Goal: Task Accomplishment & Management: Complete application form

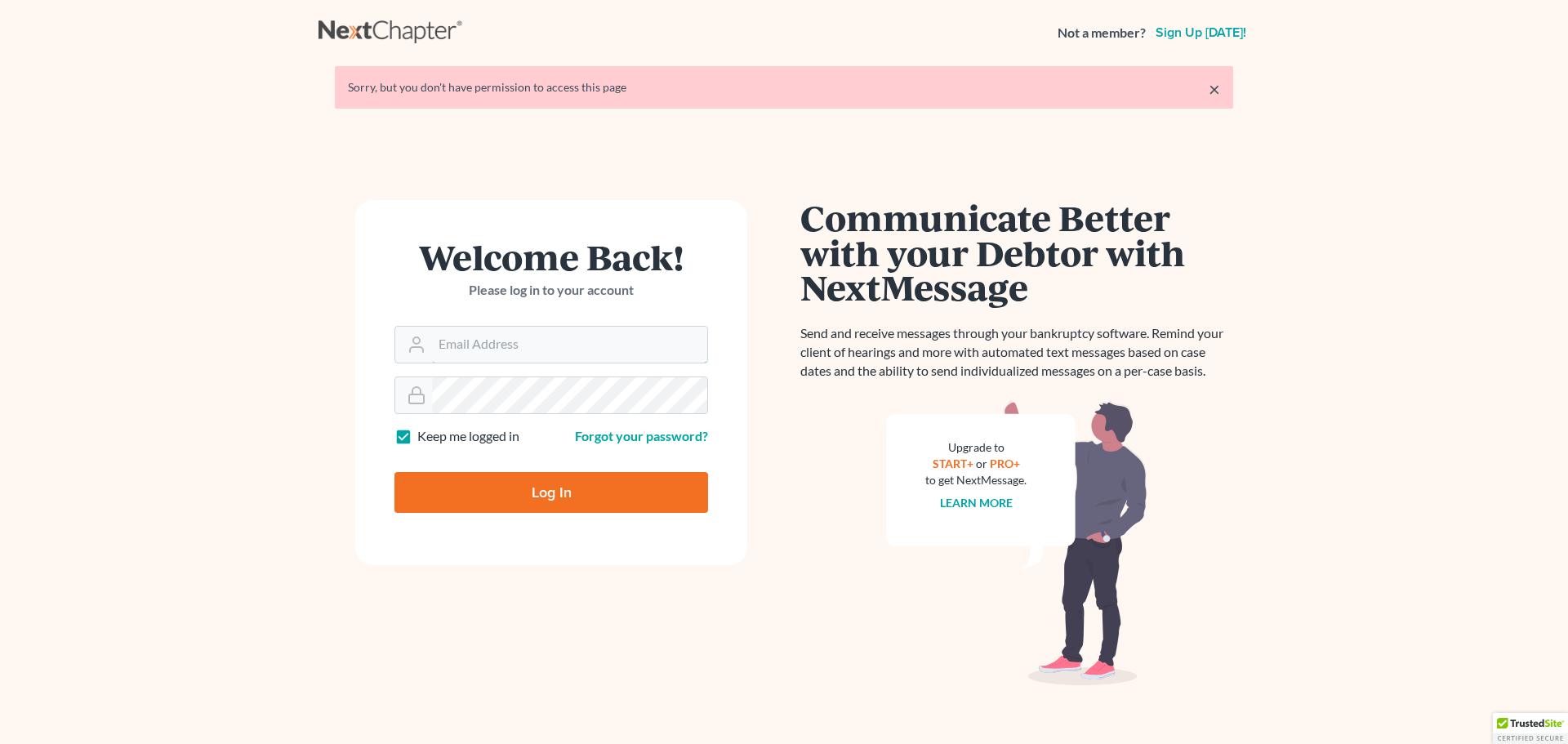
type input "[PERSON_NAME][EMAIL_ADDRESS][DOMAIN_NAME]"
click at [454, 476] on input "Log In" at bounding box center [552, 493] width 314 height 40
type input "Thinking..."
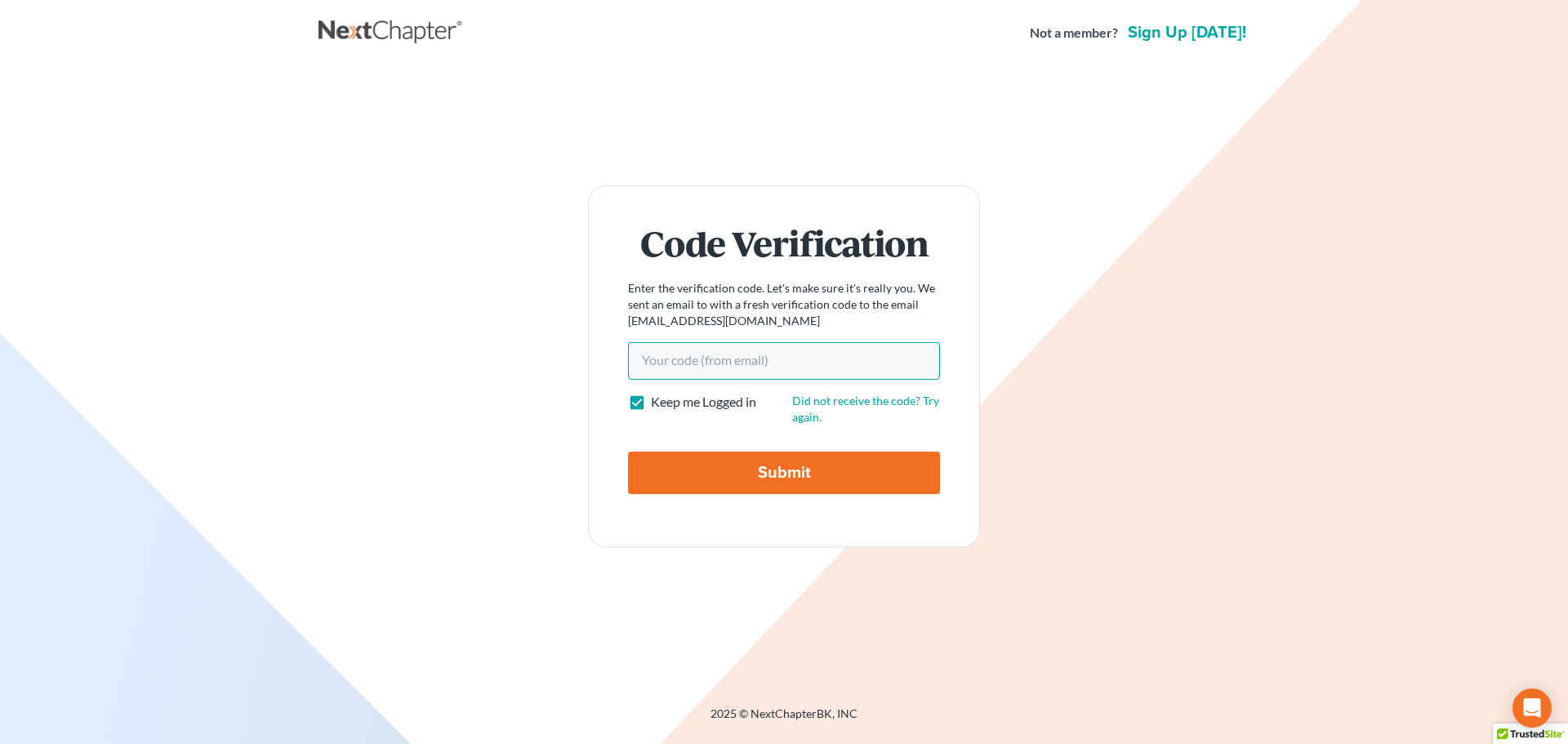
click at [653, 360] on input "Your code(from email)" at bounding box center [784, 361] width 312 height 38
paste input "65db0b"
type input "65db0b"
click at [686, 468] on input "Submit" at bounding box center [784, 472] width 312 height 42
type input "Thinking..."
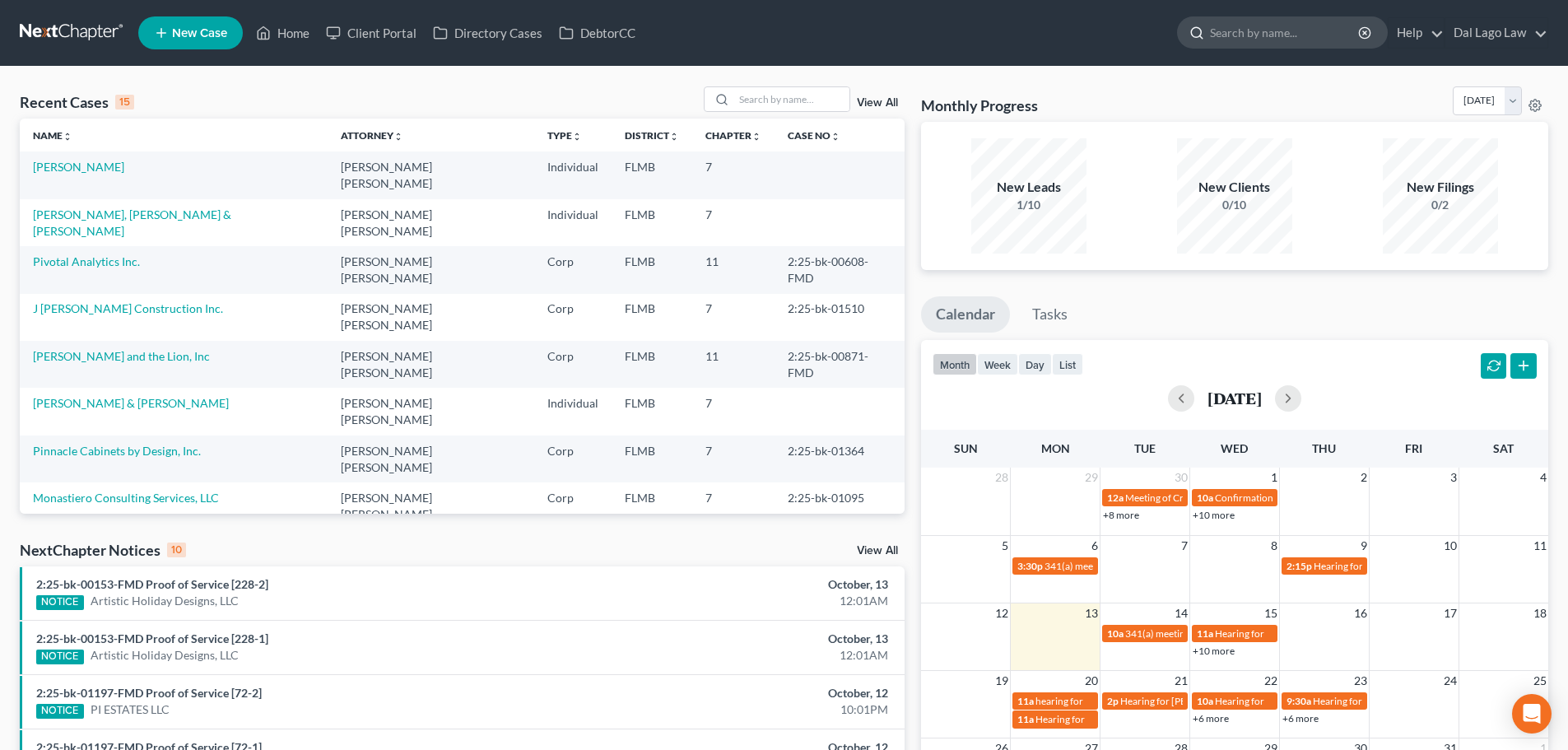
click at [1225, 31] on input "search" at bounding box center [1285, 32] width 151 height 31
type input "[PERSON_NAME]"
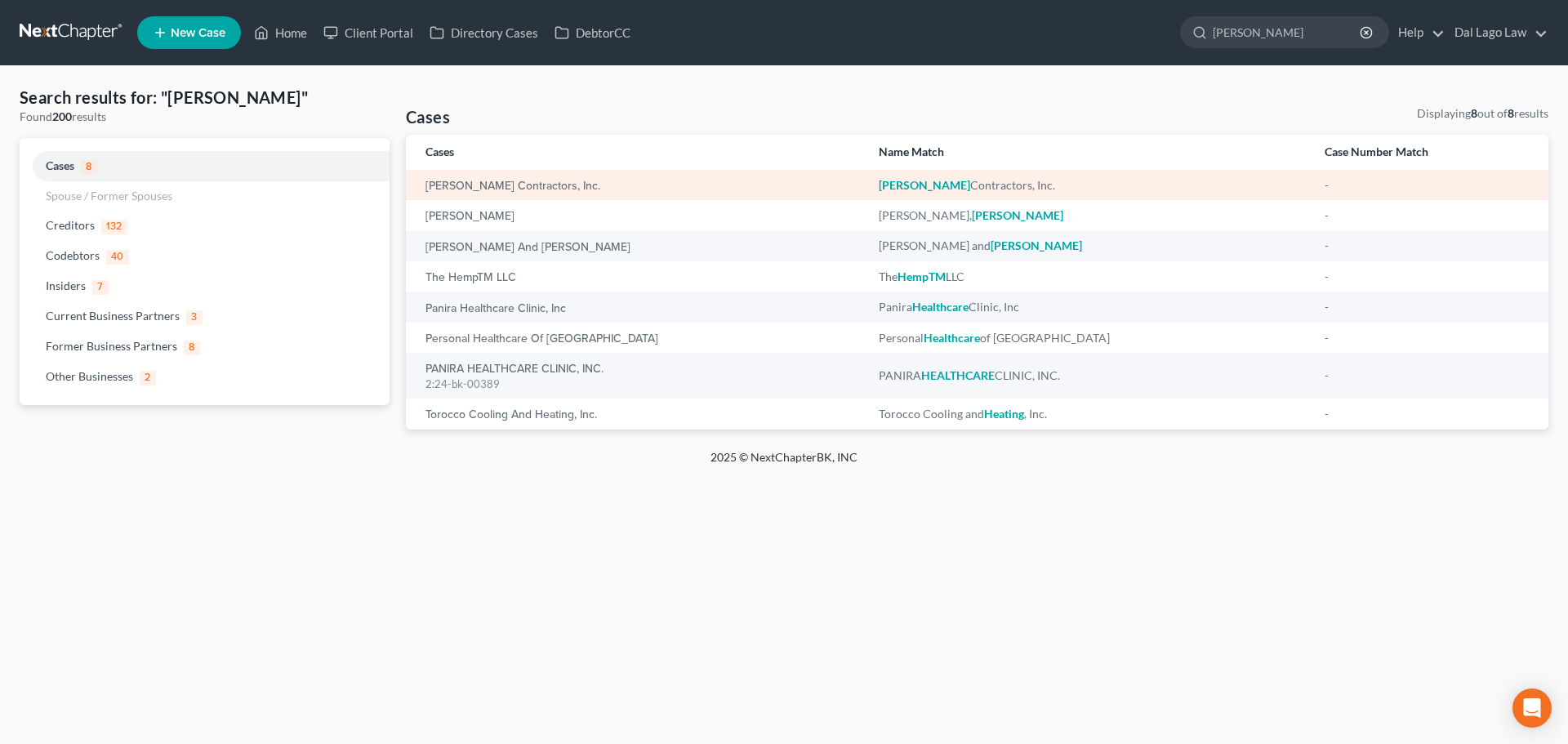
click at [579, 194] on td "[PERSON_NAME] Contractors, Inc." at bounding box center [635, 185] width 460 height 30
click at [894, 179] on div "[PERSON_NAME] Contractors, Inc." at bounding box center [1089, 185] width 420 height 16
click at [553, 187] on div "[PERSON_NAME] Contractors, Inc." at bounding box center [639, 185] width 427 height 16
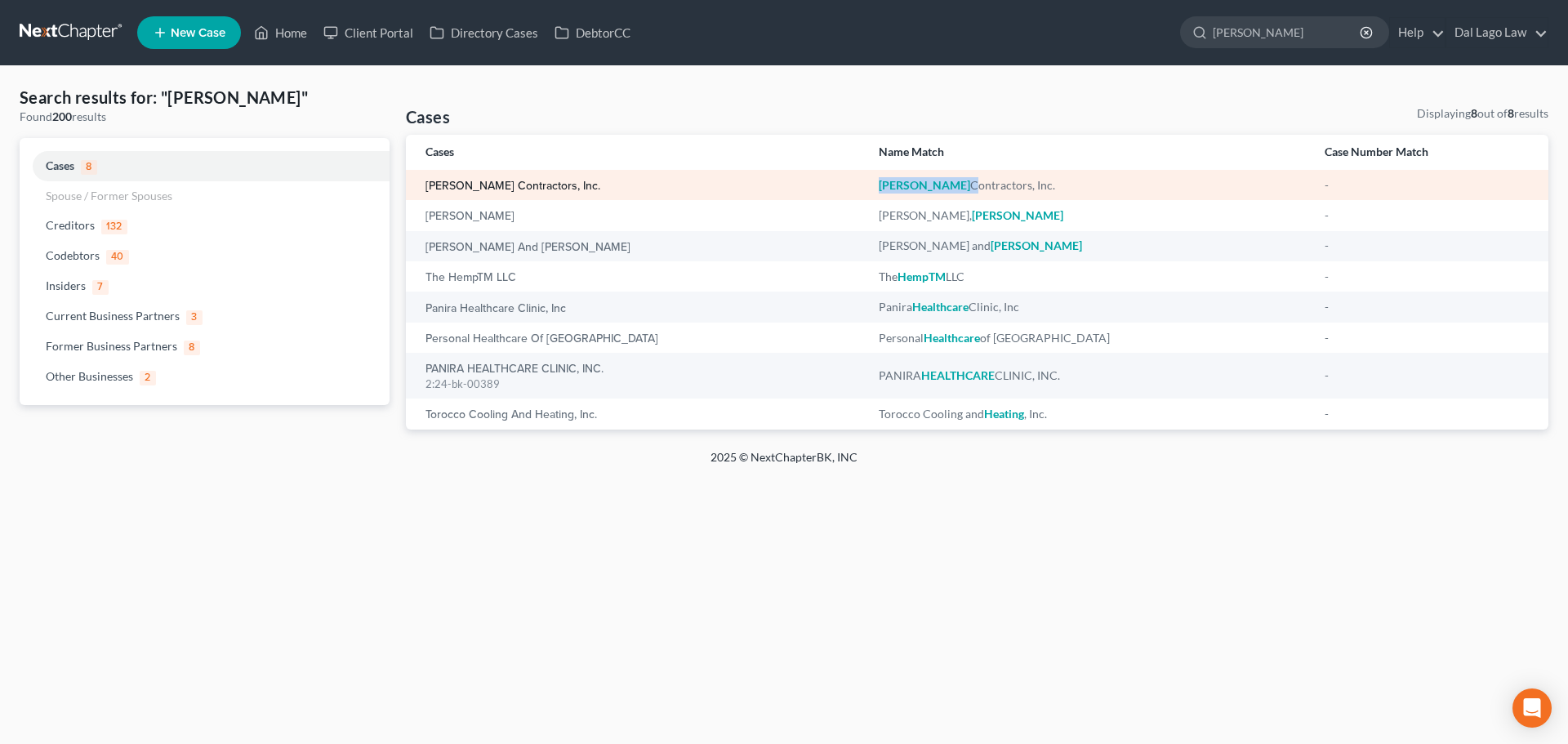
click at [521, 187] on link "[PERSON_NAME] Contractors, Inc." at bounding box center [512, 186] width 175 height 12
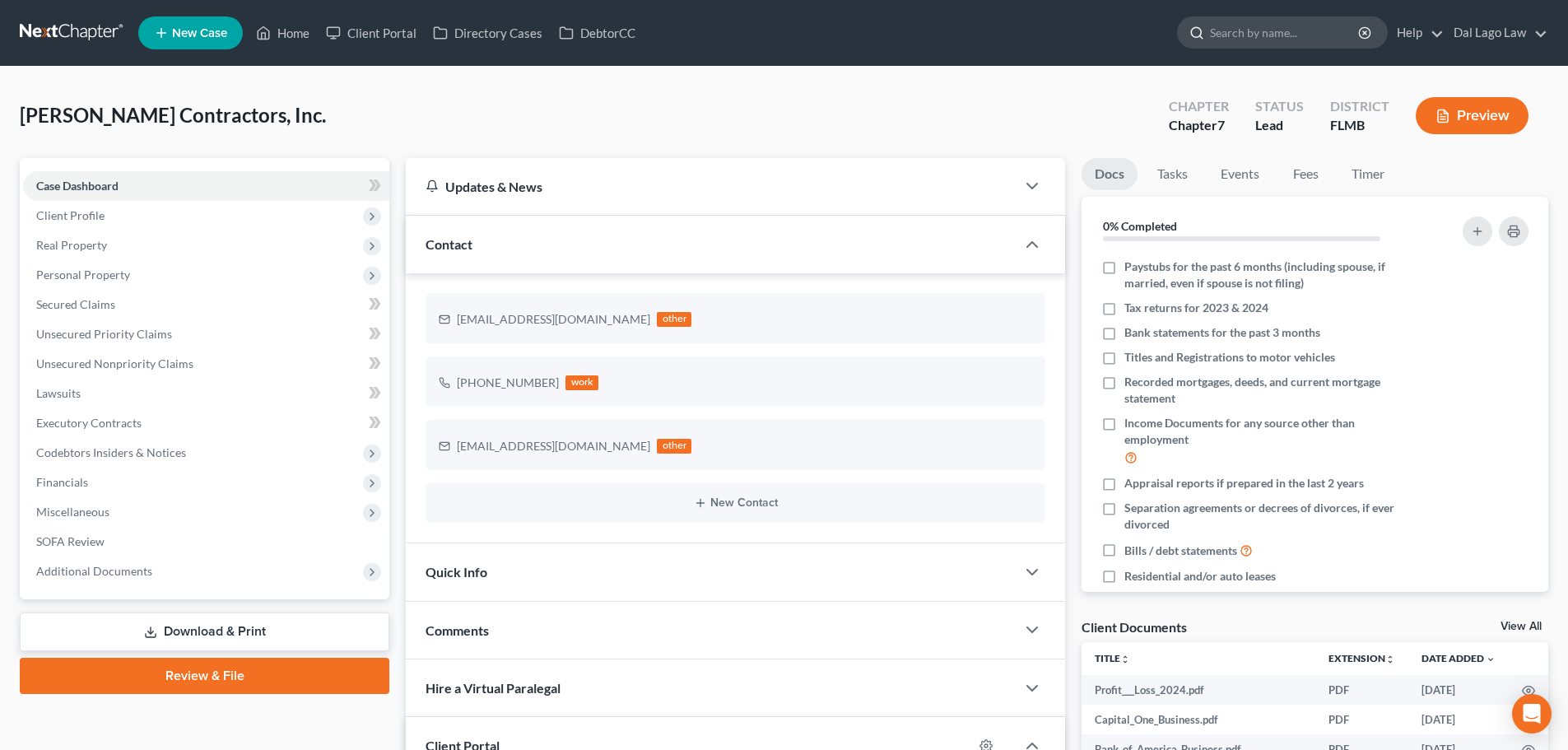
click at [1220, 35] on input "search" at bounding box center [1285, 32] width 151 height 31
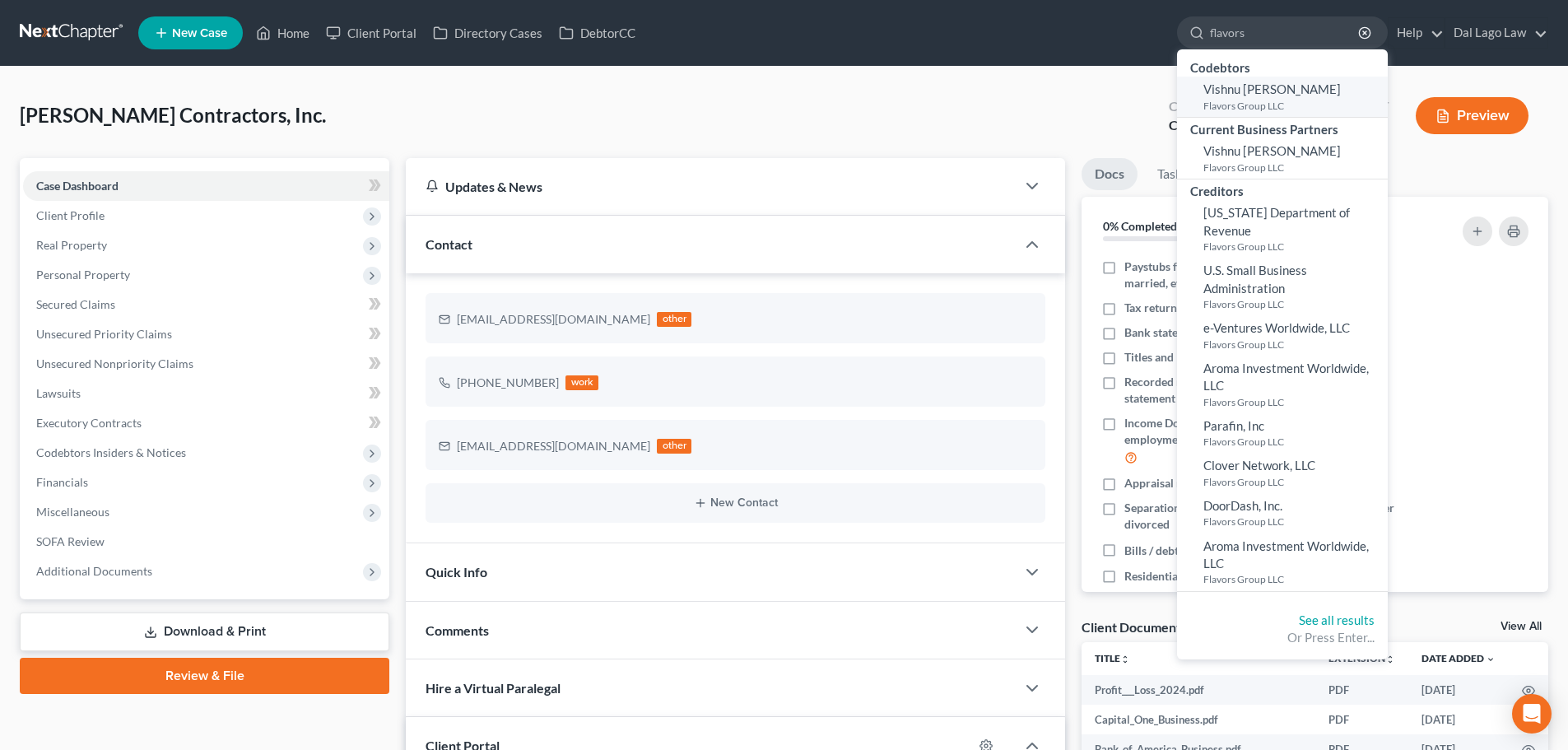
type input "flavors"
click at [1277, 103] on small "Flavors Group LLC" at bounding box center [1293, 105] width 180 height 14
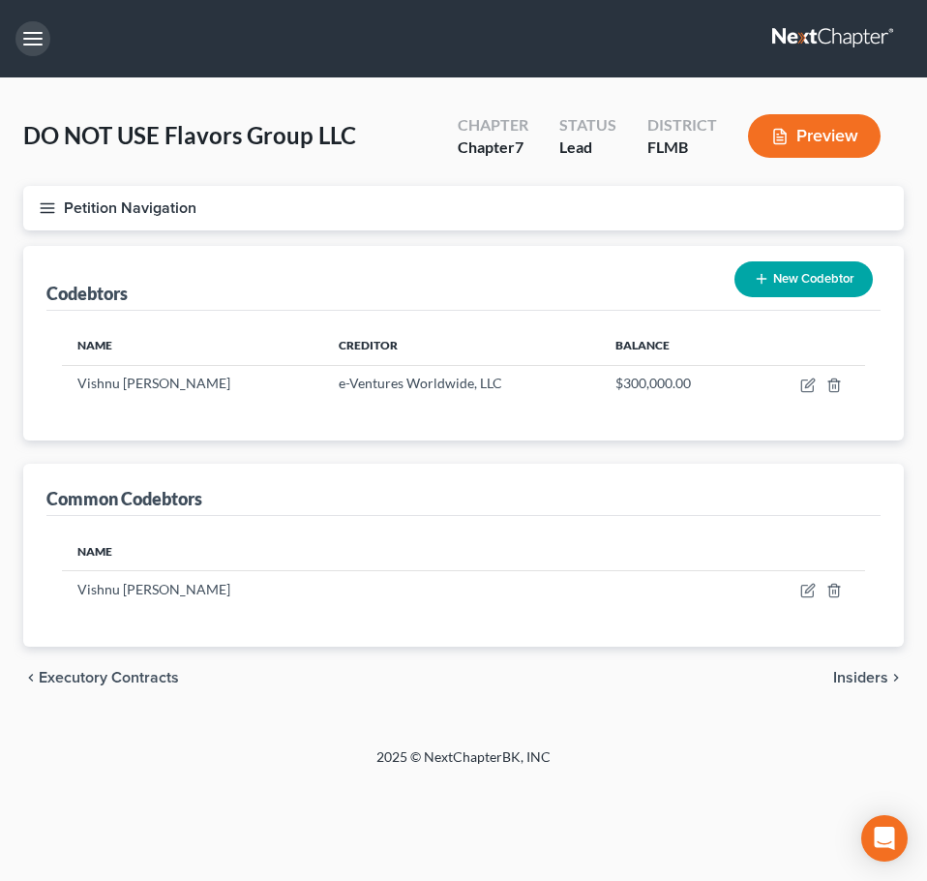
click at [25, 35] on button "button" at bounding box center [32, 38] width 35 height 35
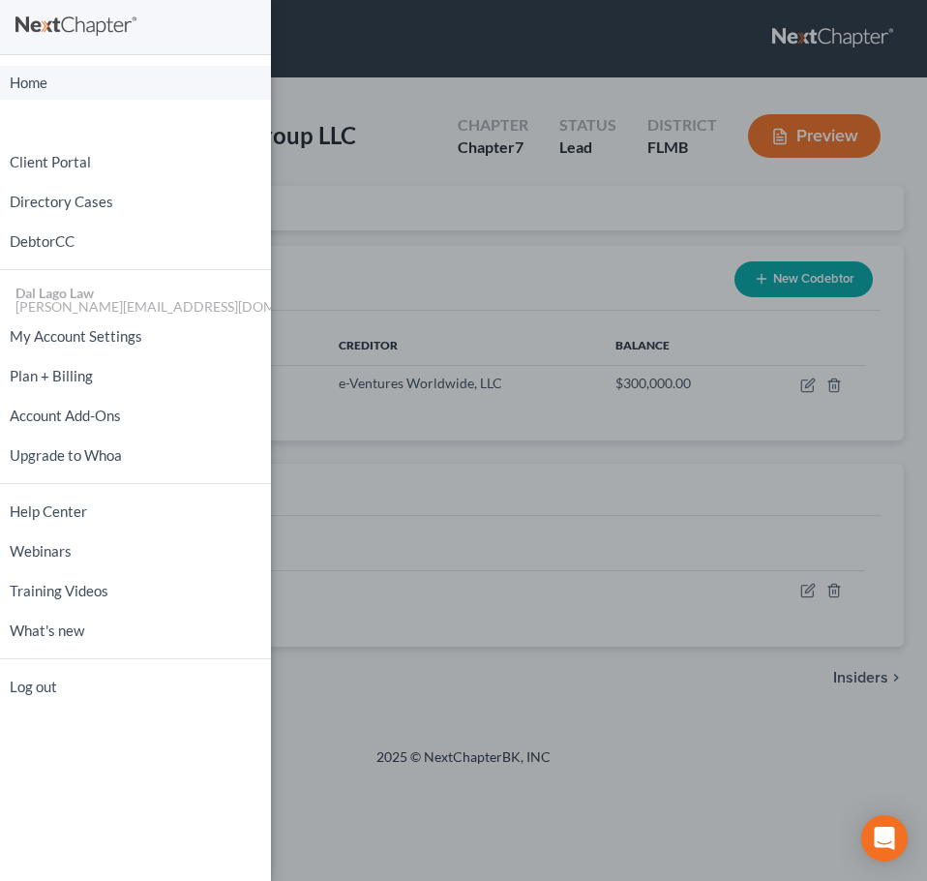
click at [49, 86] on link "Home" at bounding box center [135, 83] width 271 height 34
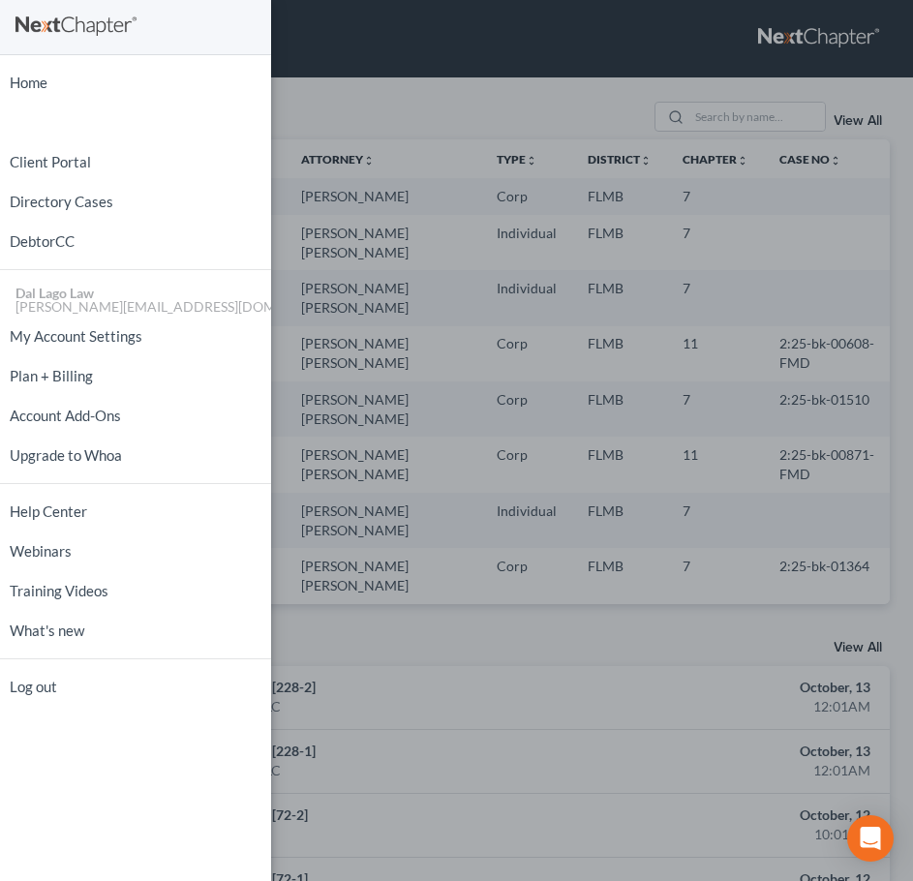
click at [720, 102] on div "Home New Case Client Portal Directory Cases DebtorCC Dal Lago Law [PERSON_NAME]…" at bounding box center [456, 440] width 913 height 881
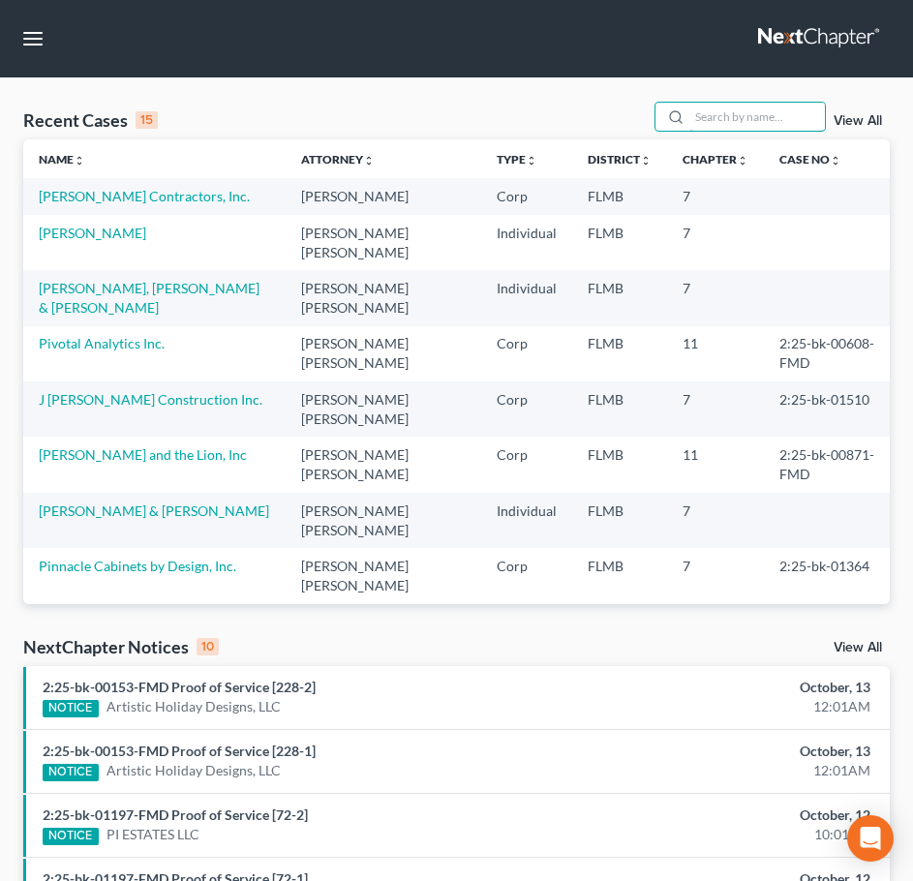
click at [724, 122] on input "search" at bounding box center [757, 117] width 136 height 28
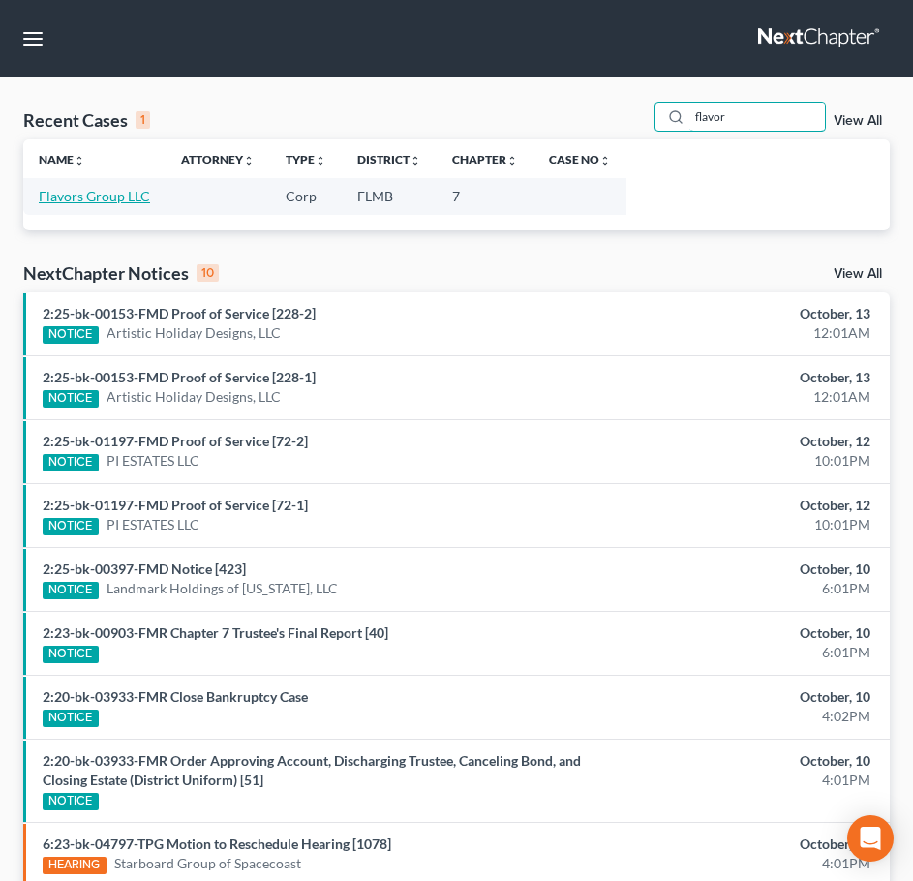
type input "flavor"
click at [124, 199] on link "Flavors Group LLC" at bounding box center [94, 196] width 111 height 16
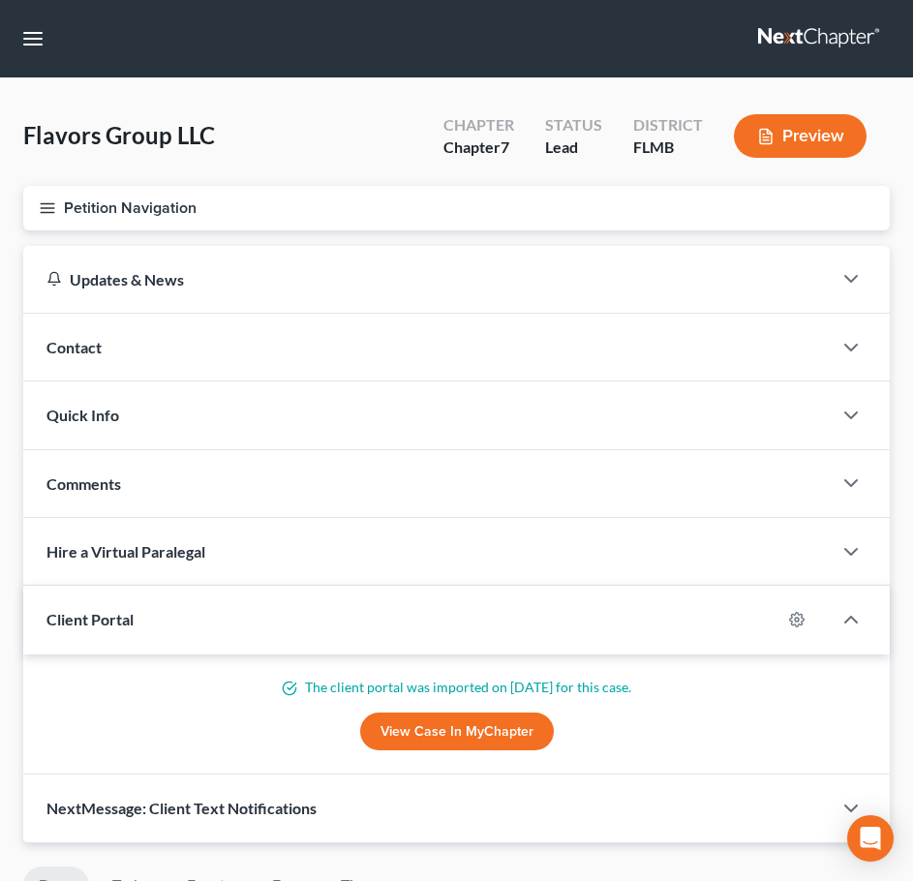
click at [435, 729] on link "View Case in MyChapter" at bounding box center [457, 732] width 194 height 39
click at [213, 223] on button "Petition Navigation" at bounding box center [456, 208] width 866 height 45
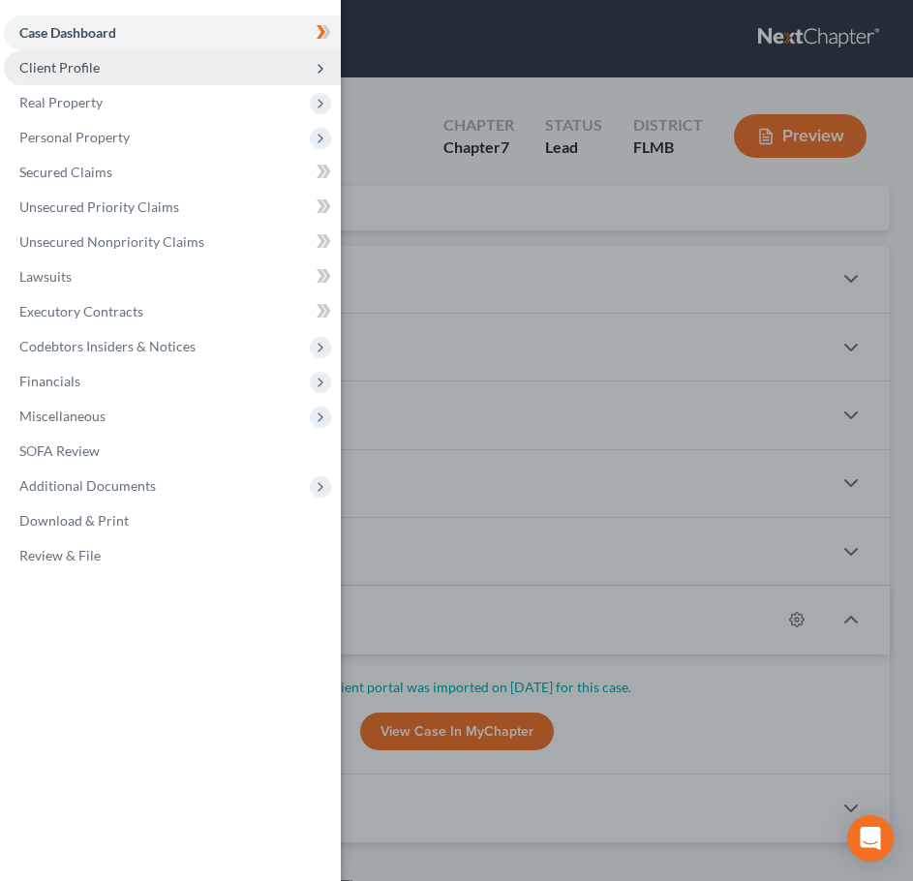
click at [160, 68] on span "Client Profile" at bounding box center [172, 67] width 337 height 35
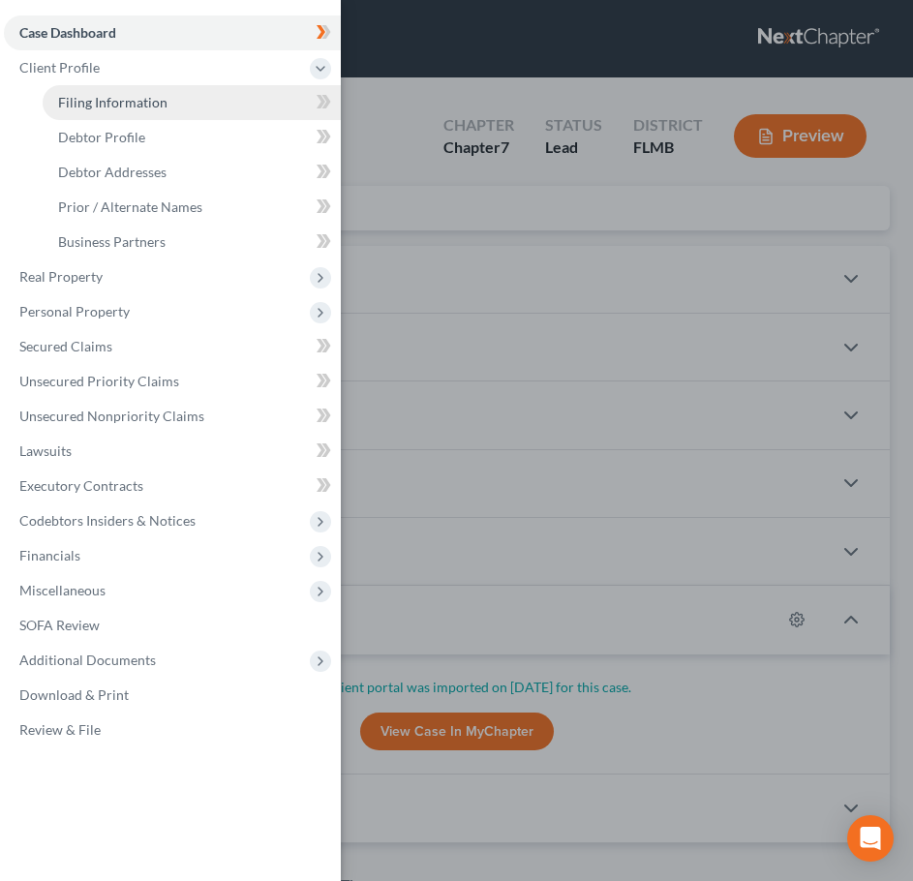
click at [153, 98] on span "Filing Information" at bounding box center [112, 102] width 109 height 16
select select "3"
select select "1"
select select "0"
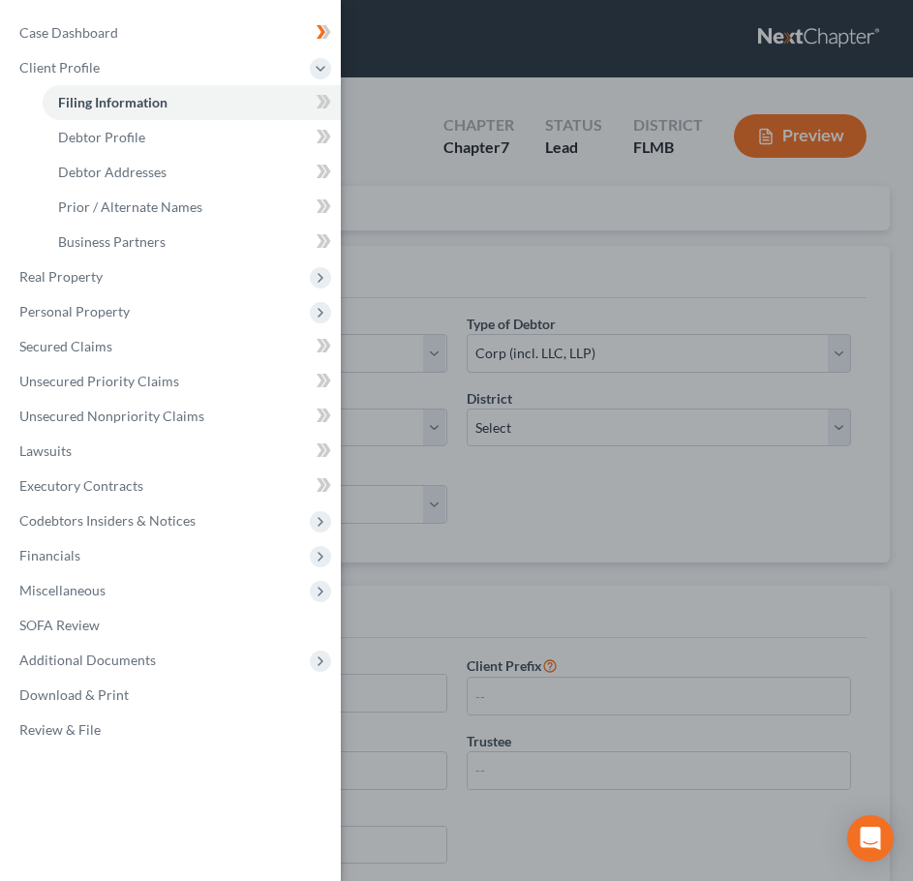
click at [466, 278] on div "Case Dashboard Payments Invoices Payments Payments Credit Report Client Profile" at bounding box center [456, 440] width 913 height 881
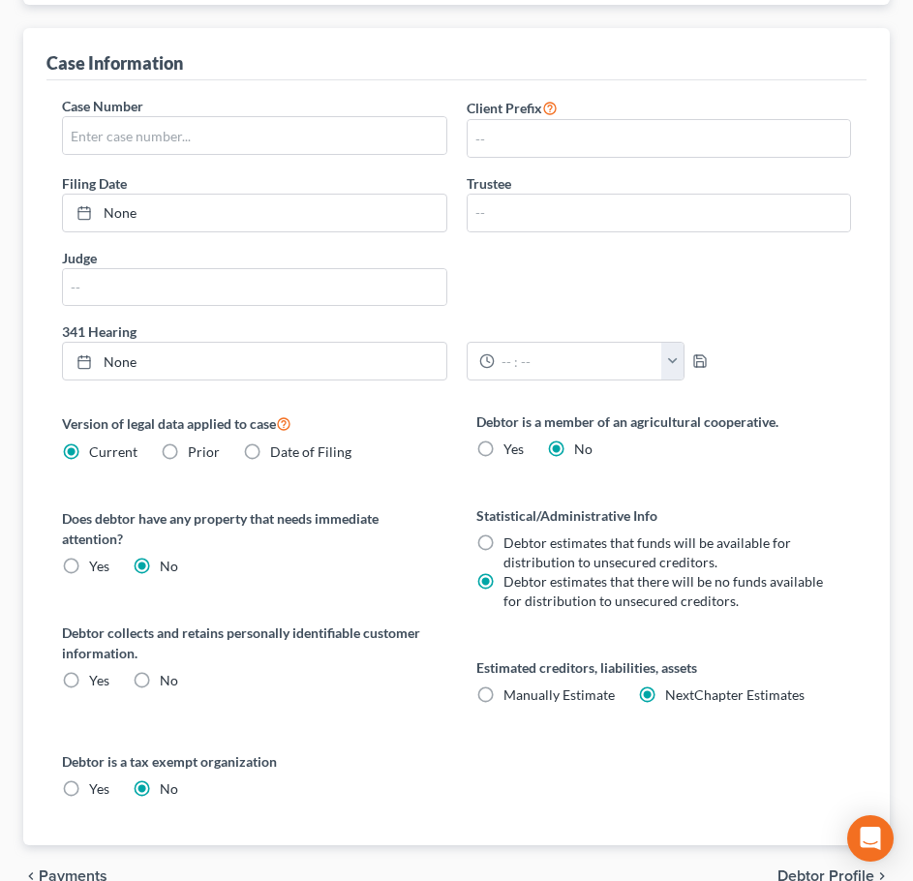
scroll to position [657, 0]
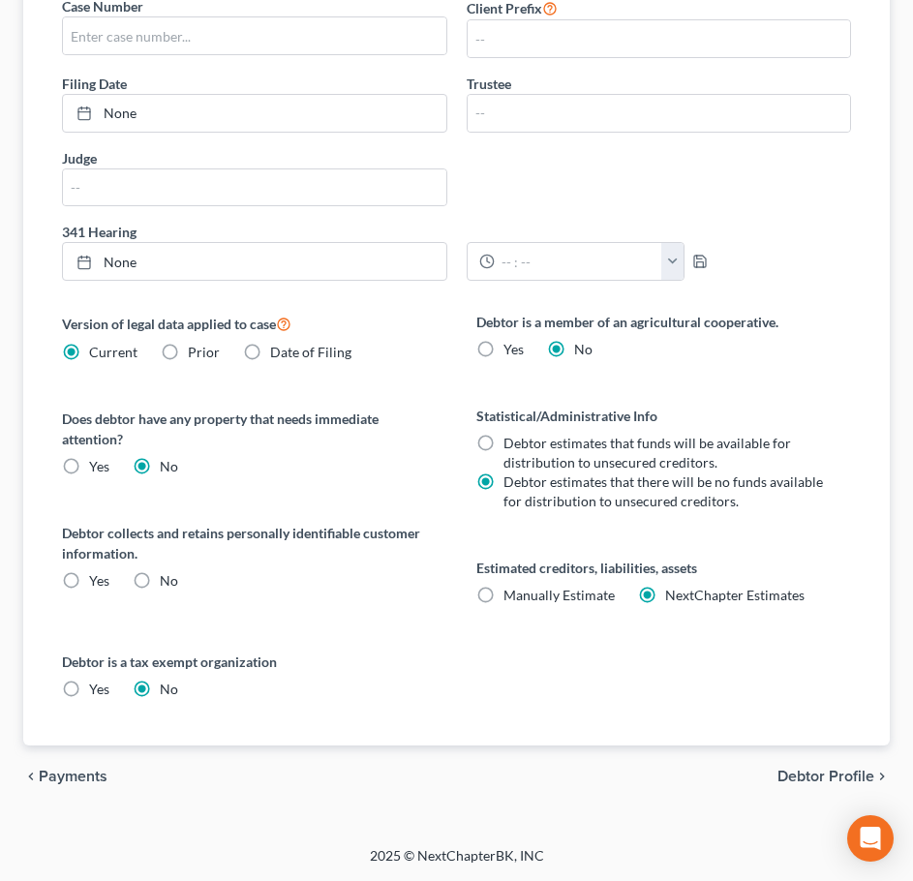
click at [802, 778] on span "Debtor Profile" at bounding box center [825, 776] width 97 height 15
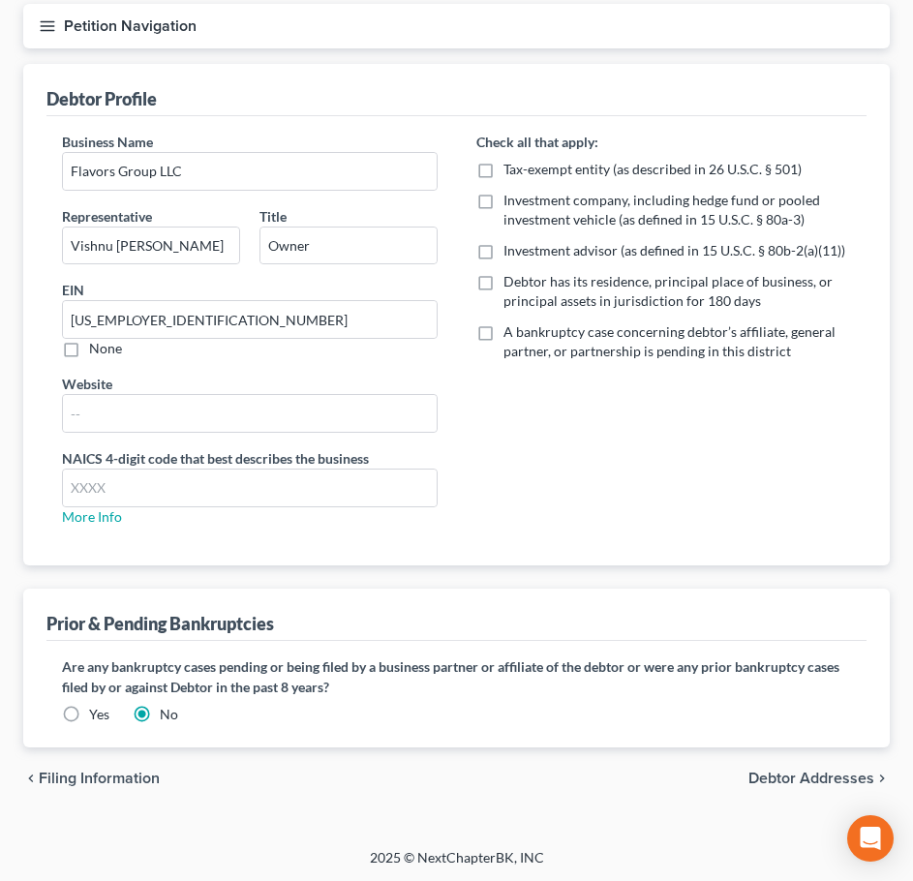
scroll to position [184, 0]
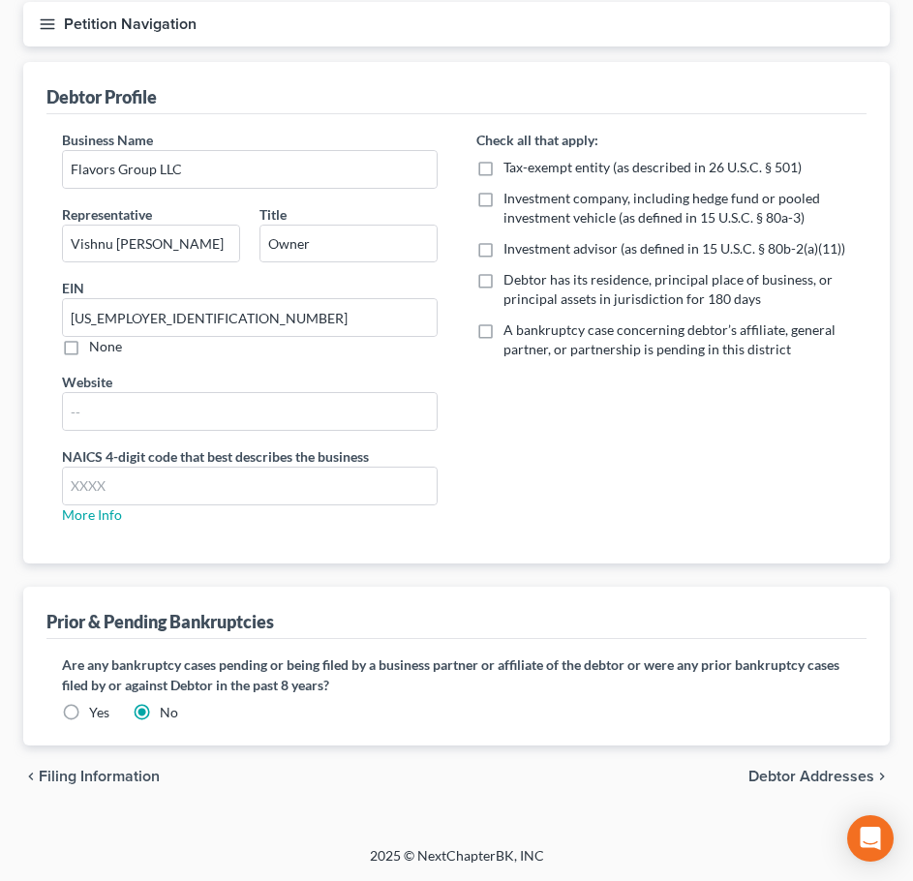
click at [800, 774] on span "Debtor Addresses" at bounding box center [811, 776] width 126 height 15
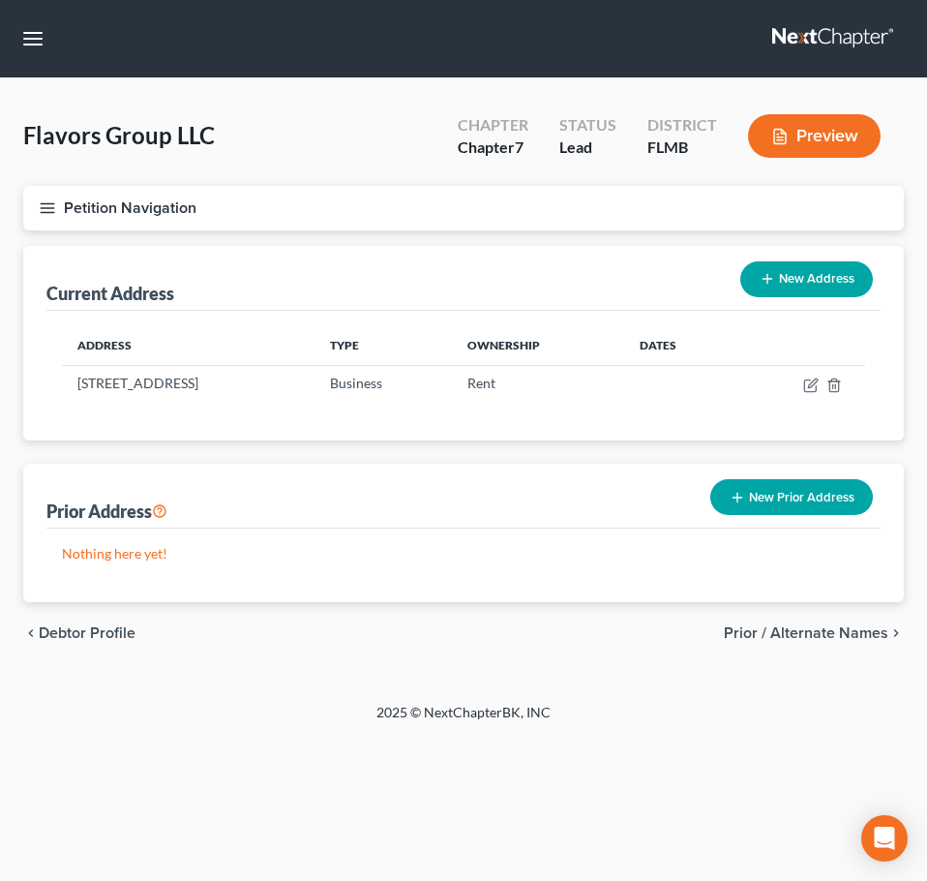
click at [832, 264] on button "New Address" at bounding box center [807, 279] width 133 height 36
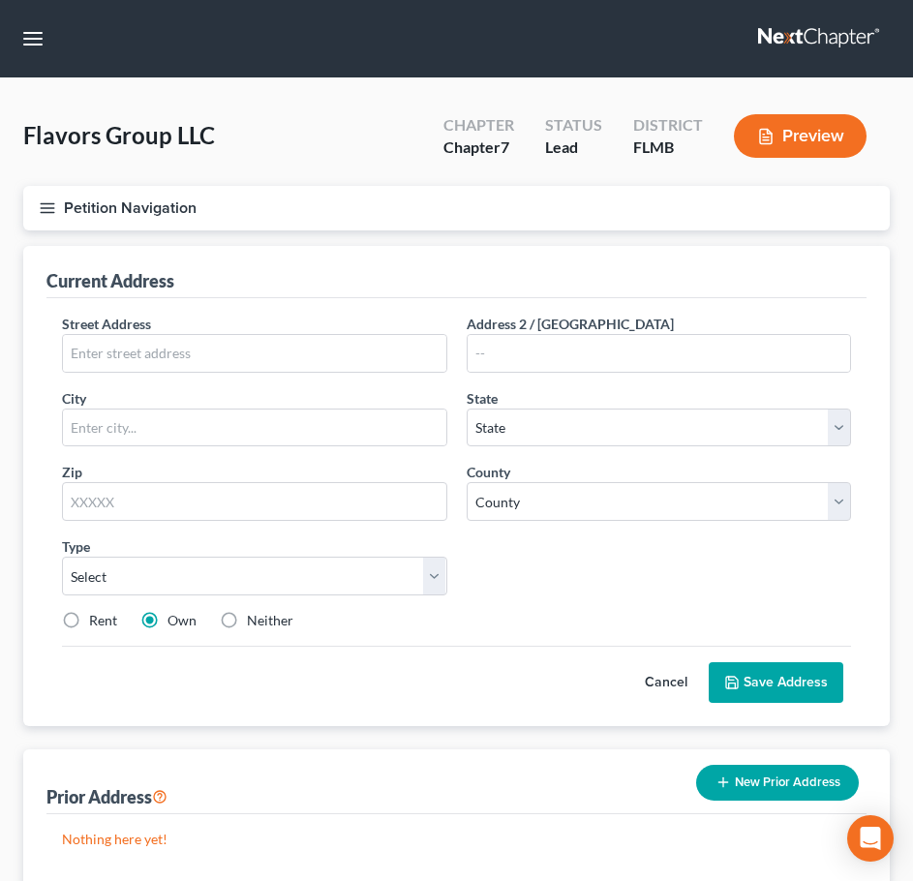
click at [671, 685] on button "Cancel" at bounding box center [665, 682] width 85 height 39
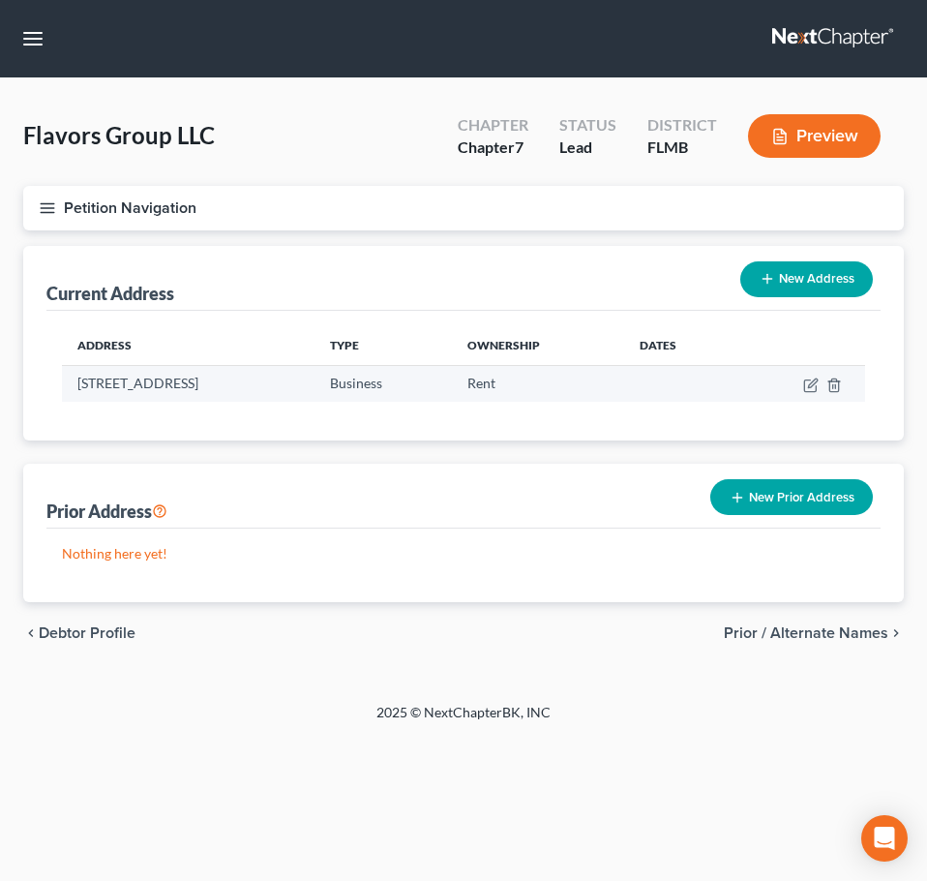
click at [315, 389] on td "[STREET_ADDRESS]" at bounding box center [188, 383] width 253 height 37
click at [807, 384] on icon "button" at bounding box center [811, 385] width 15 height 15
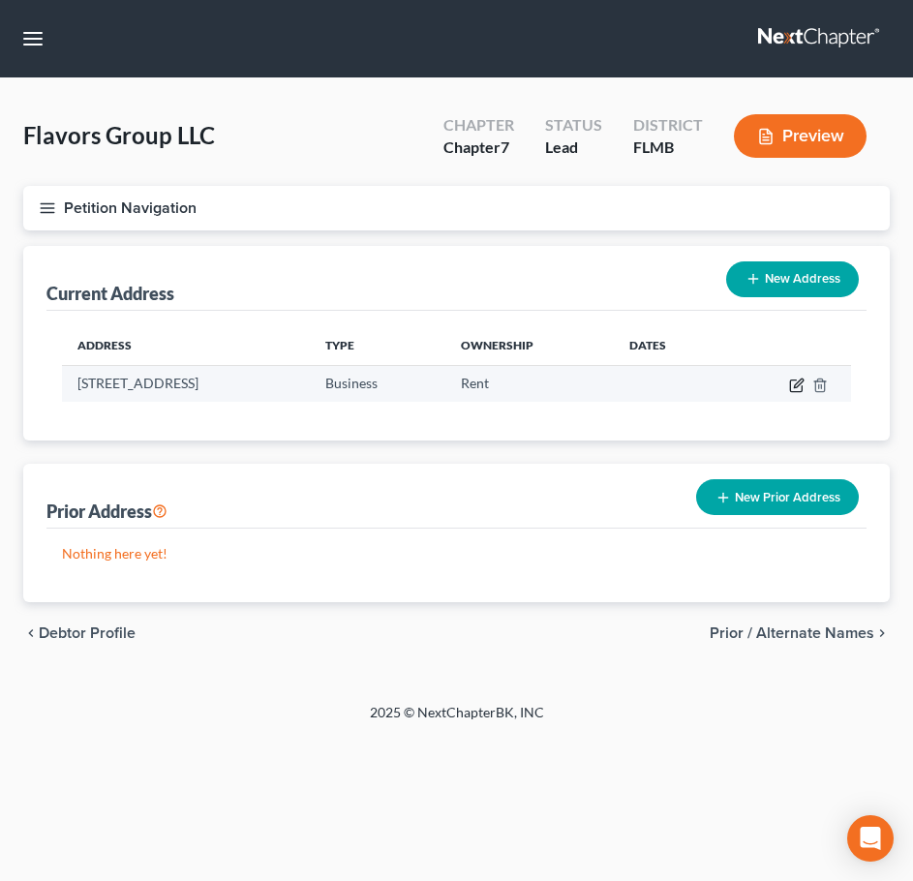
select select "9"
select select "10"
select select "0"
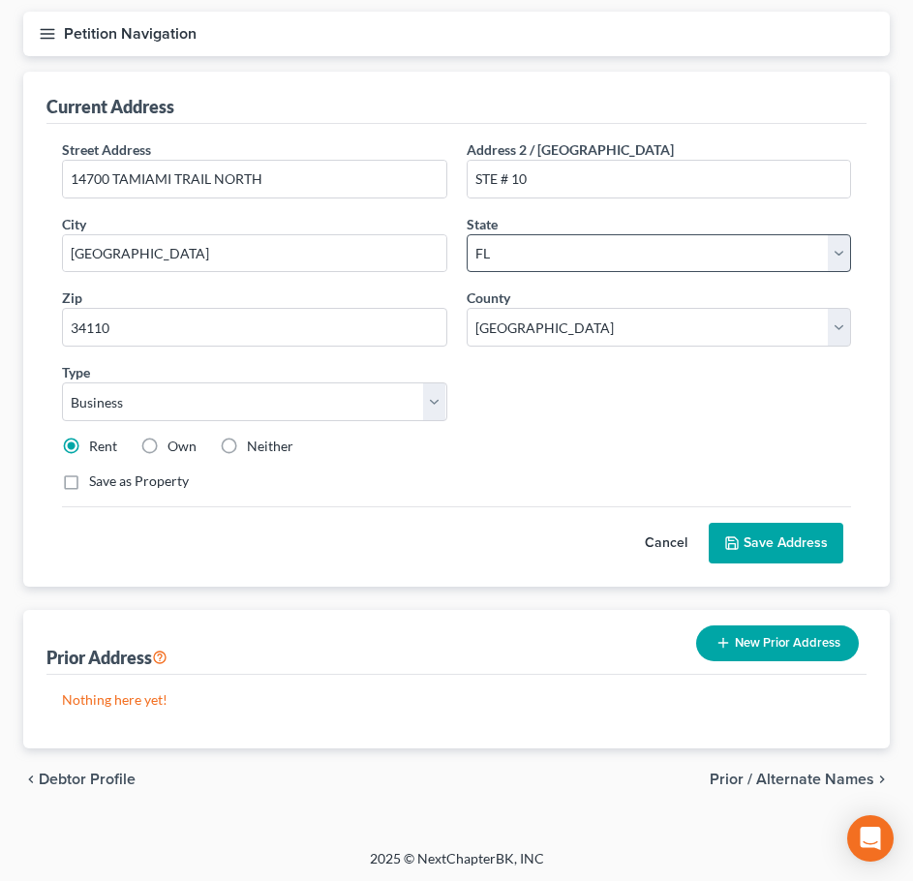
scroll to position [177, 0]
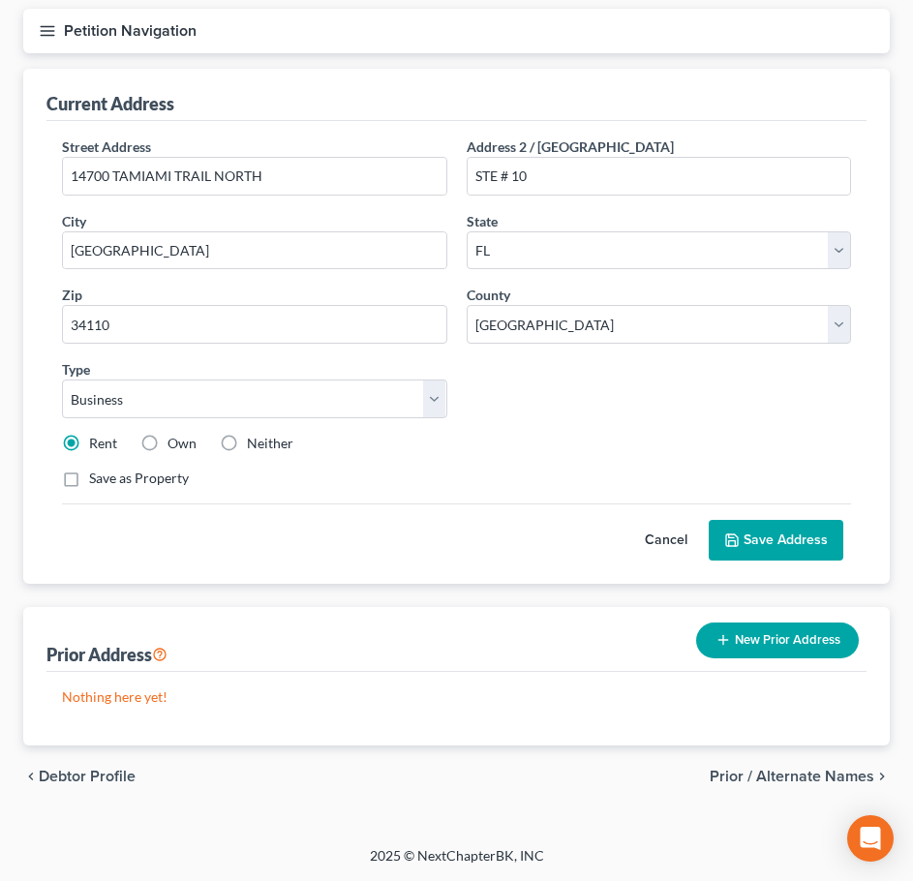
click at [102, 776] on span "Debtor Profile" at bounding box center [87, 776] width 97 height 15
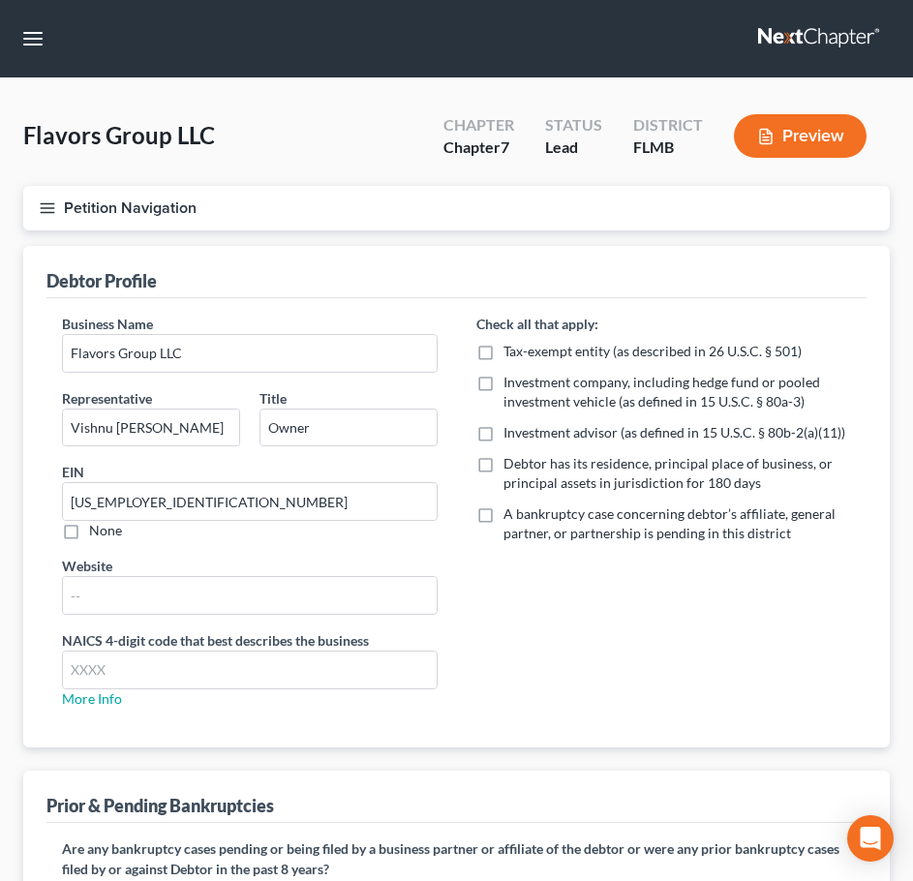
click at [39, 196] on button "Petition Navigation" at bounding box center [456, 208] width 866 height 45
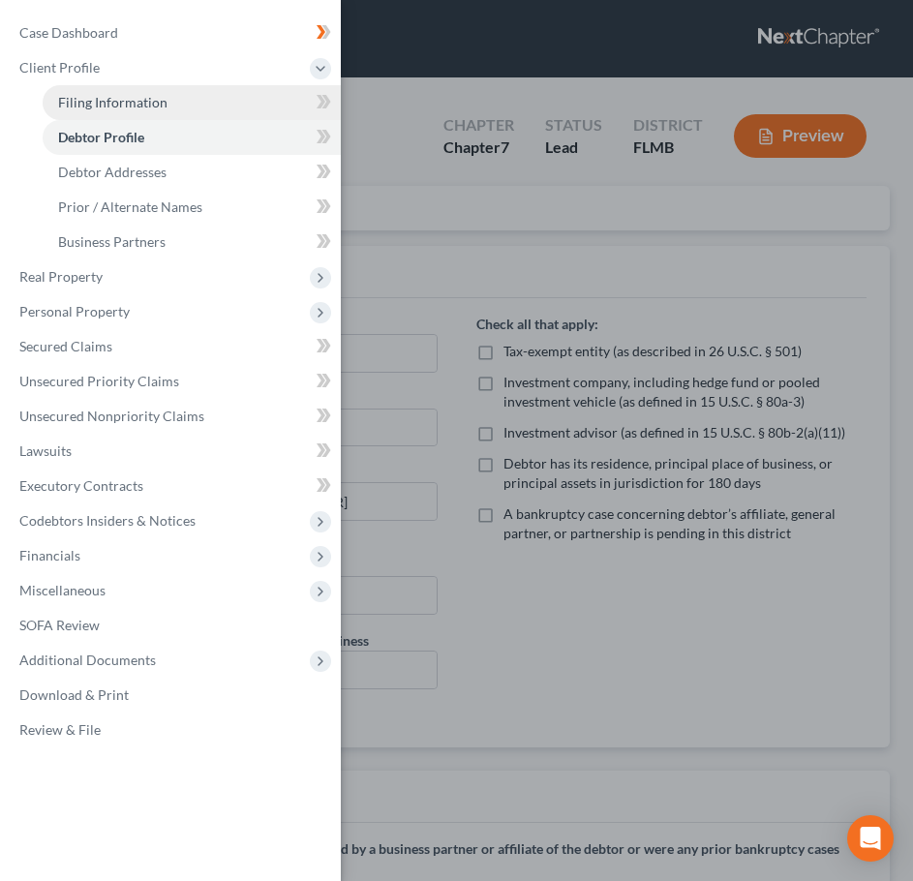
click at [113, 105] on span "Filing Information" at bounding box center [112, 102] width 109 height 16
select select "3"
select select "1"
select select "0"
select select "15"
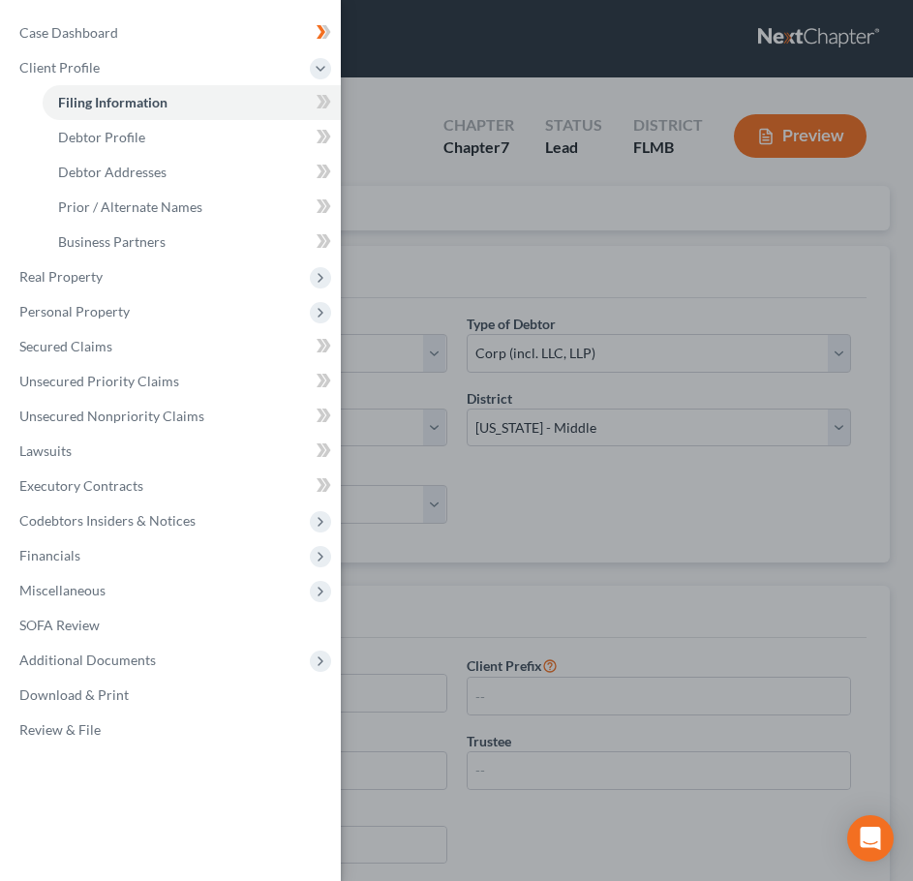
click at [404, 294] on div "Case Dashboard Payments Invoices Payments Payments Credit Report Client Profile" at bounding box center [456, 440] width 913 height 881
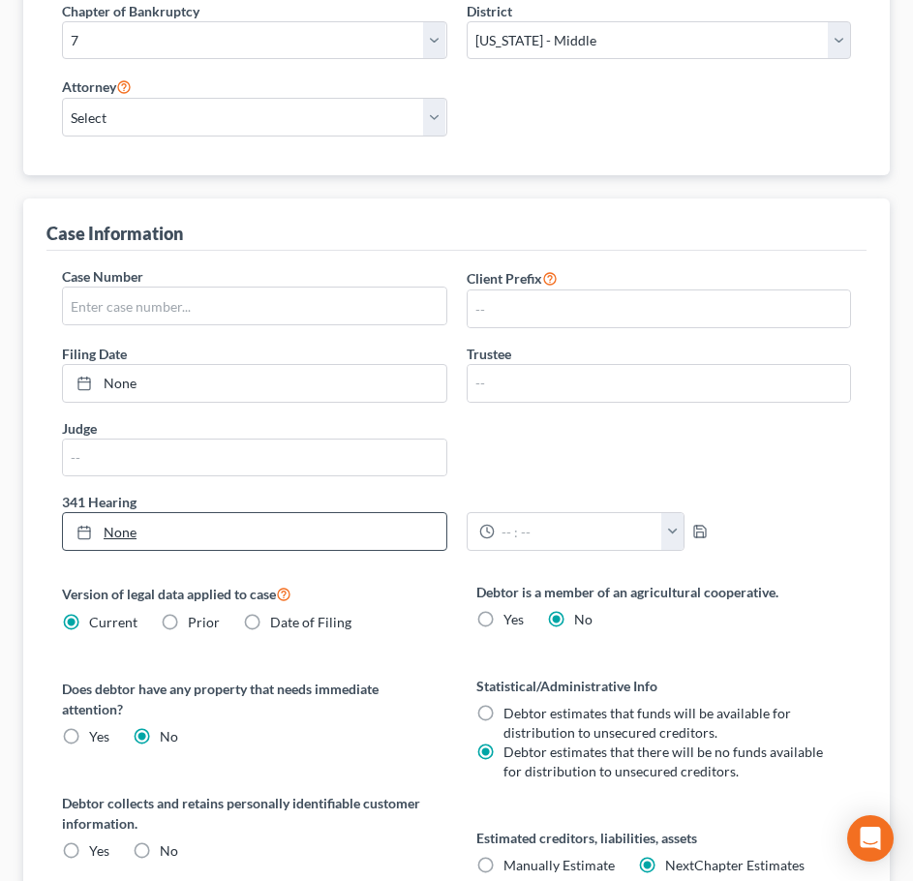
scroll to position [657, 0]
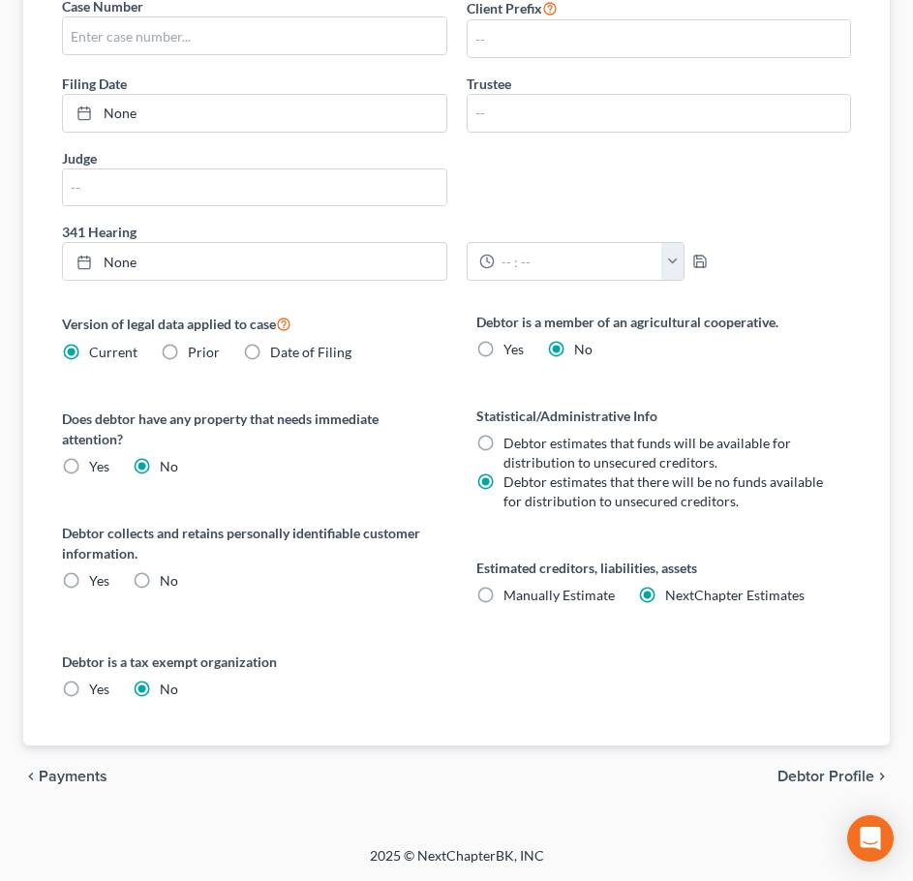
click at [787, 776] on span "Debtor Profile" at bounding box center [825, 776] width 97 height 15
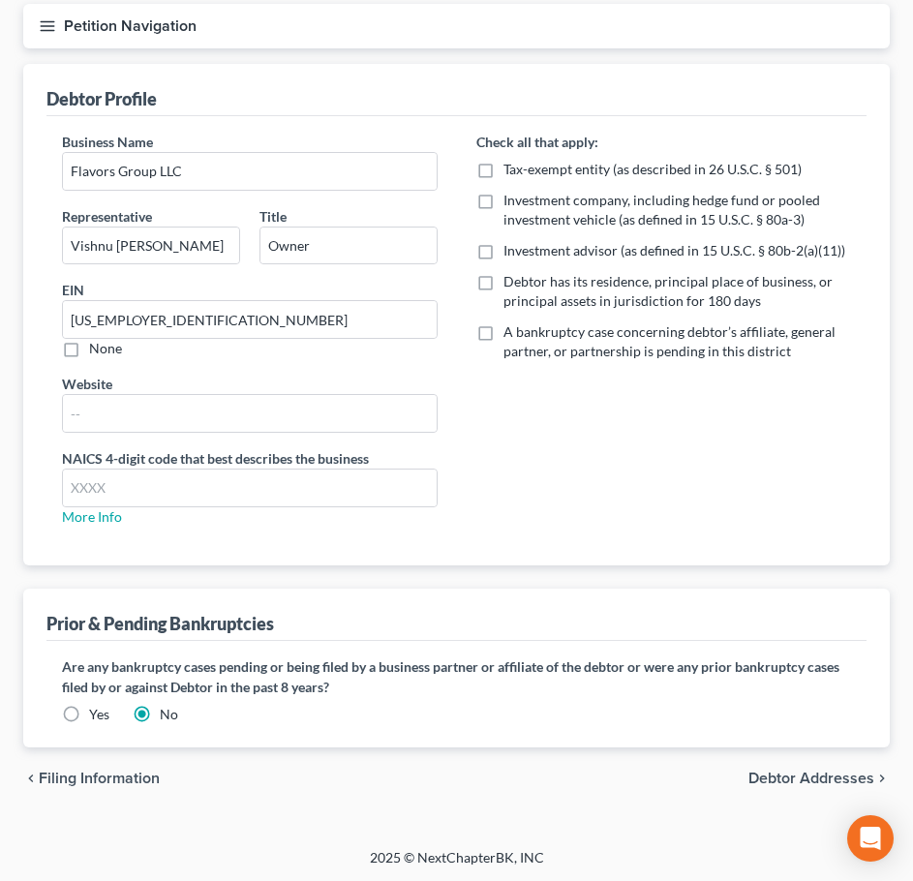
scroll to position [184, 0]
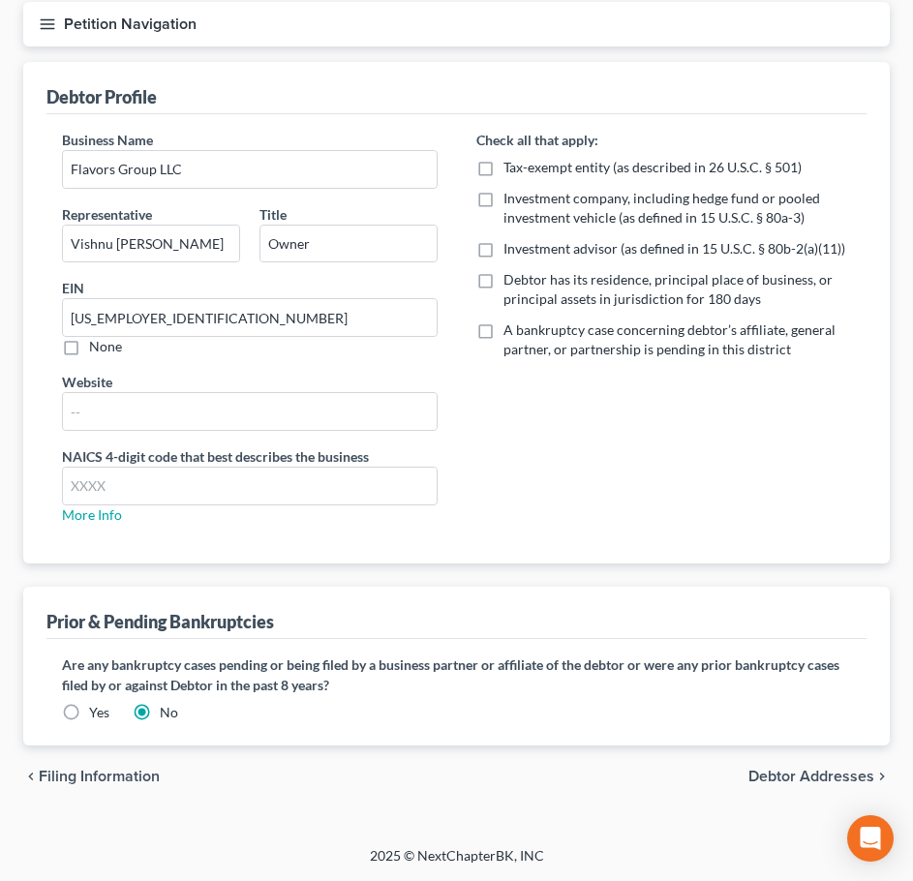
click at [789, 764] on div "chevron_left Filing Information Debtor Addresses chevron_right" at bounding box center [456, 776] width 866 height 62
click at [788, 773] on span "Debtor Addresses" at bounding box center [811, 776] width 126 height 15
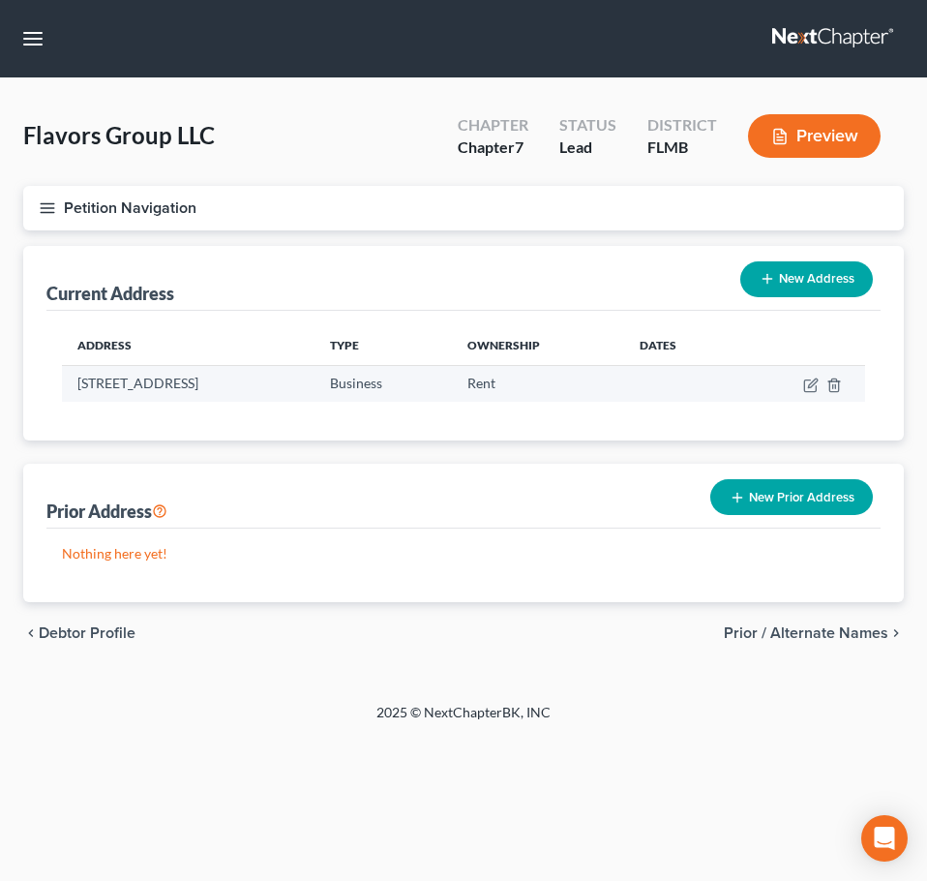
click at [315, 386] on td "[STREET_ADDRESS]" at bounding box center [188, 383] width 253 height 37
click at [813, 386] on icon "button" at bounding box center [811, 385] width 15 height 15
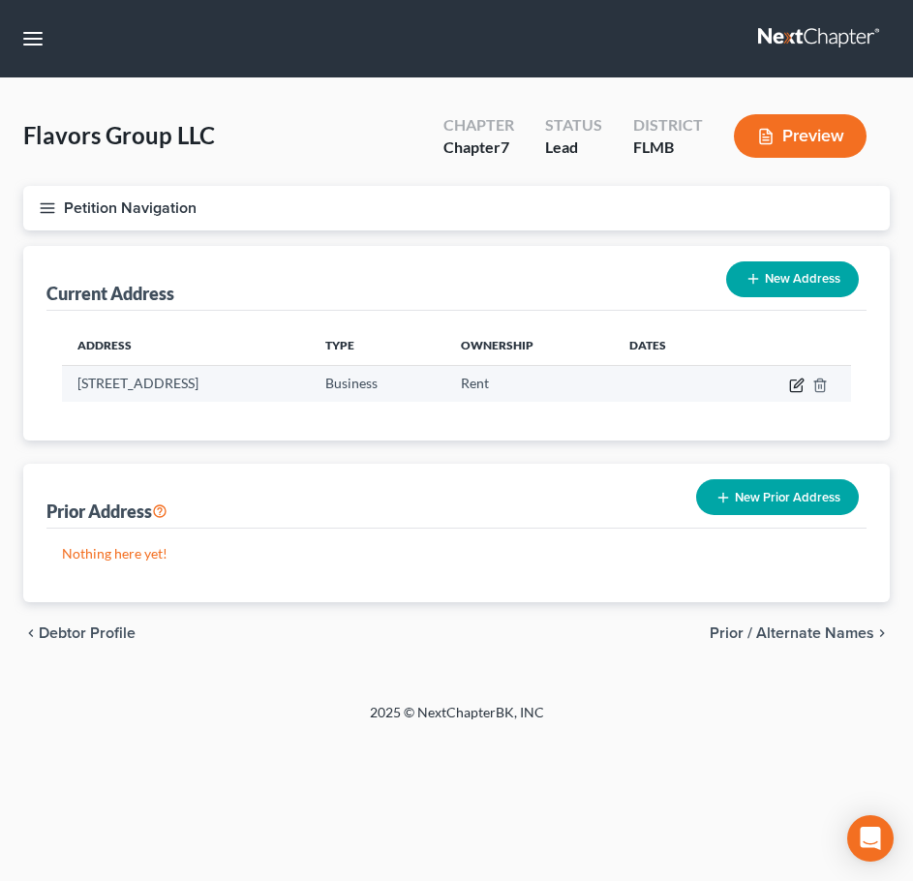
select select "9"
select select "10"
select select "0"
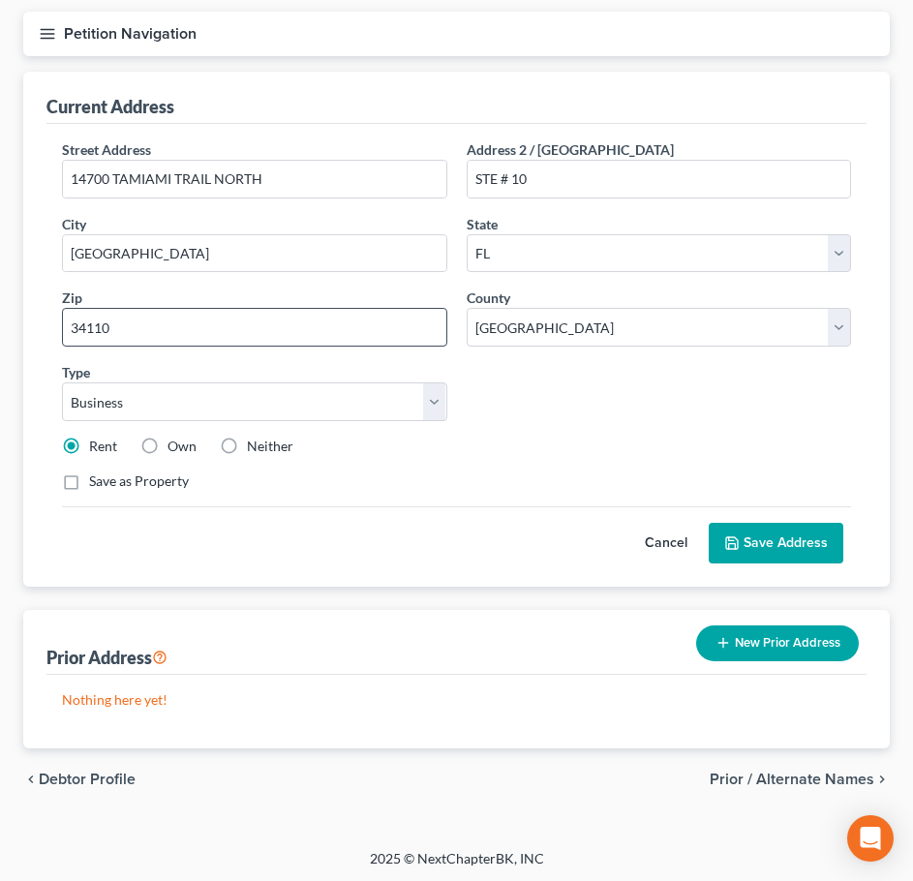
scroll to position [177, 0]
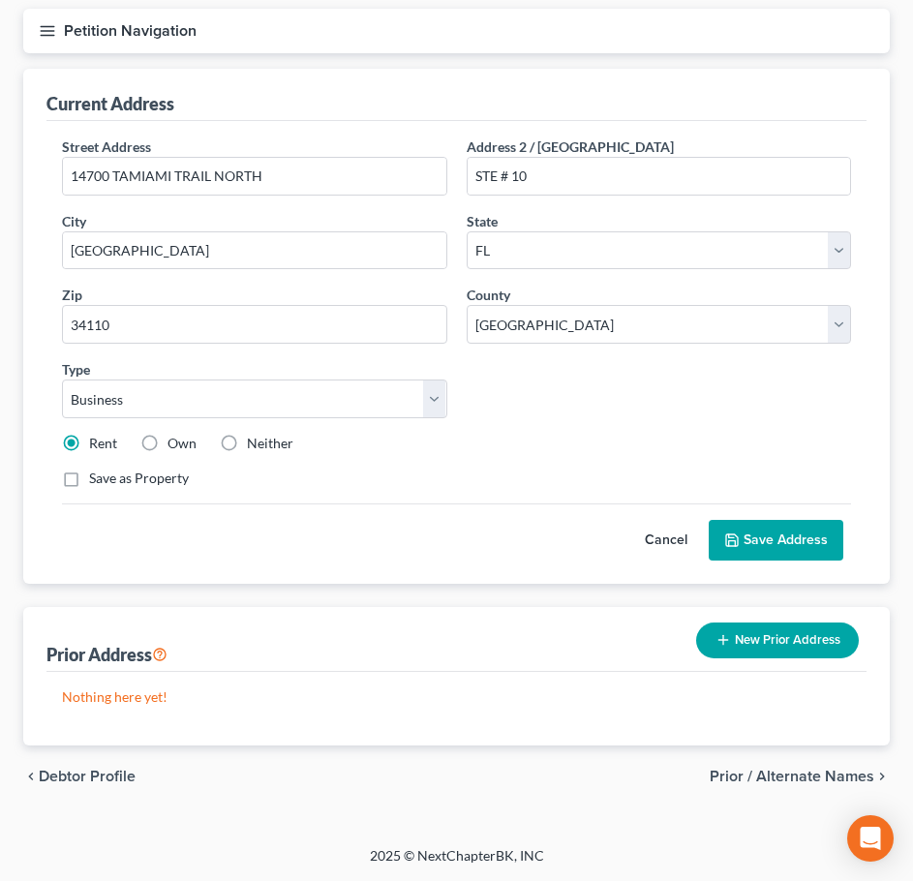
click at [778, 544] on button "Save Address" at bounding box center [776, 540] width 135 height 41
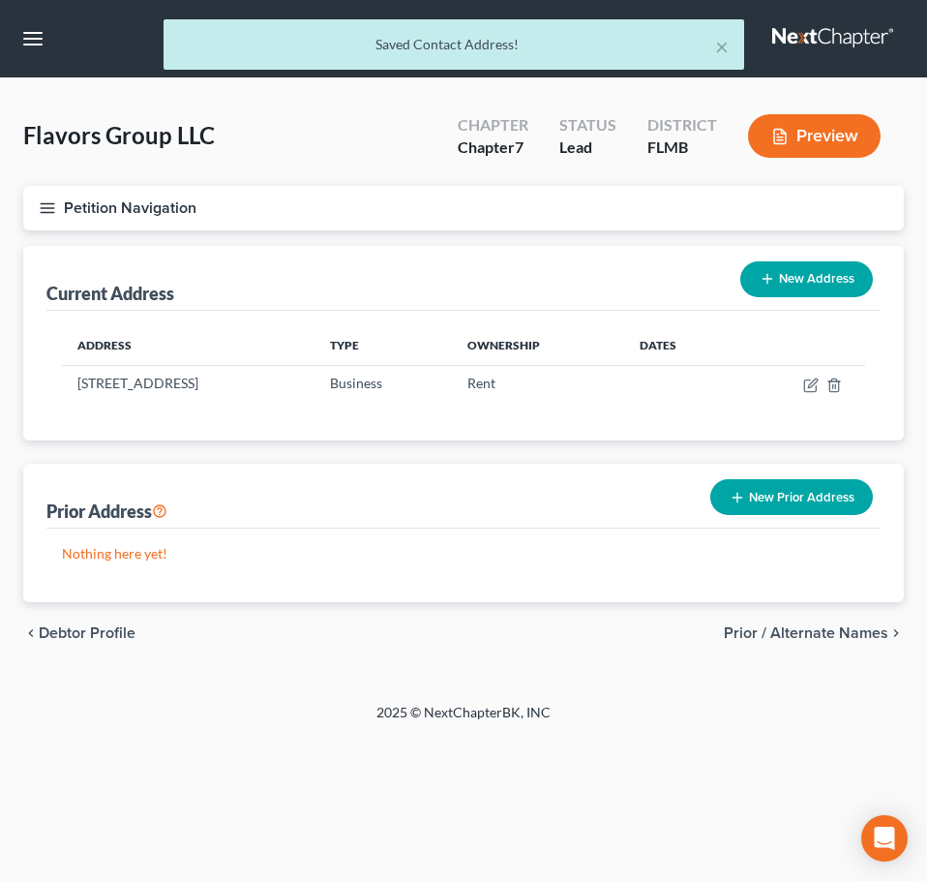
click at [43, 203] on line "button" at bounding box center [48, 203] width 14 height 0
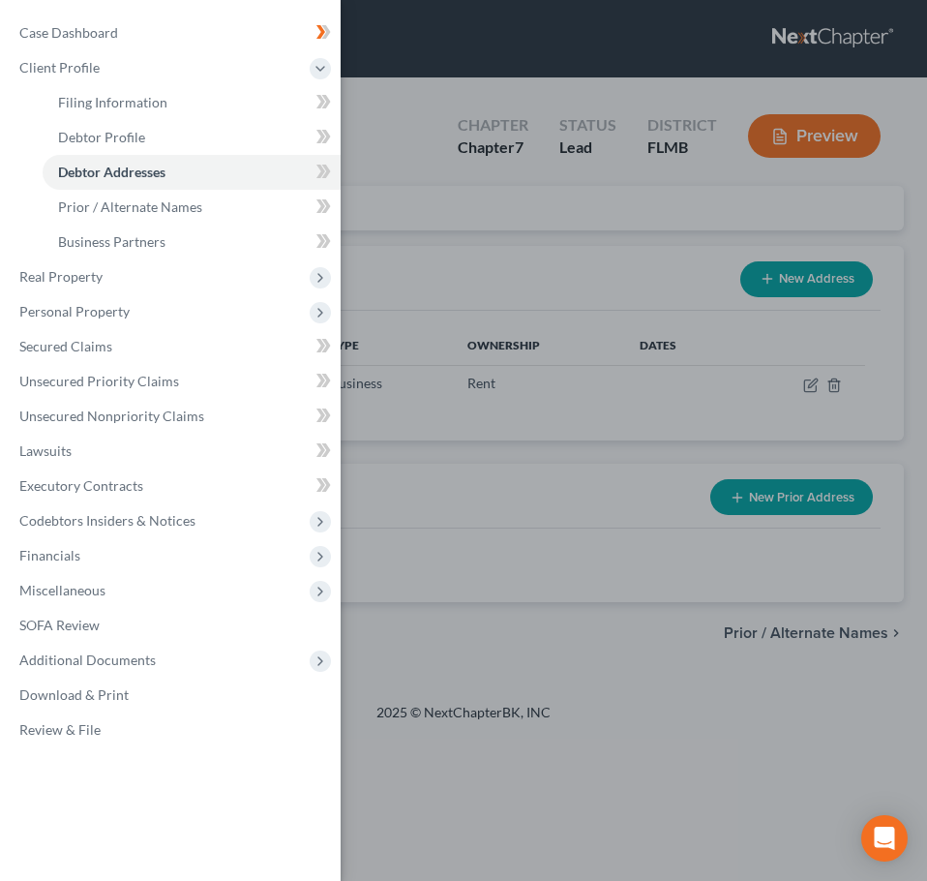
click at [467, 206] on div "Case Dashboard Payments Invoices Payments Payments Credit Report Client Profile" at bounding box center [463, 440] width 927 height 881
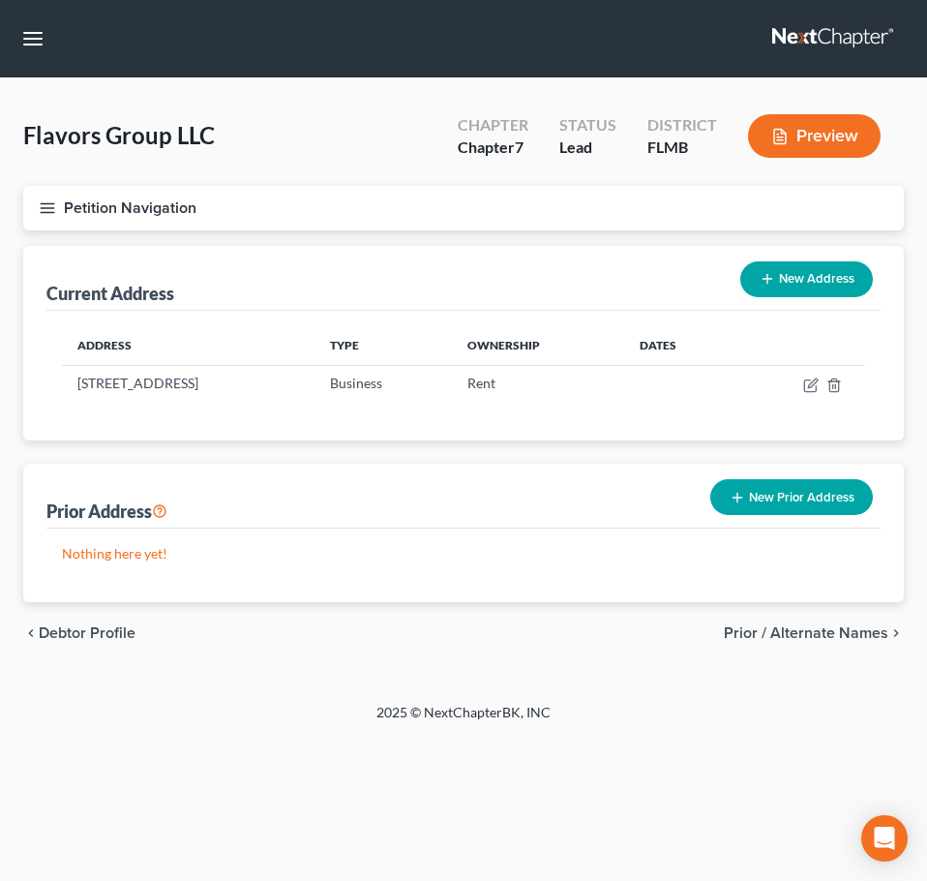
click at [806, 276] on button "New Address" at bounding box center [807, 279] width 133 height 36
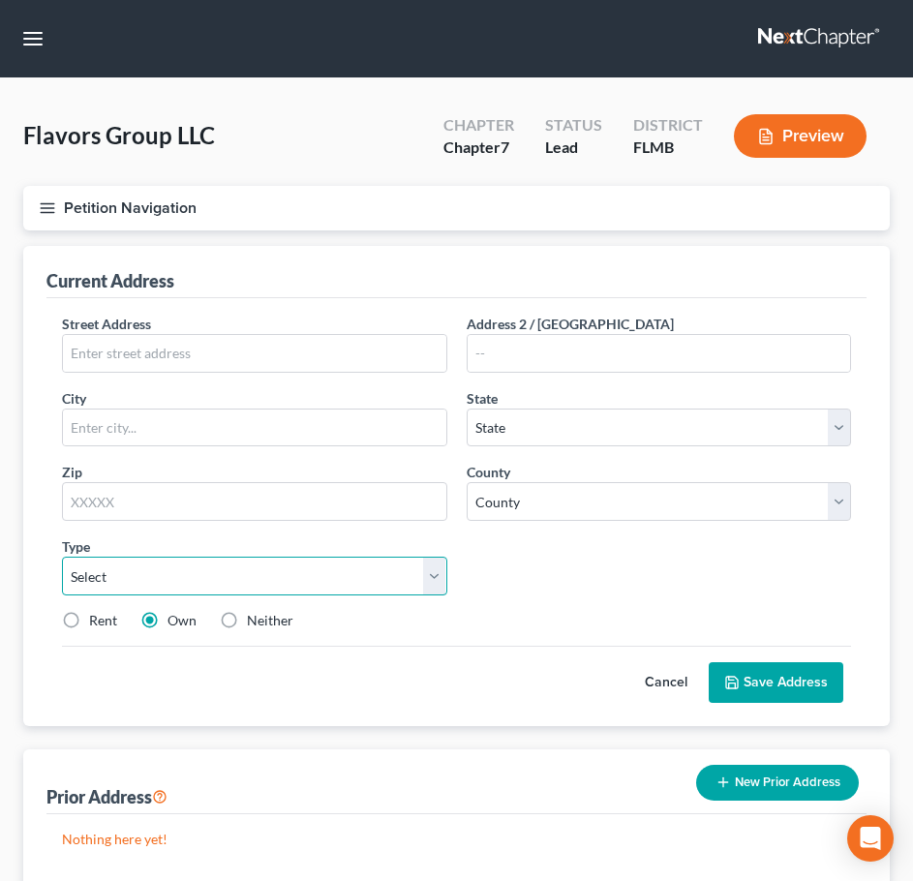
click at [244, 589] on select "Select Business Mailing Location of Assets" at bounding box center [254, 576] width 385 height 39
select select "1"
click at [62, 557] on select "Select Business Mailing Location of Assets" at bounding box center [254, 576] width 385 height 39
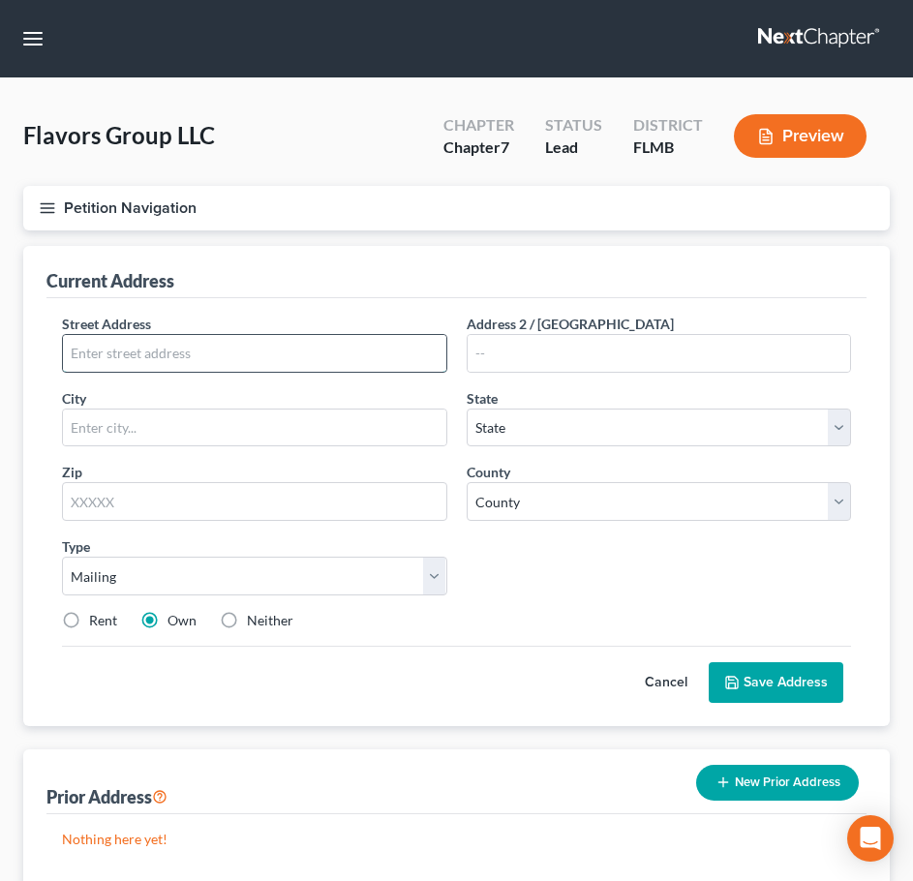
click at [139, 347] on input "text" at bounding box center [254, 353] width 383 height 37
type input "[STREET_ADDRESS]"
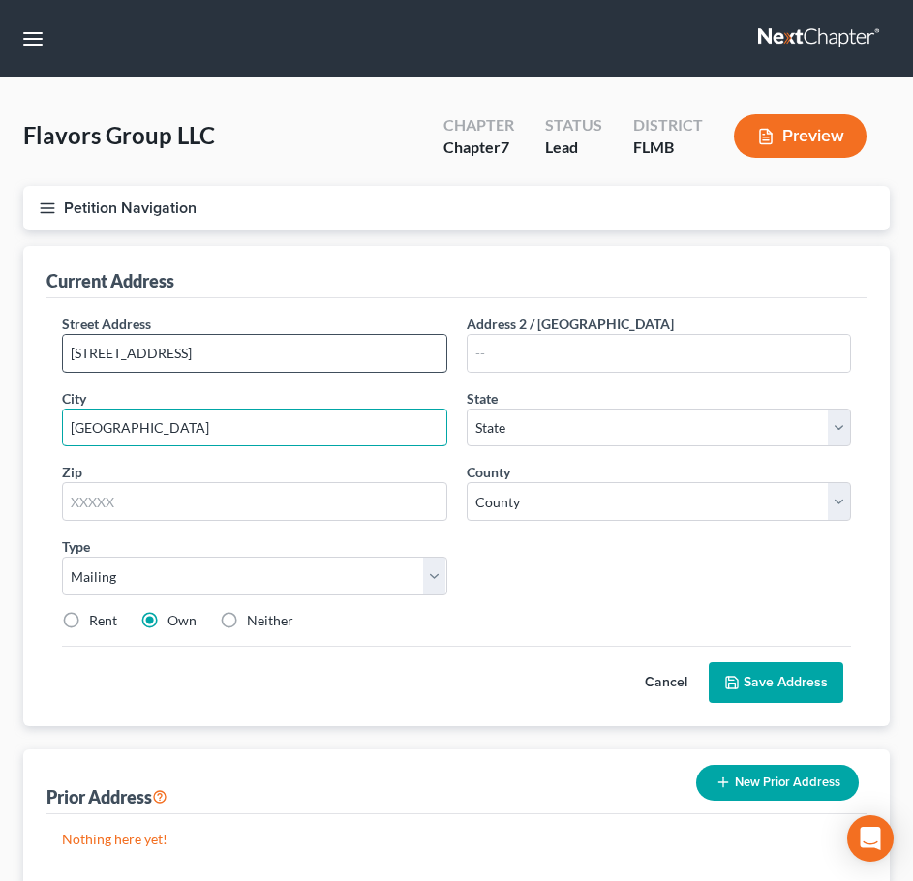
type input "[GEOGRAPHIC_DATA]"
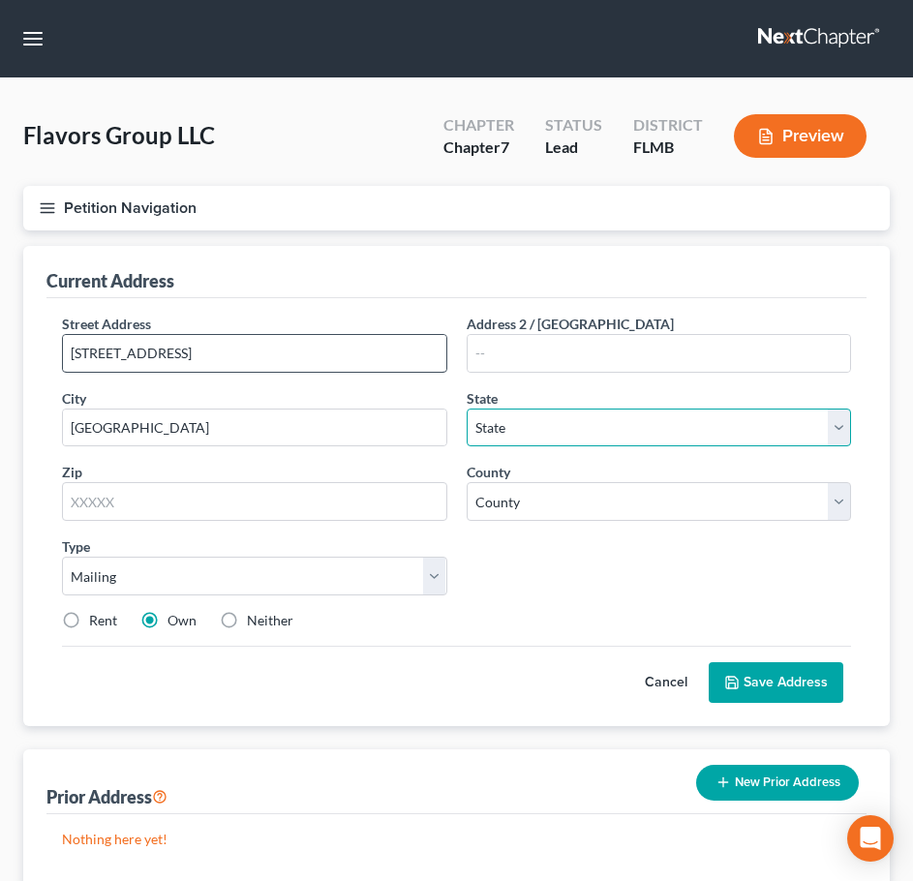
select select "9"
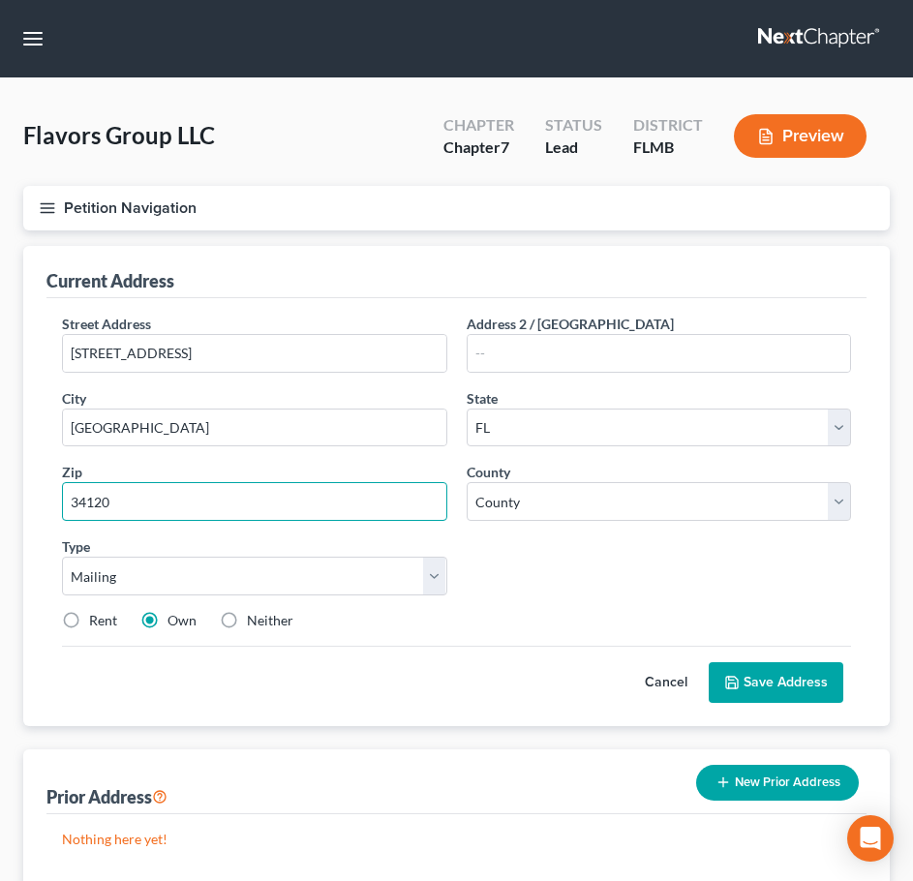
type input "34120"
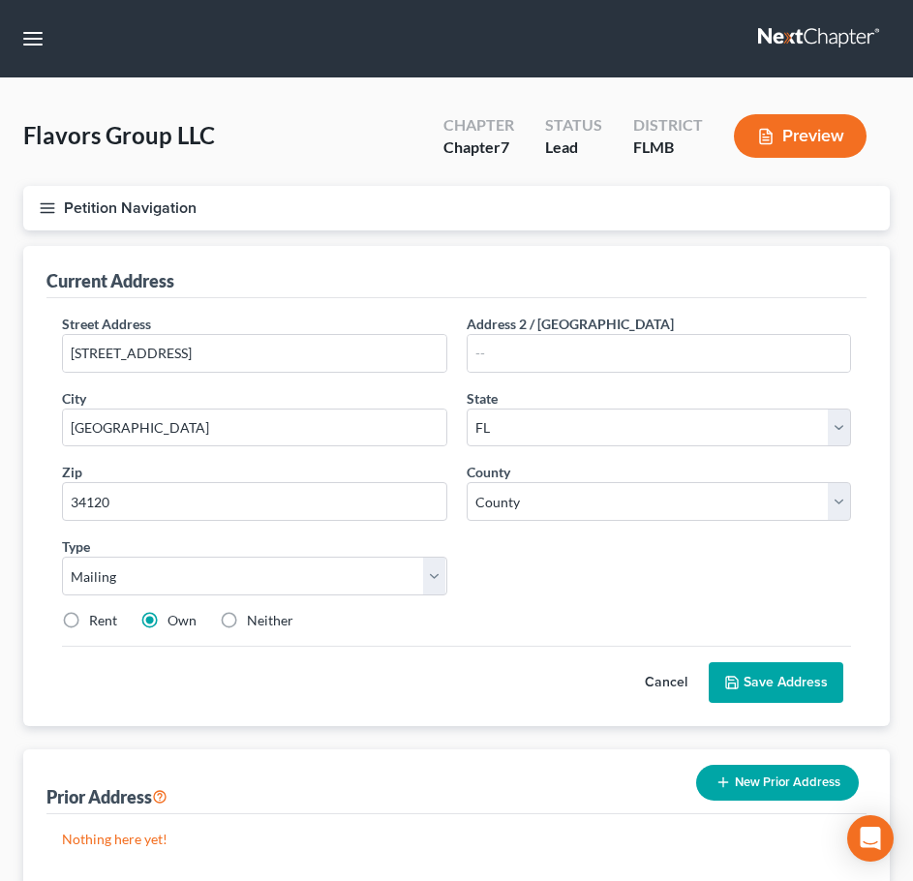
drag, startPoint x: 763, startPoint y: 679, endPoint x: 250, endPoint y: 661, distance: 513.4
click at [264, 689] on div "Cancel Save Address" at bounding box center [456, 674] width 789 height 57
click at [245, 621] on div "Neither" at bounding box center [257, 620] width 74 height 19
click at [247, 621] on label "Neither" at bounding box center [270, 620] width 46 height 19
click at [255, 621] on input "Neither" at bounding box center [261, 617] width 13 height 13
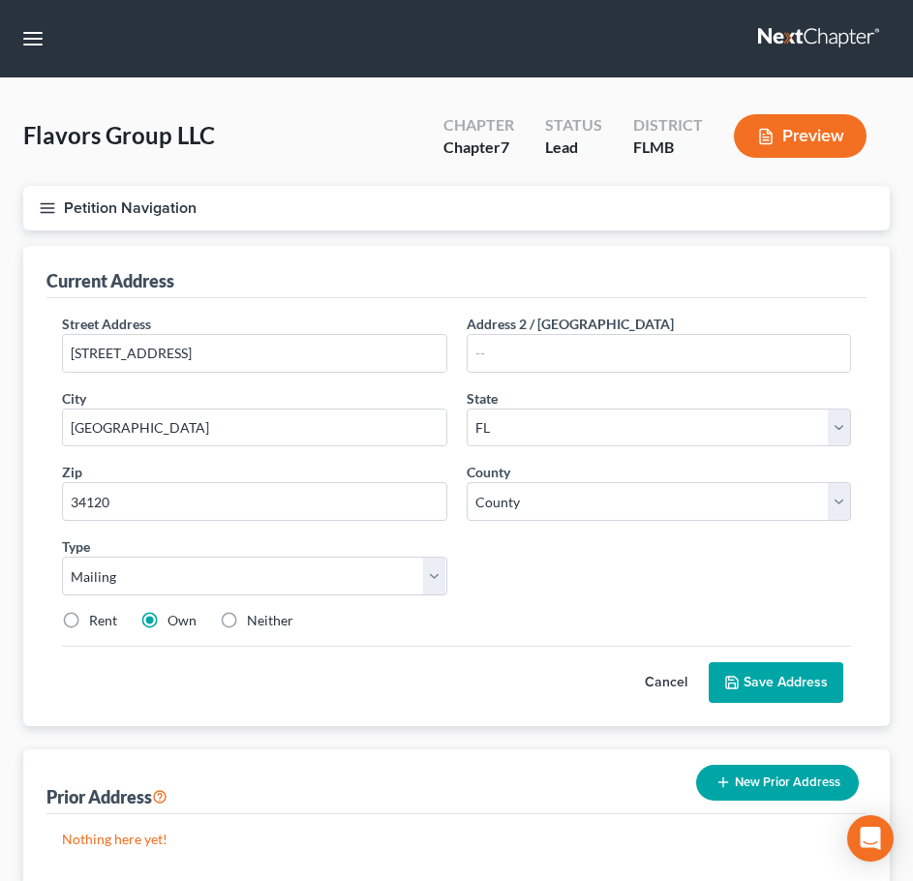
radio input "true"
click at [762, 679] on button "Save Address" at bounding box center [776, 682] width 135 height 41
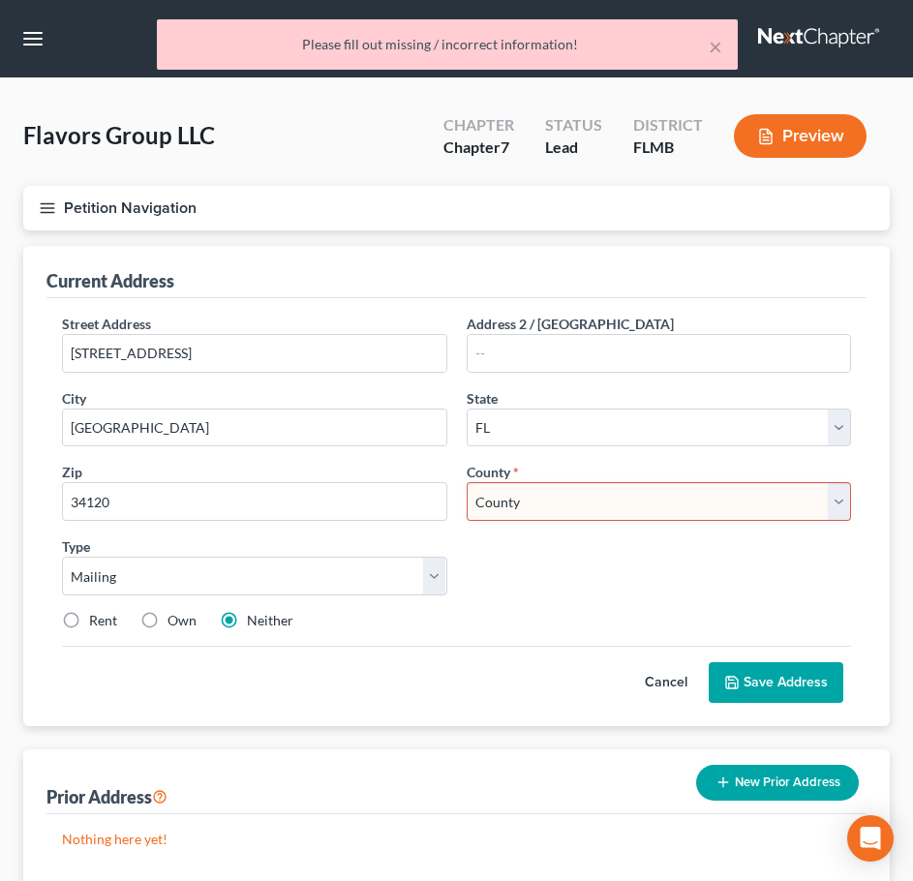
click at [495, 512] on select "County [GEOGRAPHIC_DATA] [GEOGRAPHIC_DATA] [GEOGRAPHIC_DATA] [GEOGRAPHIC_DATA] …" at bounding box center [659, 501] width 385 height 39
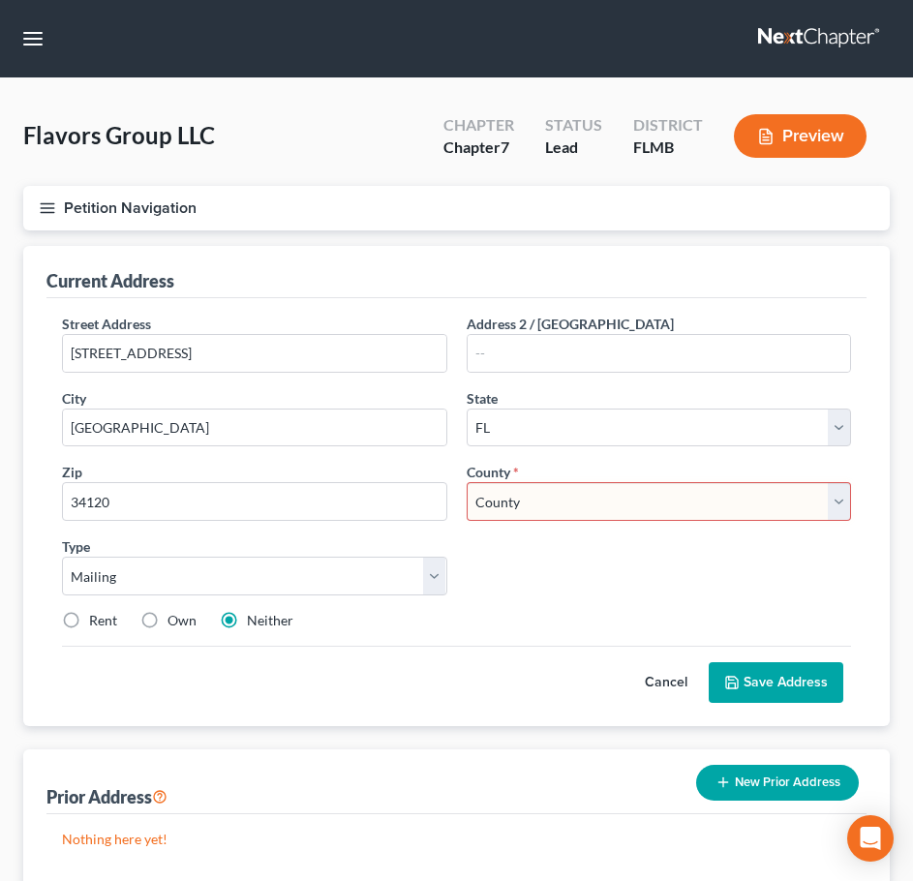
click at [499, 548] on div "Street Address * [STREET_ADDRESS] * [GEOGRAPHIC_DATA] * State [US_STATE] AK AR …" at bounding box center [456, 480] width 808 height 332
click at [516, 501] on select "County [GEOGRAPHIC_DATA] [GEOGRAPHIC_DATA] [GEOGRAPHIC_DATA] [GEOGRAPHIC_DATA] …" at bounding box center [659, 501] width 385 height 39
select select "10"
click at [467, 482] on select "County [GEOGRAPHIC_DATA] [GEOGRAPHIC_DATA] [GEOGRAPHIC_DATA] [GEOGRAPHIC_DATA] …" at bounding box center [659, 501] width 385 height 39
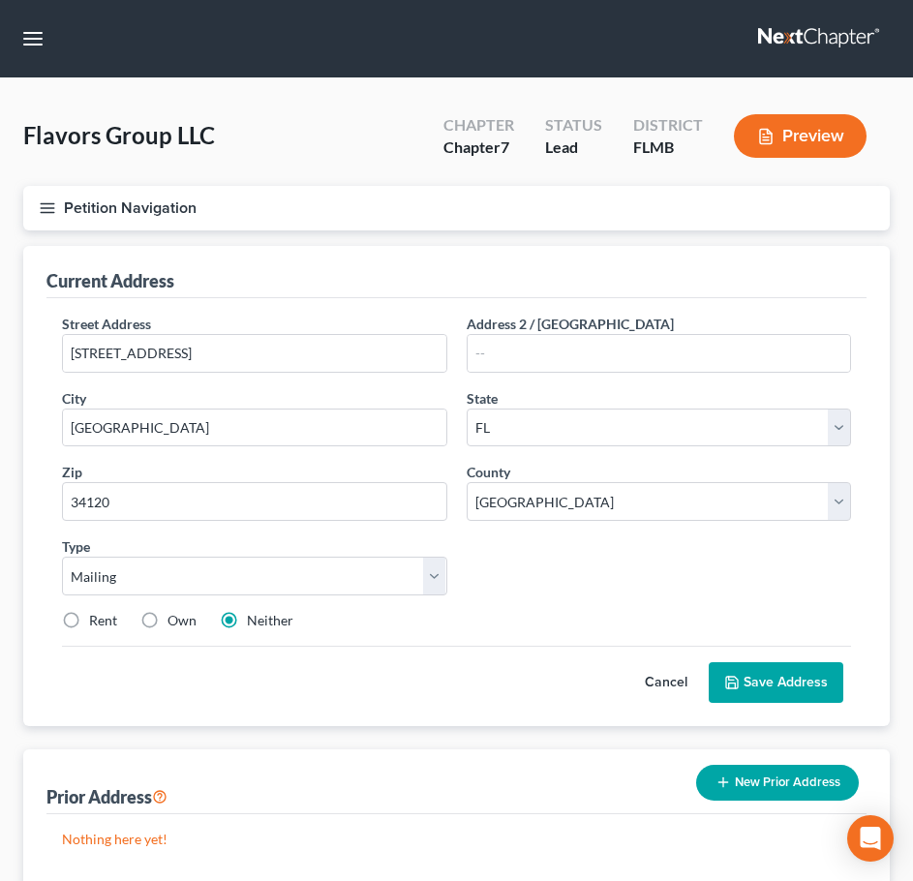
click at [736, 673] on button "Save Address" at bounding box center [776, 682] width 135 height 41
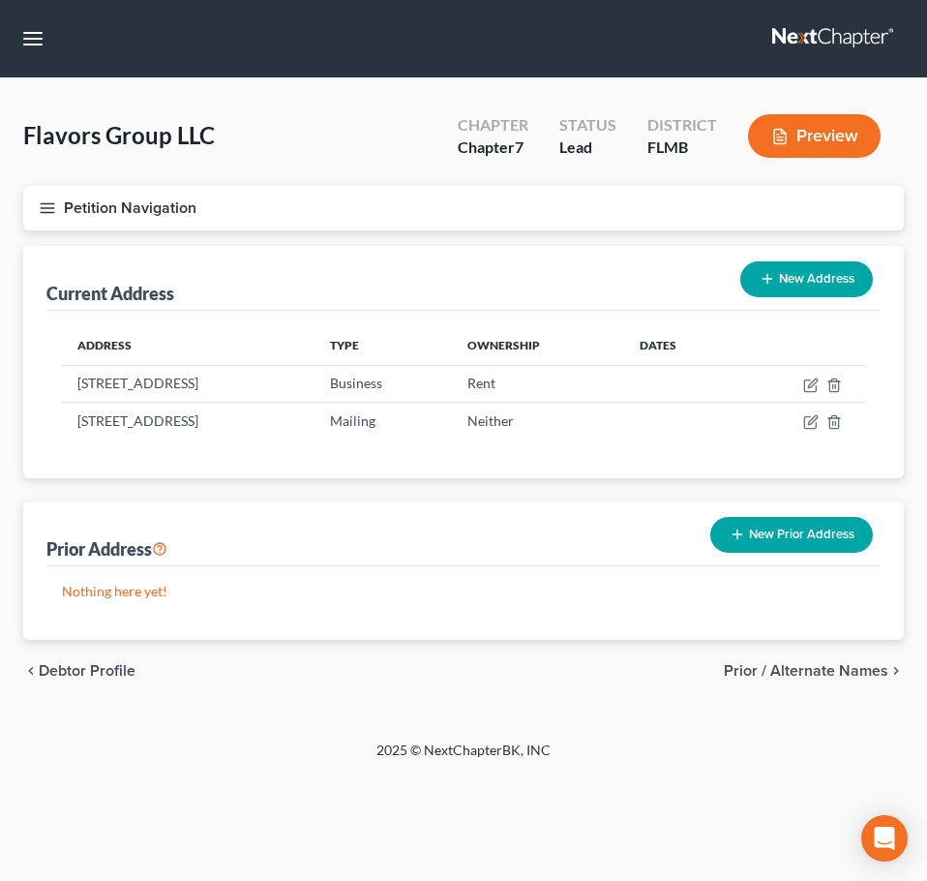
click at [96, 678] on span "Debtor Profile" at bounding box center [87, 670] width 97 height 15
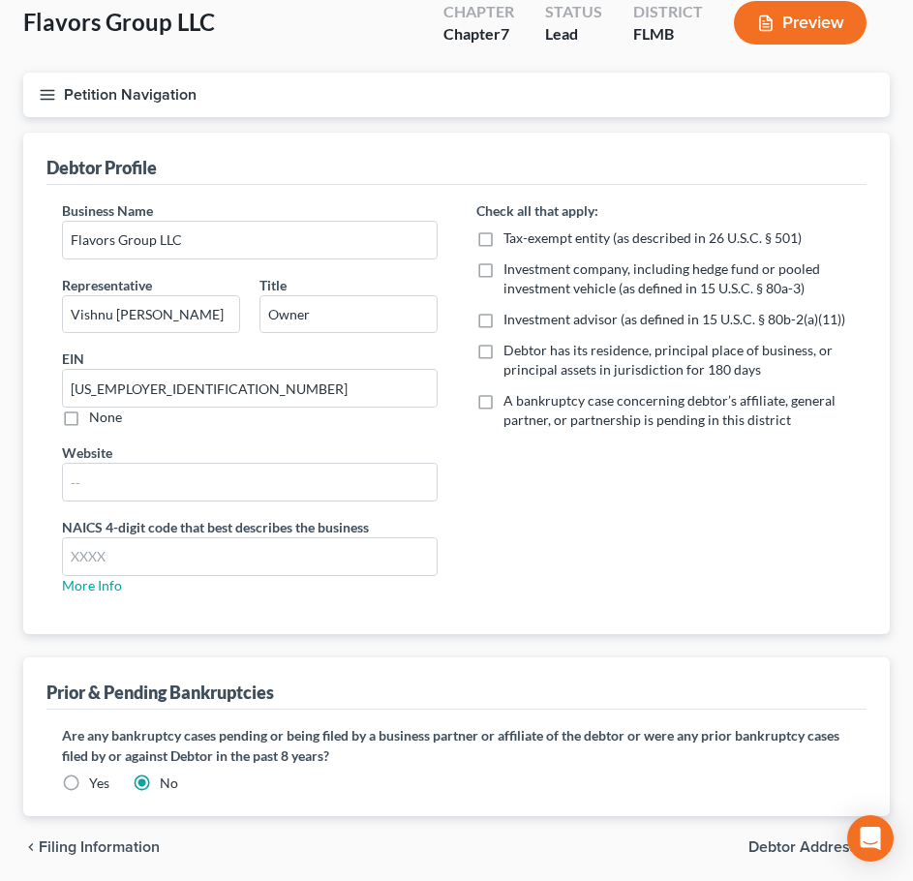
scroll to position [184, 0]
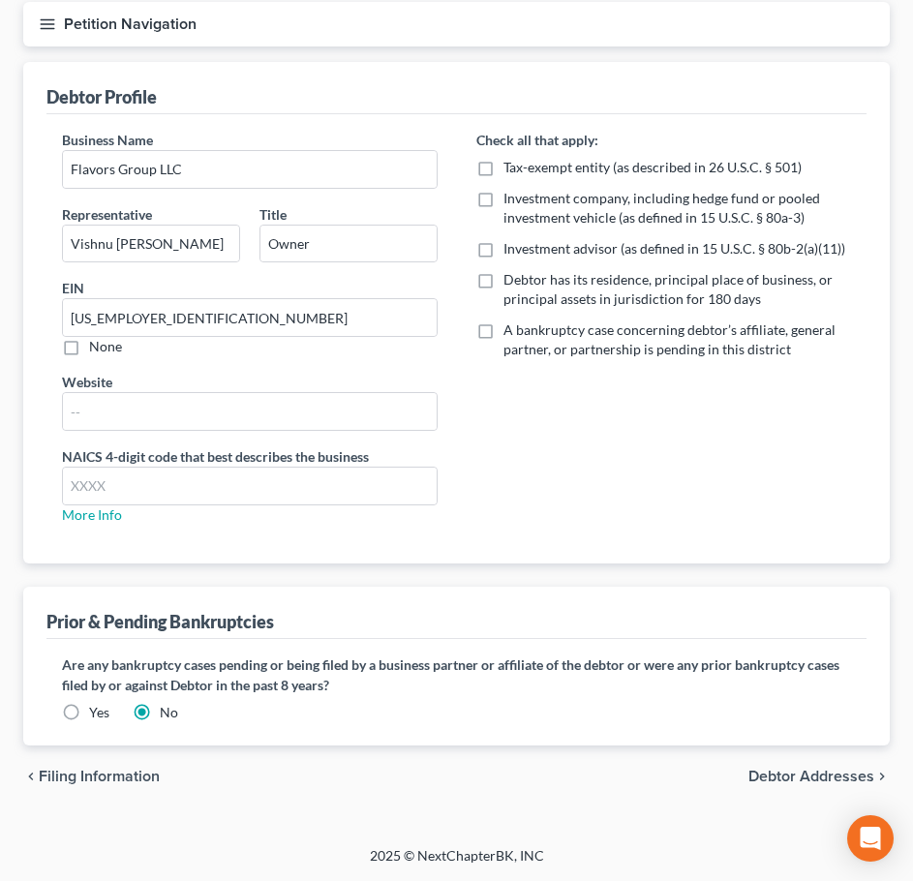
click at [102, 775] on span "Filing Information" at bounding box center [99, 776] width 121 height 15
select select "3"
select select "1"
select select "0"
select select "15"
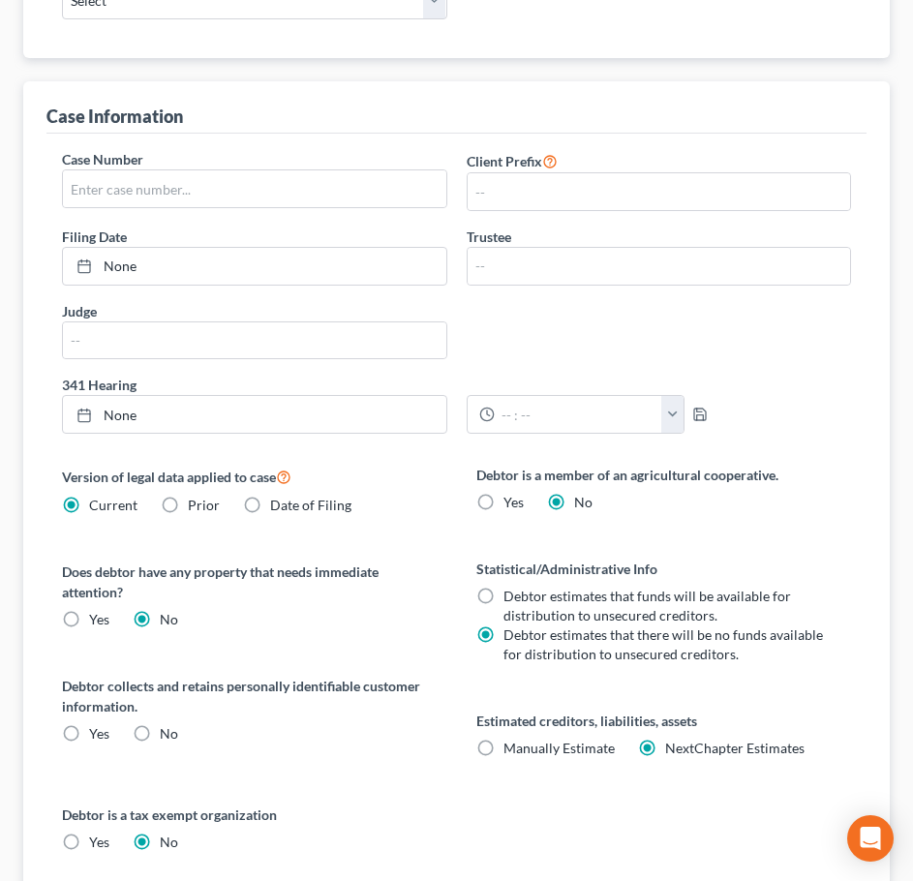
scroll to position [657, 0]
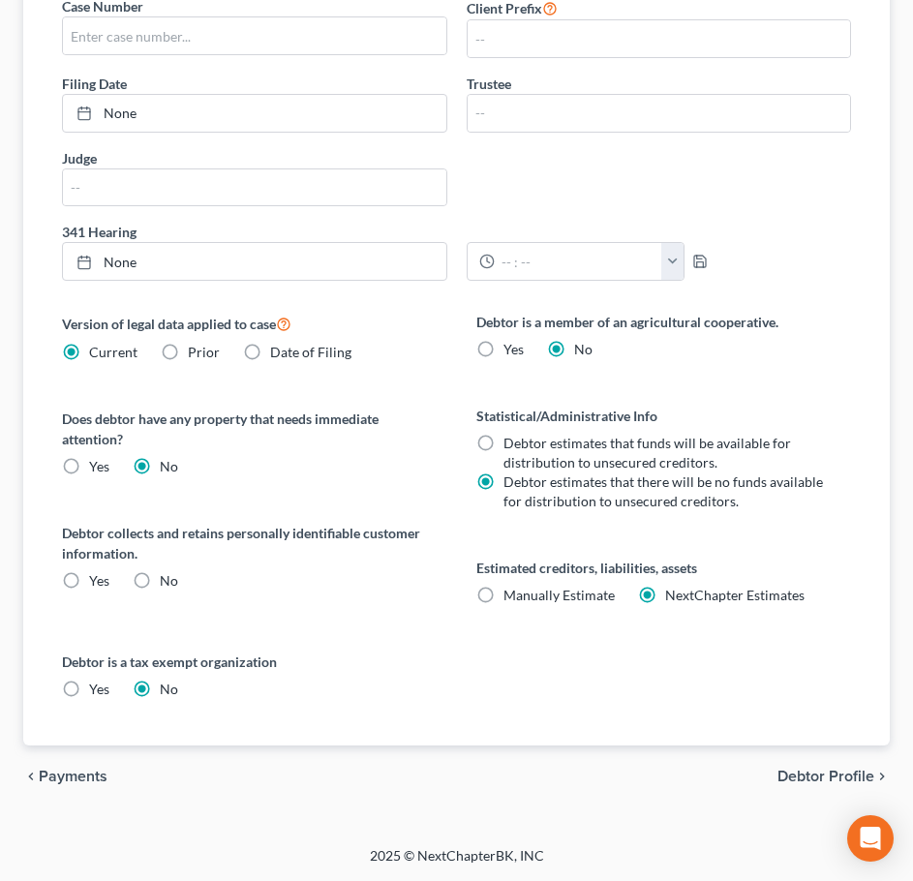
click at [805, 774] on span "Debtor Profile" at bounding box center [825, 776] width 97 height 15
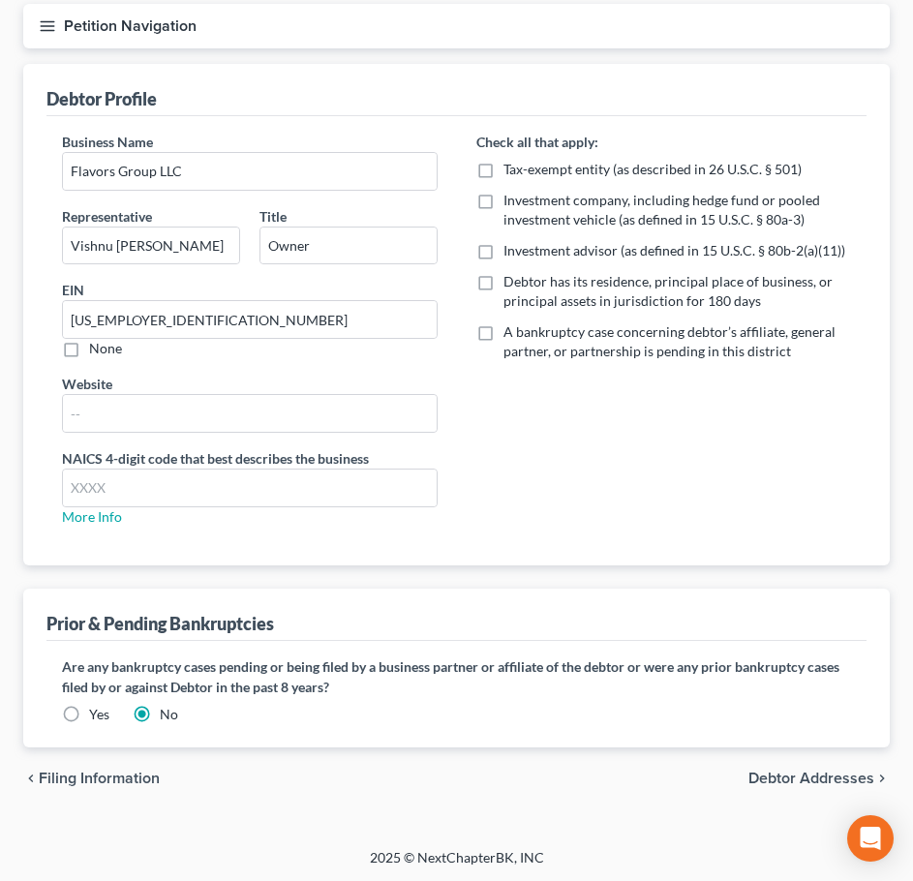
scroll to position [184, 0]
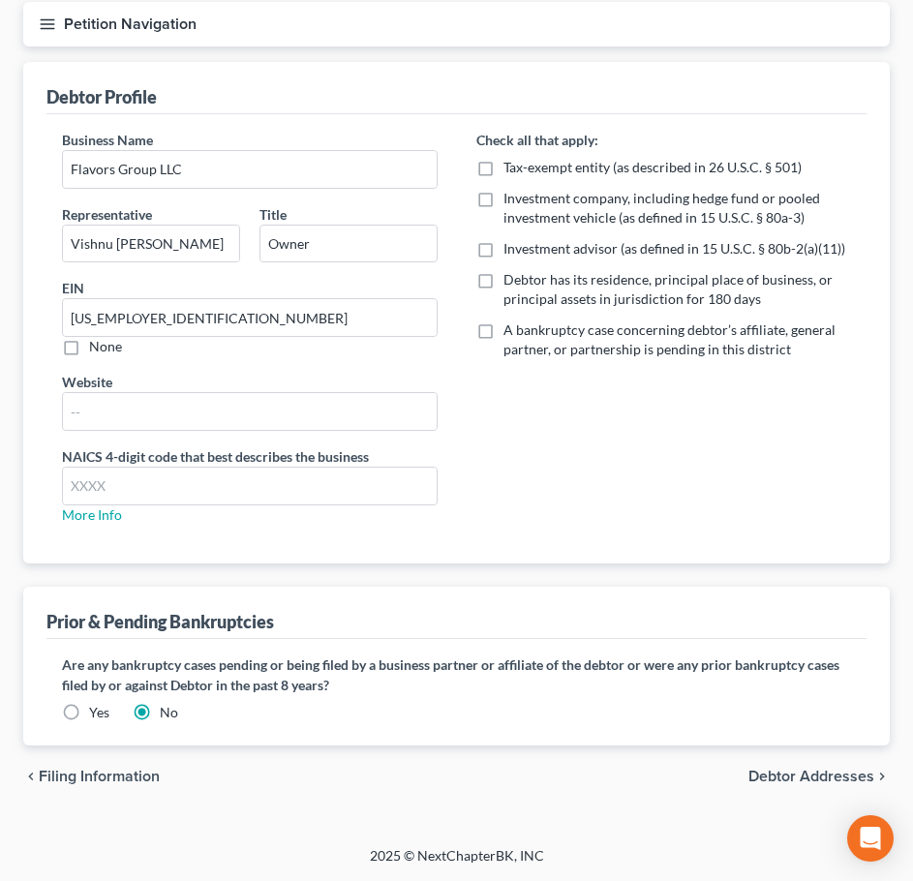
click at [132, 780] on span "Filing Information" at bounding box center [99, 776] width 121 height 15
select select "3"
select select "1"
select select "0"
select select "15"
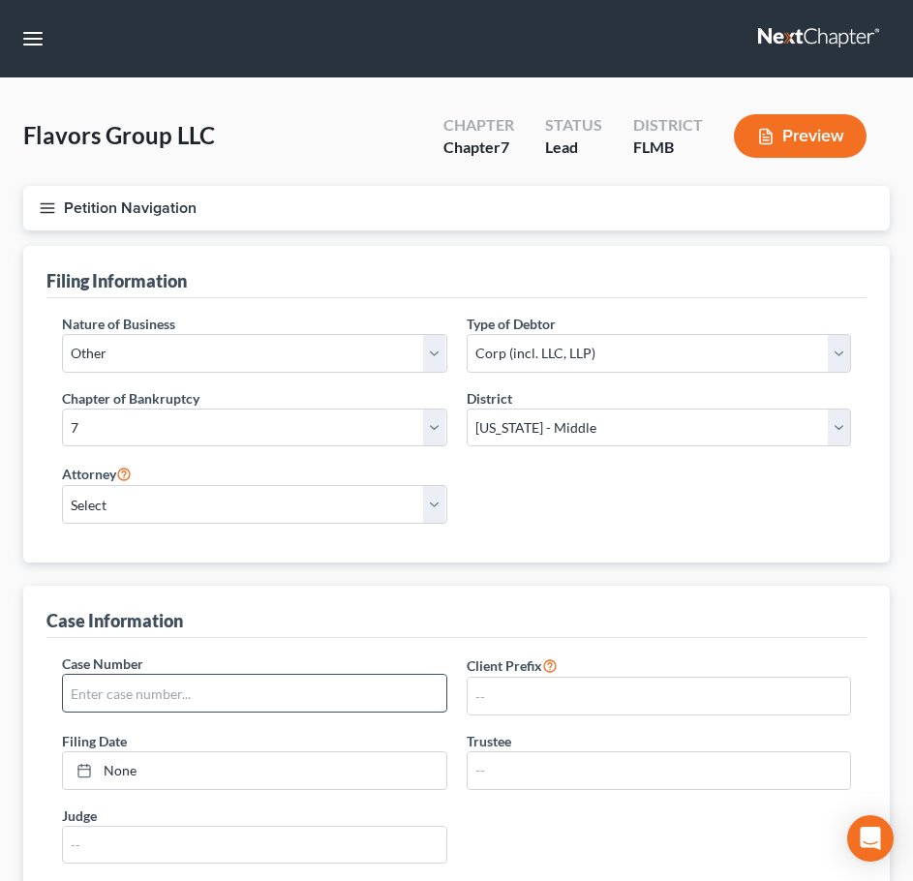
scroll to position [97, 0]
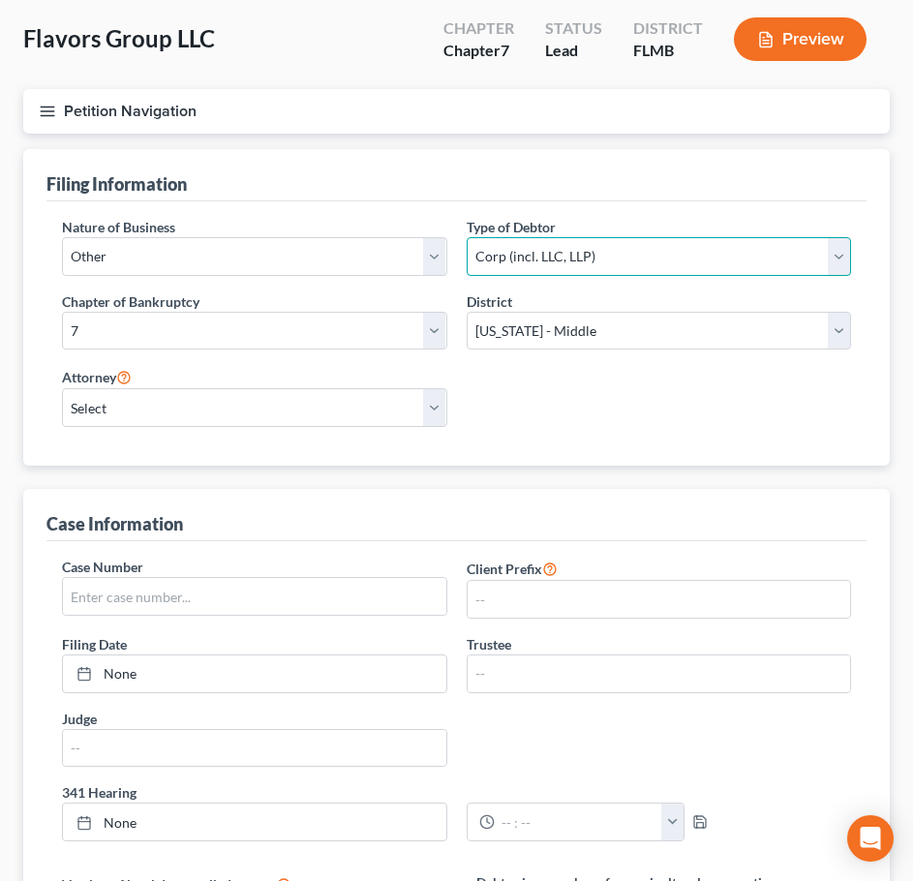
click at [574, 244] on select "Select Partnership Corp (incl. LLC, LLP) Other" at bounding box center [659, 256] width 385 height 39
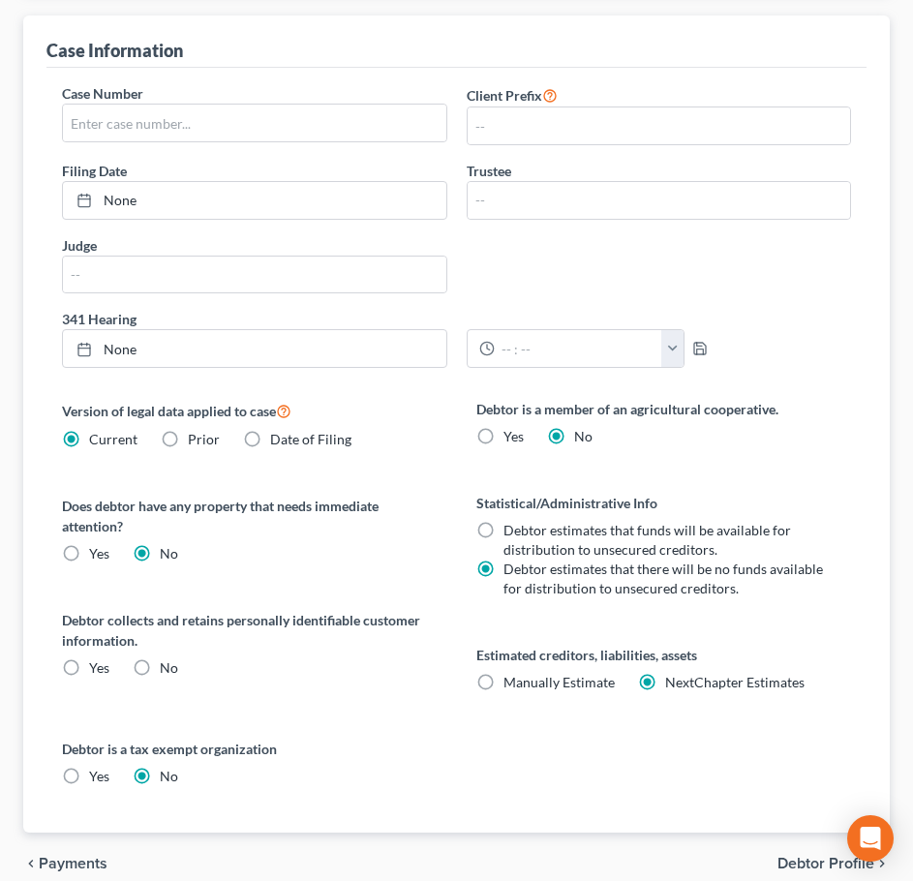
scroll to position [657, 0]
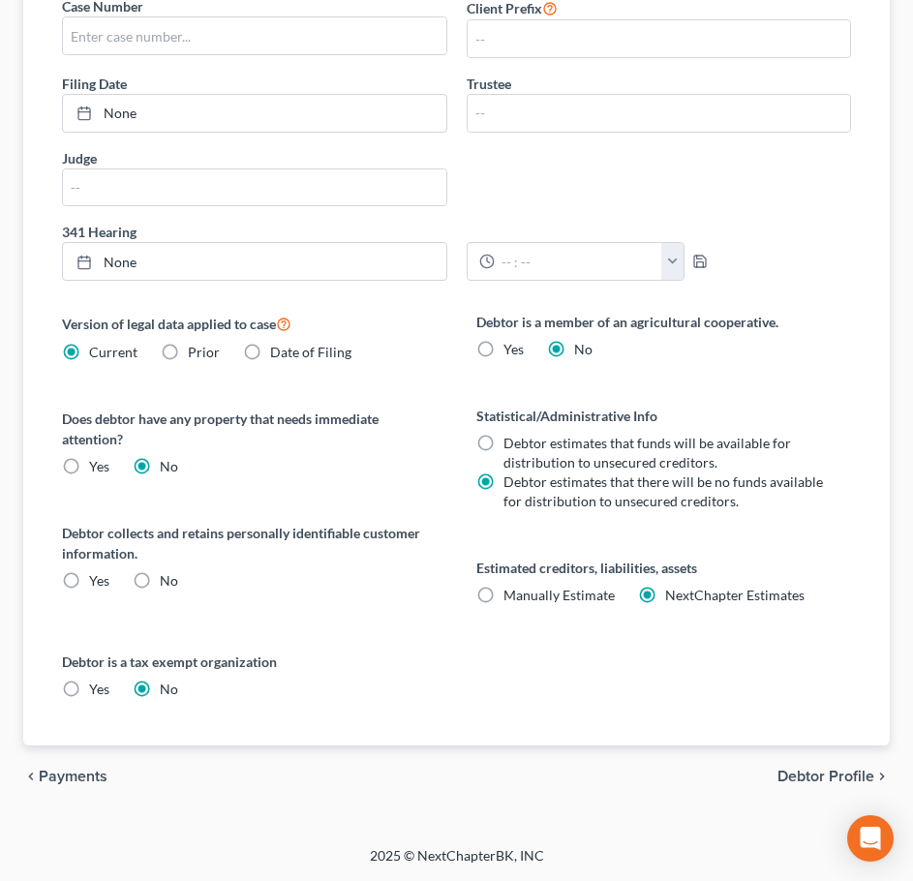
click at [805, 779] on span "Debtor Profile" at bounding box center [825, 776] width 97 height 15
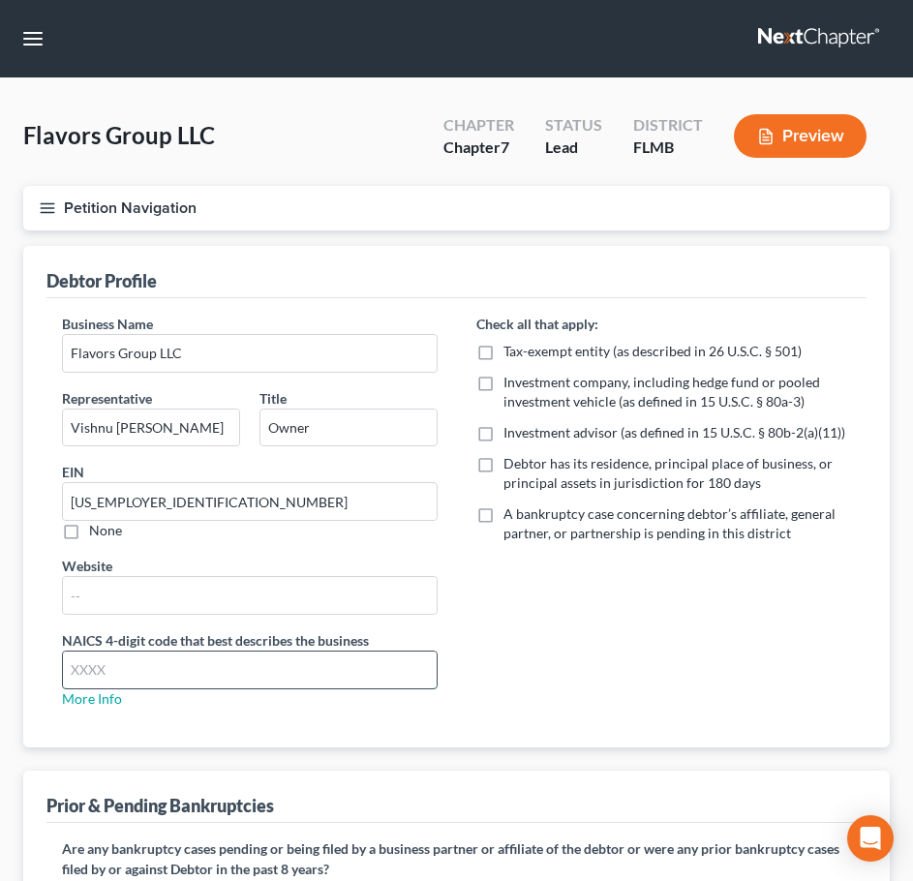
click at [170, 671] on input "text" at bounding box center [250, 670] width 374 height 37
click at [119, 693] on link "More Info" at bounding box center [92, 698] width 60 height 16
click at [138, 655] on input "text" at bounding box center [250, 670] width 374 height 37
paste input "722511"
type input "722511"
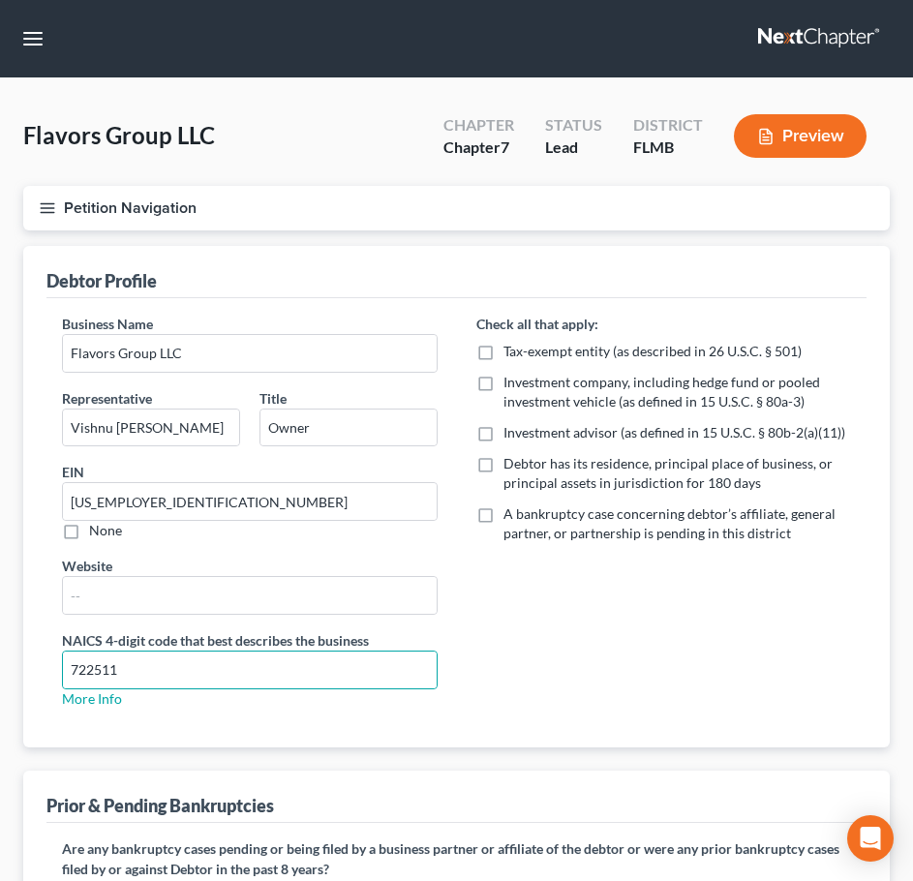
click at [666, 673] on div "Check all that apply: Tax-exempt entity (as described in 26 U.S.C. § 501) Inves…" at bounding box center [664, 519] width 414 height 410
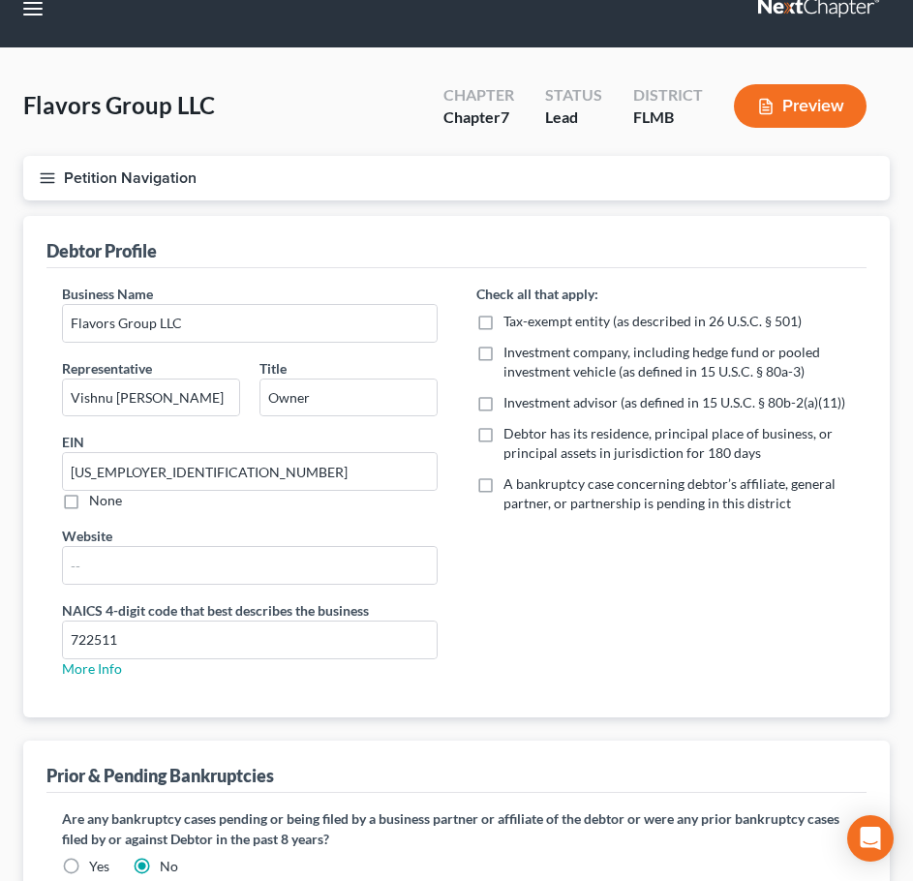
scroll to position [184, 0]
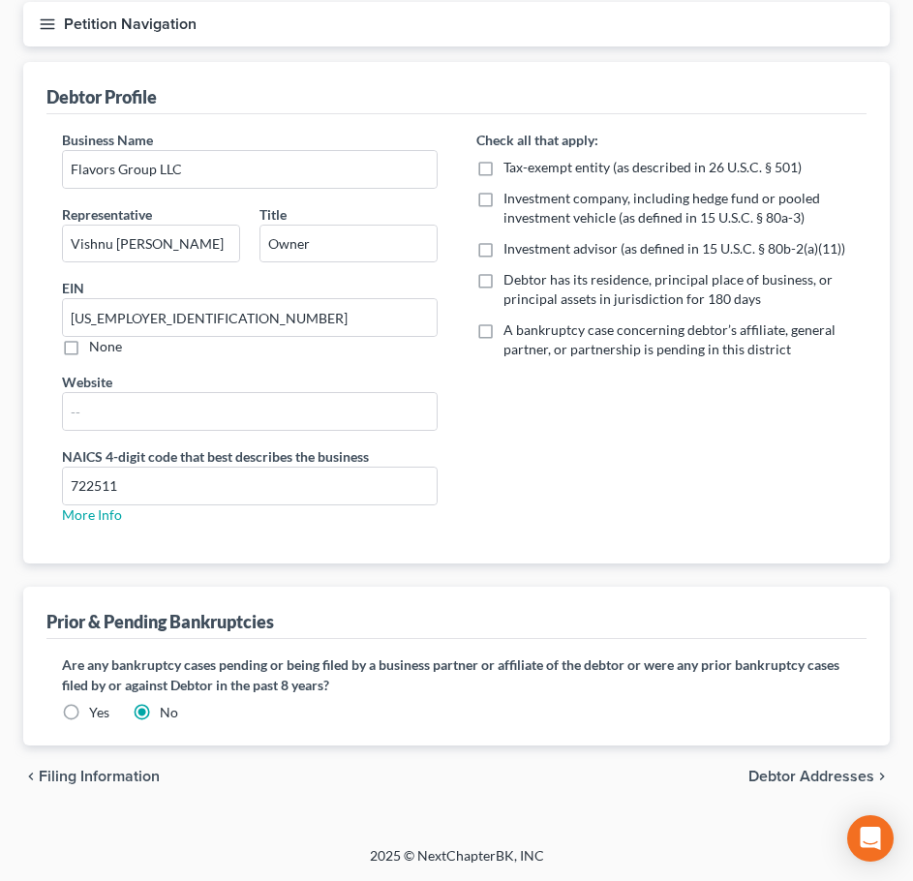
click at [805, 783] on span "Debtor Addresses" at bounding box center [811, 776] width 126 height 15
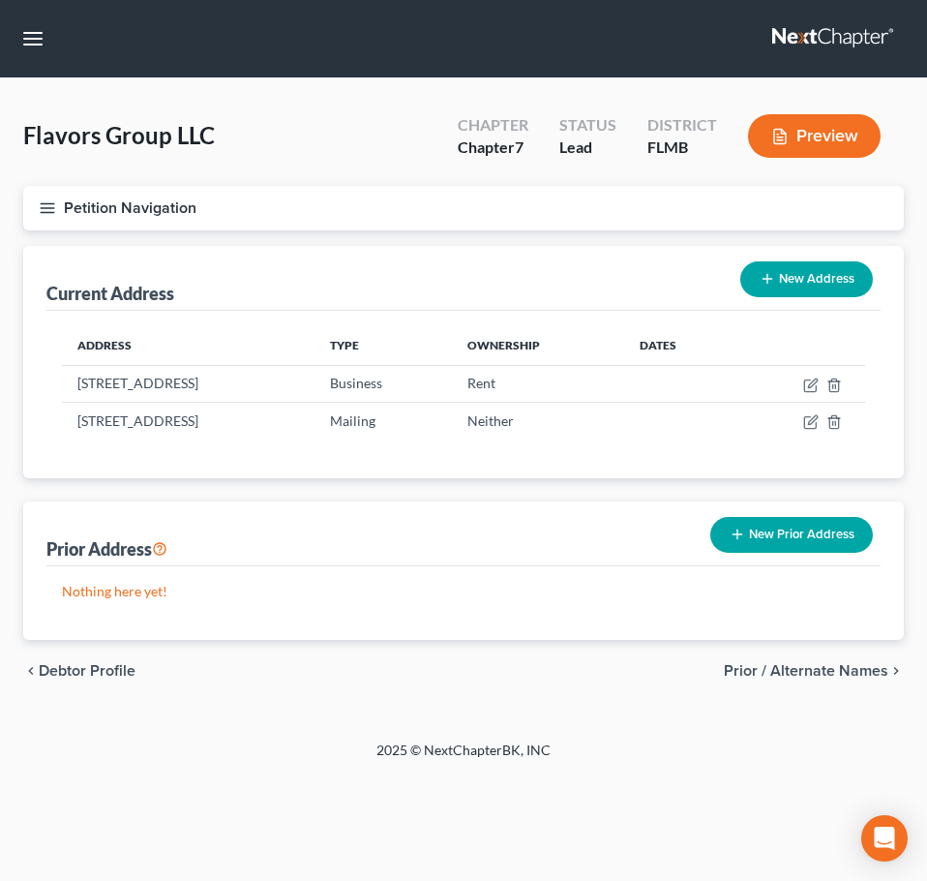
click at [63, 659] on div "chevron_left Debtor Profile Prior / Alternate Names chevron_right" at bounding box center [463, 671] width 881 height 62
click at [63, 668] on span "Debtor Profile" at bounding box center [87, 670] width 97 height 15
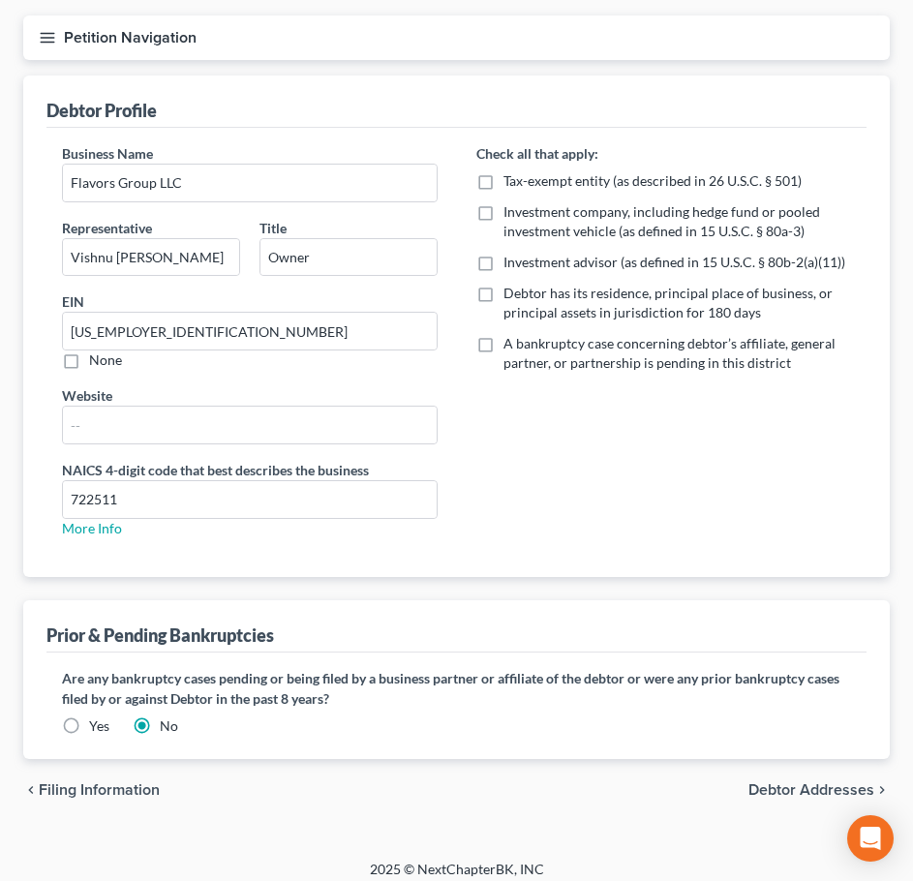
scroll to position [184, 0]
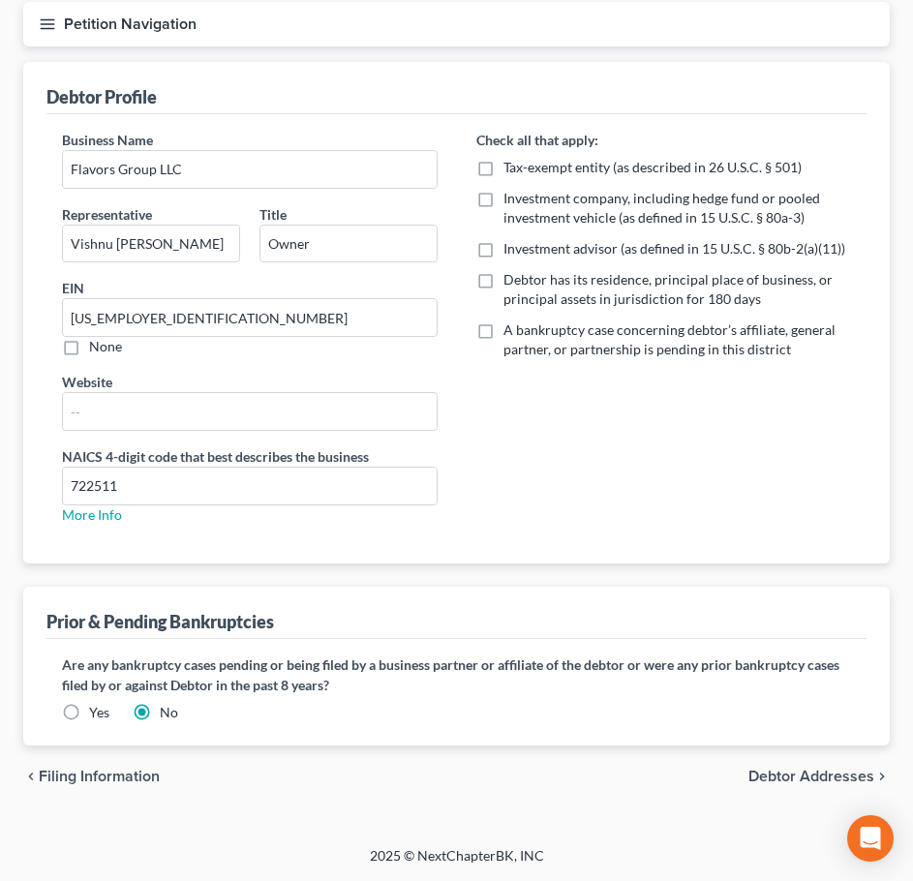
click at [503, 279] on label "Debtor has its residence, principal place of business, or principal assets in j…" at bounding box center [677, 289] width 349 height 39
click at [511, 279] on input "Debtor has its residence, principal place of business, or principal assets in j…" at bounding box center [517, 276] width 13 height 13
checkbox input "true"
click at [815, 770] on span "Debtor Addresses" at bounding box center [811, 776] width 126 height 15
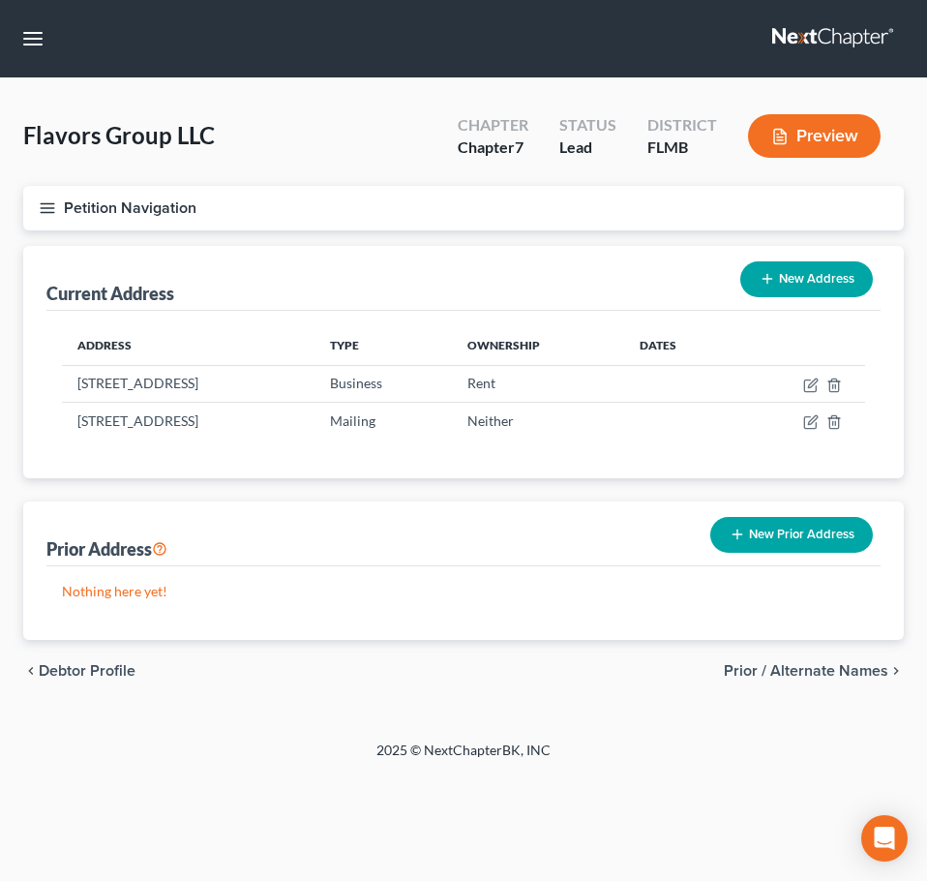
click at [799, 669] on span "Prior / Alternate Names" at bounding box center [806, 670] width 165 height 15
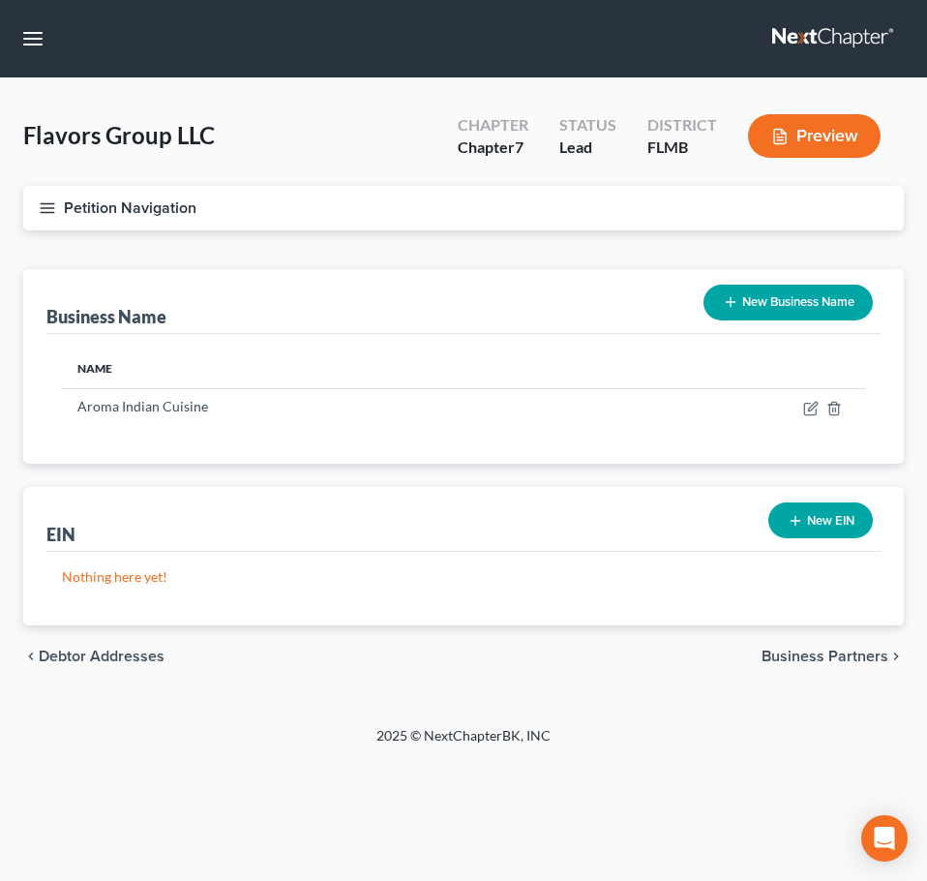
click at [792, 657] on span "Business Partners" at bounding box center [825, 656] width 127 height 15
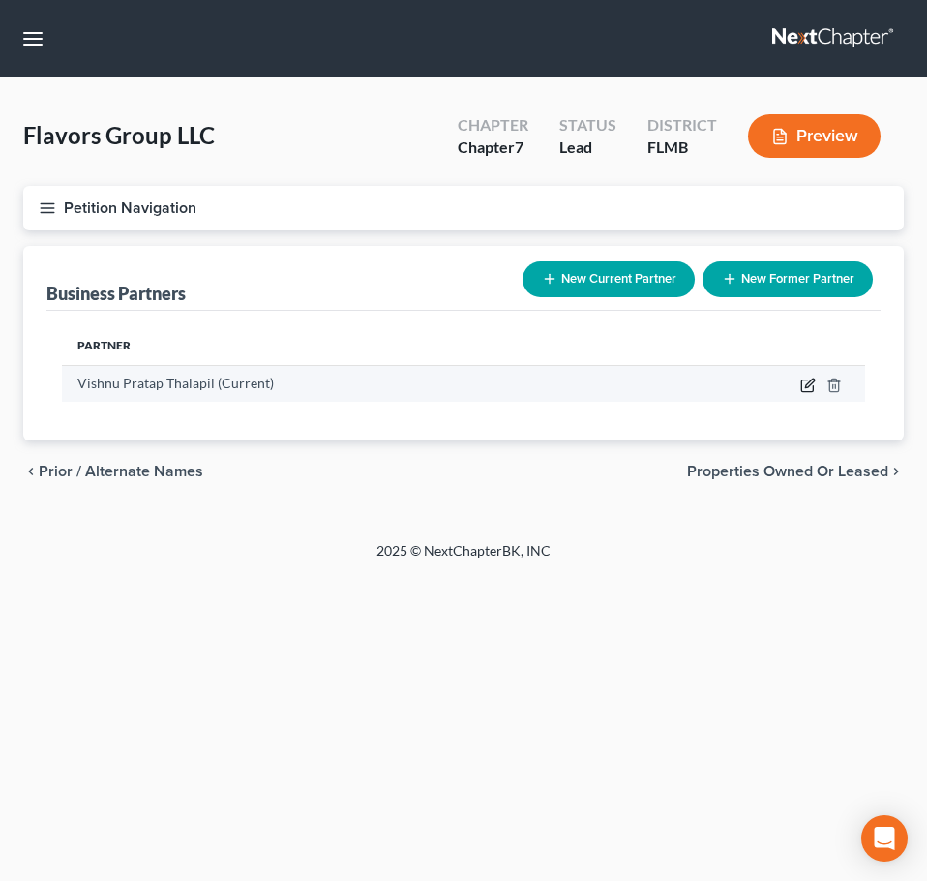
click at [803, 381] on icon "button" at bounding box center [808, 386] width 12 height 12
select select "9"
select select "3"
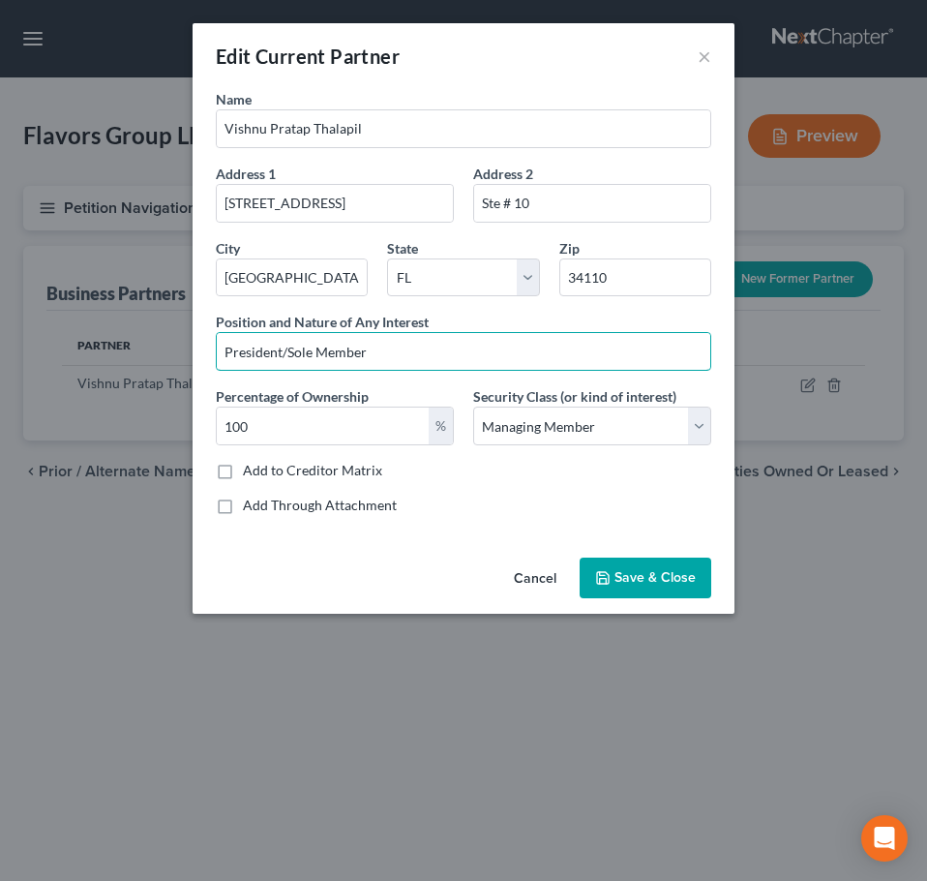
drag, startPoint x: 413, startPoint y: 349, endPoint x: 131, endPoint y: 341, distance: 282.8
click at [131, 341] on div "Edit Current Partner × Name [PERSON_NAME] Address 1 [STREET_ADDRESS][US_STATE] …" at bounding box center [463, 440] width 927 height 881
type input "Managing Member"
click at [631, 581] on span "Save & Close" at bounding box center [655, 577] width 81 height 16
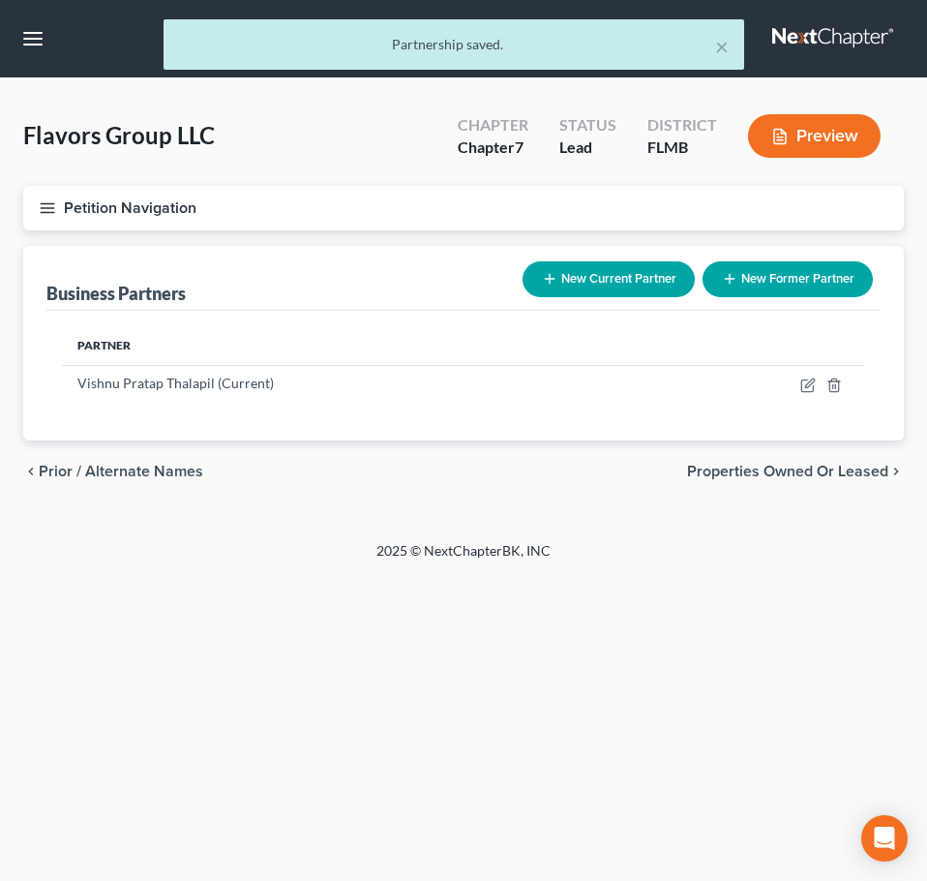
click at [58, 206] on button "Petition Navigation" at bounding box center [463, 208] width 881 height 45
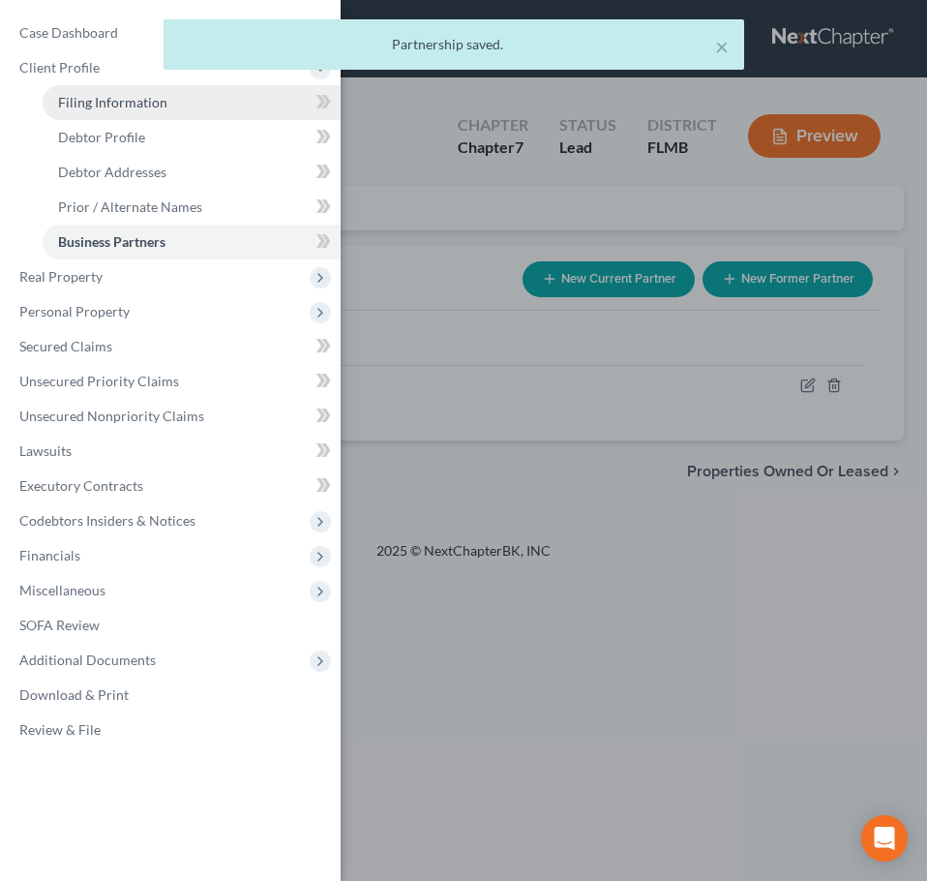
click at [101, 106] on span "Filing Information" at bounding box center [112, 102] width 109 height 16
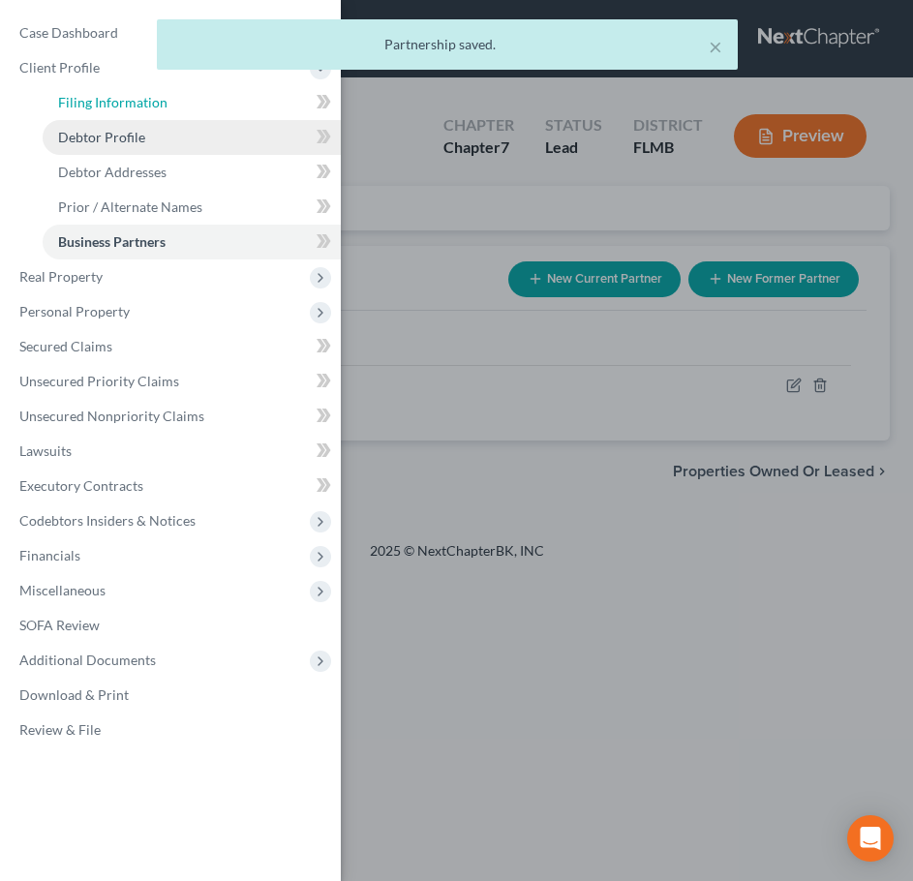
select select "3"
select select "1"
select select "0"
select select "15"
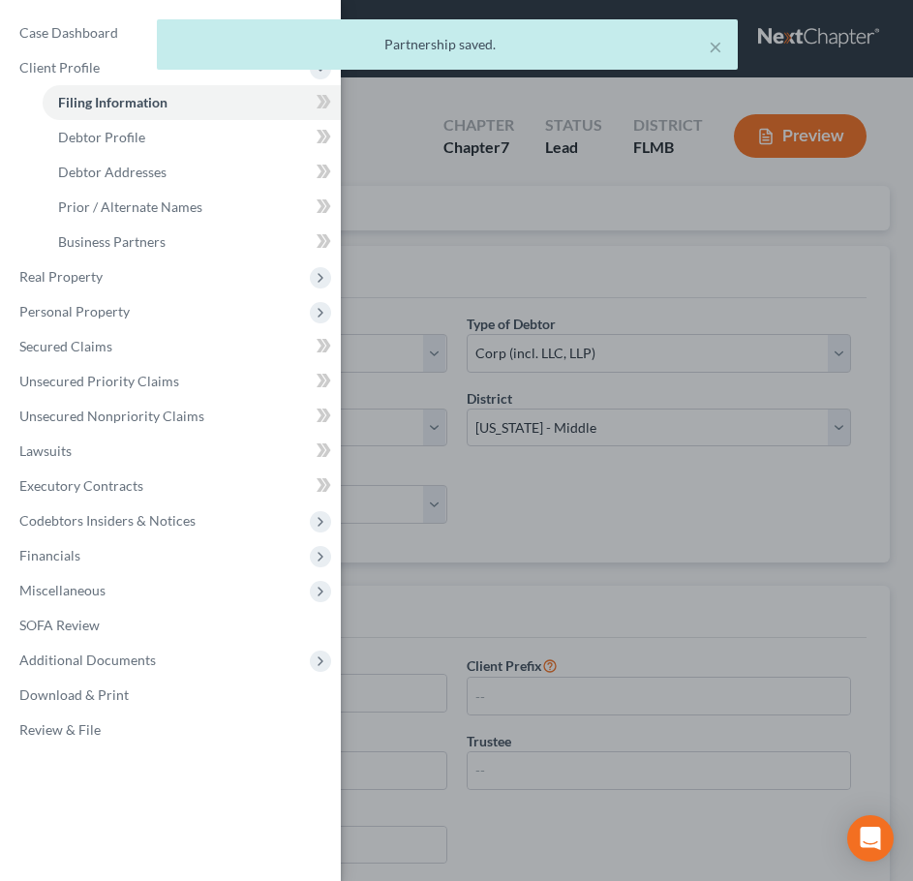
click at [567, 492] on div "Case Dashboard Payments Invoices Payments Payments Credit Report Client Profile" at bounding box center [456, 440] width 913 height 881
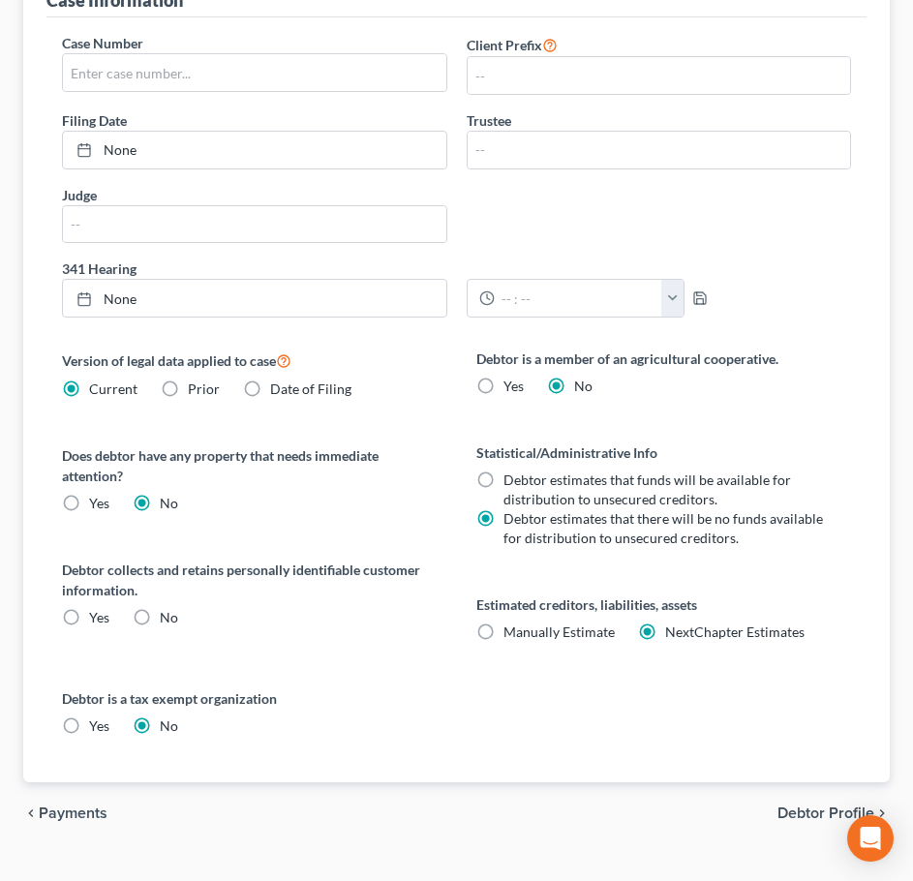
scroll to position [657, 0]
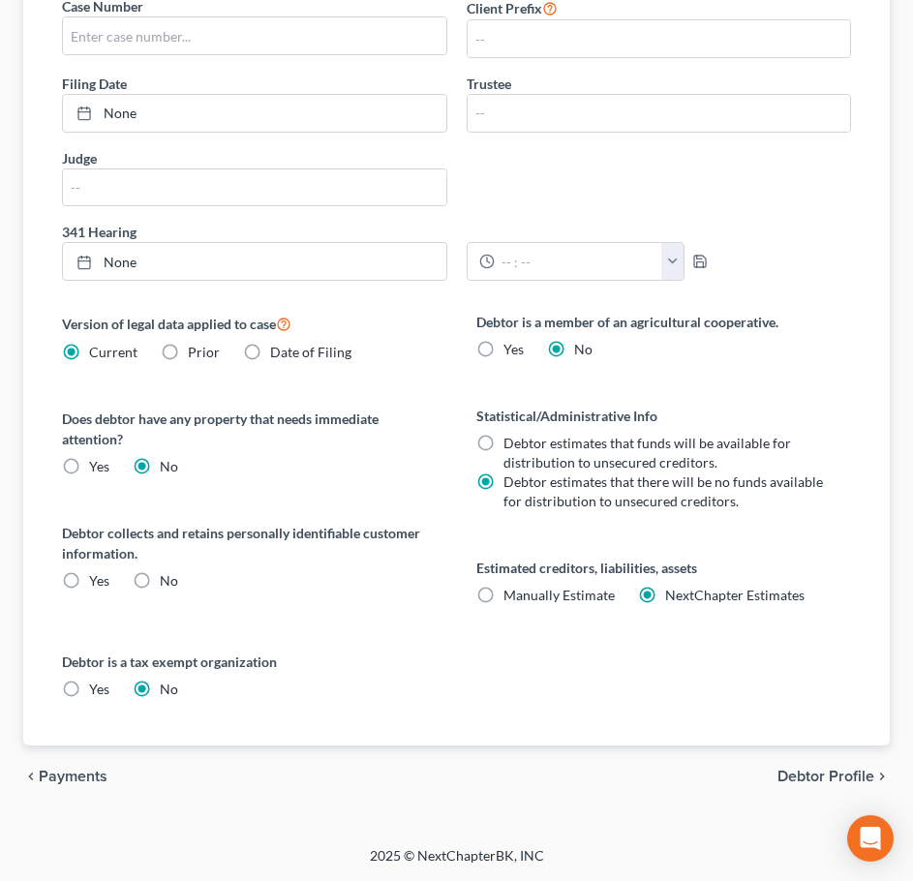
click at [802, 779] on span "Debtor Profile" at bounding box center [825, 776] width 97 height 15
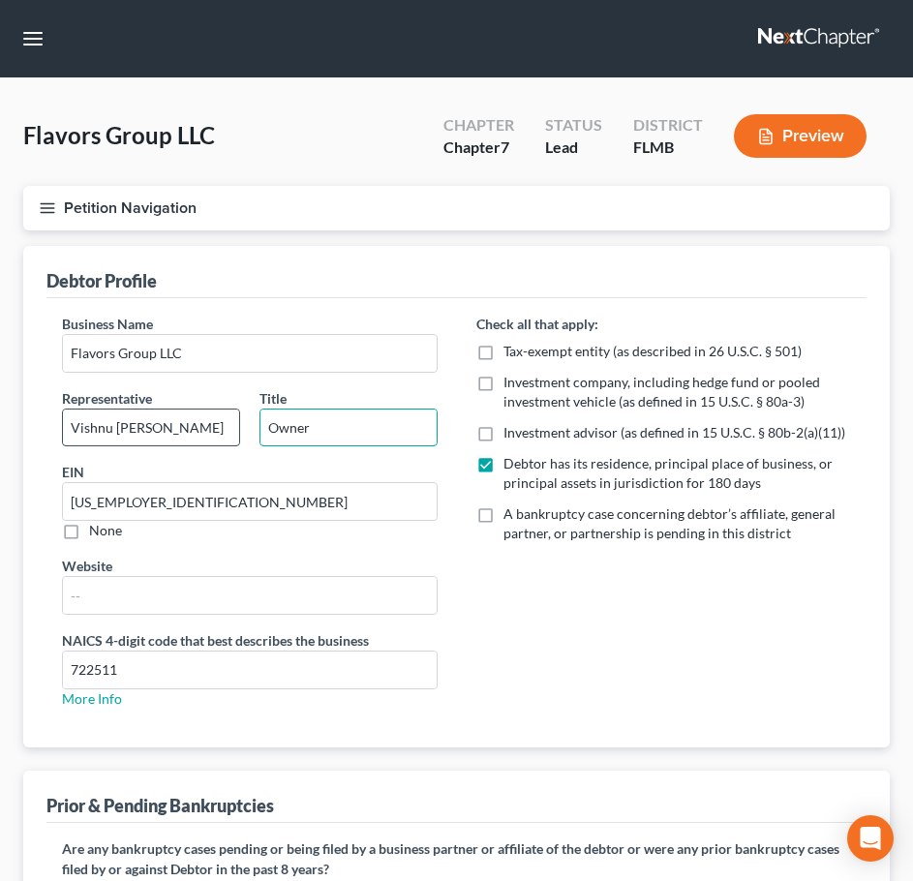
drag, startPoint x: 384, startPoint y: 442, endPoint x: 224, endPoint y: 441, distance: 160.7
click at [224, 441] on div "Representative [PERSON_NAME] Title Owner" at bounding box center [249, 425] width 395 height 75
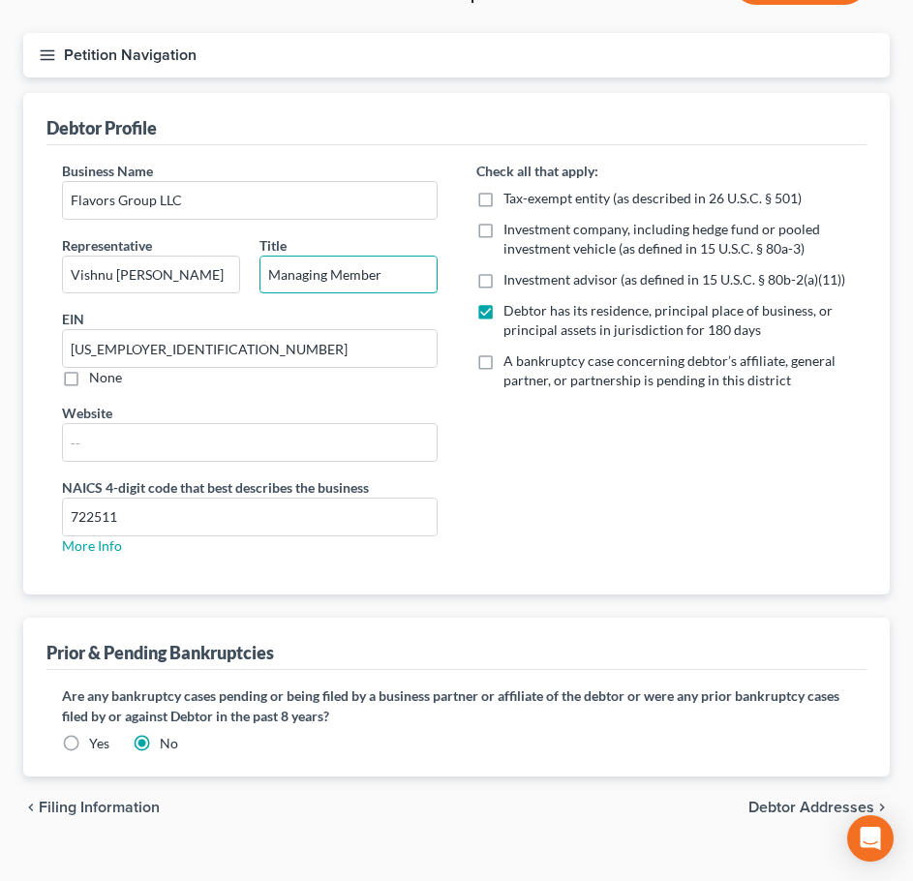
scroll to position [184, 0]
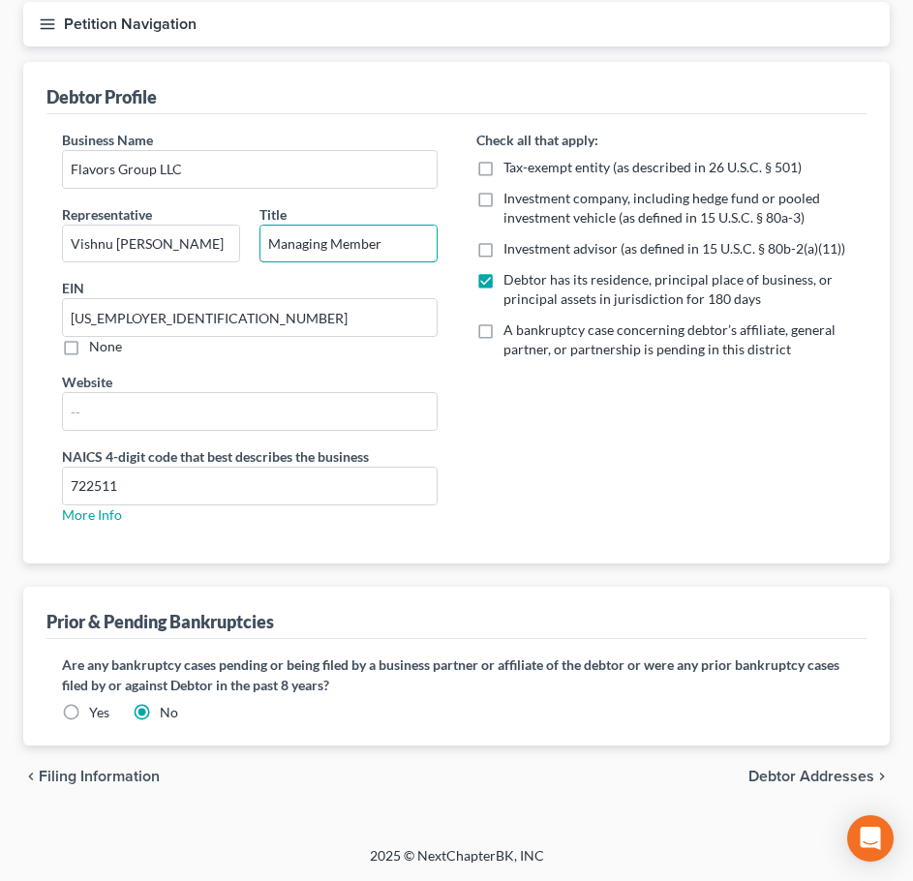
type input "Managing Member"
click at [788, 769] on span "Debtor Addresses" at bounding box center [811, 776] width 126 height 15
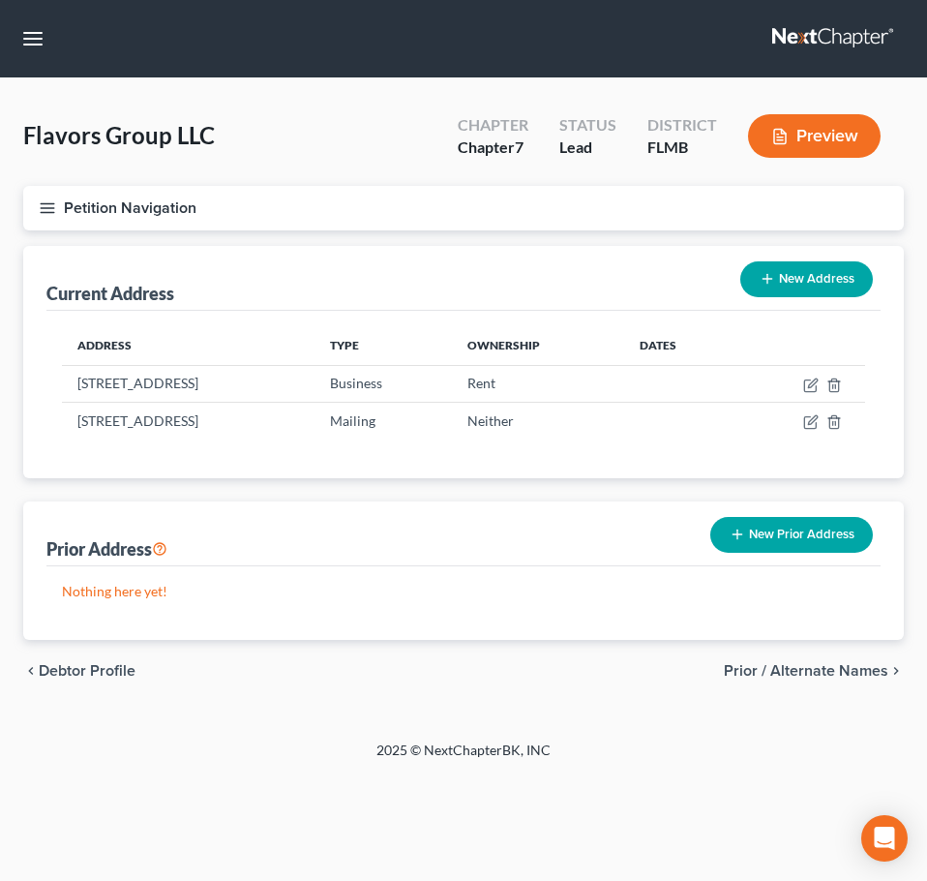
click at [785, 666] on span "Prior / Alternate Names" at bounding box center [806, 670] width 165 height 15
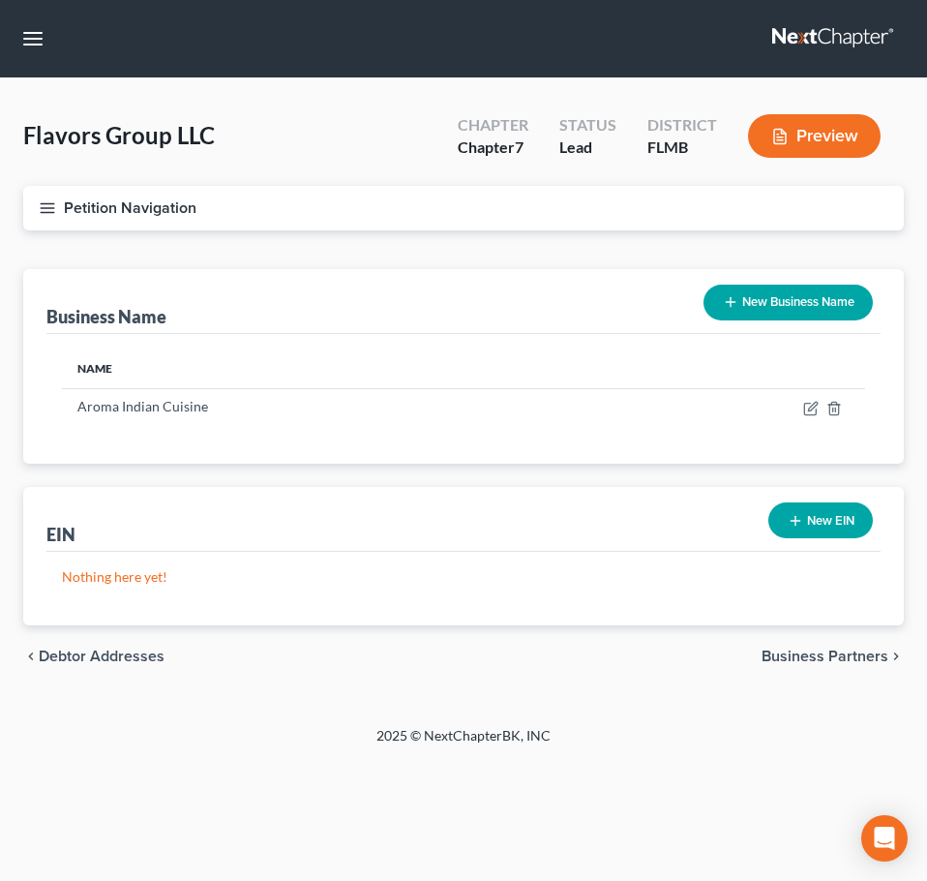
click at [799, 649] on span "Business Partners" at bounding box center [825, 656] width 127 height 15
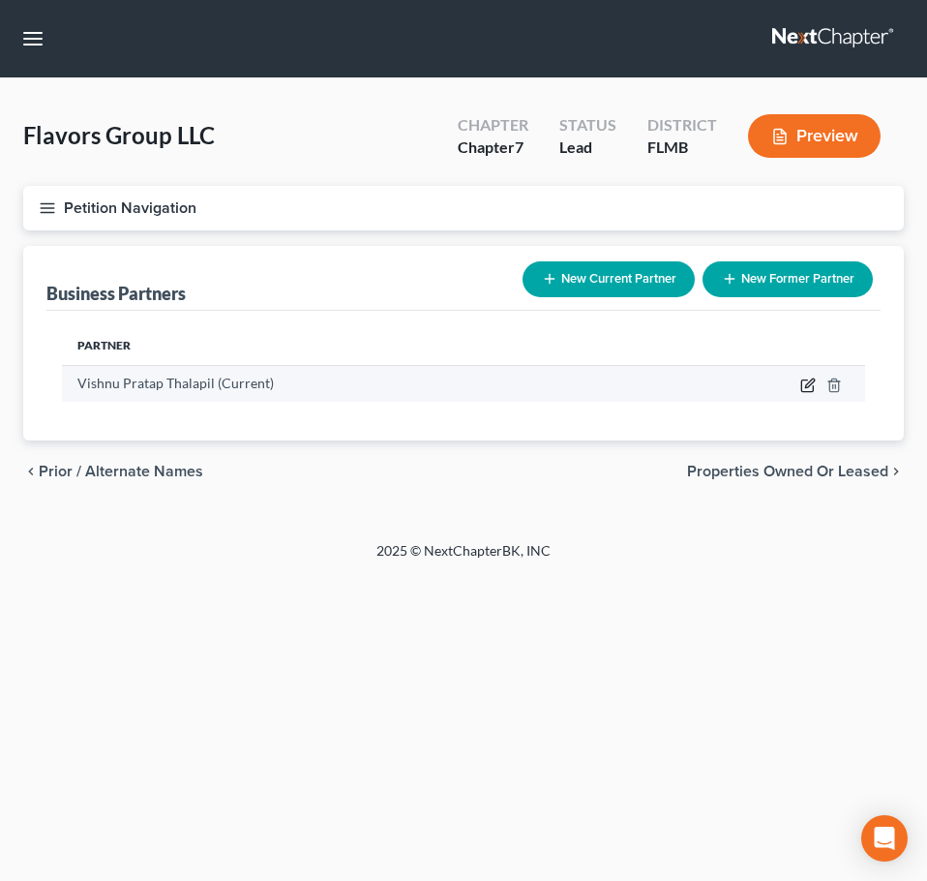
click at [803, 384] on icon "button" at bounding box center [808, 386] width 12 height 12
select select "9"
select select "3"
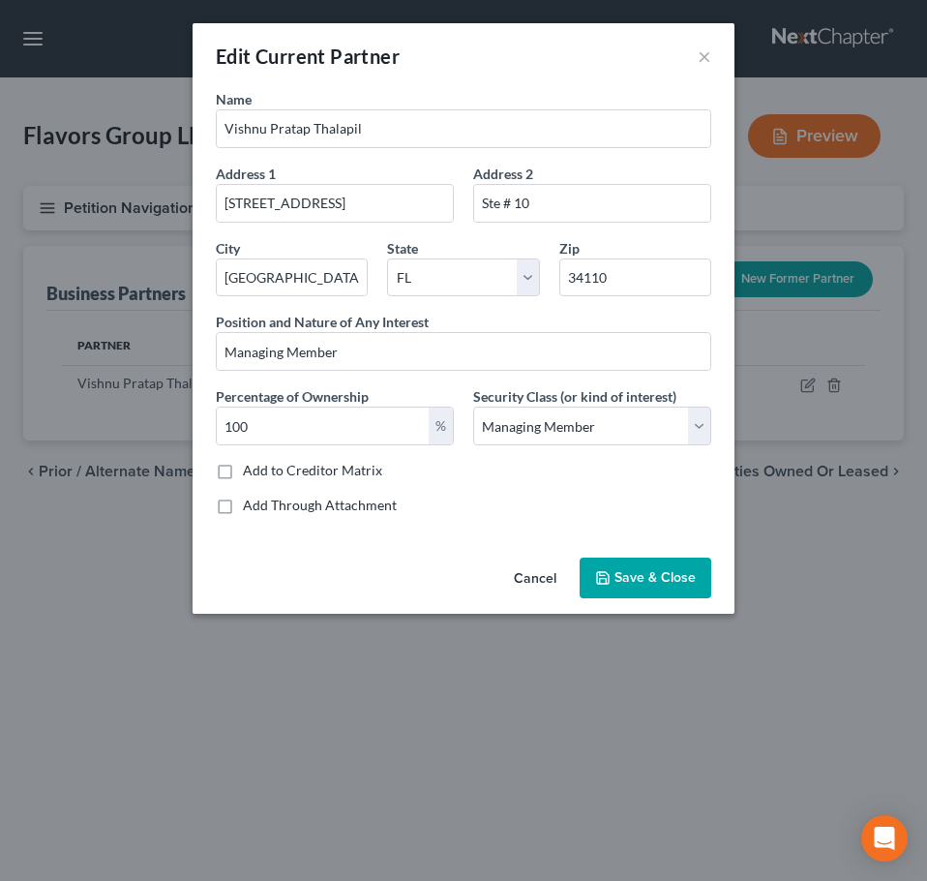
click at [634, 582] on span "Save & Close" at bounding box center [655, 577] width 81 height 16
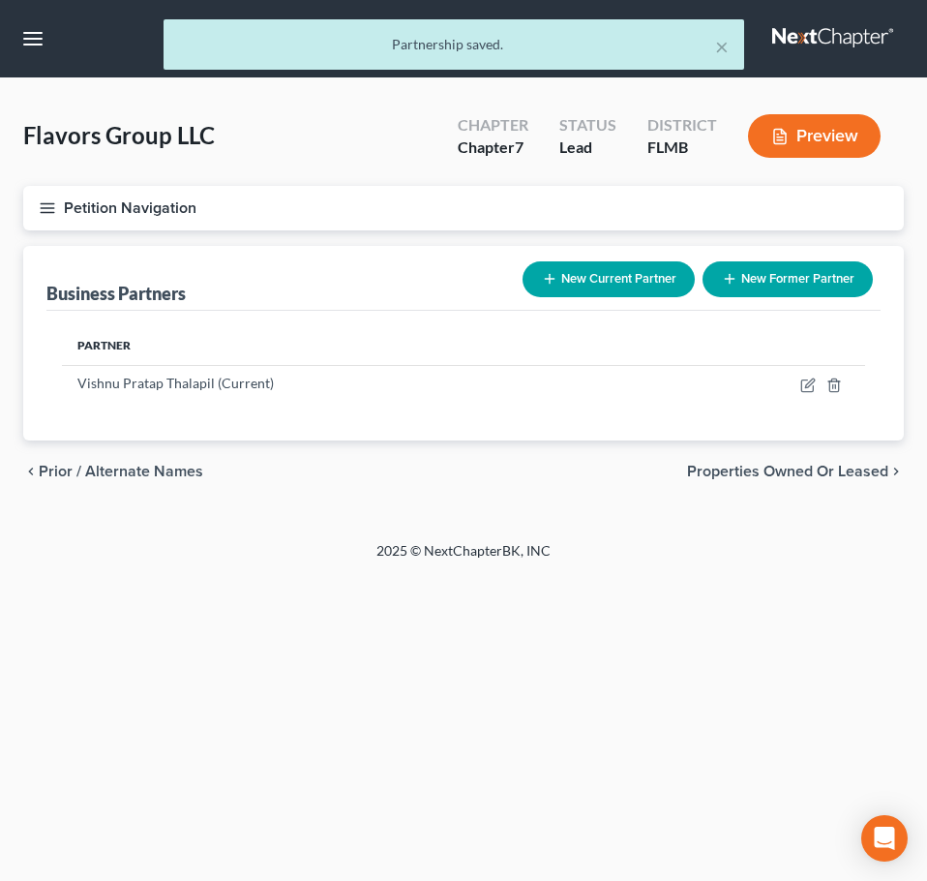
click at [749, 466] on span "Properties Owned or Leased" at bounding box center [787, 471] width 201 height 15
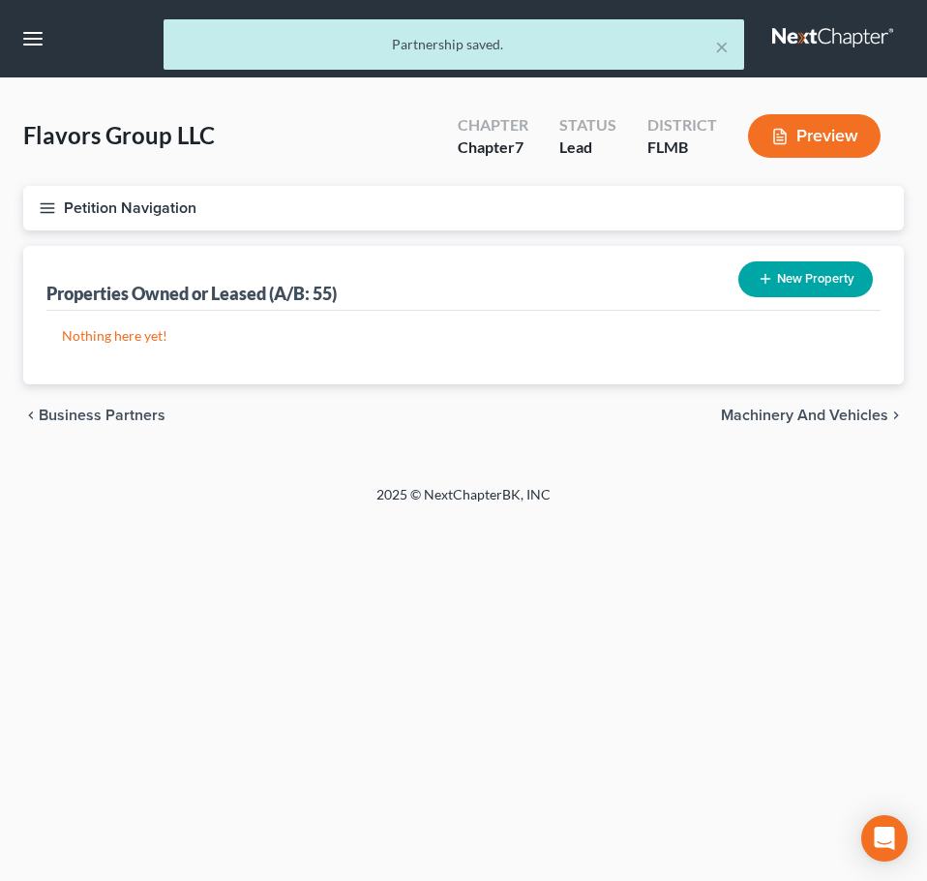
click at [759, 415] on span "Machinery and Vehicles" at bounding box center [804, 415] width 167 height 15
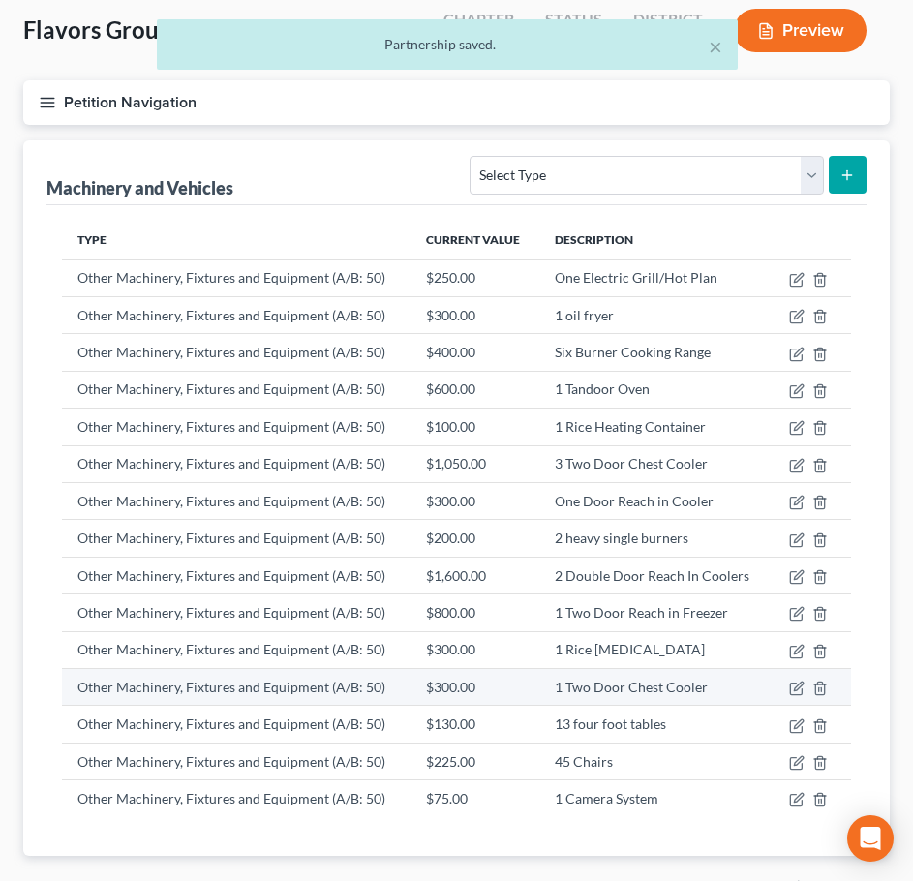
scroll to position [216, 0]
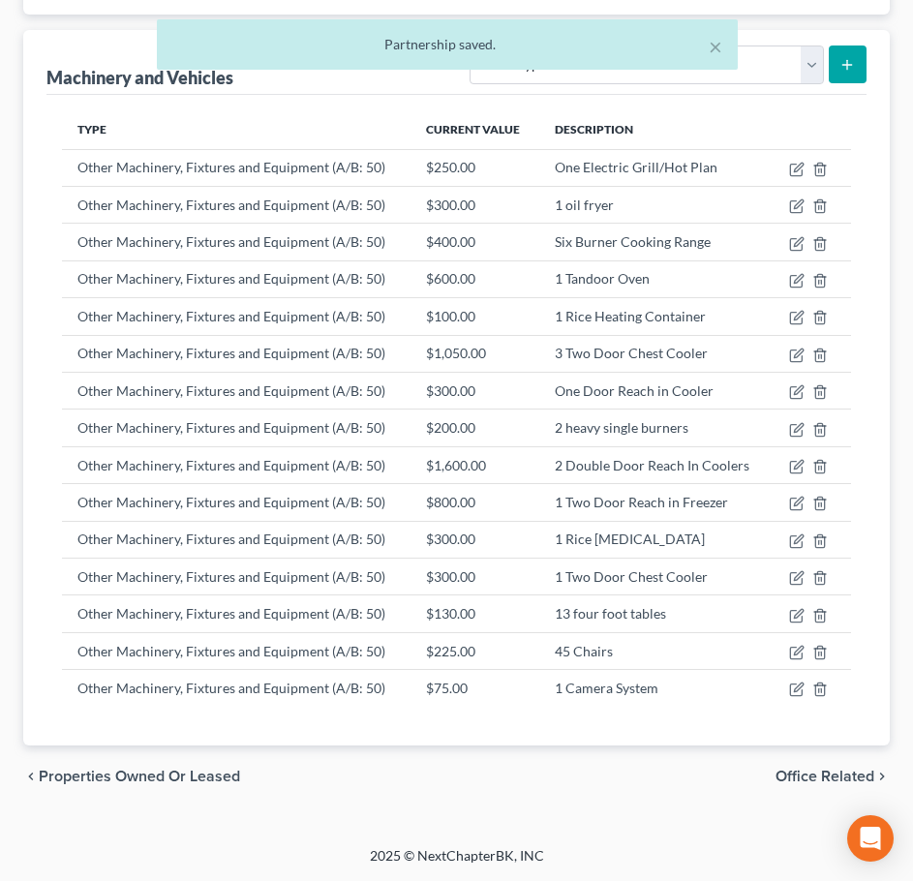
click at [855, 766] on div "chevron_left Properties Owned or Leased Office Related chevron_right" at bounding box center [456, 776] width 866 height 62
click at [852, 774] on span "Office Related" at bounding box center [824, 776] width 99 height 15
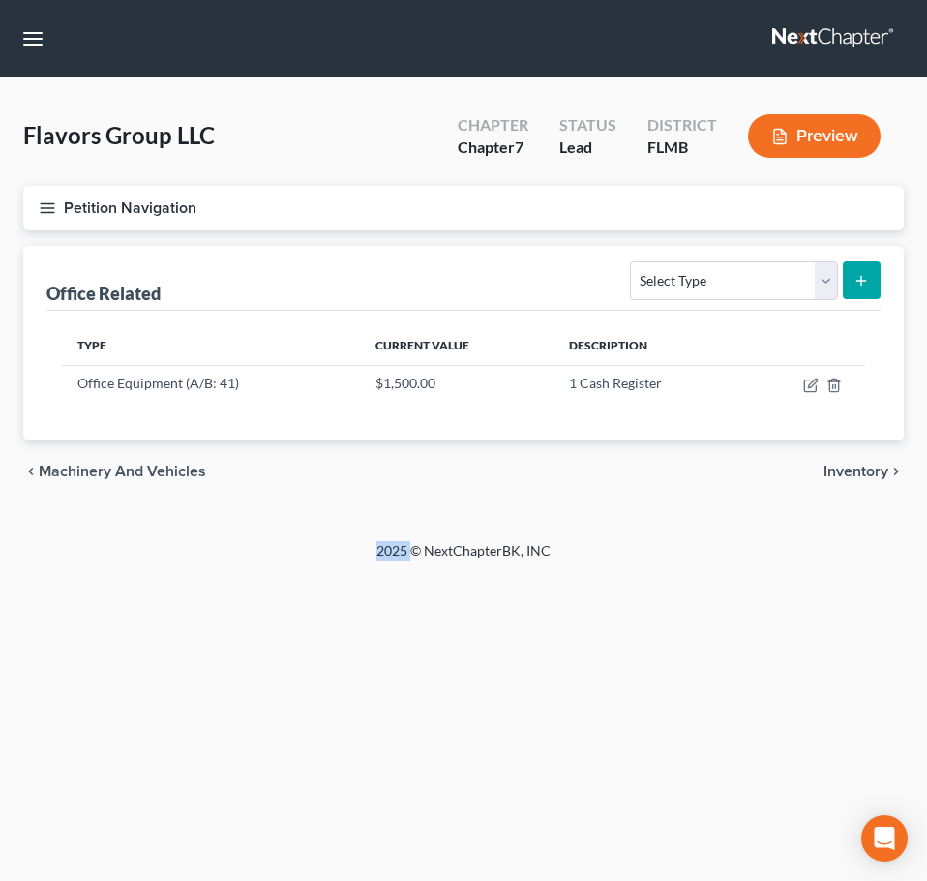
click at [853, 465] on span "Inventory" at bounding box center [856, 471] width 65 height 15
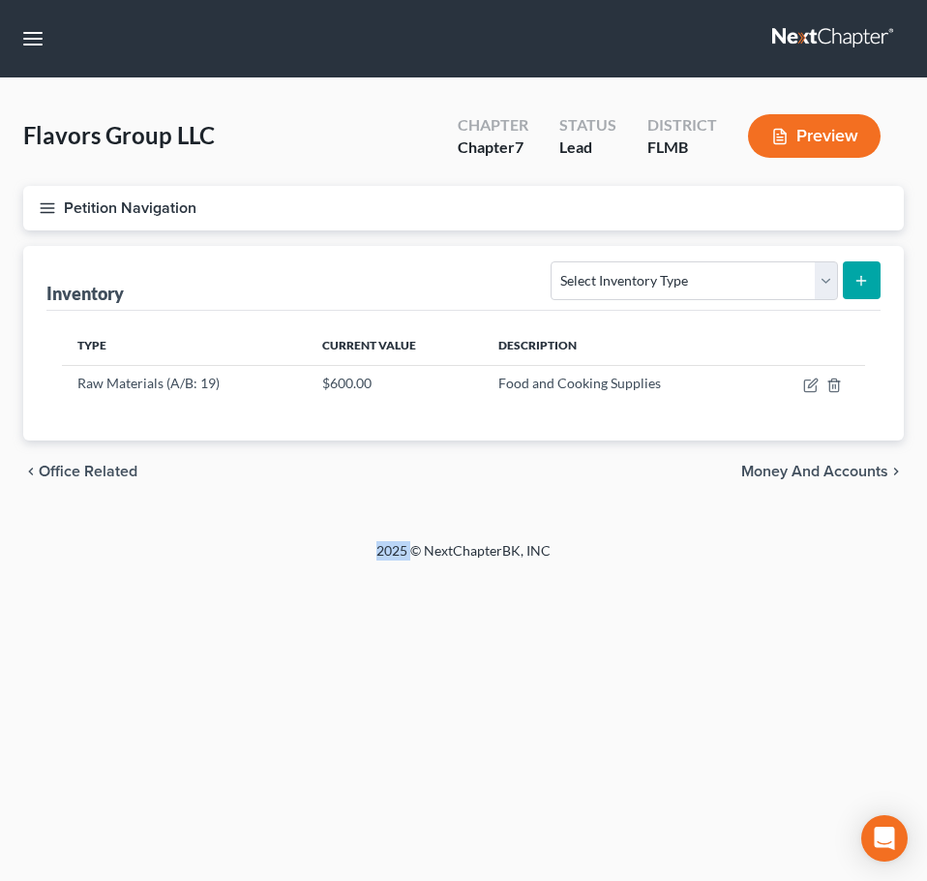
click at [853, 465] on span "Money and Accounts" at bounding box center [815, 471] width 147 height 15
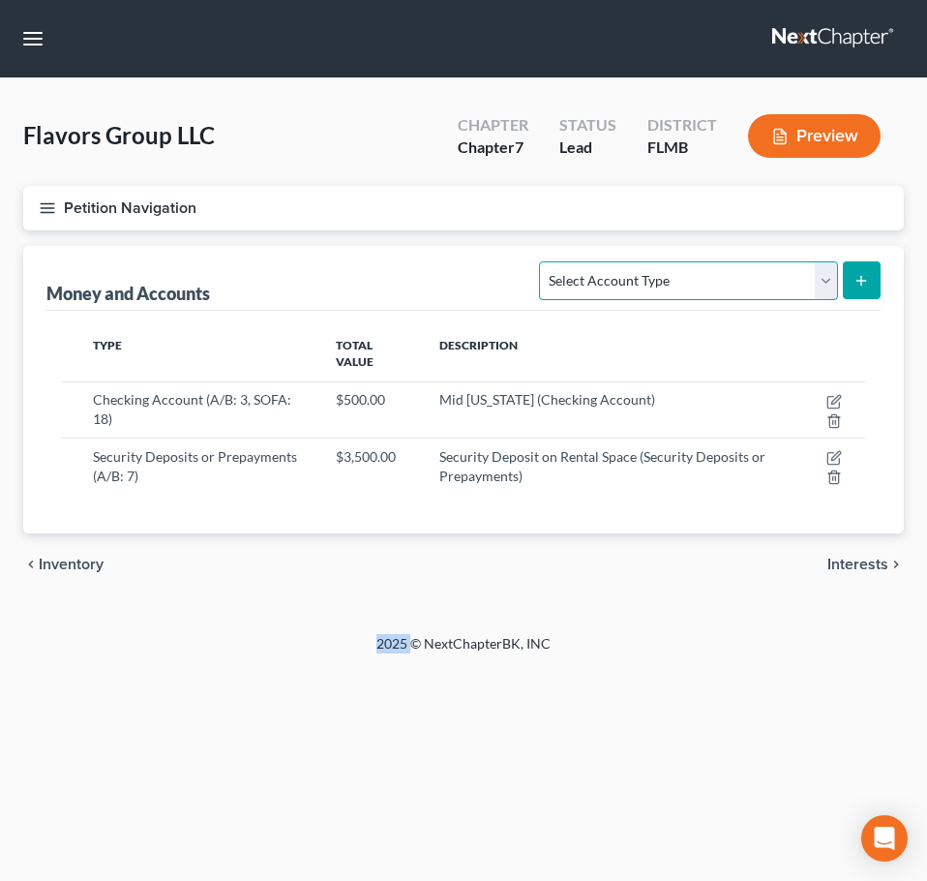
click at [682, 295] on select "Select Account Type Brokerage (A/B: 3, SOFA: 18) Cash on Hand (A/B: 2) Certific…" at bounding box center [688, 280] width 298 height 39
select select "checking"
click at [542, 261] on select "Select Account Type Brokerage (A/B: 3, SOFA: 18) Cash on Hand (A/B: 2) Certific…" at bounding box center [688, 280] width 298 height 39
click at [874, 280] on button "submit" at bounding box center [862, 280] width 38 height 38
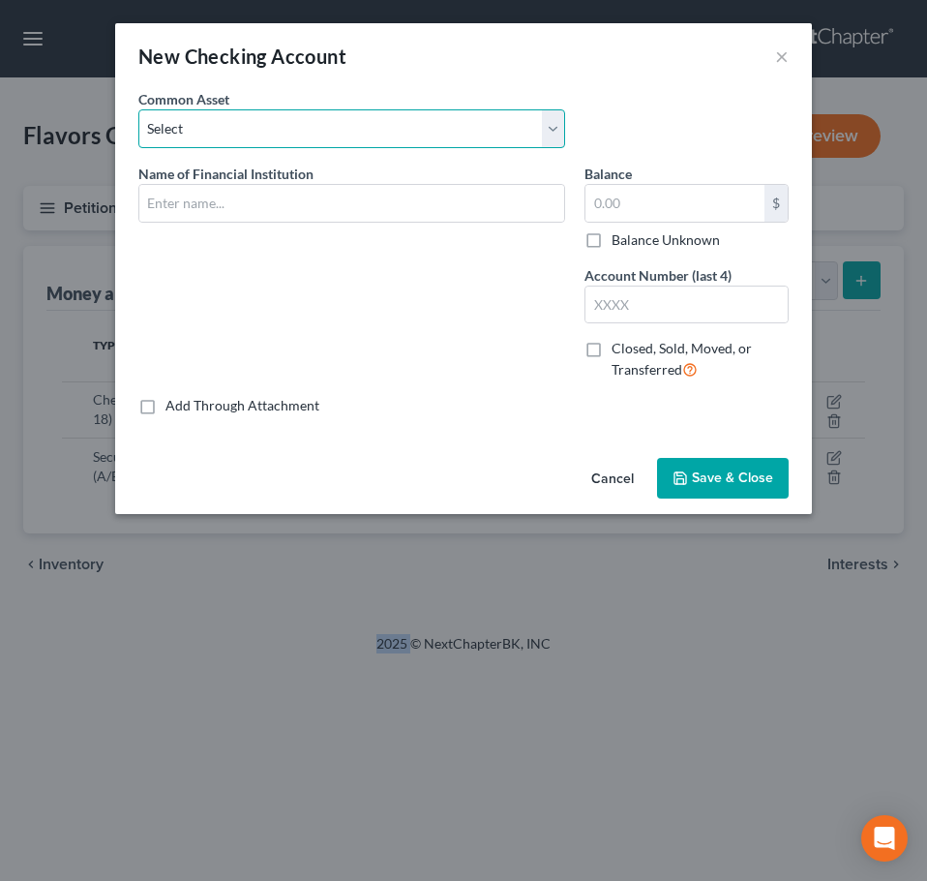
click at [257, 137] on select "Select Chase Bank Chase Bank Chase Bank" at bounding box center [351, 128] width 427 height 39
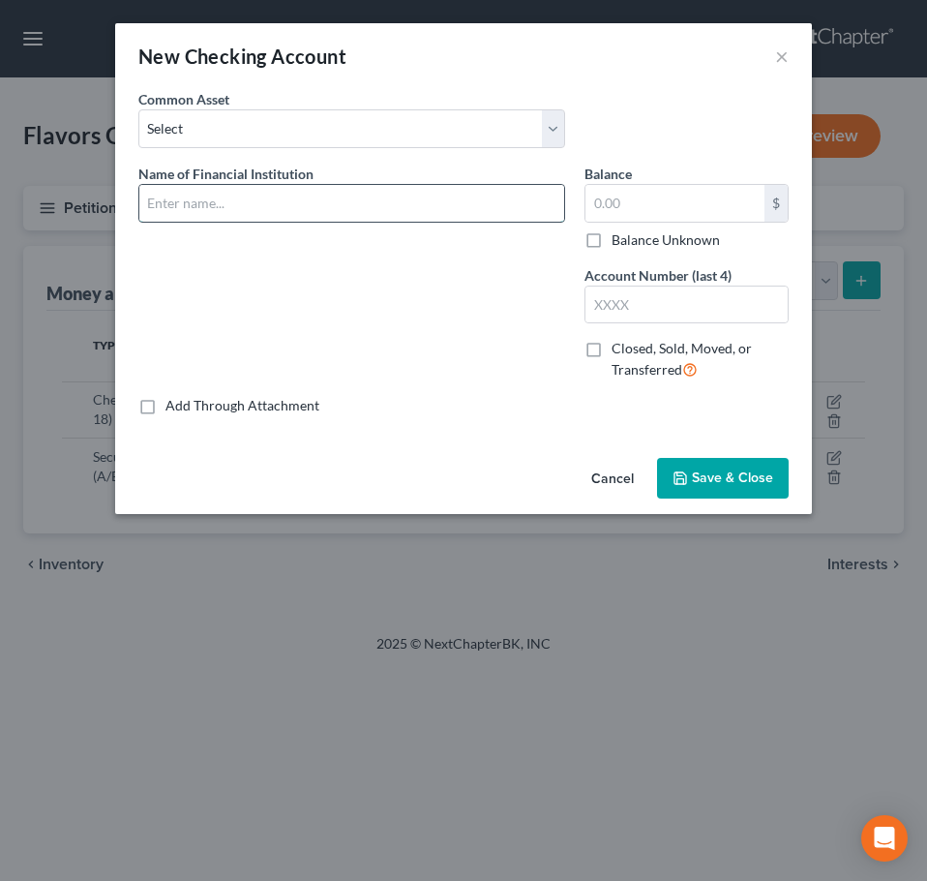
click at [242, 201] on input "text" at bounding box center [351, 203] width 425 height 37
type input "Truist Bank"
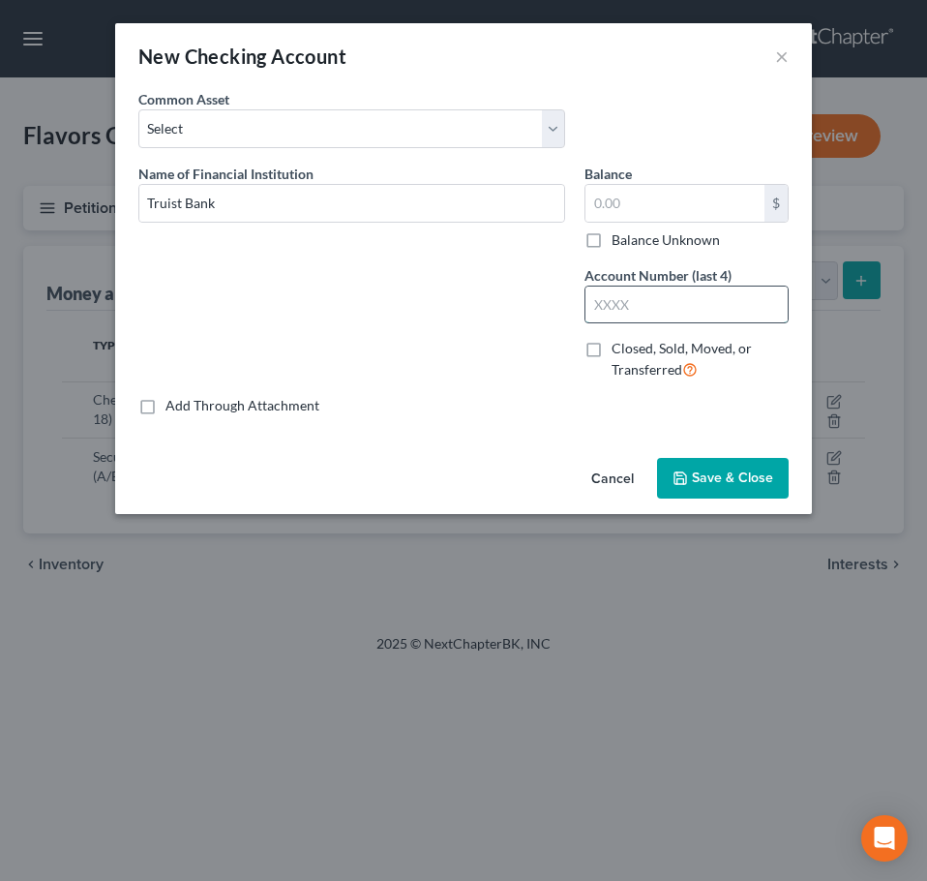
click at [659, 288] on input "text" at bounding box center [687, 305] width 202 height 37
type input "3955"
click at [642, 209] on input "text" at bounding box center [675, 203] width 179 height 37
type input "0.00"
click at [706, 482] on span "Save & Close" at bounding box center [732, 478] width 81 height 16
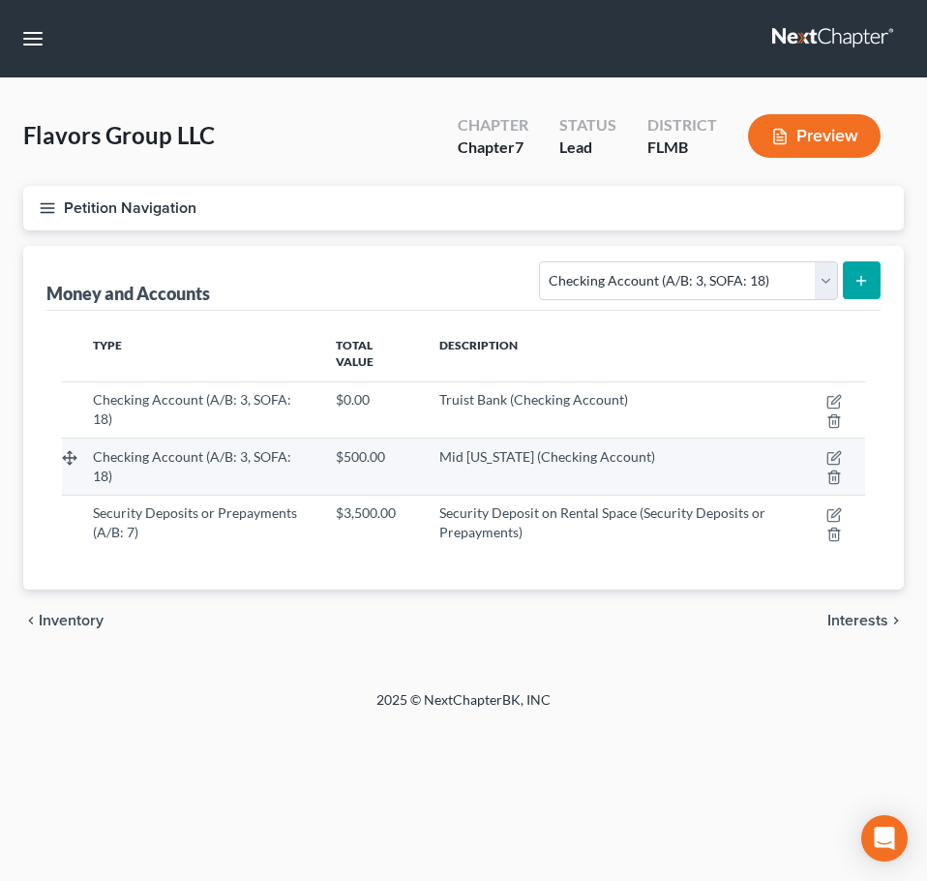
click at [257, 448] on span "Checking Account (A/B: 3, SOFA: 18)" at bounding box center [192, 466] width 198 height 36
click at [834, 461] on icon "button" at bounding box center [836, 456] width 9 height 9
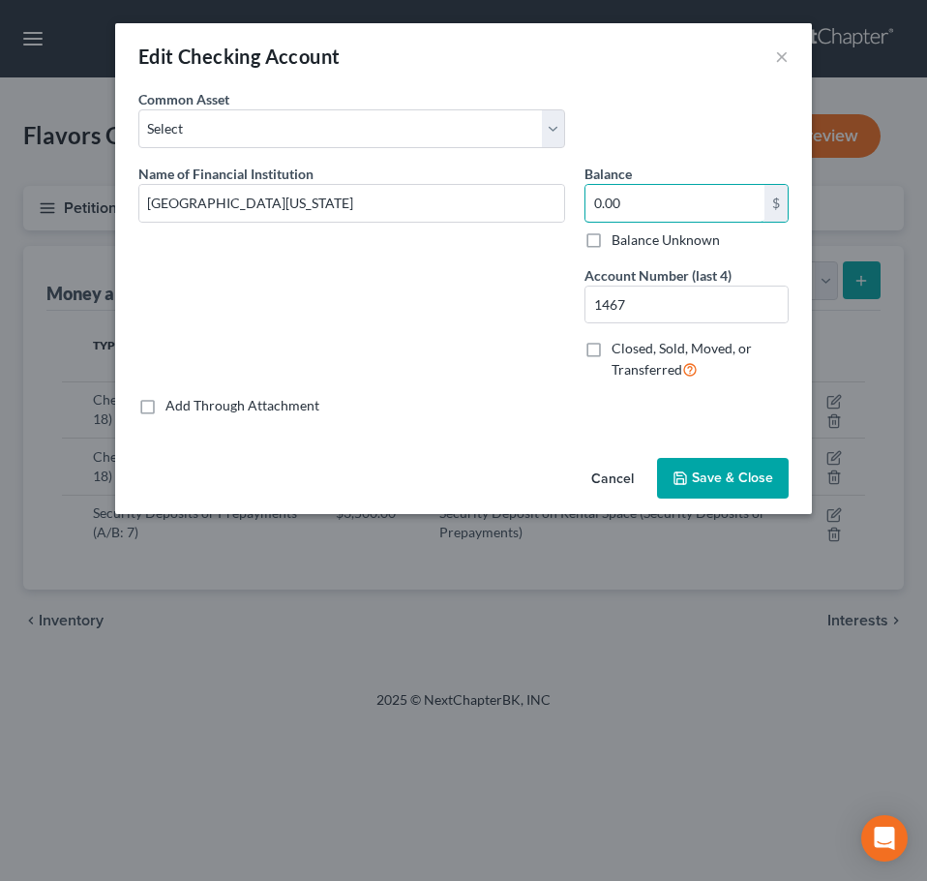
type input "0.00"
click at [740, 504] on div "Cancel Save & Close" at bounding box center [463, 482] width 697 height 64
click at [739, 488] on button "Save & Close" at bounding box center [723, 478] width 132 height 41
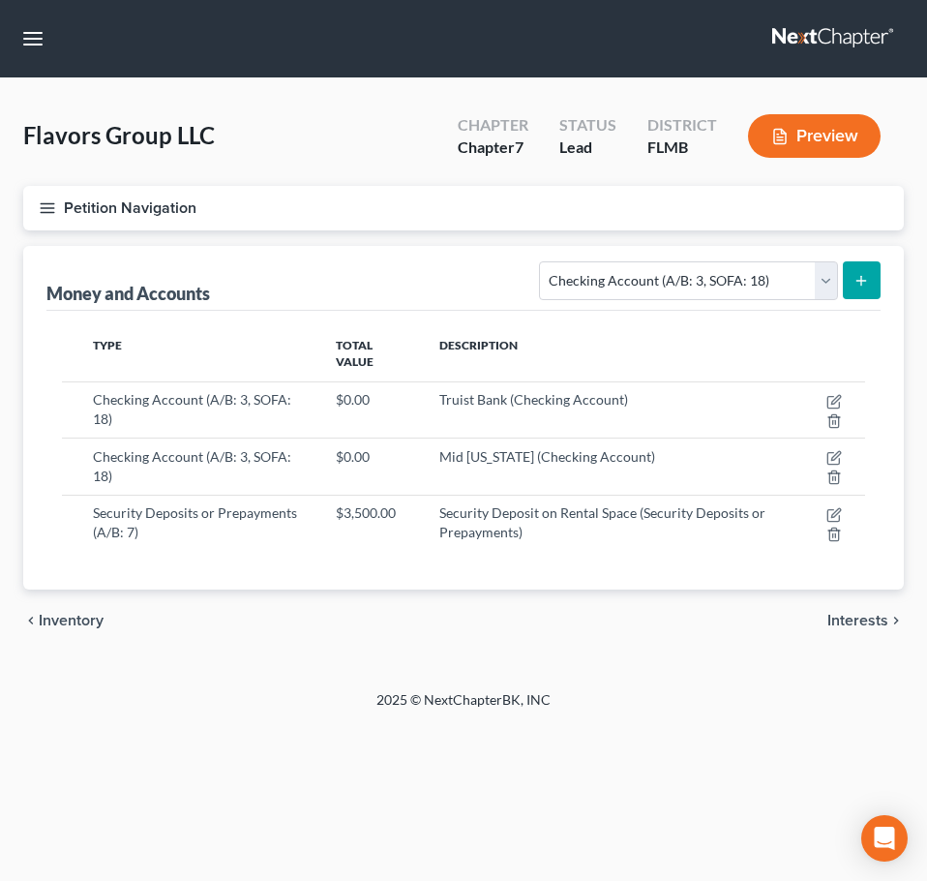
click at [92, 615] on span "Inventory" at bounding box center [71, 620] width 65 height 15
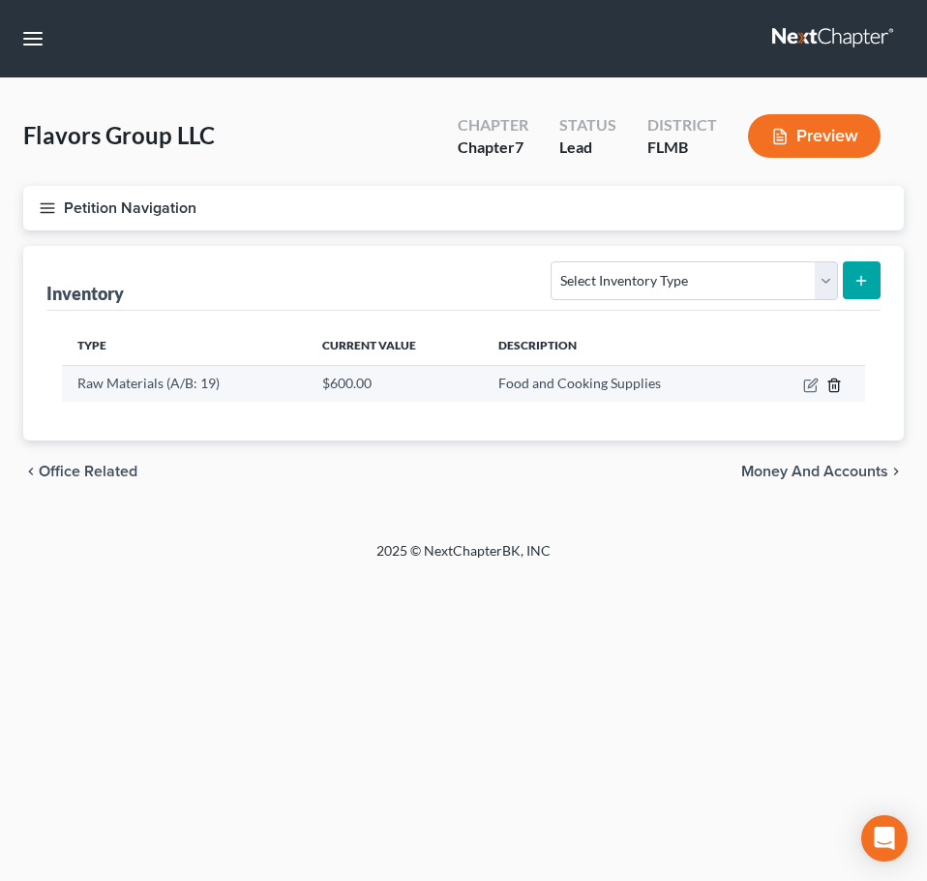
click at [830, 385] on icon "button" at bounding box center [834, 385] width 9 height 13
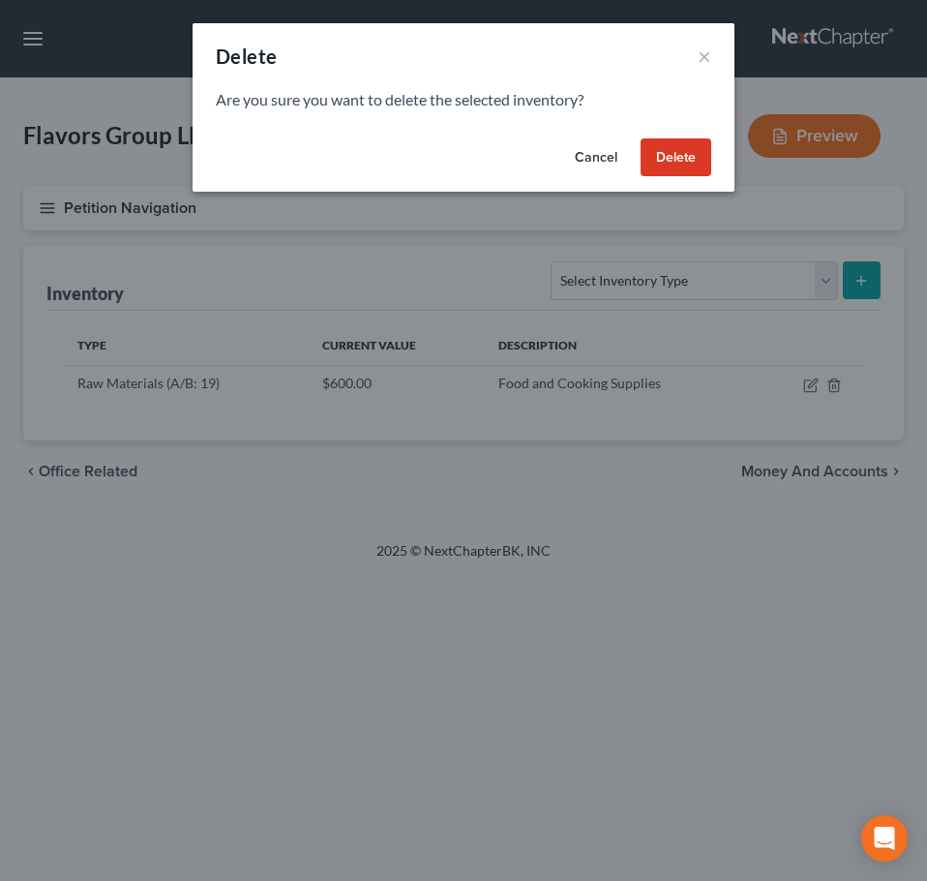
click at [680, 154] on button "Delete" at bounding box center [676, 157] width 71 height 39
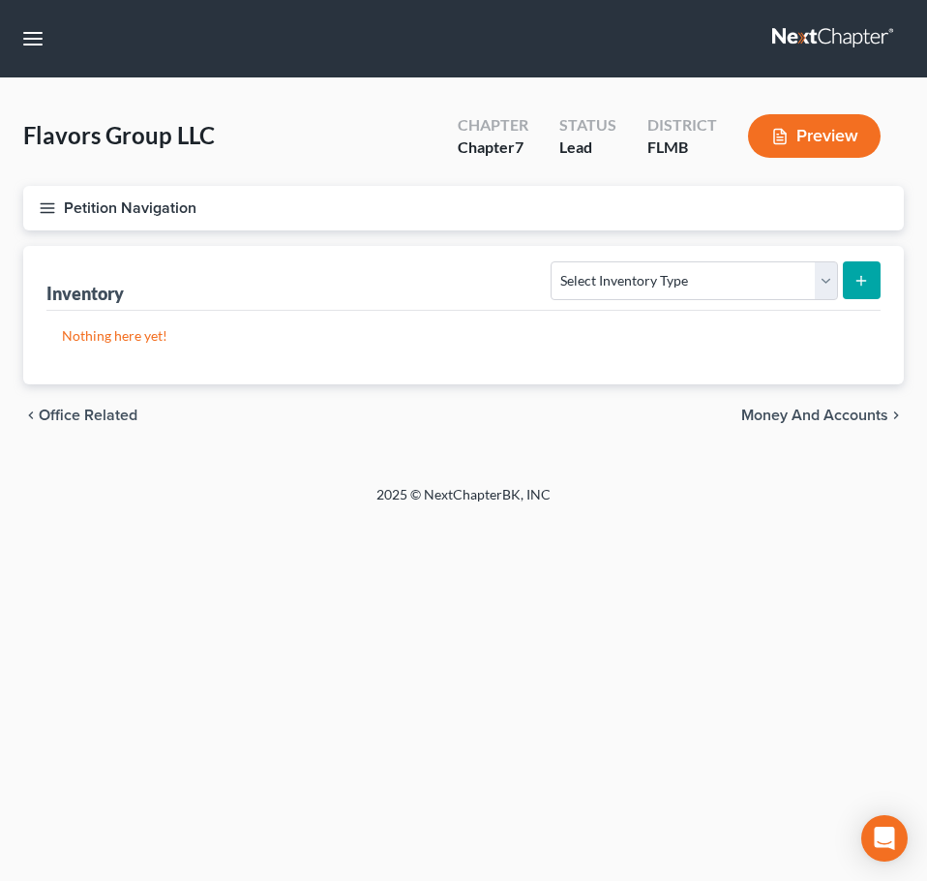
click at [108, 425] on div "chevron_left Office Related Money and Accounts chevron_right" at bounding box center [463, 415] width 881 height 62
click at [109, 420] on span "Office Related" at bounding box center [88, 415] width 99 height 15
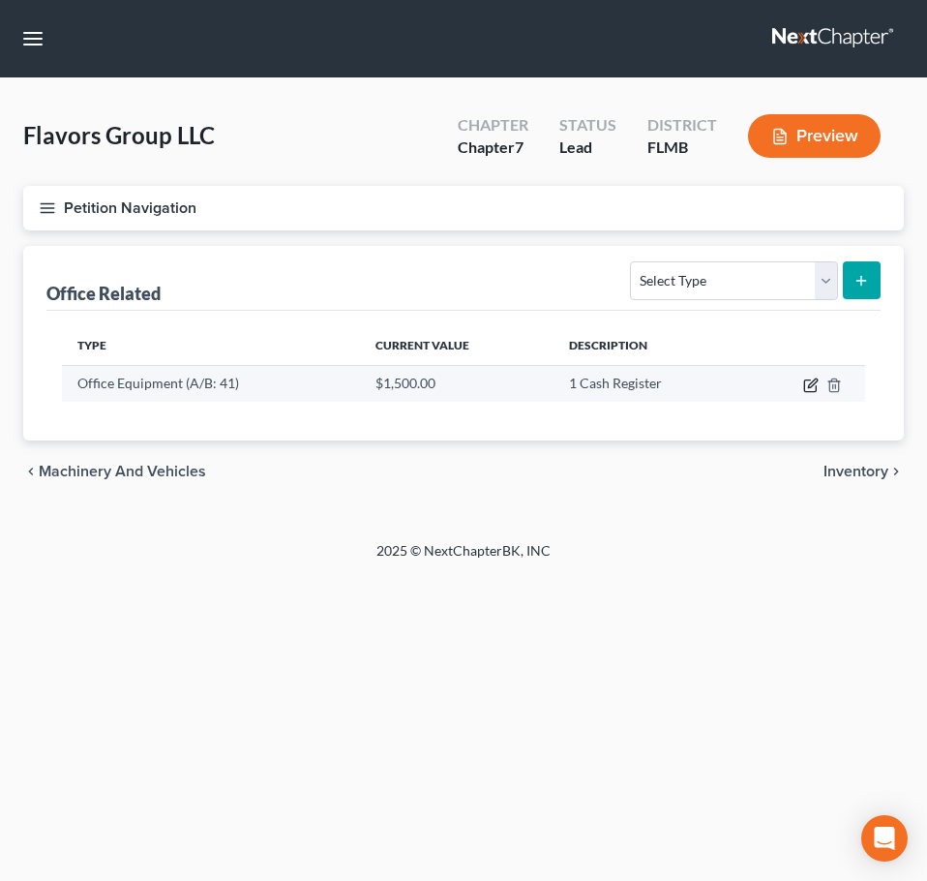
click at [813, 386] on icon "button" at bounding box center [811, 385] width 15 height 15
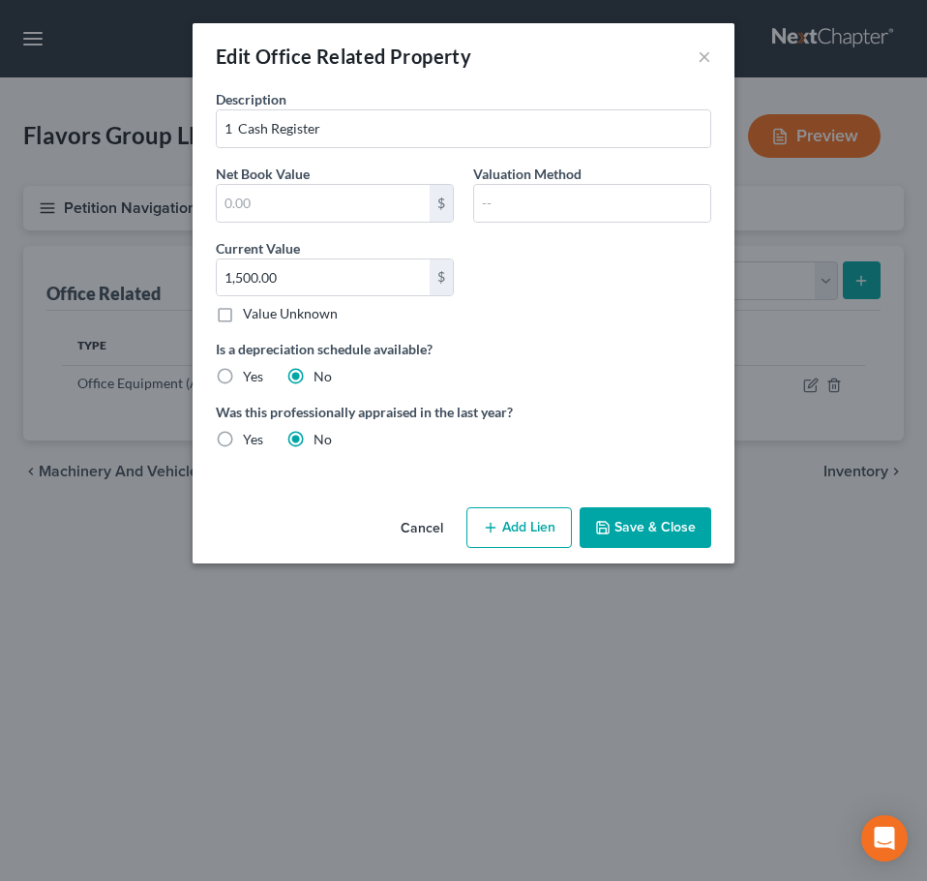
click at [643, 530] on button "Save & Close" at bounding box center [646, 527] width 132 height 41
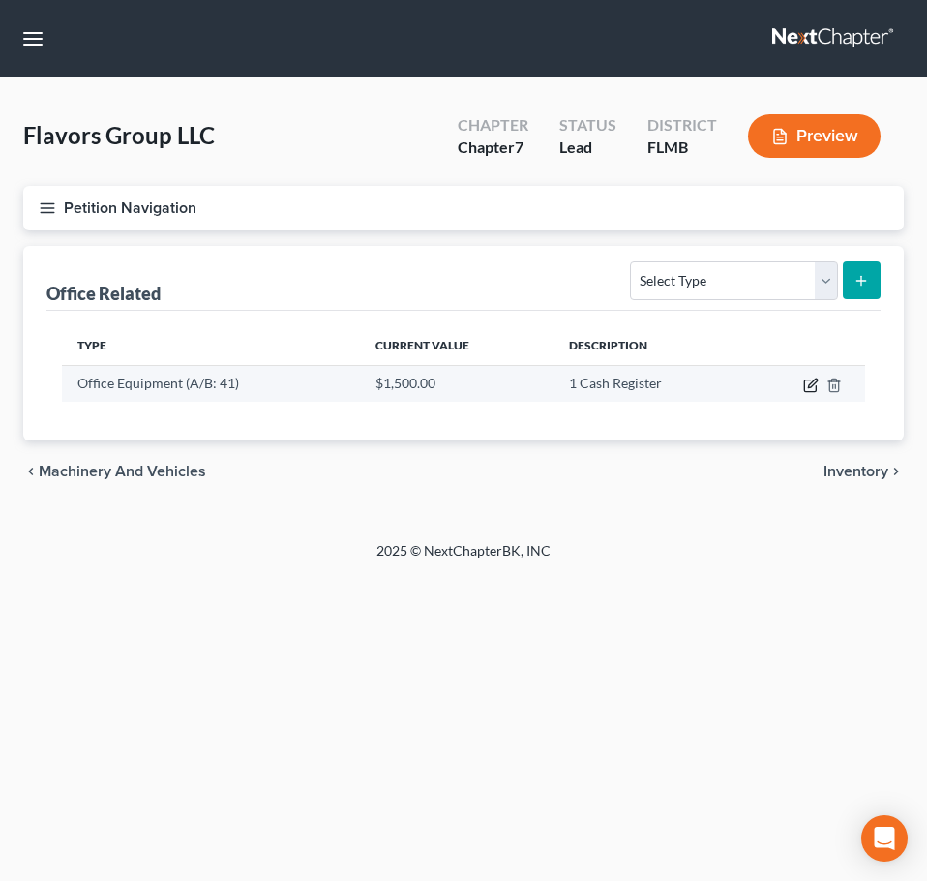
click at [809, 381] on icon "button" at bounding box center [811, 385] width 15 height 15
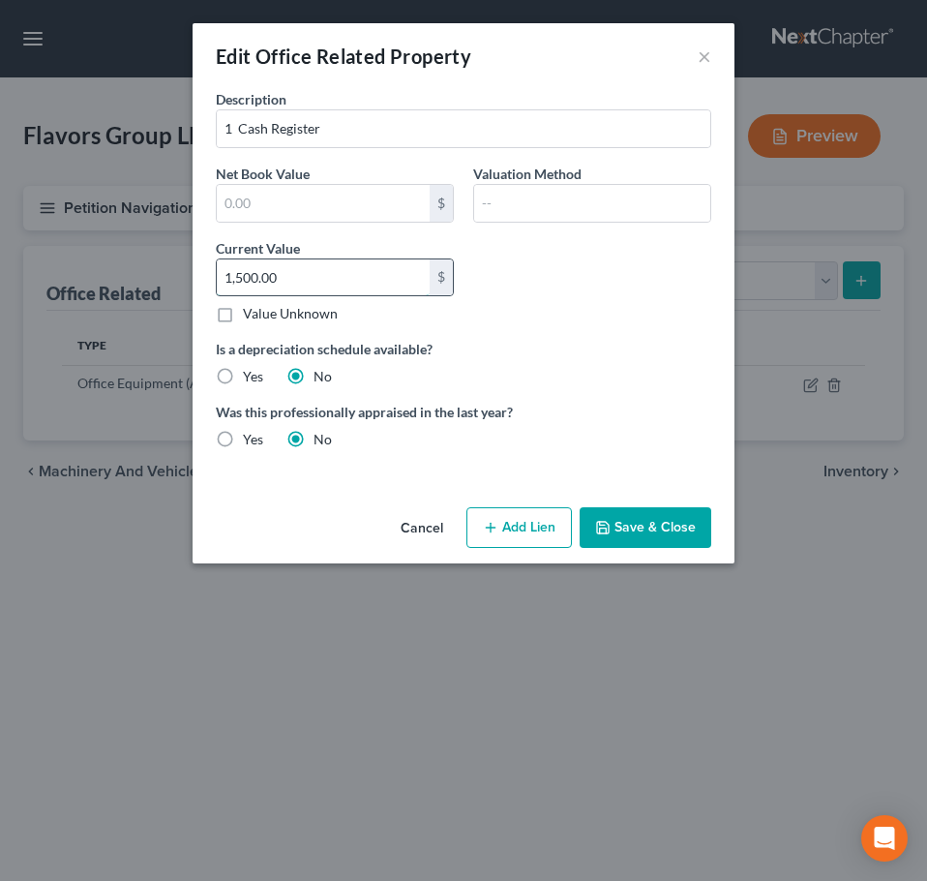
click at [293, 287] on input "1,500.00" at bounding box center [323, 277] width 213 height 37
type input "0"
click at [378, 116] on input "1 Cash Register" at bounding box center [464, 128] width 494 height 37
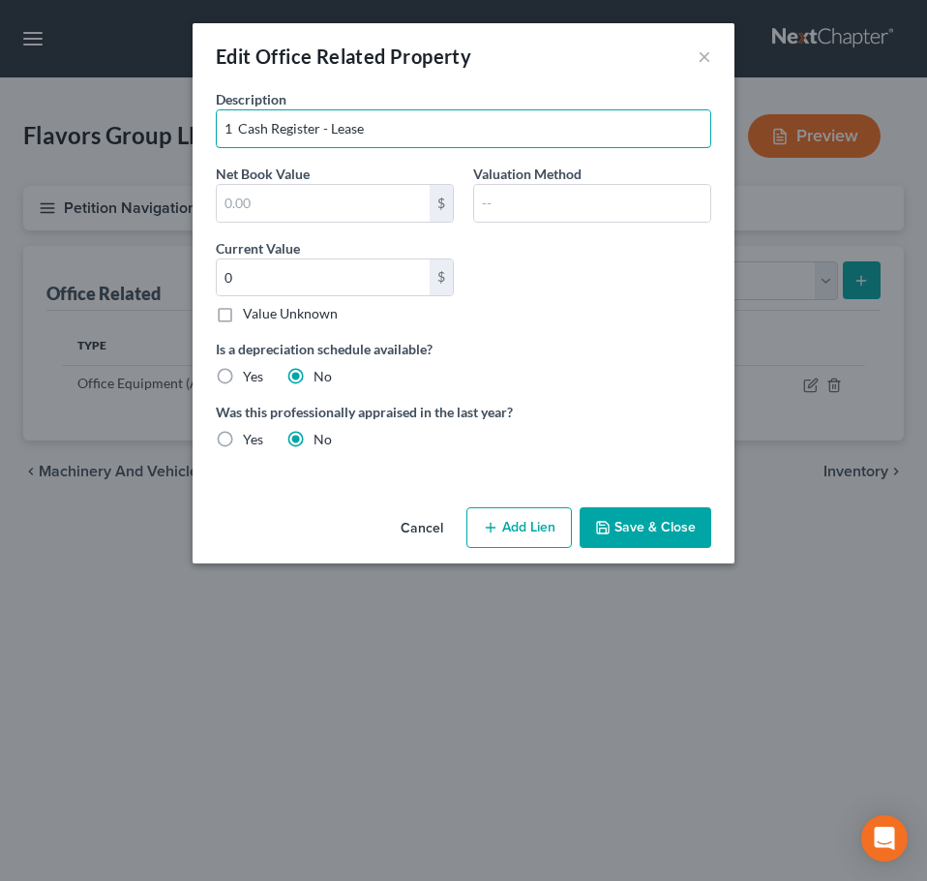
drag, startPoint x: 397, startPoint y: 131, endPoint x: 193, endPoint y: 131, distance: 204.3
click at [193, 131] on div "Description 1 Cash Register - Lease Net Book Value $ Valuation Method Current V…" at bounding box center [464, 294] width 542 height 410
type input "1 Cash Register - Lease"
click at [683, 528] on button "Save & Close" at bounding box center [646, 527] width 132 height 41
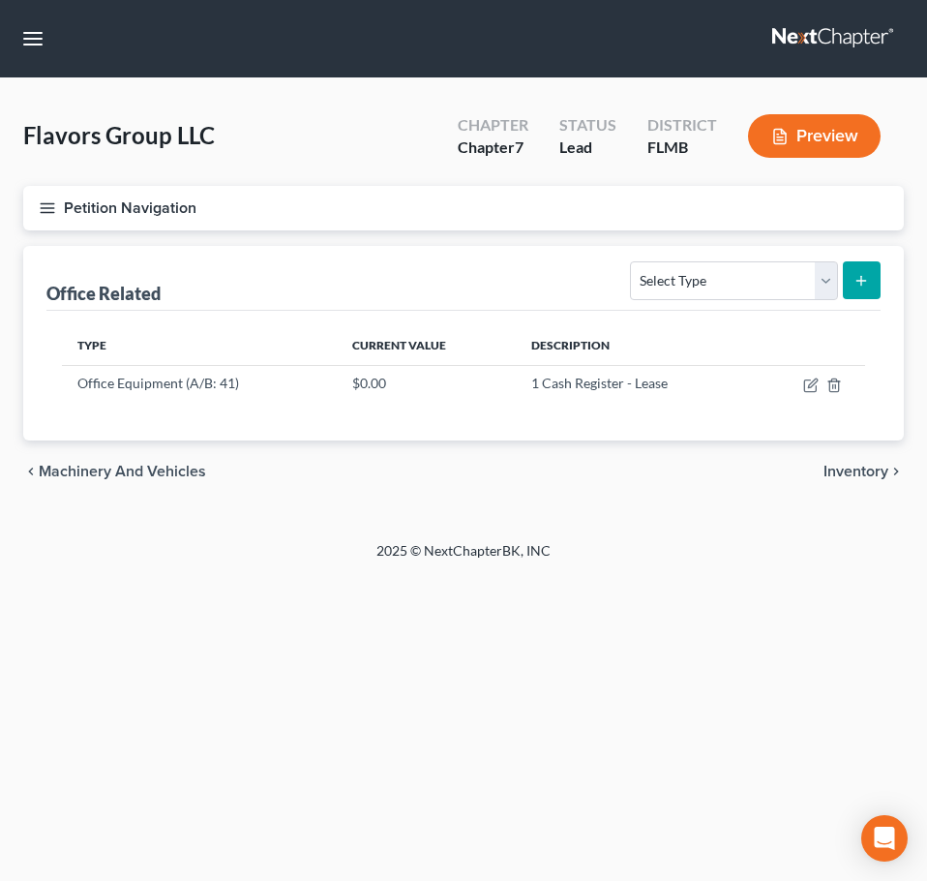
click at [164, 476] on span "Machinery and Vehicles" at bounding box center [122, 471] width 167 height 15
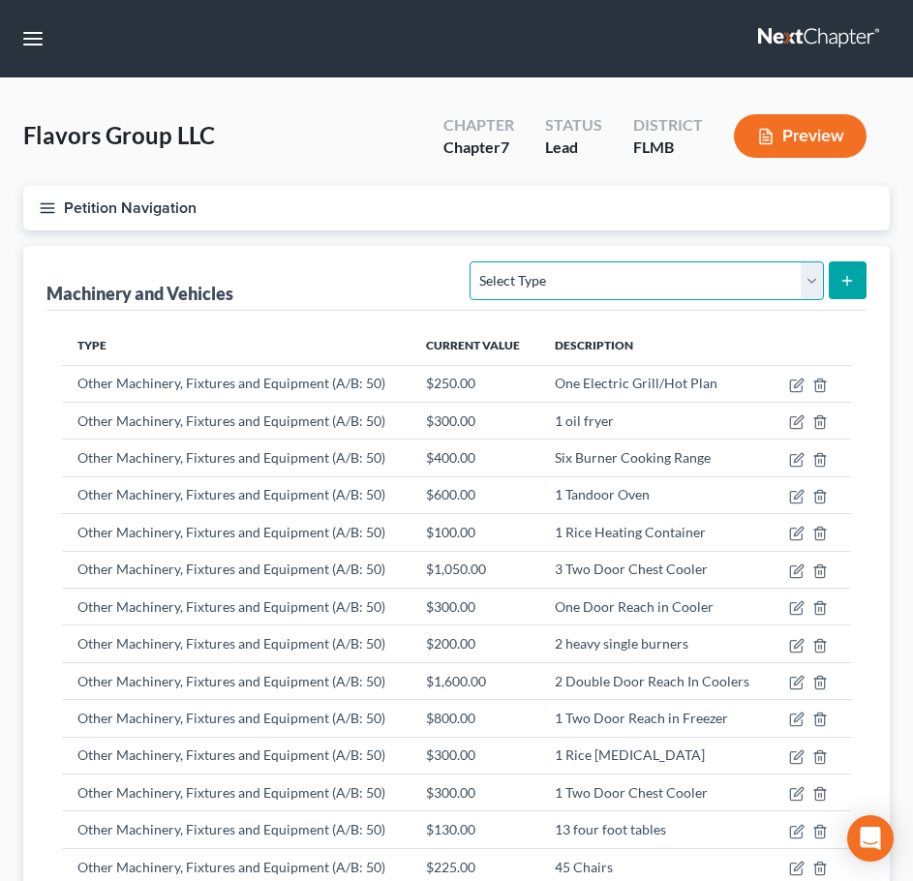
click at [685, 278] on select "Select Type Aircraft (A/B: 49) Other Machinery, Fixtures and Equipment (A/B: 50…" at bounding box center [646, 280] width 353 height 39
select select "other"
click at [473, 261] on select "Select Type Aircraft (A/B: 49) Other Machinery, Fixtures and Equipment (A/B: 50…" at bounding box center [646, 280] width 353 height 39
click at [844, 280] on icon "submit" at bounding box center [846, 280] width 15 height 15
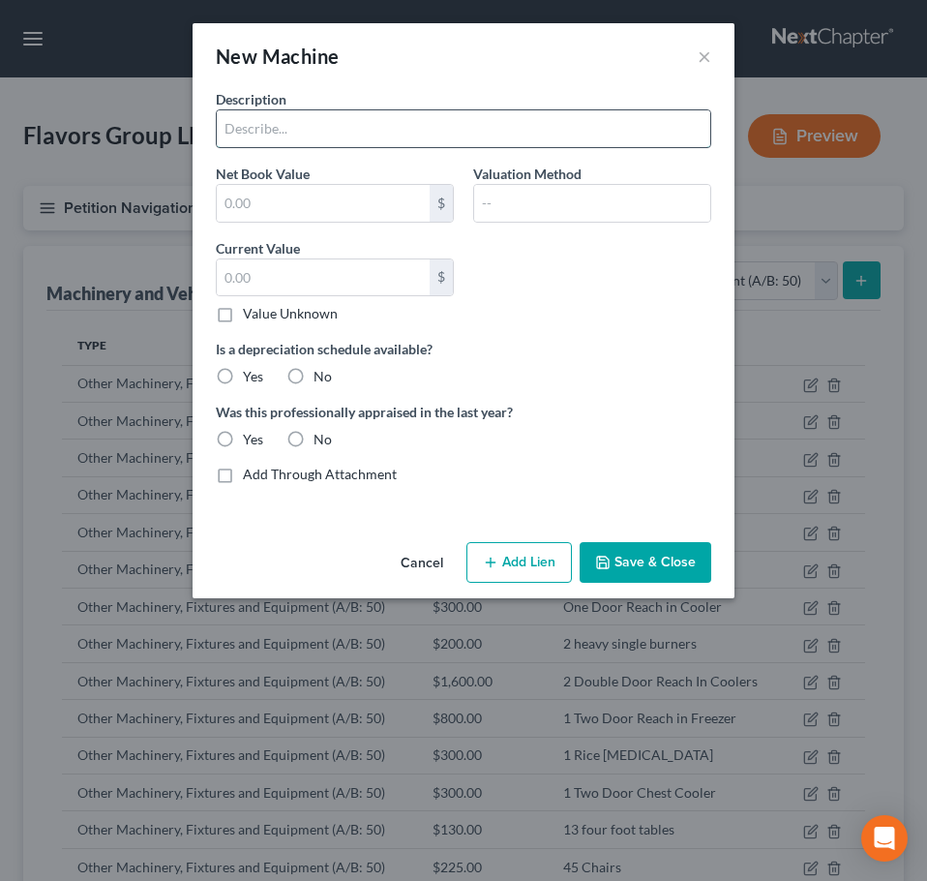
click at [308, 137] on input "text" at bounding box center [464, 128] width 494 height 37
paste input "1 Cash Register - Lease"
click at [321, 129] on input "1 Cash Register - Lease" at bounding box center [464, 128] width 494 height 37
type input "1 Dishwasher - Lease"
click at [317, 370] on label "No" at bounding box center [323, 376] width 18 height 19
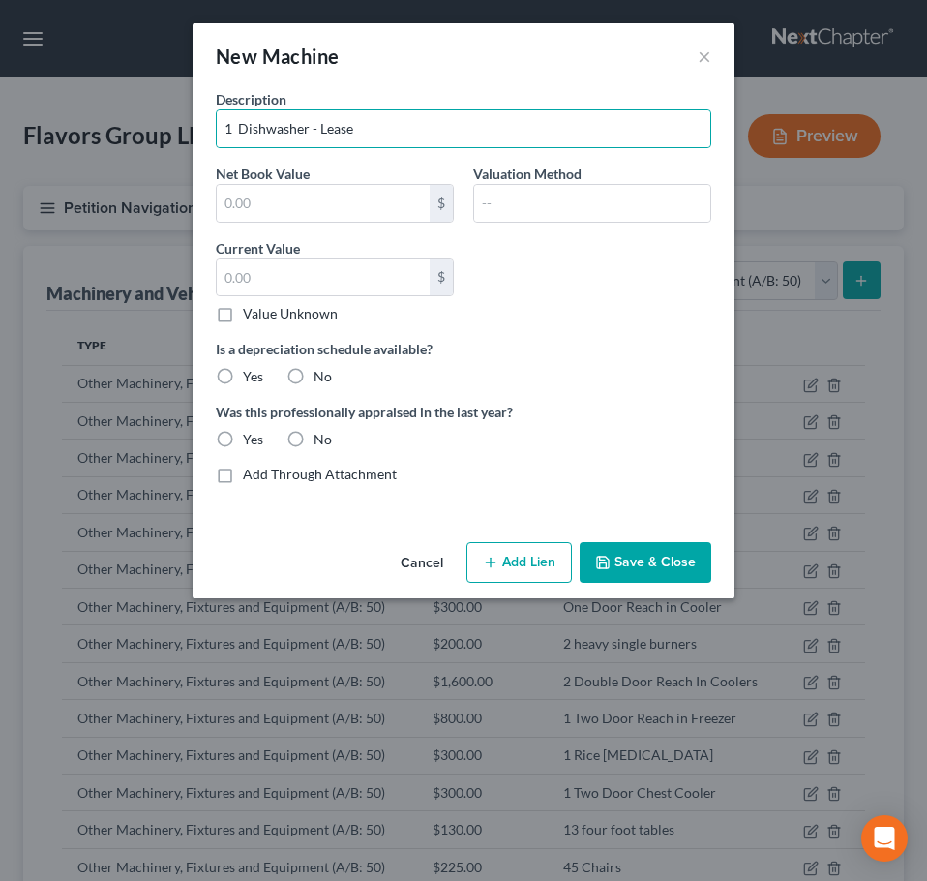
click at [321, 370] on input "No" at bounding box center [327, 373] width 13 height 13
radio input "true"
click at [312, 443] on div "No" at bounding box center [310, 439] width 46 height 19
click at [639, 564] on button "Save & Close" at bounding box center [646, 562] width 132 height 41
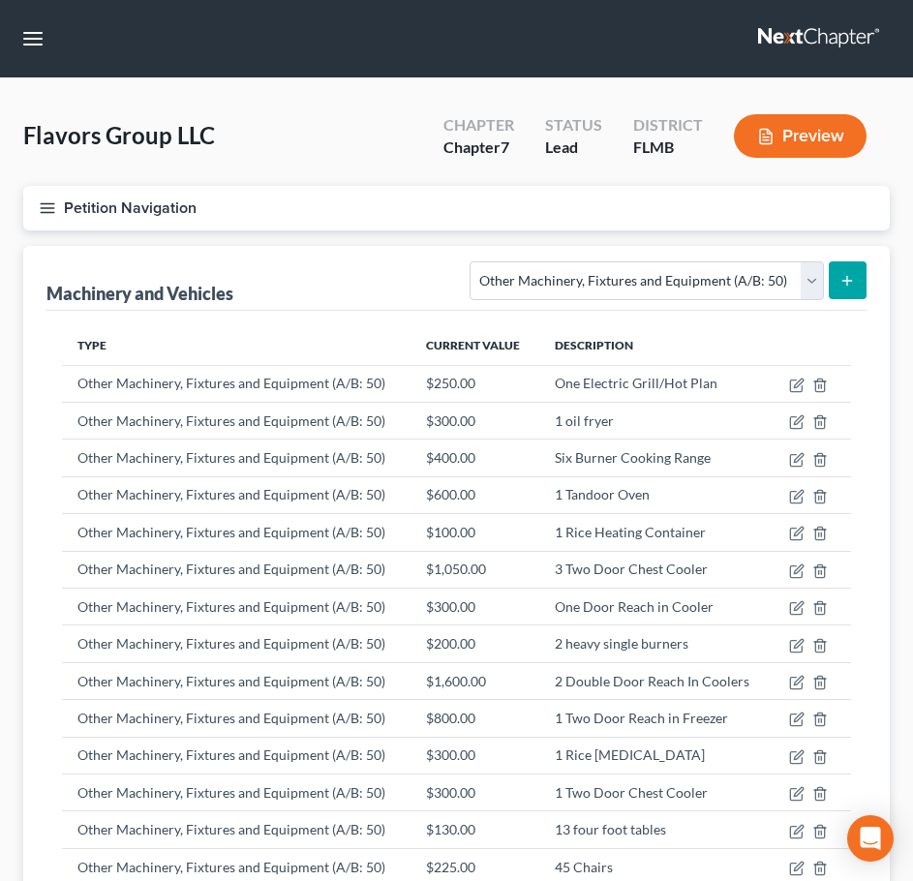
click at [53, 212] on line "button" at bounding box center [48, 212] width 14 height 0
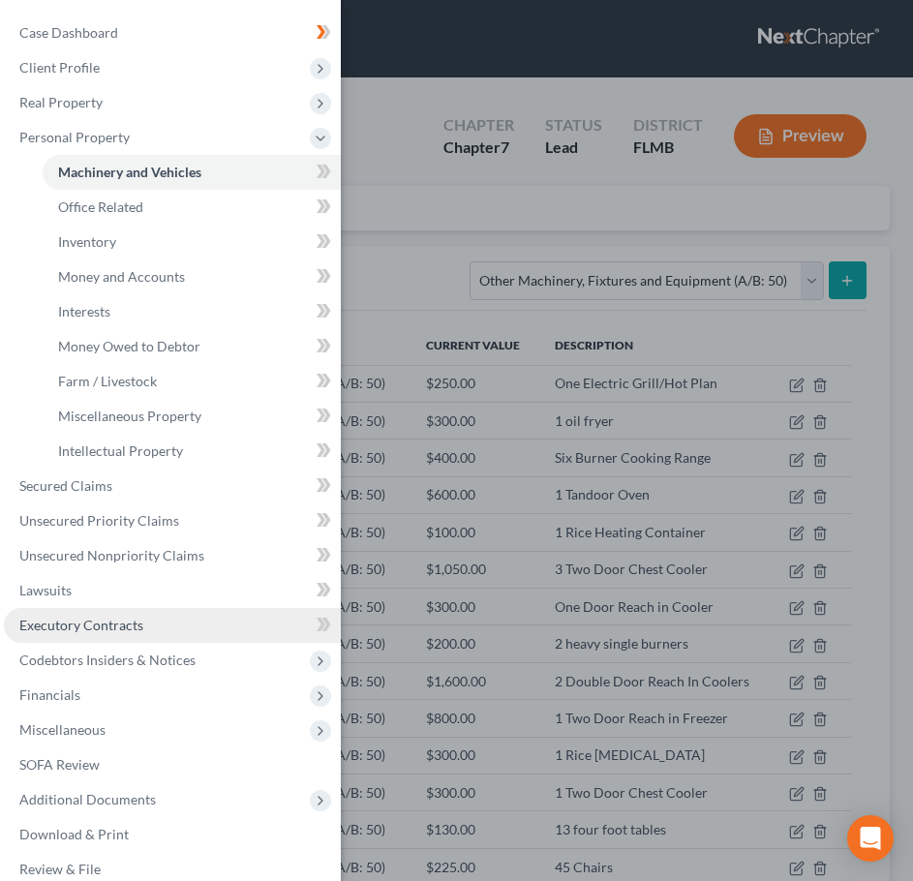
click at [101, 631] on span "Executory Contracts" at bounding box center [81, 625] width 124 height 16
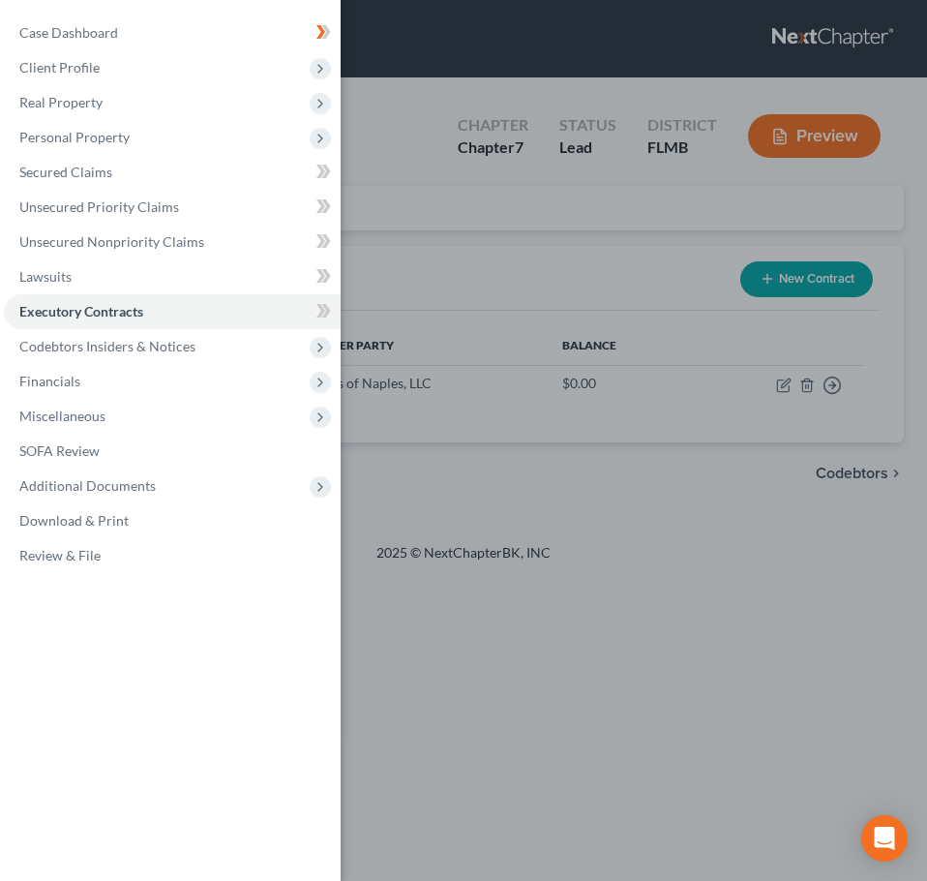
click at [487, 593] on div "Case Dashboard Payments Invoices Payments Payments Credit Report Client Profile" at bounding box center [463, 440] width 927 height 881
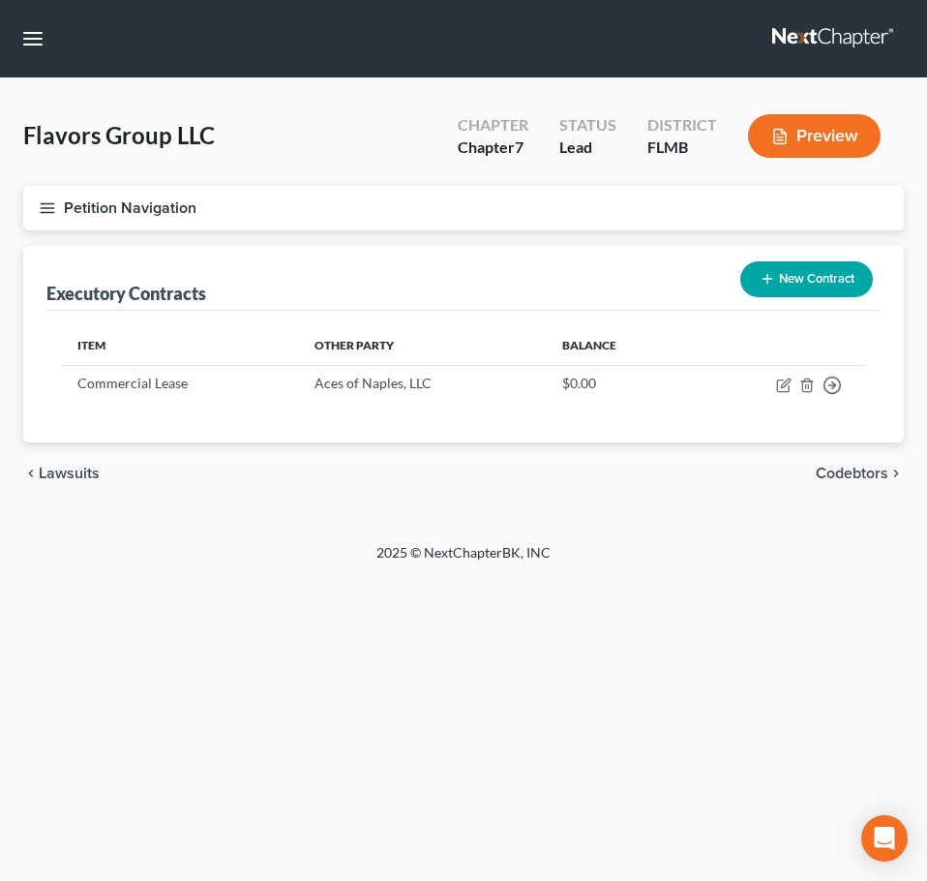
click at [784, 277] on button "New Contract" at bounding box center [807, 279] width 133 height 36
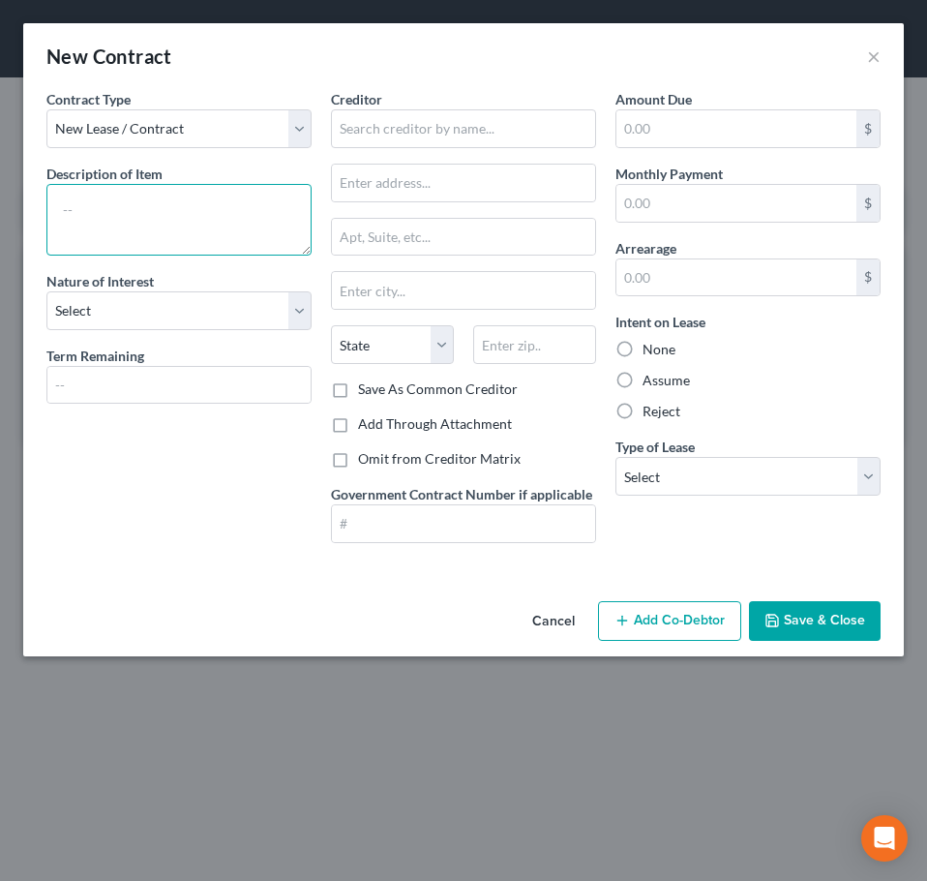
click at [154, 203] on textarea at bounding box center [178, 220] width 265 height 72
type textarea "1 Dishwasher"
click at [792, 625] on button "Save & Close" at bounding box center [815, 621] width 132 height 41
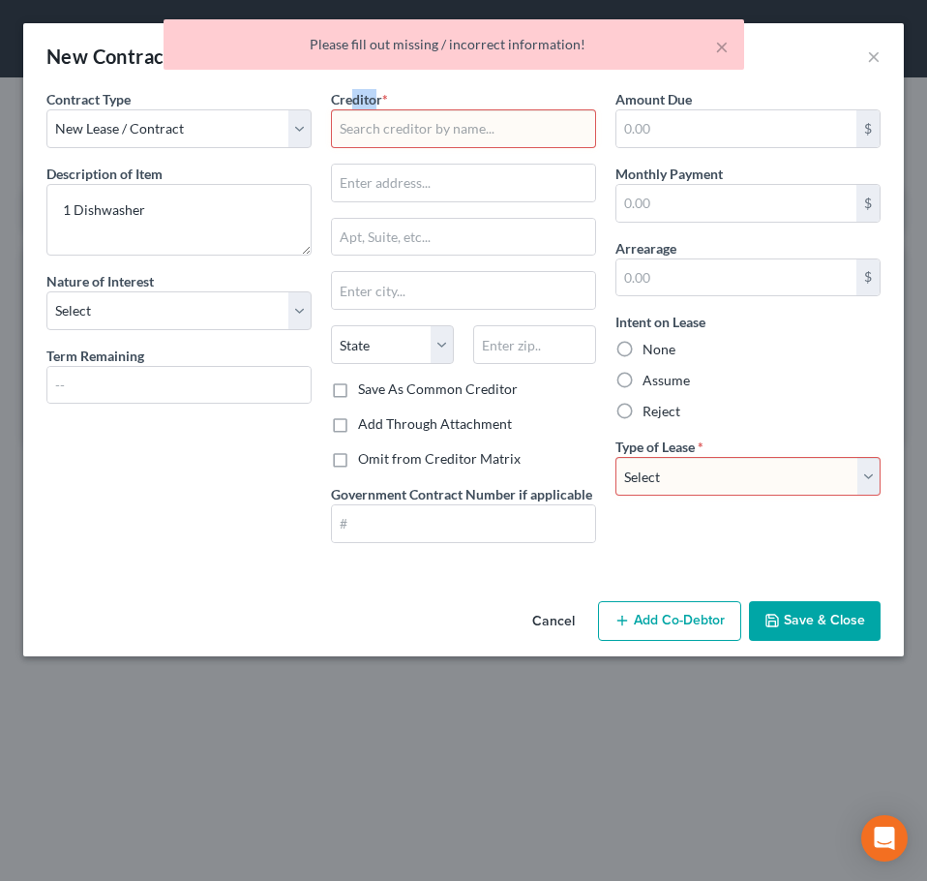
drag, startPoint x: 357, startPoint y: 81, endPoint x: 328, endPoint y: 27, distance: 61.5
click at [356, 63] on body "Home New Case Client Portal Directory Cases DebtorCC Dal Lago Law [PERSON_NAME]…" at bounding box center [463, 440] width 927 height 881
click at [375, 126] on input "text" at bounding box center [463, 128] width 265 height 39
click at [740, 485] on select "Select Real Estate Car Other" at bounding box center [748, 476] width 265 height 39
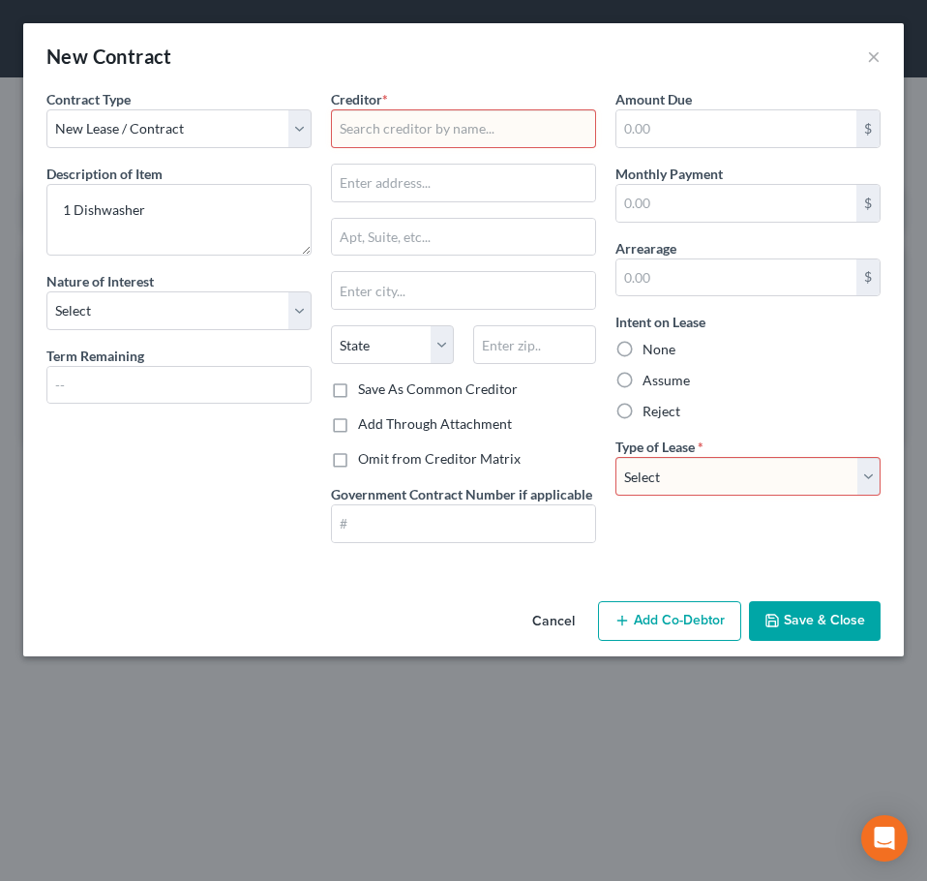
select select "2"
click at [616, 457] on select "Select Real Estate Car Other" at bounding box center [748, 476] width 265 height 39
click at [450, 137] on input "text" at bounding box center [463, 128] width 265 height 39
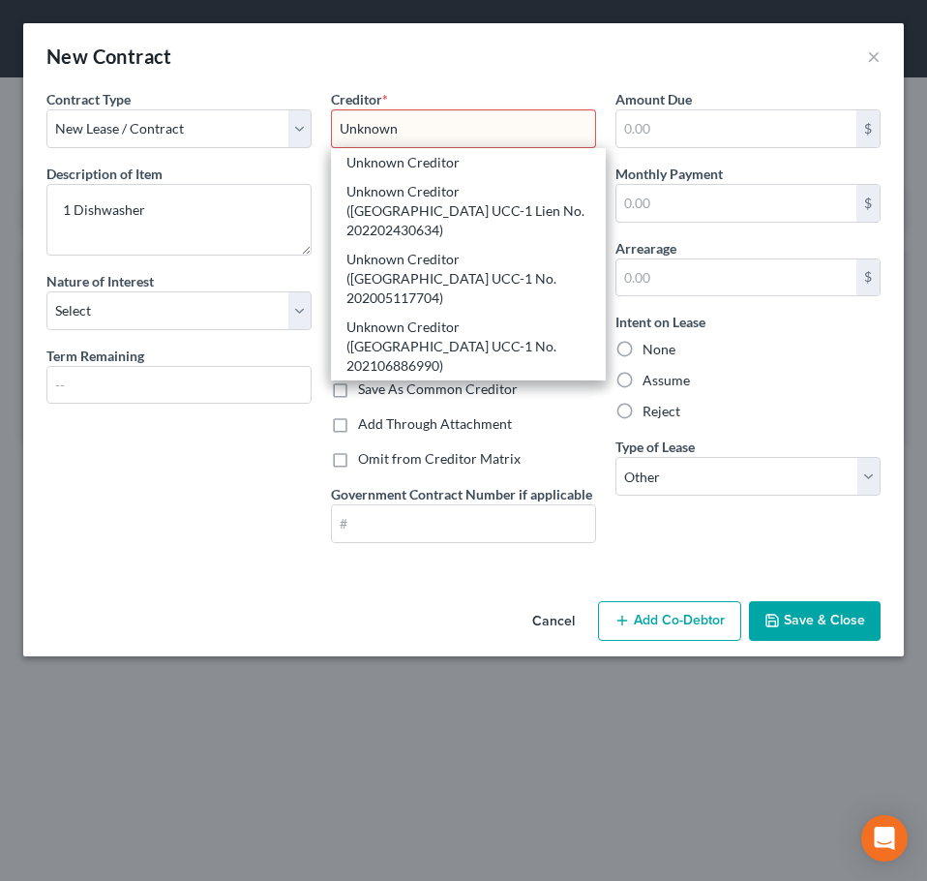
type input "Unknown"
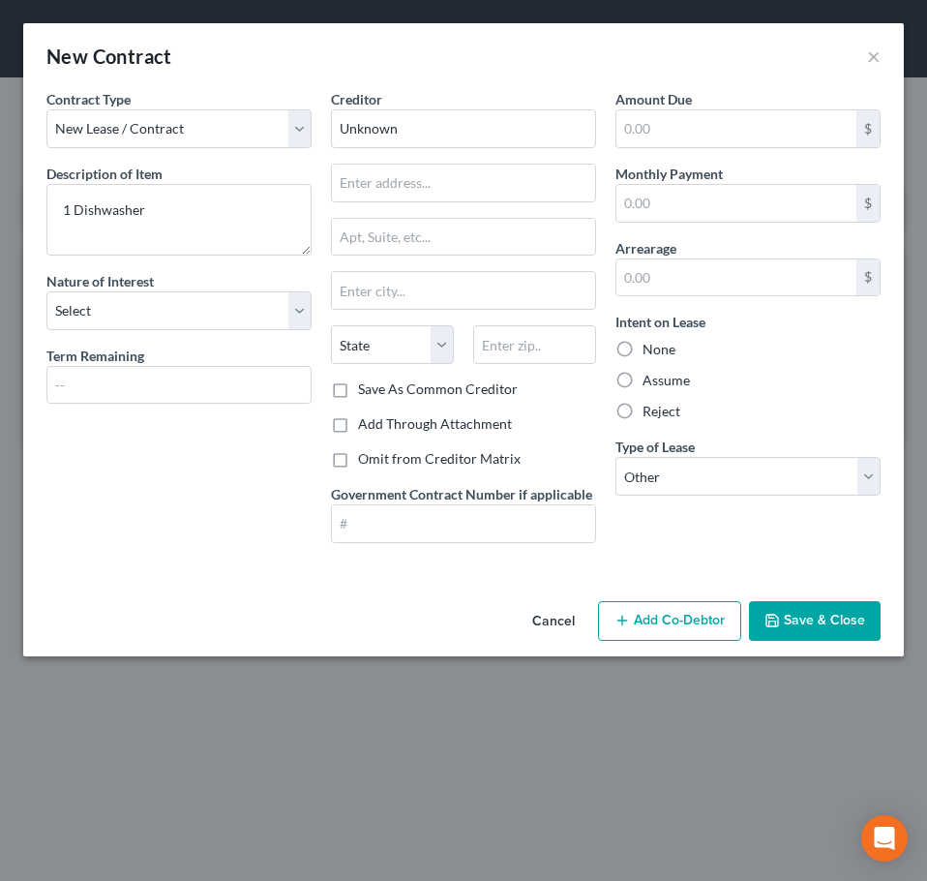
click at [785, 607] on button "Save & Close" at bounding box center [815, 621] width 132 height 41
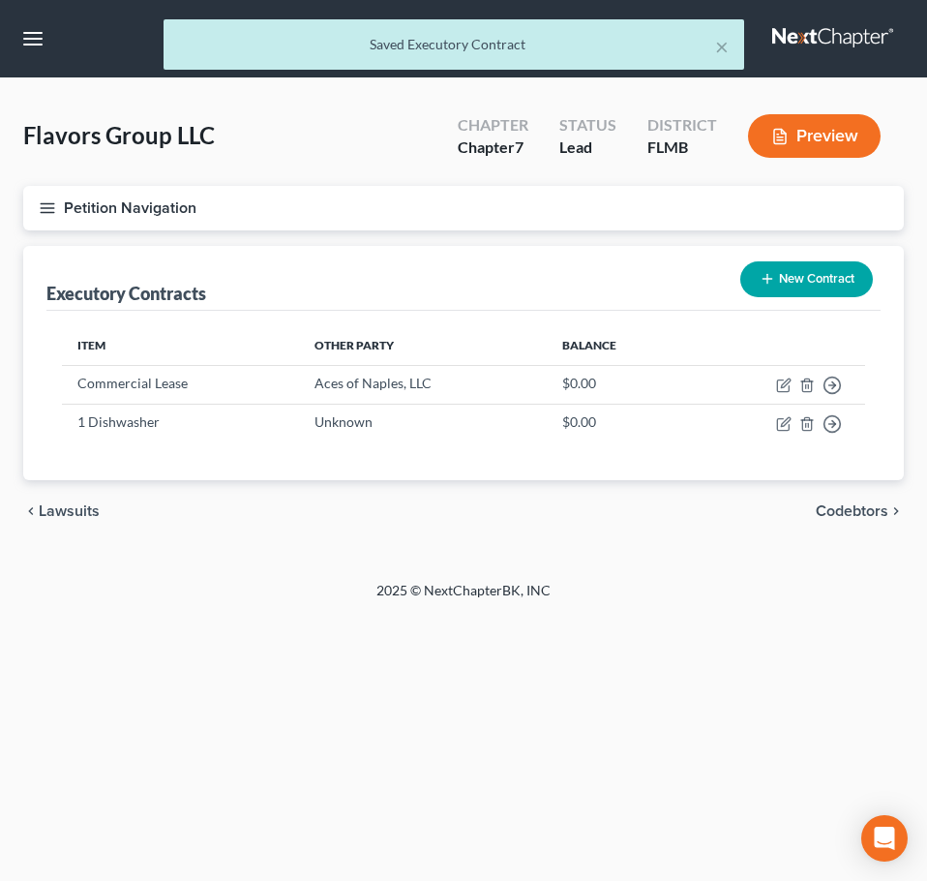
click at [767, 286] on icon "button" at bounding box center [767, 278] width 15 height 15
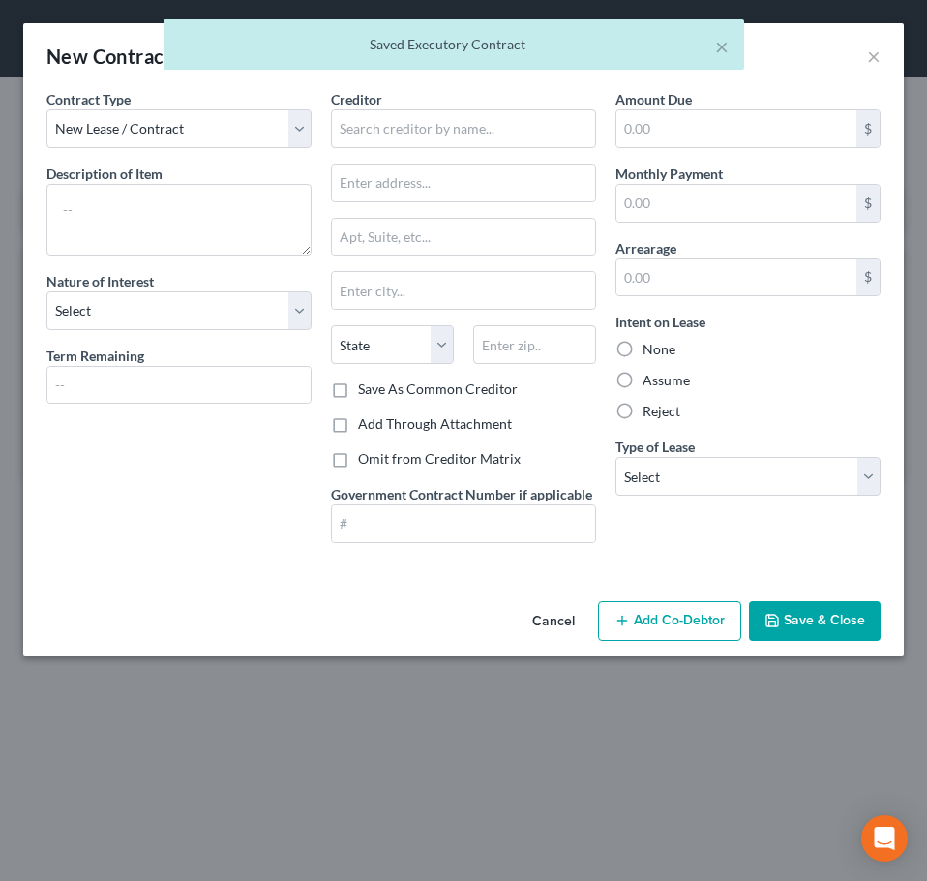
click at [159, 181] on span "Description of Item" at bounding box center [104, 174] width 116 height 16
click at [159, 197] on textarea at bounding box center [178, 220] width 265 height 72
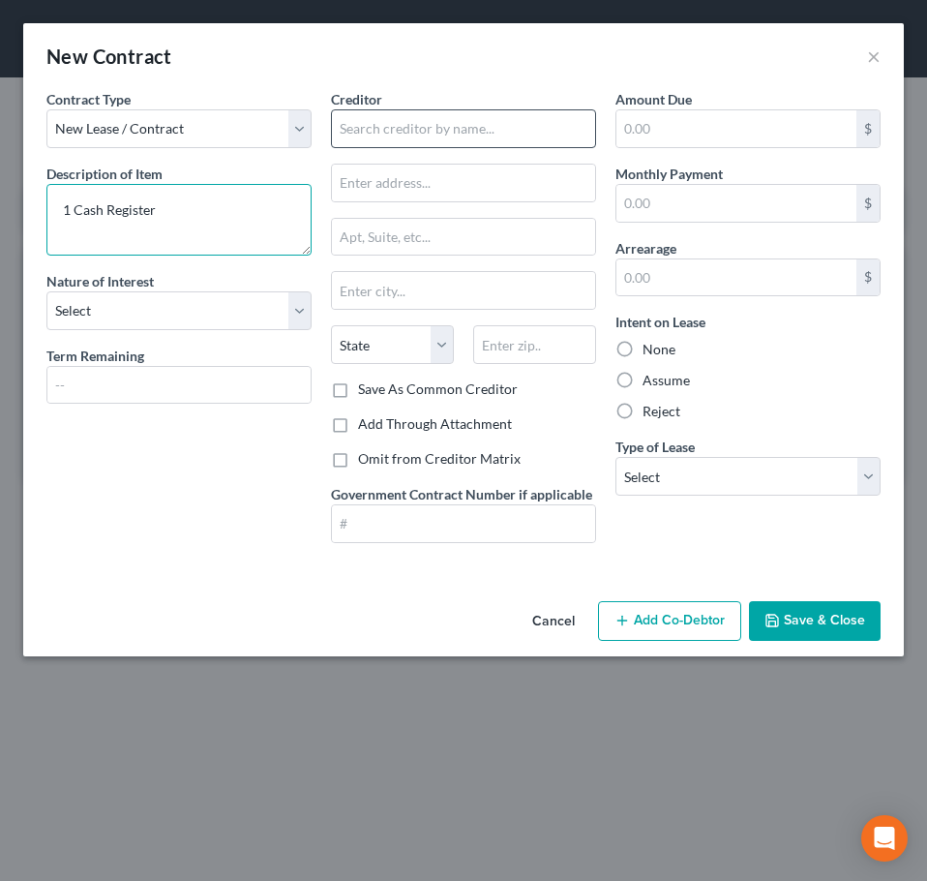
type textarea "1 Cash Register"
click at [344, 120] on input "text" at bounding box center [463, 128] width 265 height 39
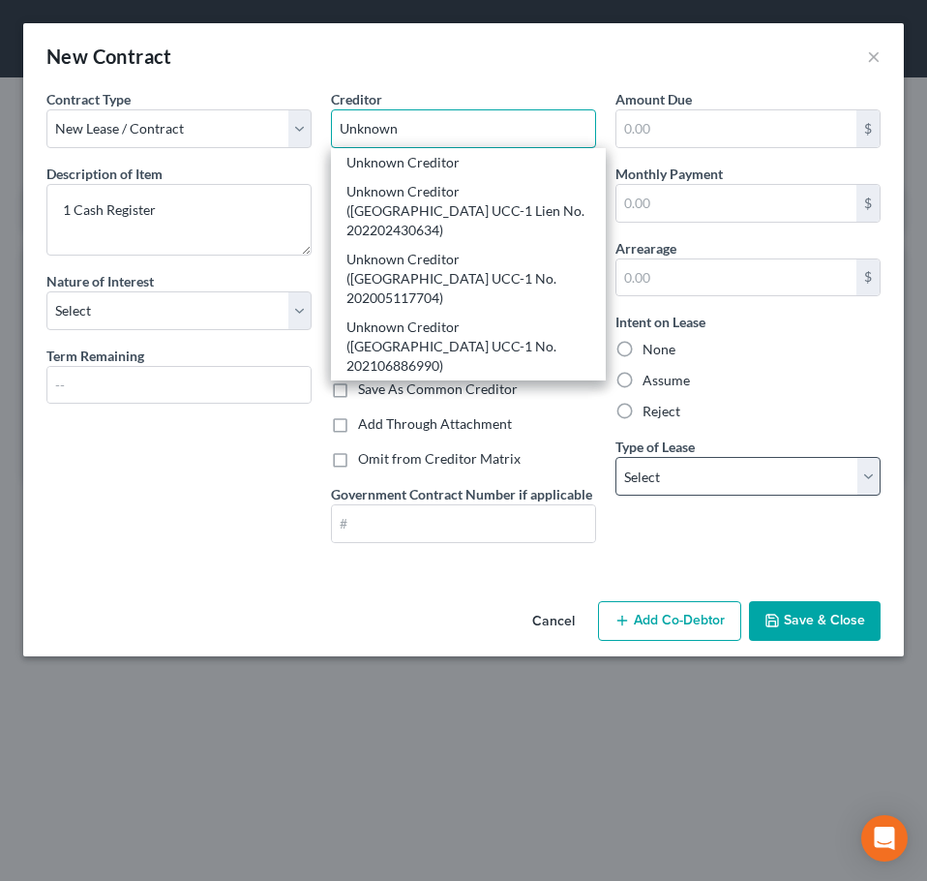
type input "Unknown"
click at [674, 475] on select "Select Real Estate Car Other" at bounding box center [748, 476] width 265 height 39
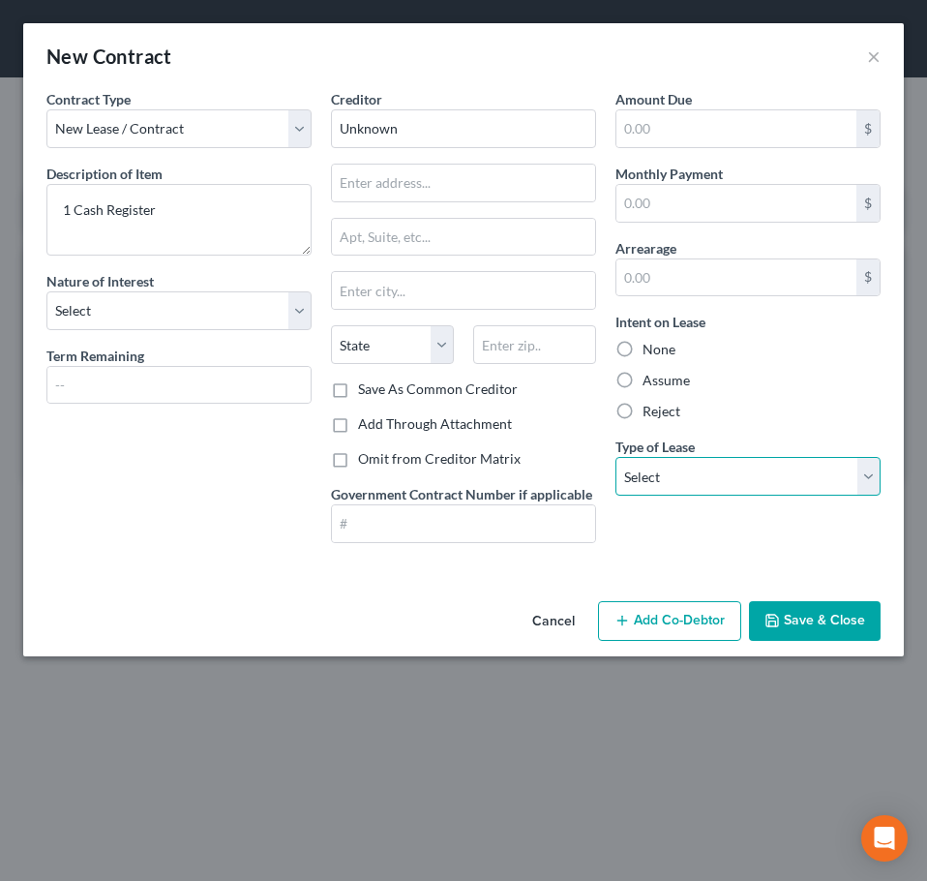
select select "2"
click at [616, 457] on select "Select Real Estate Car Other" at bounding box center [748, 476] width 265 height 39
click at [813, 603] on button "Save & Close" at bounding box center [815, 621] width 132 height 41
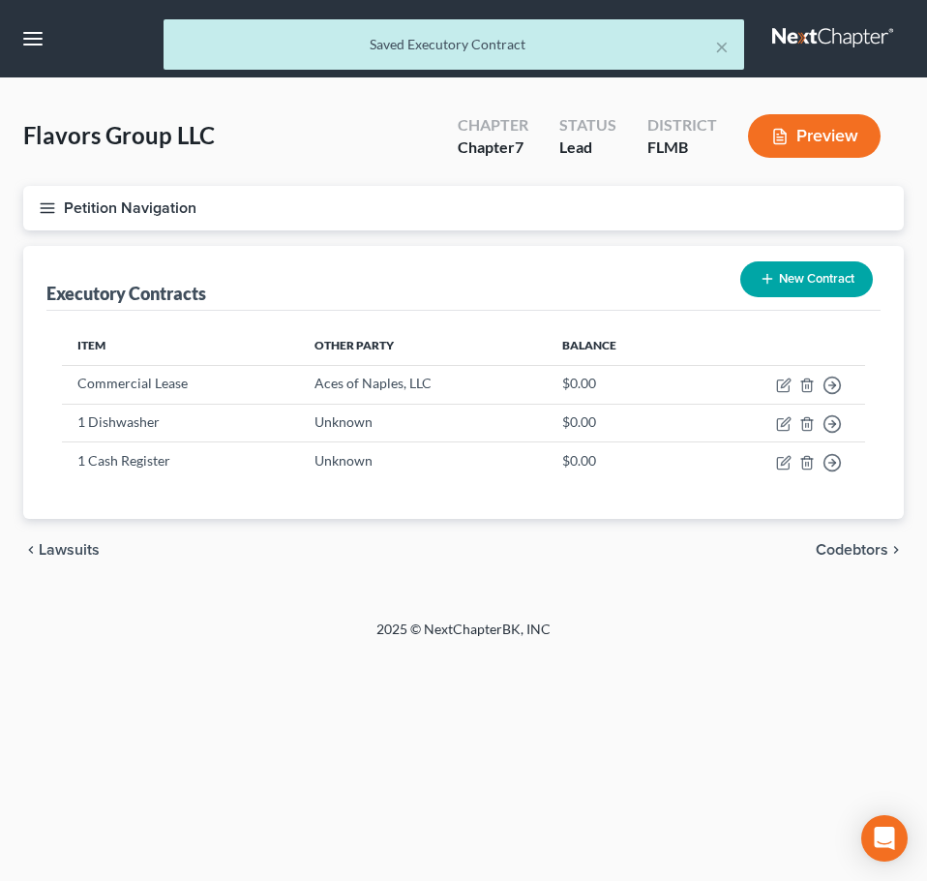
click at [56, 200] on button "Petition Navigation" at bounding box center [463, 208] width 881 height 45
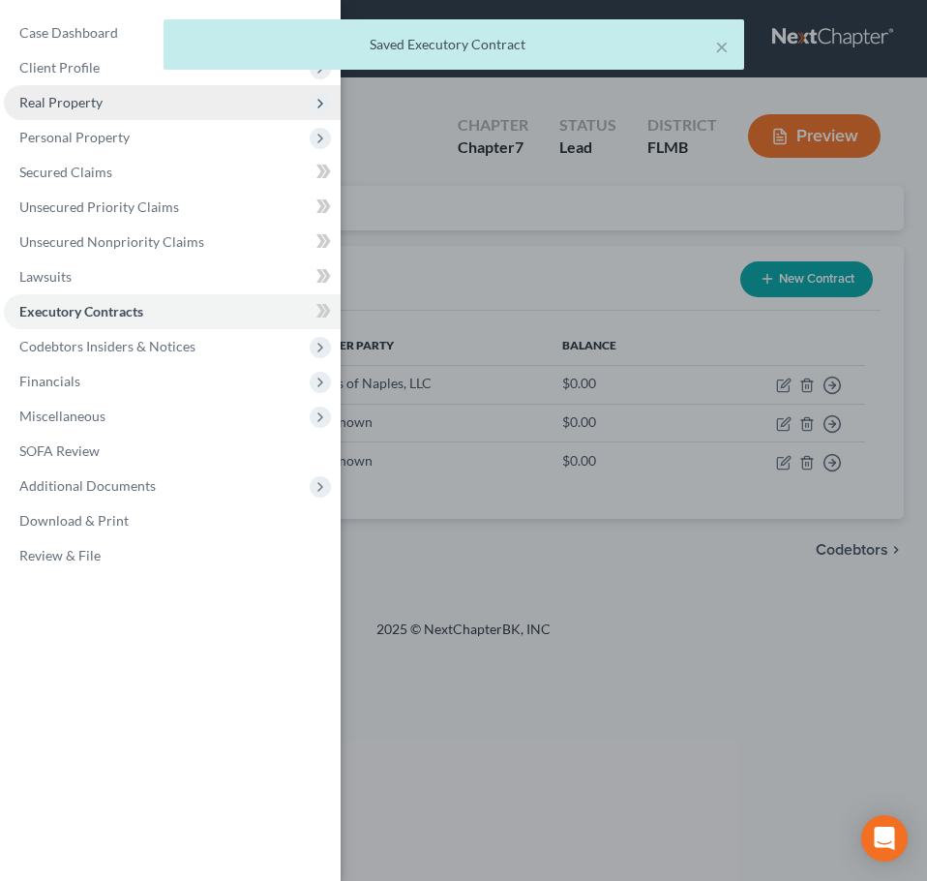
click at [80, 94] on span "Real Property" at bounding box center [60, 102] width 83 height 16
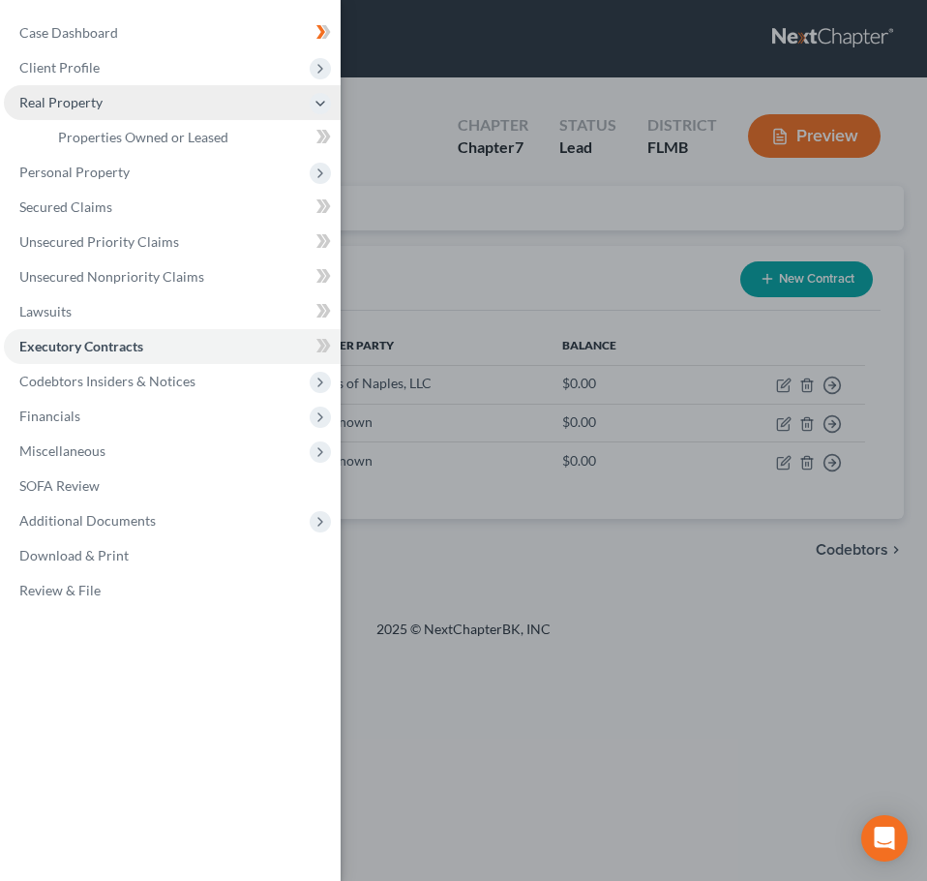
click at [85, 102] on span "Real Property" at bounding box center [60, 102] width 83 height 16
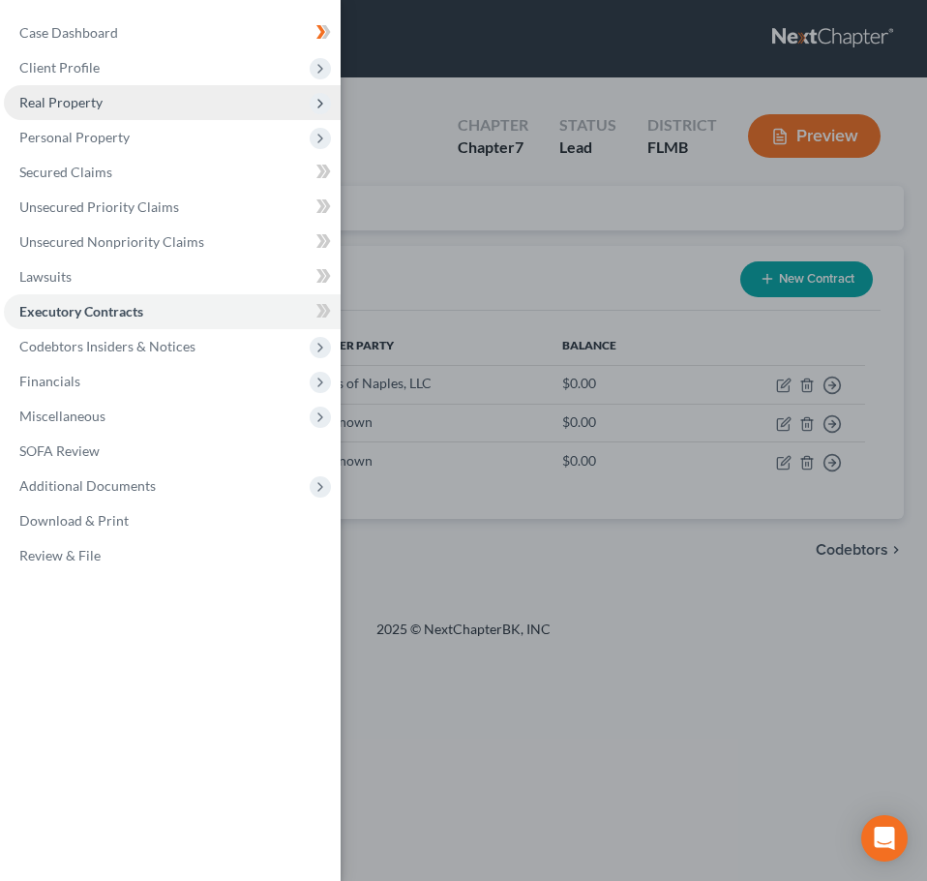
click at [92, 111] on span "Real Property" at bounding box center [172, 102] width 337 height 35
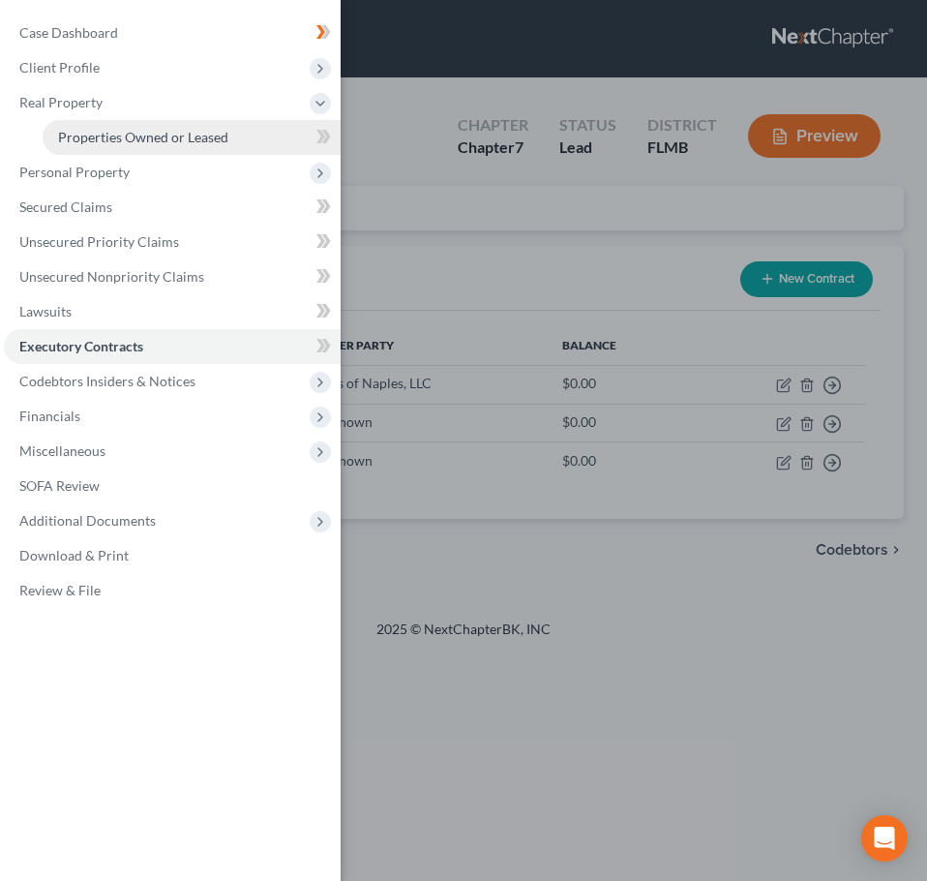
click at [97, 132] on span "Properties Owned or Leased" at bounding box center [143, 137] width 170 height 16
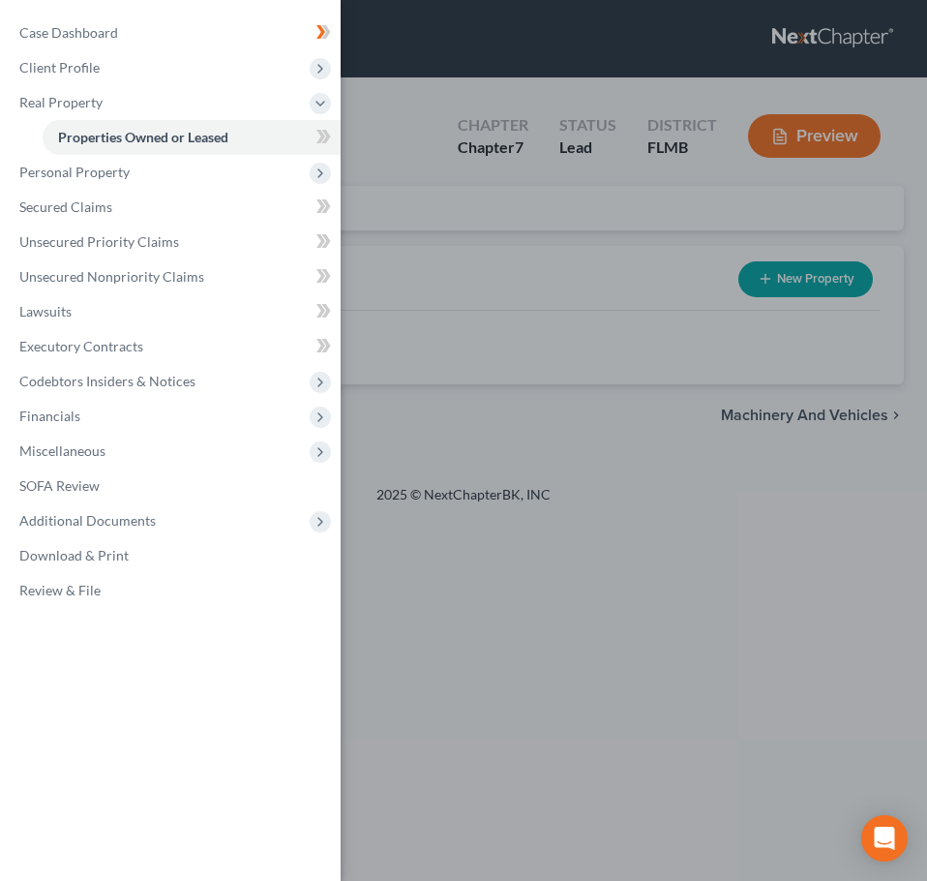
click at [601, 435] on div "Case Dashboard Payments Invoices Payments Payments Credit Report Client Profile" at bounding box center [463, 440] width 927 height 881
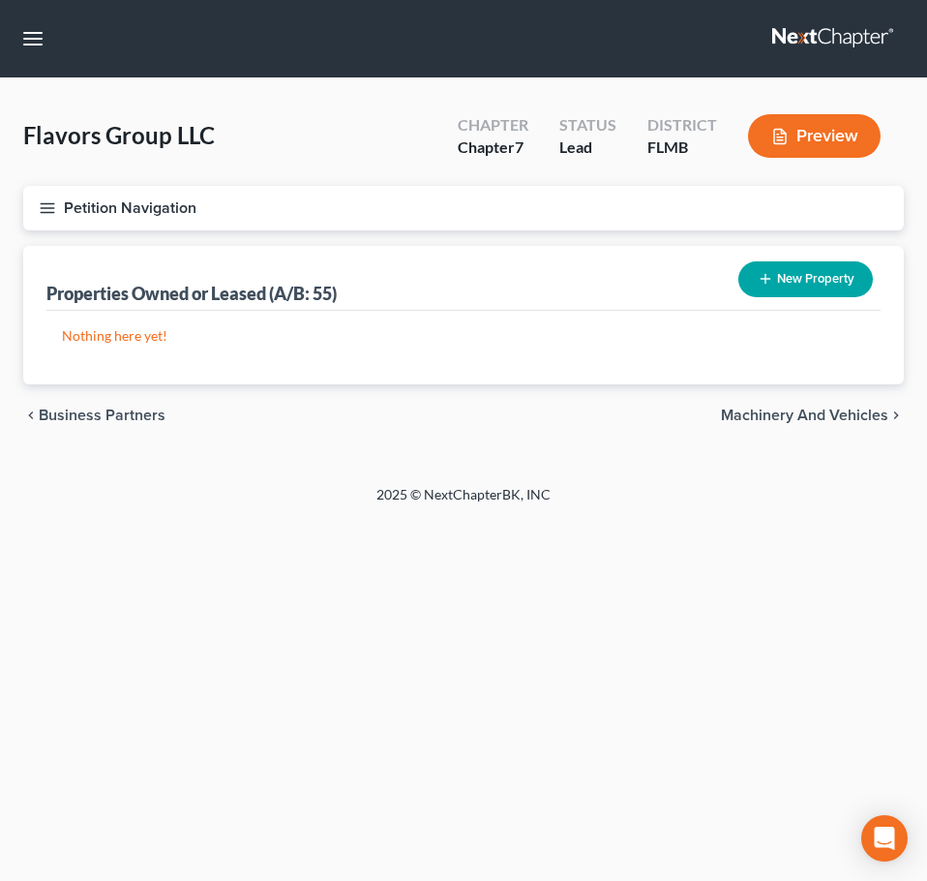
click at [767, 416] on span "Machinery and Vehicles" at bounding box center [804, 415] width 167 height 15
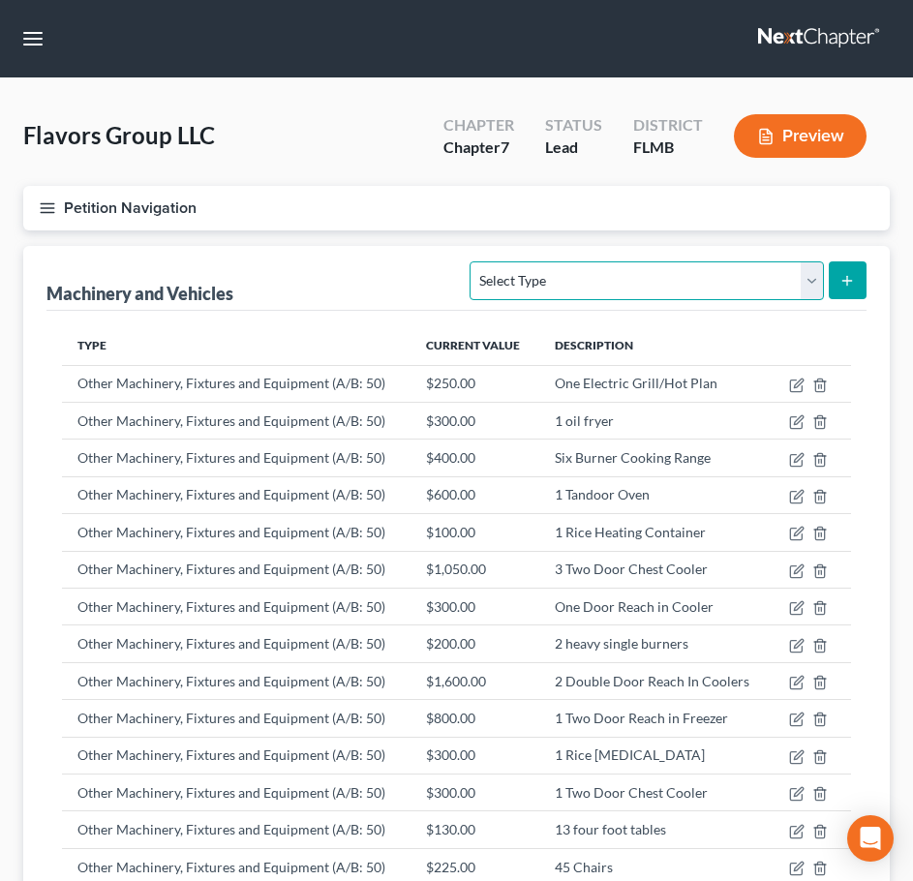
click at [818, 282] on select "Select Type Aircraft (A/B: 49) Other Machinery, Fixtures and Equipment (A/B: 50…" at bounding box center [646, 280] width 353 height 39
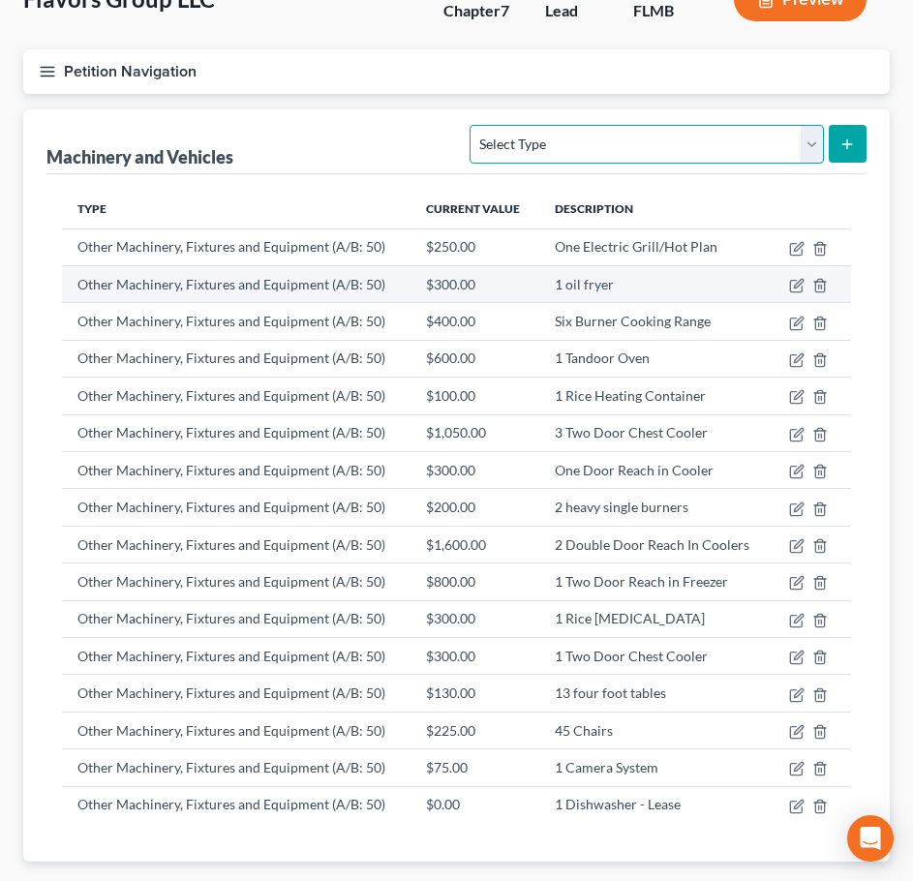
scroll to position [253, 0]
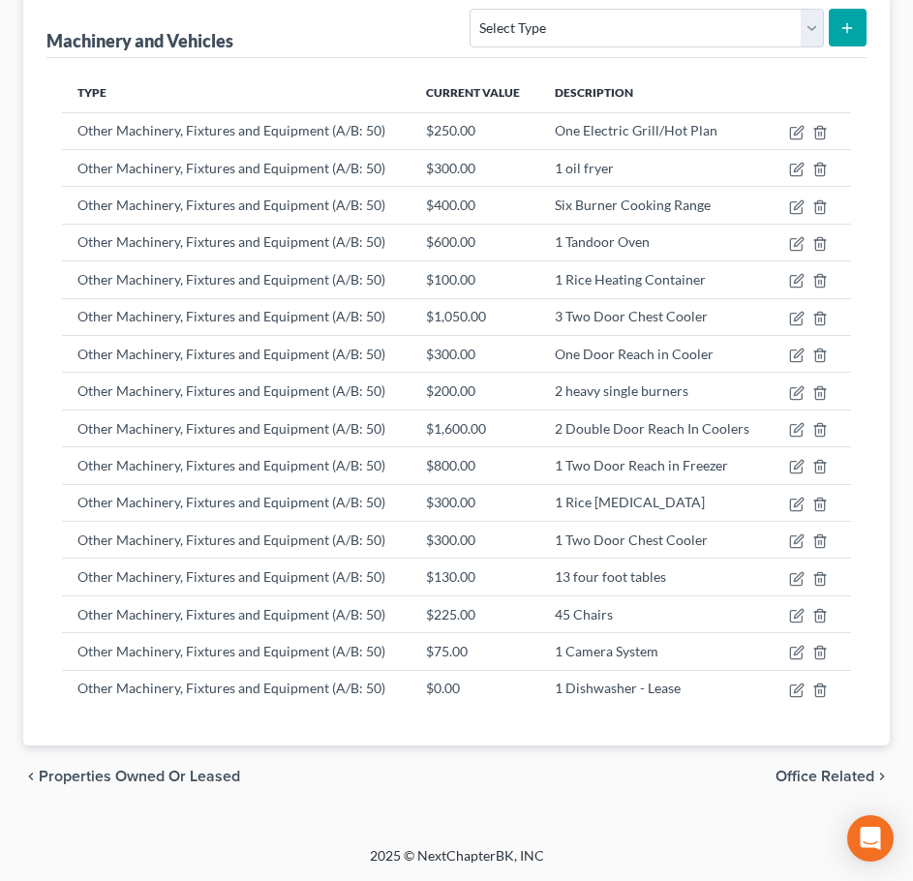
click at [206, 774] on span "Properties Owned or Leased" at bounding box center [139, 776] width 201 height 15
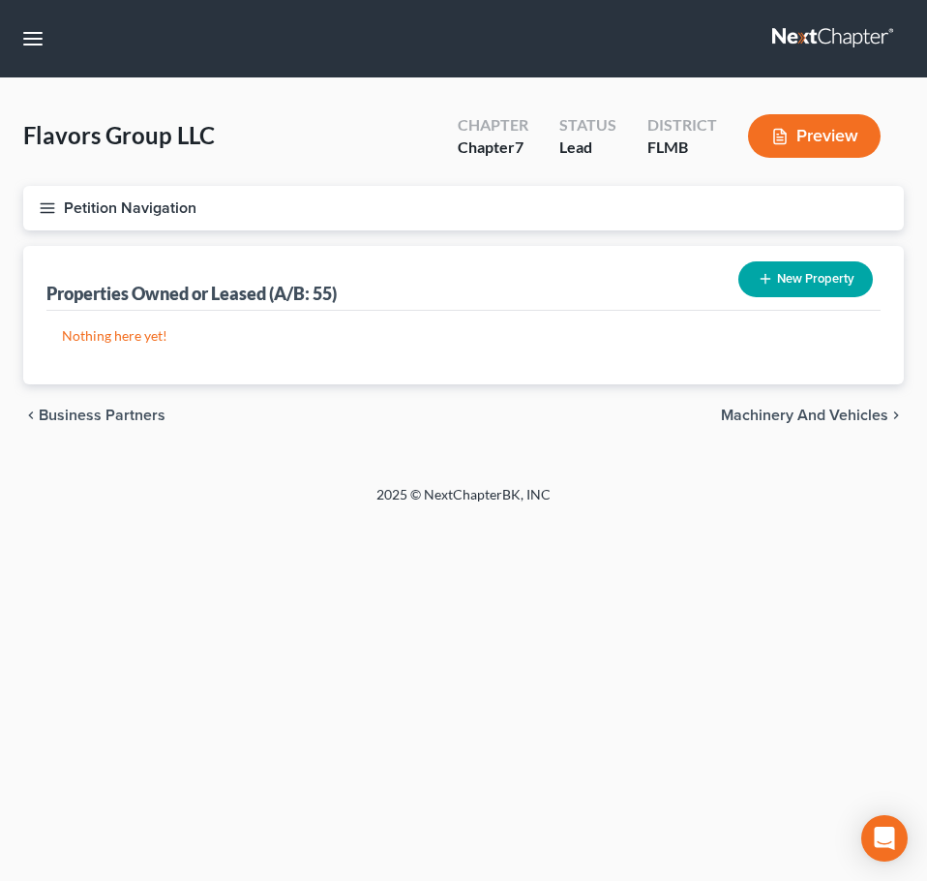
click at [804, 286] on button "New Property" at bounding box center [806, 279] width 135 height 36
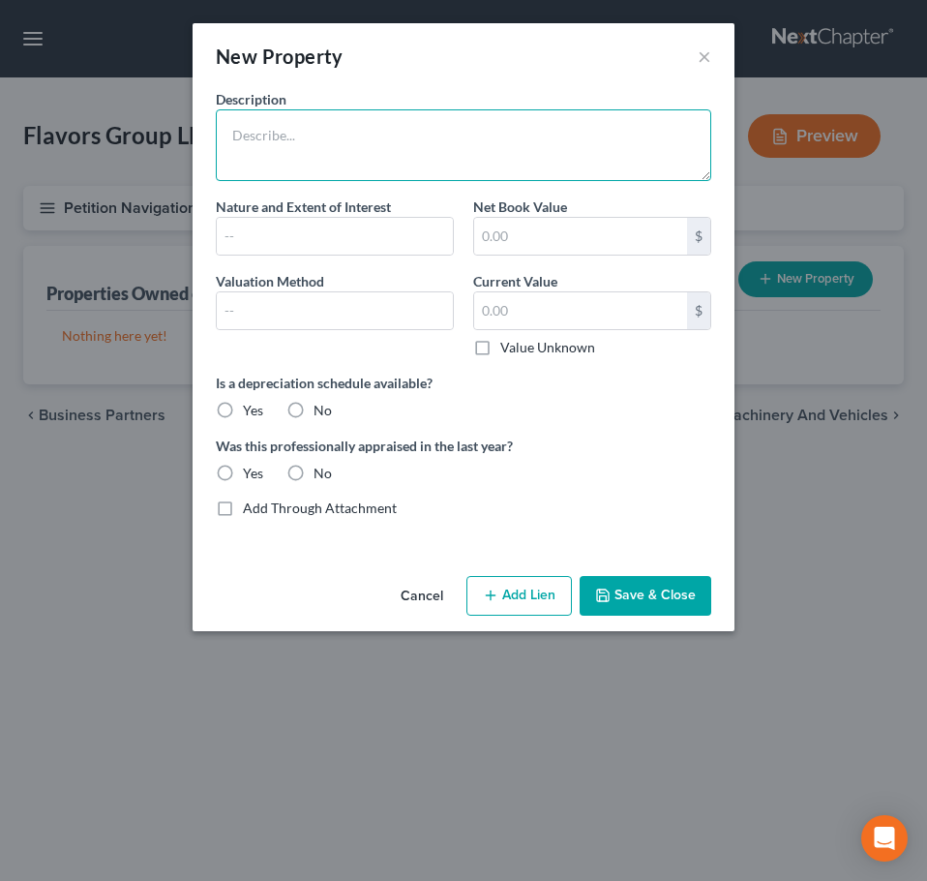
click at [343, 155] on textarea at bounding box center [464, 145] width 496 height 72
click at [347, 137] on textarea at bounding box center [464, 145] width 496 height 72
type textarea "1 Dishwasher"
click at [314, 409] on label "No" at bounding box center [323, 410] width 18 height 19
click at [321, 409] on input "No" at bounding box center [327, 407] width 13 height 13
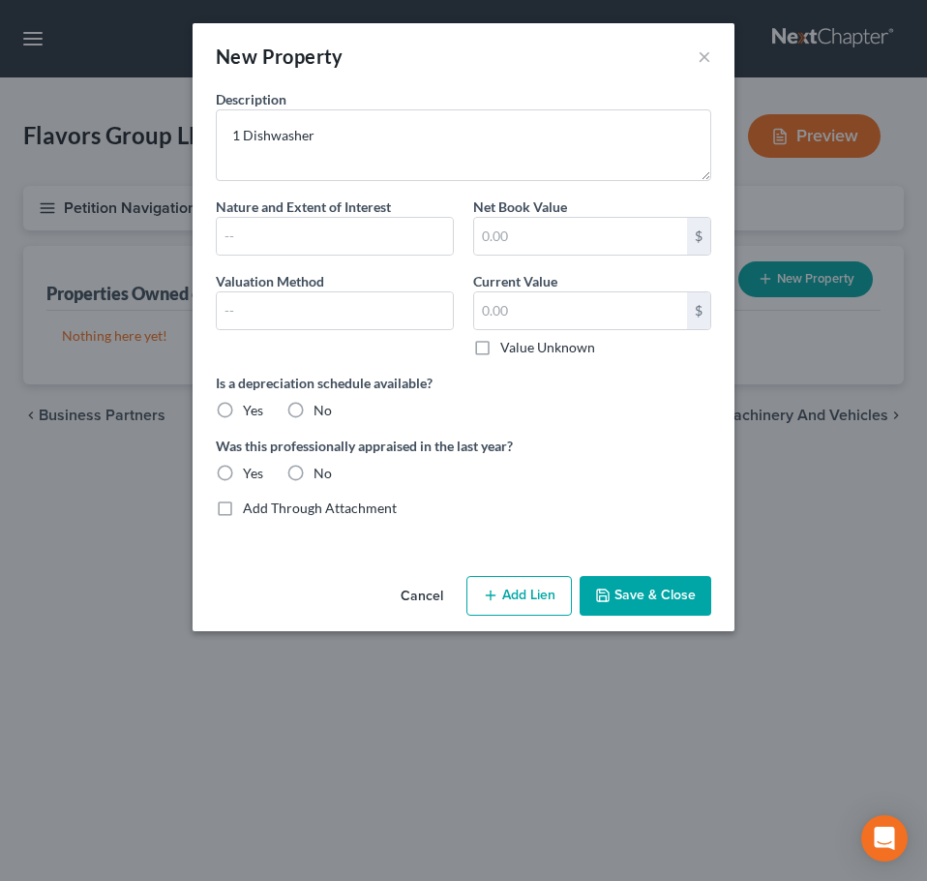
radio input "true"
click at [313, 464] on div "No" at bounding box center [310, 473] width 46 height 19
click at [355, 247] on input "text" at bounding box center [335, 236] width 236 height 37
type input "Leased"
click at [661, 603] on button "Save & Close" at bounding box center [646, 596] width 132 height 41
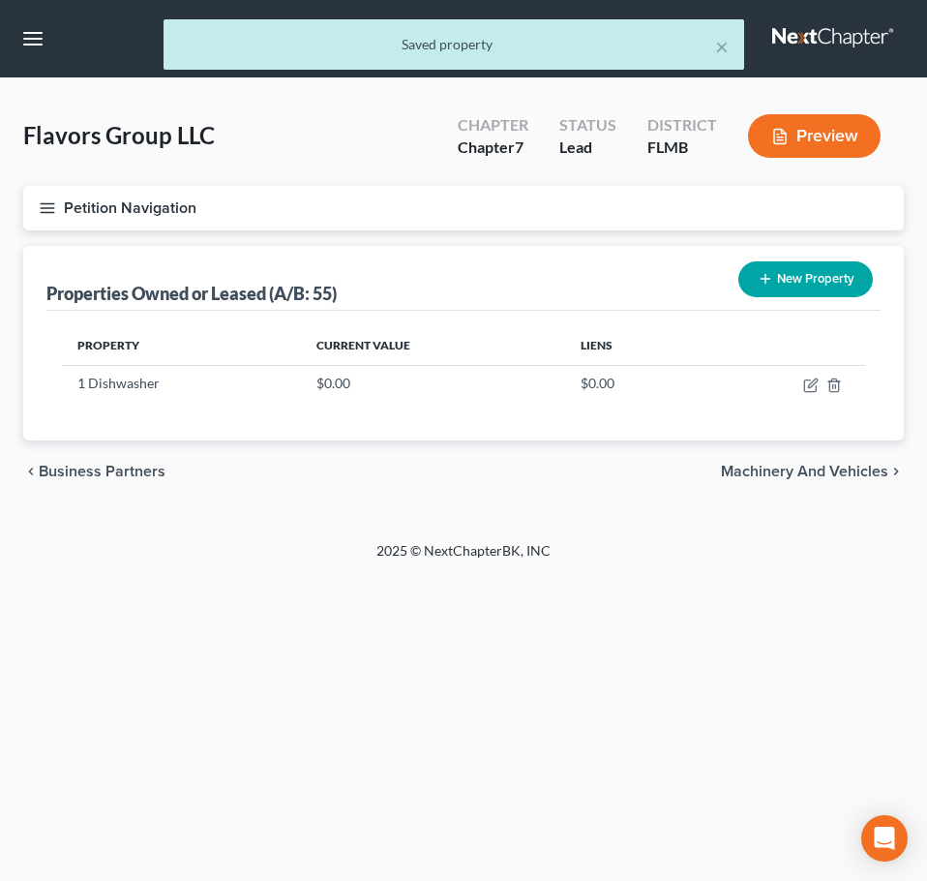
click at [804, 262] on button "New Property" at bounding box center [806, 279] width 135 height 36
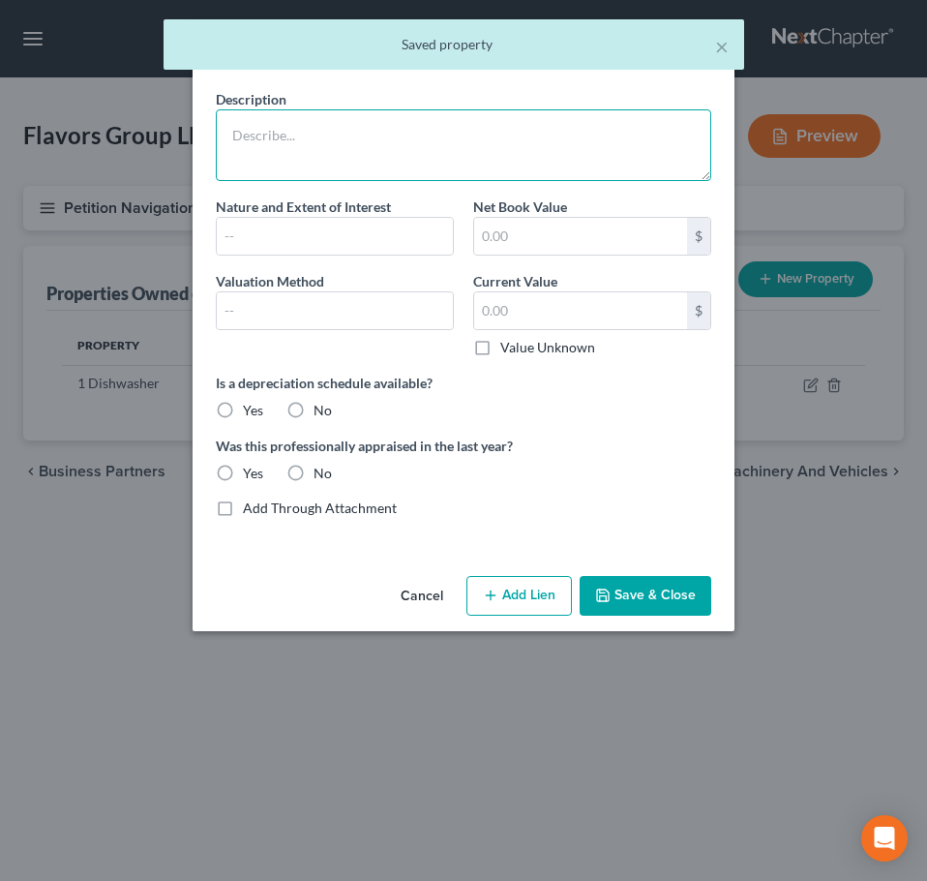
click at [289, 167] on textarea at bounding box center [464, 145] width 496 height 72
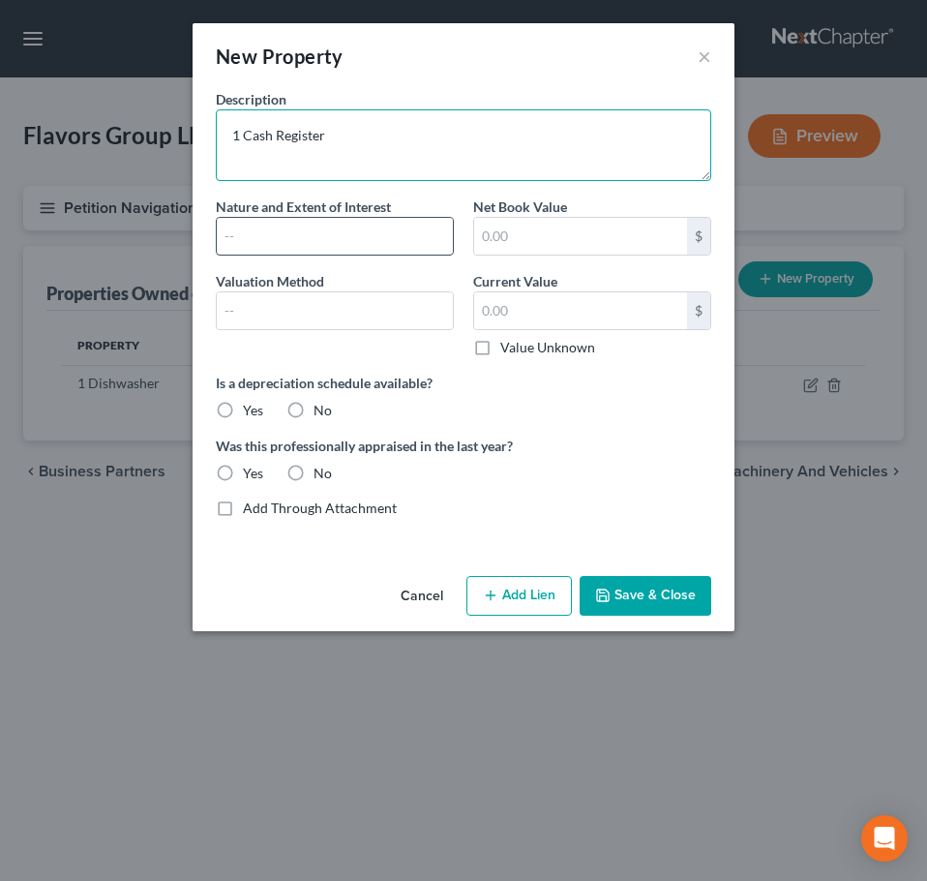
type textarea "1 Cash Register"
click at [283, 238] on input "text" at bounding box center [335, 236] width 236 height 37
type input "Leased"
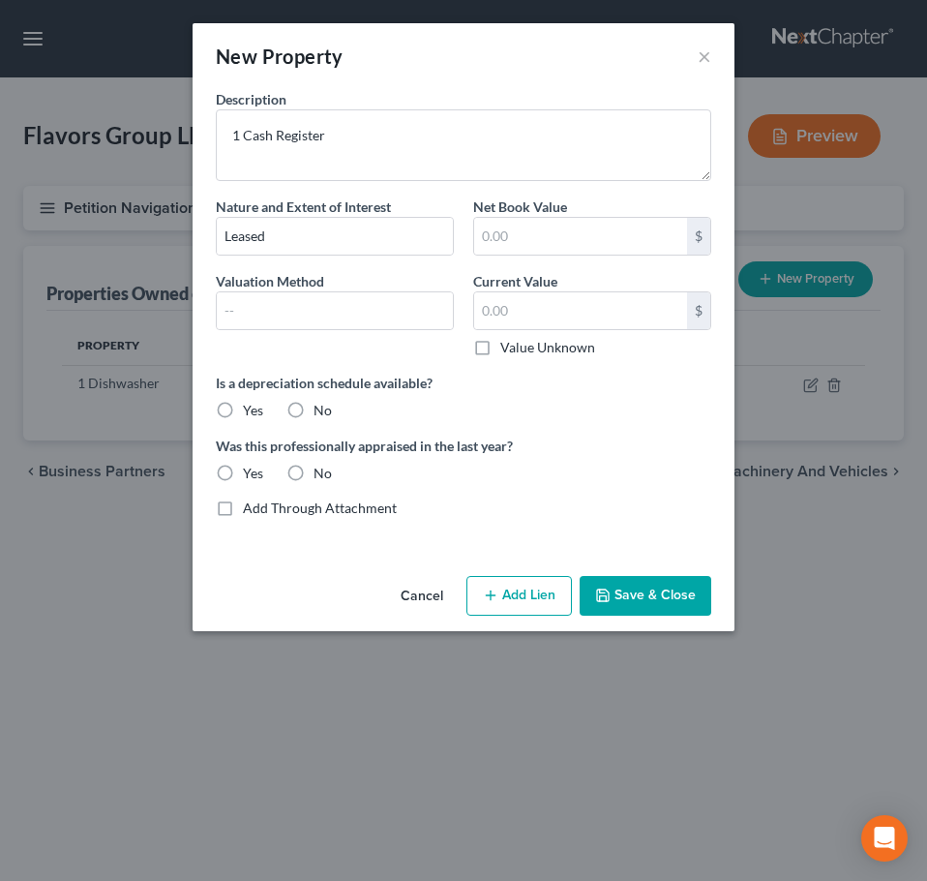
click at [314, 406] on label "No" at bounding box center [323, 410] width 18 height 19
click at [321, 406] on input "No" at bounding box center [327, 407] width 13 height 13
radio input "true"
click at [319, 477] on label "No" at bounding box center [323, 473] width 18 height 19
click at [321, 476] on input "No" at bounding box center [327, 470] width 13 height 13
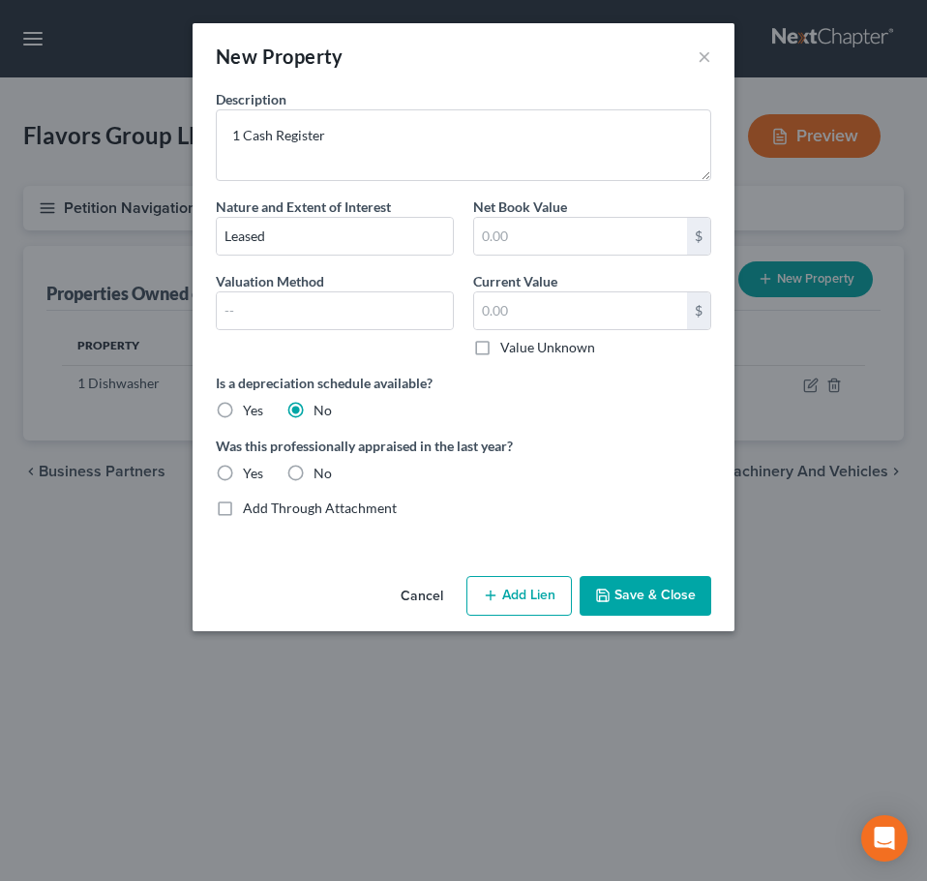
radio input "true"
click at [650, 595] on button "Save & Close" at bounding box center [646, 596] width 132 height 41
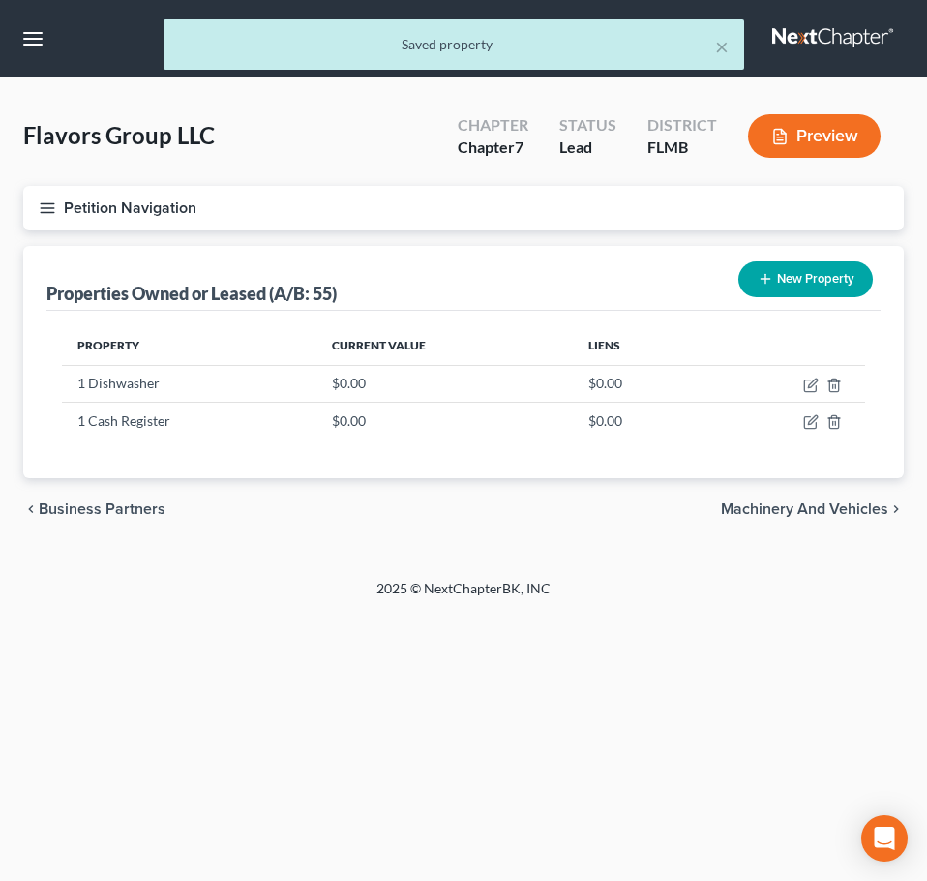
click at [763, 502] on span "Machinery and Vehicles" at bounding box center [804, 508] width 167 height 15
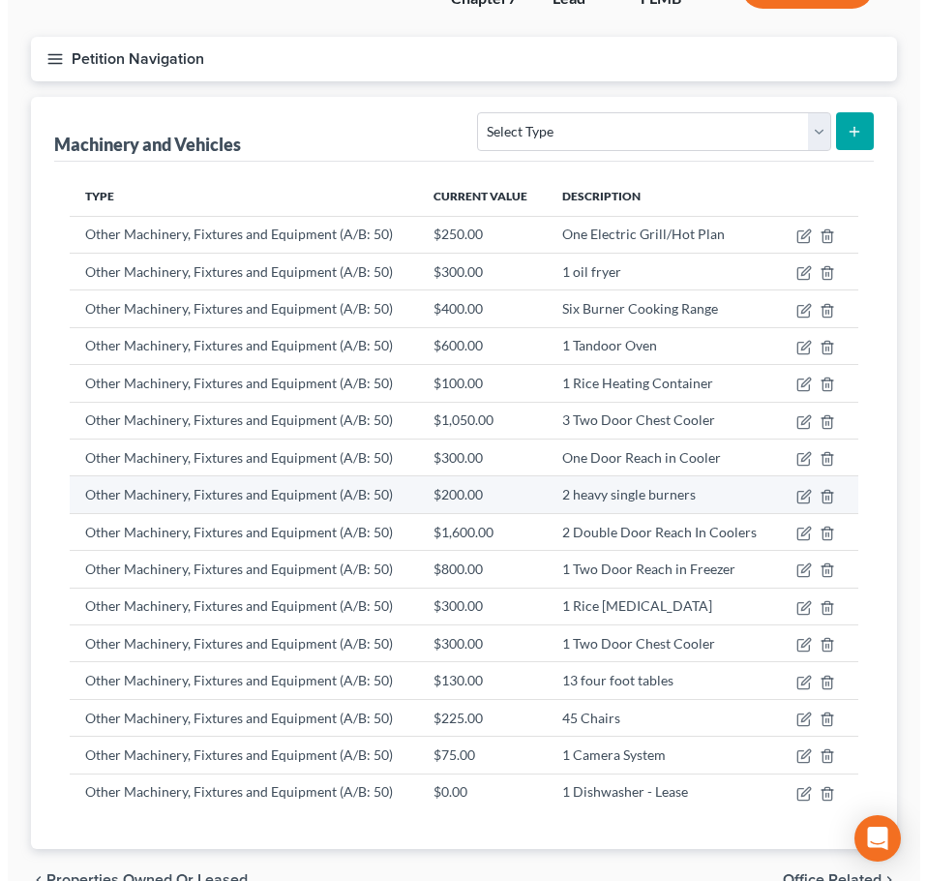
scroll to position [253, 0]
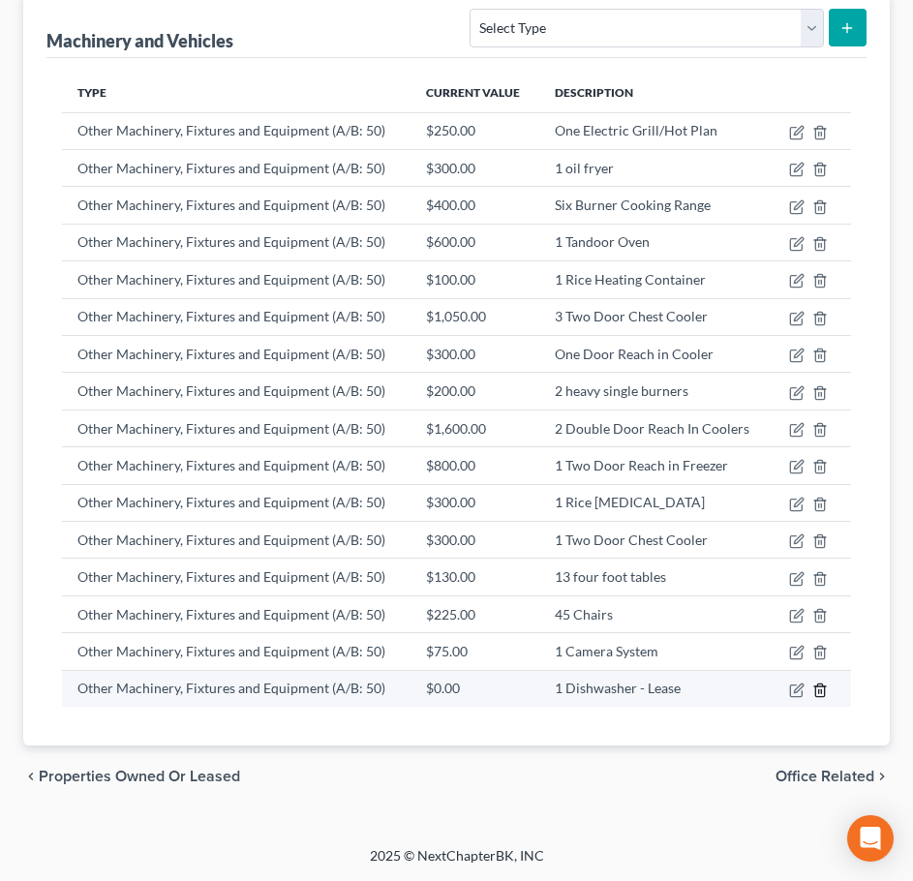
click at [822, 694] on icon "button" at bounding box center [819, 690] width 15 height 15
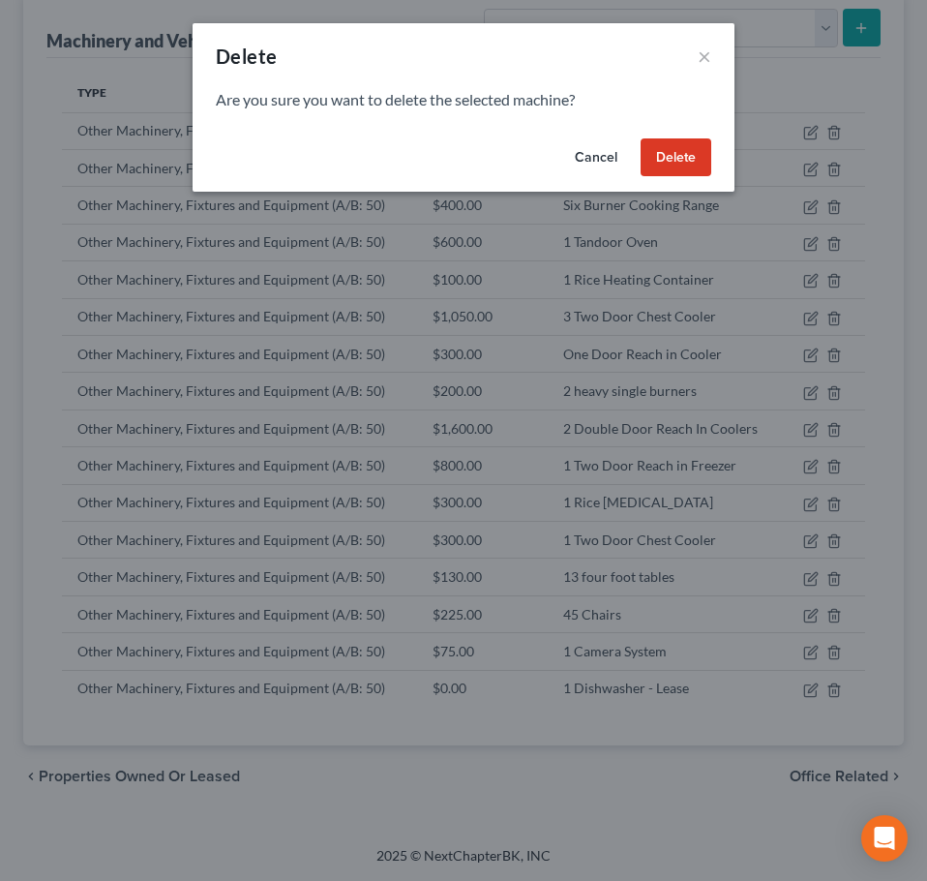
click at [664, 163] on button "Delete" at bounding box center [676, 157] width 71 height 39
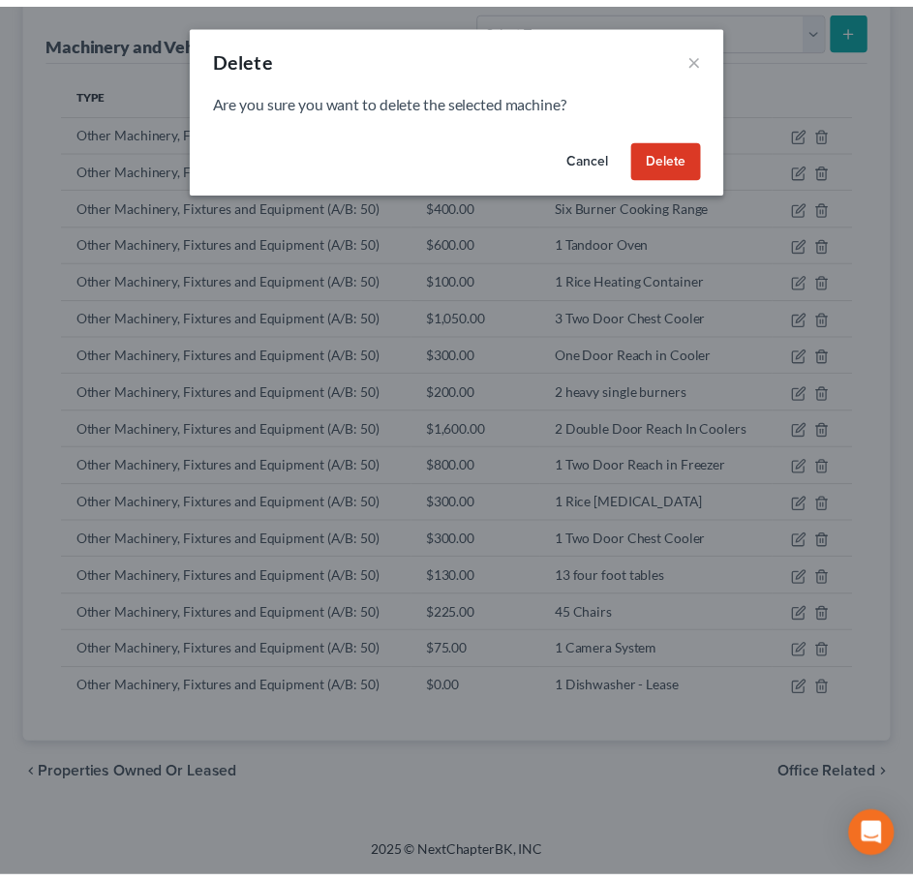
scroll to position [216, 0]
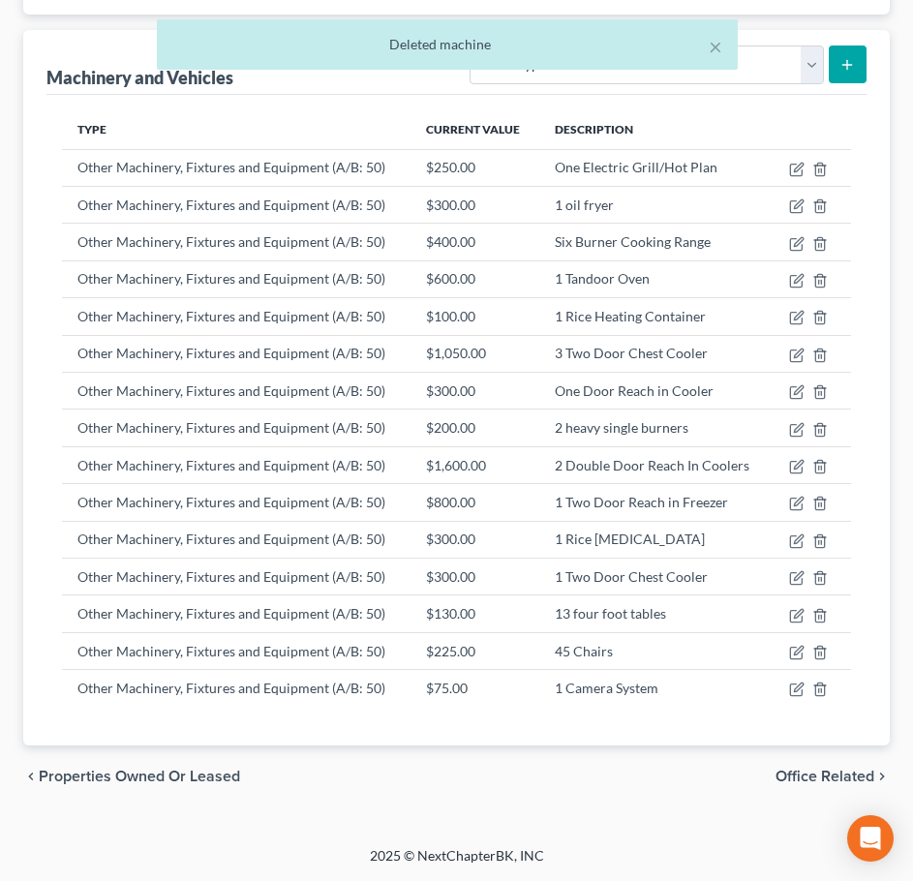
click at [804, 773] on span "Office Related" at bounding box center [824, 776] width 99 height 15
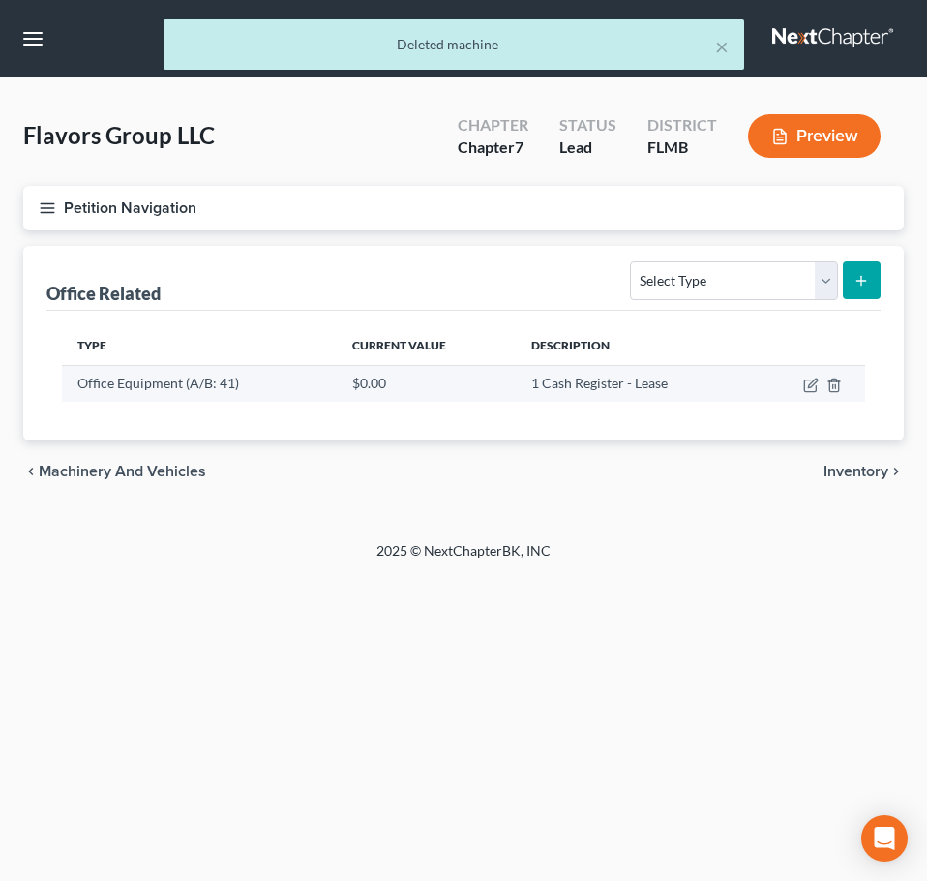
click at [843, 385] on td at bounding box center [810, 383] width 110 height 37
click at [832, 384] on icon "button" at bounding box center [834, 385] width 15 height 15
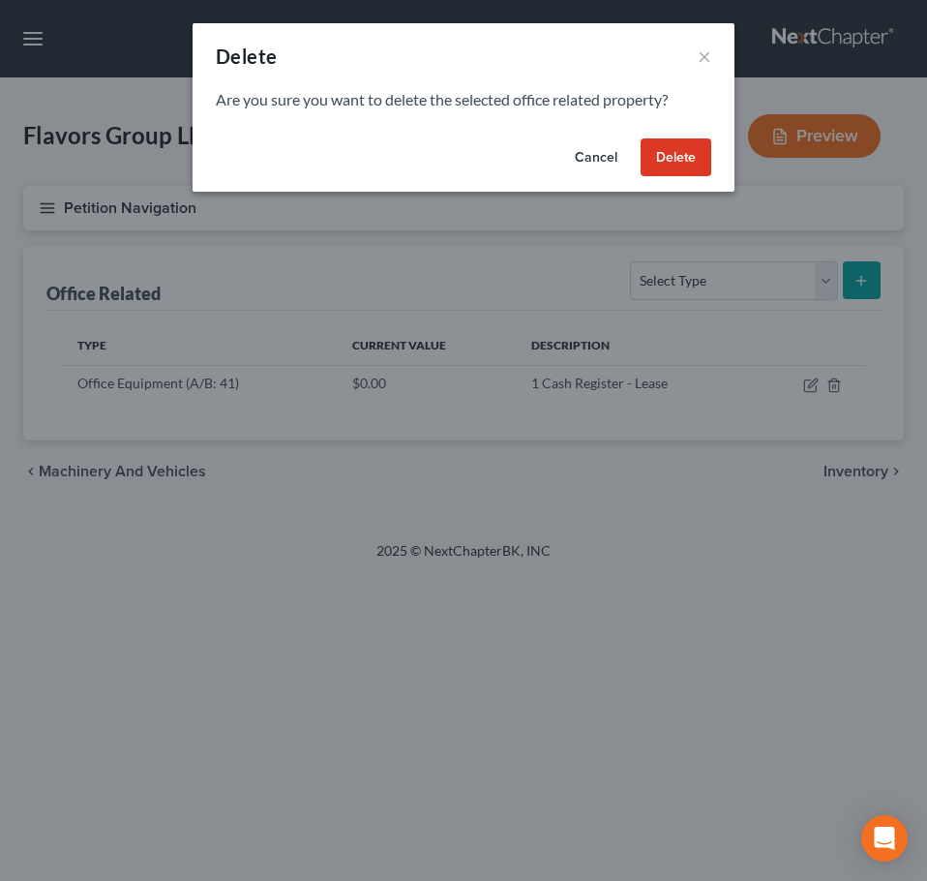
click at [665, 164] on button "Delete" at bounding box center [676, 157] width 71 height 39
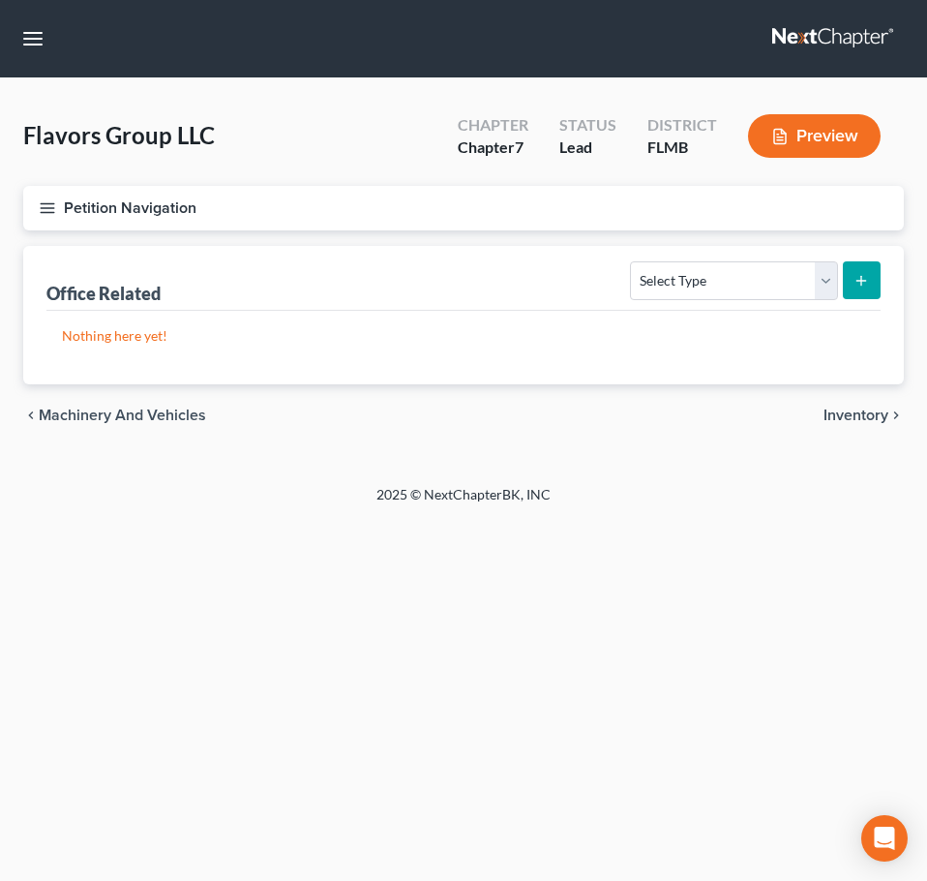
click at [832, 410] on span "Inventory" at bounding box center [856, 415] width 65 height 15
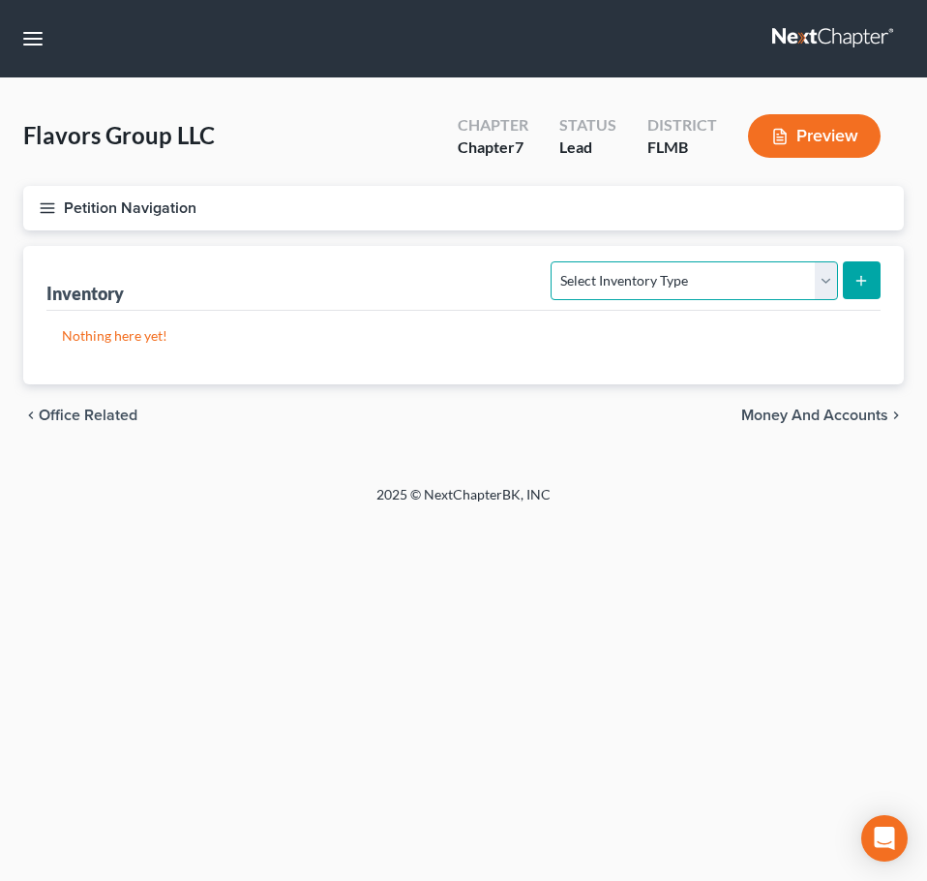
click at [722, 281] on select "Select Inventory Type Finished Goods (A/B: 21) Other Inventory or Supplies (A/B…" at bounding box center [694, 280] width 287 height 39
click at [767, 409] on span "Money and Accounts" at bounding box center [815, 415] width 147 height 15
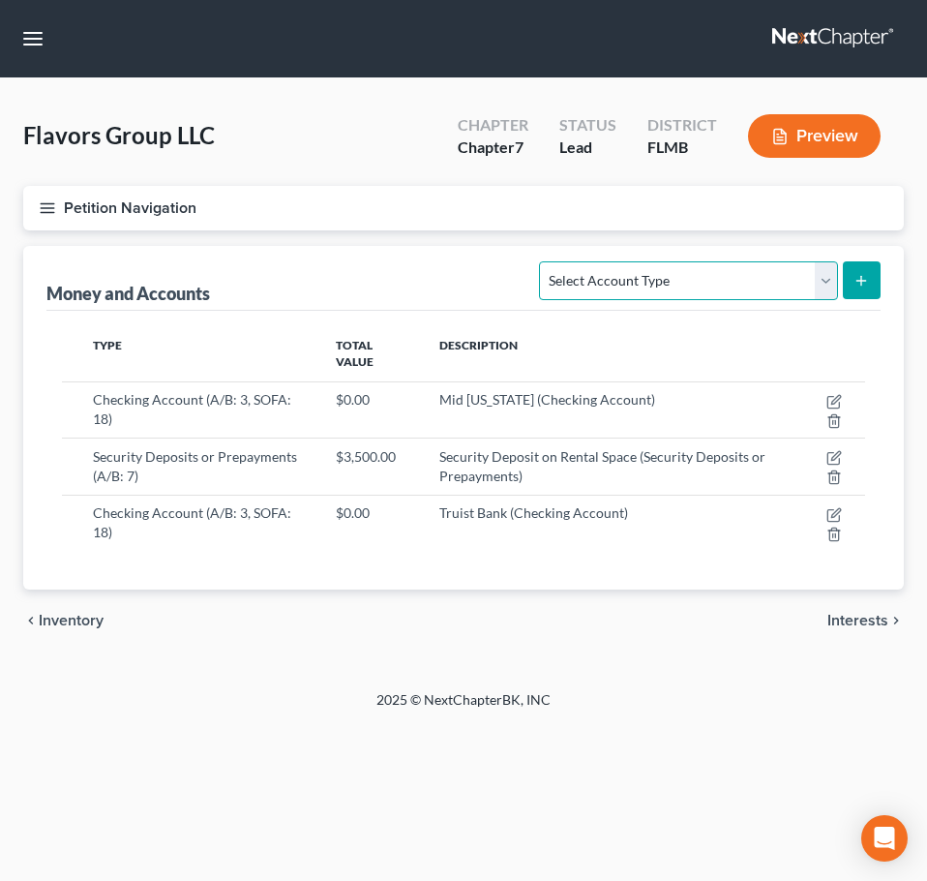
click at [776, 280] on select "Select Account Type Brokerage (A/B: 3, SOFA: 18) Cash on Hand (A/B: 2) Certific…" at bounding box center [688, 280] width 298 height 39
click at [69, 617] on span "Inventory" at bounding box center [71, 620] width 65 height 15
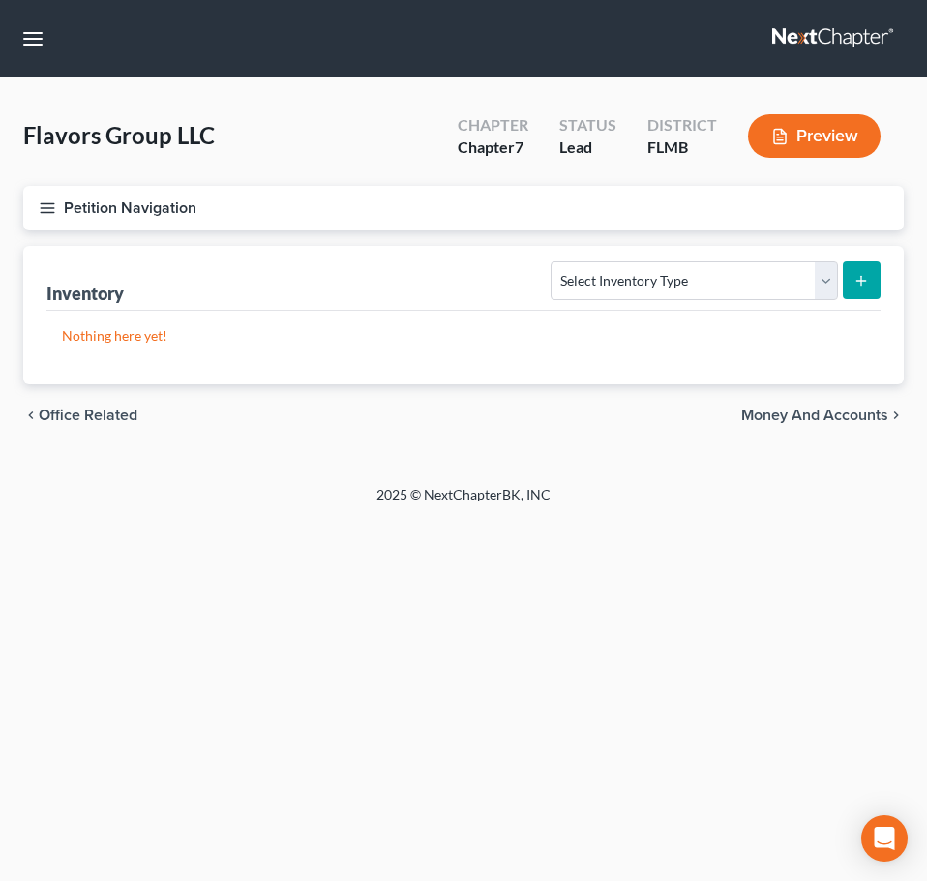
click at [852, 287] on button "submit" at bounding box center [862, 280] width 38 height 38
click at [779, 277] on select "Select Inventory Type Finished Goods (A/B: 21) Other Inventory or Supplies (A/B…" at bounding box center [694, 280] width 287 height 39
select select "other"
click at [552, 261] on select "Select Inventory Type Finished Goods (A/B: 21) Other Inventory or Supplies (A/B…" at bounding box center [694, 280] width 287 height 39
click at [851, 276] on button "submit" at bounding box center [862, 280] width 38 height 38
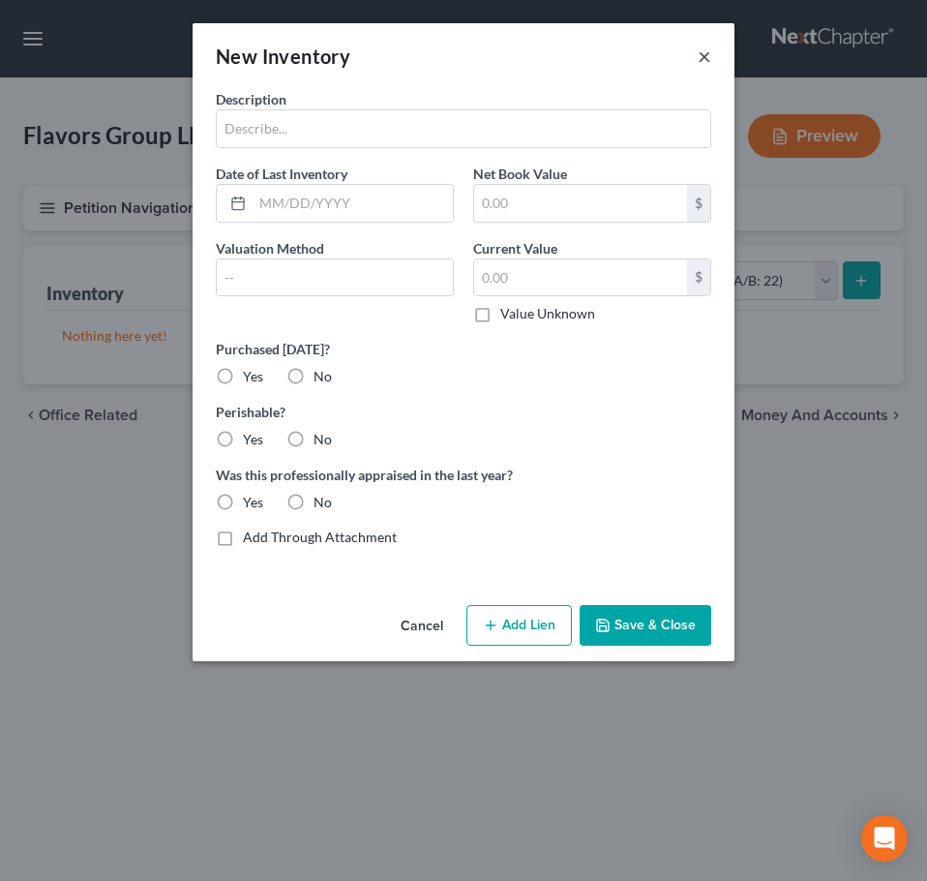
click at [706, 54] on button "×" at bounding box center [705, 56] width 14 height 23
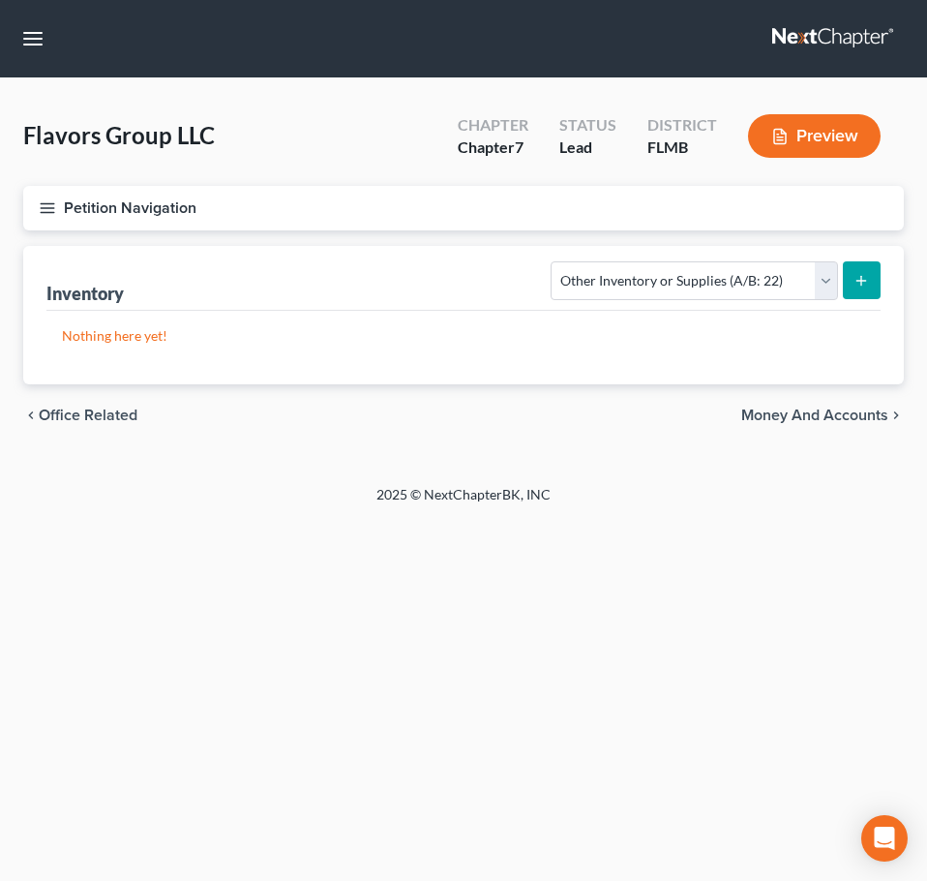
click at [92, 405] on div "chevron_left Office Related Money and Accounts chevron_right" at bounding box center [463, 415] width 881 height 62
click at [94, 410] on span "Office Related" at bounding box center [88, 415] width 99 height 15
click at [100, 415] on span "Machinery and Vehicles" at bounding box center [122, 415] width 167 height 15
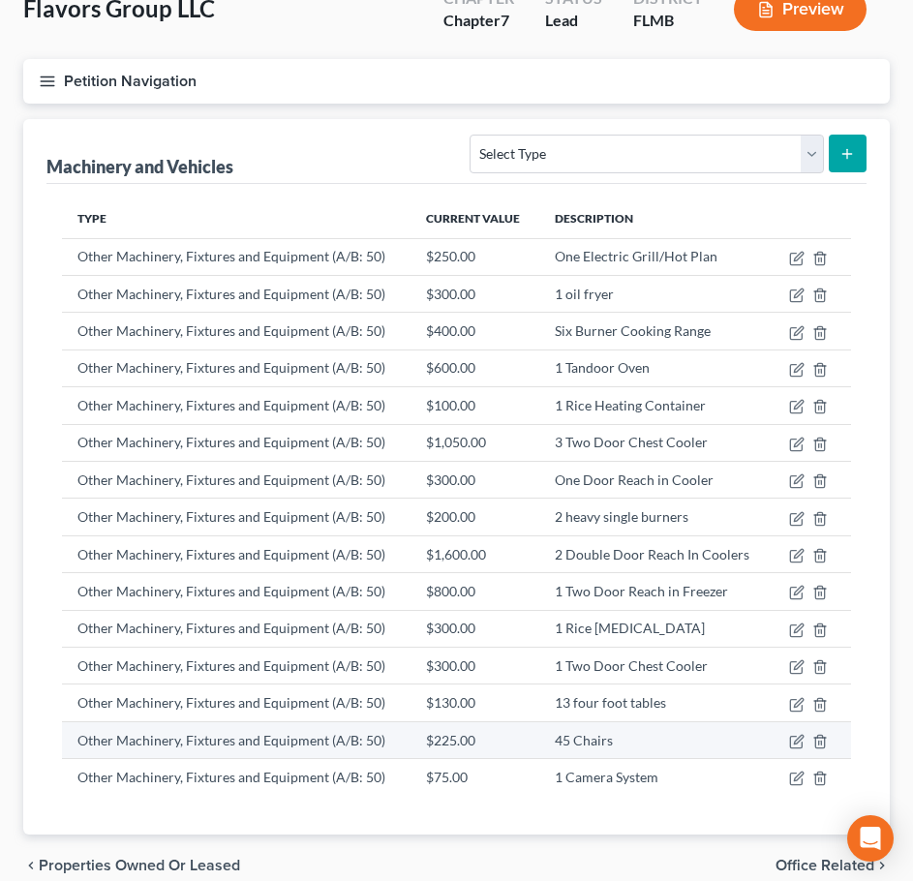
scroll to position [216, 0]
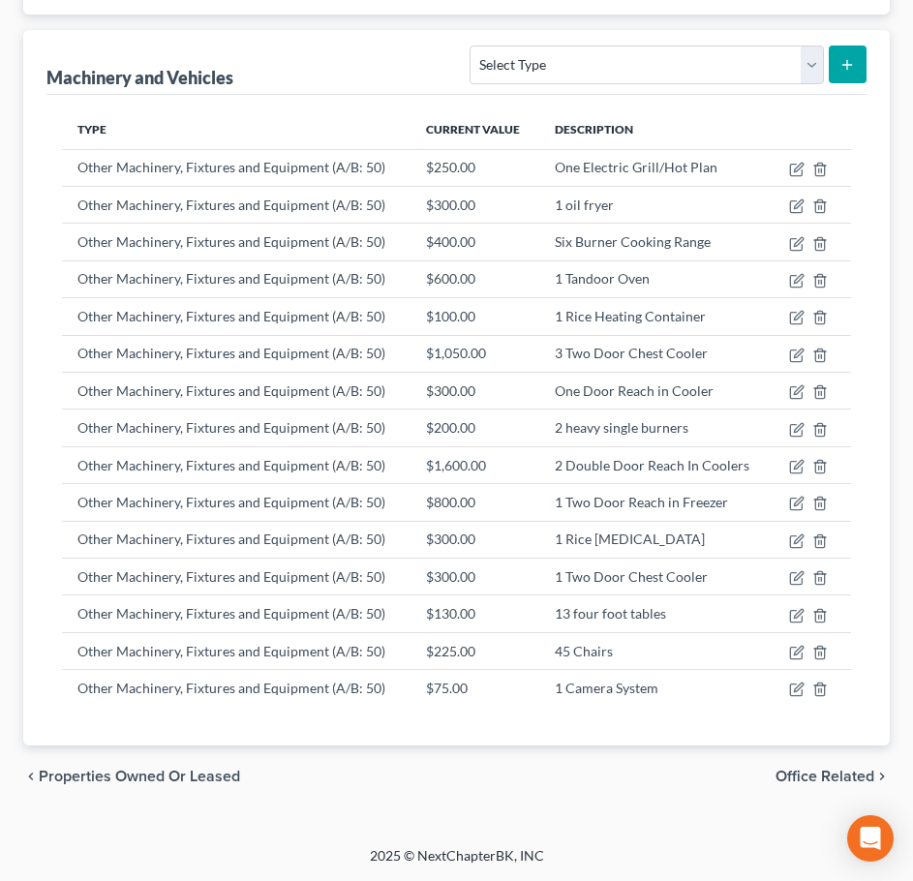
click at [143, 771] on span "Properties Owned or Leased" at bounding box center [139, 776] width 201 height 15
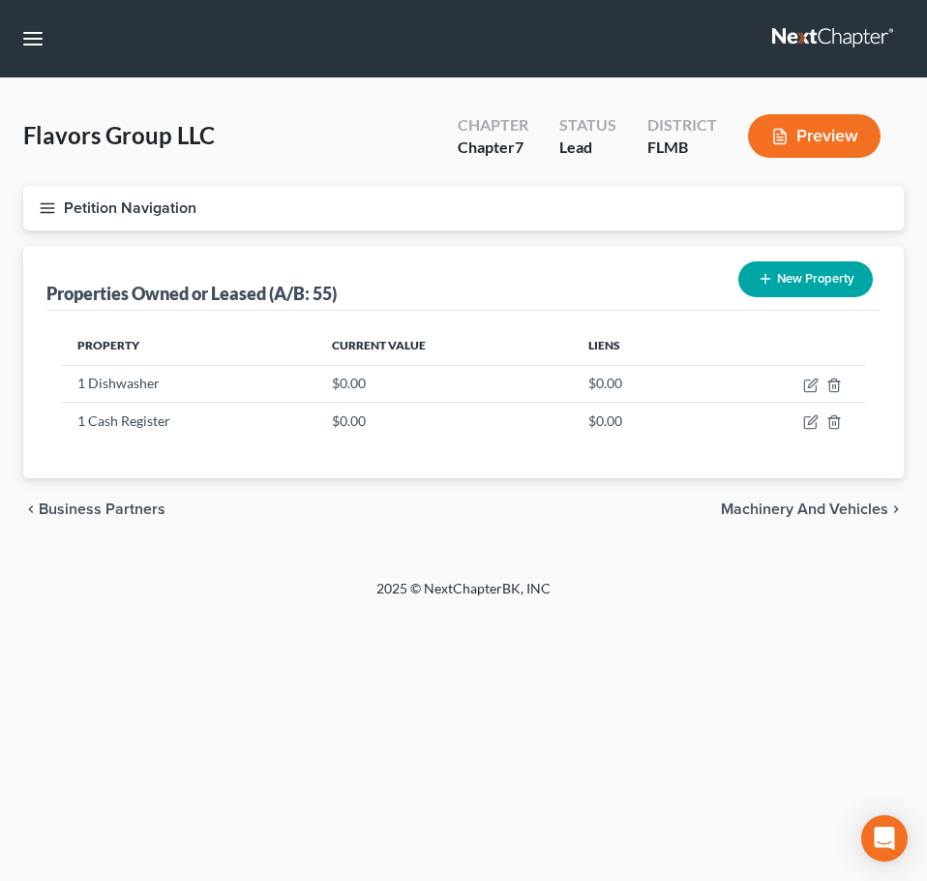
click at [786, 503] on span "Machinery and Vehicles" at bounding box center [804, 508] width 167 height 15
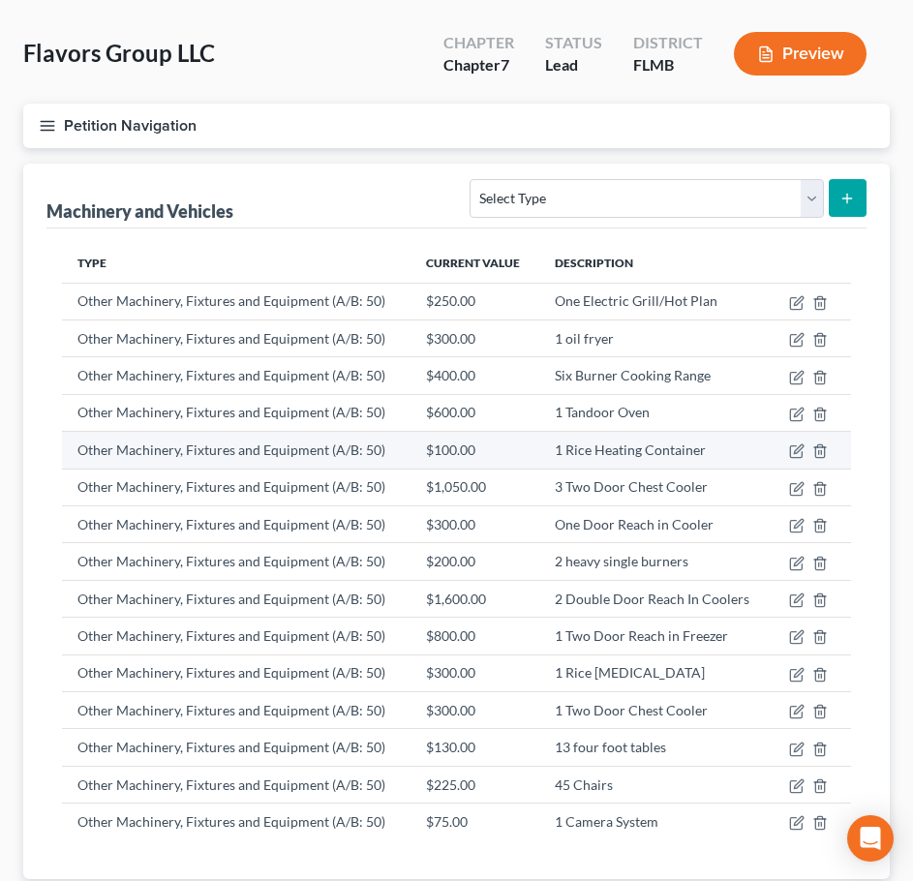
scroll to position [216, 0]
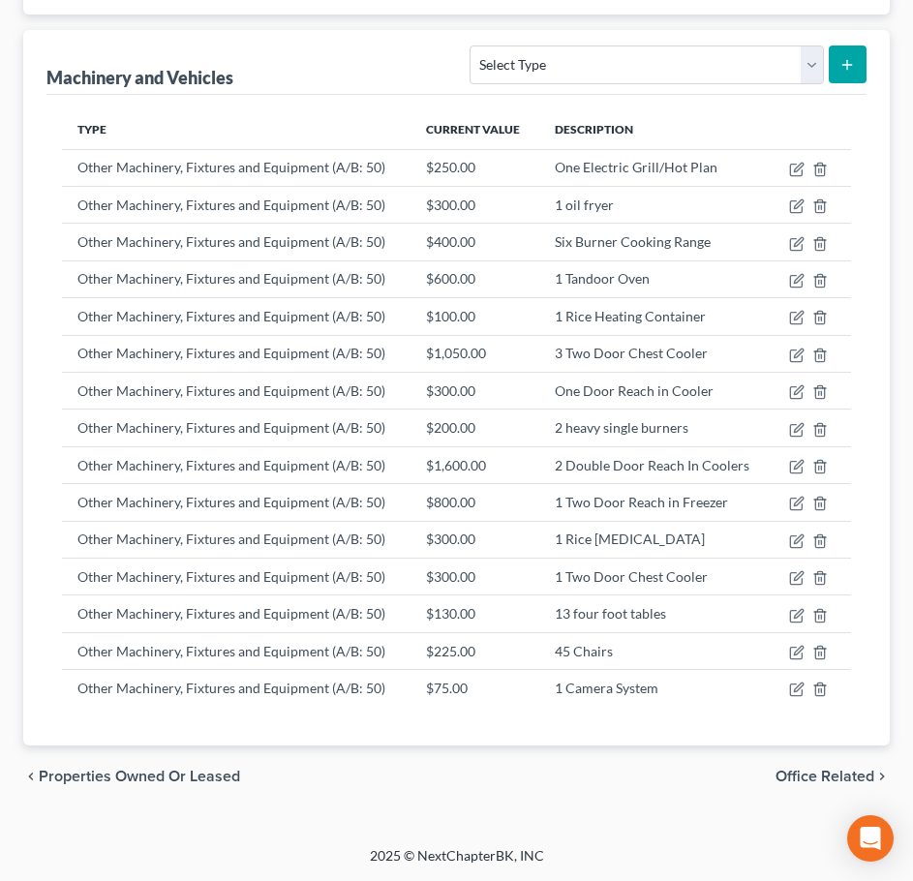
click at [834, 781] on span "Office Related" at bounding box center [824, 776] width 99 height 15
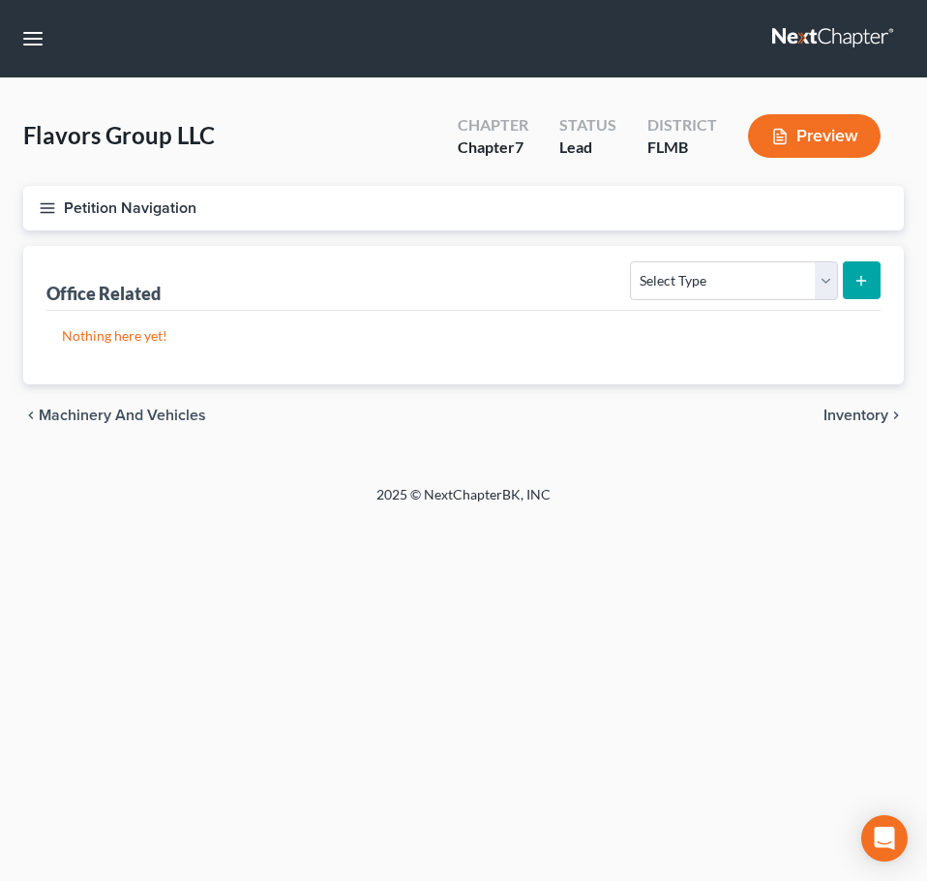
click at [833, 417] on span "Inventory" at bounding box center [856, 415] width 65 height 15
click at [833, 417] on span "Money and Accounts" at bounding box center [815, 415] width 147 height 15
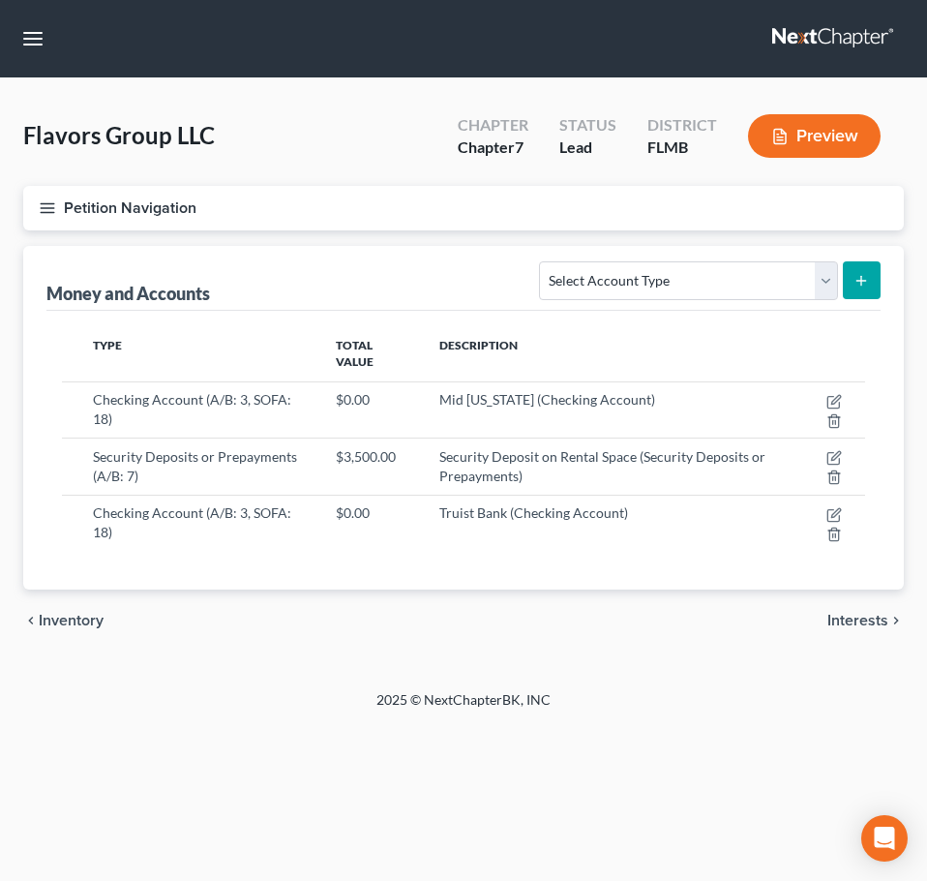
click at [861, 624] on span "Interests" at bounding box center [858, 620] width 61 height 15
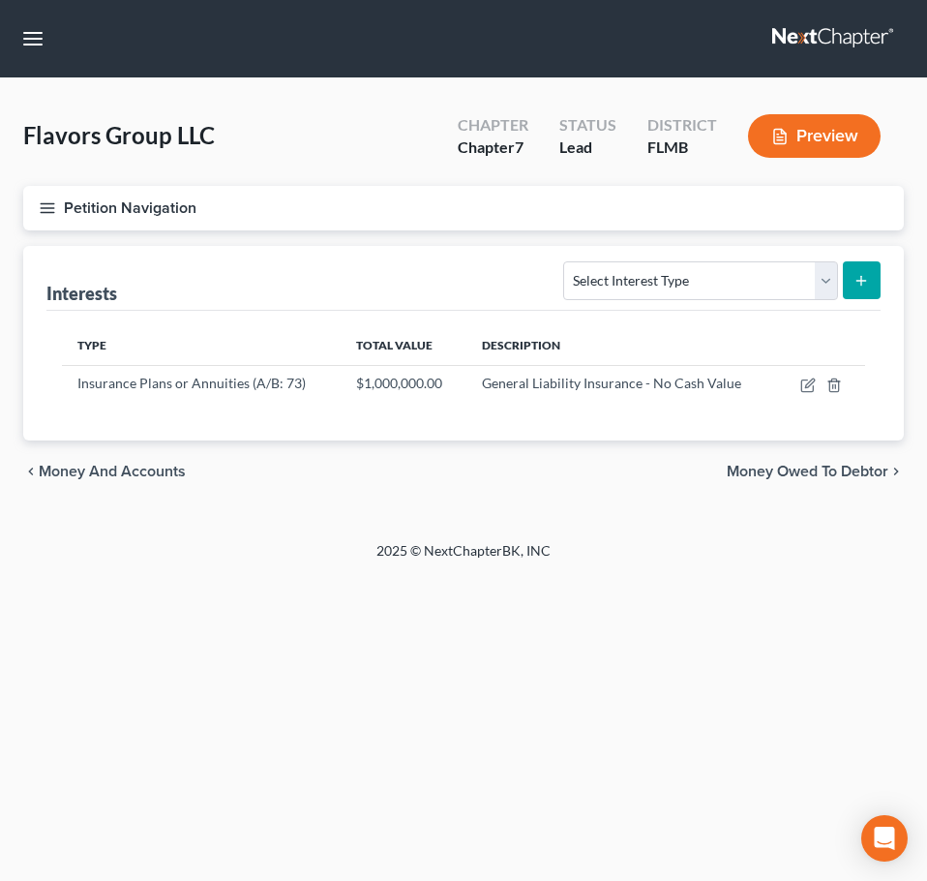
click at [833, 475] on span "Money Owed to Debtor" at bounding box center [808, 471] width 162 height 15
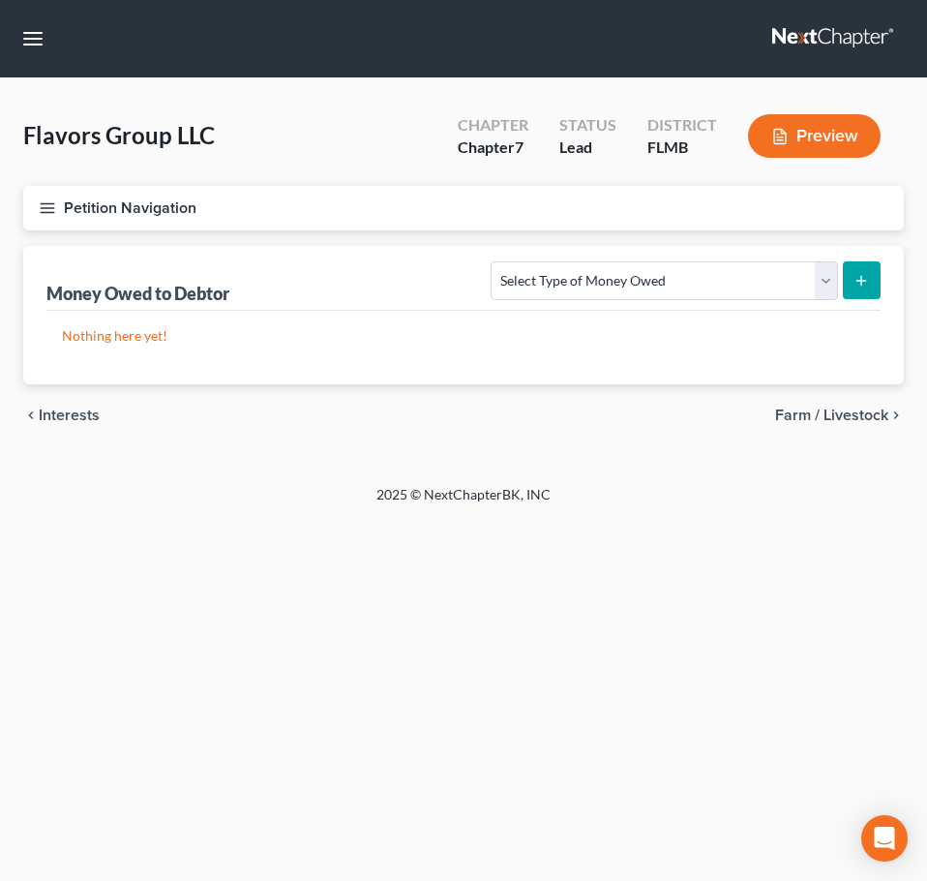
click at [820, 419] on span "Farm / Livestock" at bounding box center [831, 415] width 113 height 15
click at [820, 419] on span "Miscellaneous Property" at bounding box center [807, 415] width 164 height 15
click at [820, 419] on span "Intellectual Property" at bounding box center [818, 415] width 140 height 15
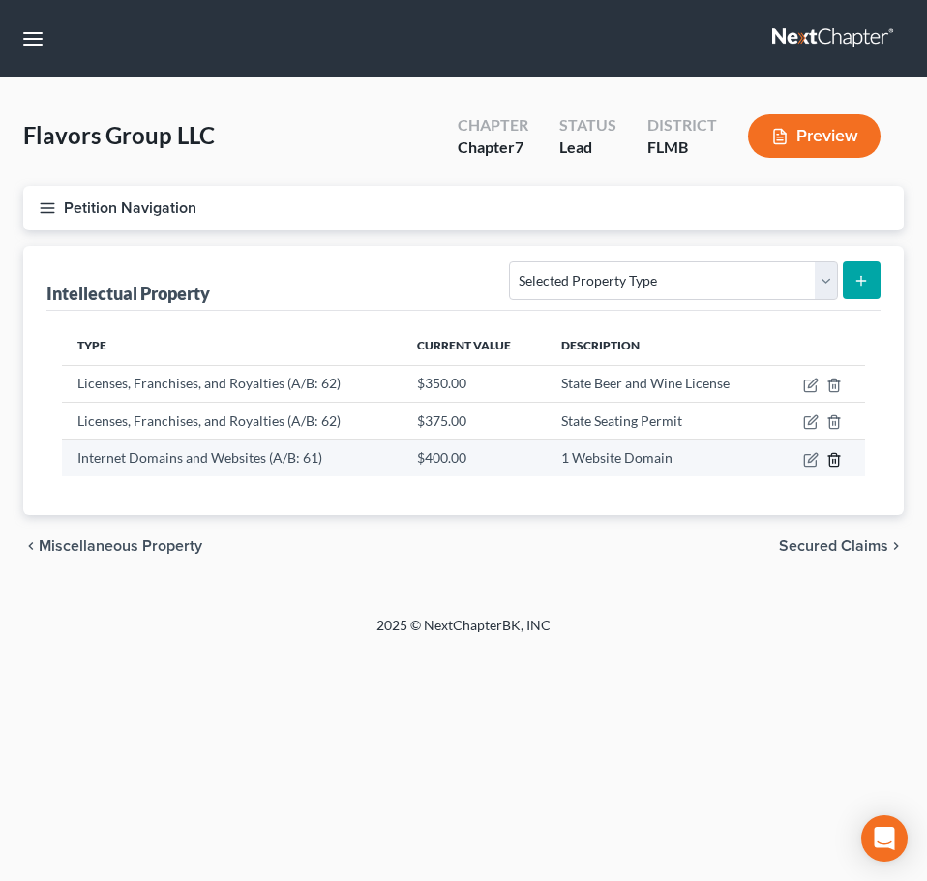
click at [832, 457] on icon "button" at bounding box center [834, 459] width 15 height 15
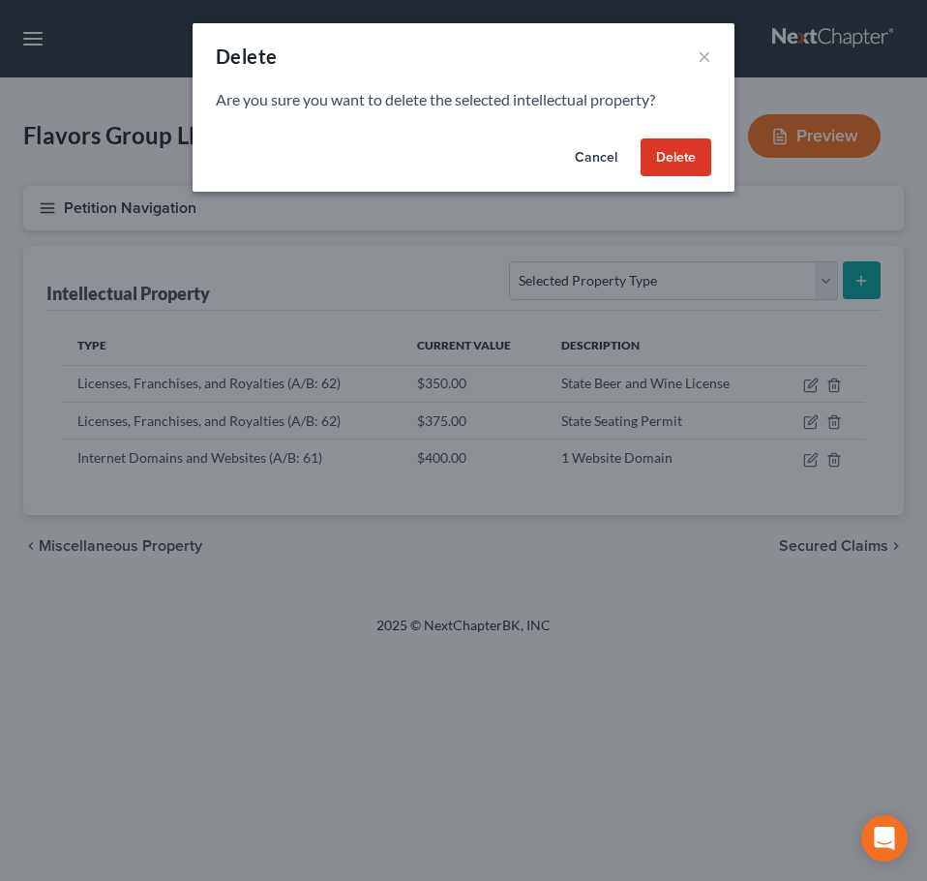
click at [683, 166] on button "Delete" at bounding box center [676, 157] width 71 height 39
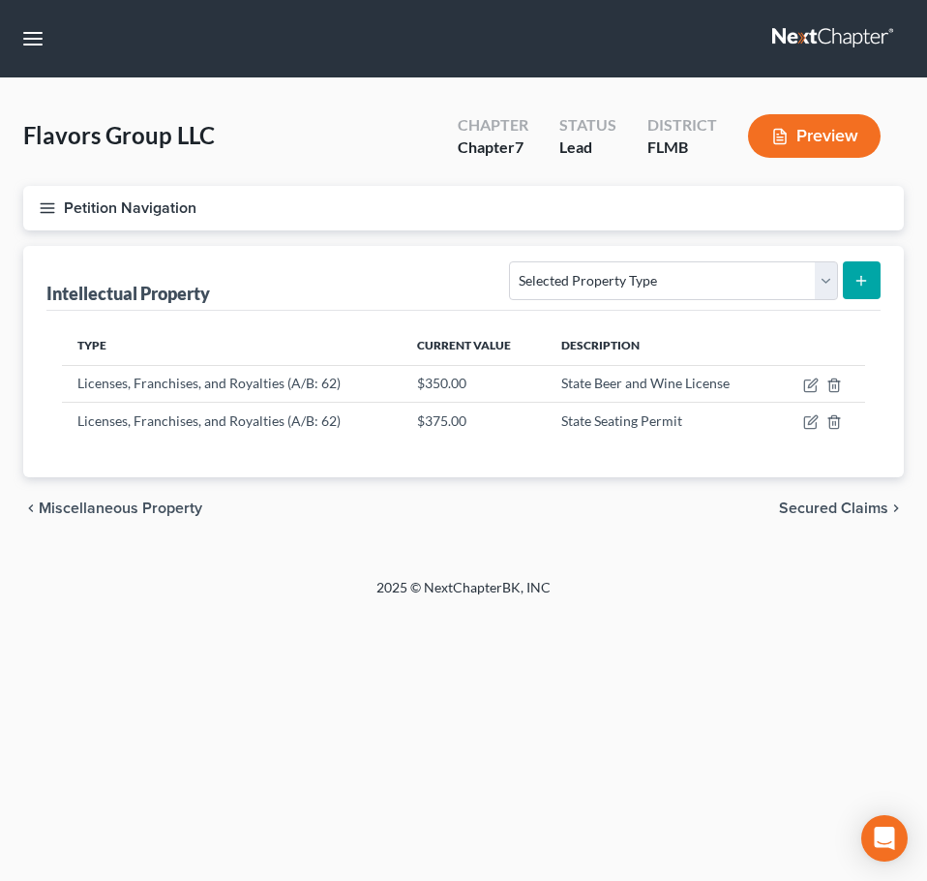
click at [167, 513] on span "Miscellaneous Property" at bounding box center [121, 508] width 164 height 15
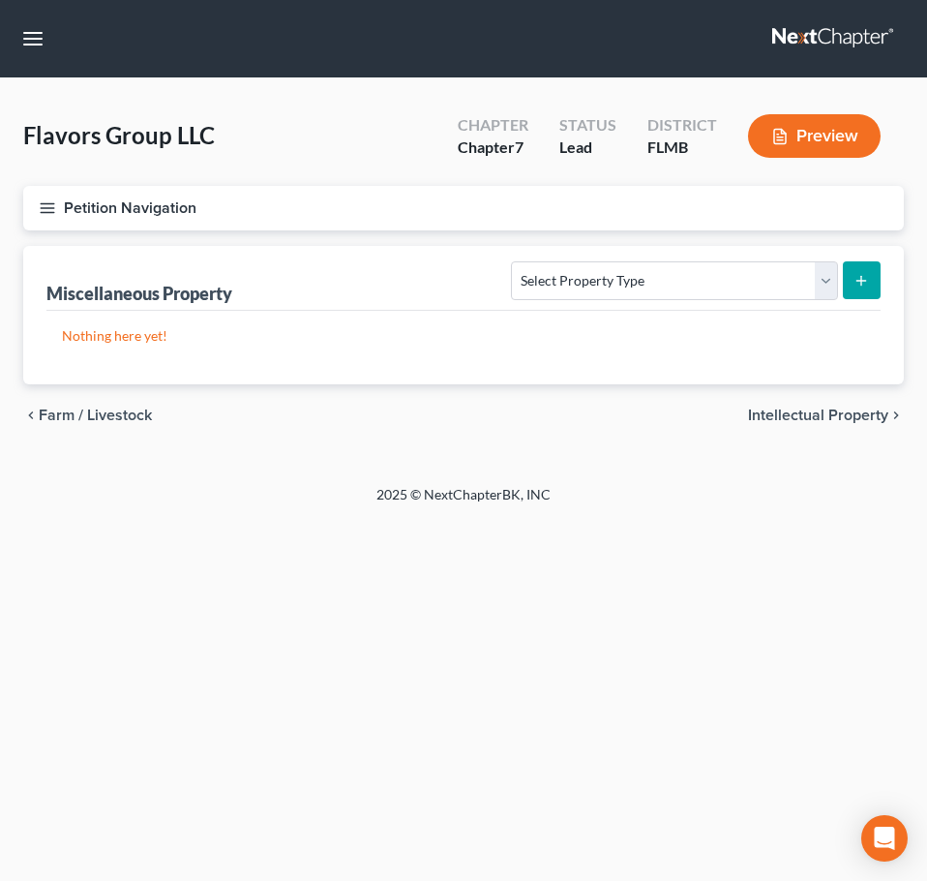
click at [104, 410] on span "Farm / Livestock" at bounding box center [95, 415] width 113 height 15
click at [104, 410] on span "Money Owed to Debtor" at bounding box center [120, 415] width 162 height 15
click at [84, 418] on span "Interests" at bounding box center [69, 415] width 61 height 15
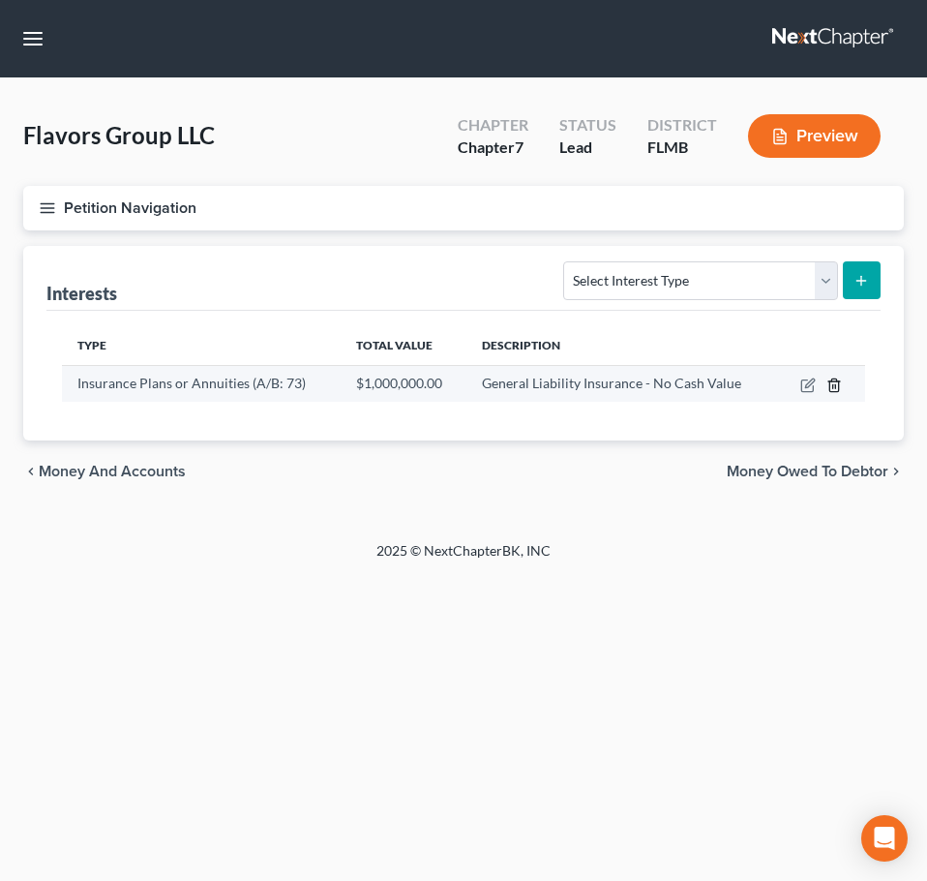
click at [836, 381] on polyline "button" at bounding box center [835, 381] width 12 height 0
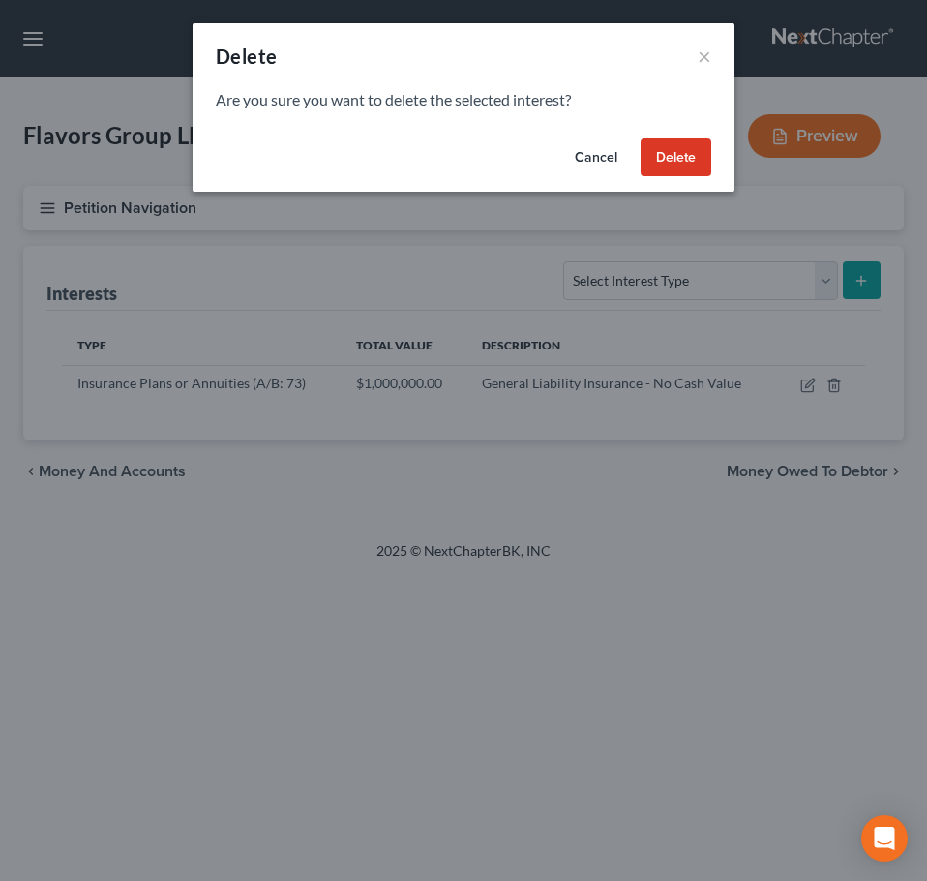
click at [666, 168] on button "Delete" at bounding box center [676, 157] width 71 height 39
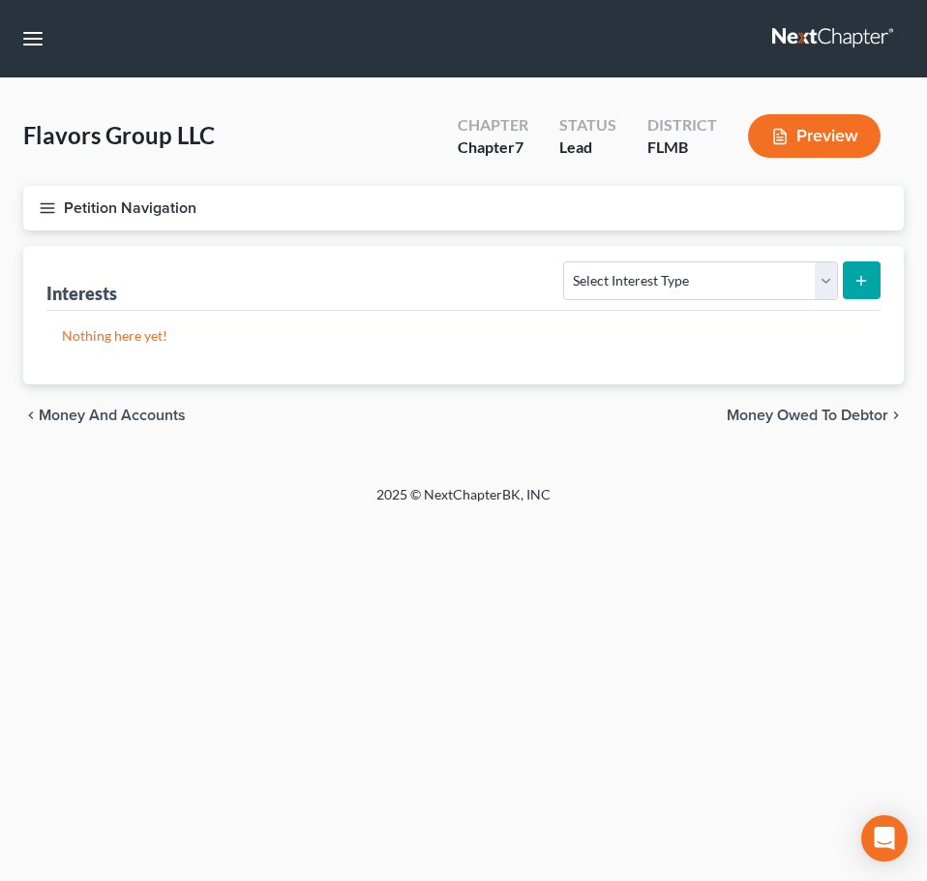
click at [762, 410] on span "Money Owed to Debtor" at bounding box center [808, 415] width 162 height 15
click at [762, 410] on div "chevron_left Interests Farm / Livestock chevron_right" at bounding box center [463, 415] width 881 height 62
click at [802, 410] on span "Farm / Livestock" at bounding box center [831, 415] width 113 height 15
click at [802, 410] on span "Miscellaneous Property" at bounding box center [807, 415] width 164 height 15
click at [802, 410] on span "Intellectual Property" at bounding box center [818, 415] width 140 height 15
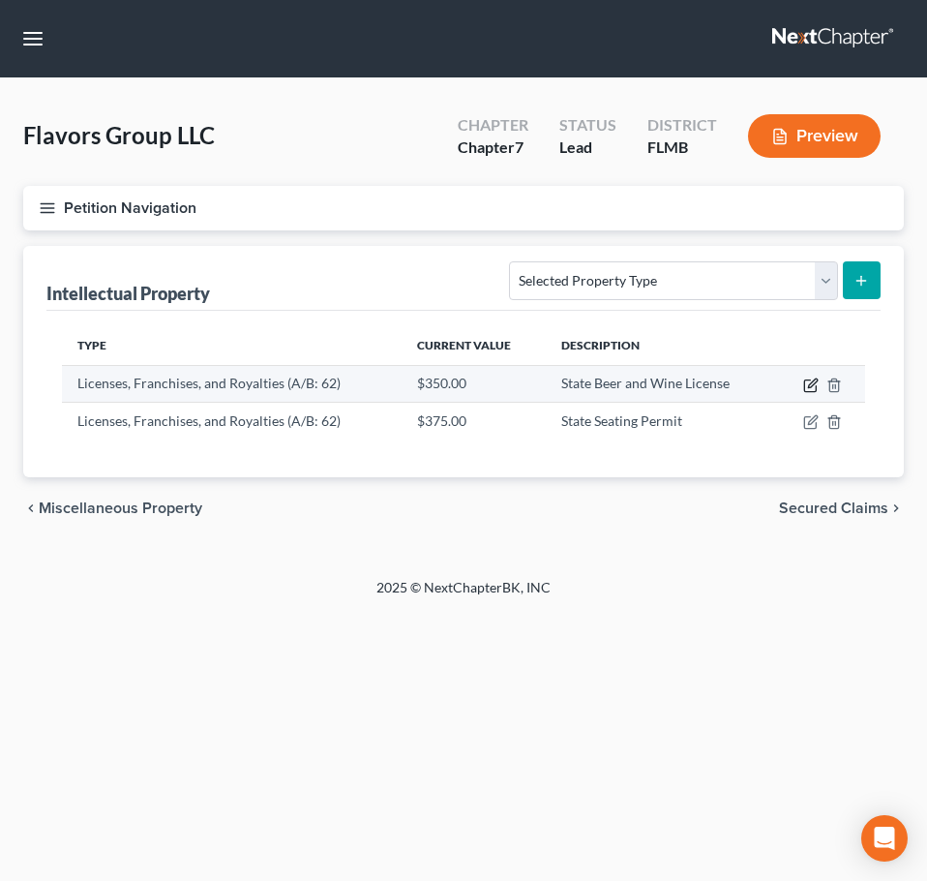
click at [815, 379] on icon "button" at bounding box center [812, 383] width 9 height 9
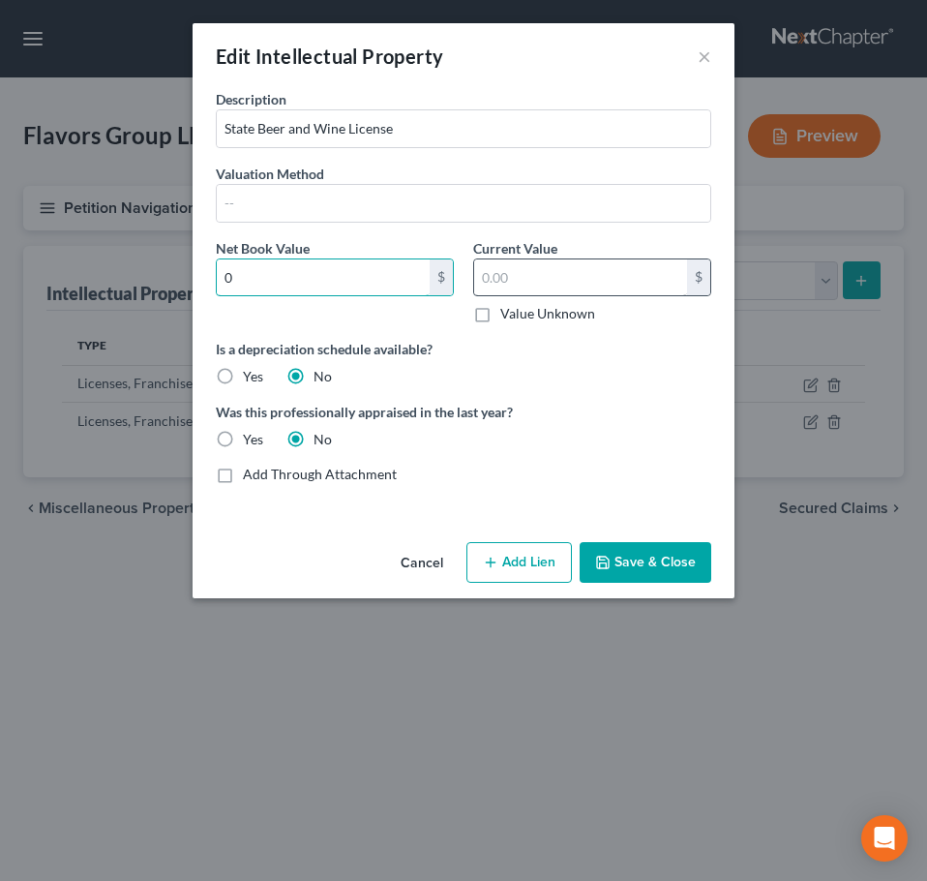
type input "0"
click at [536, 282] on input "text" at bounding box center [580, 277] width 213 height 37
type input "0"
click at [639, 569] on button "Save & Close" at bounding box center [646, 562] width 132 height 41
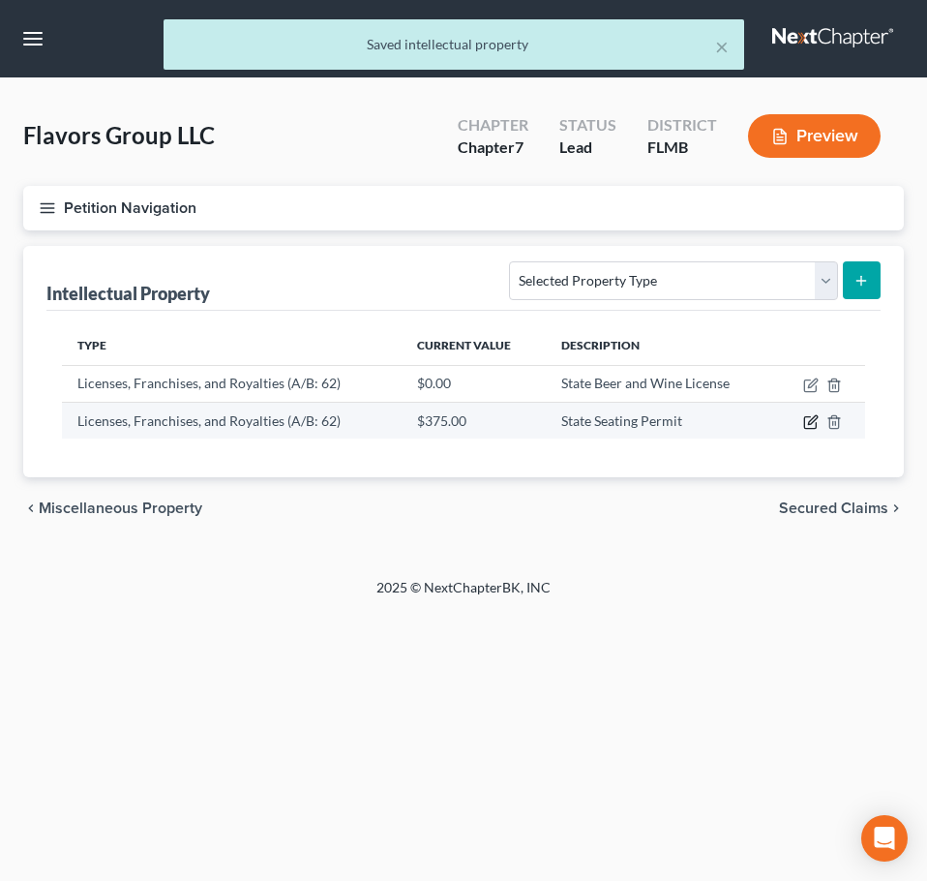
click at [811, 425] on icon "button" at bounding box center [811, 421] width 15 height 15
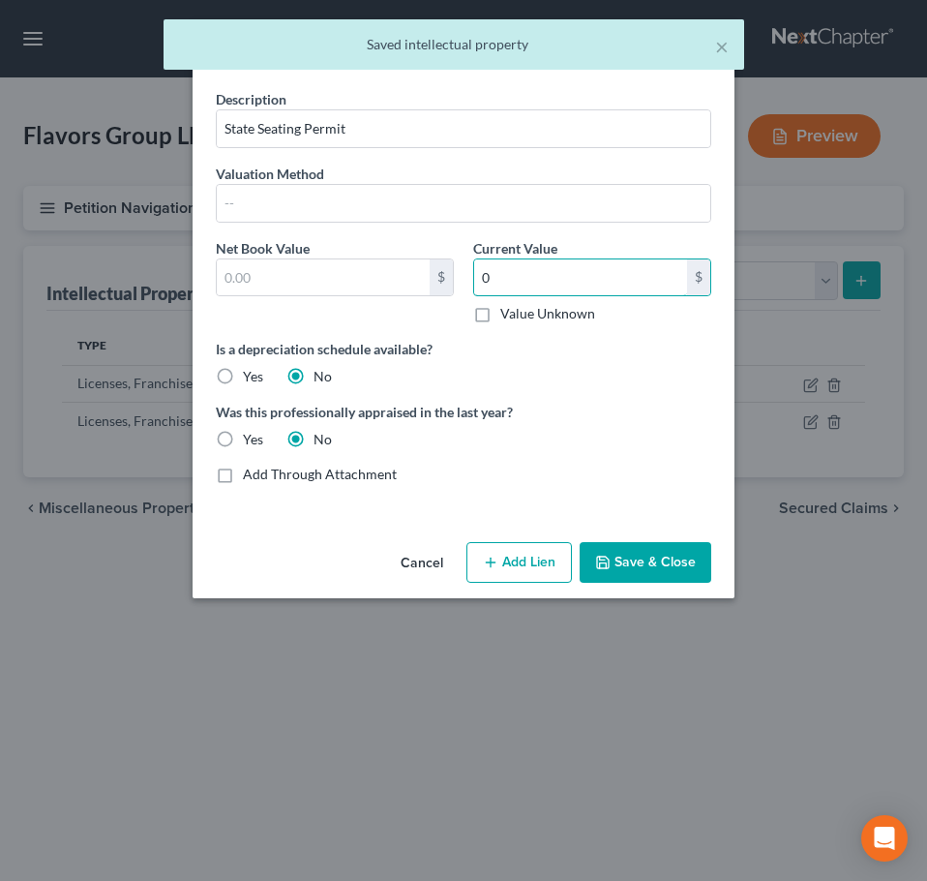
type input "0"
click at [618, 575] on button "Save & Close" at bounding box center [646, 562] width 132 height 41
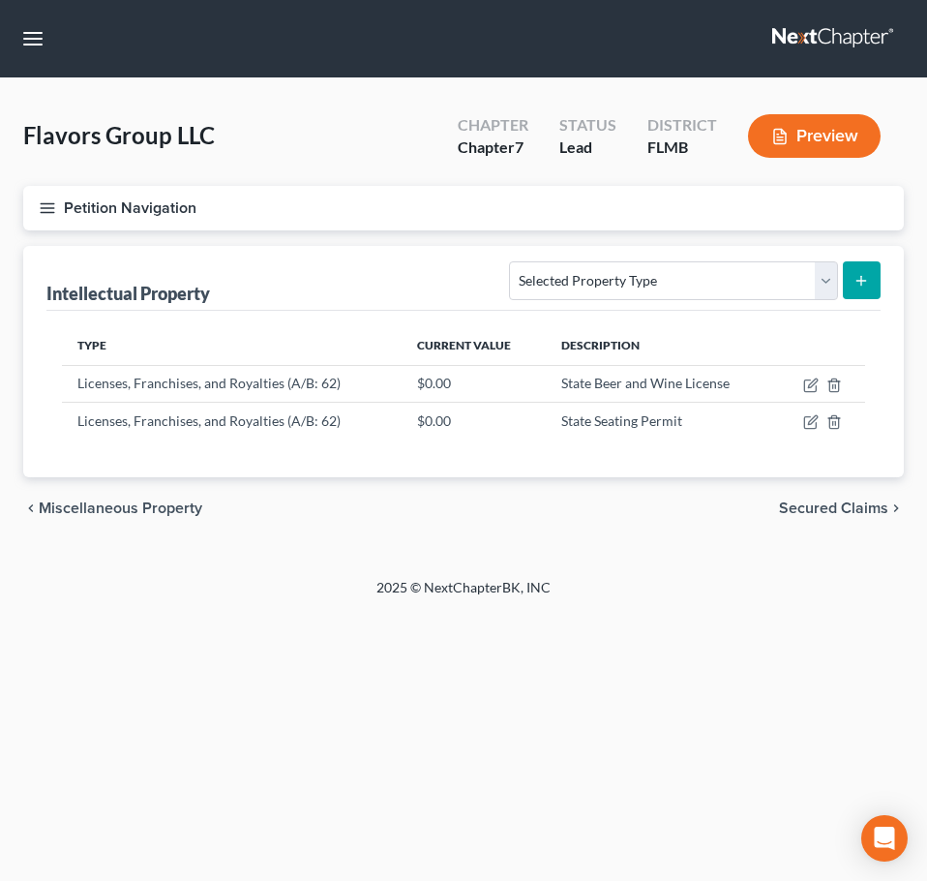
click at [46, 206] on icon "button" at bounding box center [47, 207] width 17 height 17
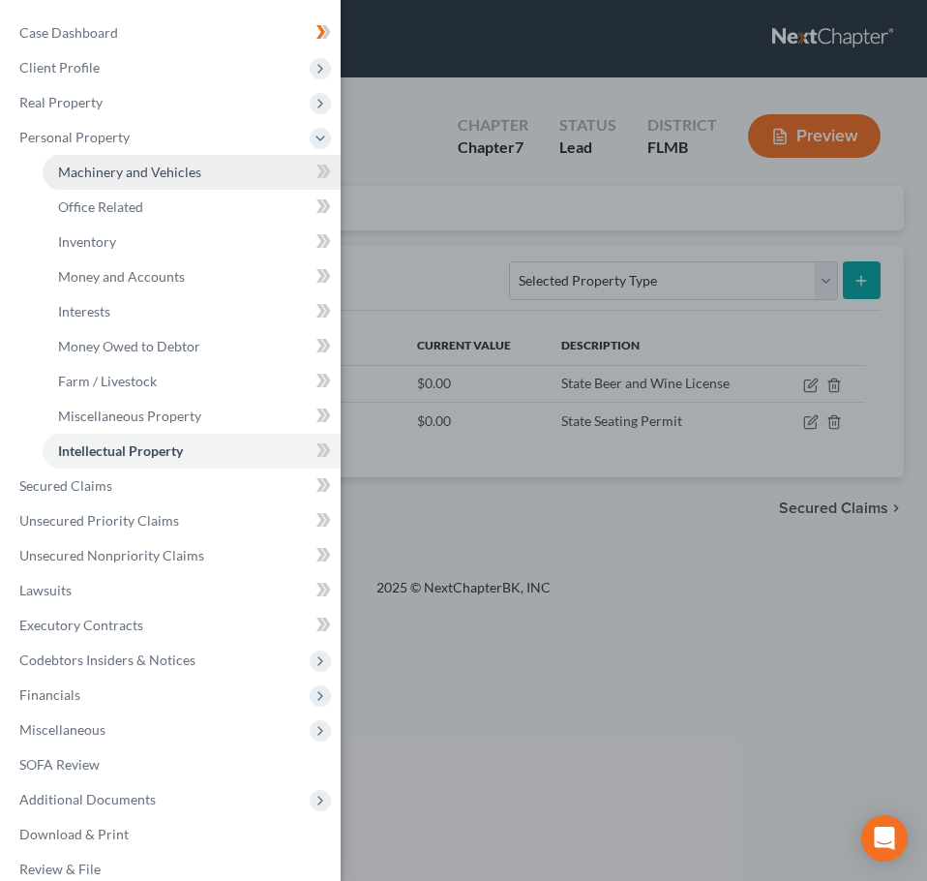
click at [128, 170] on span "Machinery and Vehicles" at bounding box center [129, 172] width 143 height 16
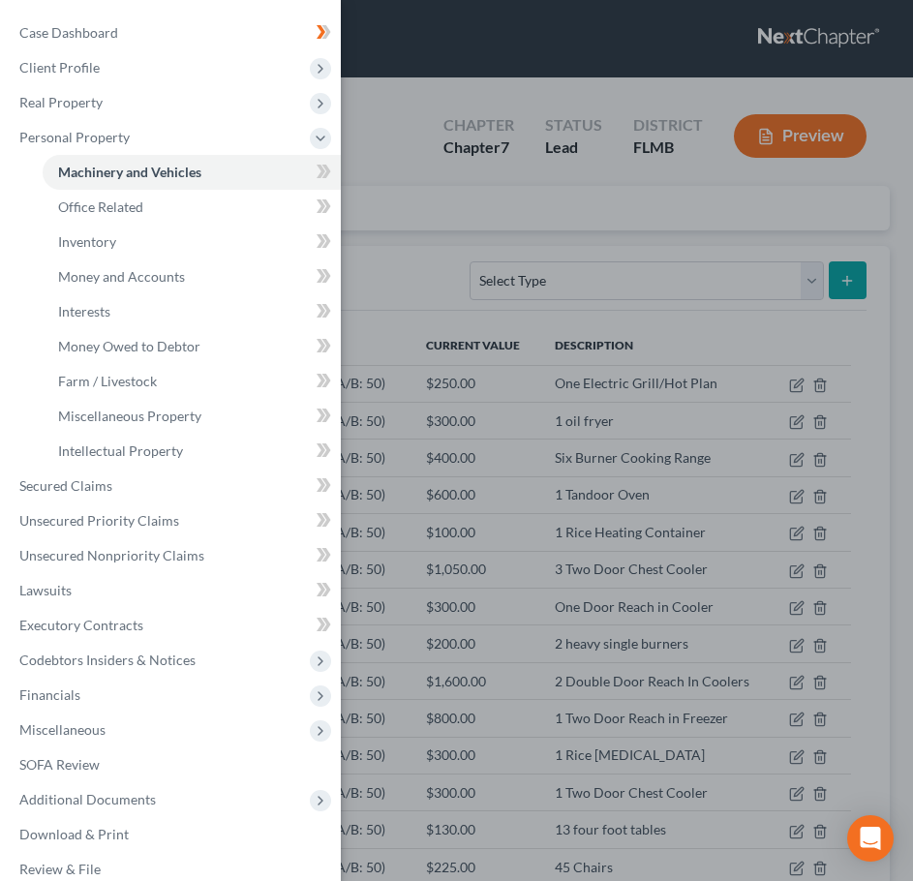
click at [438, 290] on div "Case Dashboard Payments Invoices Payments Payments Credit Report Client Profile" at bounding box center [456, 440] width 913 height 881
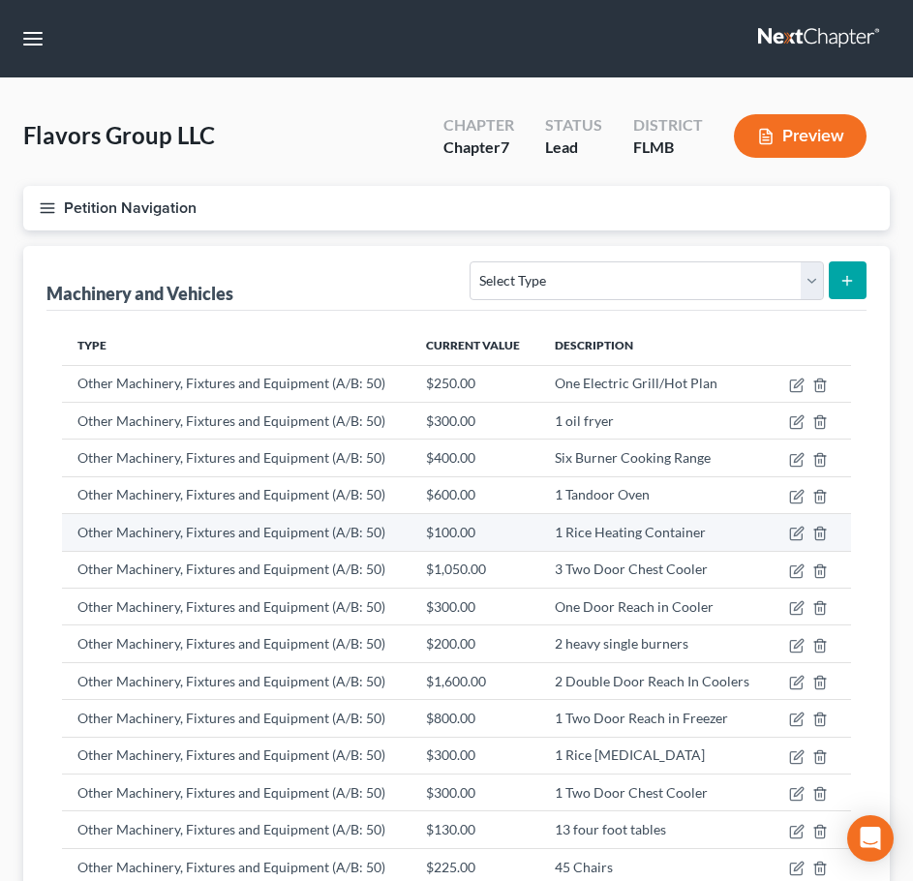
scroll to position [216, 0]
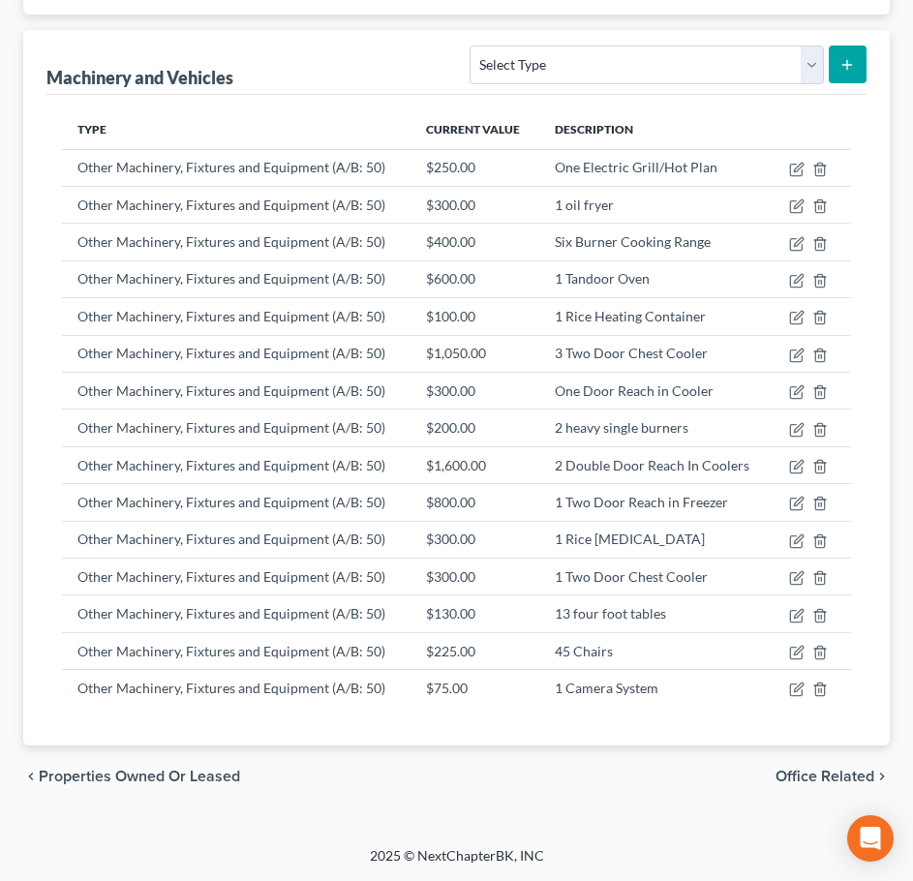
click at [171, 772] on span "Properties Owned or Leased" at bounding box center [139, 776] width 201 height 15
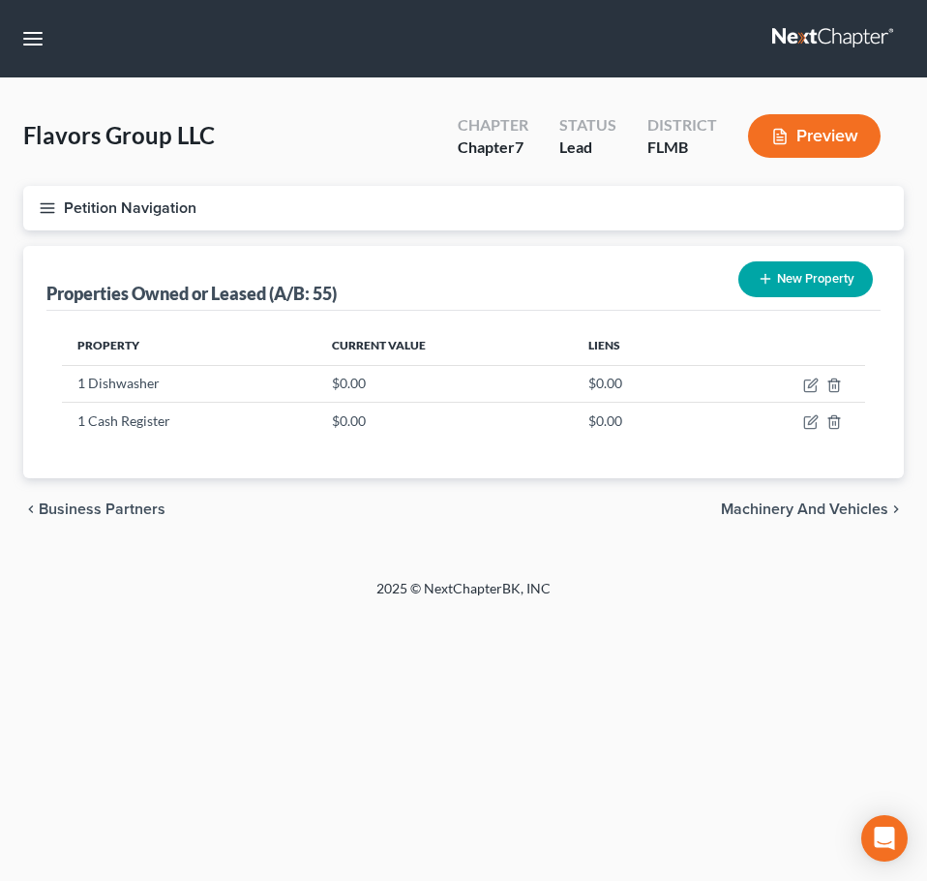
click at [759, 502] on span "Machinery and Vehicles" at bounding box center [804, 508] width 167 height 15
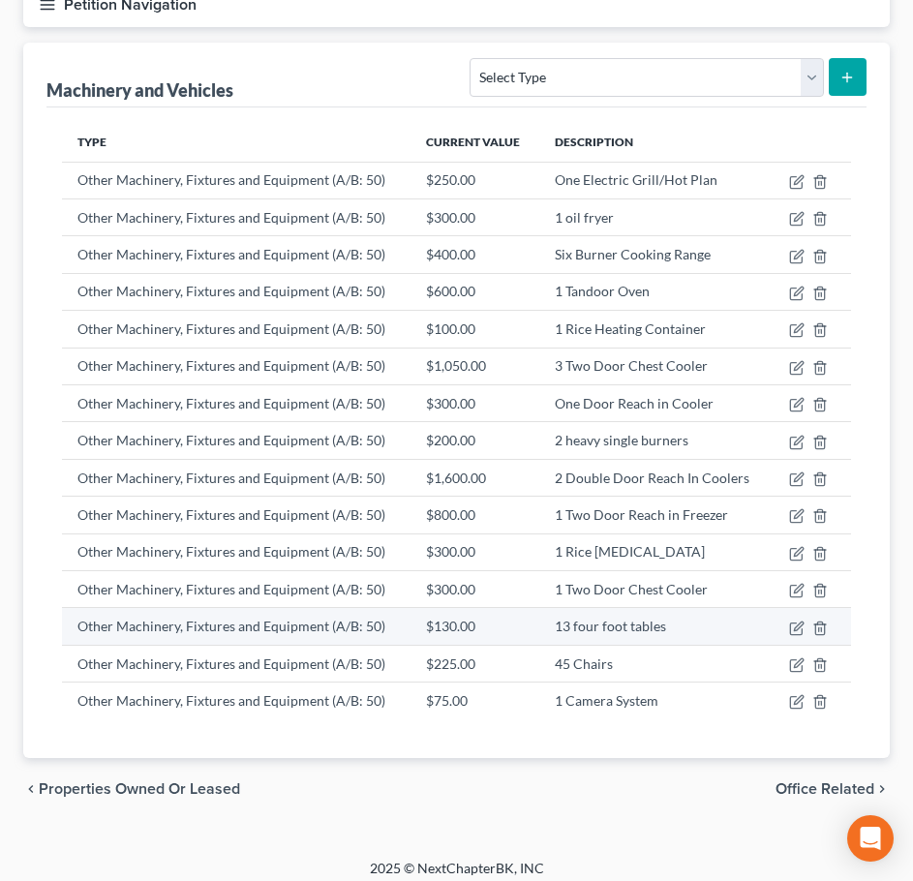
scroll to position [216, 0]
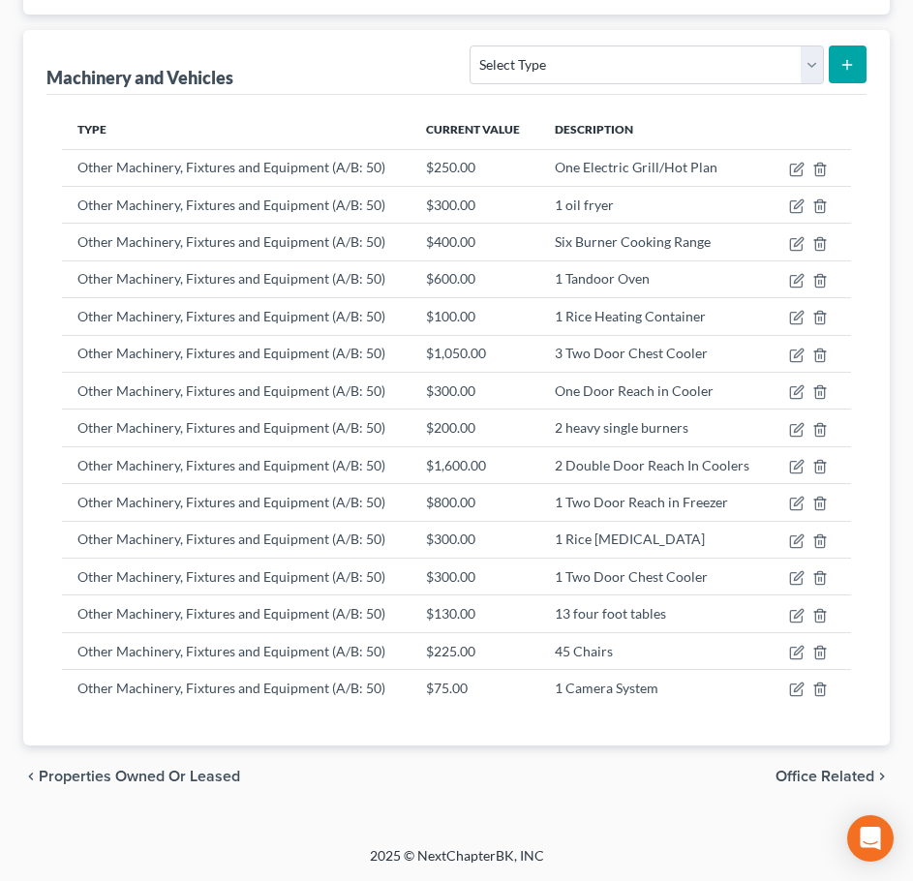
click at [788, 769] on span "Office Related" at bounding box center [824, 776] width 99 height 15
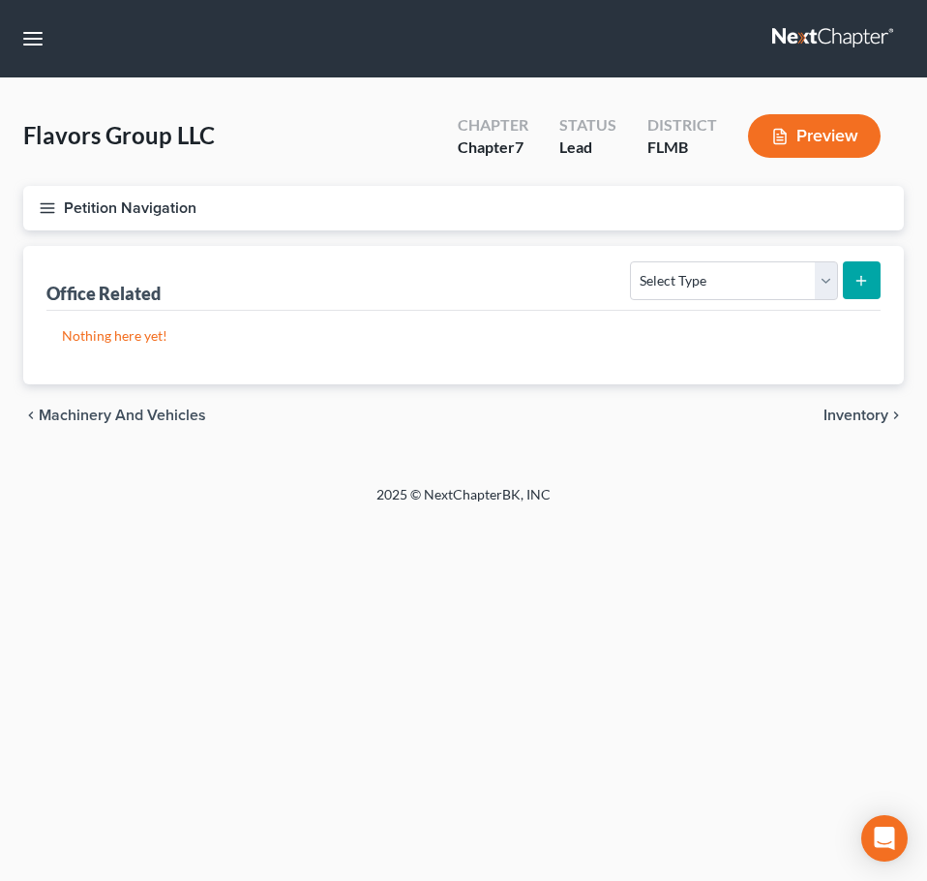
click at [846, 413] on span "Inventory" at bounding box center [856, 415] width 65 height 15
click at [846, 413] on span "Money and Accounts" at bounding box center [815, 415] width 147 height 15
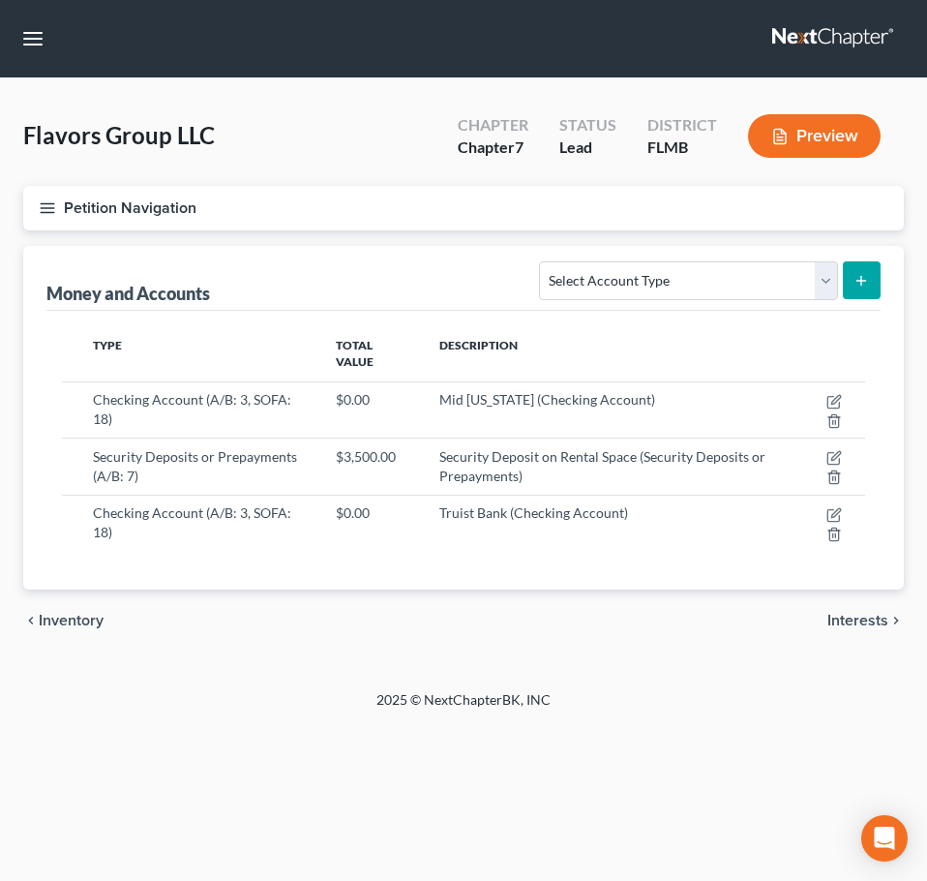
click at [863, 616] on span "Interests" at bounding box center [858, 620] width 61 height 15
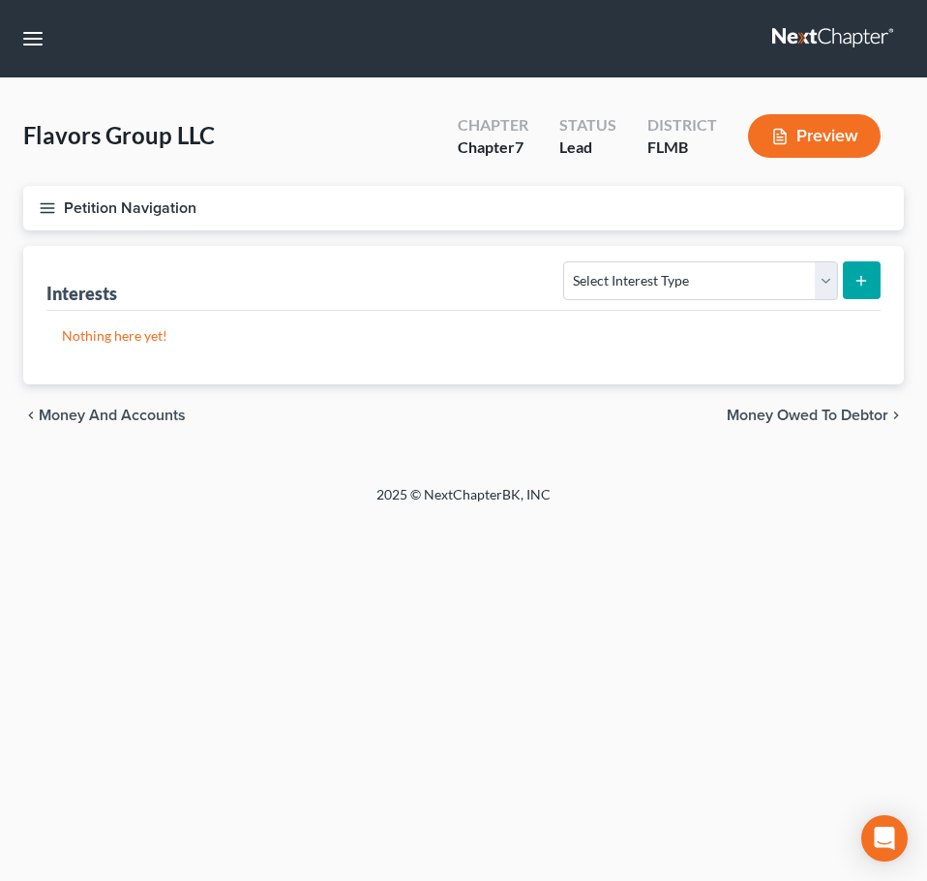
click at [853, 416] on span "Money Owed to Debtor" at bounding box center [808, 415] width 162 height 15
click at [853, 416] on span "Farm / Livestock" at bounding box center [831, 415] width 113 height 15
click at [853, 416] on span "Miscellaneous Property" at bounding box center [807, 415] width 164 height 15
click at [853, 416] on span "Intellectual Property" at bounding box center [818, 415] width 140 height 15
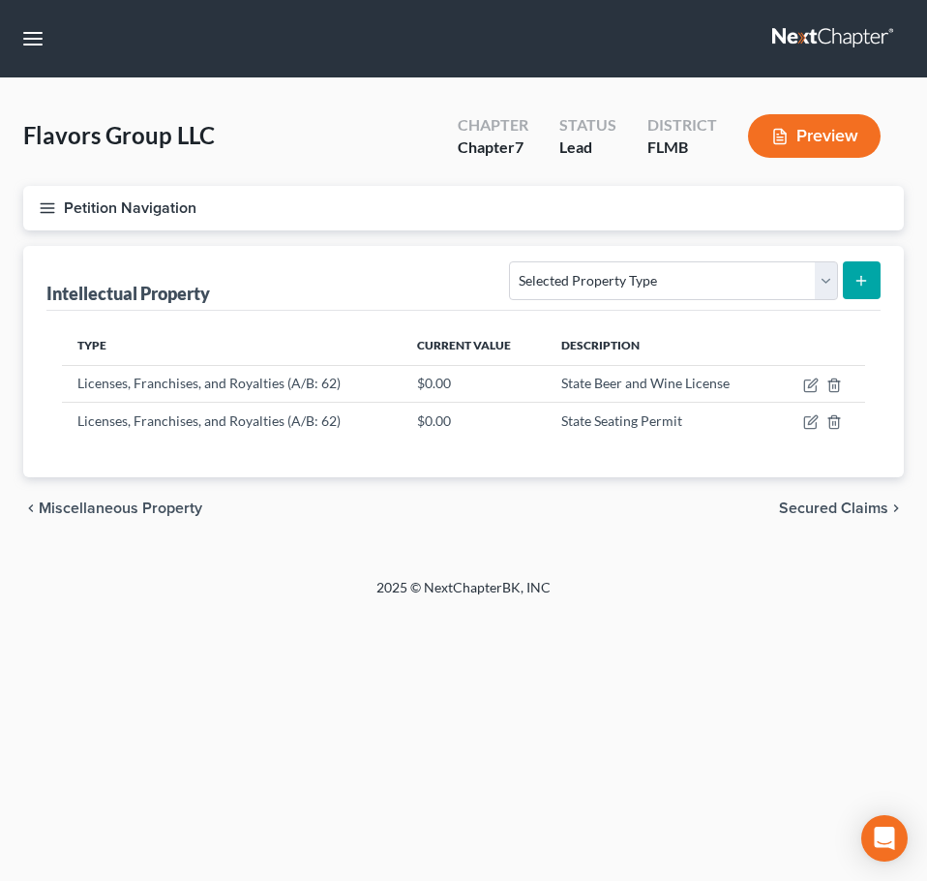
click at [841, 505] on span "Secured Claims" at bounding box center [833, 508] width 109 height 15
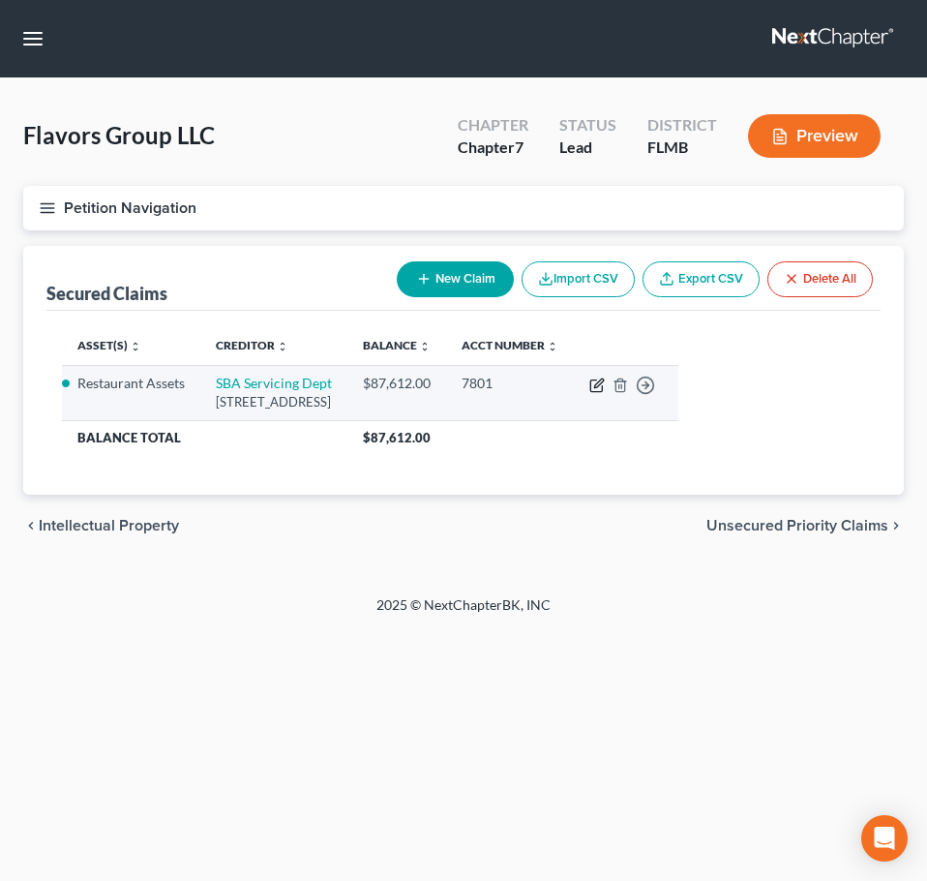
click at [605, 382] on icon "button" at bounding box center [597, 385] width 15 height 15
select select "0"
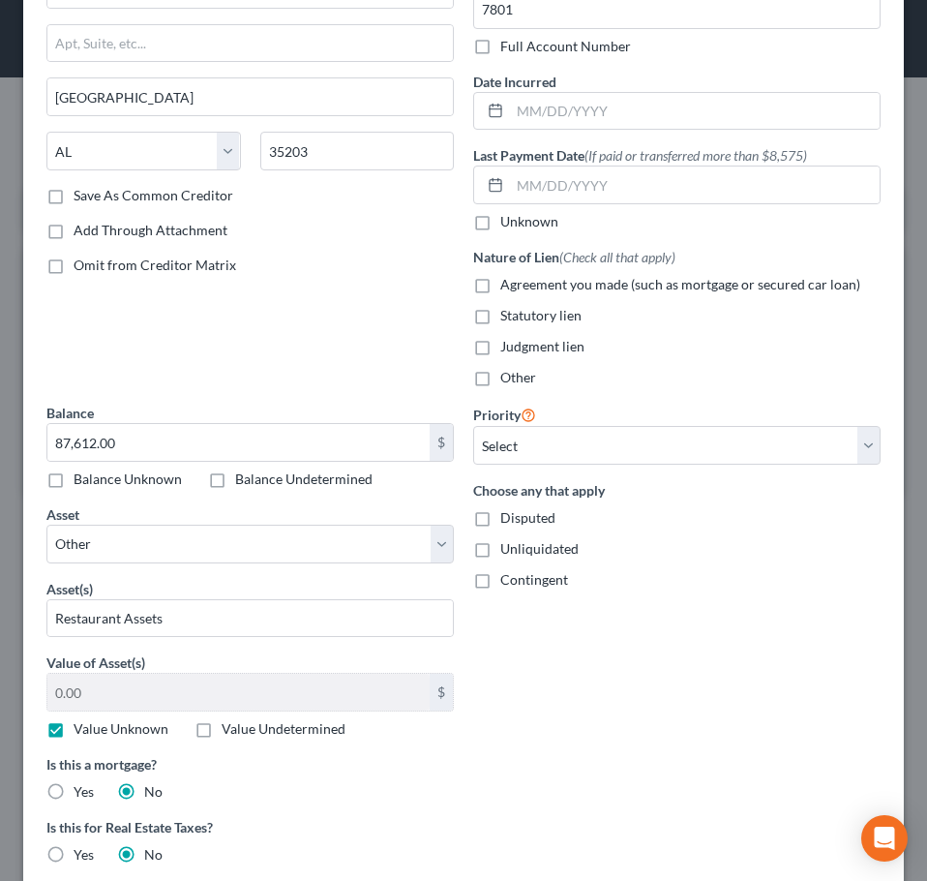
scroll to position [290, 0]
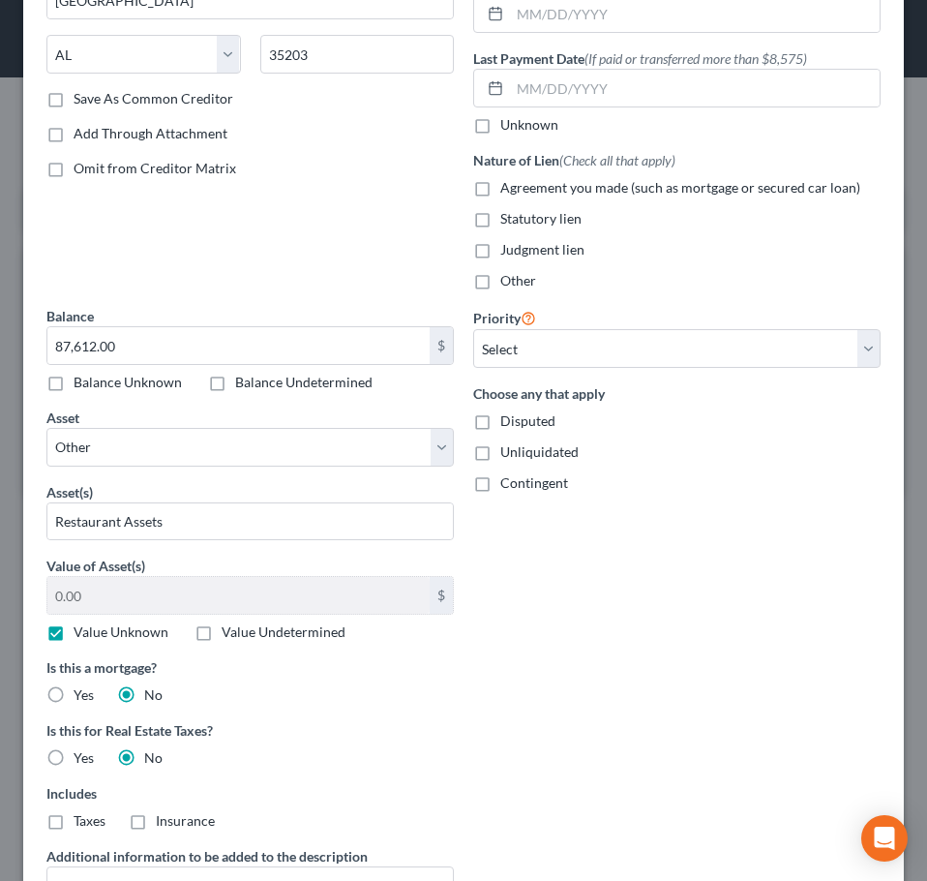
click at [116, 628] on label "Value Unknown" at bounding box center [121, 631] width 95 height 19
click at [94, 628] on input "Value Unknown" at bounding box center [87, 628] width 13 height 13
checkbox input "false"
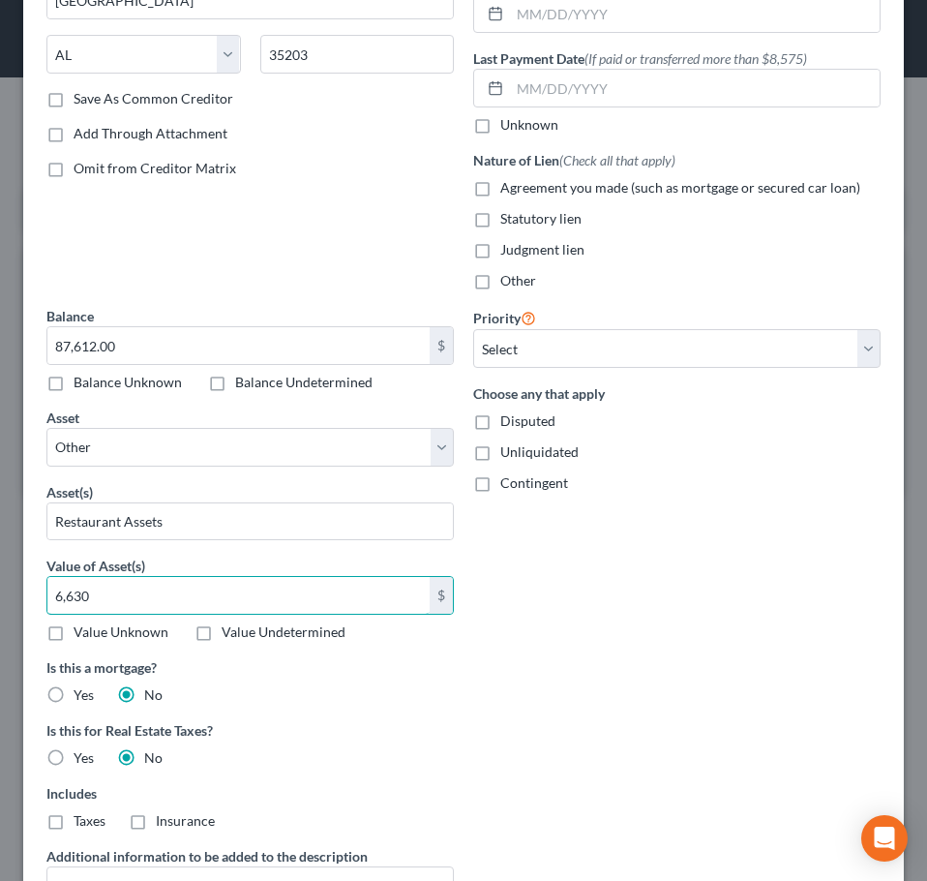
type input "6,630"
click at [622, 637] on div "Priority Select 1st 2nd 3rd 4th 5th 6th 7th 8th 9th 10th 11th 12th 13th 14th 15…" at bounding box center [677, 661] width 427 height 711
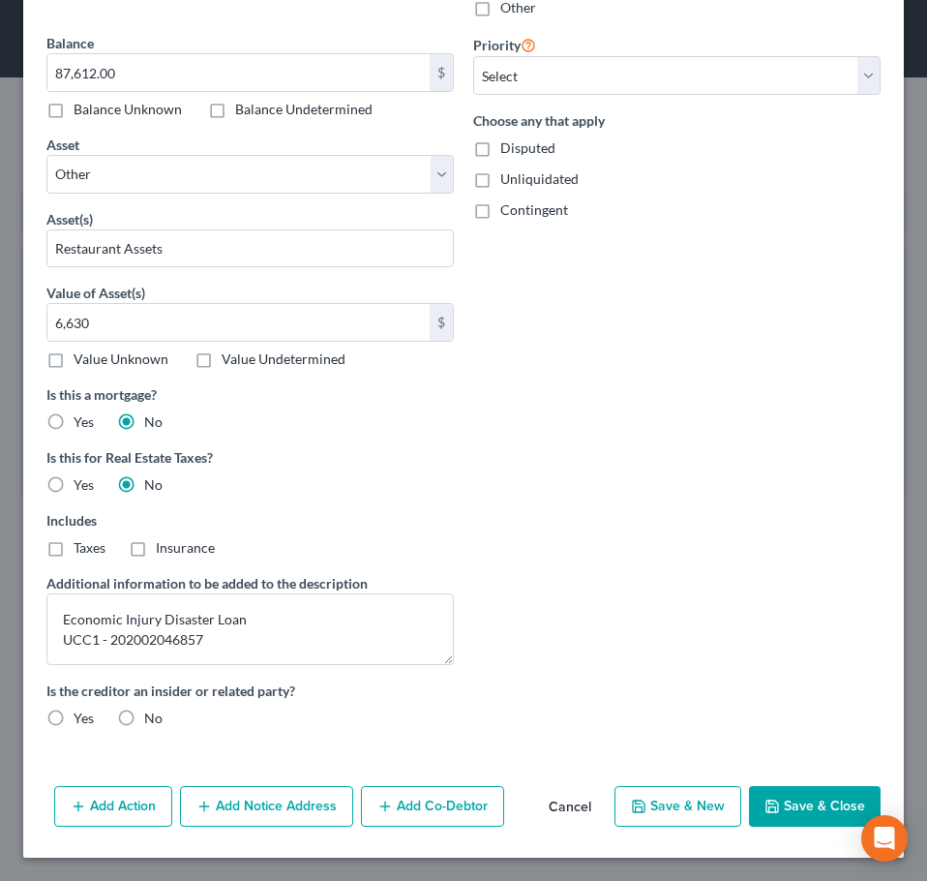
click at [775, 797] on button "Save & Close" at bounding box center [815, 806] width 132 height 41
select select
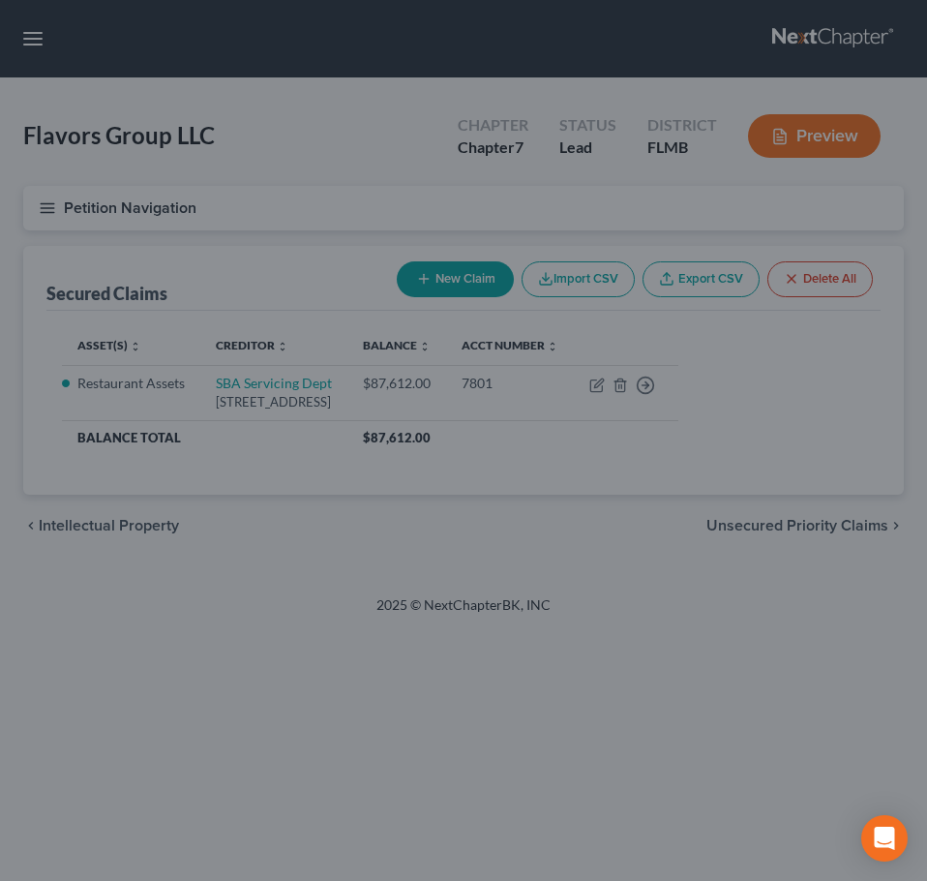
scroll to position [387, 0]
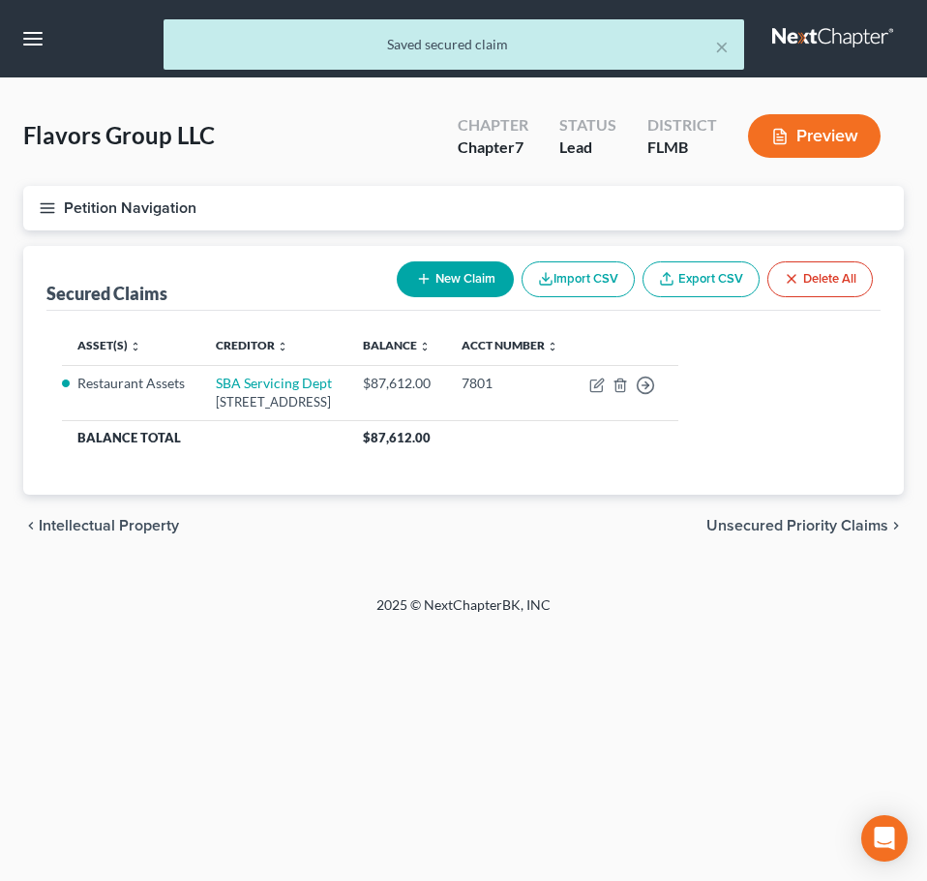
click at [443, 277] on button "New Claim" at bounding box center [455, 279] width 117 height 36
select select "0"
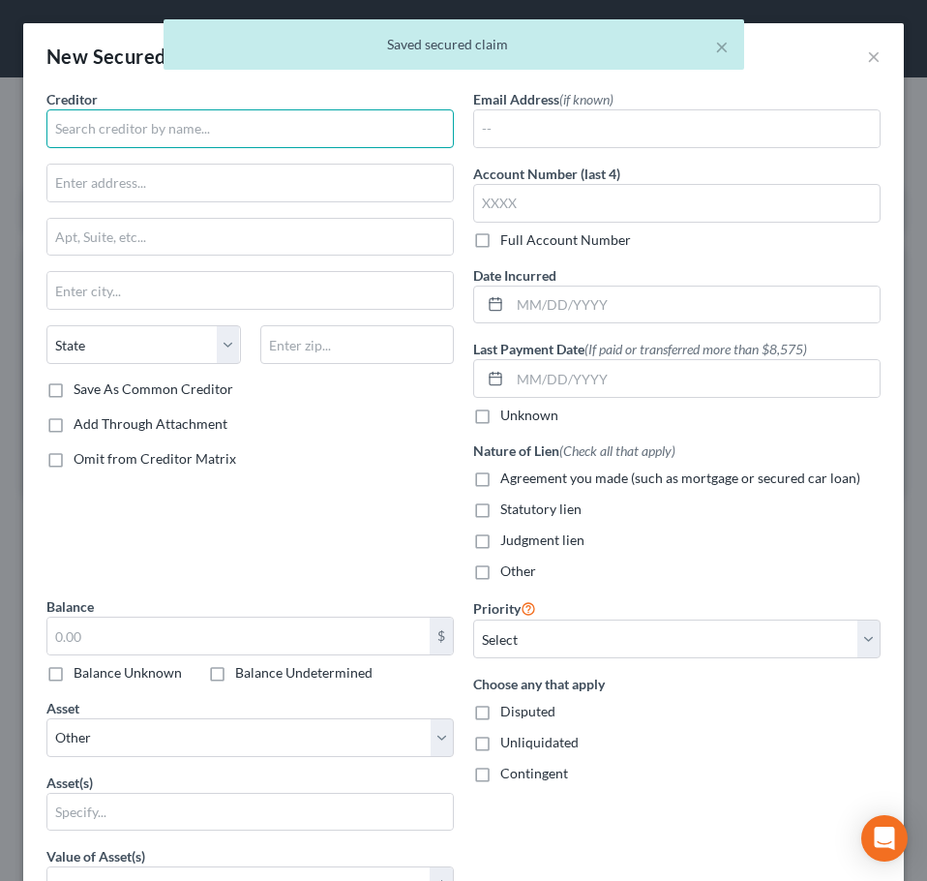
click at [115, 117] on input "text" at bounding box center [250, 128] width 408 height 39
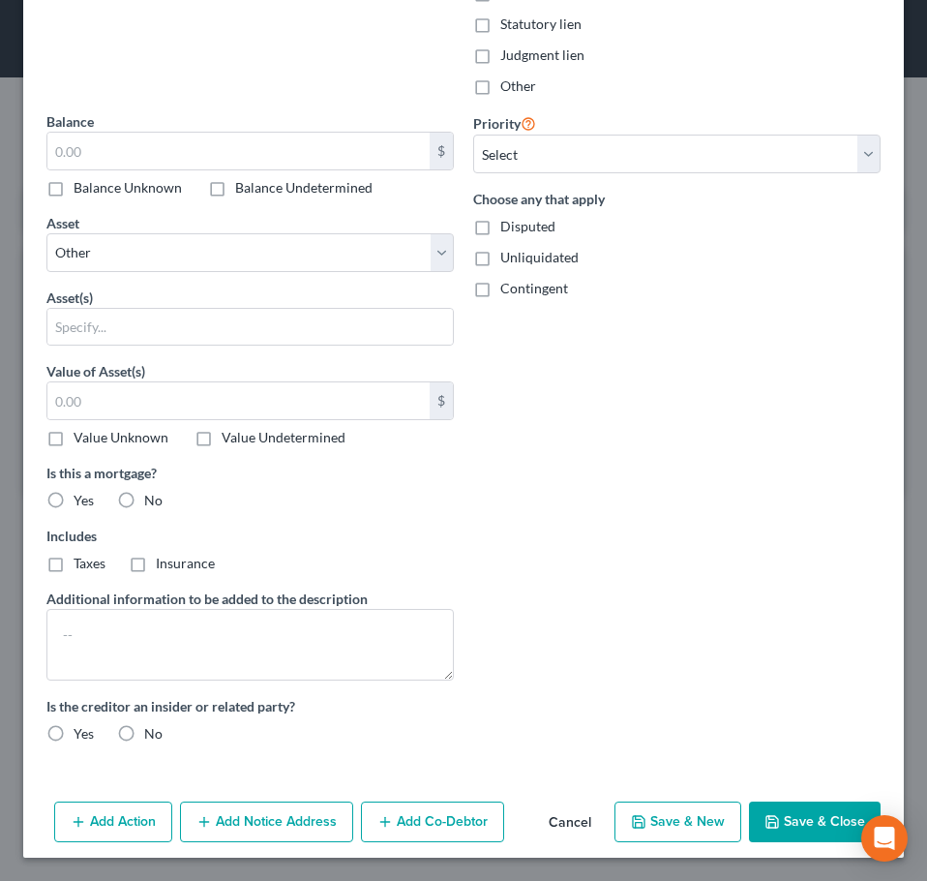
type input "cash register"
click at [799, 804] on button "Save & Close" at bounding box center [815, 822] width 132 height 41
select select
type input "0.00"
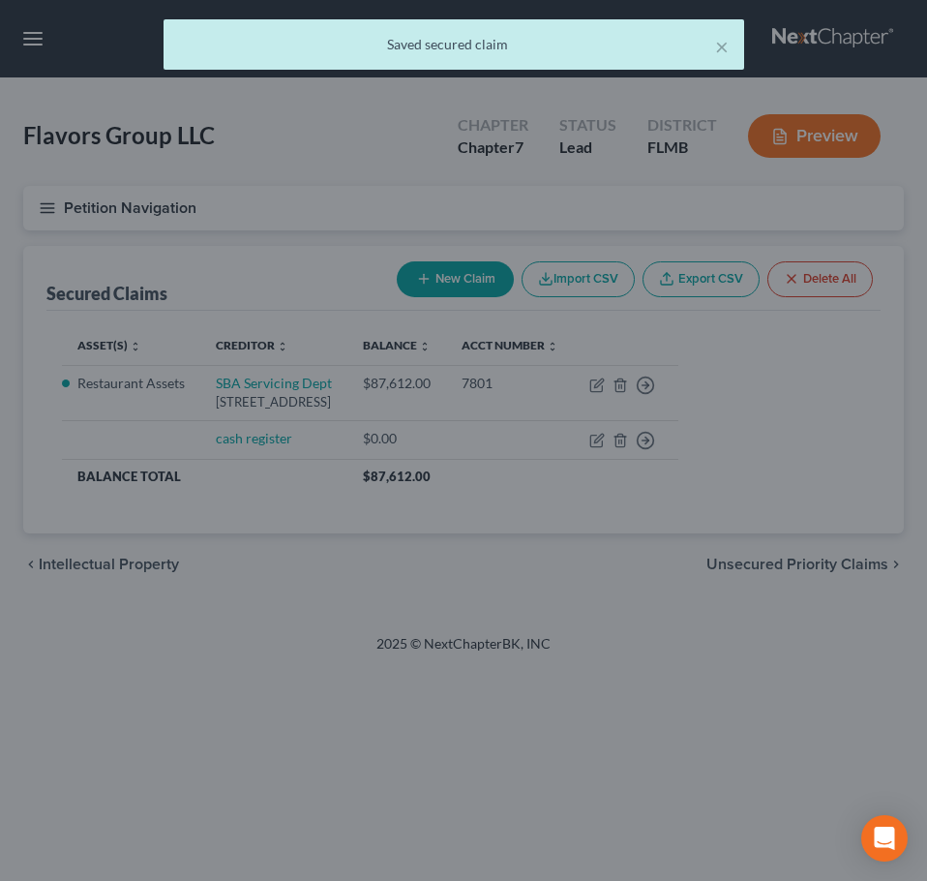
scroll to position [309, 0]
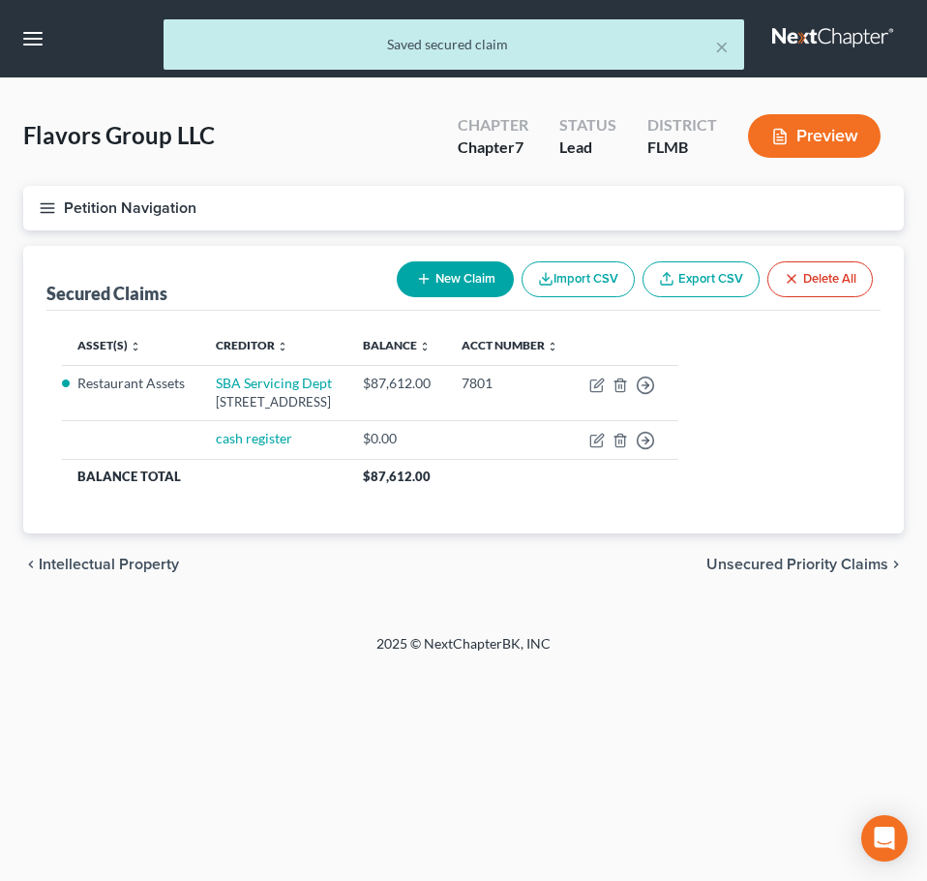
click at [422, 269] on button "New Claim" at bounding box center [455, 279] width 117 height 36
select select "0"
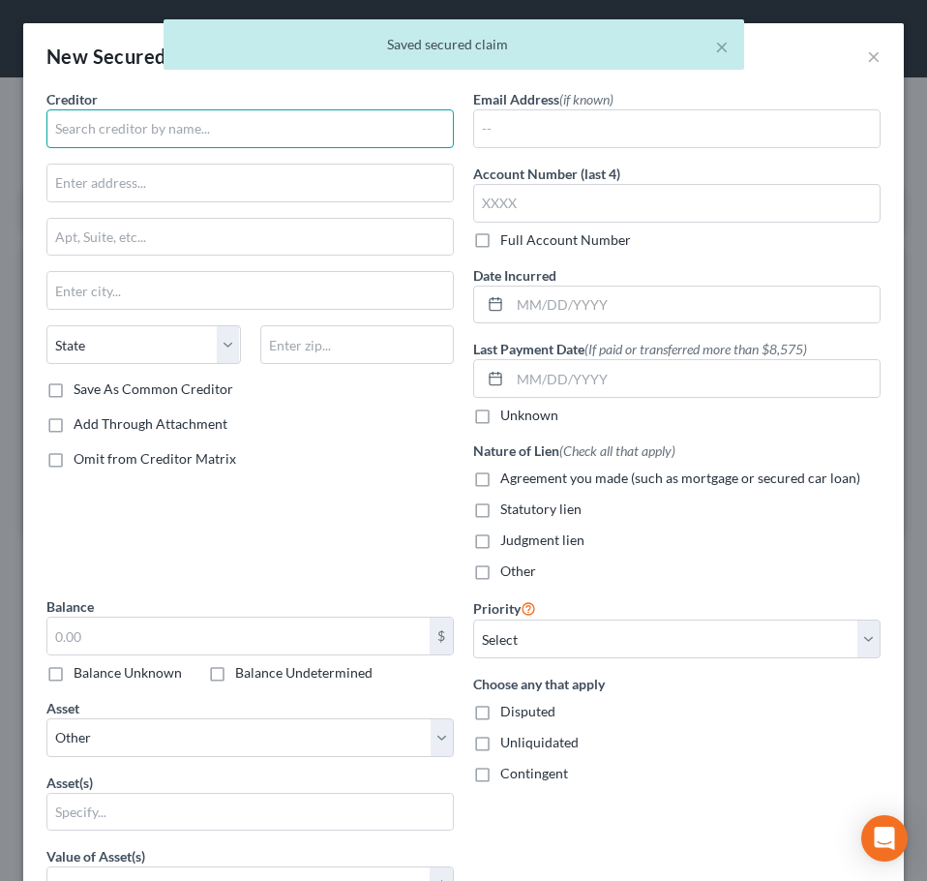
click at [215, 120] on input "text" at bounding box center [250, 128] width 408 height 39
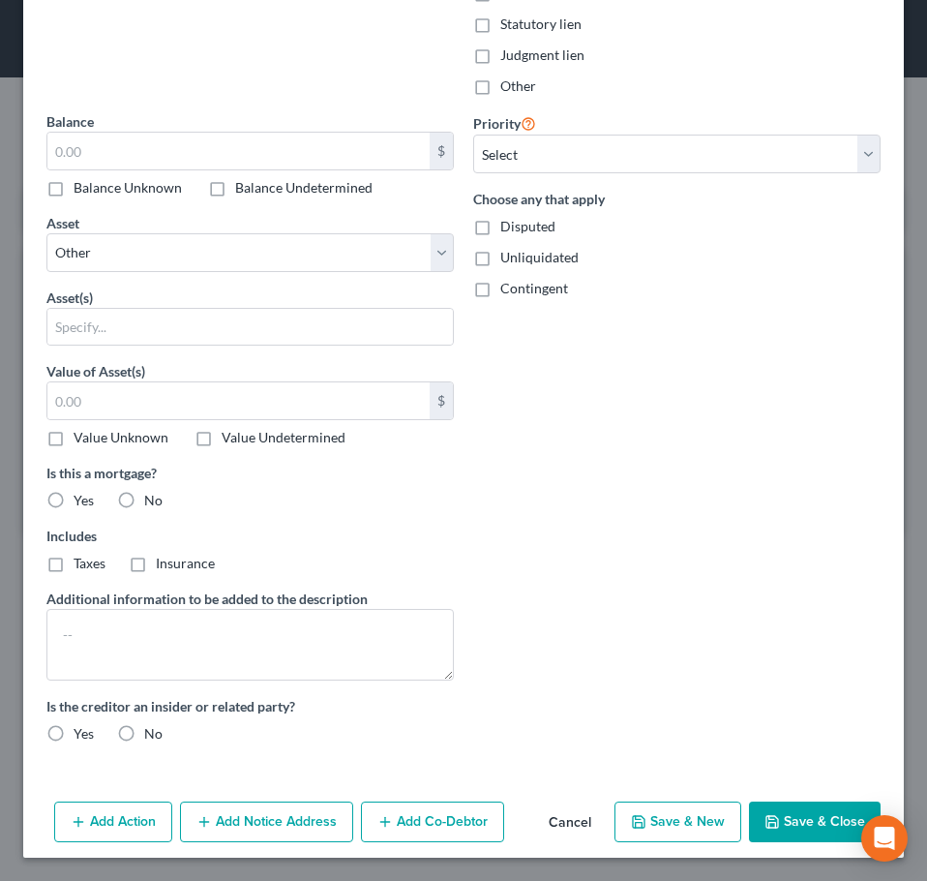
type input "Dishwasher"
click at [799, 810] on button "Save & Close" at bounding box center [815, 822] width 132 height 41
select select
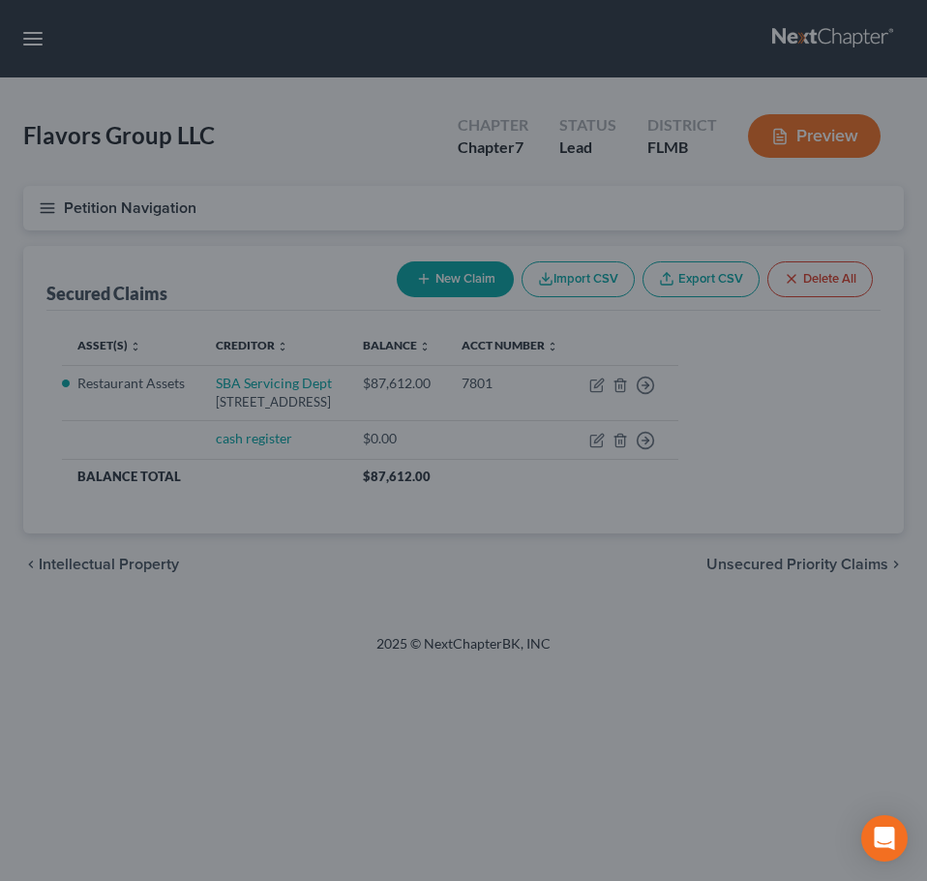
type input "0.00"
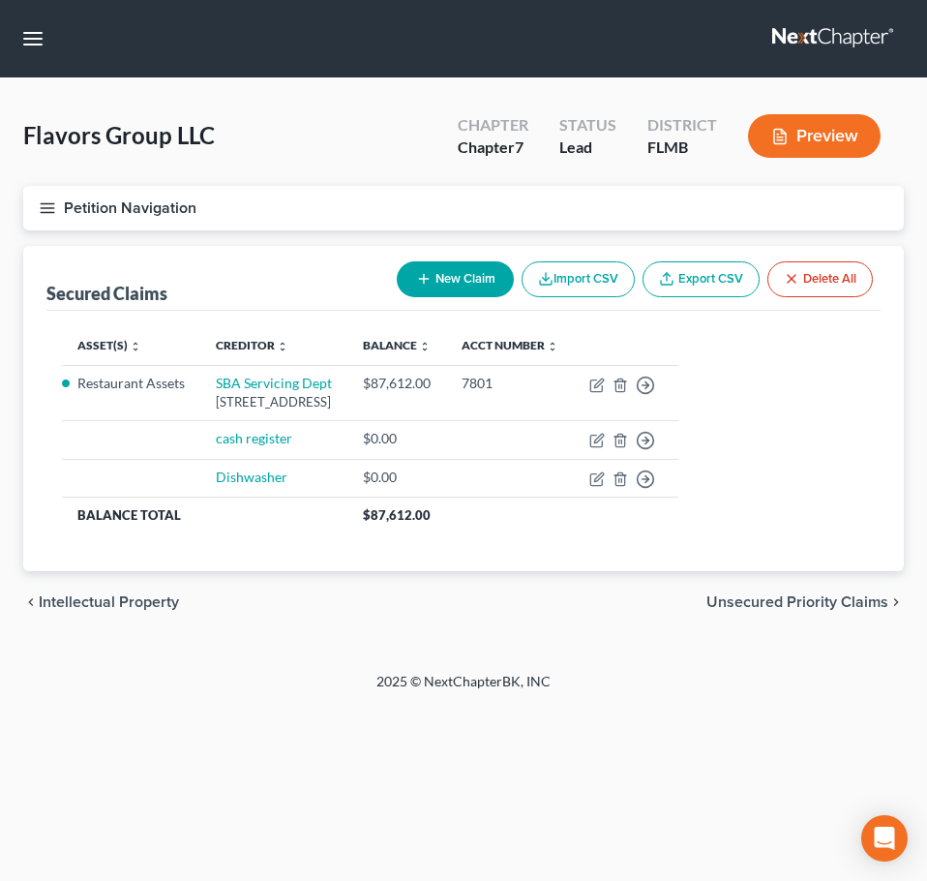
click at [781, 598] on span "Unsecured Priority Claims" at bounding box center [798, 601] width 182 height 15
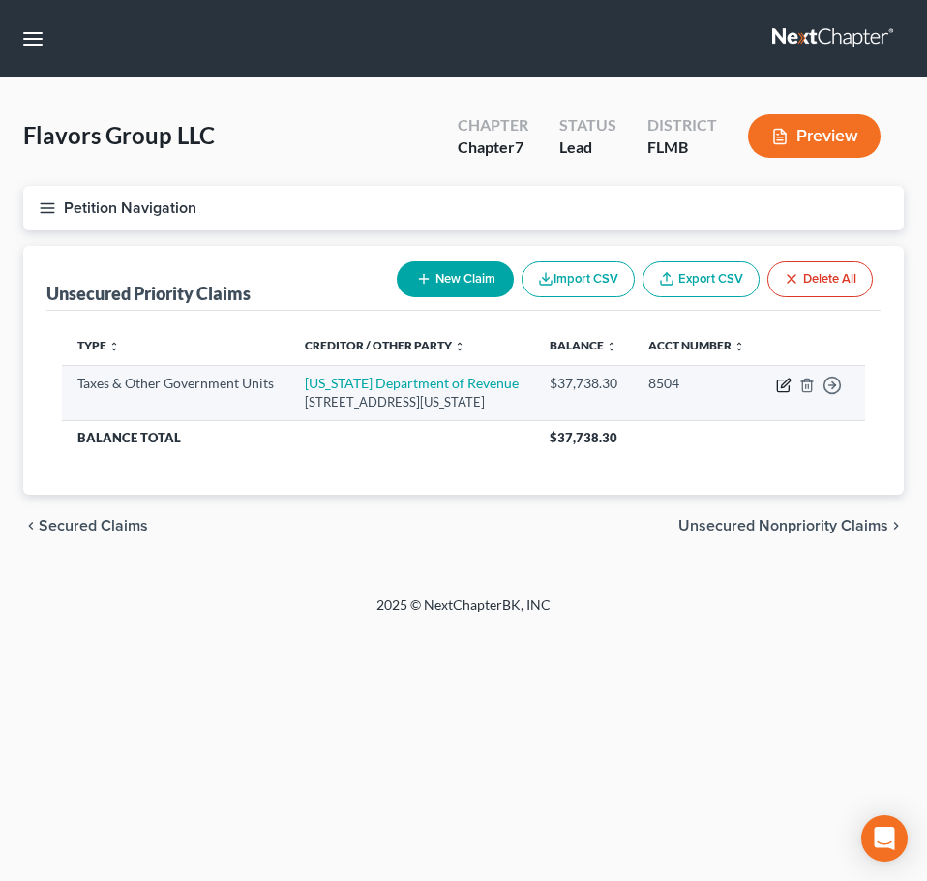
click at [781, 393] on icon "button" at bounding box center [783, 385] width 15 height 15
select select "2"
select select "9"
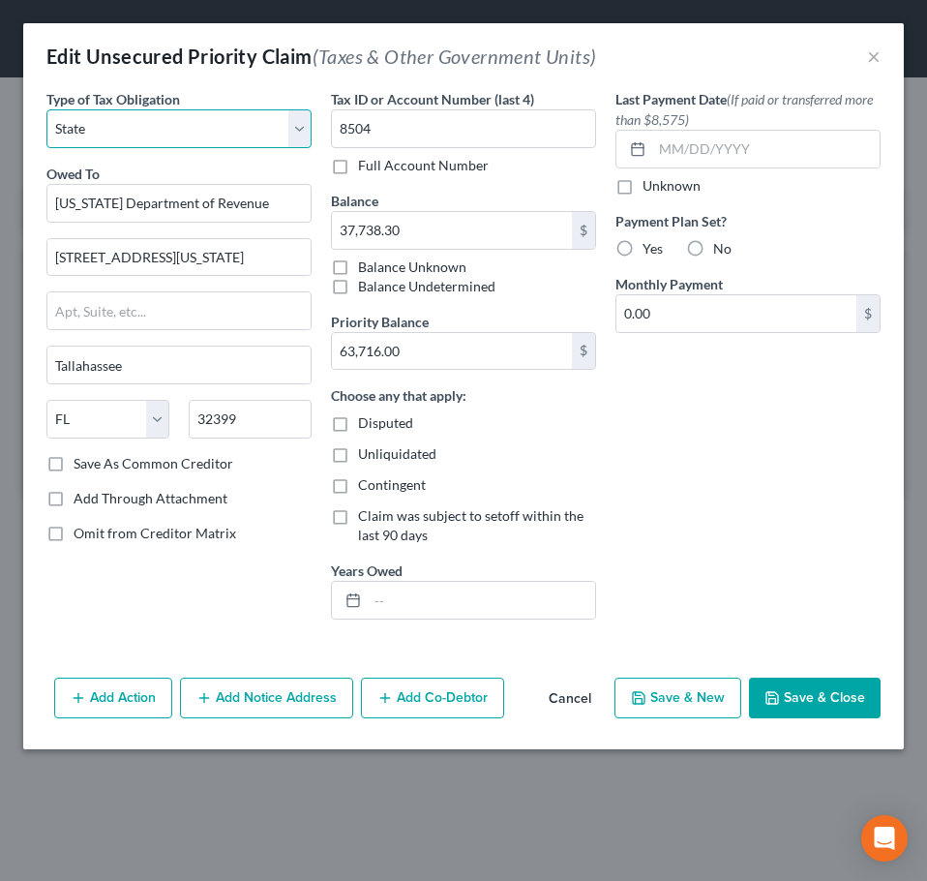
click at [285, 132] on select "Select Federal City State Franchise Tax Board Other" at bounding box center [178, 128] width 265 height 39
select select "4"
click at [46, 109] on select "Select Federal City State Franchise Tax Board Other" at bounding box center [178, 128] width 265 height 39
type input "49,321.08"
click at [597, 400] on div "Tax ID or Account Number (last 4) 8504 Full Account Number Balance 49,321.08 $ …" at bounding box center [463, 362] width 285 height 546
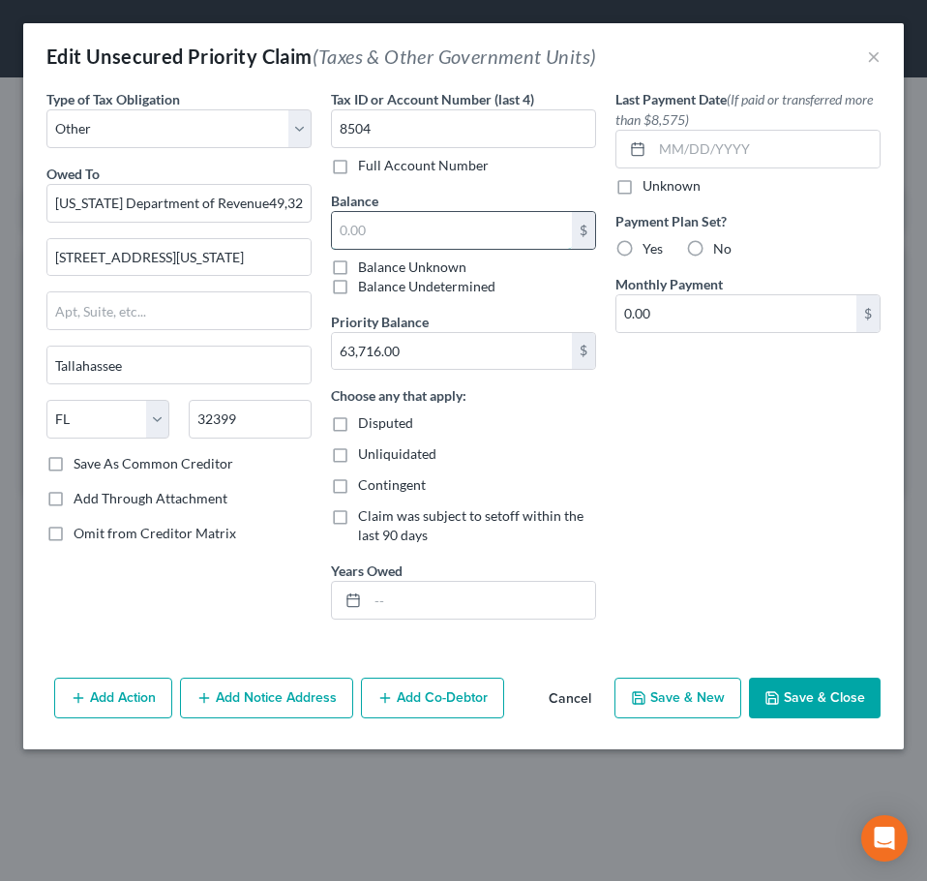
click at [390, 227] on input "text" at bounding box center [452, 230] width 240 height 37
drag, startPoint x: 306, startPoint y: 199, endPoint x: 244, endPoint y: 202, distance: 62.0
click at [244, 202] on input "[US_STATE] Department of Revenue49,321.08" at bounding box center [178, 203] width 265 height 39
type input "[US_STATE] Department of Revenue"
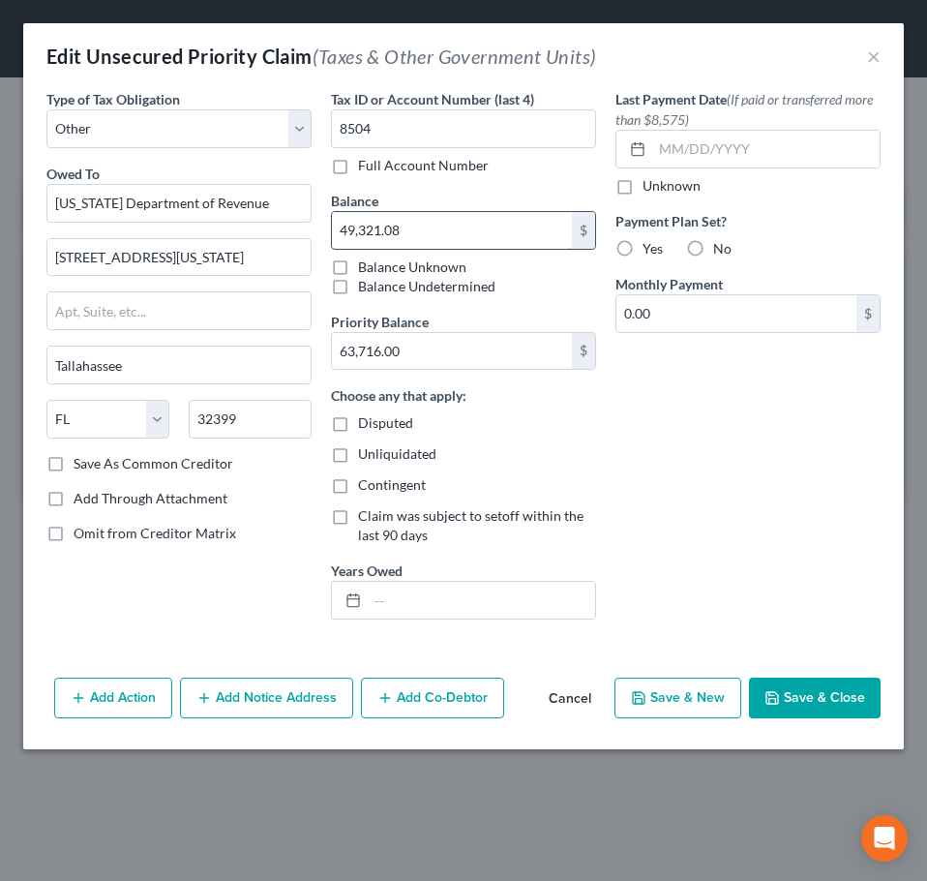
scroll to position [0, 0]
type input "49,321.08"
click at [462, 349] on input "63,716.00" at bounding box center [452, 351] width 240 height 37
paste input "49,321.08"
type input "49,321.08"
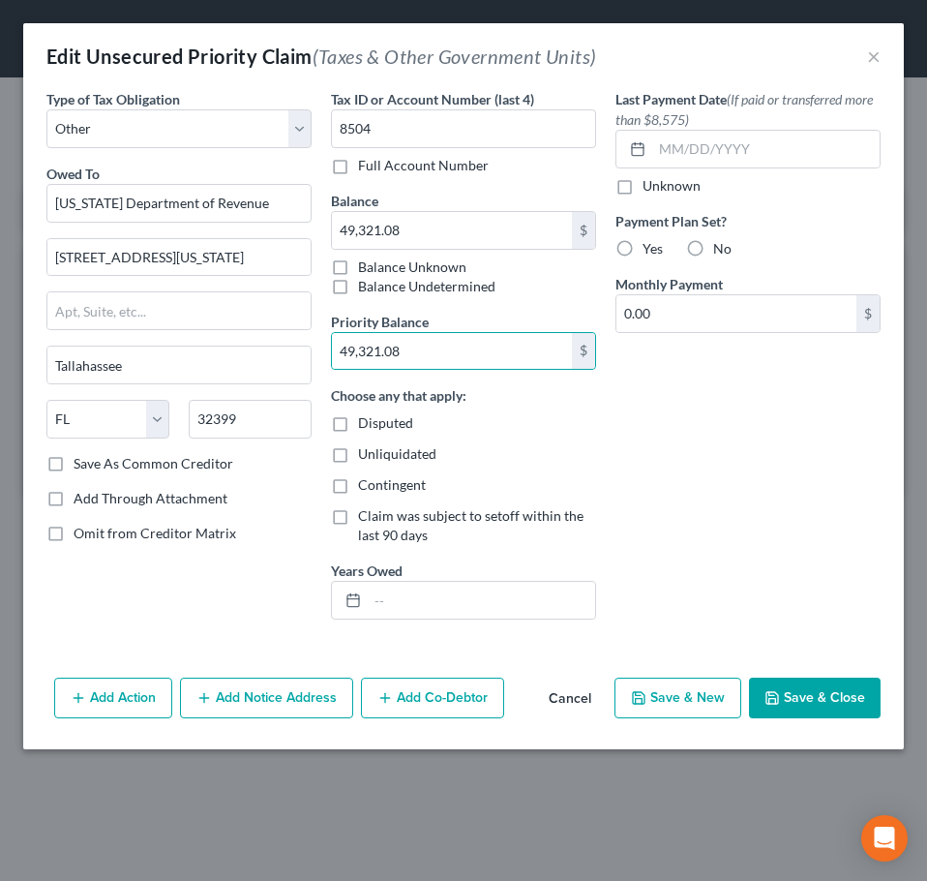
click at [671, 479] on div "Last Payment Date (If paid or transferred more than $8,575) Unknown Payment Pla…" at bounding box center [748, 362] width 285 height 546
click at [825, 714] on button "Save & Close" at bounding box center [815, 698] width 132 height 41
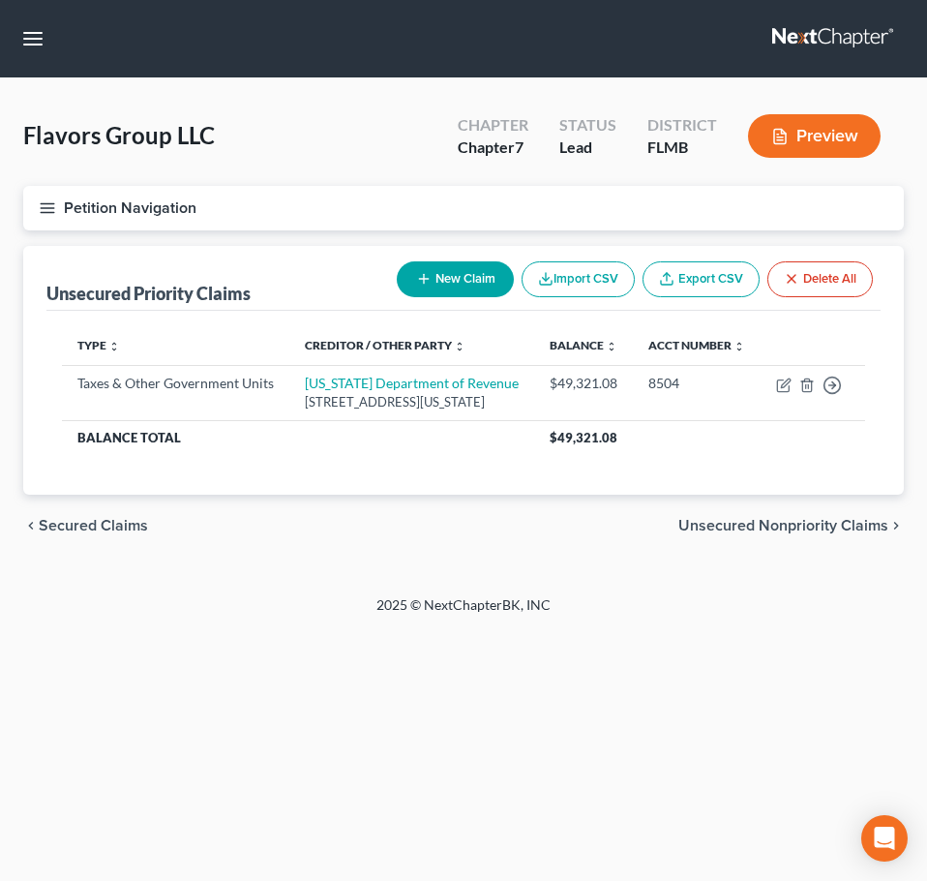
click at [779, 533] on span "Unsecured Nonpriority Claims" at bounding box center [784, 525] width 210 height 15
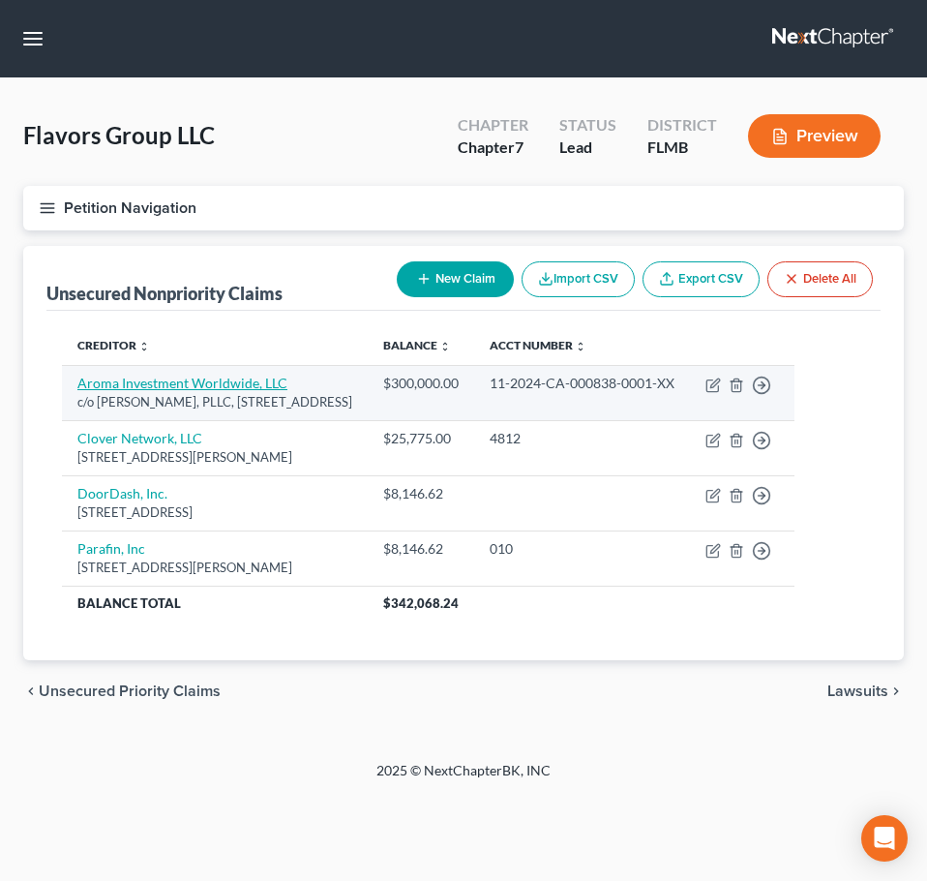
click at [214, 378] on link "Aroma Investment Worldwide, LLC" at bounding box center [182, 383] width 210 height 16
select select "9"
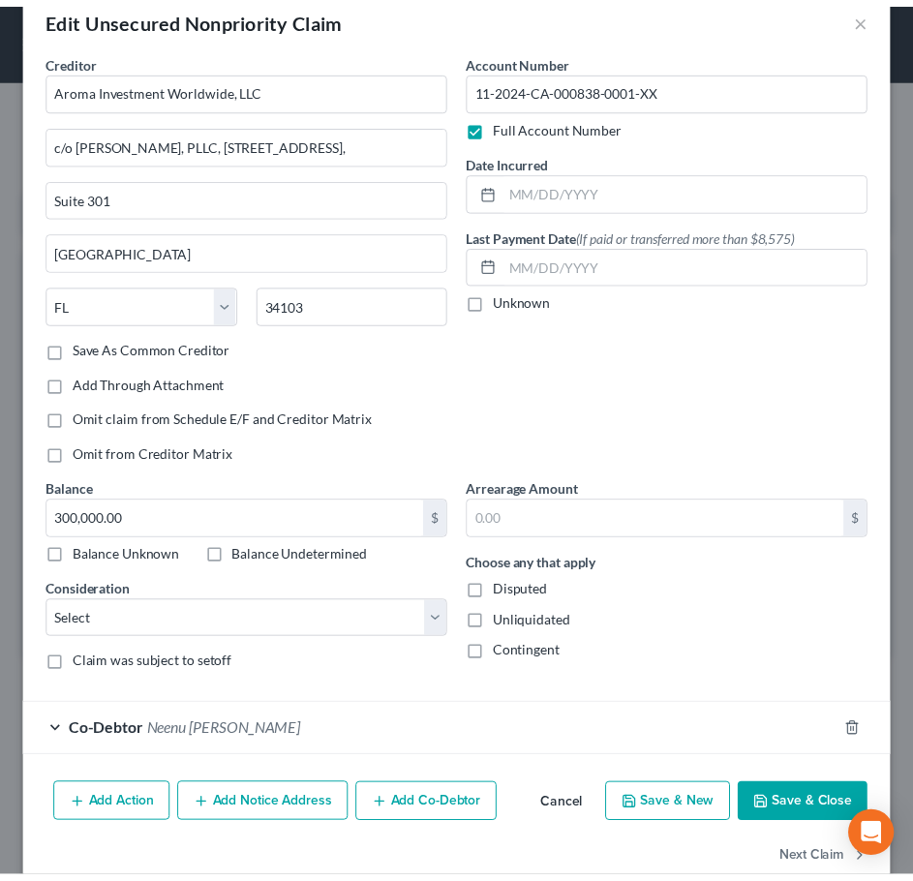
scroll to position [79, 0]
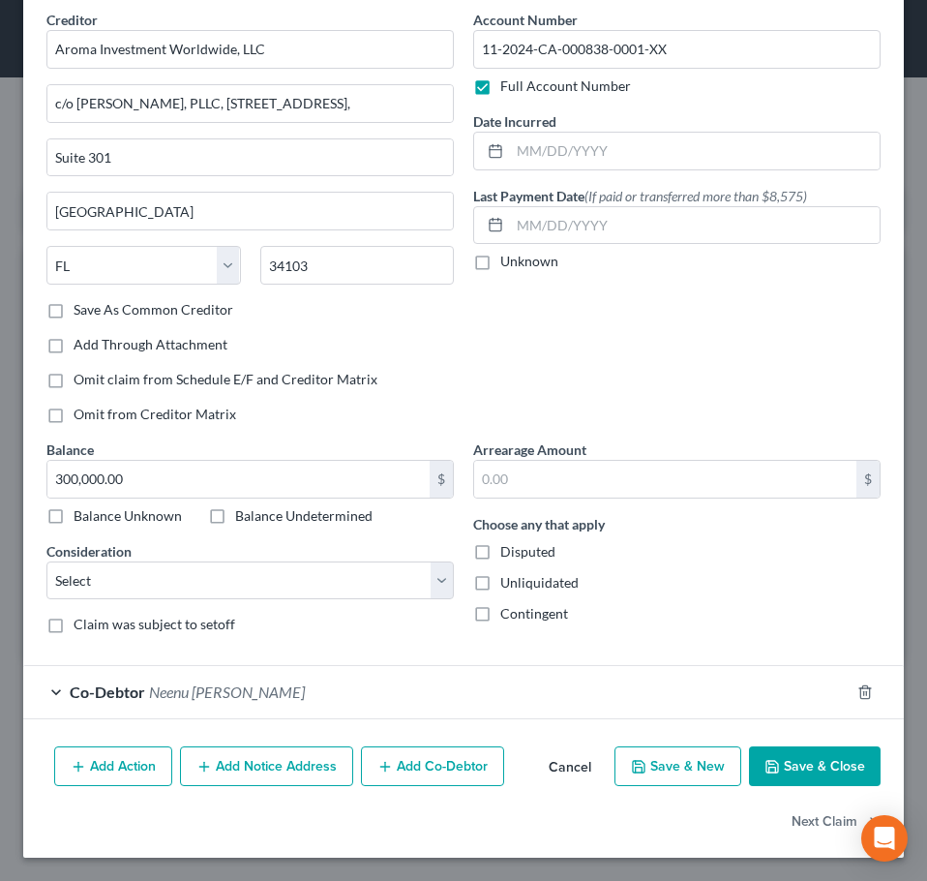
click at [501, 553] on label "Disputed" at bounding box center [528, 551] width 55 height 19
click at [508, 553] on input "Disputed" at bounding box center [514, 548] width 13 height 13
checkbox input "true"
click at [781, 762] on button "Save & Close" at bounding box center [815, 766] width 132 height 41
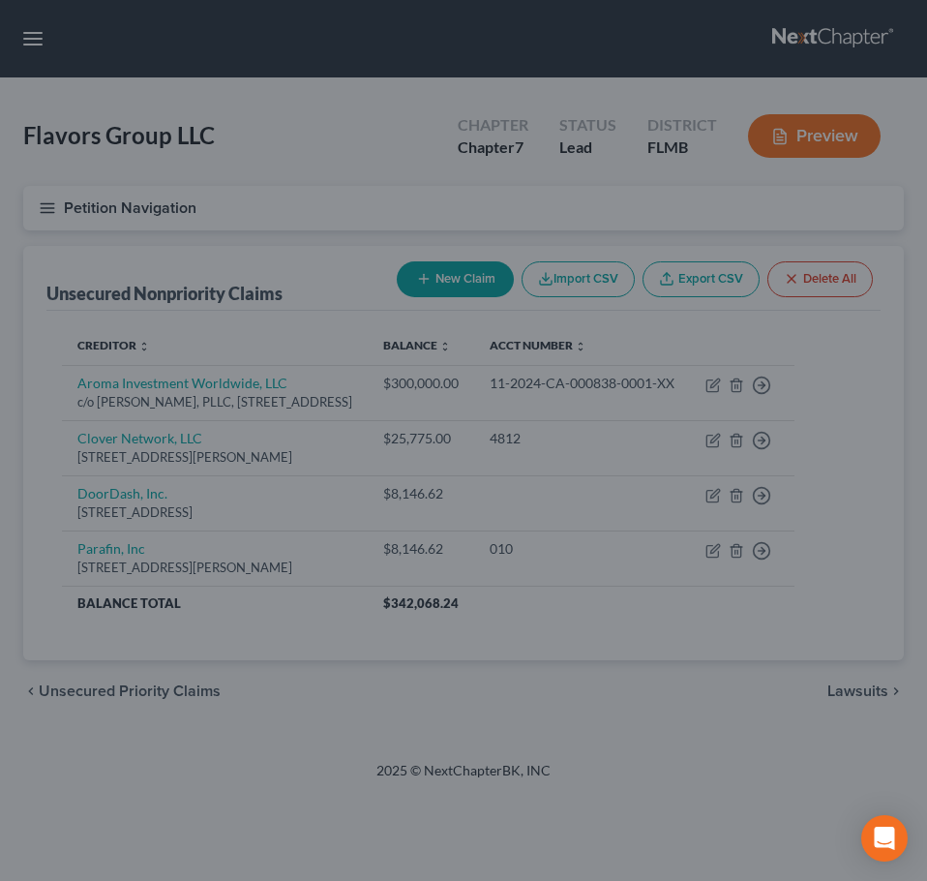
type input "0"
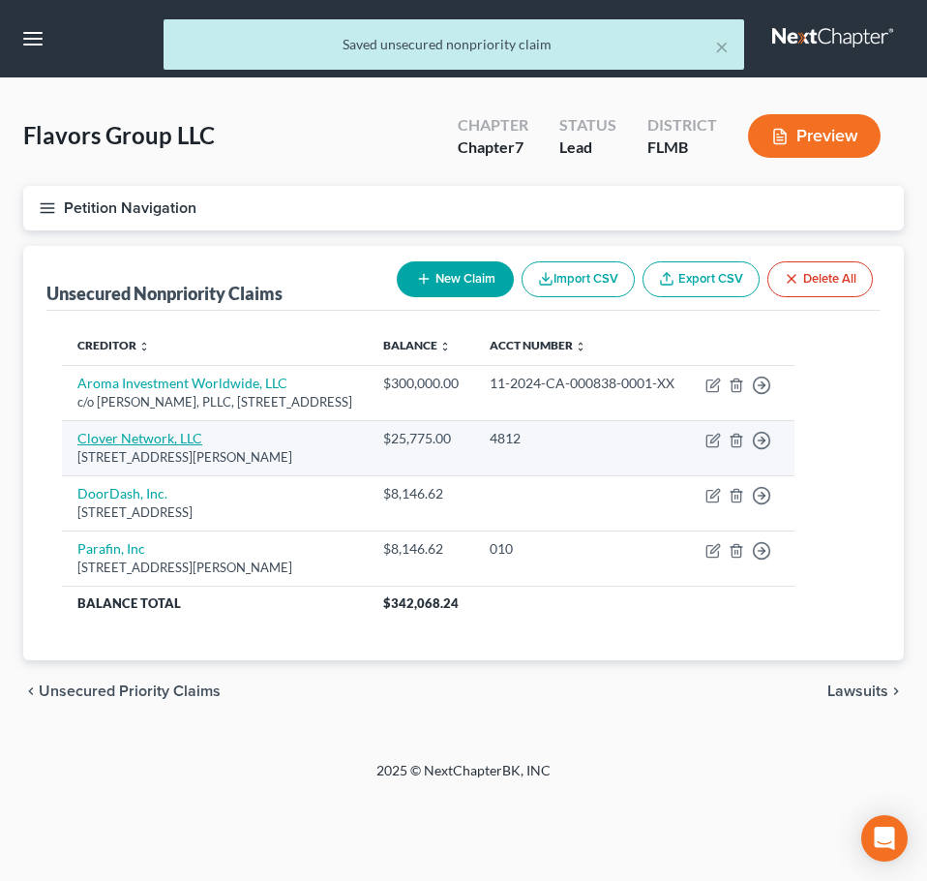
click at [149, 446] on link "Clover Network, LLC" at bounding box center [139, 438] width 125 height 16
select select "4"
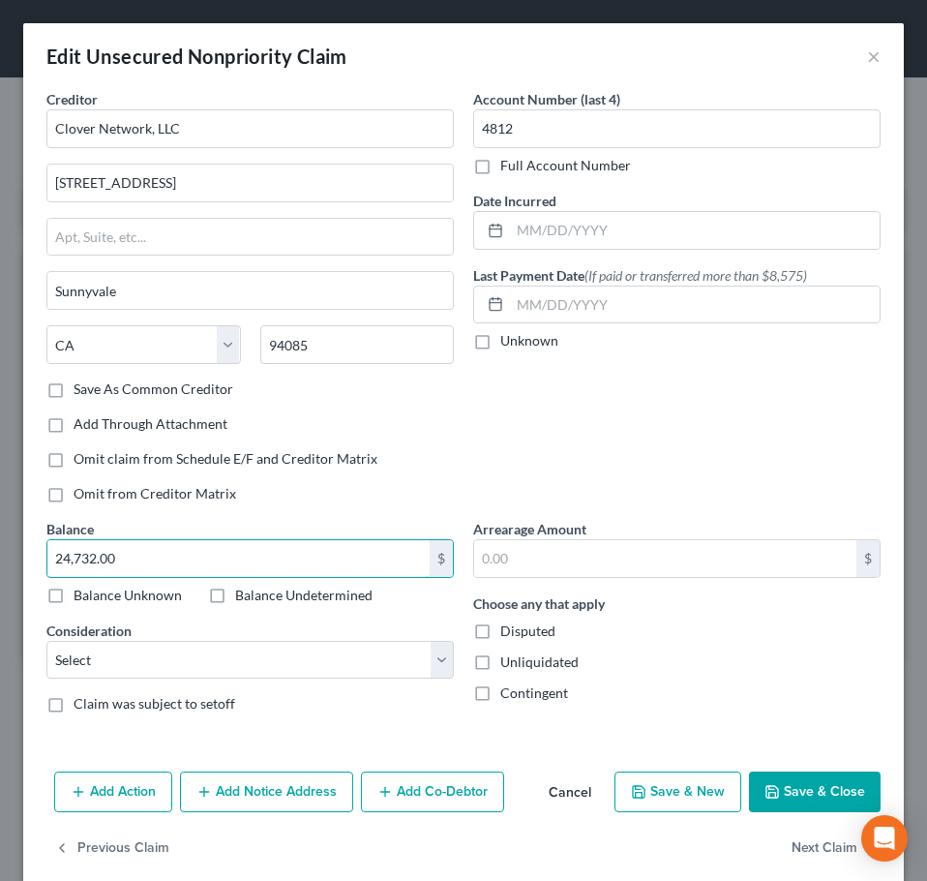
type input "24,732.00"
click at [785, 790] on button "Save & Close" at bounding box center [815, 792] width 132 height 41
type input "0"
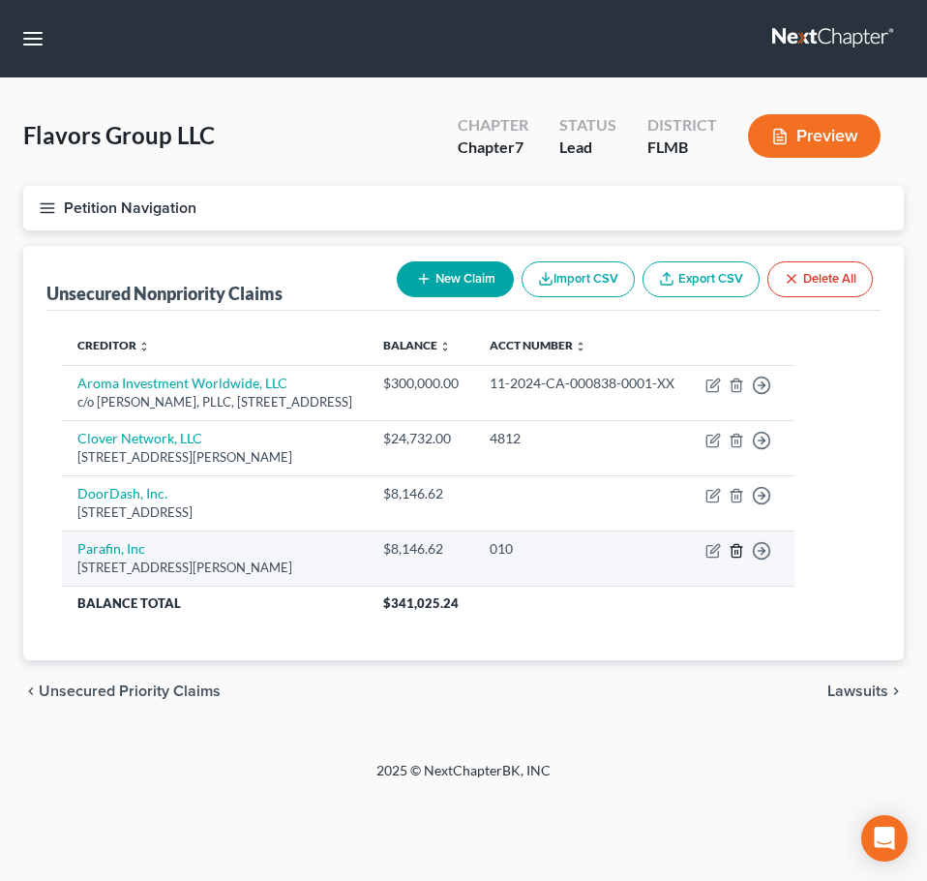
click at [738, 554] on line "button" at bounding box center [738, 552] width 0 height 4
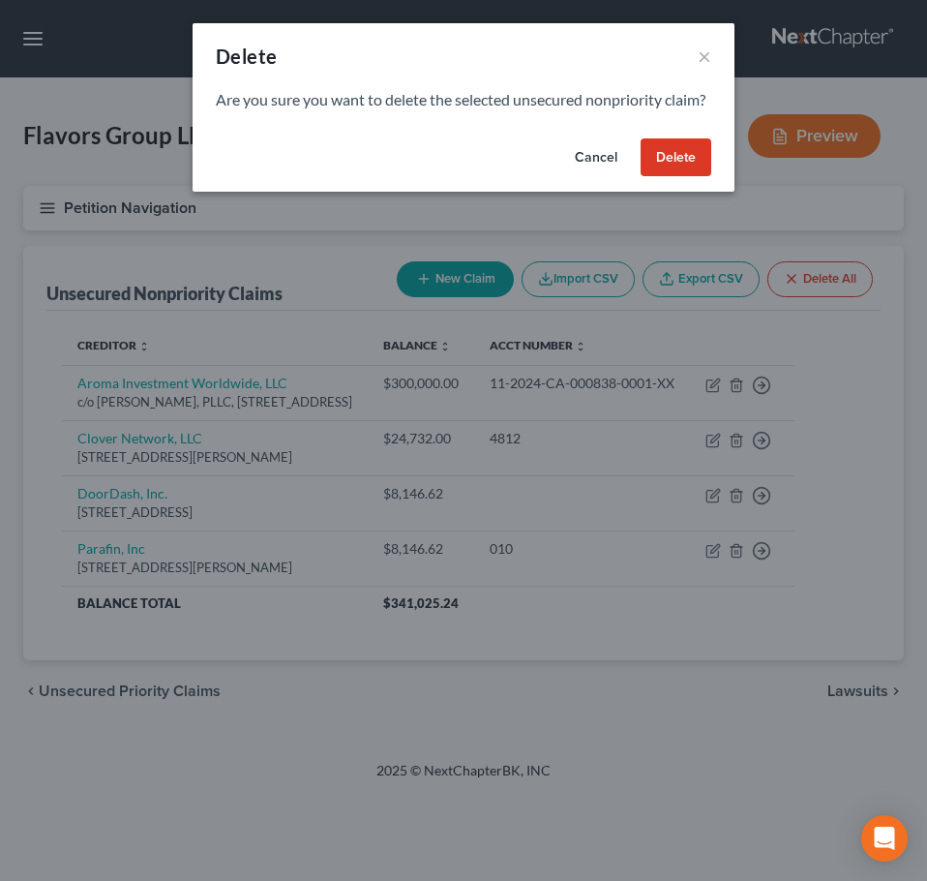
click at [668, 169] on button "Delete" at bounding box center [676, 157] width 71 height 39
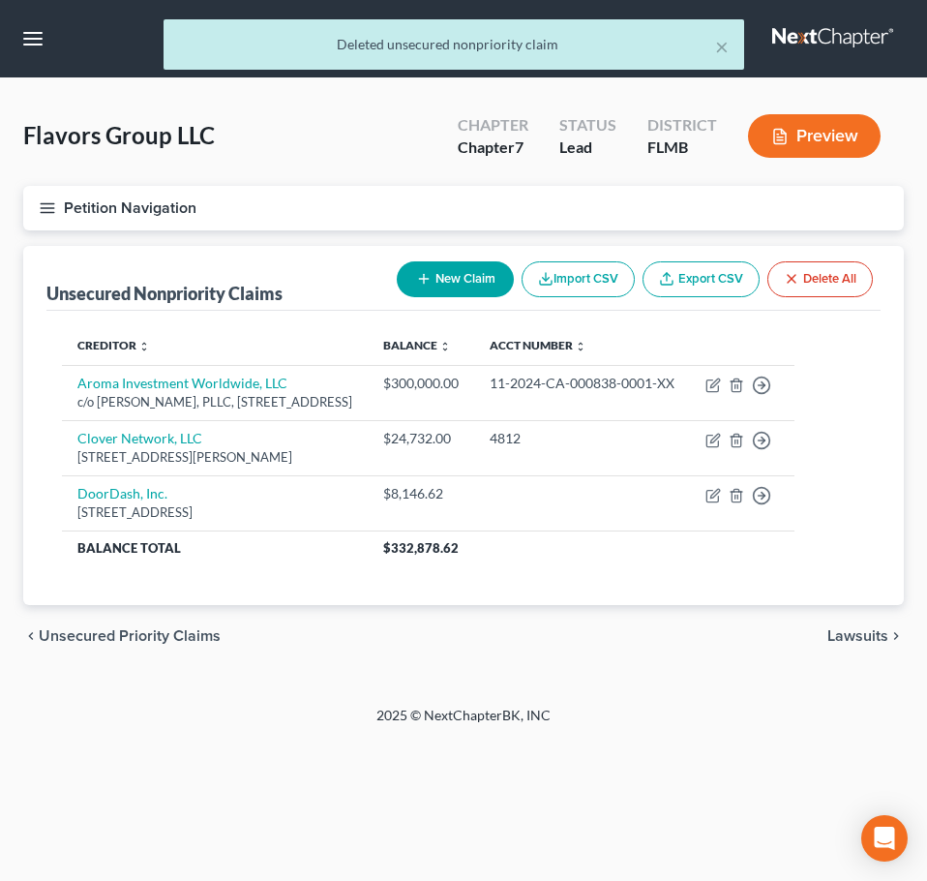
click at [51, 209] on icon "button" at bounding box center [47, 207] width 17 height 17
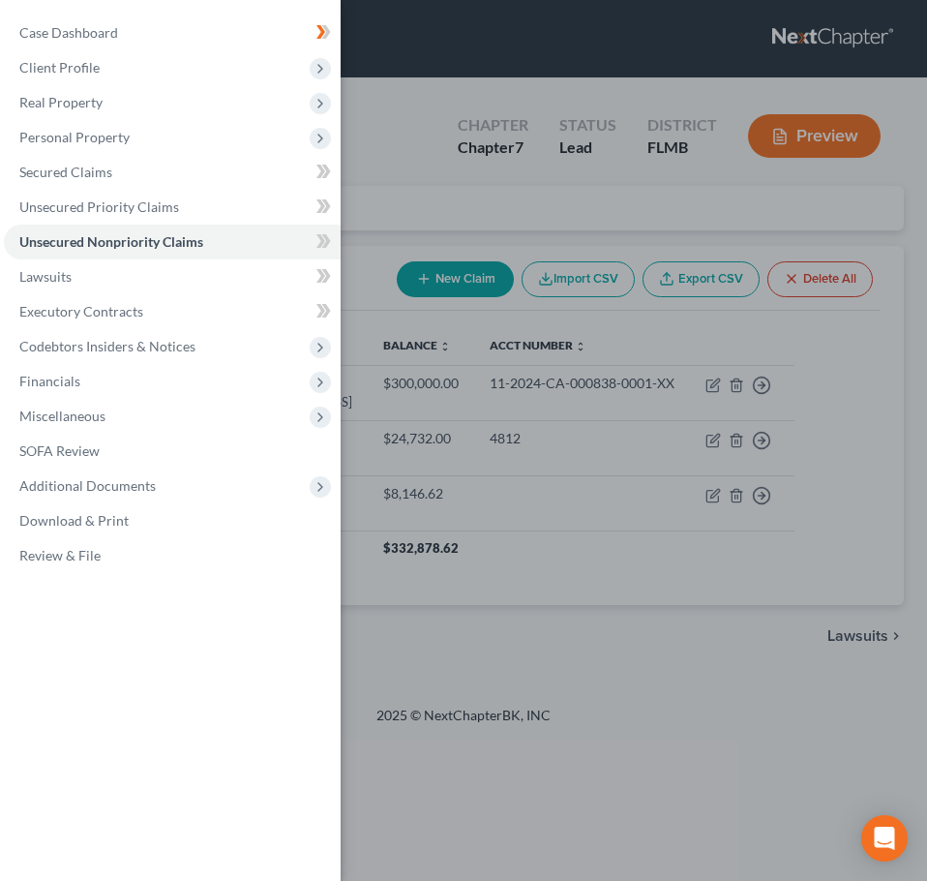
click at [431, 652] on div "Case Dashboard Payments Invoices Payments Payments Credit Report Client Profile" at bounding box center [463, 440] width 927 height 881
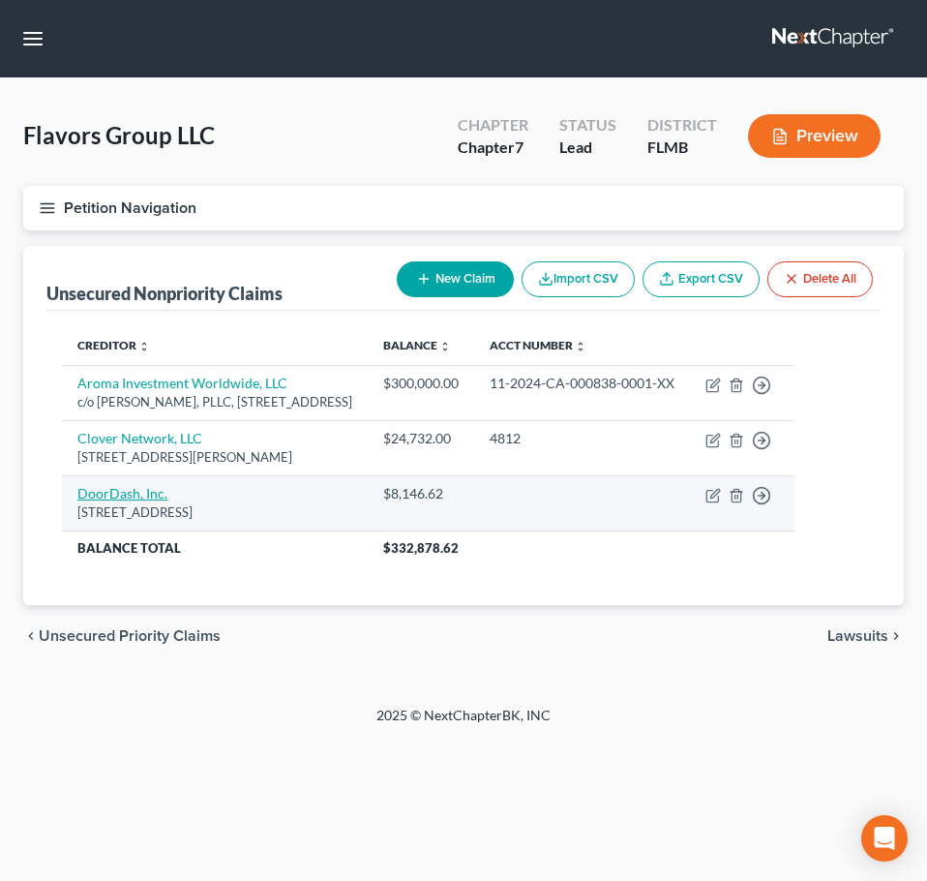
click at [117, 501] on link "DoorDash, Inc." at bounding box center [122, 493] width 90 height 16
select select "4"
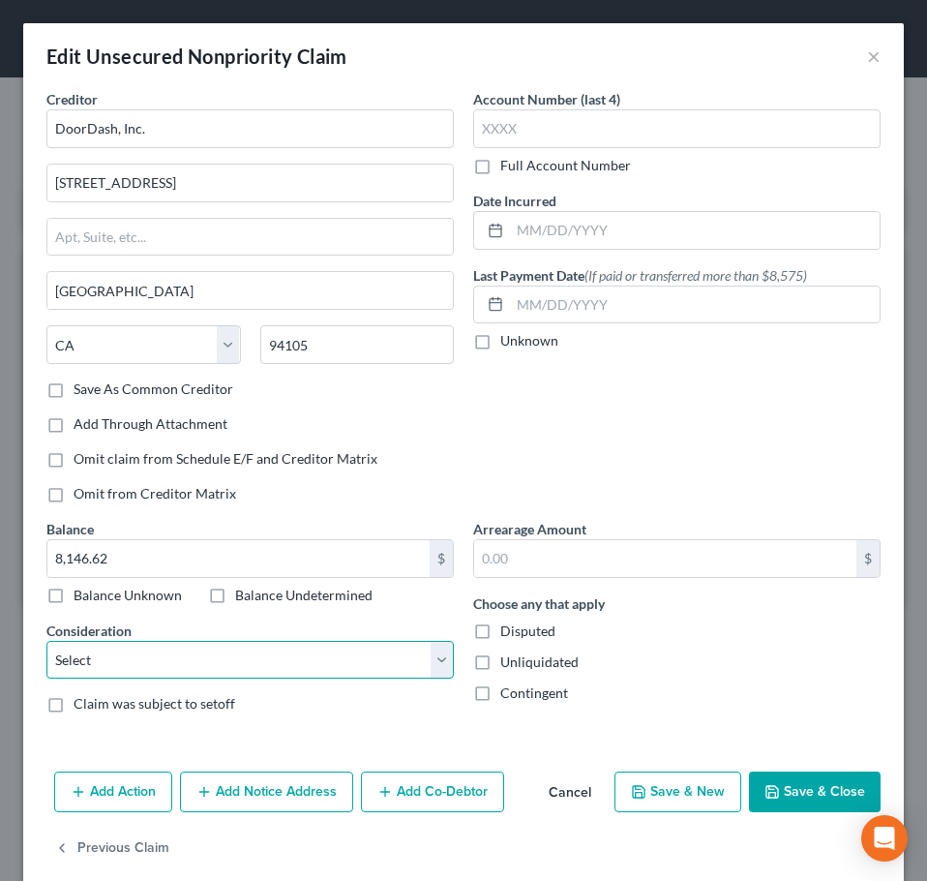
click at [422, 666] on select "Select Cable / Satellite Services Collection Agency Credit Card Debt Debt Couns…" at bounding box center [250, 660] width 408 height 39
click at [563, 785] on button "Cancel" at bounding box center [570, 793] width 74 height 39
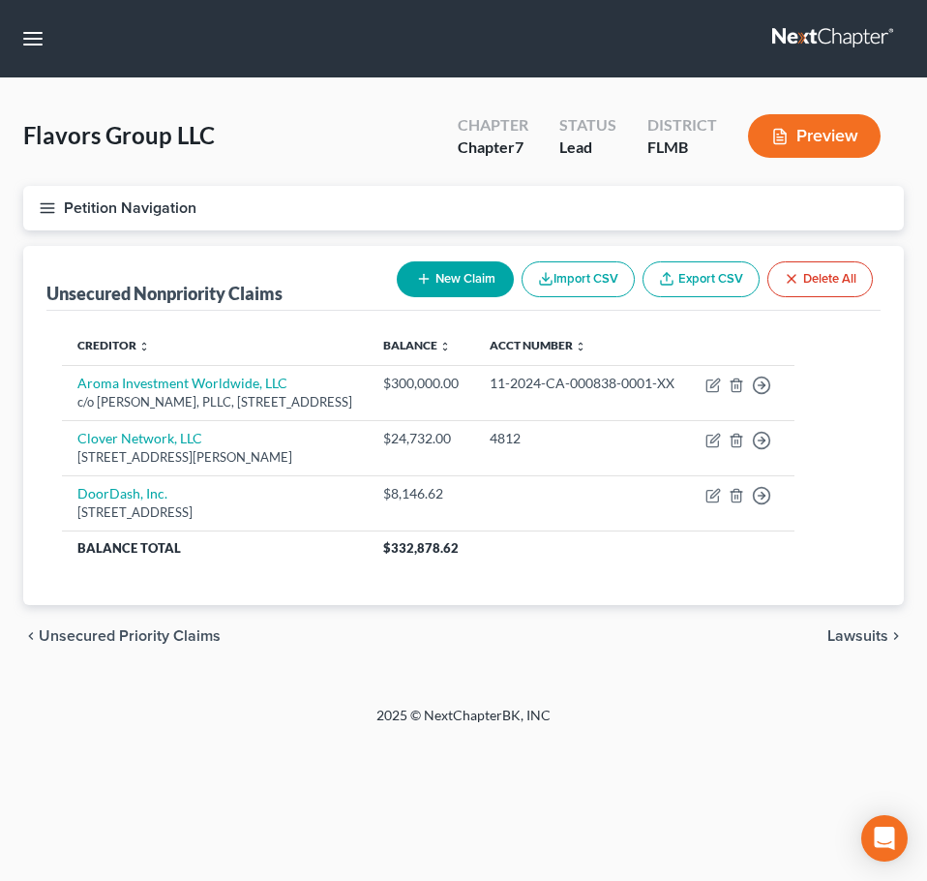
click at [449, 281] on button "New Claim" at bounding box center [455, 279] width 117 height 36
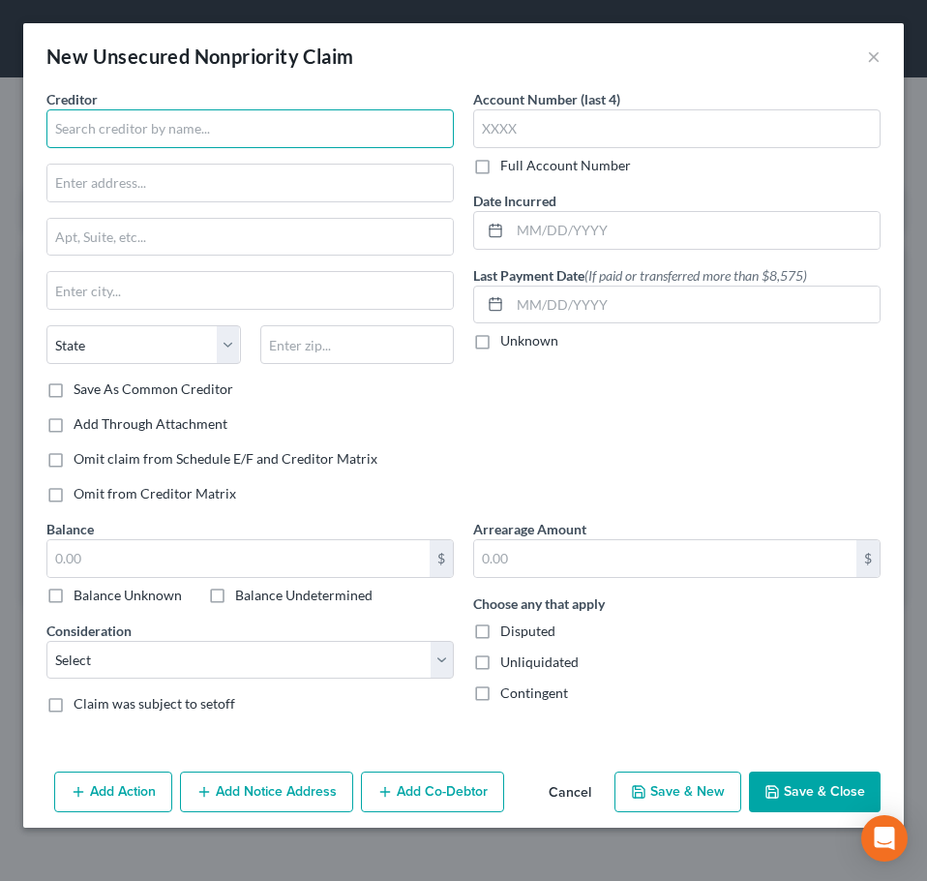
click at [226, 133] on input "text" at bounding box center [250, 128] width 408 height 39
type input "new creditor"
click at [817, 781] on button "Save & Close" at bounding box center [815, 792] width 132 height 41
type input "0.00"
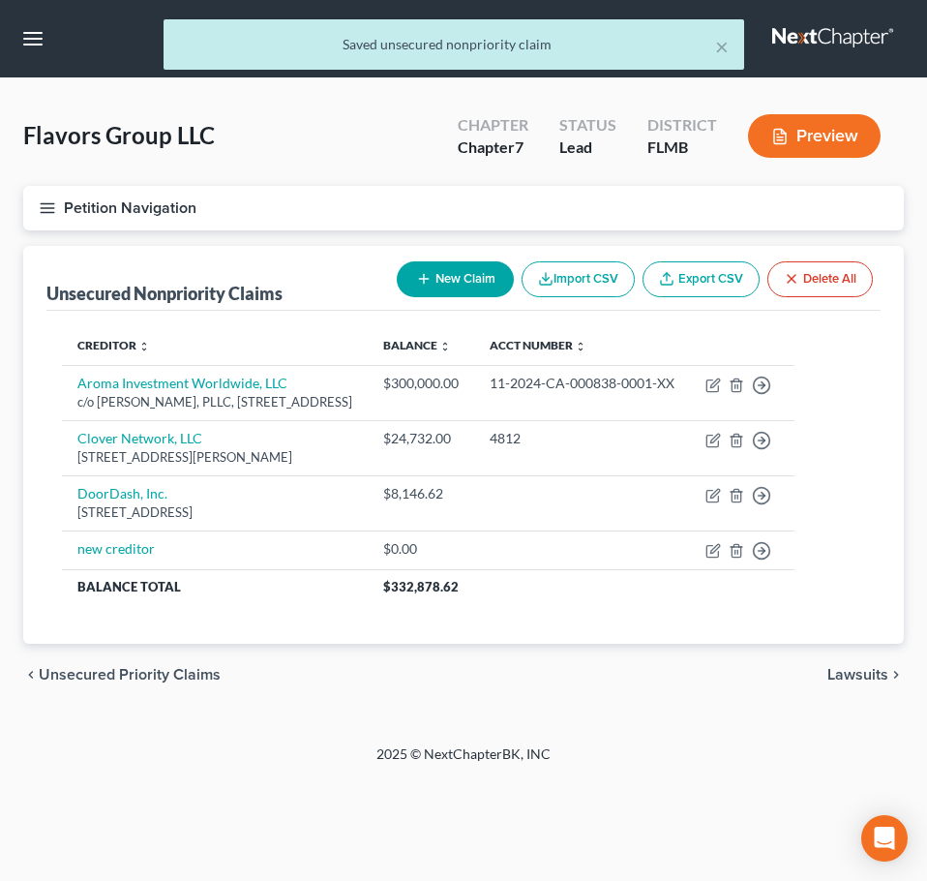
click at [452, 296] on button "New Claim" at bounding box center [455, 279] width 117 height 36
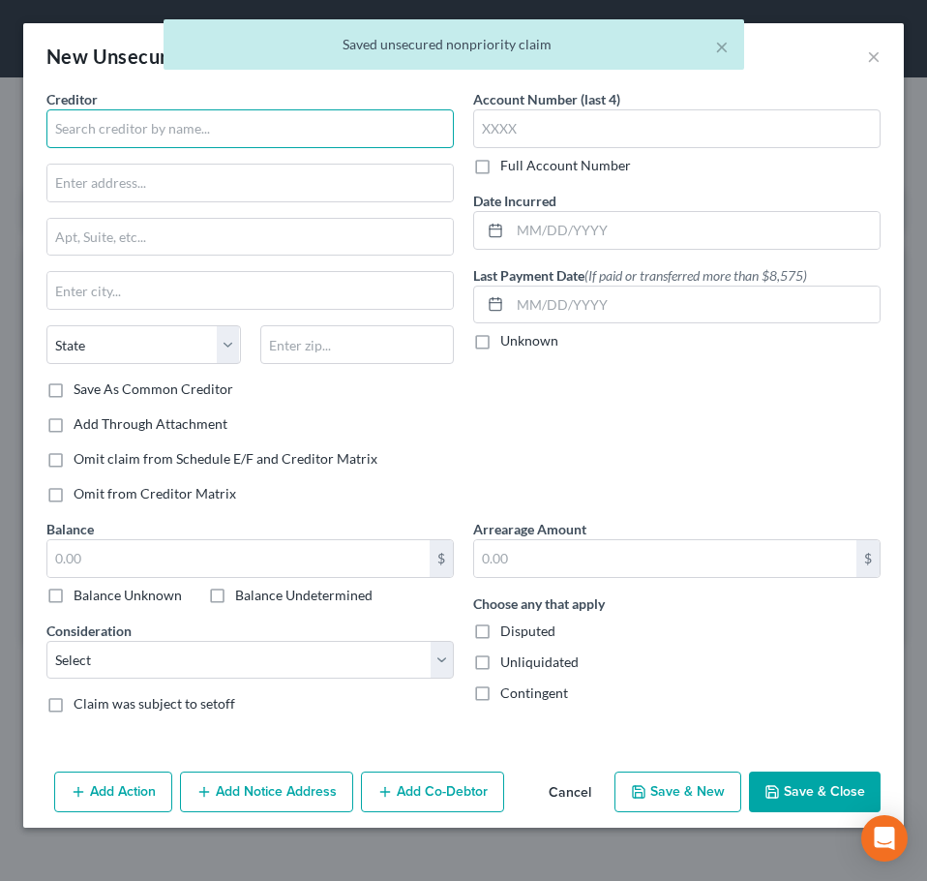
click at [208, 137] on input "text" at bounding box center [250, 128] width 408 height 39
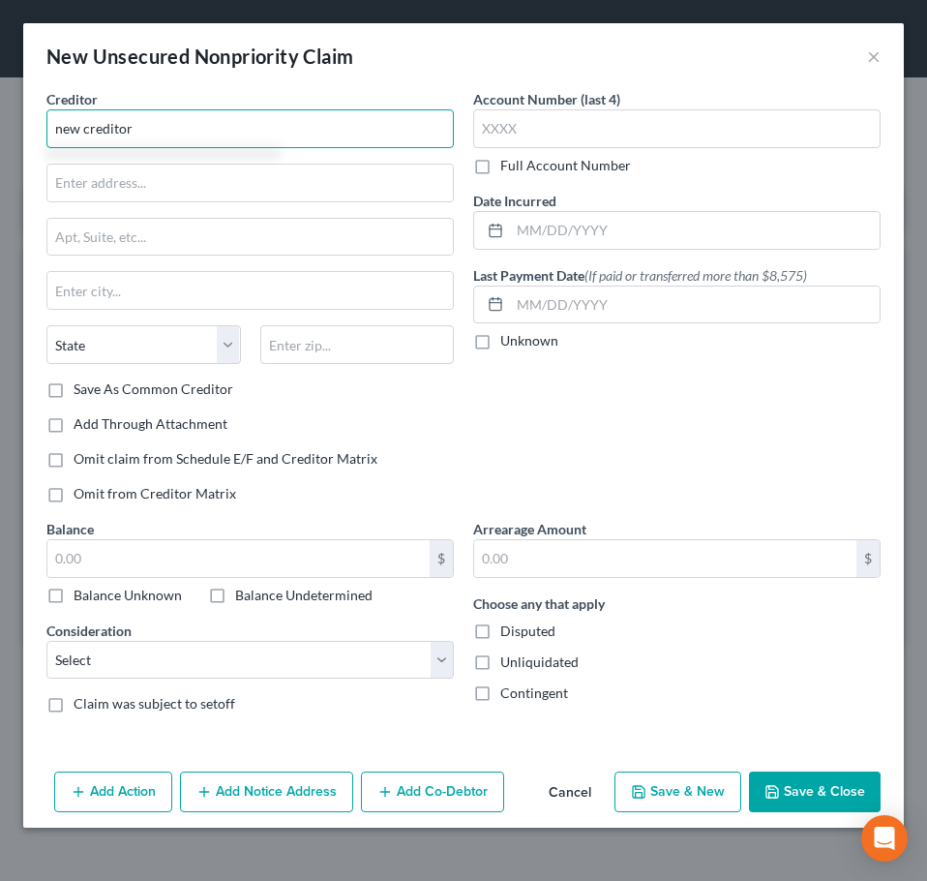
type input "new creditor"
click at [864, 784] on button "Save & Close" at bounding box center [815, 792] width 132 height 41
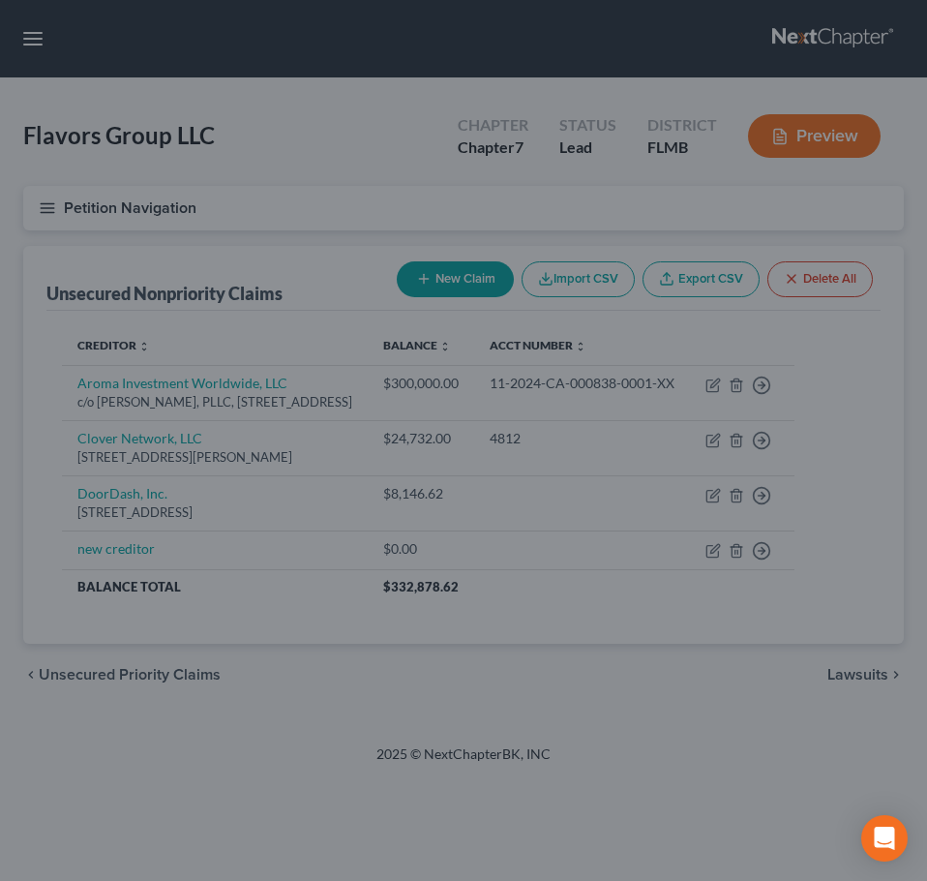
type input "0.00"
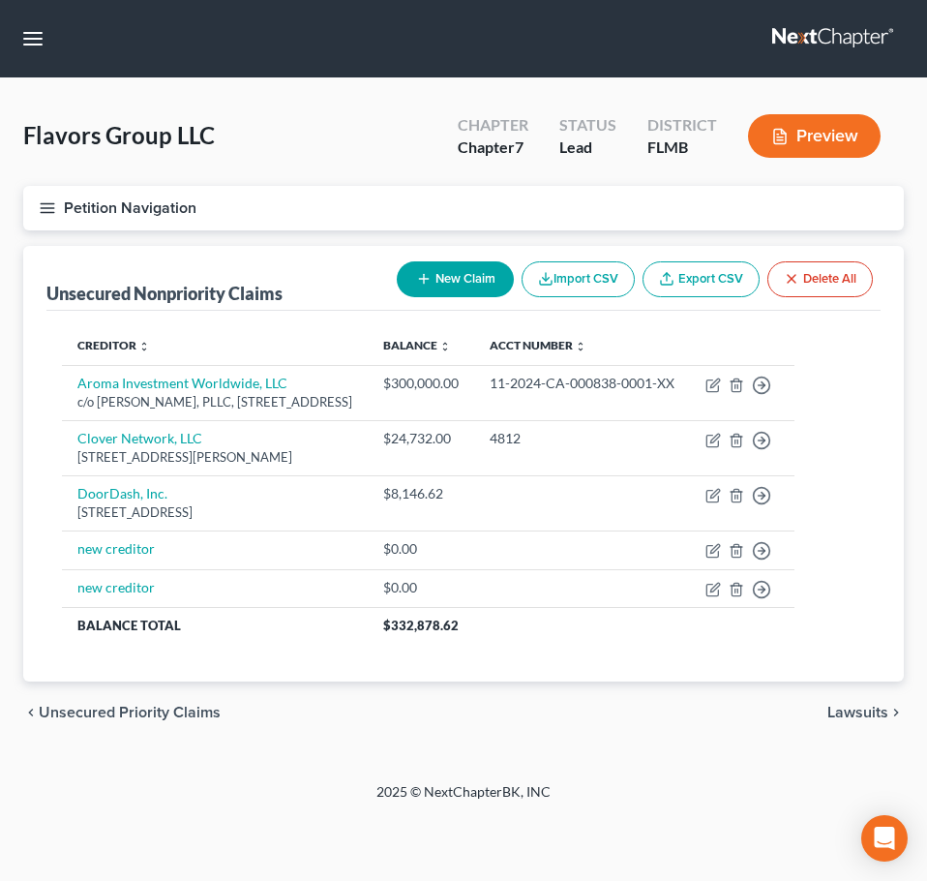
click at [844, 720] on span "Lawsuits" at bounding box center [858, 712] width 61 height 15
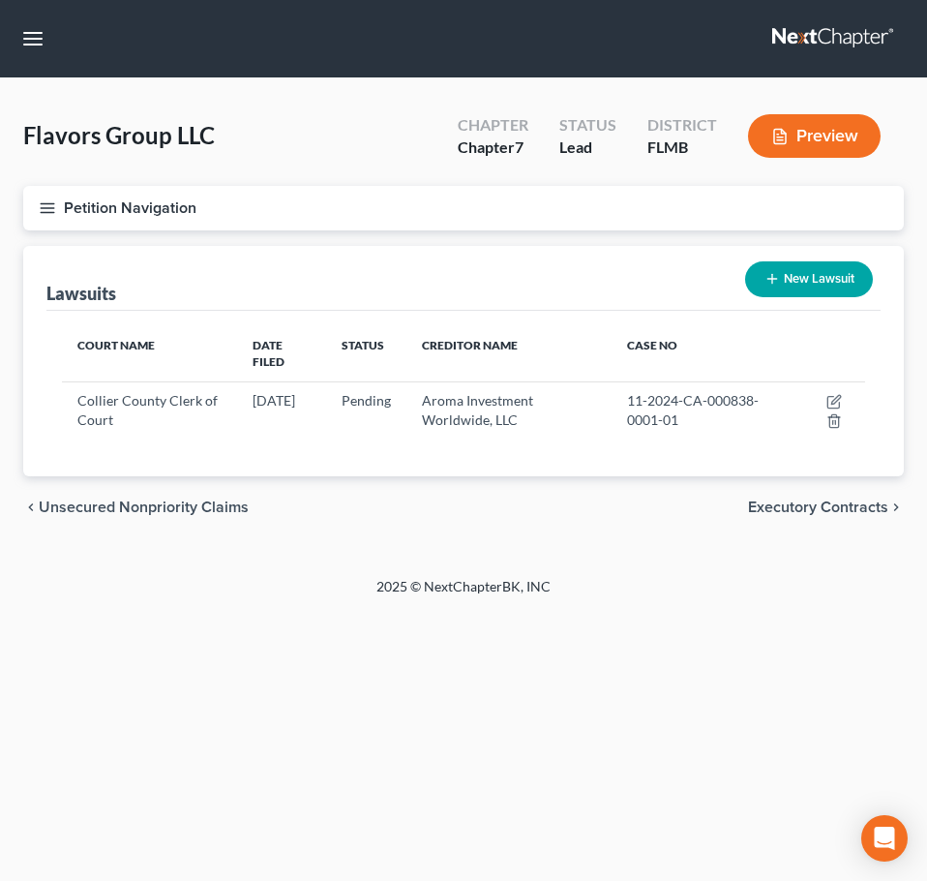
click at [834, 500] on span "Executory Contracts" at bounding box center [818, 507] width 140 height 15
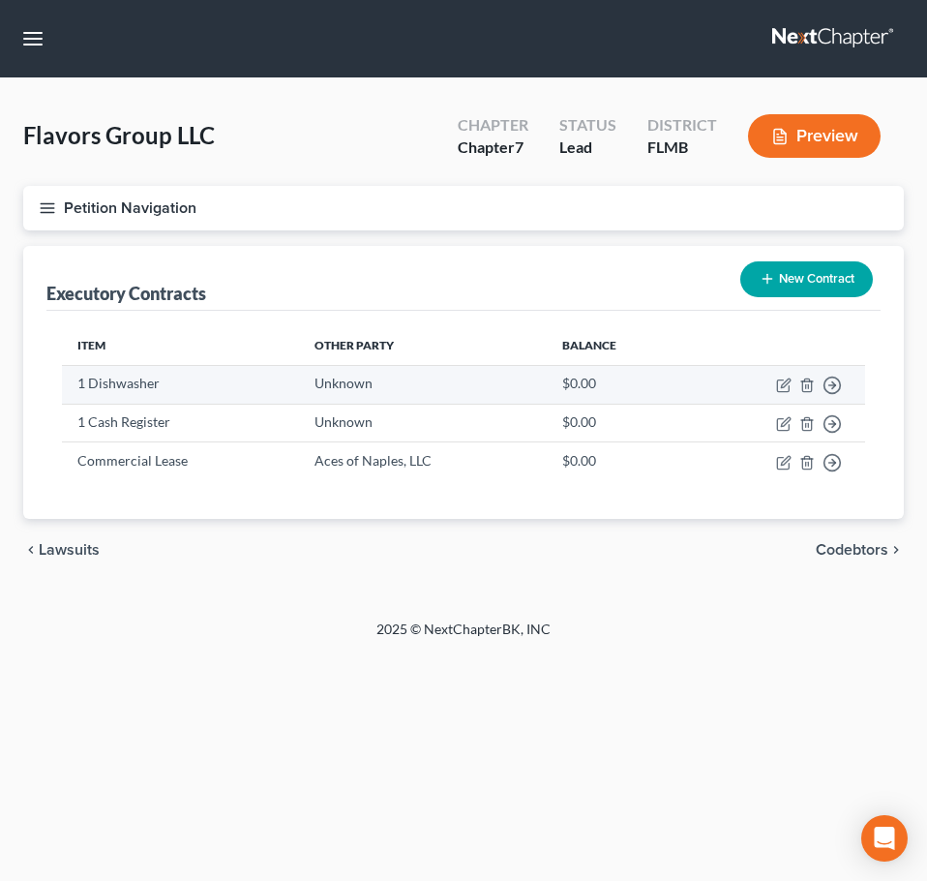
click at [128, 387] on td "1 Dishwasher" at bounding box center [180, 384] width 237 height 39
click at [776, 386] on icon "button" at bounding box center [783, 385] width 15 height 15
select select "2"
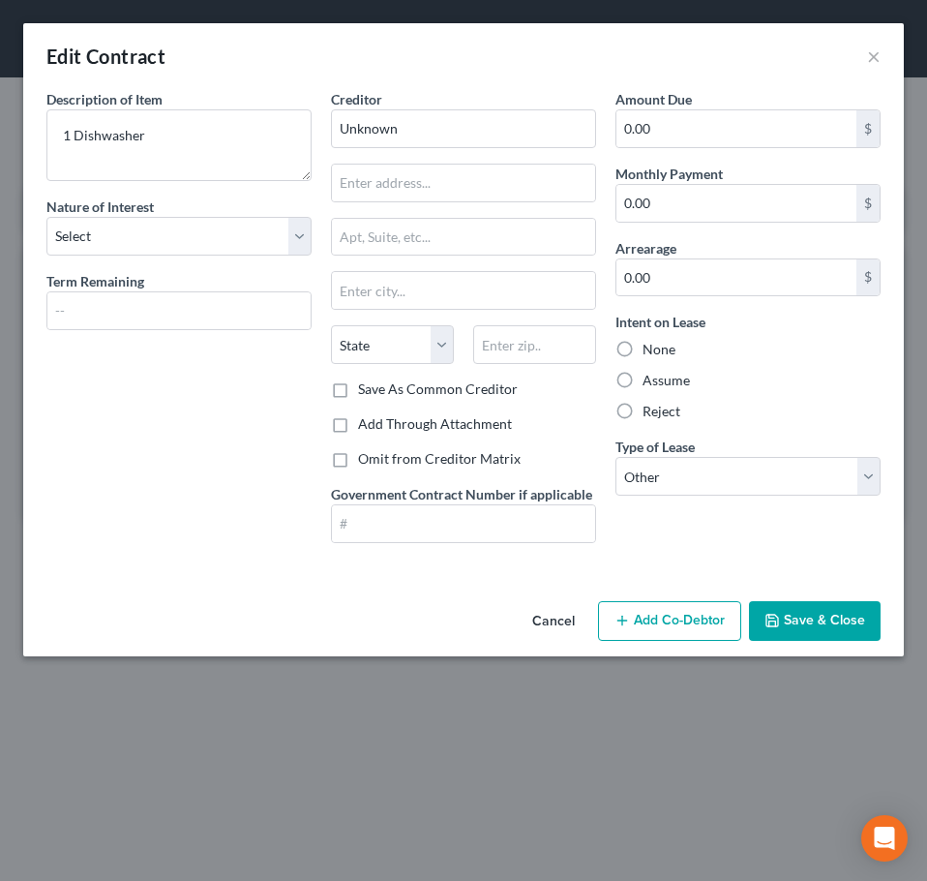
click at [643, 415] on label "Reject" at bounding box center [662, 411] width 38 height 19
click at [651, 414] on input "Reject" at bounding box center [657, 408] width 13 height 13
radio input "true"
click at [778, 616] on icon "button" at bounding box center [772, 620] width 15 height 15
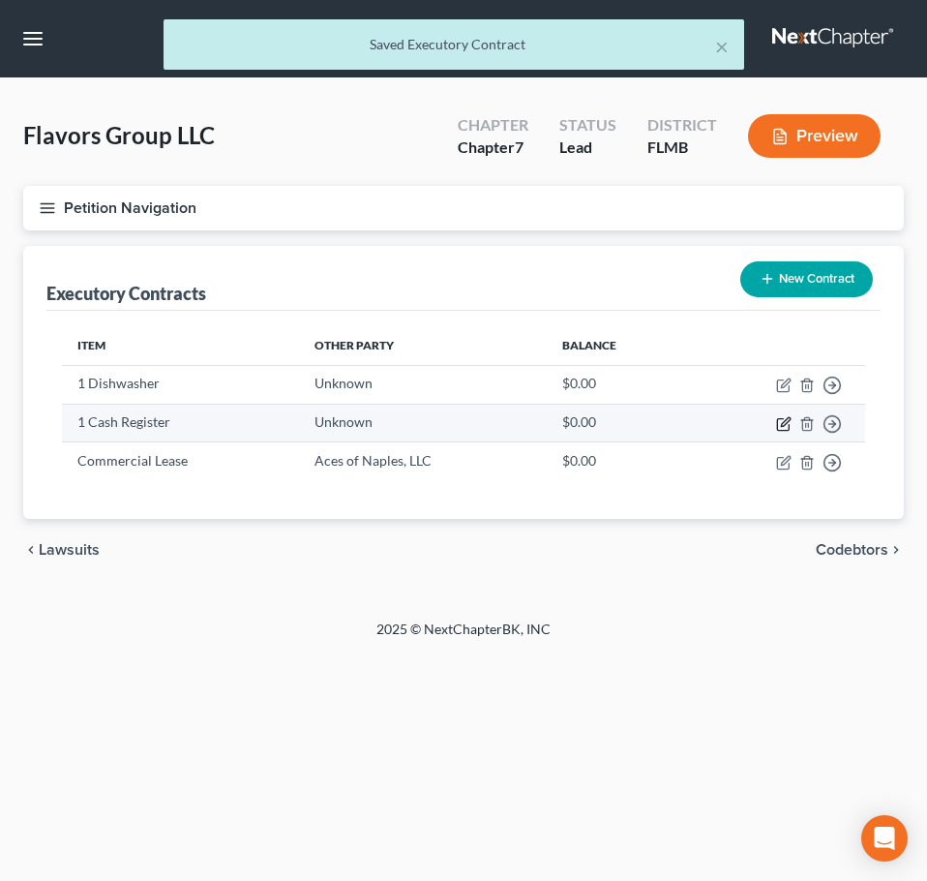
click at [777, 423] on icon "button" at bounding box center [783, 424] width 12 height 12
select select "2"
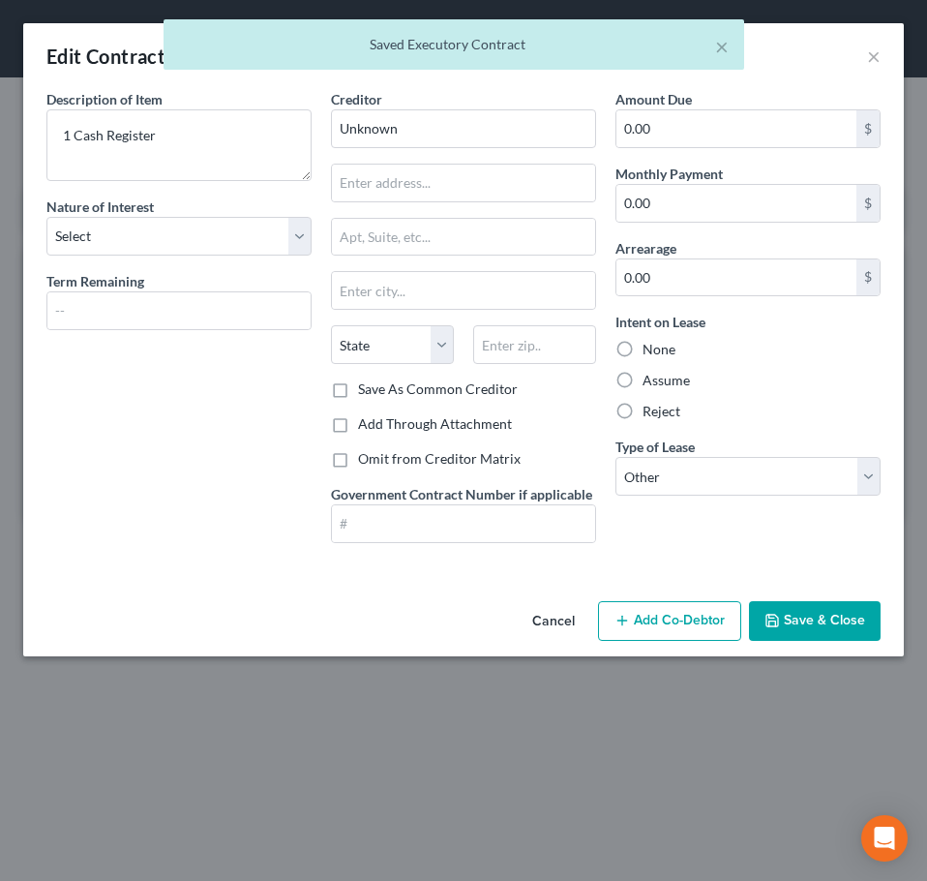
click at [643, 417] on label "Reject" at bounding box center [662, 411] width 38 height 19
click at [651, 414] on input "Reject" at bounding box center [657, 408] width 13 height 13
radio input "true"
click at [790, 624] on button "Save & Close" at bounding box center [815, 621] width 132 height 41
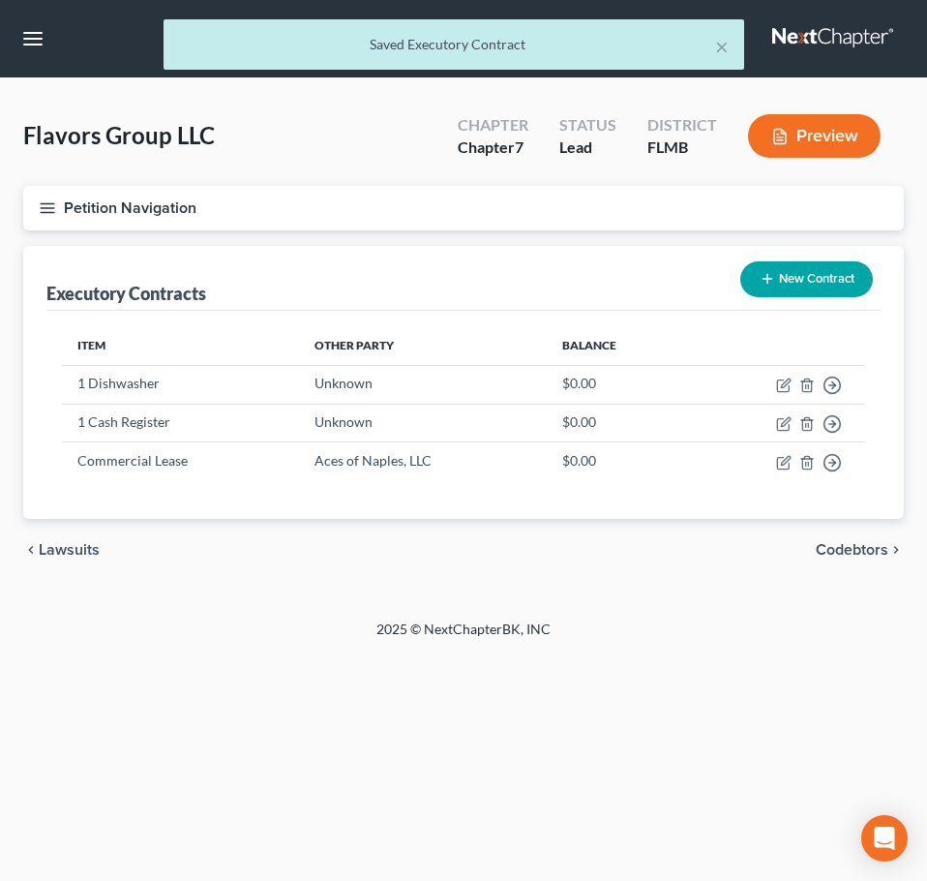
click at [836, 548] on span "Codebtors" at bounding box center [852, 549] width 73 height 15
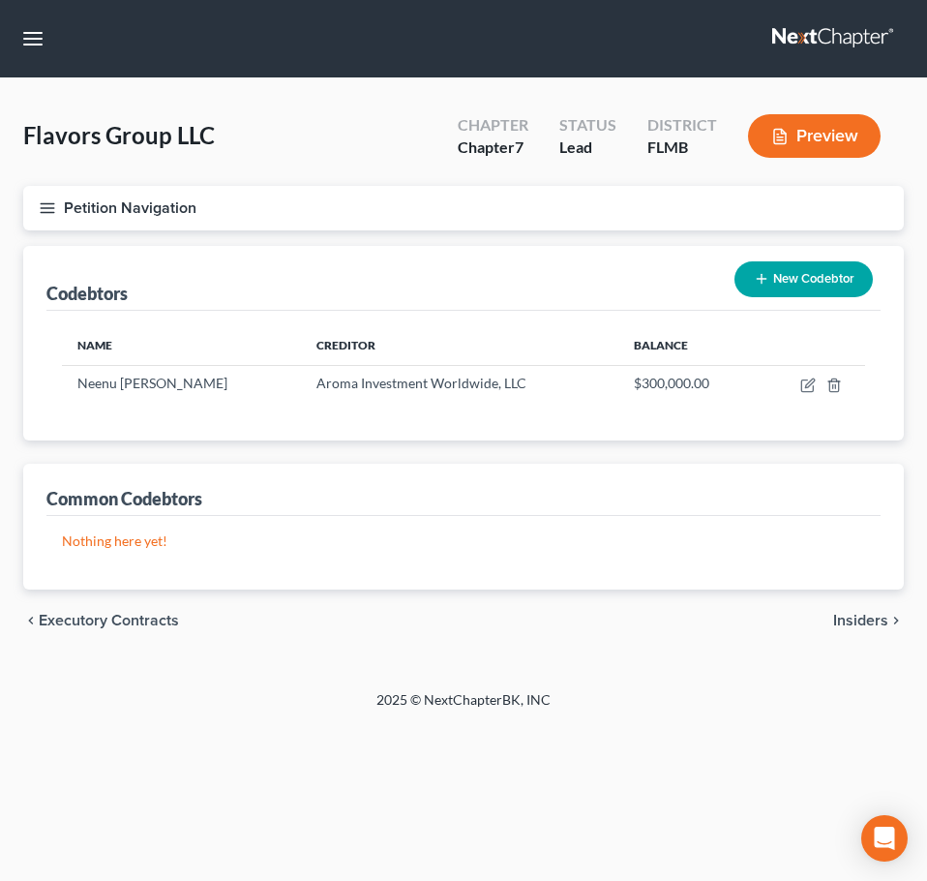
click at [804, 283] on button "New Codebtor" at bounding box center [804, 279] width 138 height 36
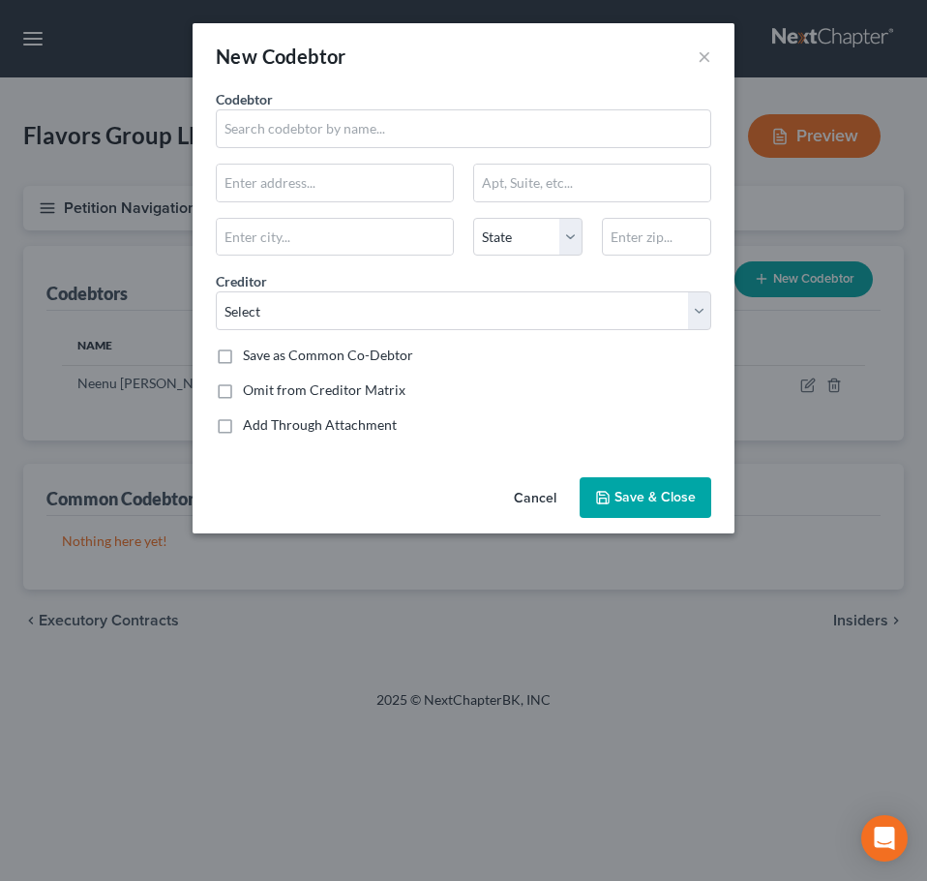
click at [536, 495] on button "Cancel" at bounding box center [536, 498] width 74 height 39
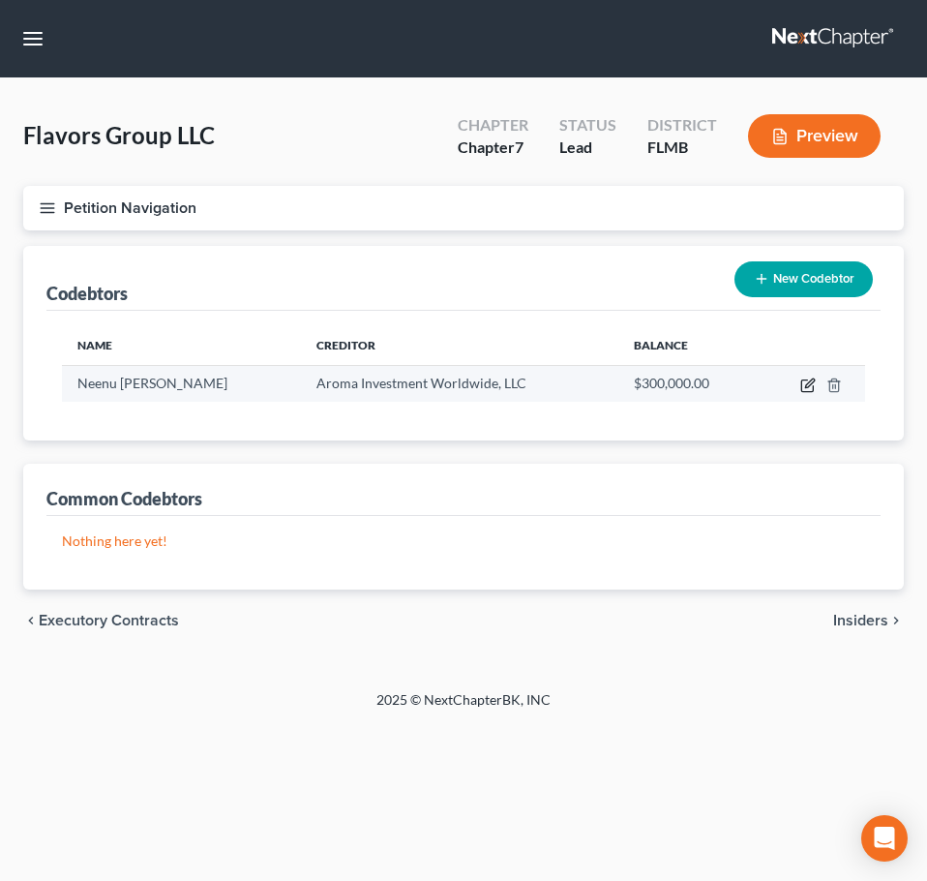
click at [803, 380] on icon "button" at bounding box center [808, 386] width 12 height 12
select select "9"
select select "6"
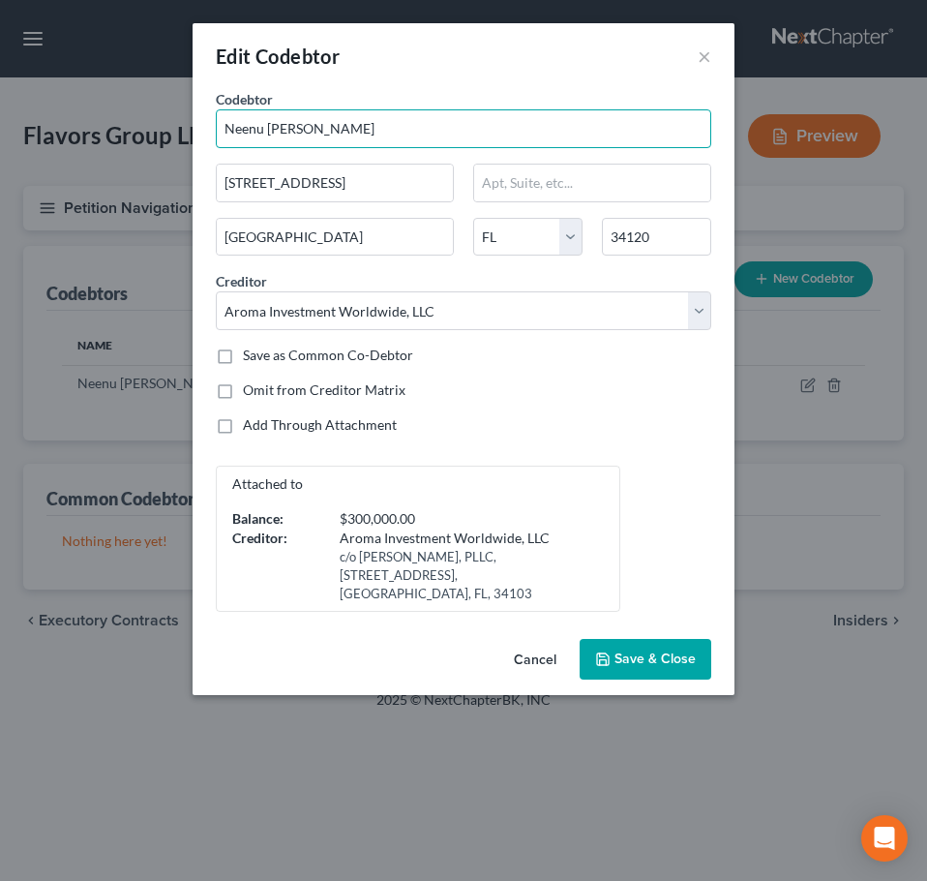
click at [365, 136] on input "Neenu [PERSON_NAME]" at bounding box center [464, 128] width 496 height 39
click at [633, 665] on span "Save & Close" at bounding box center [655, 659] width 81 height 16
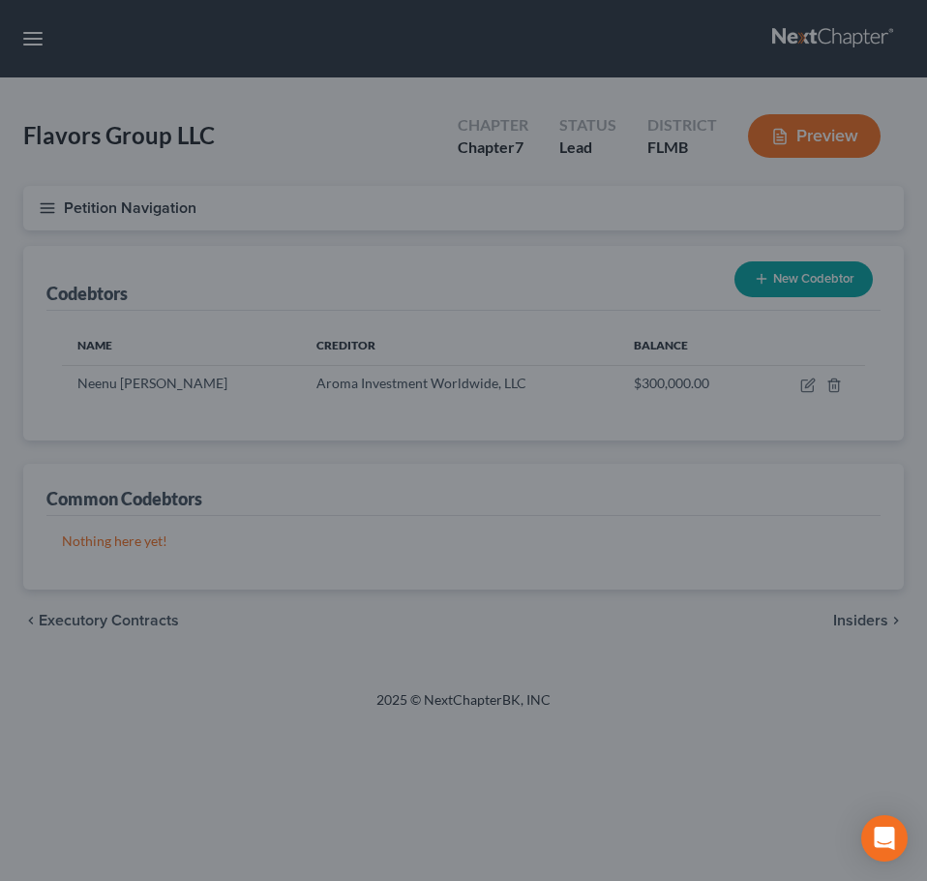
type input "Neenu [PERSON_NAME] and Vishnu [PERSON_NAME]"
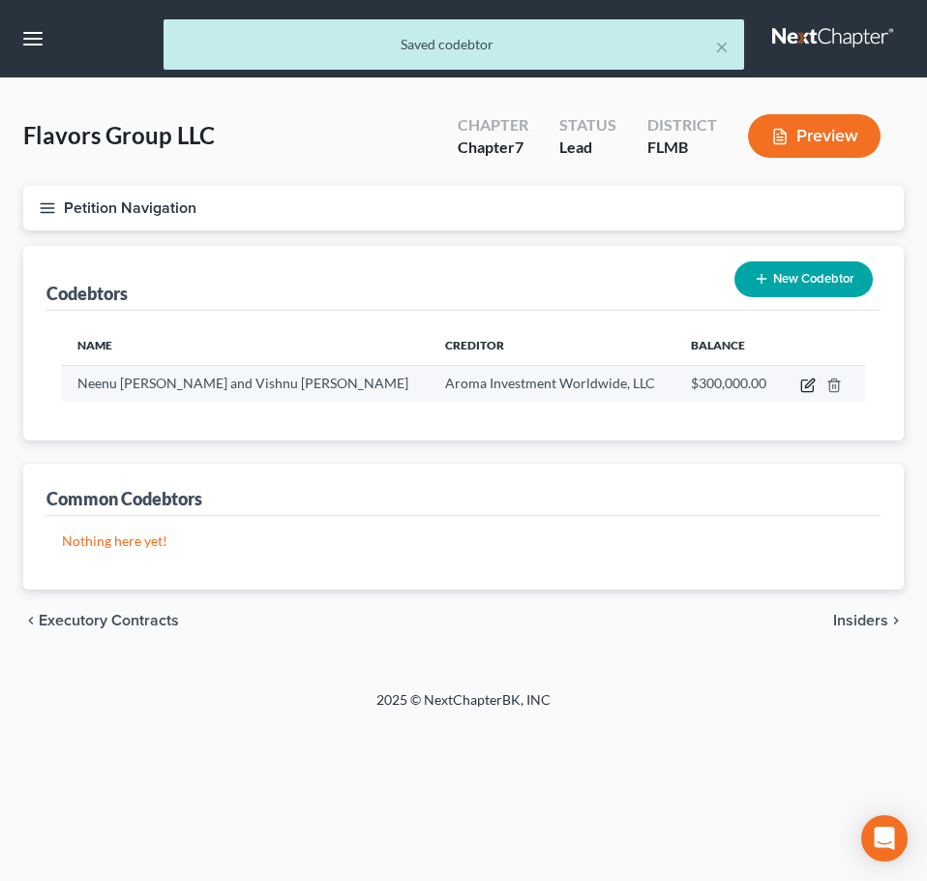
click at [806, 381] on icon "button" at bounding box center [808, 385] width 15 height 15
select select "9"
select select "6"
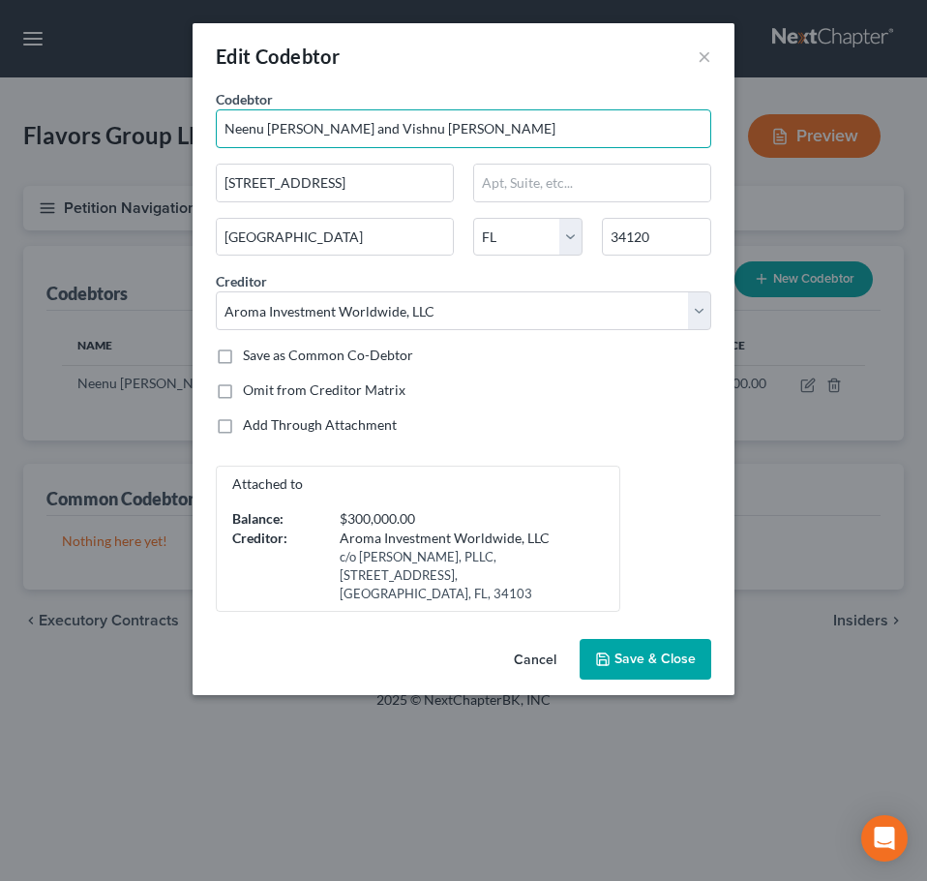
click at [354, 129] on input "Neenu [PERSON_NAME] and Vishnu [PERSON_NAME]" at bounding box center [464, 128] width 496 height 39
type input "Neenu and Vishnu [PERSON_NAME]"
click at [620, 646] on button "Save & Close" at bounding box center [646, 659] width 132 height 41
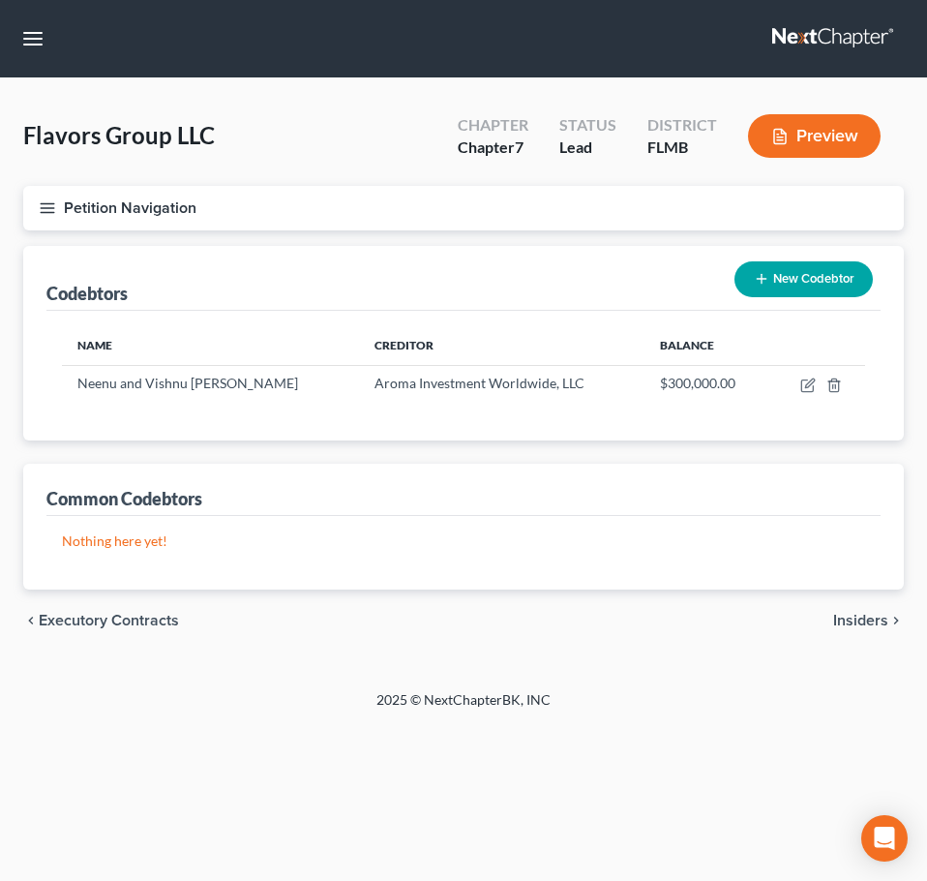
click at [837, 613] on span "Insiders" at bounding box center [861, 620] width 55 height 15
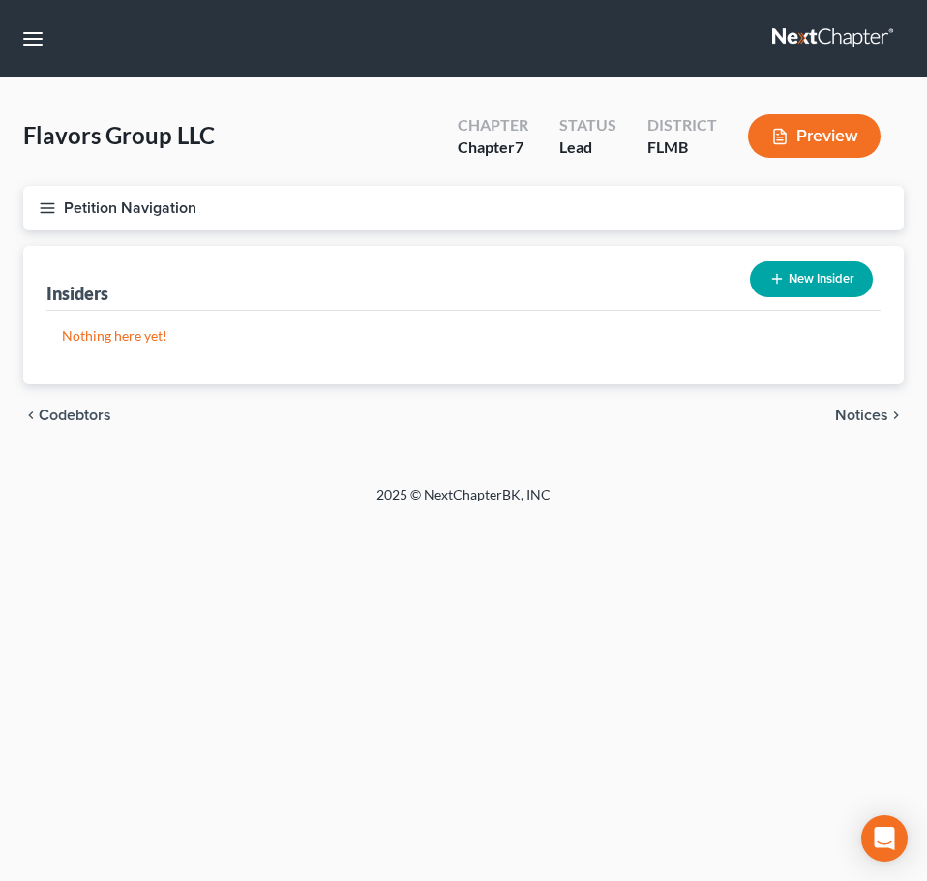
click at [853, 410] on span "Notices" at bounding box center [861, 415] width 53 height 15
click at [813, 276] on button "New Notice Address" at bounding box center [788, 279] width 170 height 36
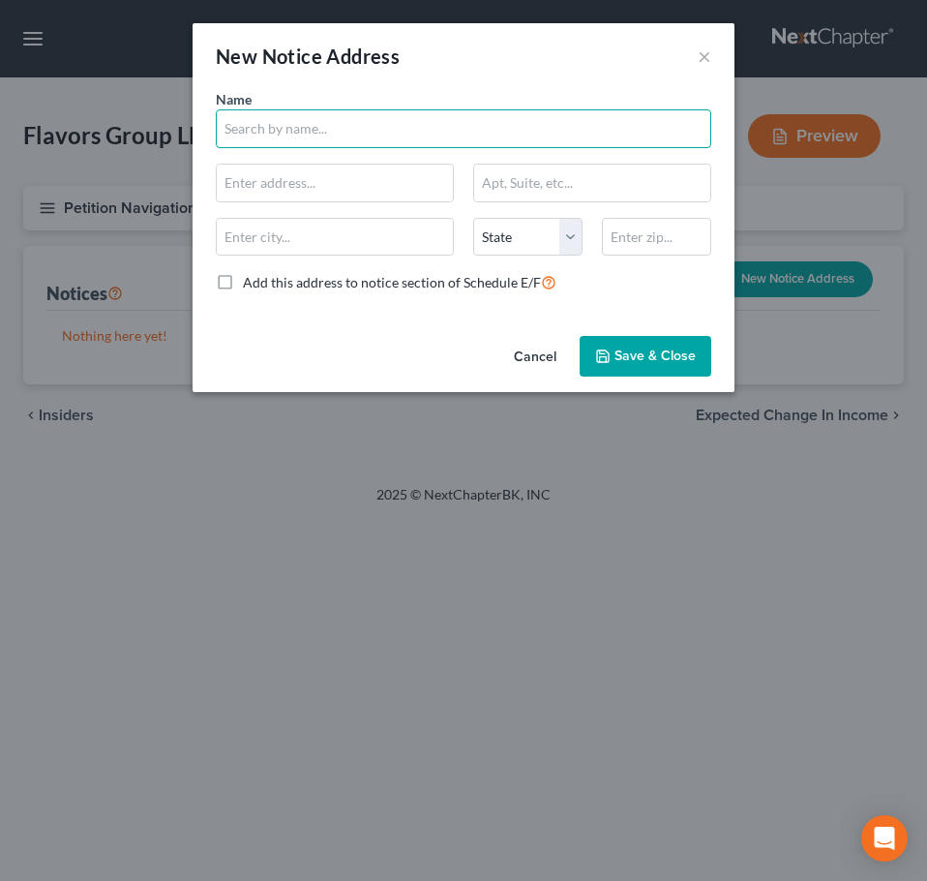
click at [315, 136] on input "text" at bounding box center [464, 128] width 496 height 39
type input "Door Dash"
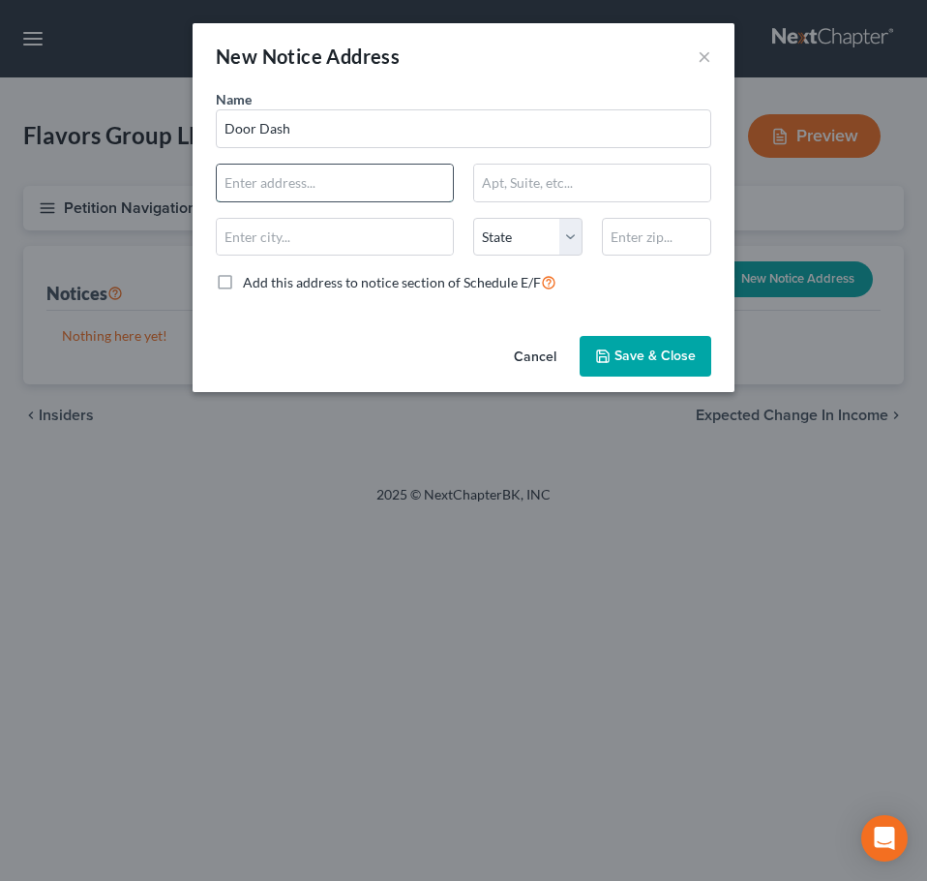
click at [281, 177] on input "text" at bounding box center [335, 183] width 236 height 37
click at [476, 287] on span "Add this address to notice section of Schedule E/F" at bounding box center [392, 282] width 298 height 16
click at [263, 284] on input "Add this address to notice section of Schedule E/F" at bounding box center [257, 277] width 13 height 13
checkbox input "true"
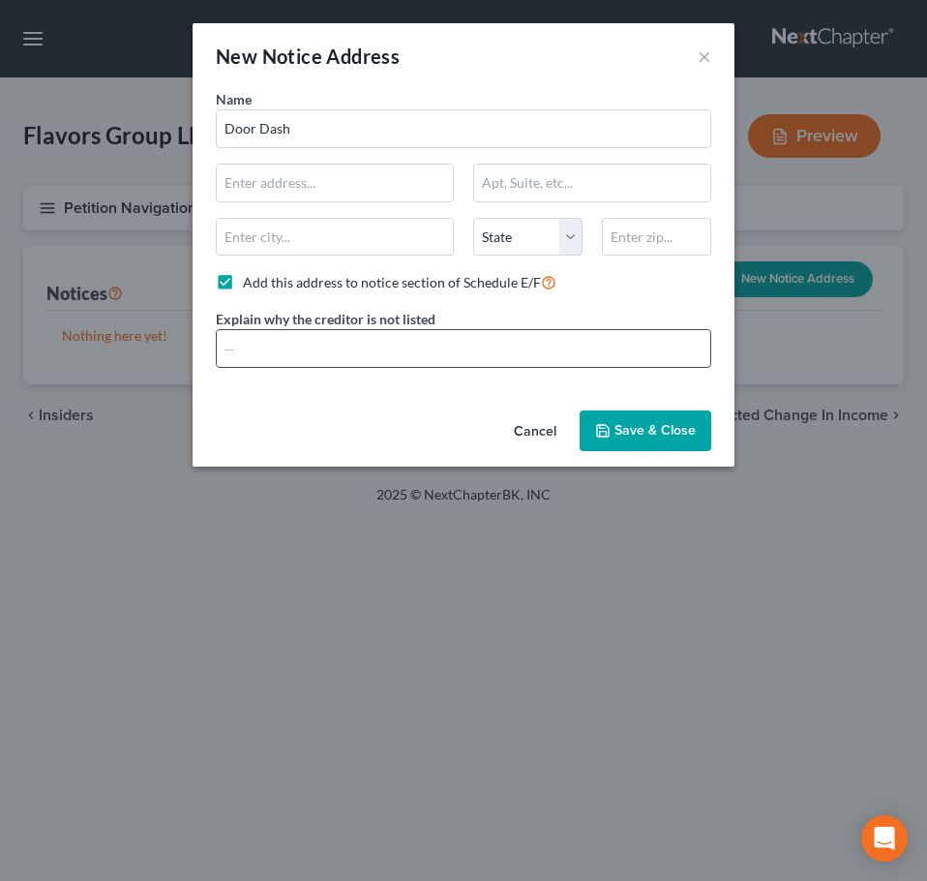
click at [408, 353] on input "text" at bounding box center [464, 348] width 494 height 37
click at [622, 425] on span "Save & Close" at bounding box center [655, 430] width 81 height 16
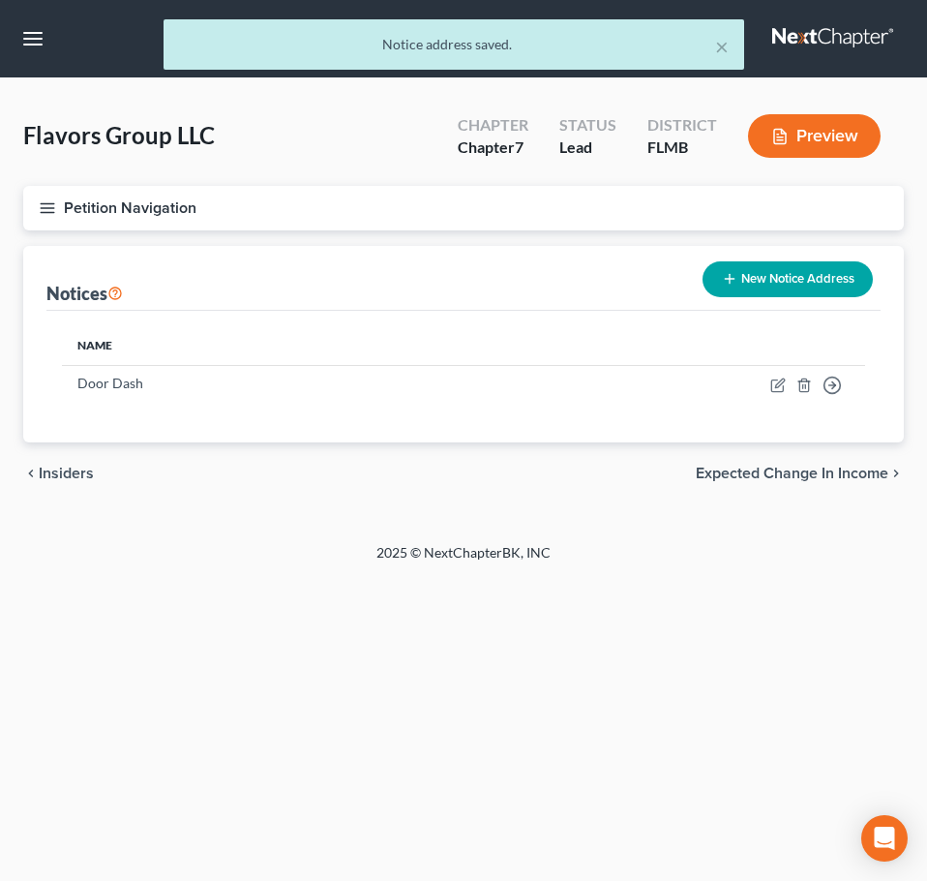
click at [46, 477] on span "Insiders" at bounding box center [66, 473] width 55 height 15
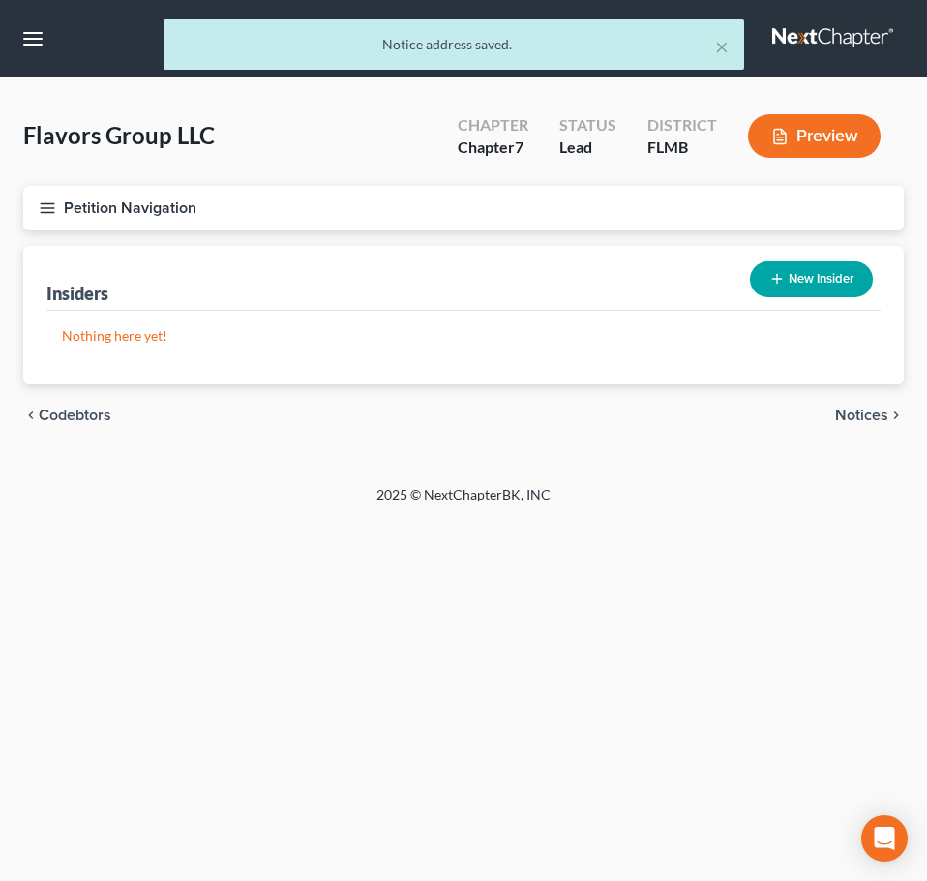
click at [62, 425] on div "chevron_left Codebtors Notices chevron_right" at bounding box center [463, 415] width 881 height 62
click at [71, 413] on span "Codebtors" at bounding box center [75, 415] width 73 height 15
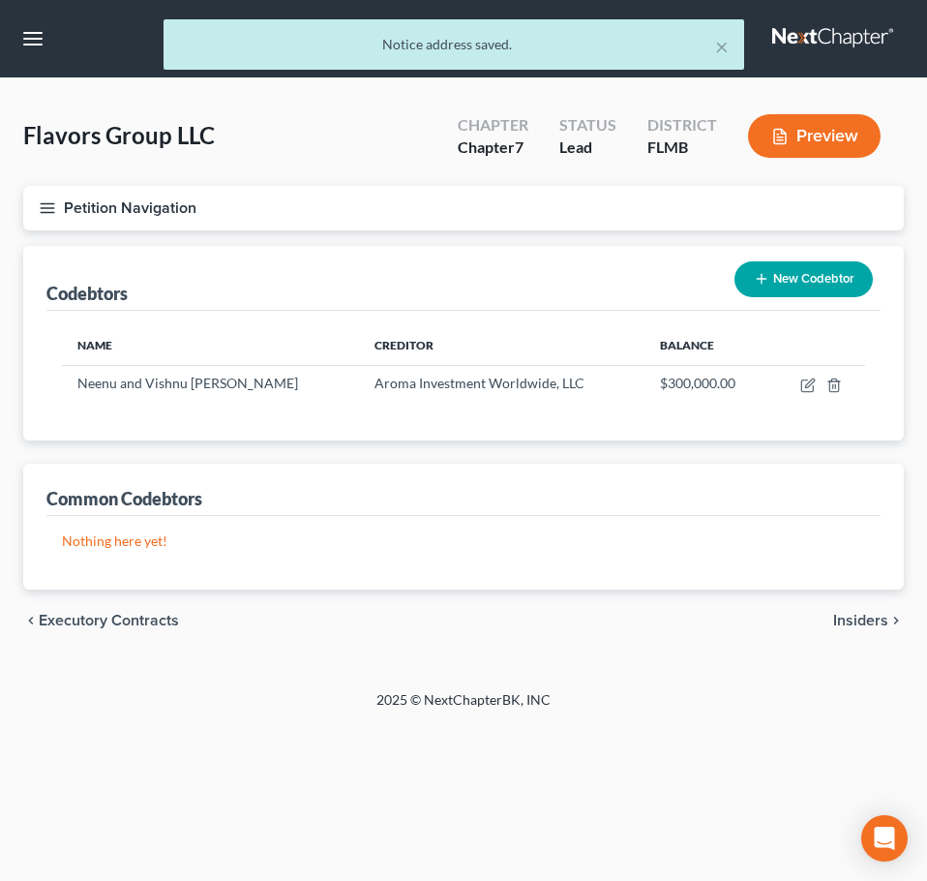
click at [115, 620] on span "Executory Contracts" at bounding box center [109, 620] width 140 height 15
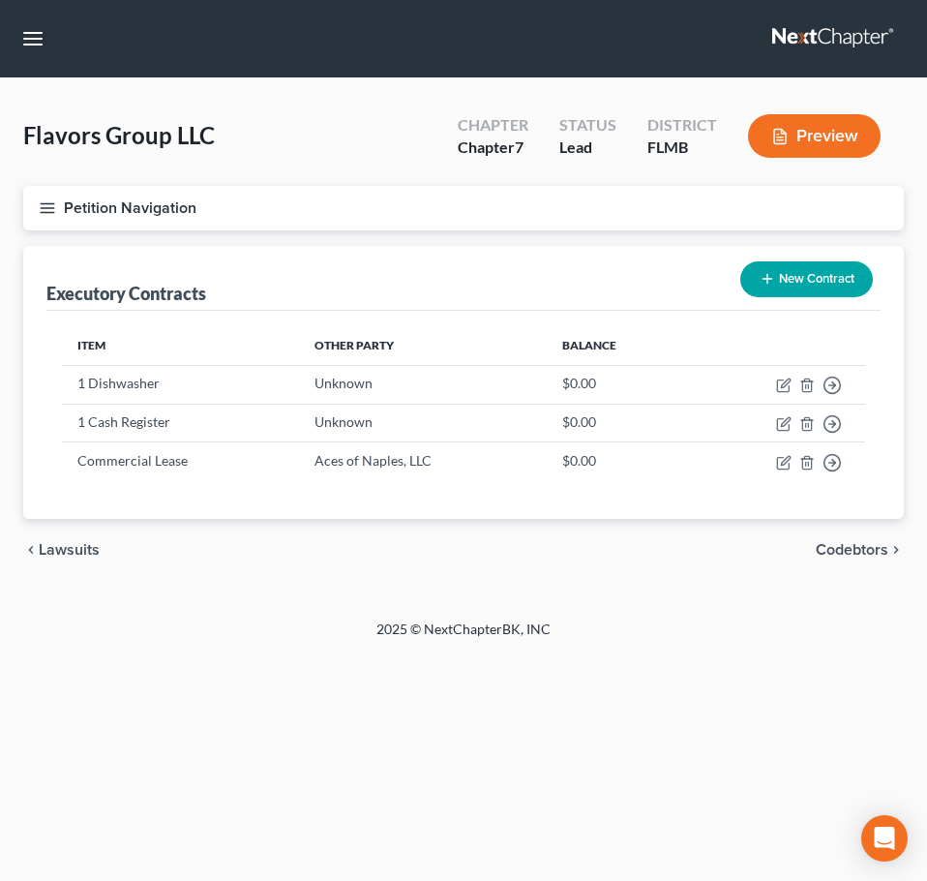
click at [103, 560] on div "chevron_left Lawsuits Codebtors chevron_right" at bounding box center [463, 550] width 881 height 62
click at [74, 556] on span "Lawsuits" at bounding box center [69, 549] width 61 height 15
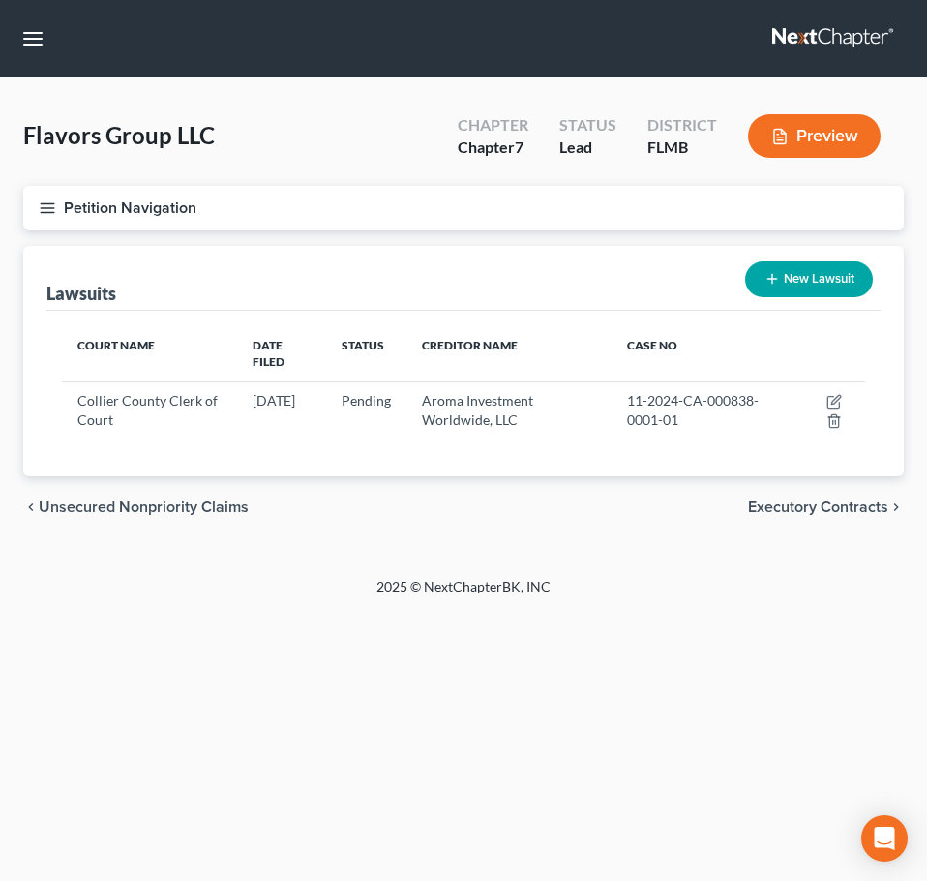
click at [97, 500] on span "Unsecured Nonpriority Claims" at bounding box center [144, 507] width 210 height 15
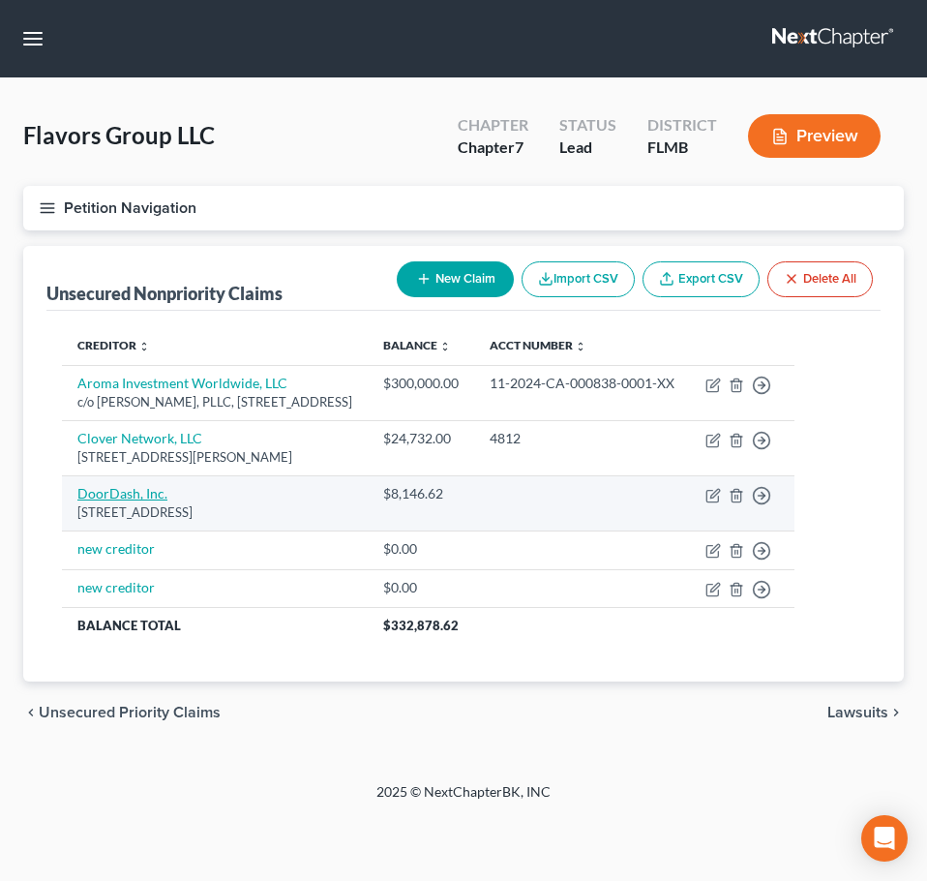
click at [125, 501] on link "DoorDash, Inc." at bounding box center [122, 493] width 90 height 16
select select "4"
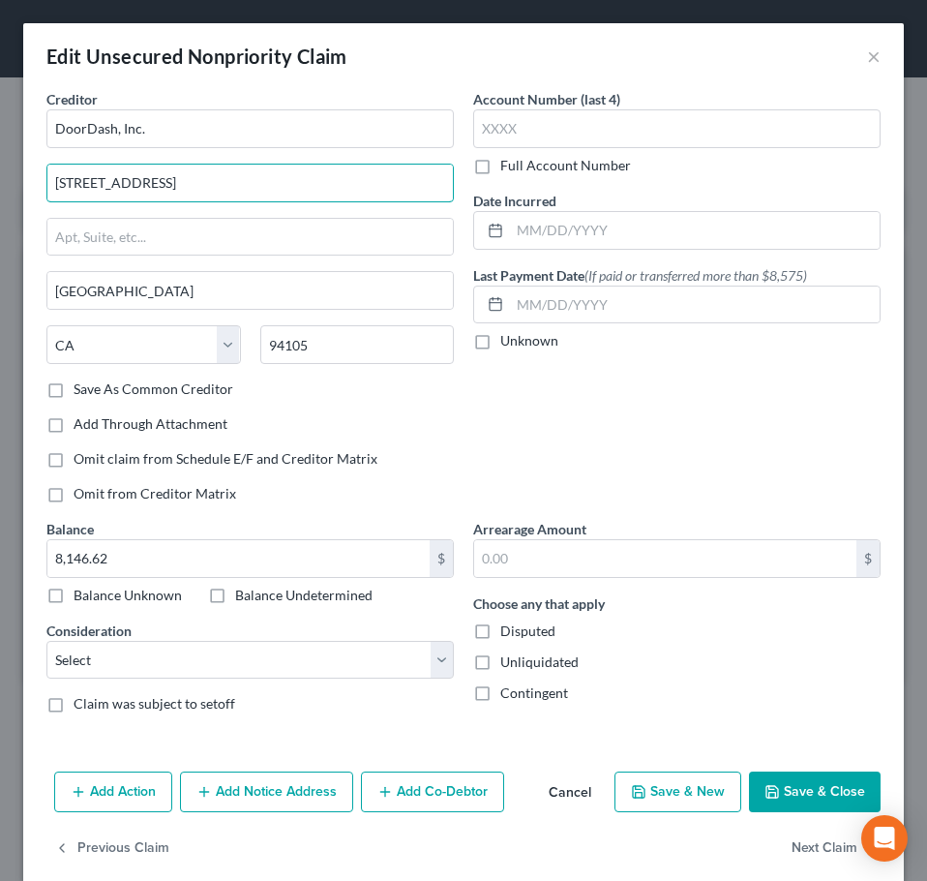
drag, startPoint x: 171, startPoint y: 181, endPoint x: 35, endPoint y: 187, distance: 136.6
click at [35, 187] on div "Creditor * DoorDash, Inc. [STREET_ADDRESS][GEOGRAPHIC_DATA] [US_STATE][GEOGRAPH…" at bounding box center [463, 426] width 881 height 675
click at [765, 784] on icon "button" at bounding box center [772, 791] width 15 height 15
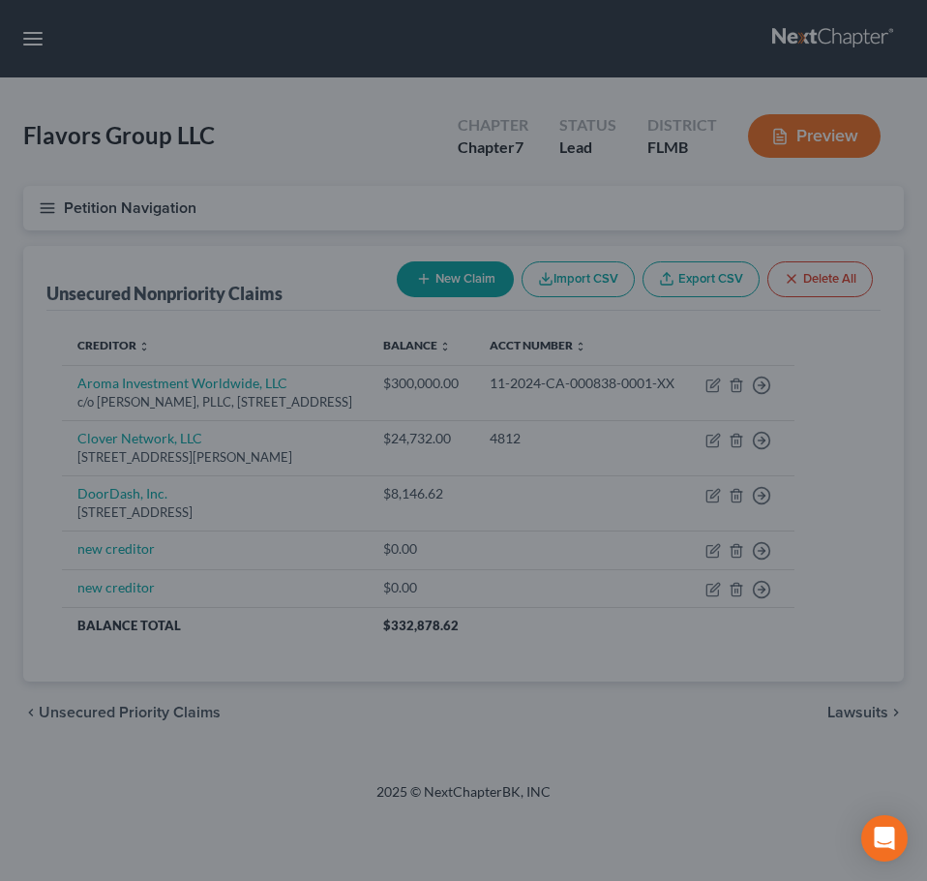
type input "0"
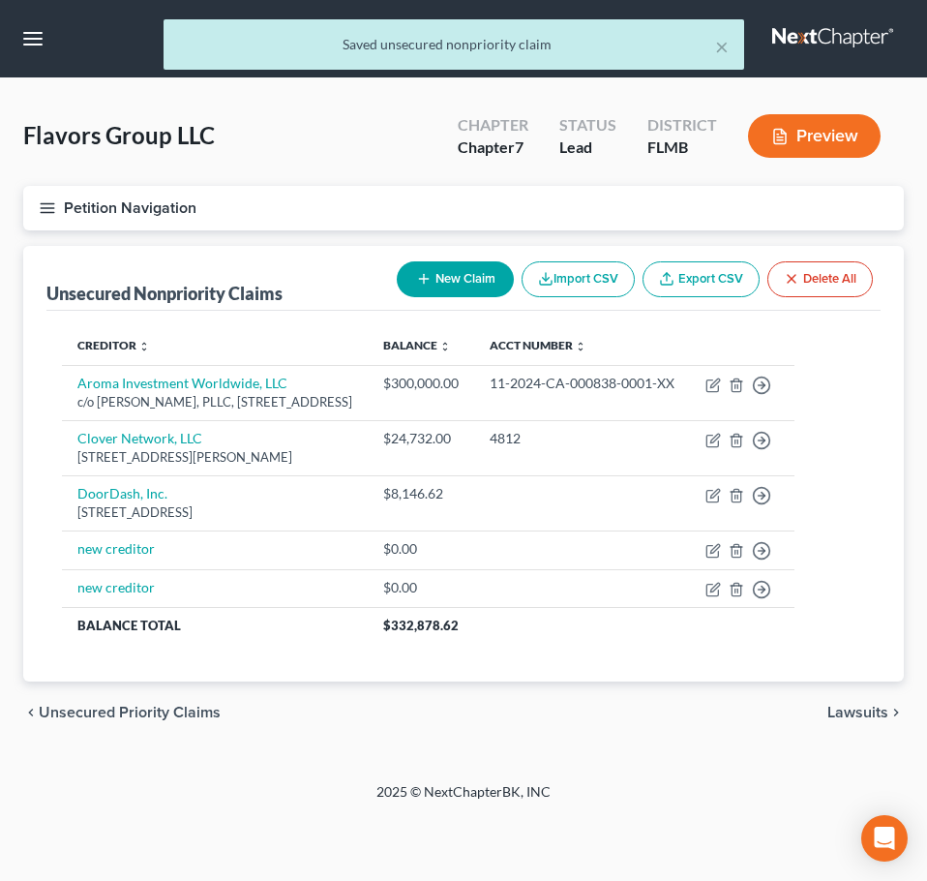
click at [827, 725] on div "chevron_left Unsecured Priority Claims Lawsuits chevron_right" at bounding box center [463, 713] width 881 height 62
click at [852, 720] on span "Lawsuits" at bounding box center [858, 712] width 61 height 15
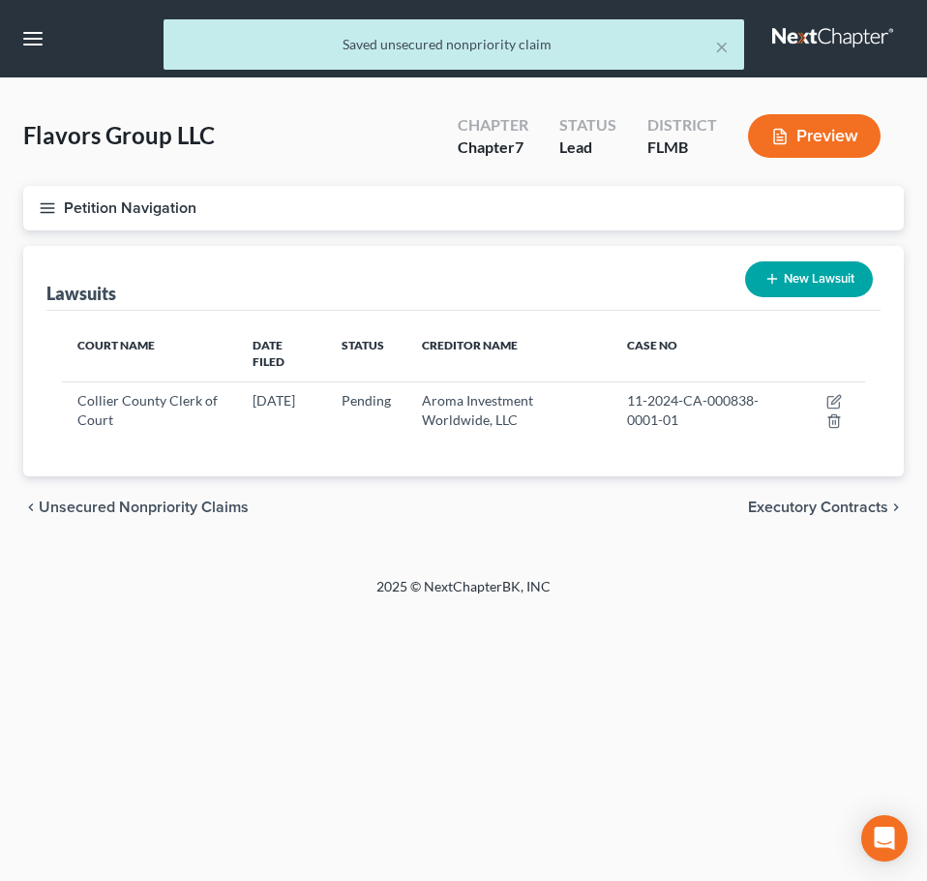
click at [821, 476] on div "chevron_left Unsecured Nonpriority Claims Executory Contracts chevron_right" at bounding box center [463, 507] width 881 height 62
click at [806, 500] on span "Executory Contracts" at bounding box center [818, 507] width 140 height 15
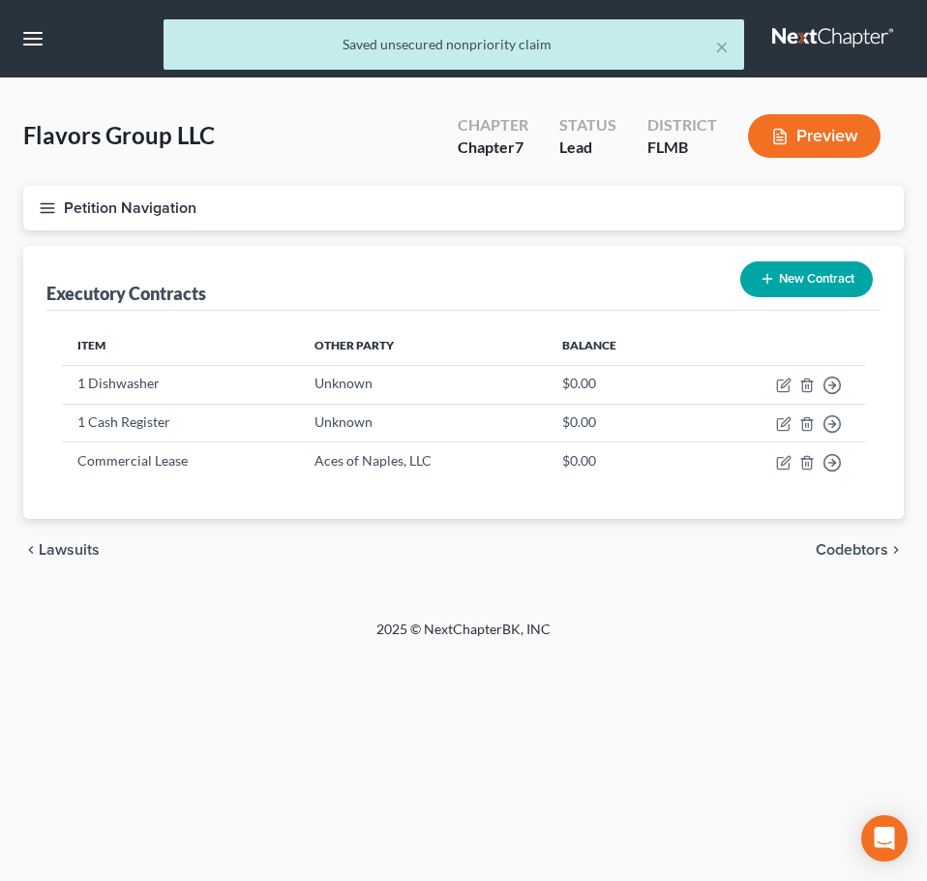
click at [835, 543] on span "Codebtors" at bounding box center [852, 549] width 73 height 15
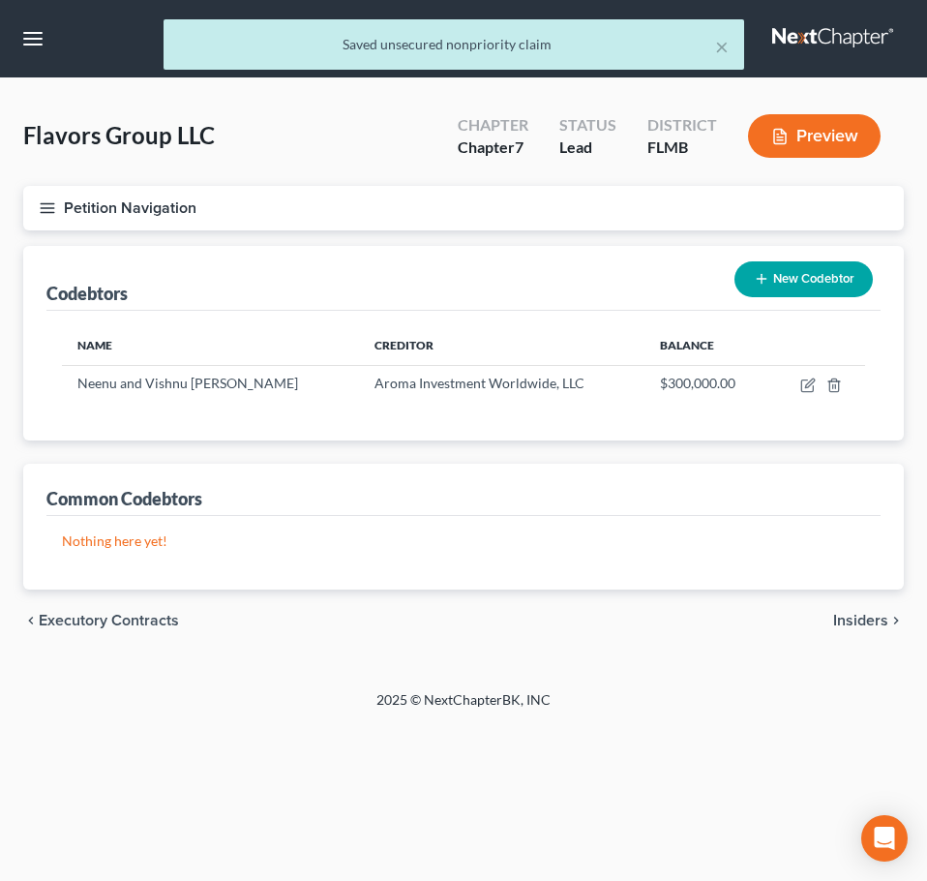
click at [847, 622] on span "Insiders" at bounding box center [861, 620] width 55 height 15
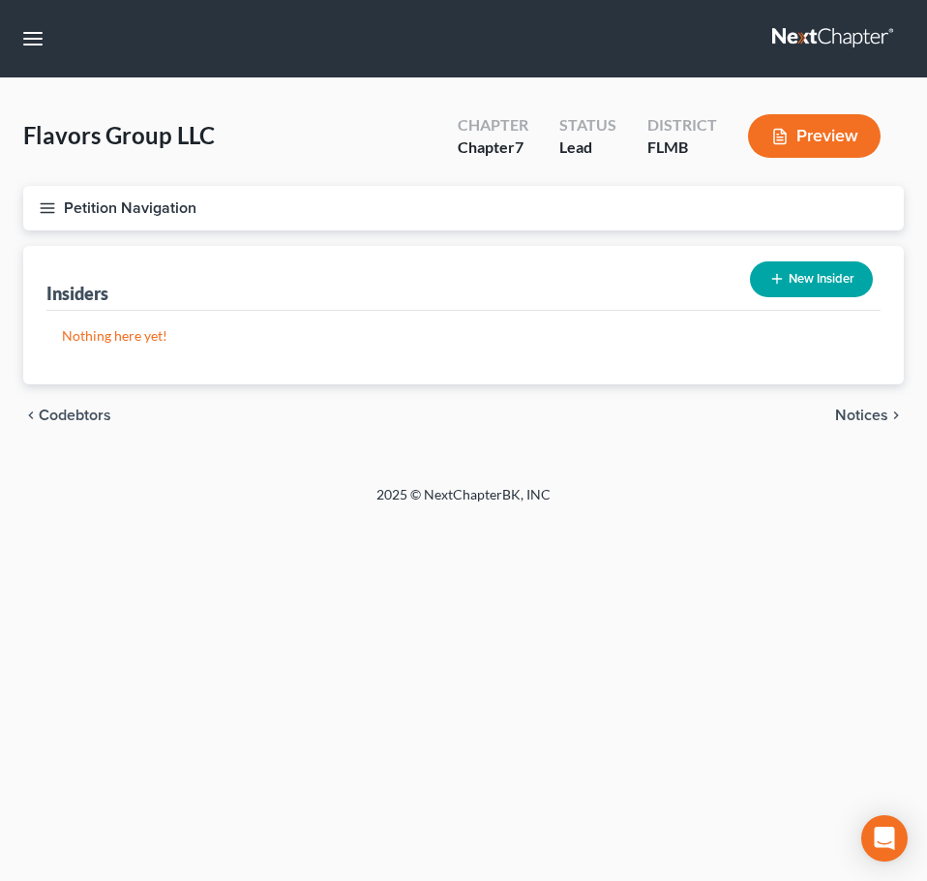
click at [855, 412] on span "Notices" at bounding box center [861, 415] width 53 height 15
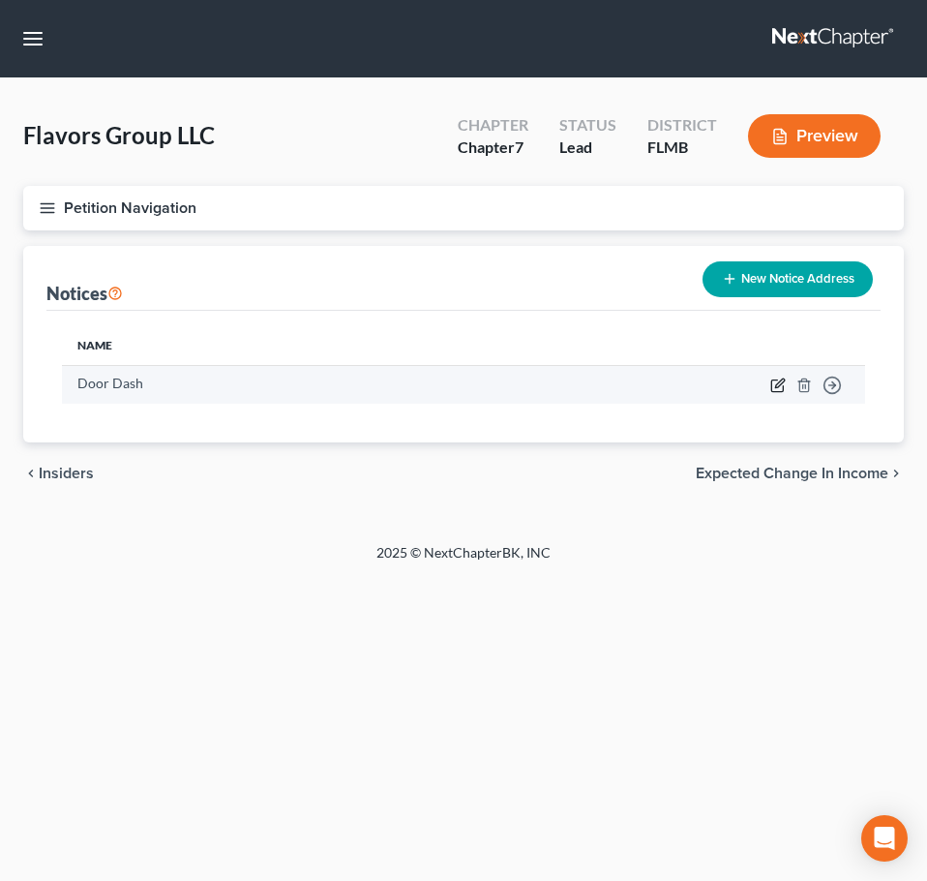
click at [774, 380] on icon "button" at bounding box center [778, 386] width 12 height 12
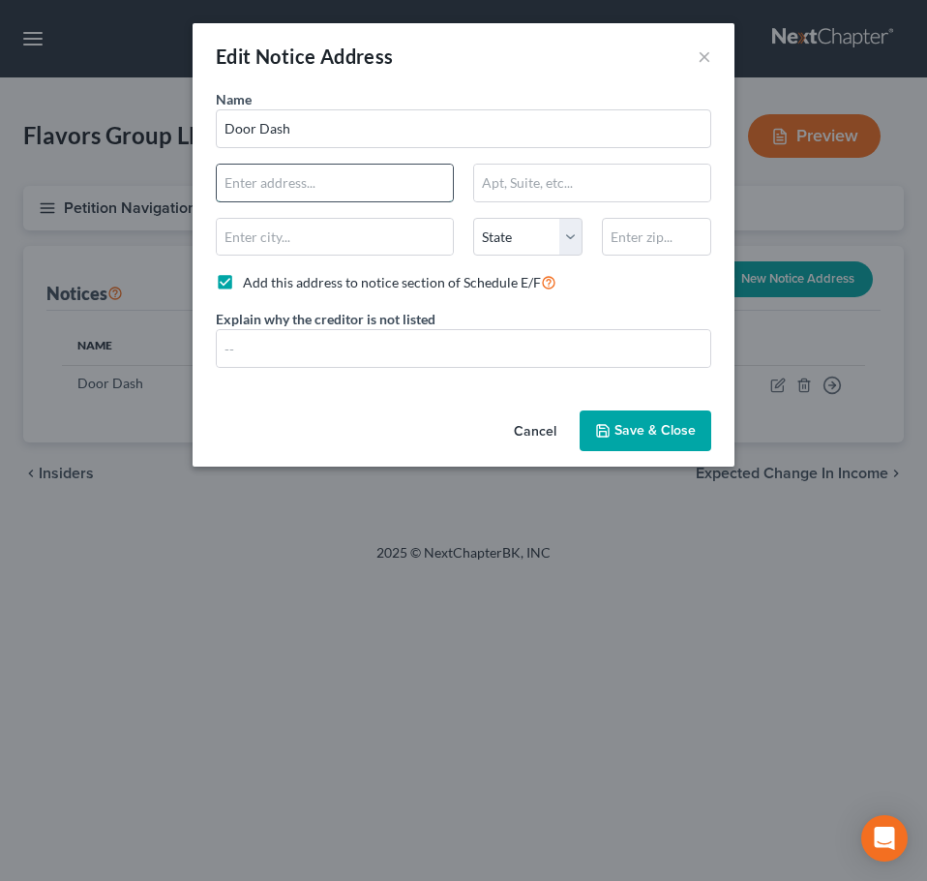
click at [331, 183] on input "text" at bounding box center [335, 183] width 236 height 37
paste input "[STREET_ADDRESS]"
type input "[STREET_ADDRESS]"
click at [656, 242] on input "text" at bounding box center [656, 237] width 109 height 39
type input "94105"
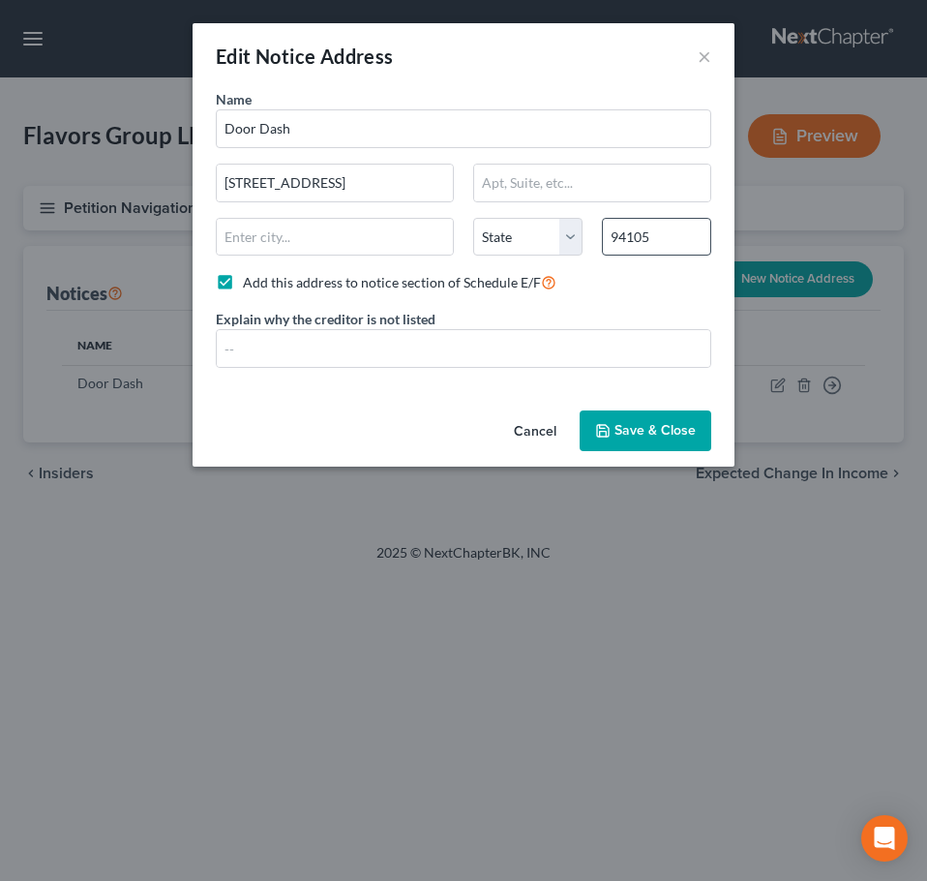
type input "[GEOGRAPHIC_DATA]"
select select "4"
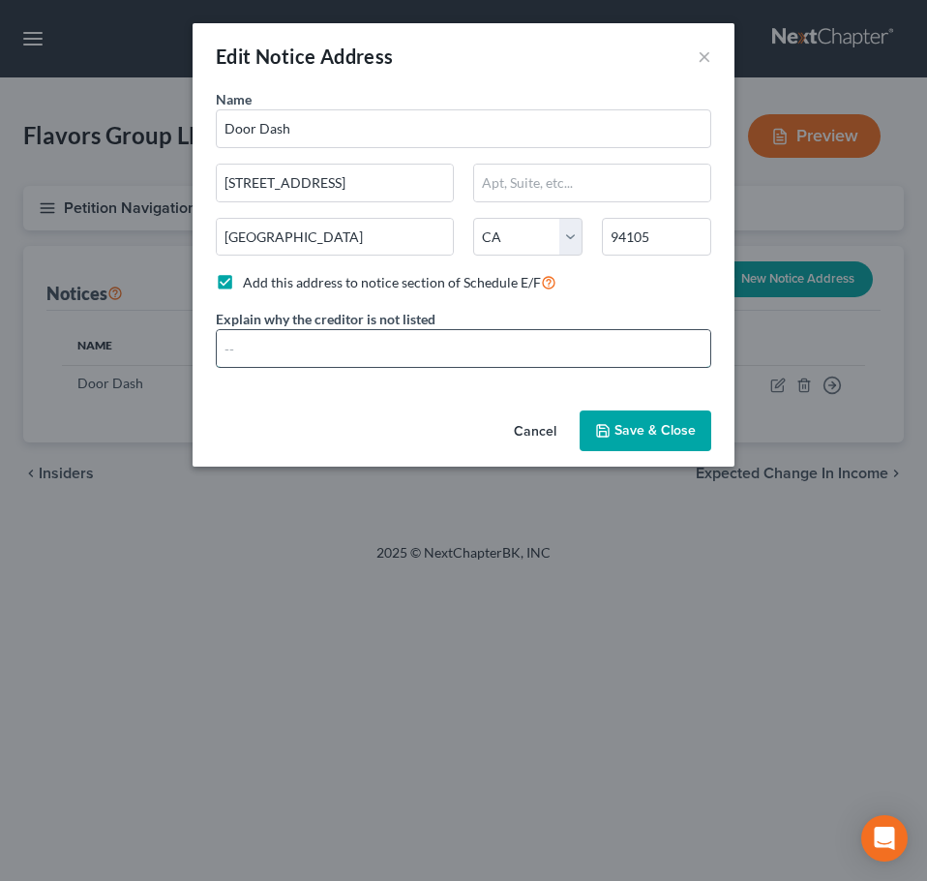
click at [287, 334] on input "text" at bounding box center [464, 348] width 494 height 37
click at [651, 419] on button "Save & Close" at bounding box center [646, 430] width 132 height 41
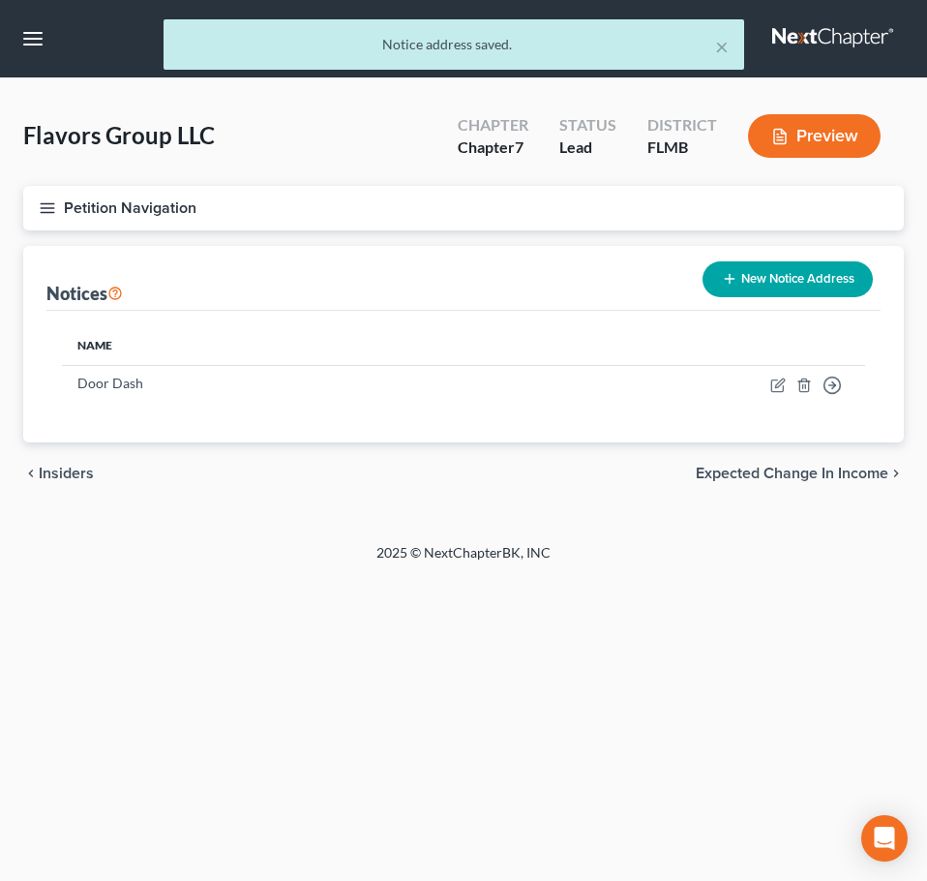
click at [55, 474] on span "Insiders" at bounding box center [66, 473] width 55 height 15
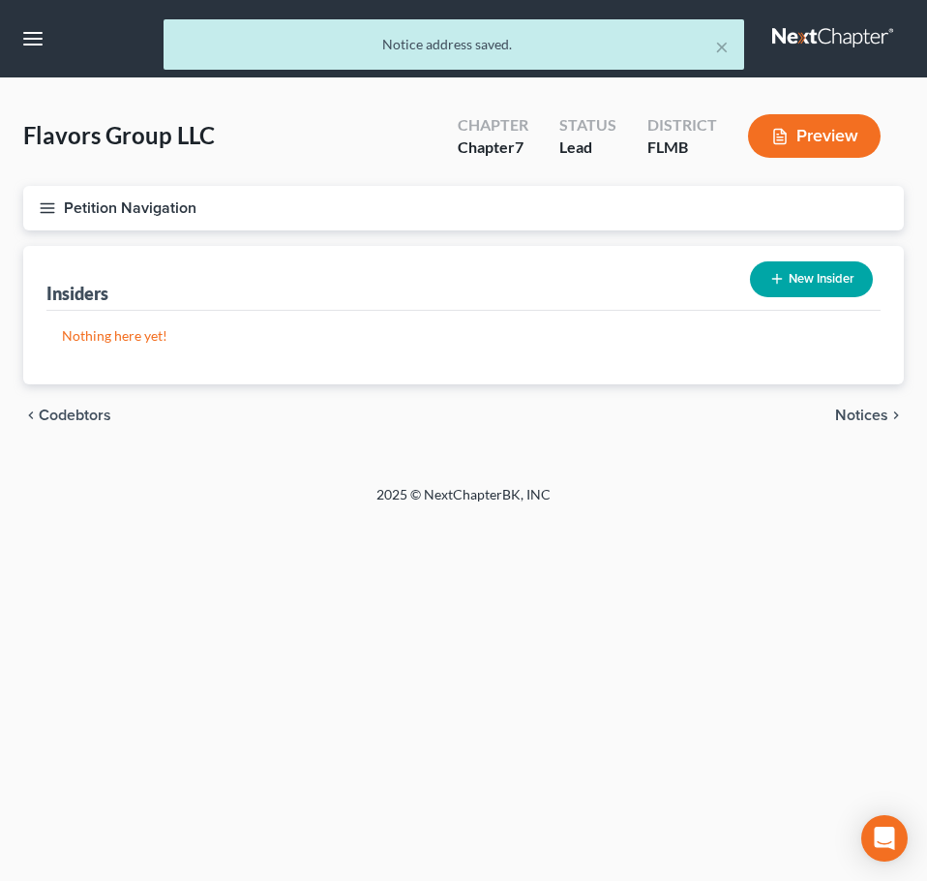
click at [68, 423] on span "Codebtors" at bounding box center [75, 415] width 73 height 15
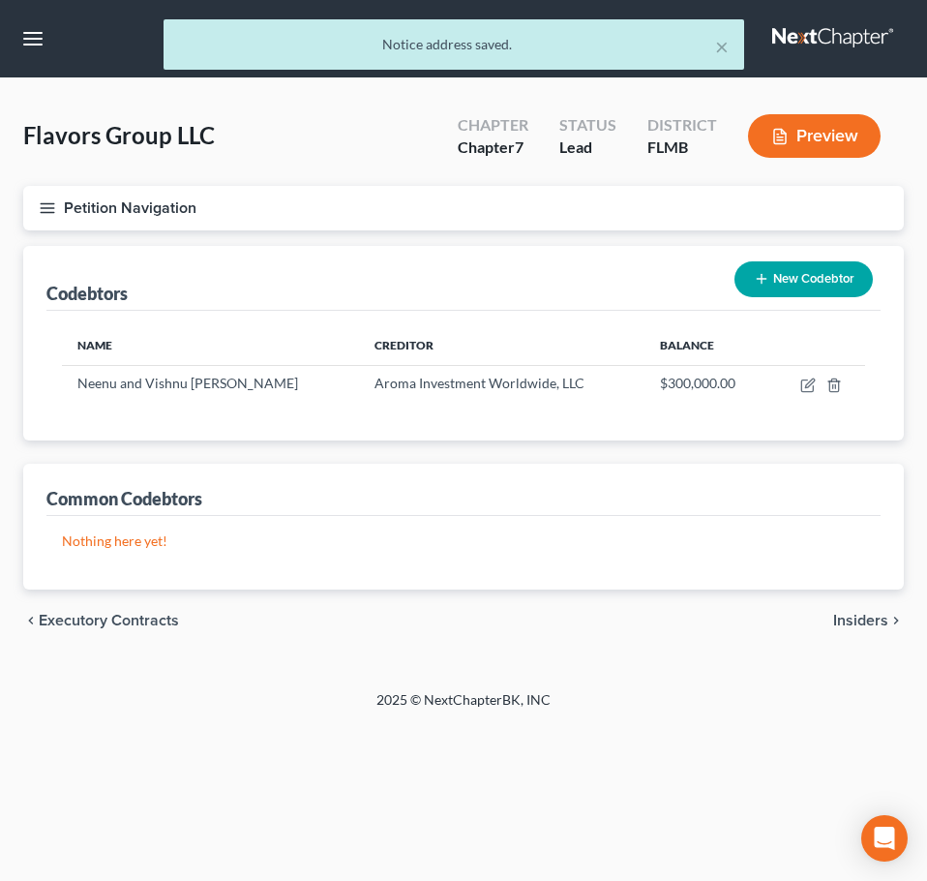
click at [101, 617] on span "Executory Contracts" at bounding box center [109, 620] width 140 height 15
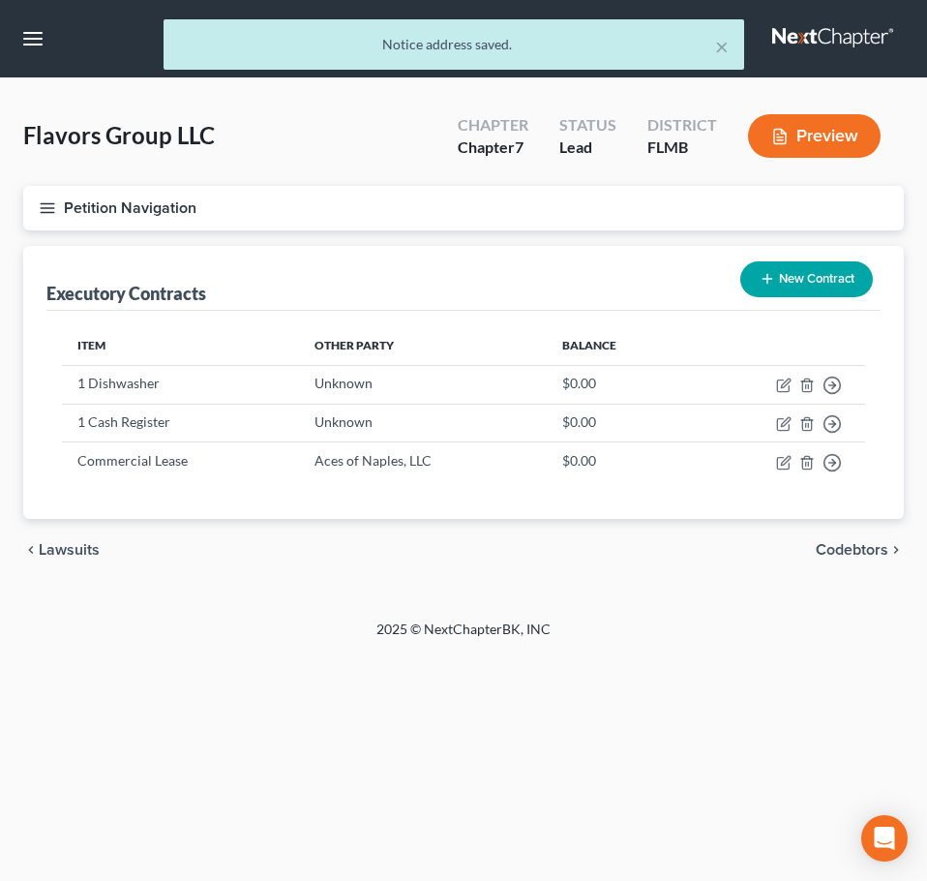
click at [82, 534] on div "chevron_left Lawsuits Codebtors chevron_right" at bounding box center [463, 550] width 881 height 62
click at [79, 547] on span "Lawsuits" at bounding box center [69, 549] width 61 height 15
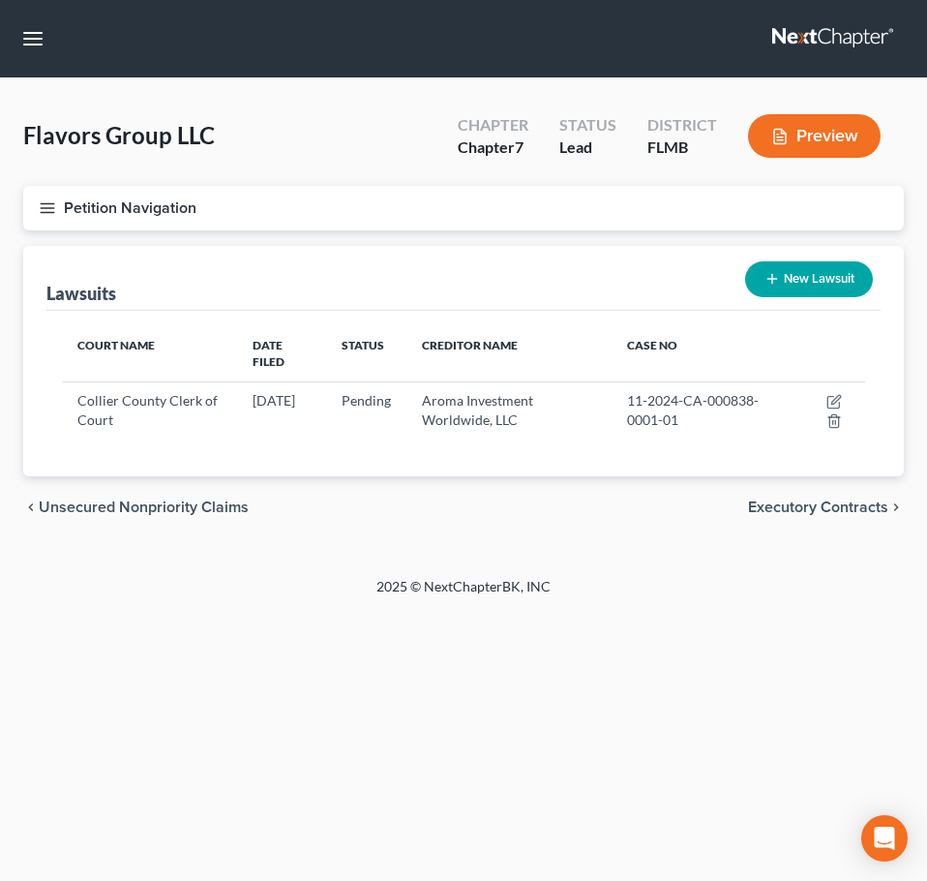
click at [162, 500] on span "Unsecured Nonpriority Claims" at bounding box center [144, 507] width 210 height 15
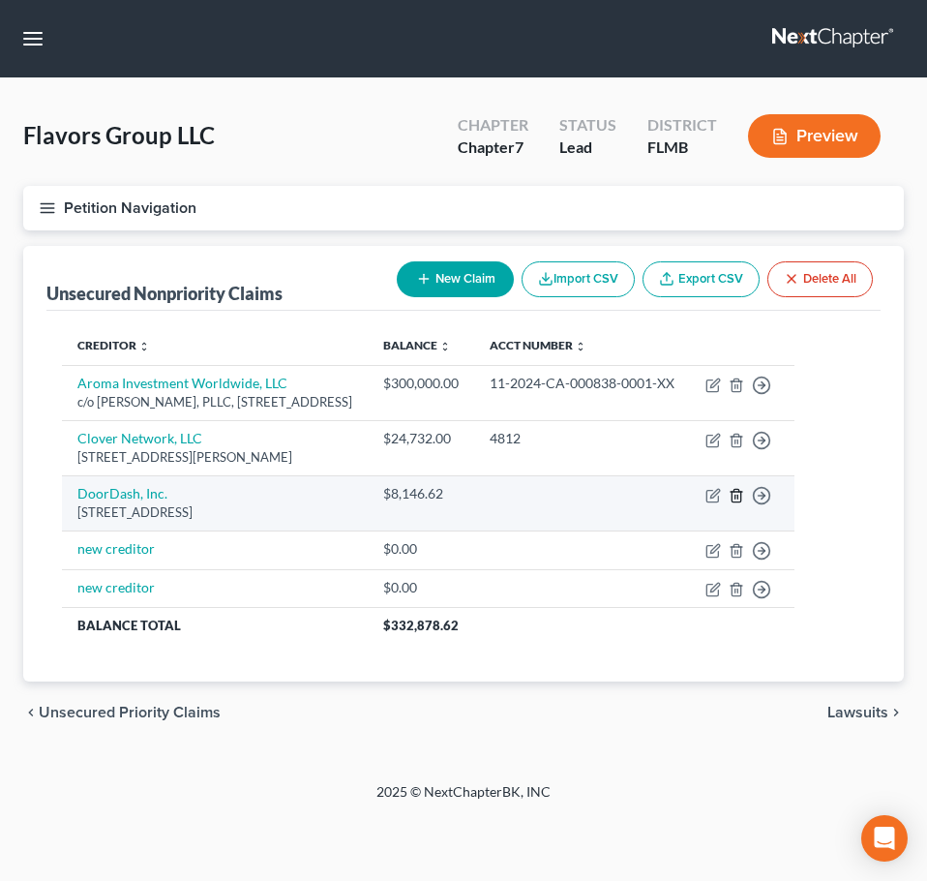
click at [736, 499] on line "button" at bounding box center [736, 497] width 0 height 4
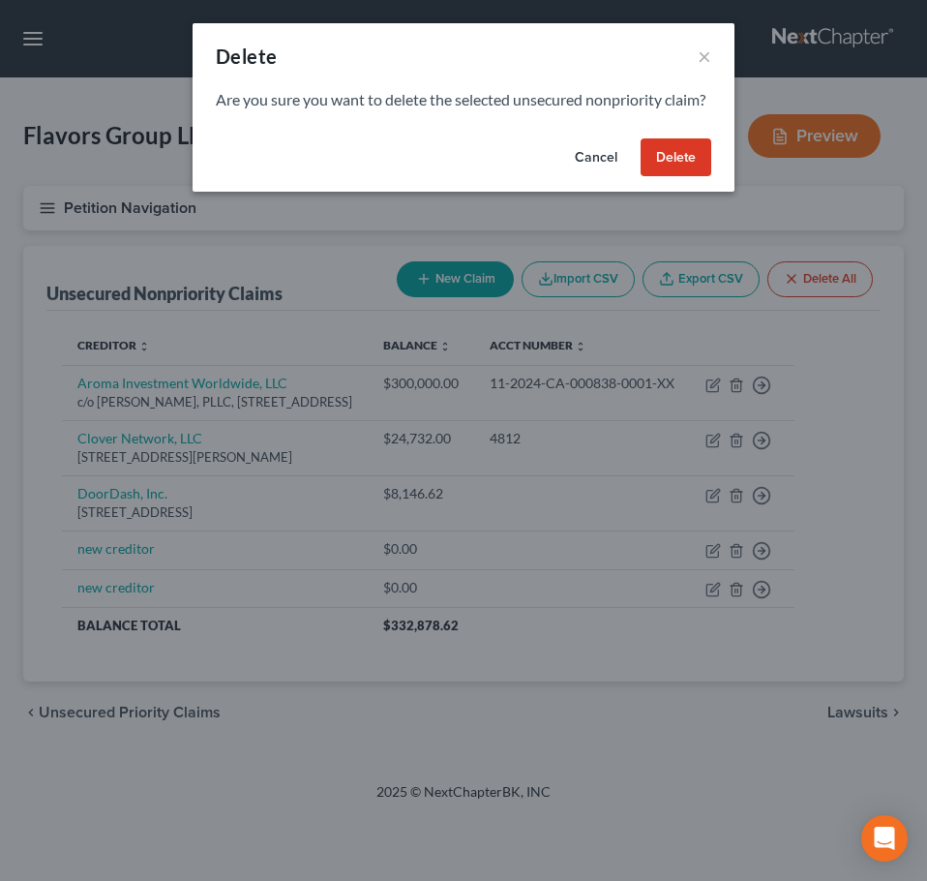
click at [665, 171] on button "Delete" at bounding box center [676, 157] width 71 height 39
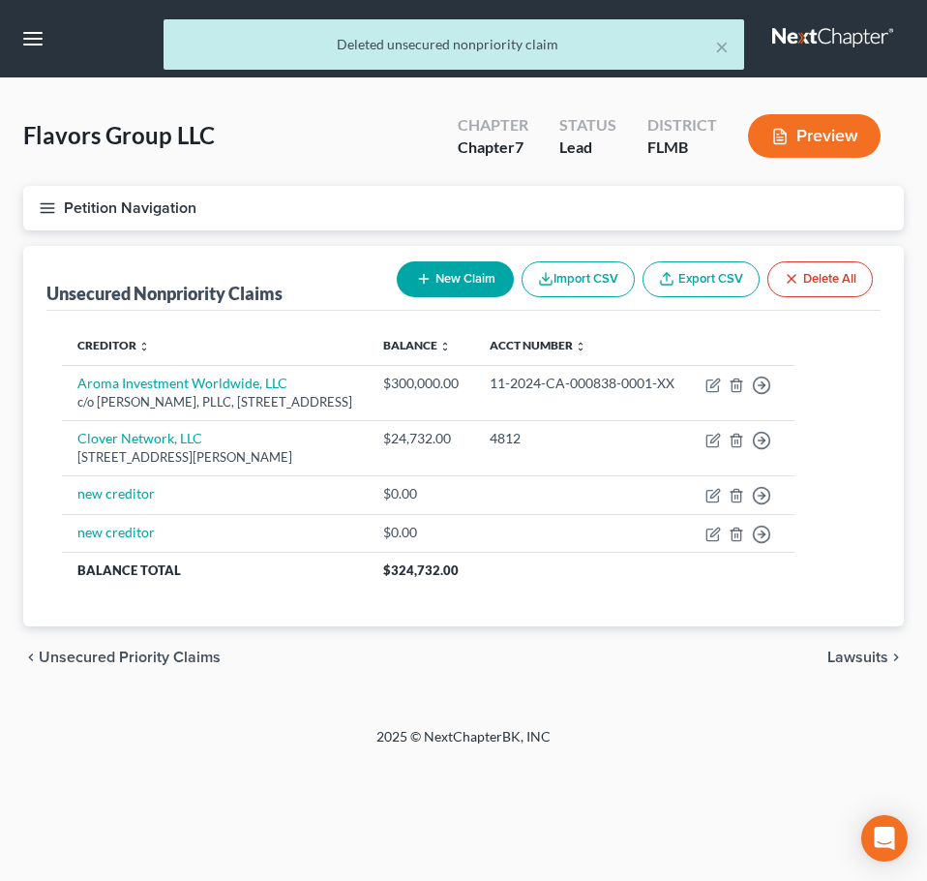
click at [830, 665] on span "Lawsuits" at bounding box center [858, 657] width 61 height 15
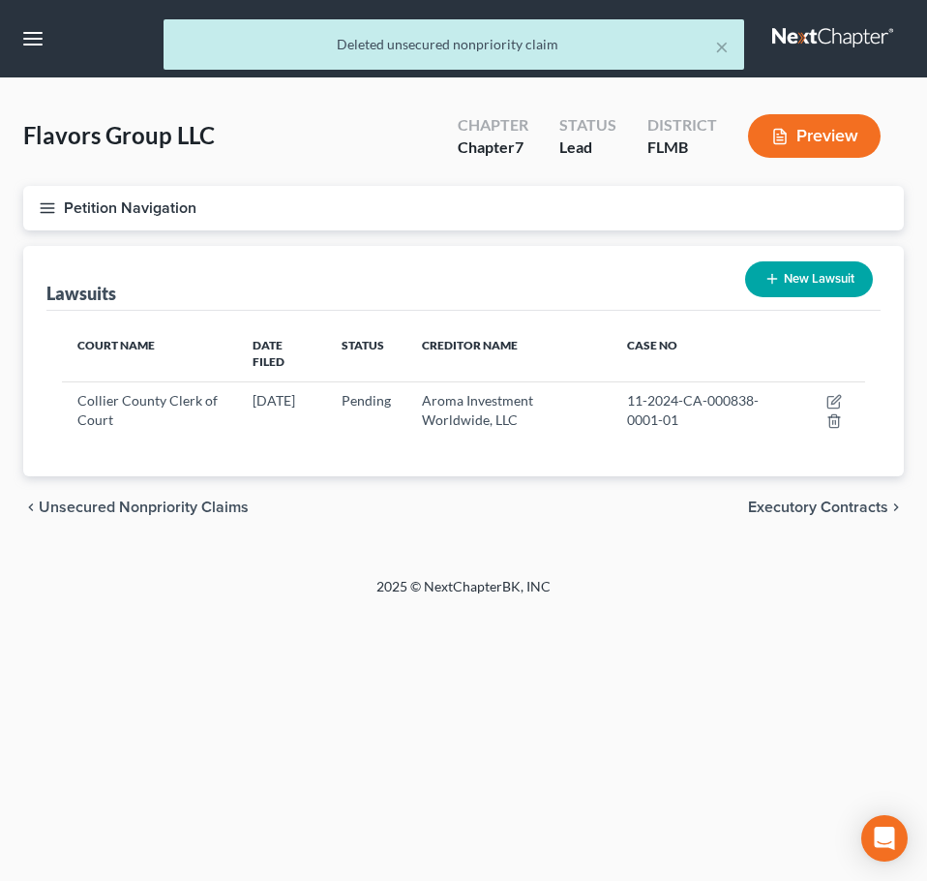
click at [841, 500] on span "Executory Contracts" at bounding box center [818, 507] width 140 height 15
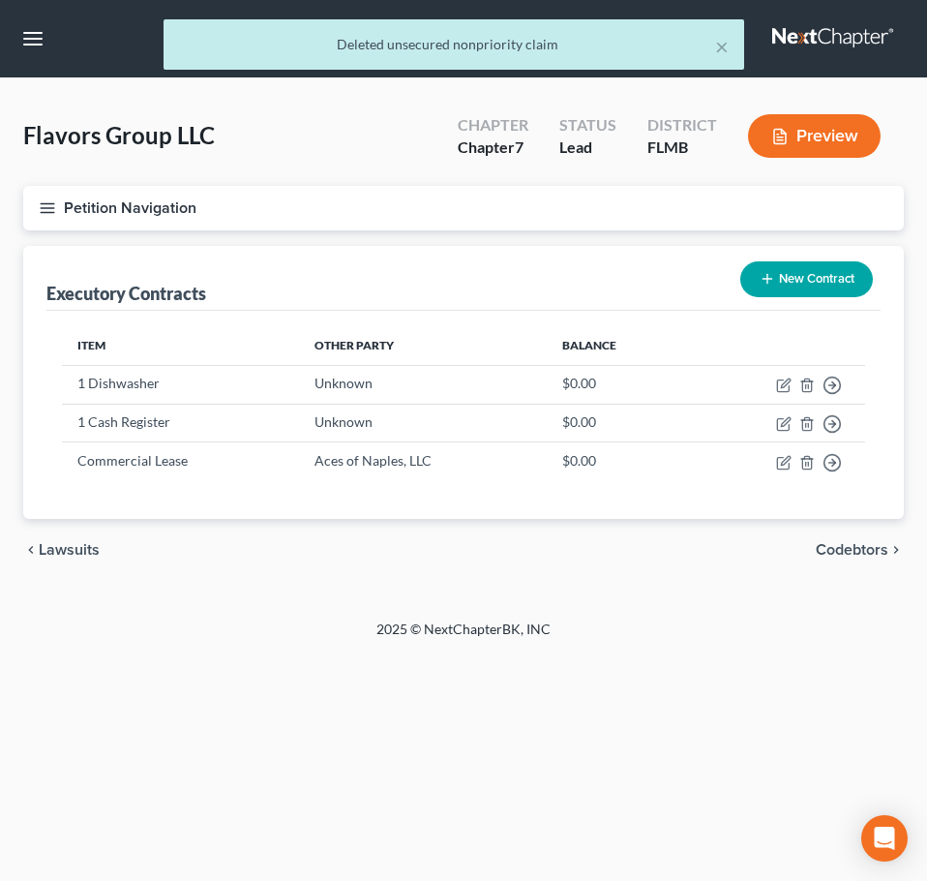
click at [842, 537] on div "chevron_left Lawsuits Codebtors chevron_right" at bounding box center [463, 550] width 881 height 62
click at [842, 544] on span "Codebtors" at bounding box center [852, 549] width 73 height 15
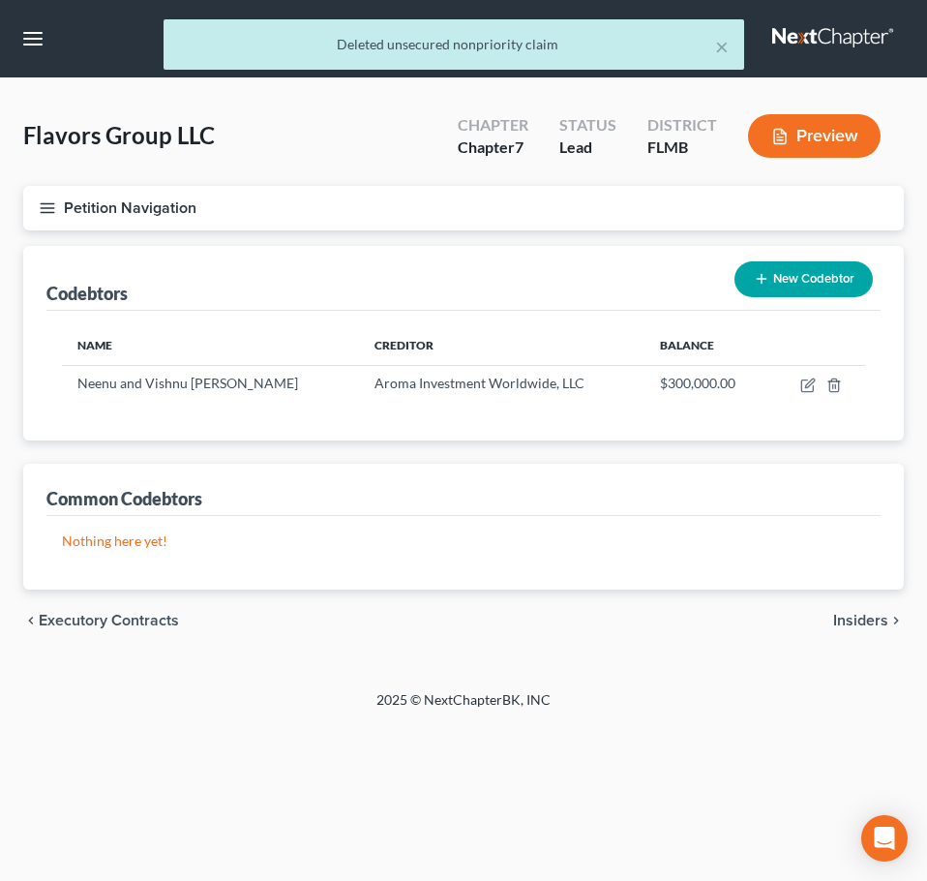
click at [847, 621] on span "Insiders" at bounding box center [861, 620] width 55 height 15
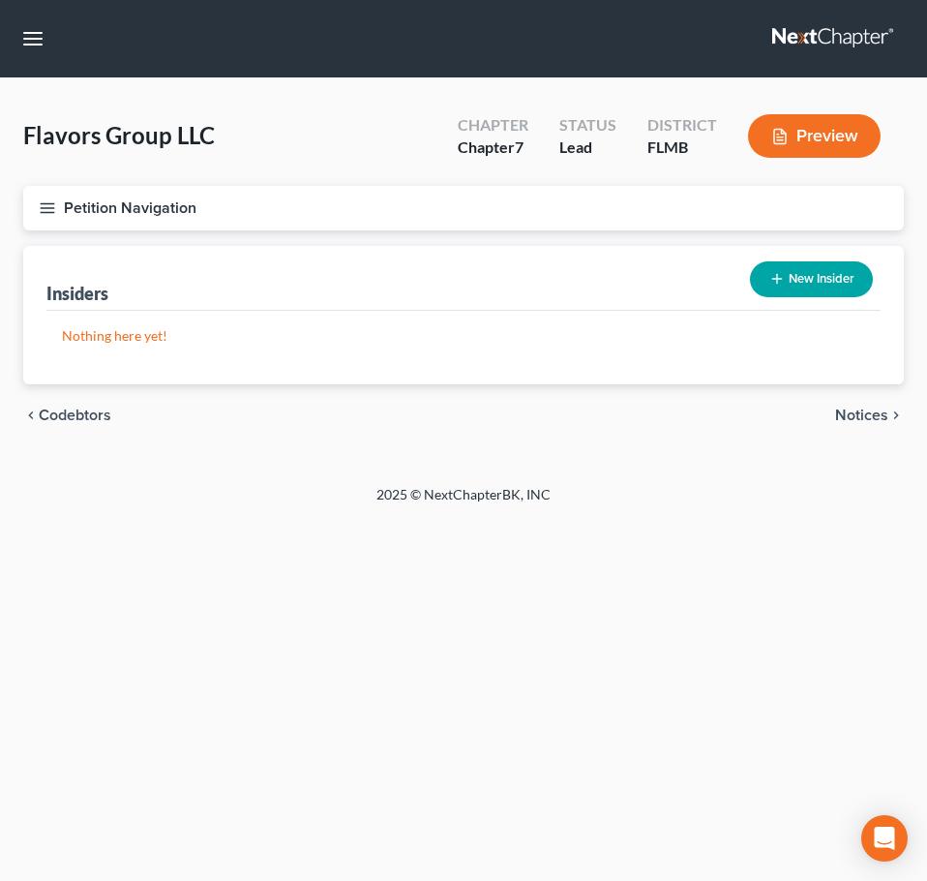
click at [849, 419] on span "Notices" at bounding box center [861, 415] width 53 height 15
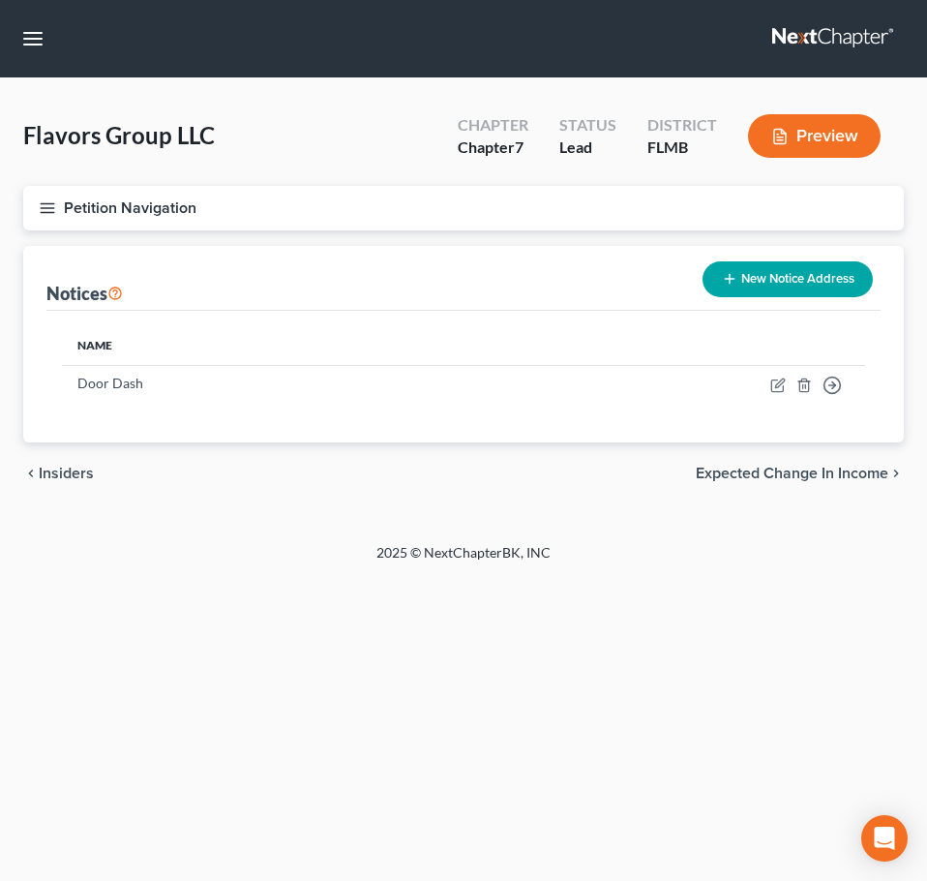
click at [830, 473] on span "Expected Change in Income" at bounding box center [792, 473] width 193 height 15
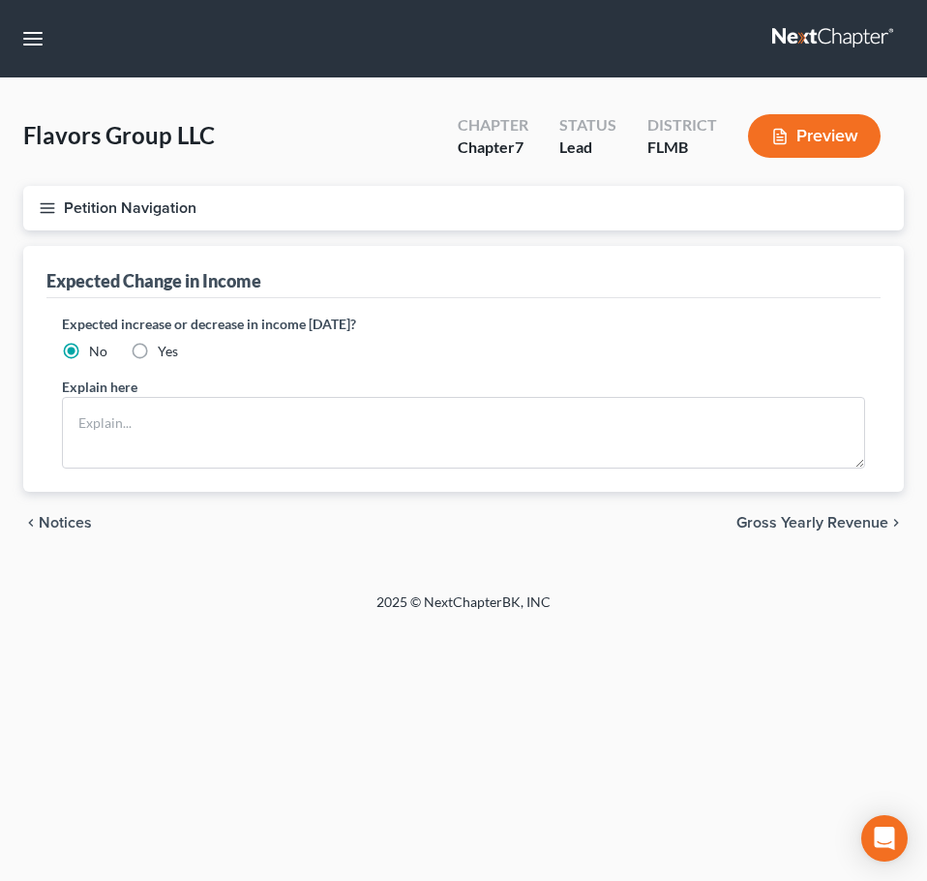
click at [777, 519] on span "Gross Yearly Revenue" at bounding box center [813, 522] width 152 height 15
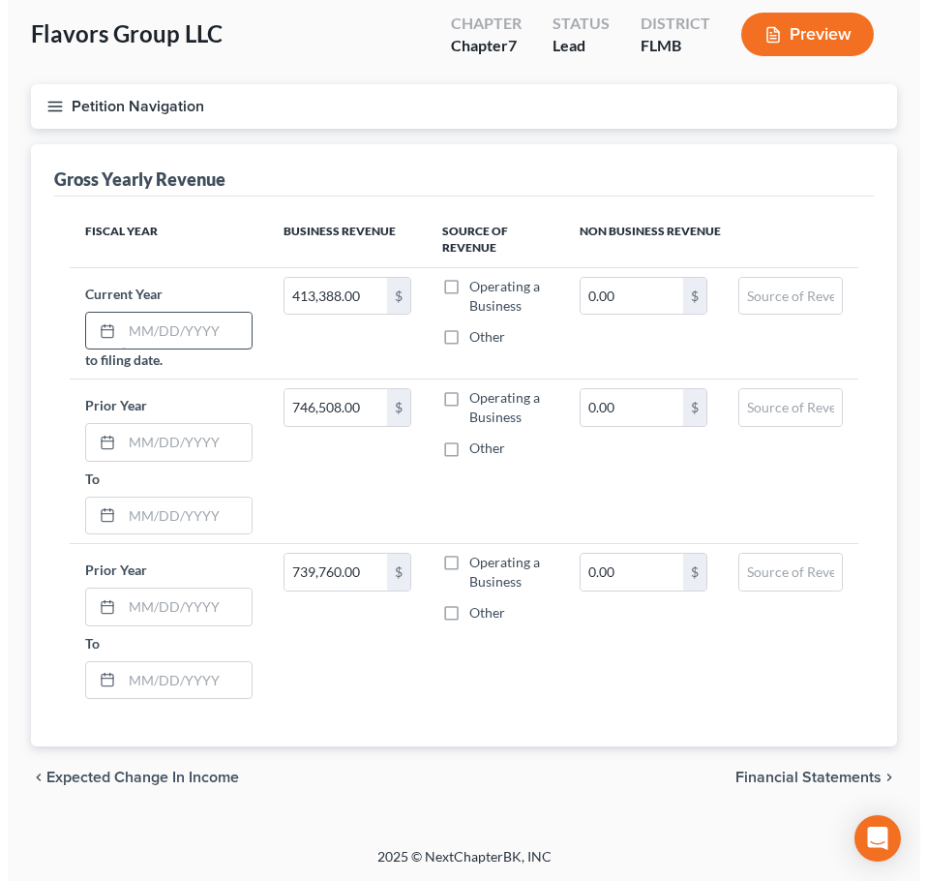
scroll to position [103, 0]
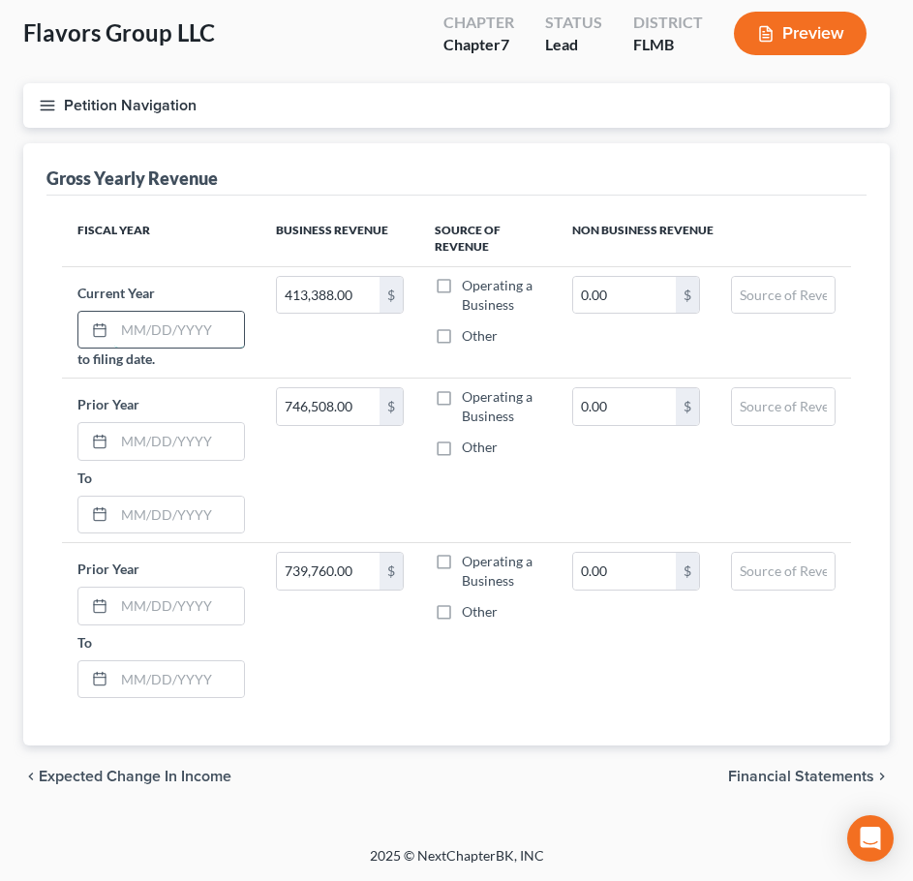
click at [169, 332] on input "text" at bounding box center [179, 330] width 130 height 37
type input "[DATE]"
click at [155, 436] on input "text" at bounding box center [179, 441] width 130 height 37
type input "[DATE]"
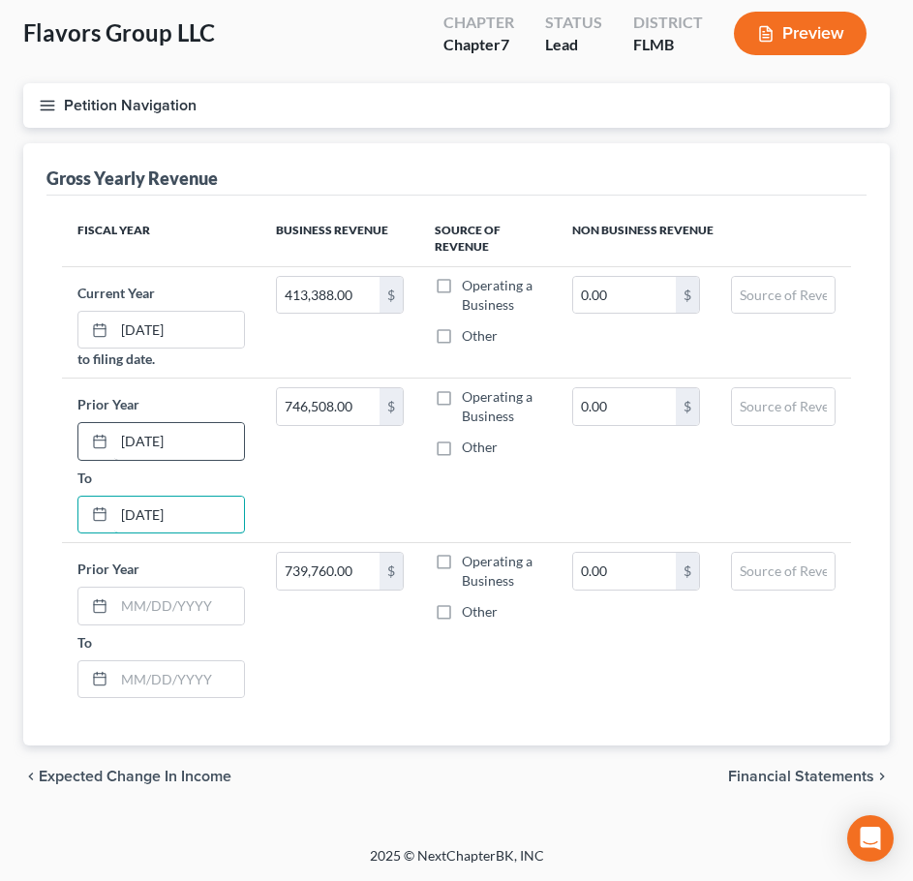
type input "[DATE]"
click at [462, 285] on label "Operating a Business" at bounding box center [501, 295] width 79 height 39
click at [470, 285] on input "Operating a Business" at bounding box center [476, 282] width 13 height 13
checkbox input "true"
click at [462, 390] on label "Operating a Business" at bounding box center [501, 406] width 79 height 39
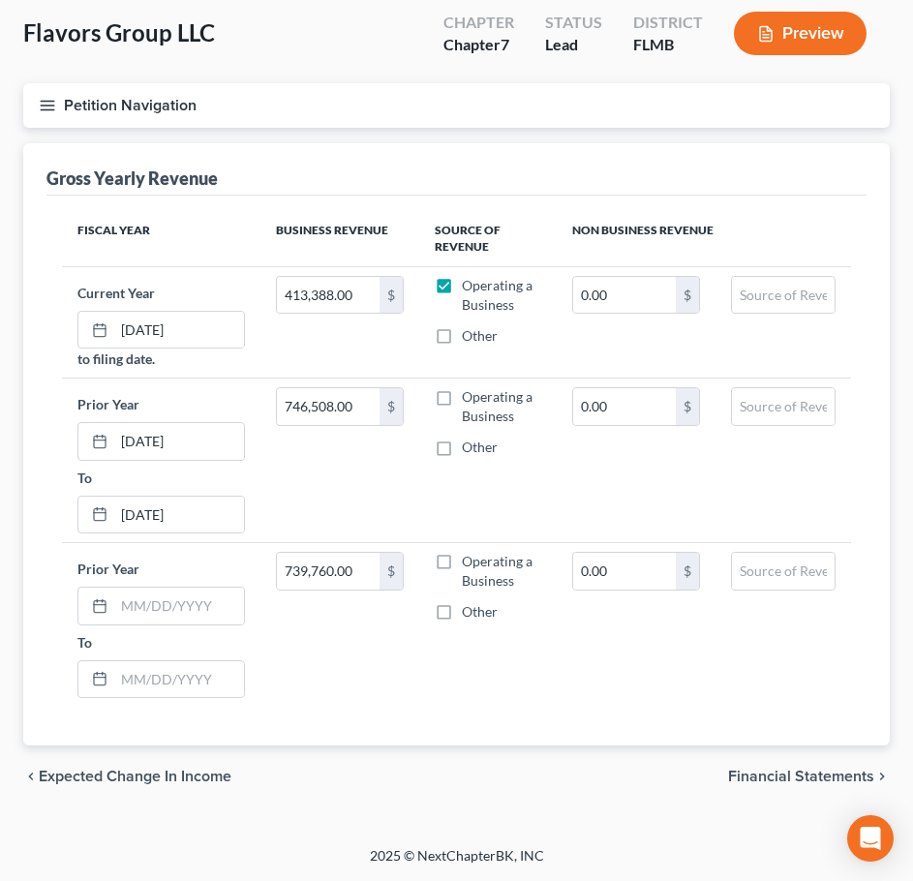
click at [470, 390] on input "Operating a Business" at bounding box center [476, 393] width 13 height 13
checkbox input "true"
click at [462, 558] on label "Operating a Business" at bounding box center [501, 571] width 79 height 39
click at [470, 558] on input "Operating a Business" at bounding box center [476, 558] width 13 height 13
checkbox input "true"
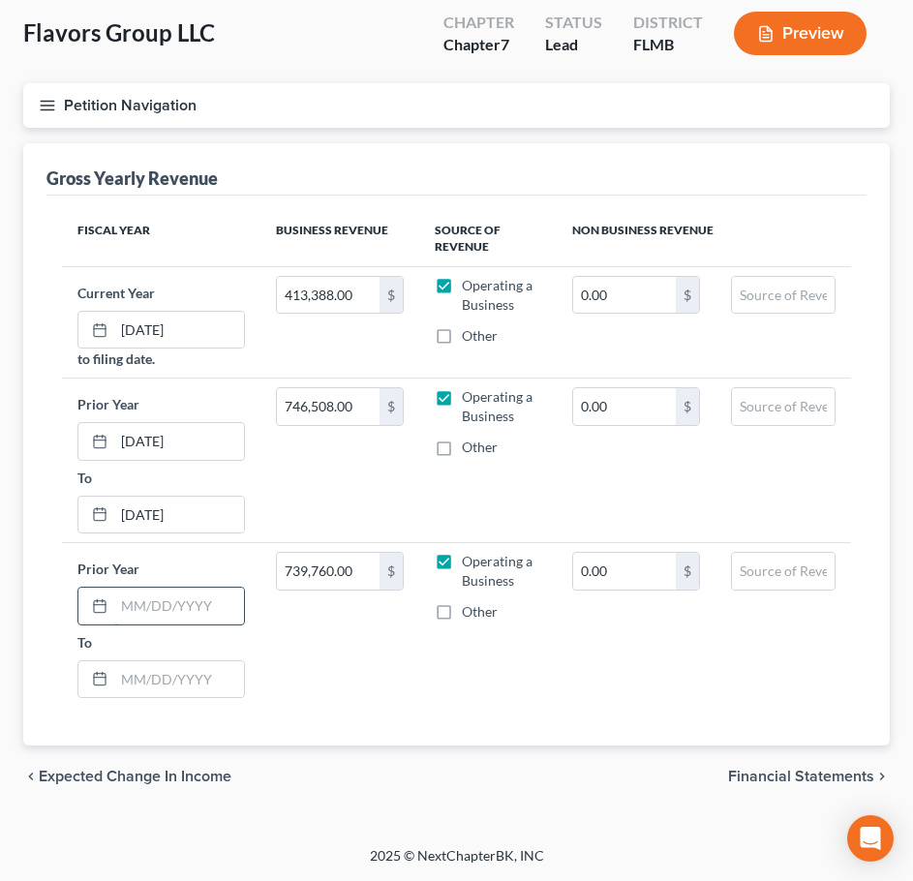
click at [158, 602] on input "text" at bounding box center [179, 606] width 130 height 37
type input "[DATE]"
click at [798, 773] on span "Financial Statements" at bounding box center [801, 776] width 146 height 15
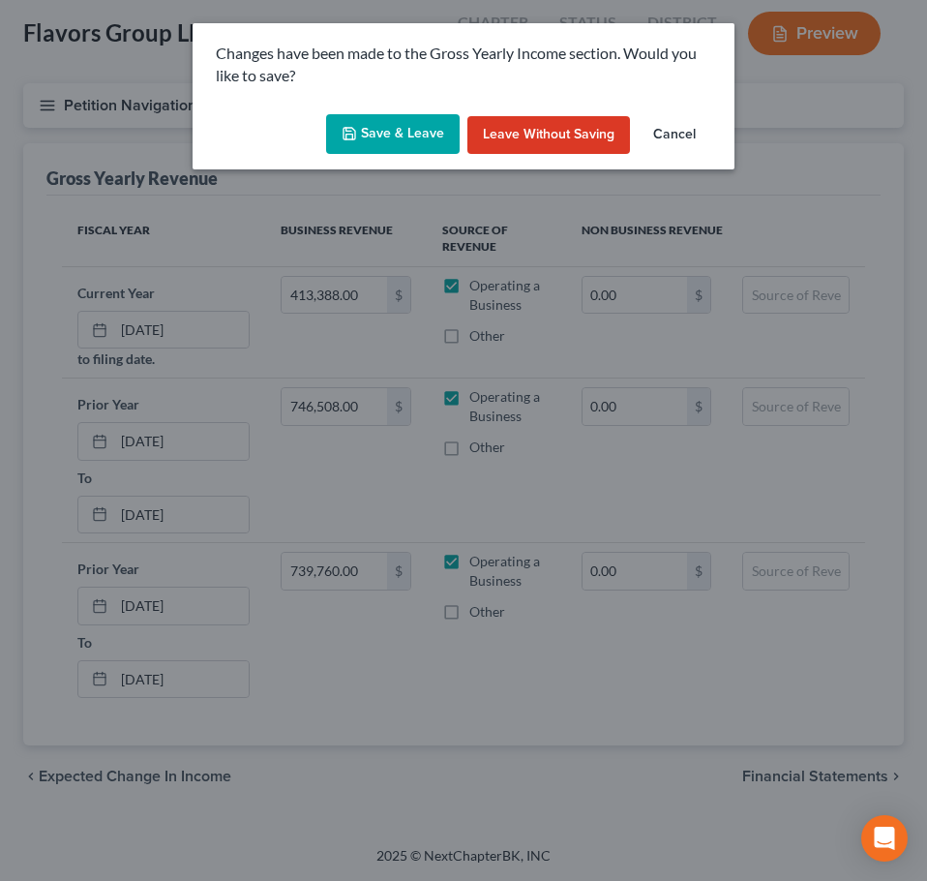
click at [396, 143] on button "Save & Leave" at bounding box center [393, 134] width 134 height 41
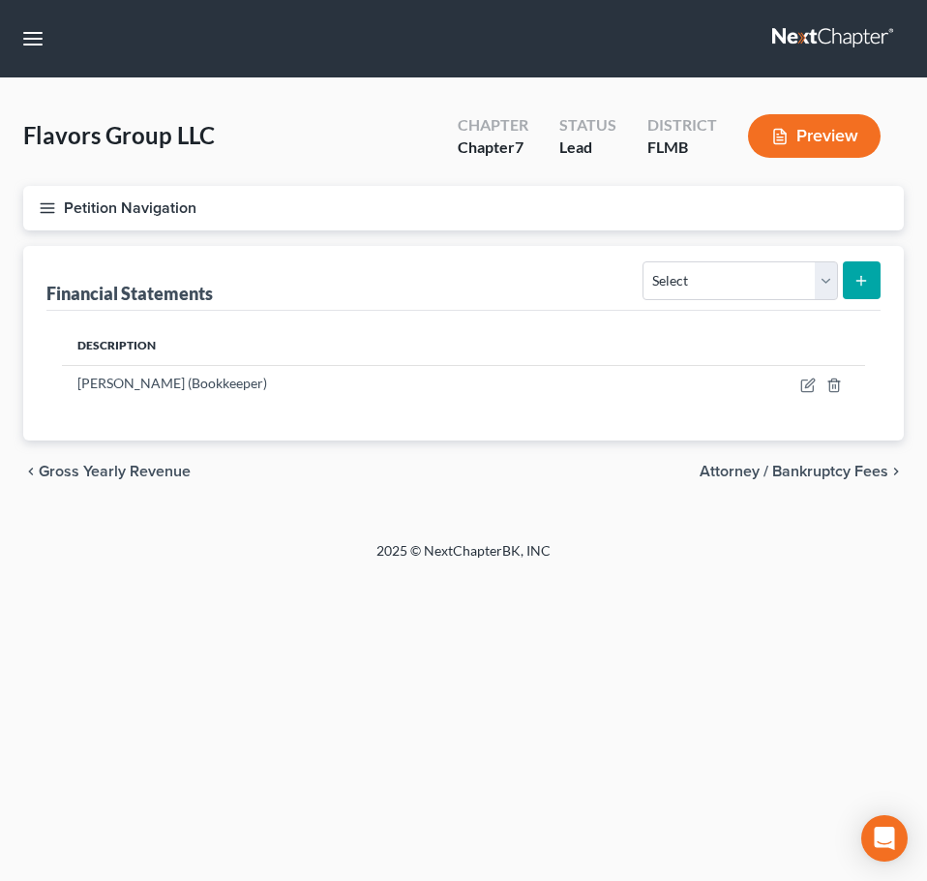
click at [122, 464] on span "Gross Yearly Revenue" at bounding box center [115, 471] width 152 height 15
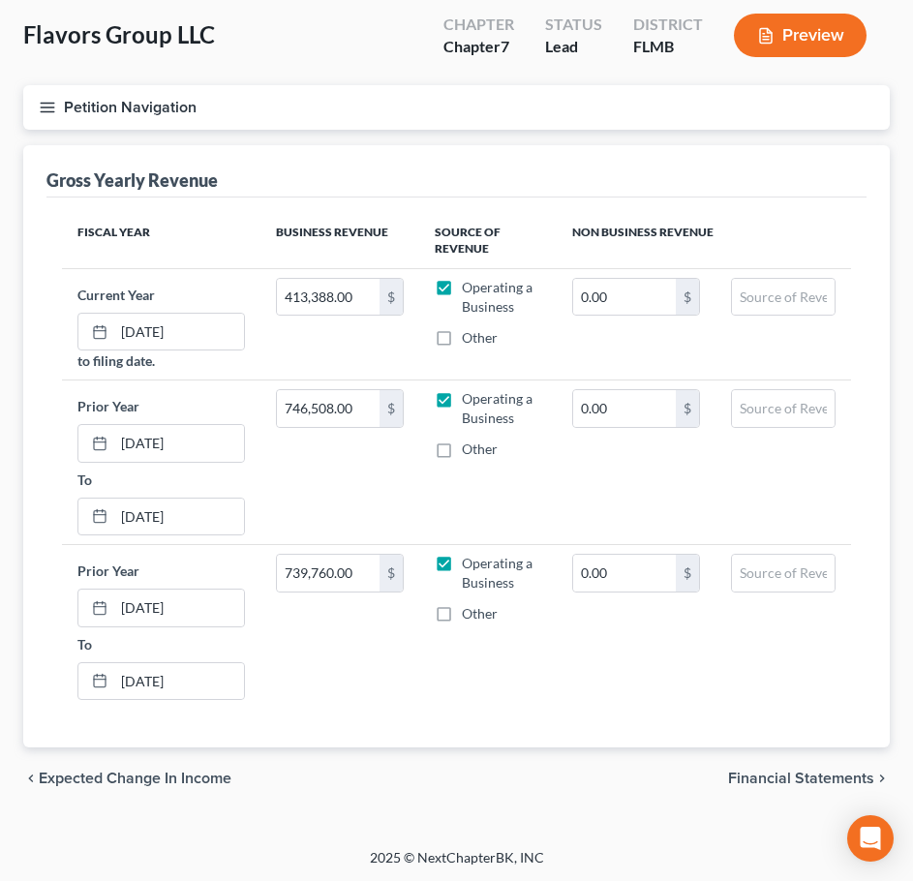
scroll to position [103, 0]
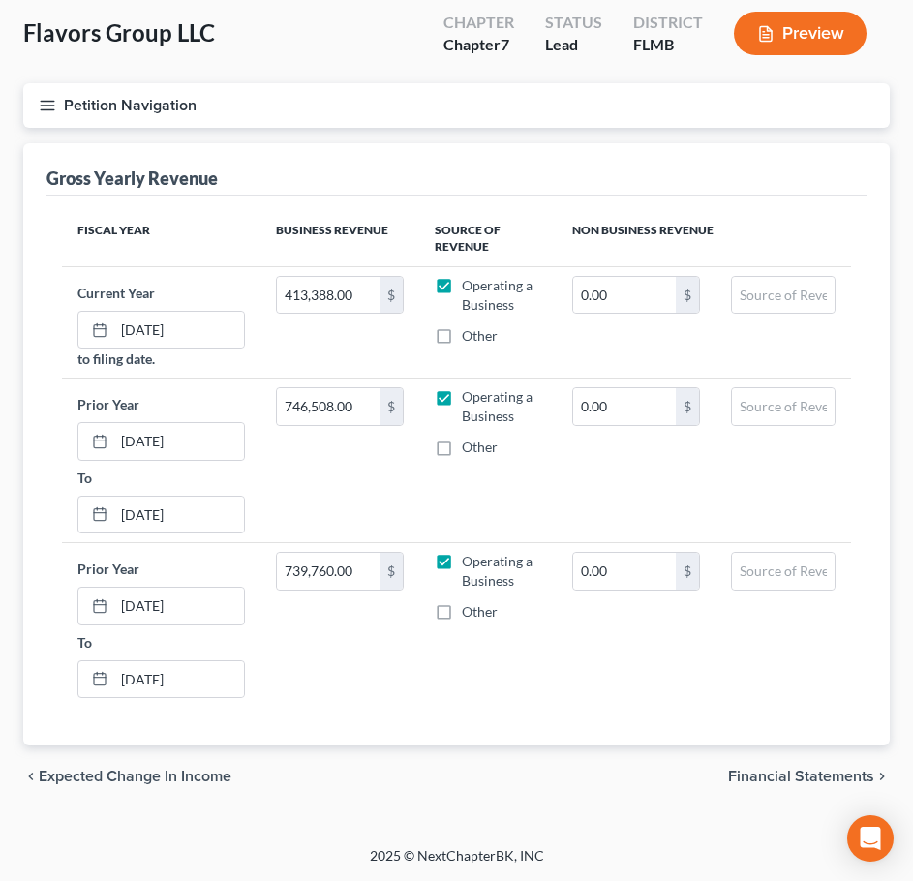
click at [809, 772] on span "Financial Statements" at bounding box center [801, 776] width 146 height 15
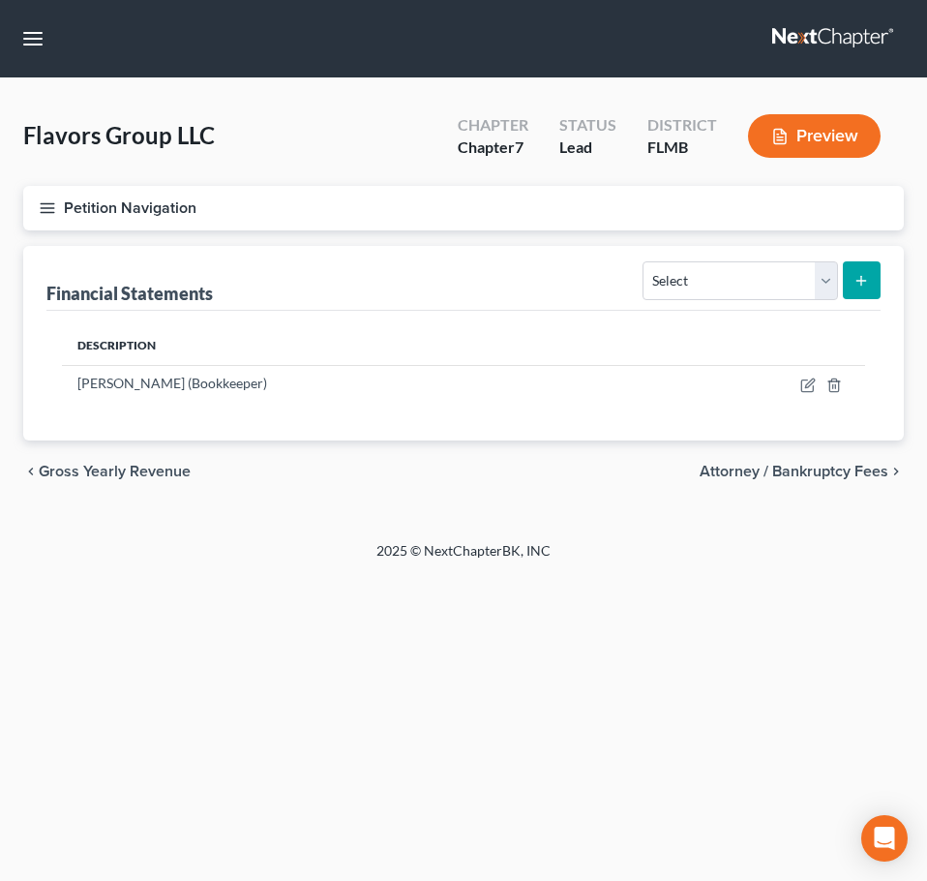
click at [771, 468] on span "Attorney / Bankruptcy Fees" at bounding box center [794, 471] width 189 height 15
select select "0"
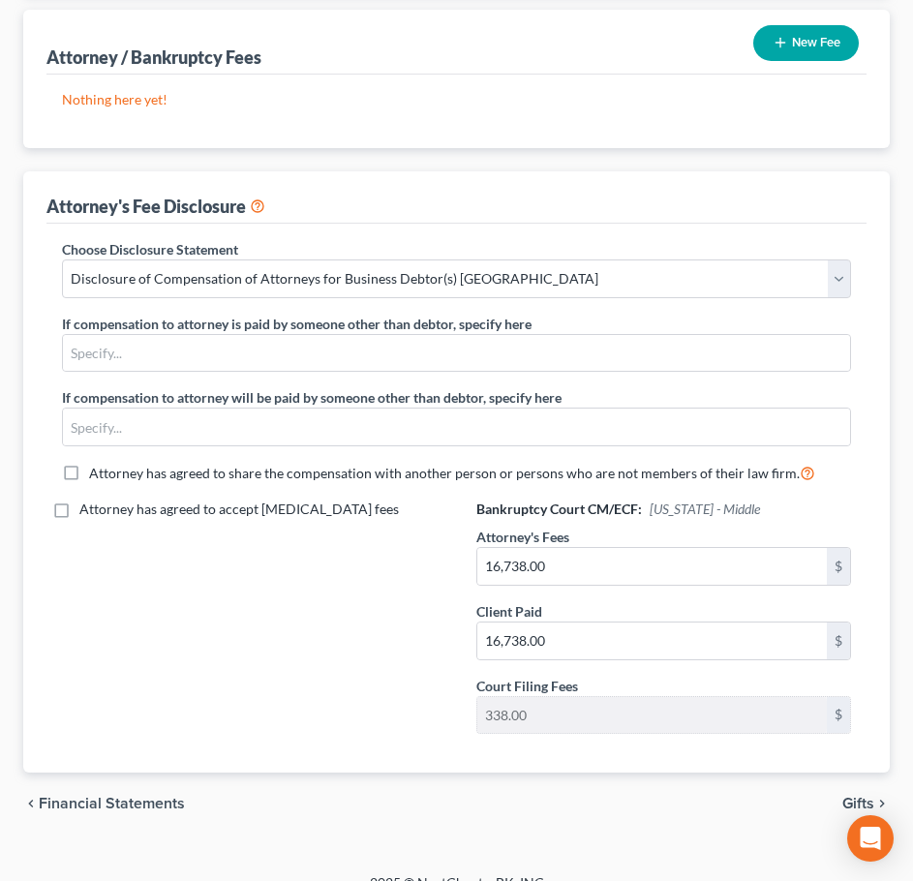
scroll to position [263, 0]
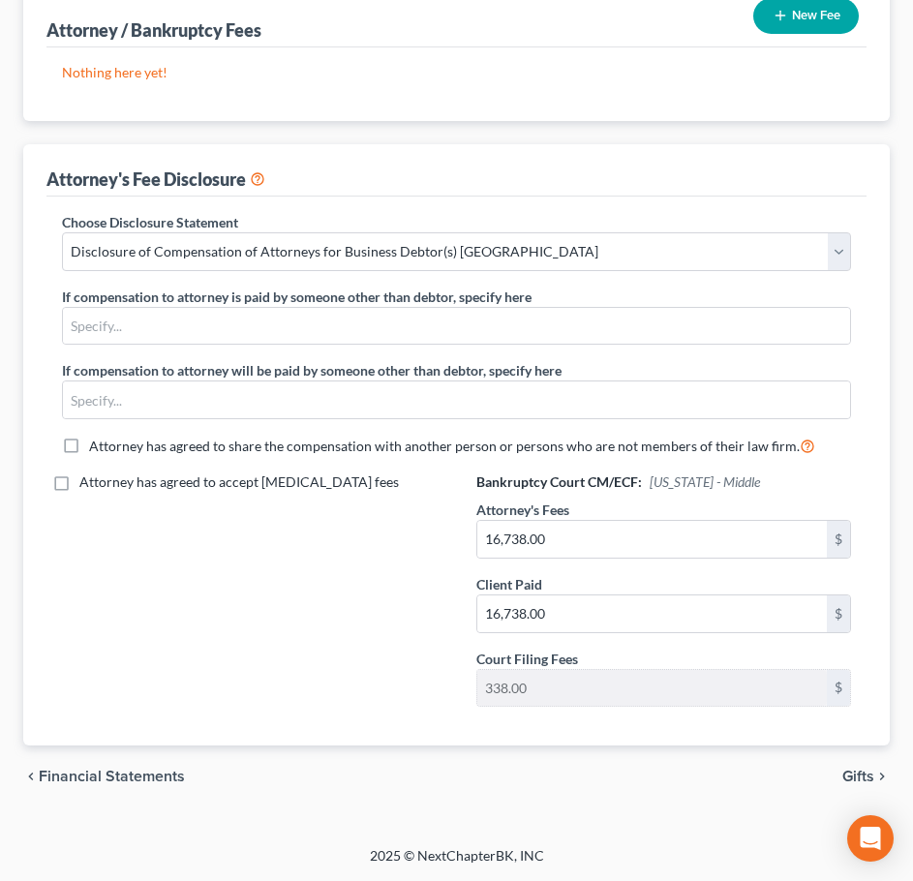
click at [852, 770] on span "Gifts" at bounding box center [858, 776] width 32 height 15
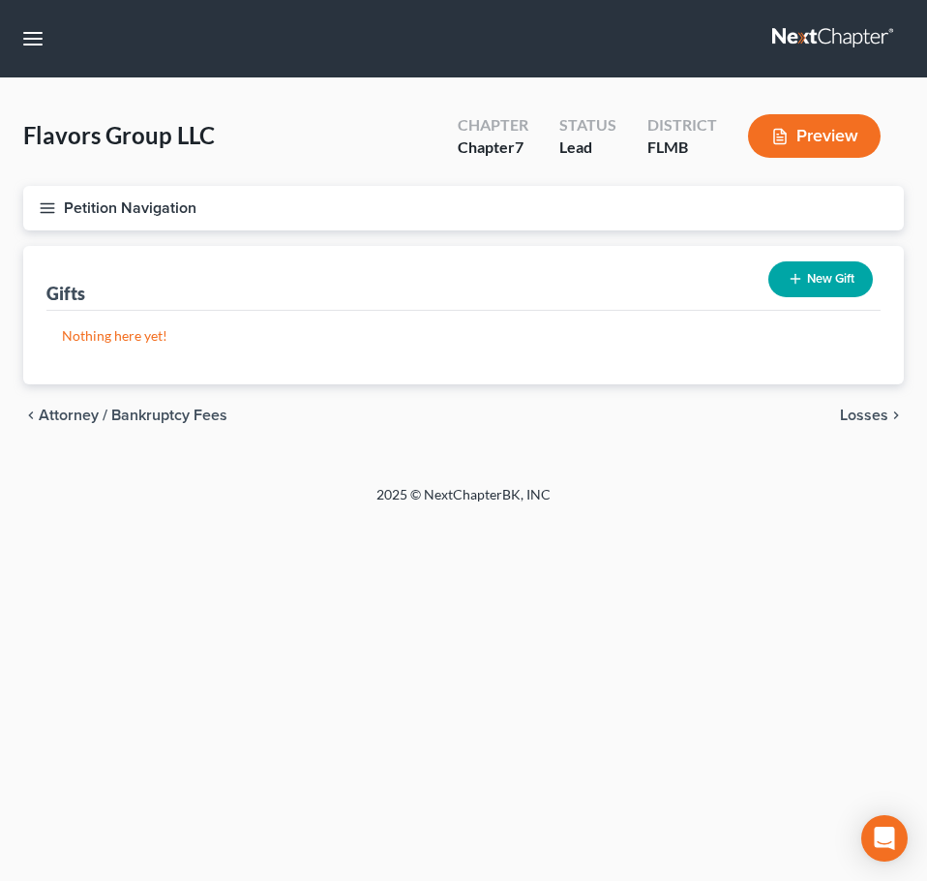
click at [849, 408] on span "Losses" at bounding box center [864, 415] width 48 height 15
click at [820, 412] on span "Environmental Hazards" at bounding box center [807, 415] width 163 height 15
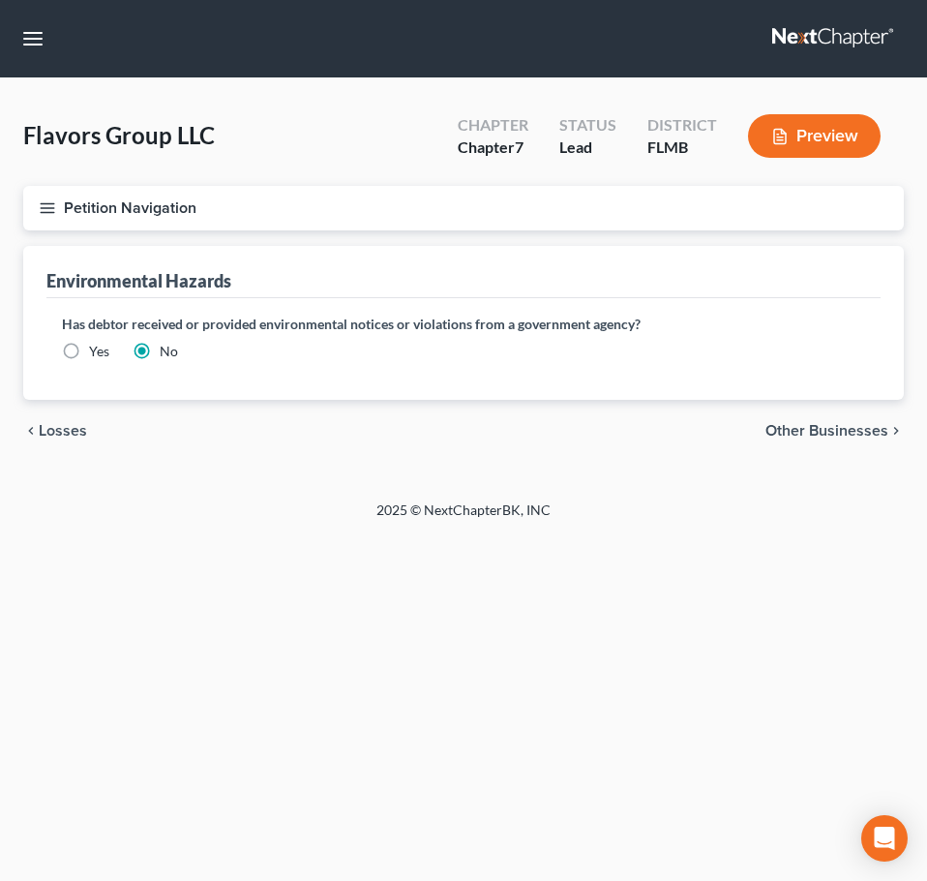
click at [816, 436] on span "Other Businesses" at bounding box center [827, 430] width 123 height 15
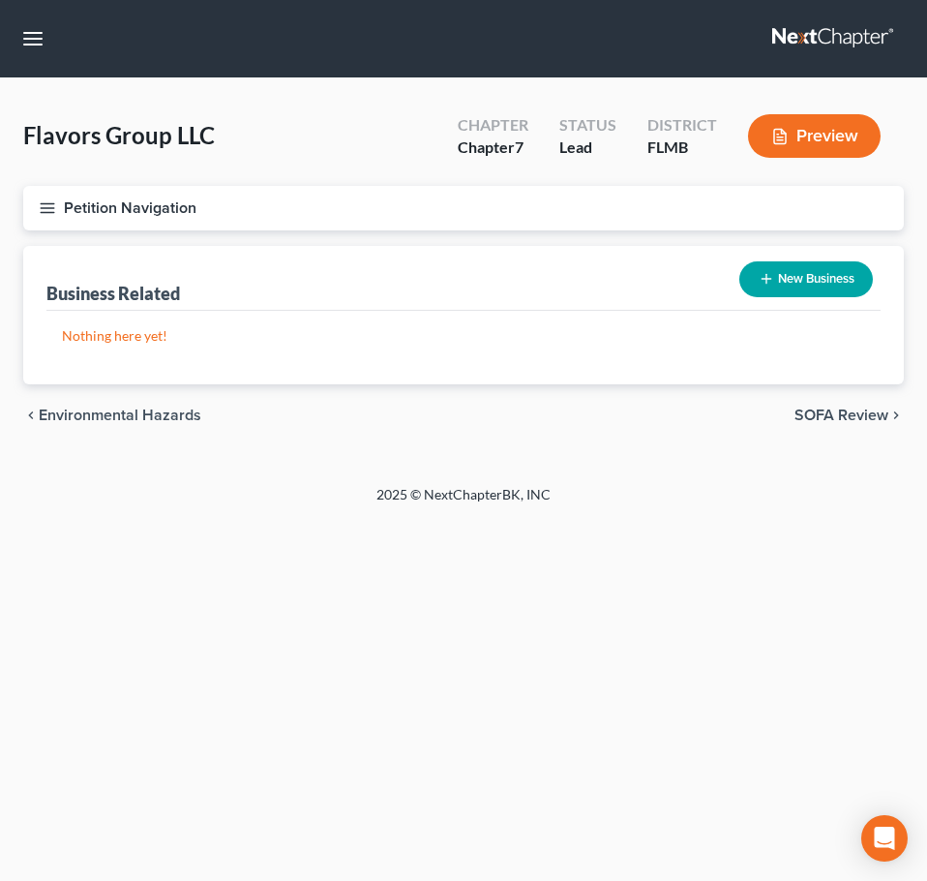
click at [816, 410] on span "SOFA Review" at bounding box center [842, 415] width 94 height 15
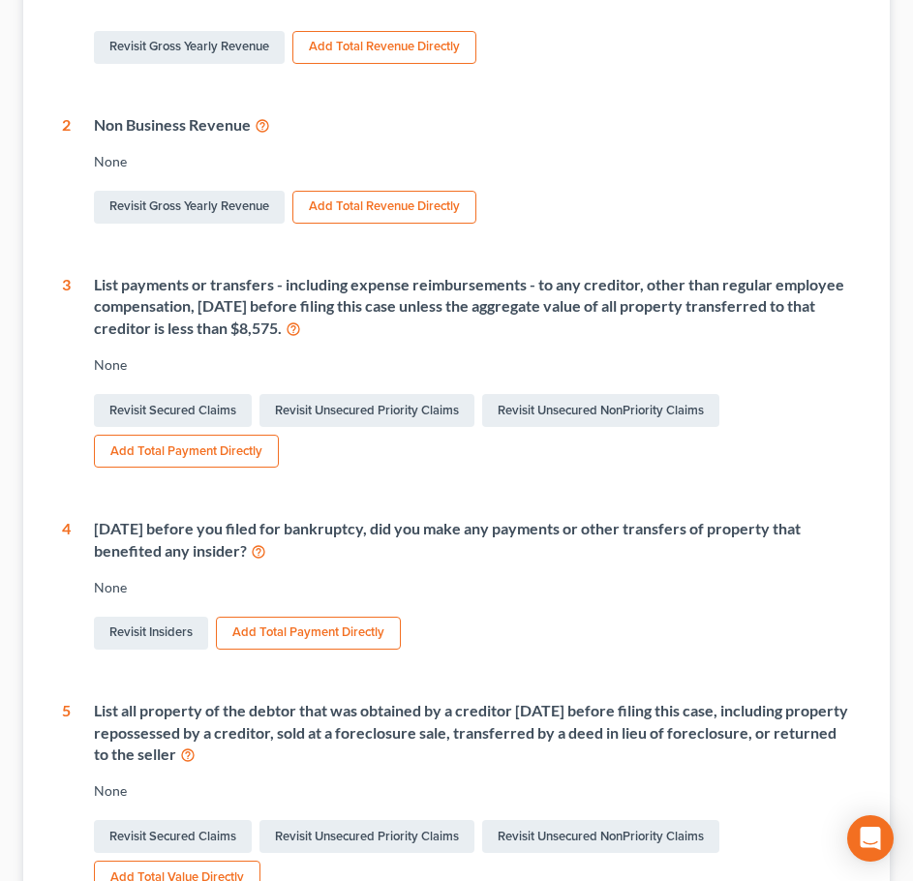
scroll to position [678, 0]
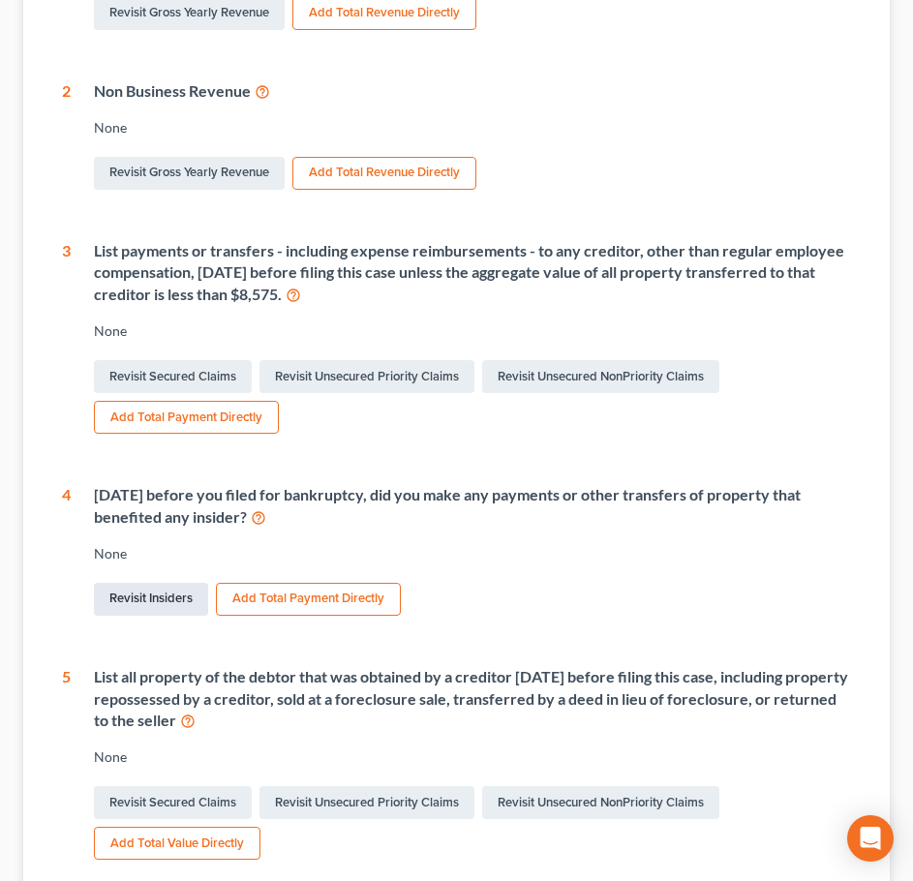
click at [173, 583] on link "Revisit Insiders" at bounding box center [151, 599] width 114 height 33
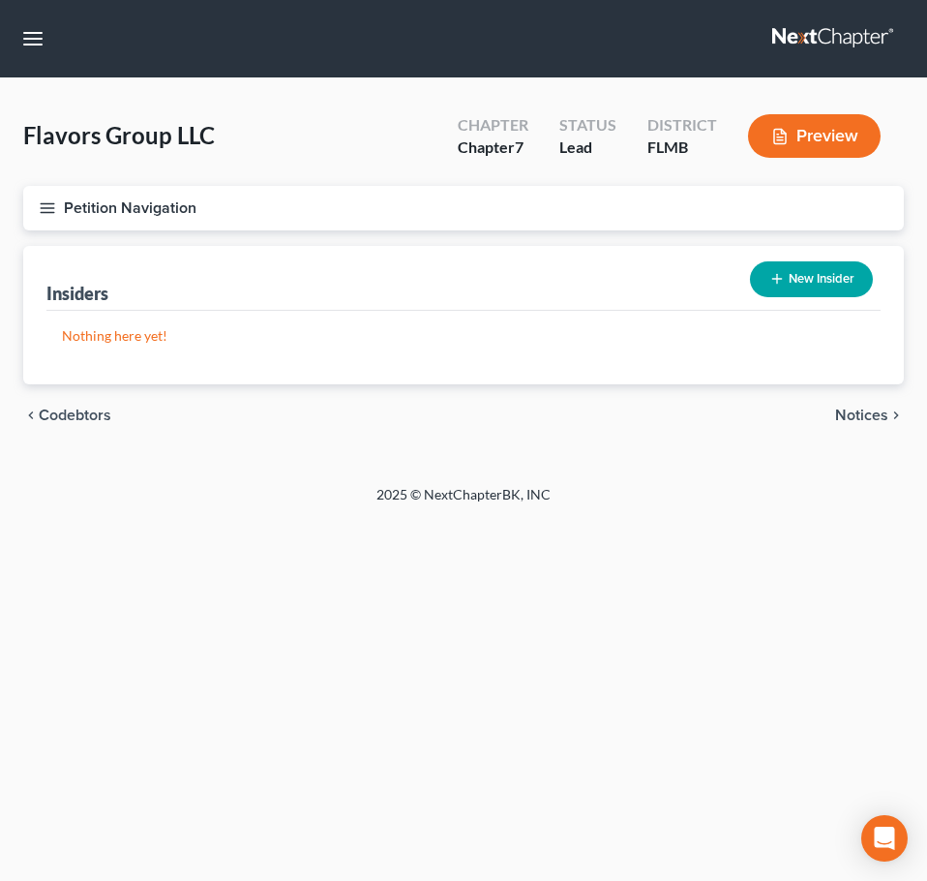
click at [791, 276] on button "New Insider" at bounding box center [811, 279] width 123 height 36
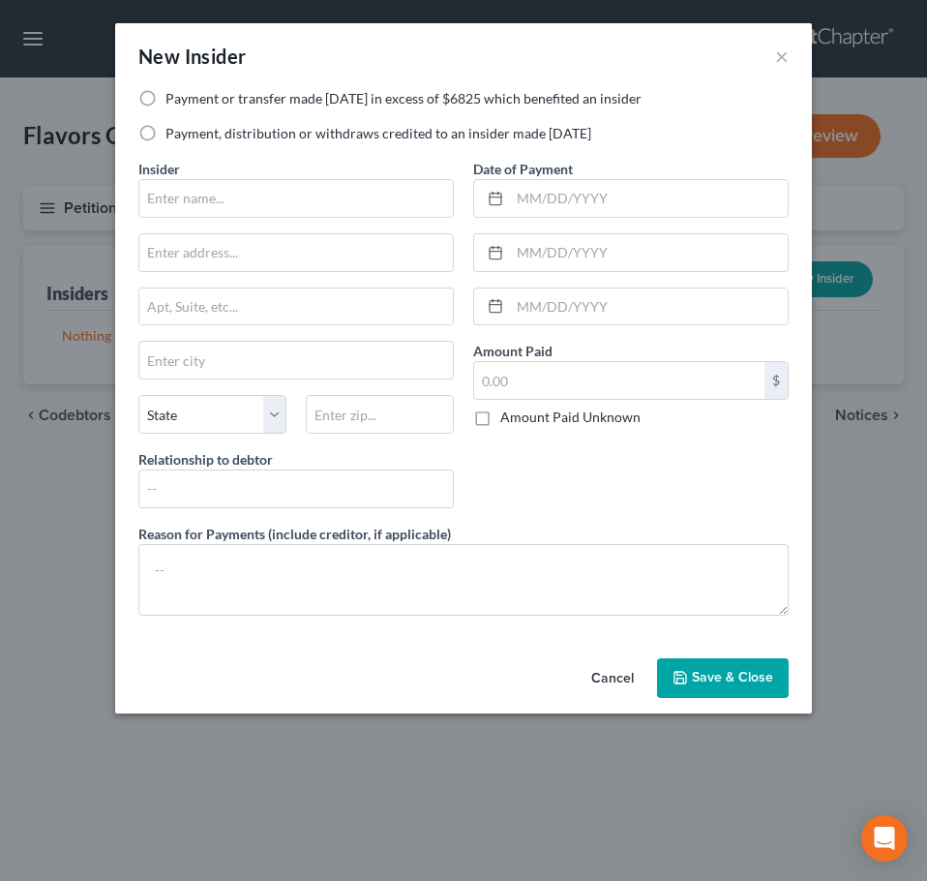
click at [198, 100] on label "Payment or transfer made [DATE] in excess of $6825 which benefited an insider" at bounding box center [404, 98] width 476 height 19
click at [186, 100] on input "Payment or transfer made [DATE] in excess of $6825 which benefited an insider" at bounding box center [179, 95] width 13 height 13
radio input "true"
drag, startPoint x: 178, startPoint y: 184, endPoint x: 227, endPoint y: 198, distance: 50.5
click at [178, 184] on input "text" at bounding box center [296, 198] width 314 height 37
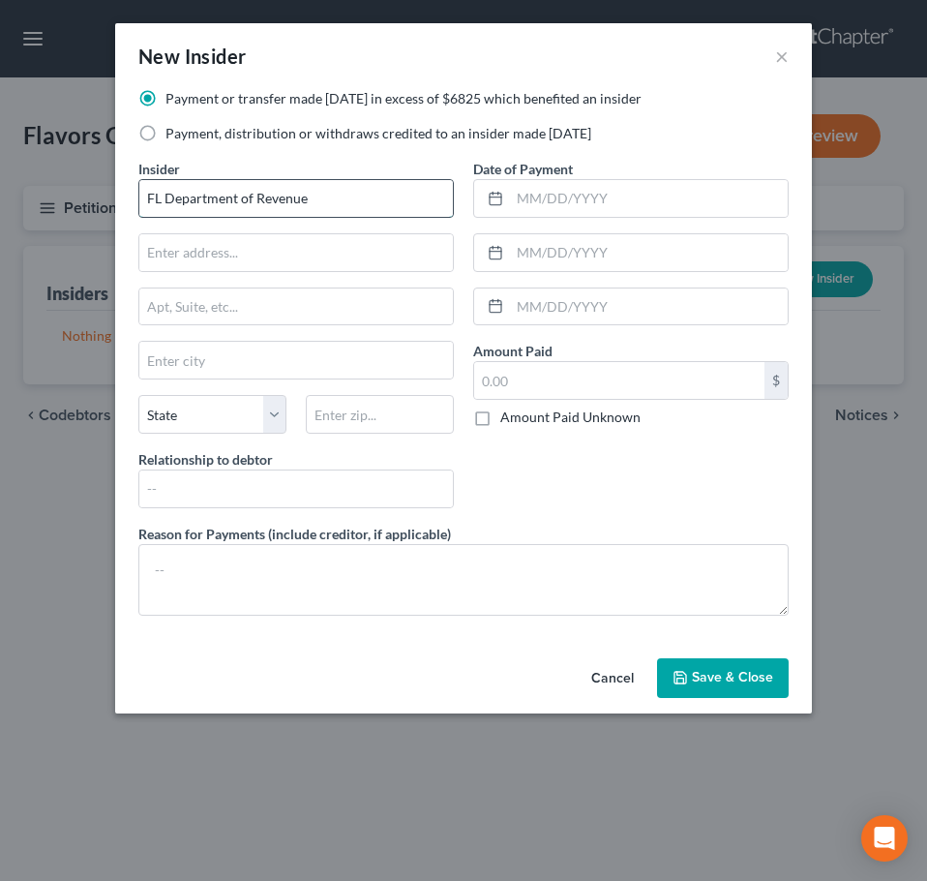
type input "FL Department of Revenue"
type input "[STREET_ADDRESS][US_STATE]"
type input "Tallahassee"
select select "9"
type input "32399"
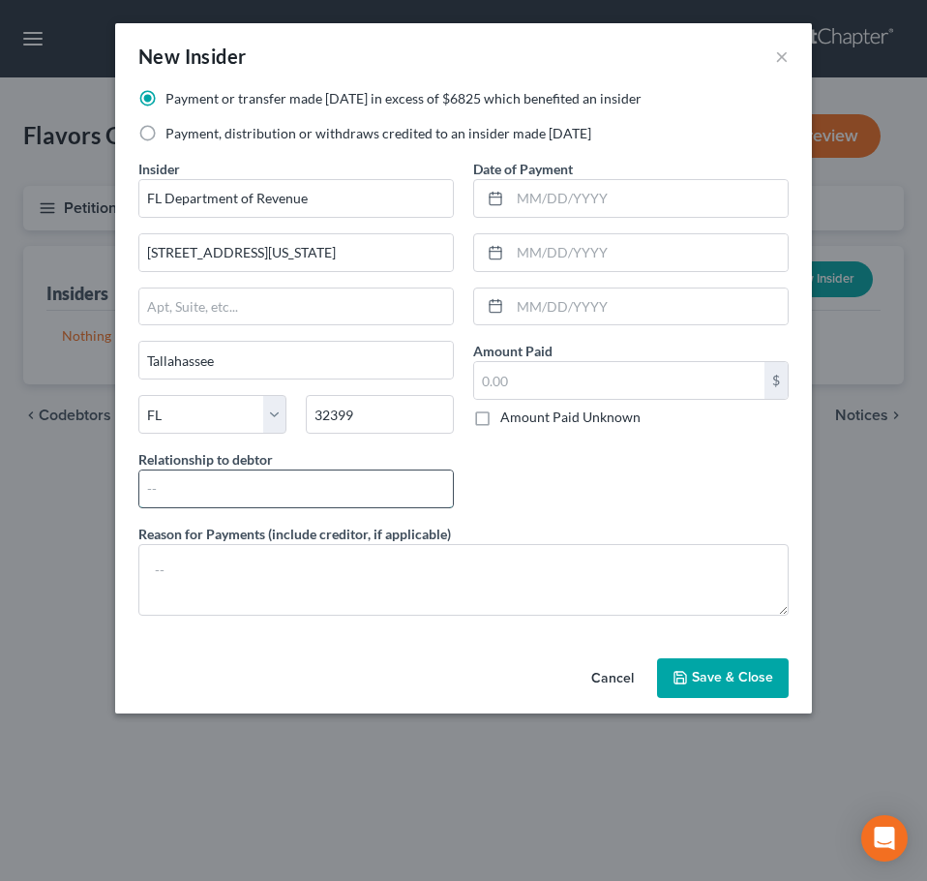
type input "N"
type input "n"
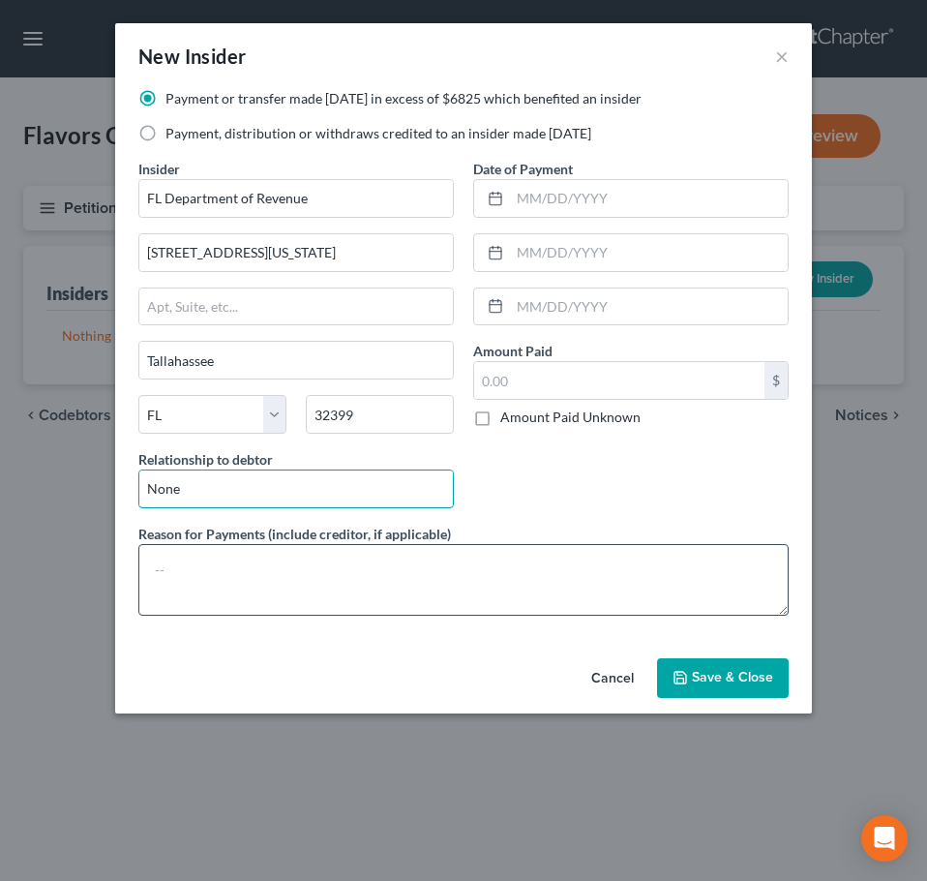
type input "None"
click at [258, 560] on textarea at bounding box center [463, 580] width 651 height 72
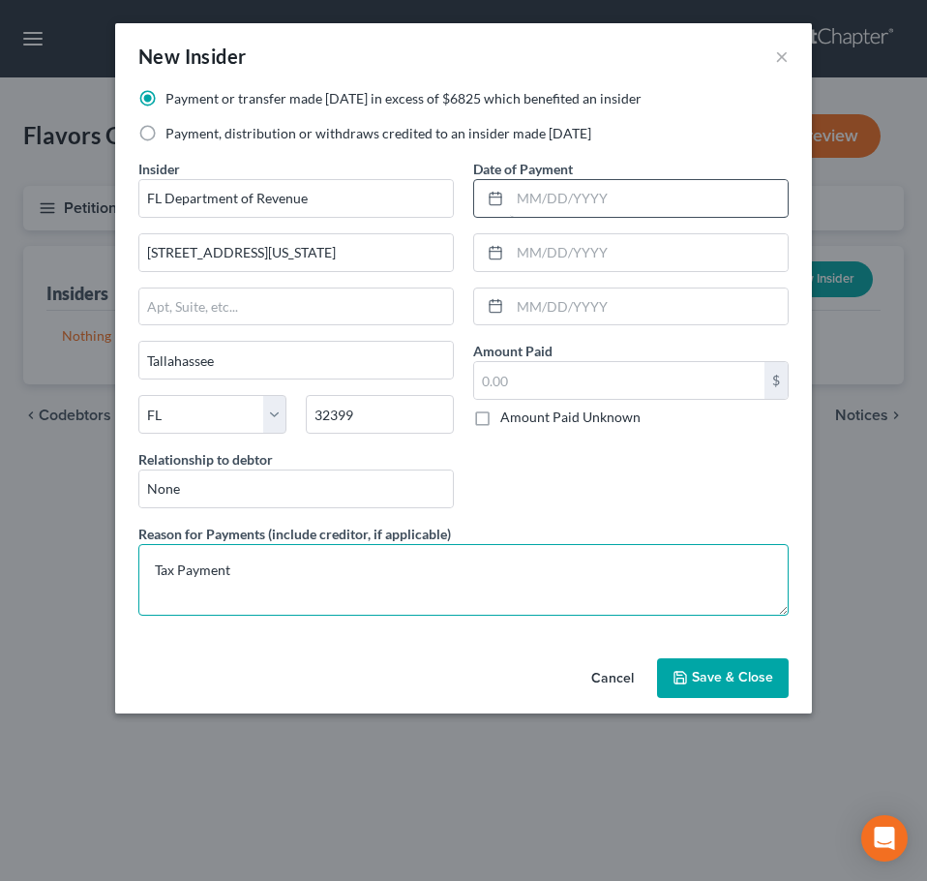
type textarea "Tax Payment"
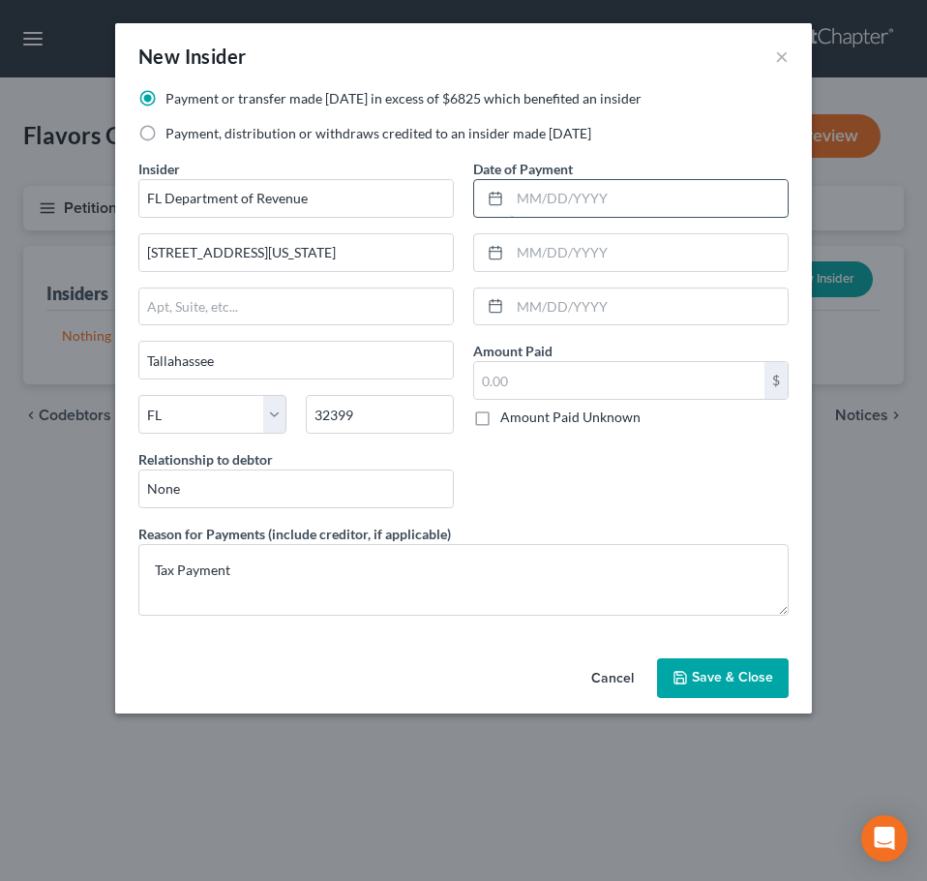
click at [573, 197] on input "text" at bounding box center [649, 198] width 278 height 37
type input "[DATE]"
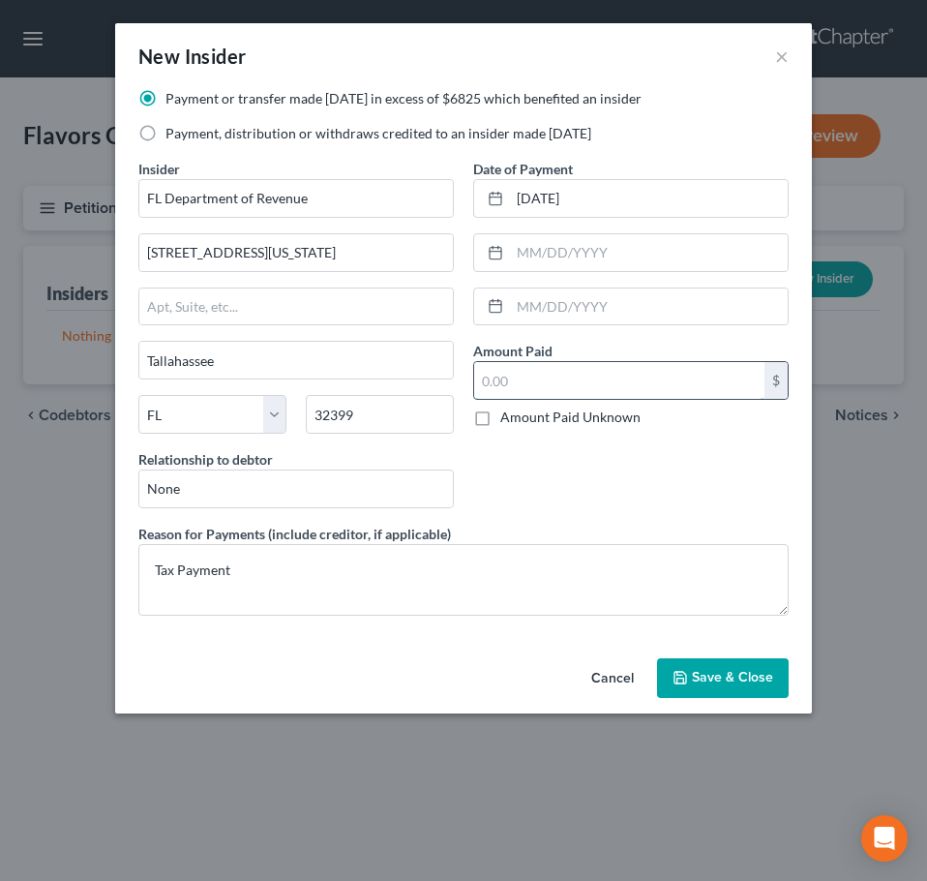
click at [531, 387] on input "text" at bounding box center [619, 380] width 290 height 37
type input "14,394.92"
click at [758, 675] on span "Save & Close" at bounding box center [732, 678] width 81 height 16
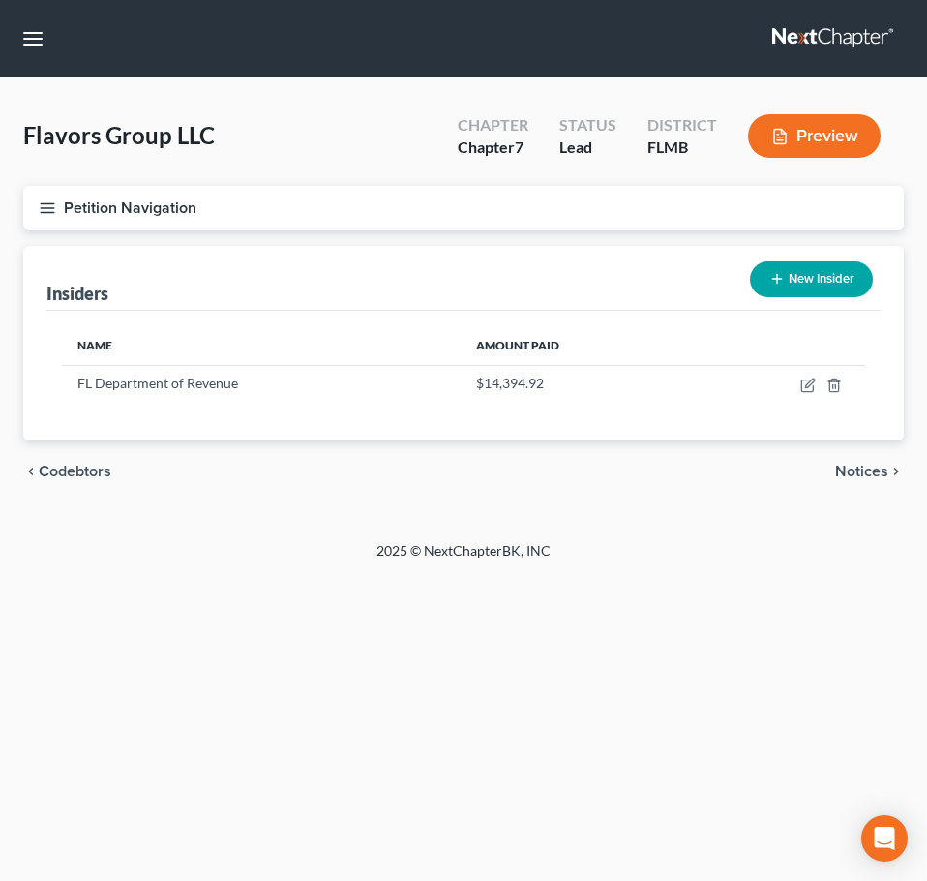
click at [48, 199] on icon "button" at bounding box center [47, 207] width 17 height 17
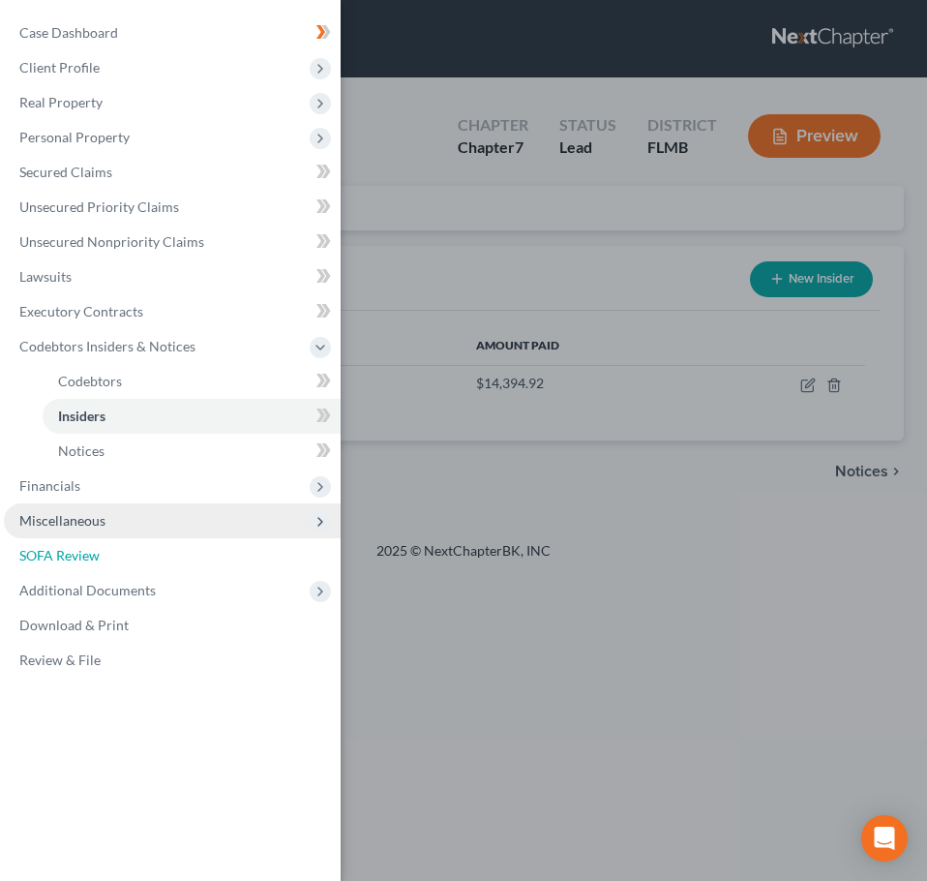
drag, startPoint x: 83, startPoint y: 555, endPoint x: 118, endPoint y: 532, distance: 41.4
click at [83, 555] on span "SOFA Review" at bounding box center [59, 555] width 80 height 16
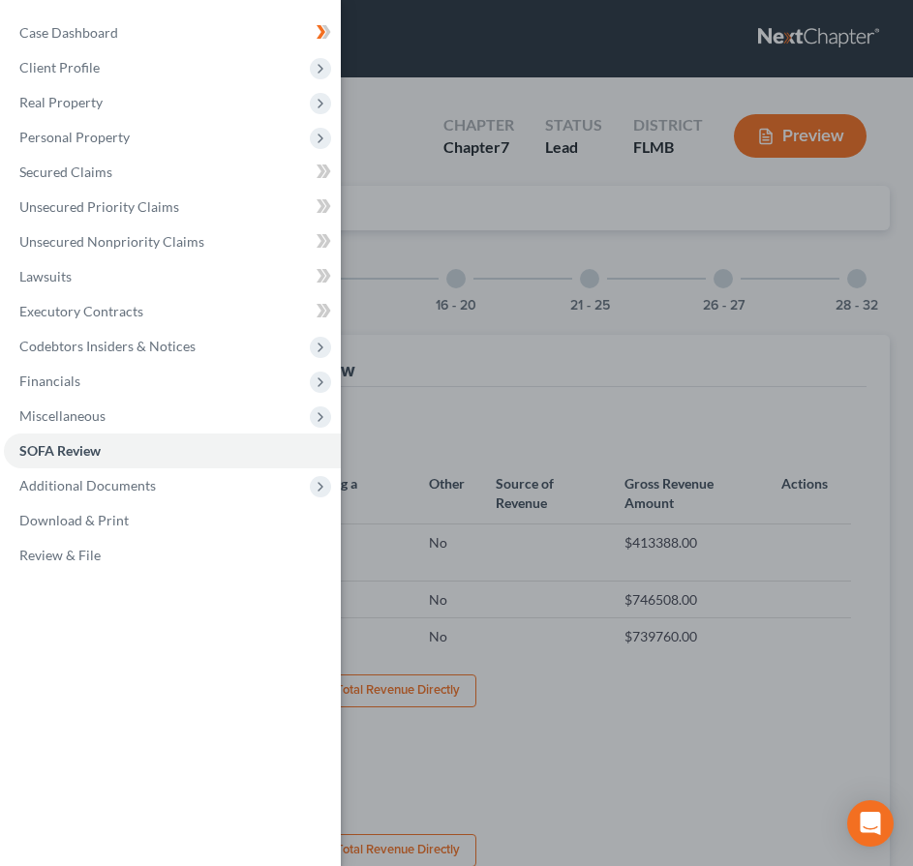
click at [460, 393] on div "Case Dashboard Payments Invoices Payments Payments Credit Report Client Profile" at bounding box center [456, 433] width 913 height 866
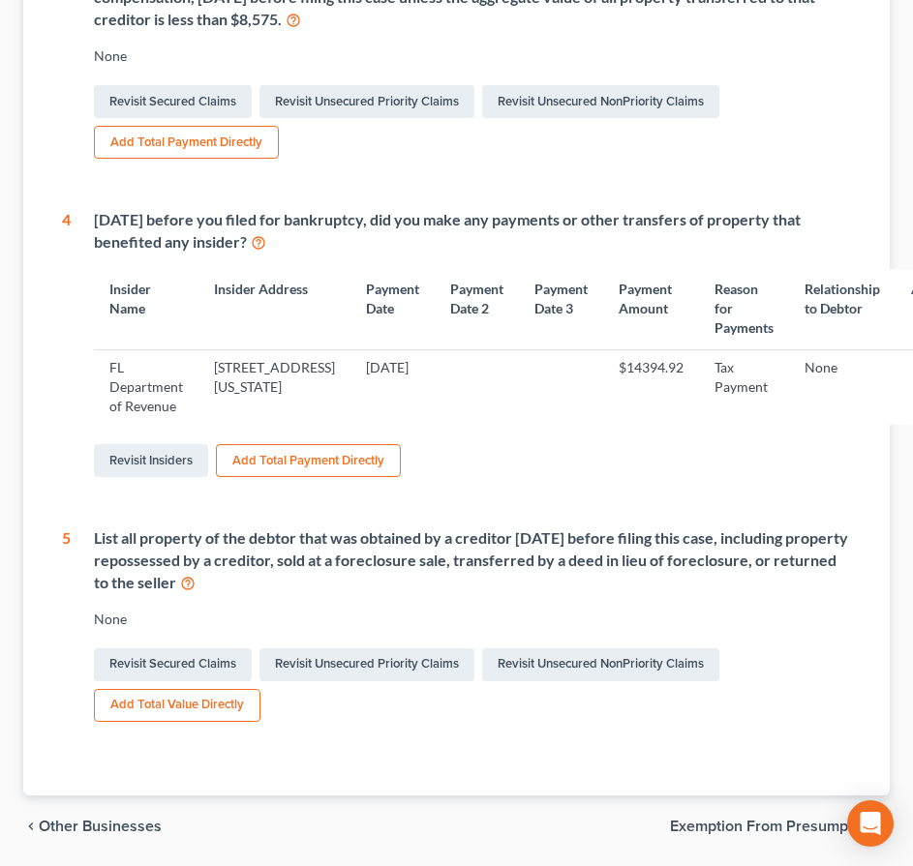
scroll to position [1037, 0]
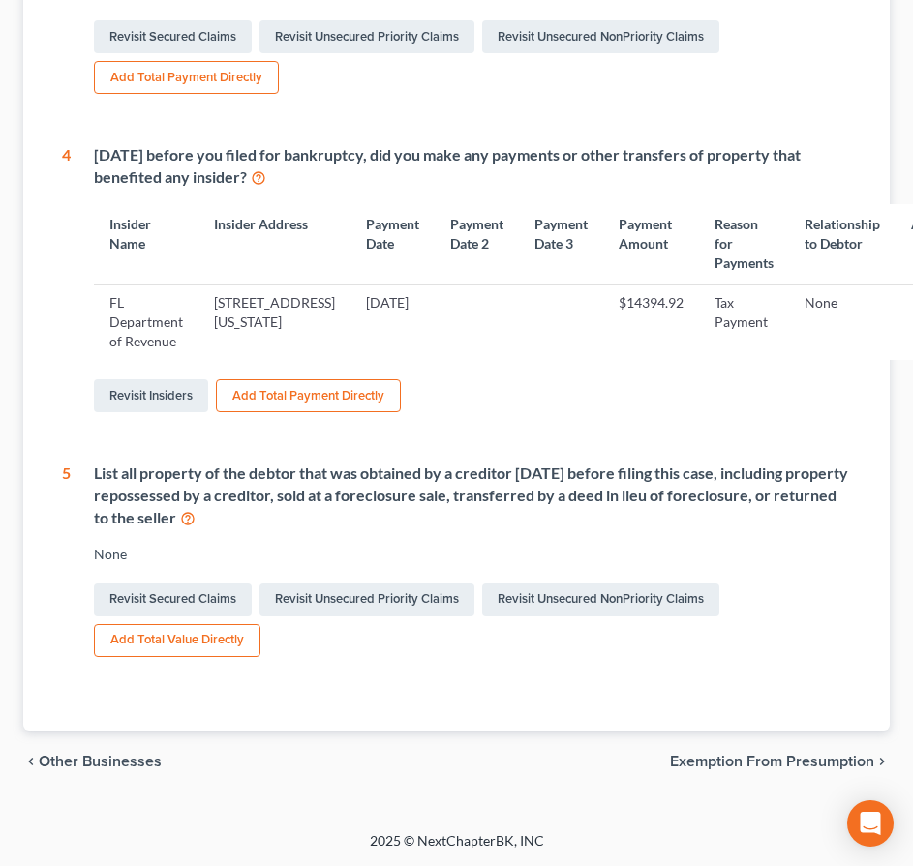
click at [754, 760] on span "Exemption from Presumption" at bounding box center [772, 761] width 204 height 15
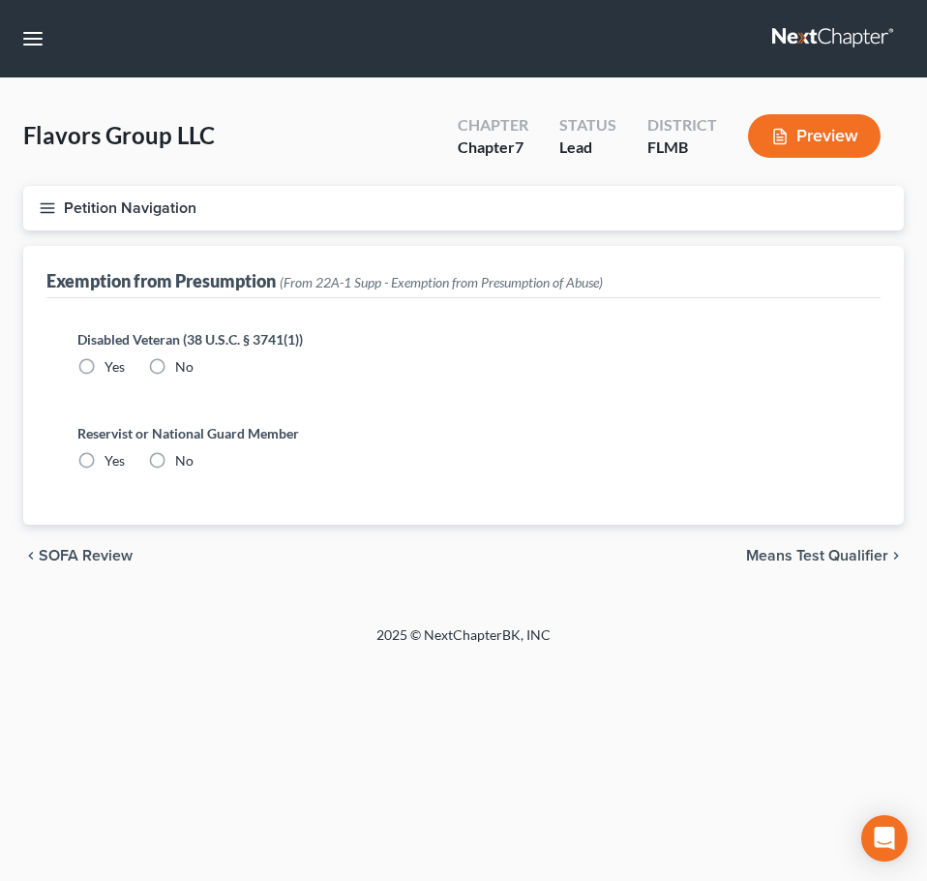
click at [83, 558] on span "SOFA Review" at bounding box center [86, 555] width 94 height 15
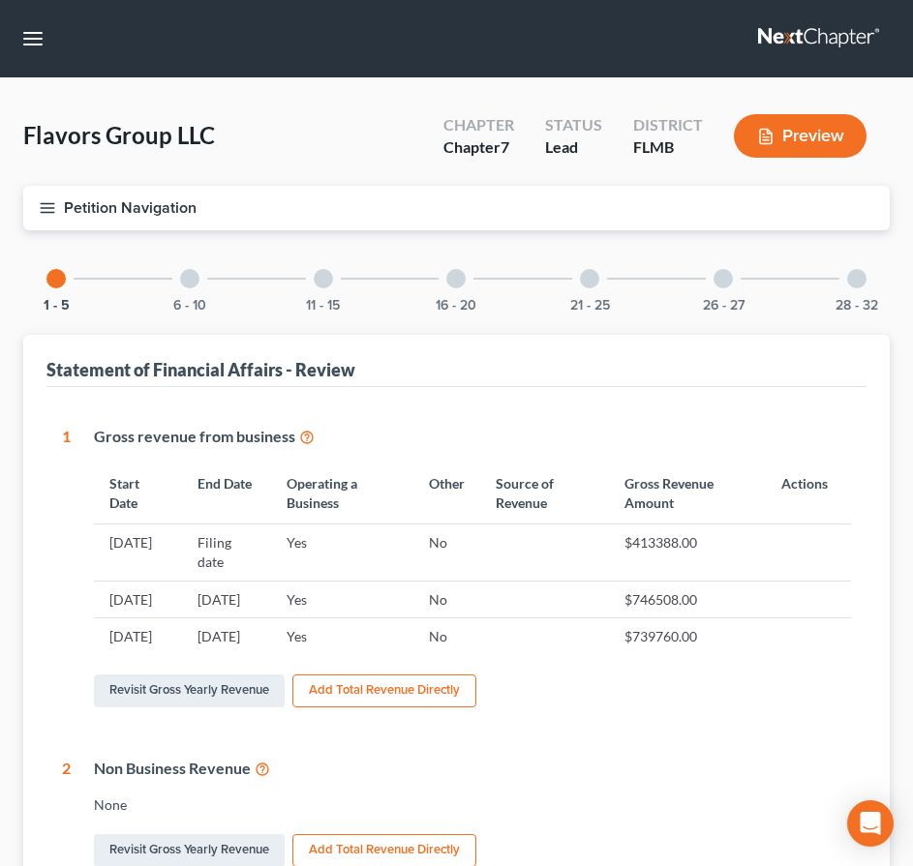
click at [179, 280] on div "6 - 10" at bounding box center [190, 279] width 66 height 66
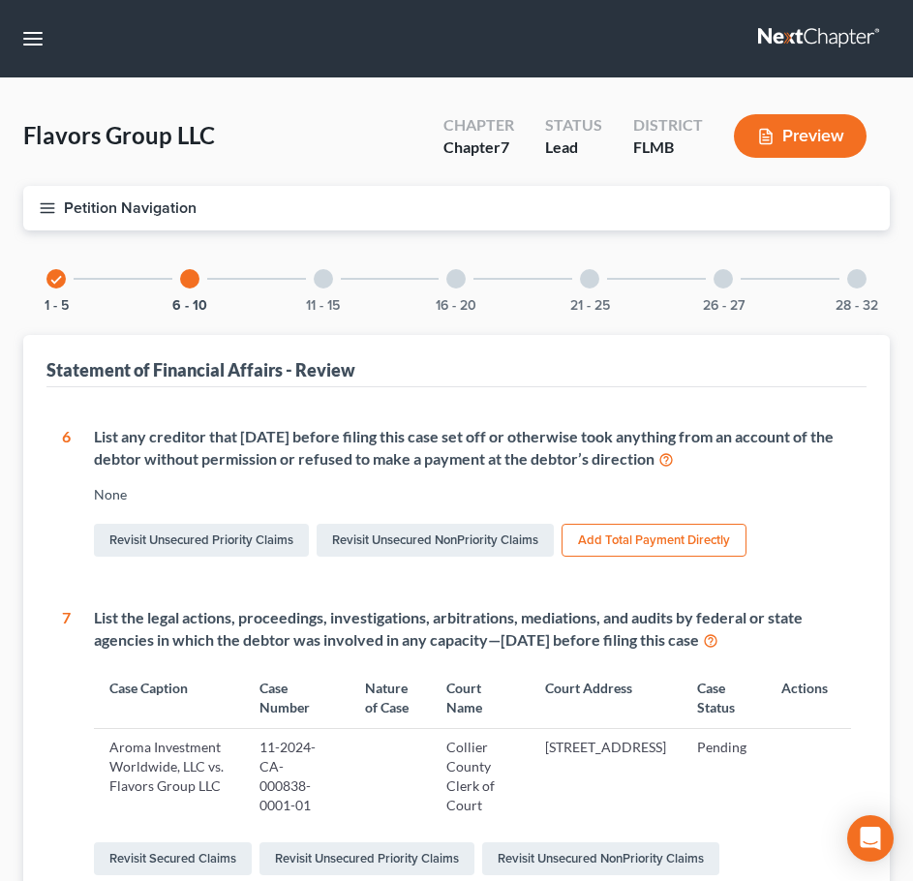
click at [650, 539] on button "Add Total Payment Directly" at bounding box center [653, 540] width 185 height 33
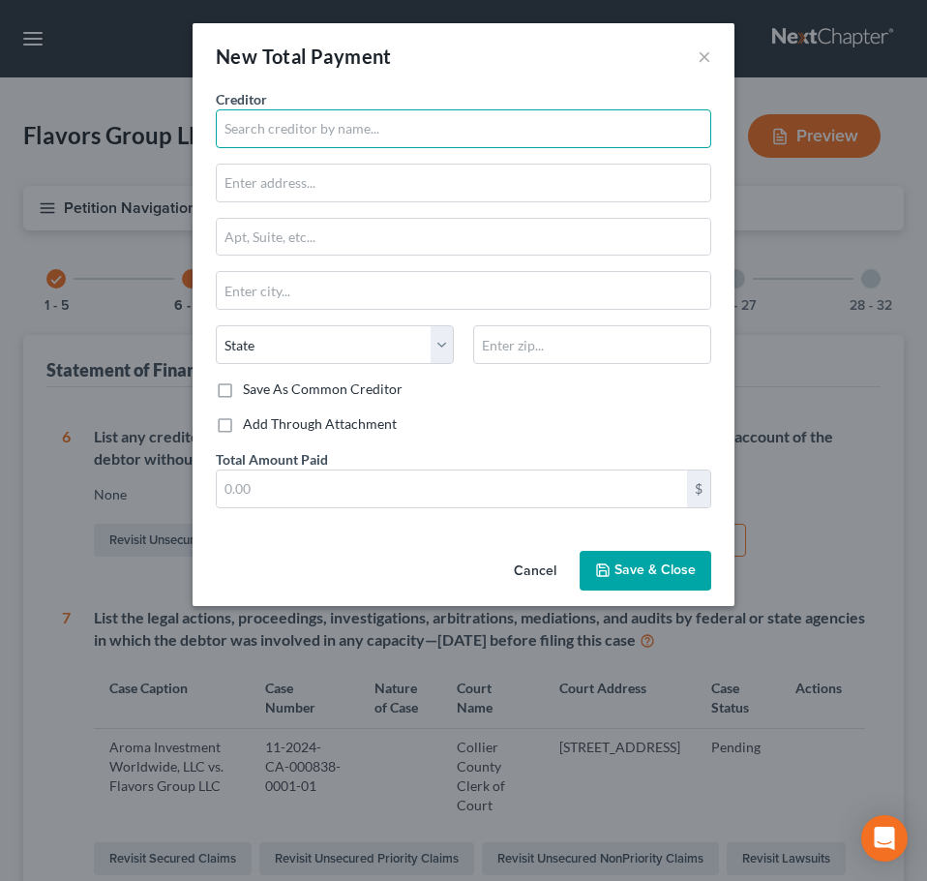
click at [298, 135] on input "text" at bounding box center [464, 128] width 496 height 39
type input "FL Department of Revenue"
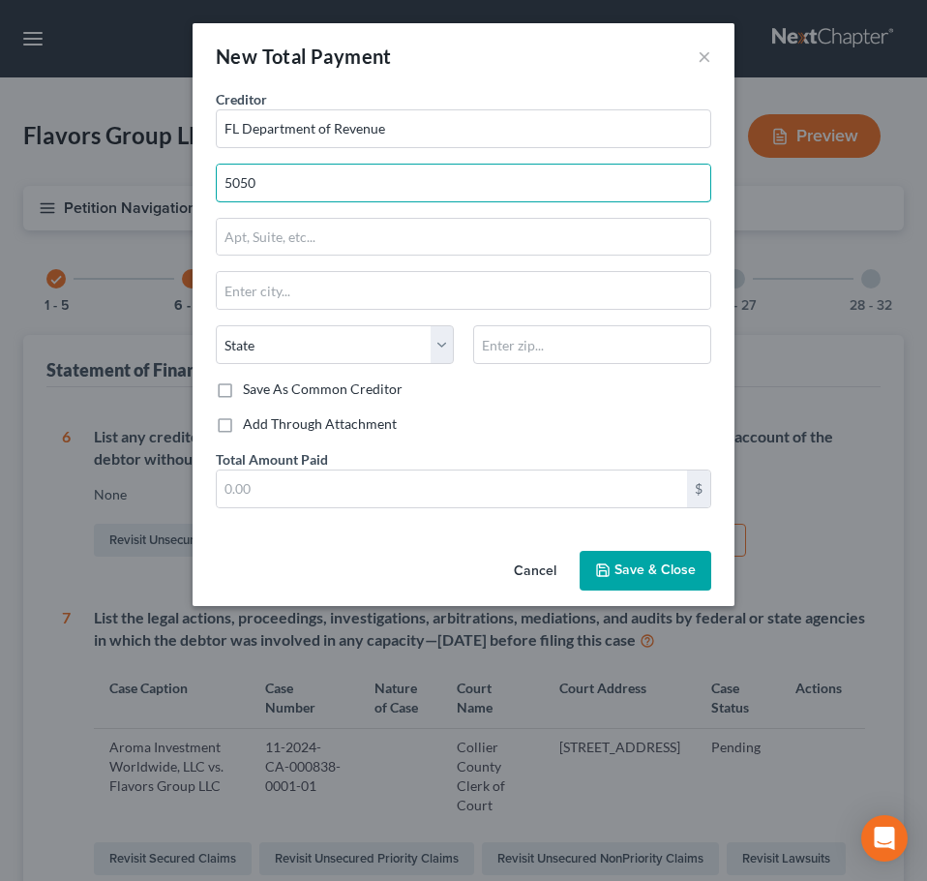
type input "[STREET_ADDRESS][US_STATE]"
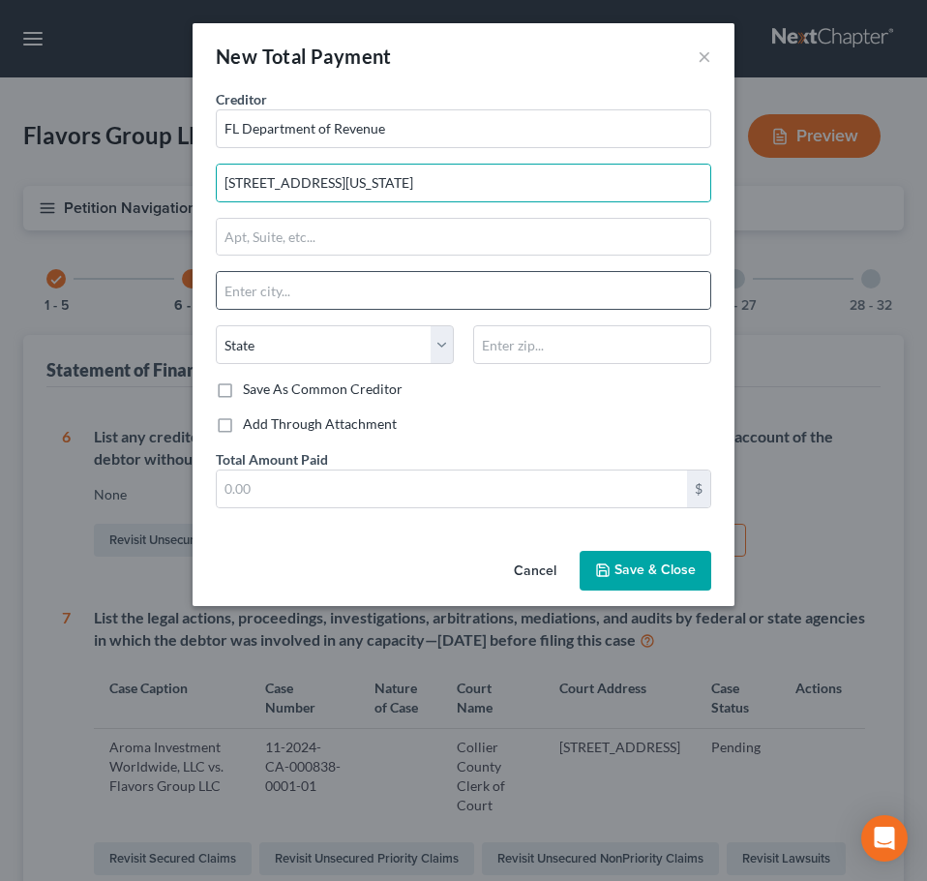
click at [346, 271] on div at bounding box center [464, 290] width 496 height 39
click at [346, 281] on input "text" at bounding box center [464, 290] width 494 height 37
type input "t"
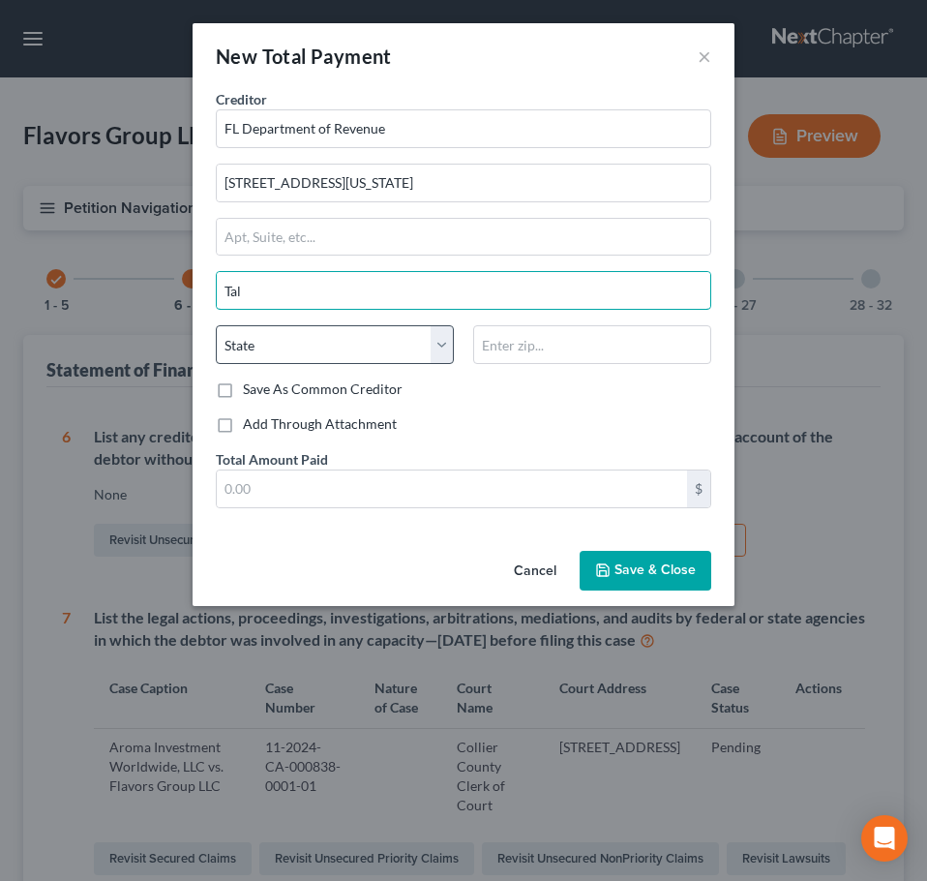
type input "Tallahassee"
click at [317, 346] on select "State [US_STATE] AK AR AZ CA CO CT DE DC [GEOGRAPHIC_DATA] [GEOGRAPHIC_DATA] GU…" at bounding box center [335, 344] width 238 height 39
select select "9"
click at [216, 325] on select "State [US_STATE] AK AR AZ CA CO CT DE DC [GEOGRAPHIC_DATA] [GEOGRAPHIC_DATA] GU…" at bounding box center [335, 344] width 238 height 39
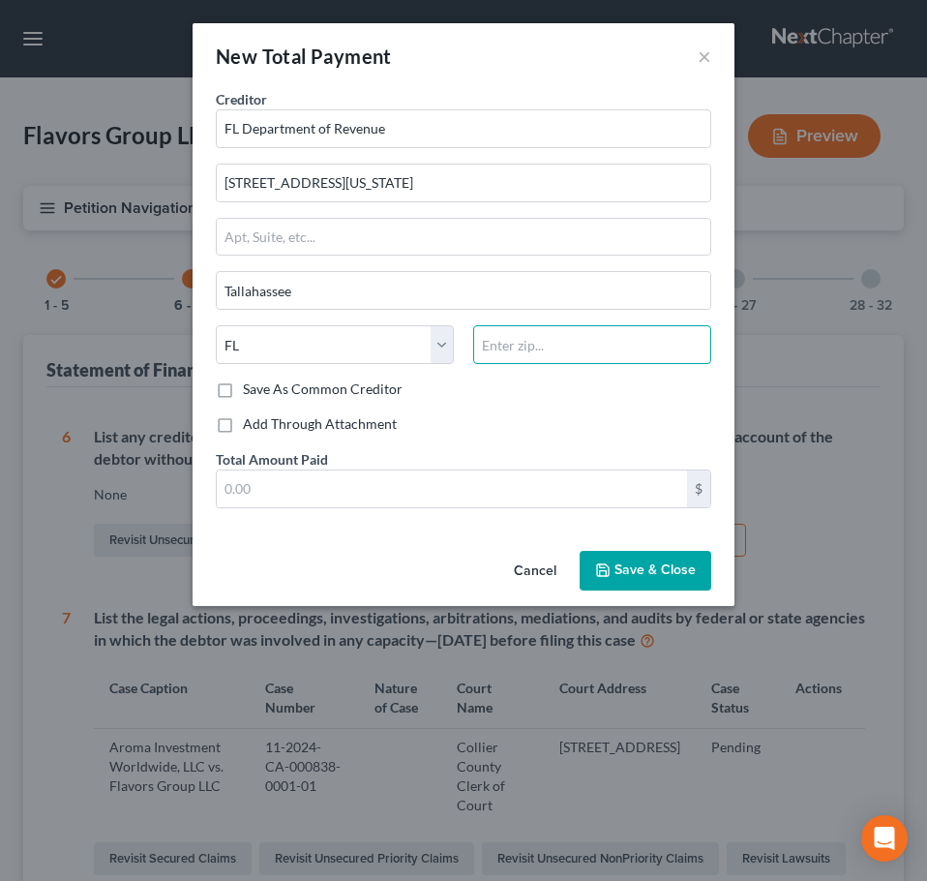
click at [500, 347] on input "text" at bounding box center [592, 344] width 238 height 39
drag, startPoint x: 557, startPoint y: 350, endPoint x: 386, endPoint y: 360, distance: 170.7
click at [462, 354] on div "State [US_STATE] AK AR AZ CA CO CT DE DC [GEOGRAPHIC_DATA] [GEOGRAPHIC_DATA] GU…" at bounding box center [463, 352] width 515 height 54
type input "32399"
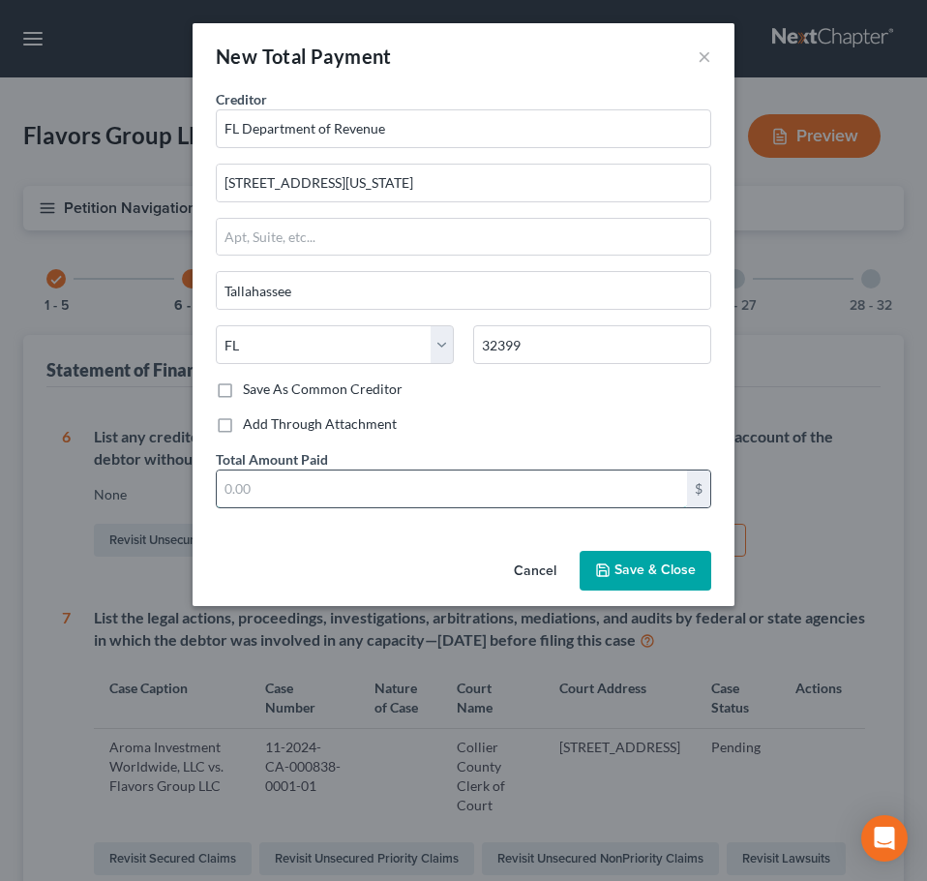
click at [308, 500] on input "text" at bounding box center [452, 488] width 470 height 37
type input "14,394.92"
click at [637, 576] on span "Save & Close" at bounding box center [655, 570] width 81 height 16
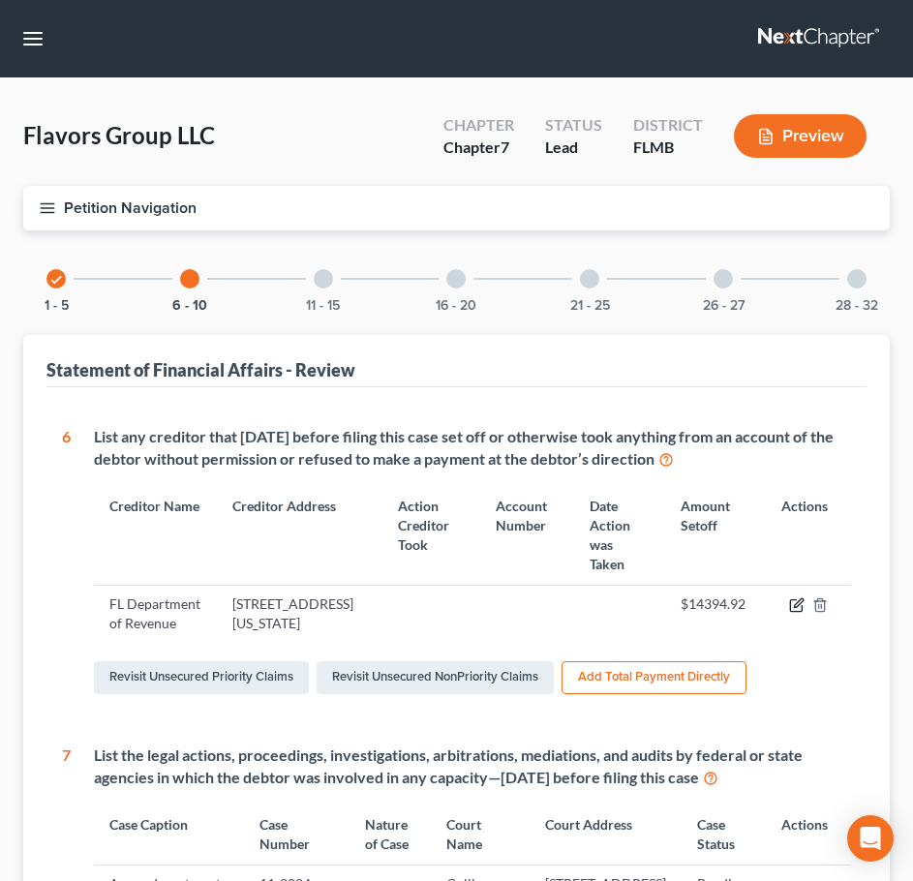
click at [791, 600] on icon "button" at bounding box center [796, 606] width 12 height 12
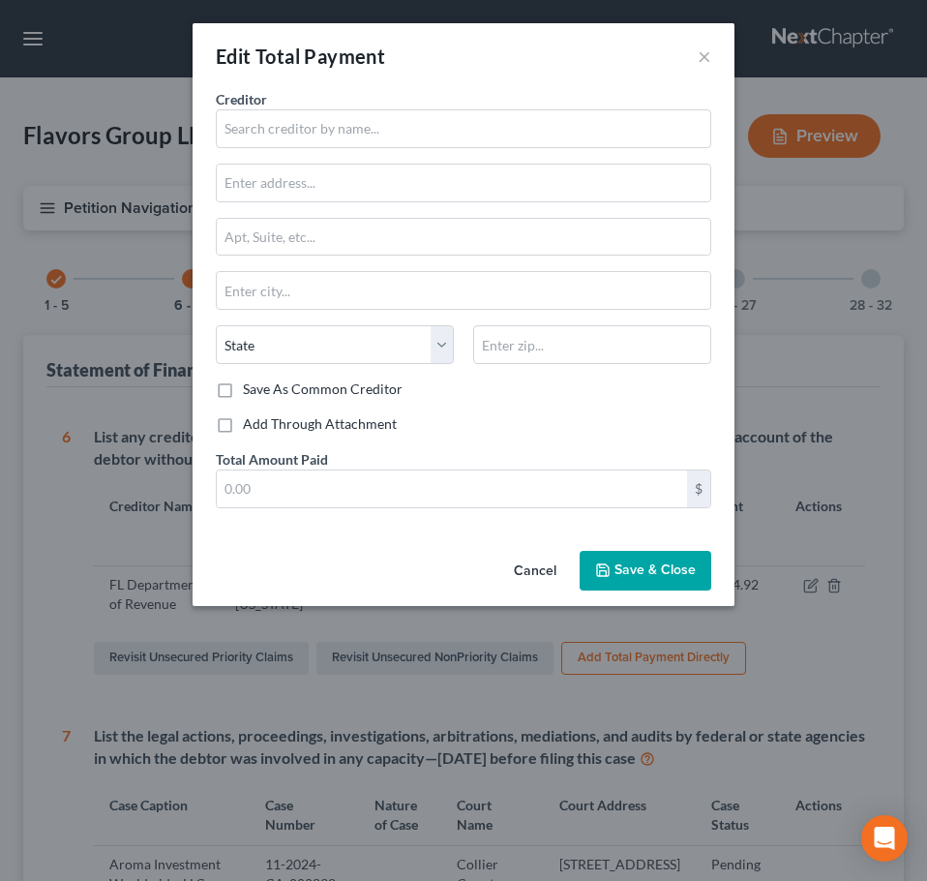
click at [529, 553] on button "Cancel" at bounding box center [536, 572] width 74 height 39
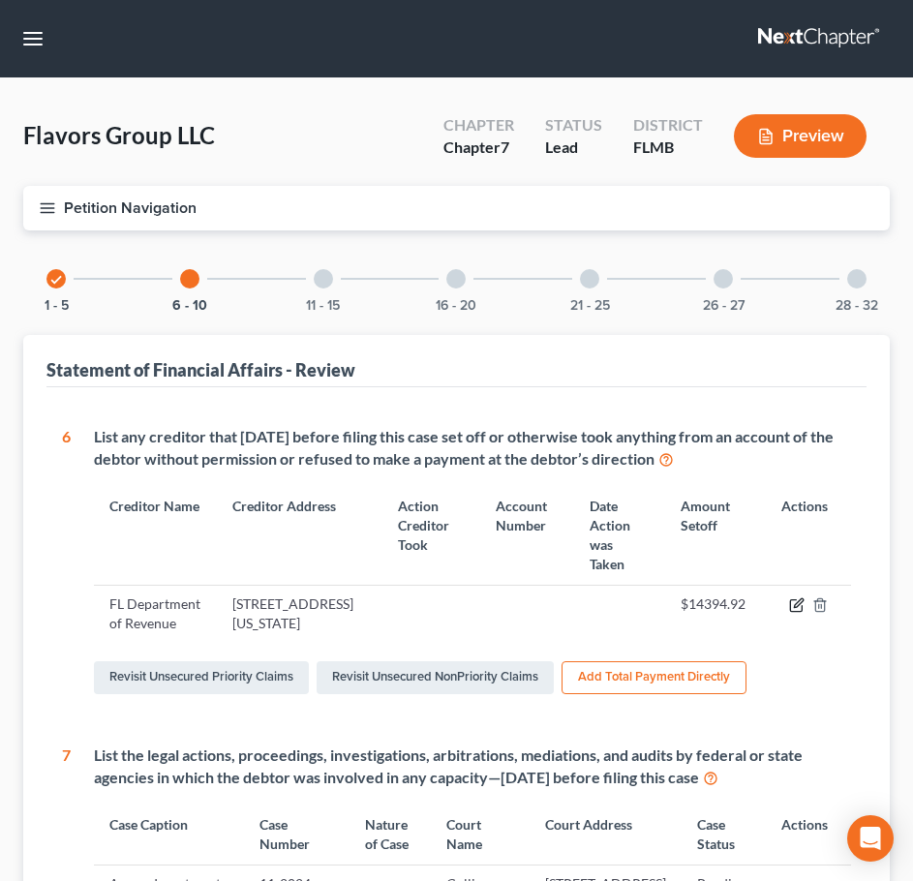
click at [792, 597] on icon "button" at bounding box center [796, 604] width 15 height 15
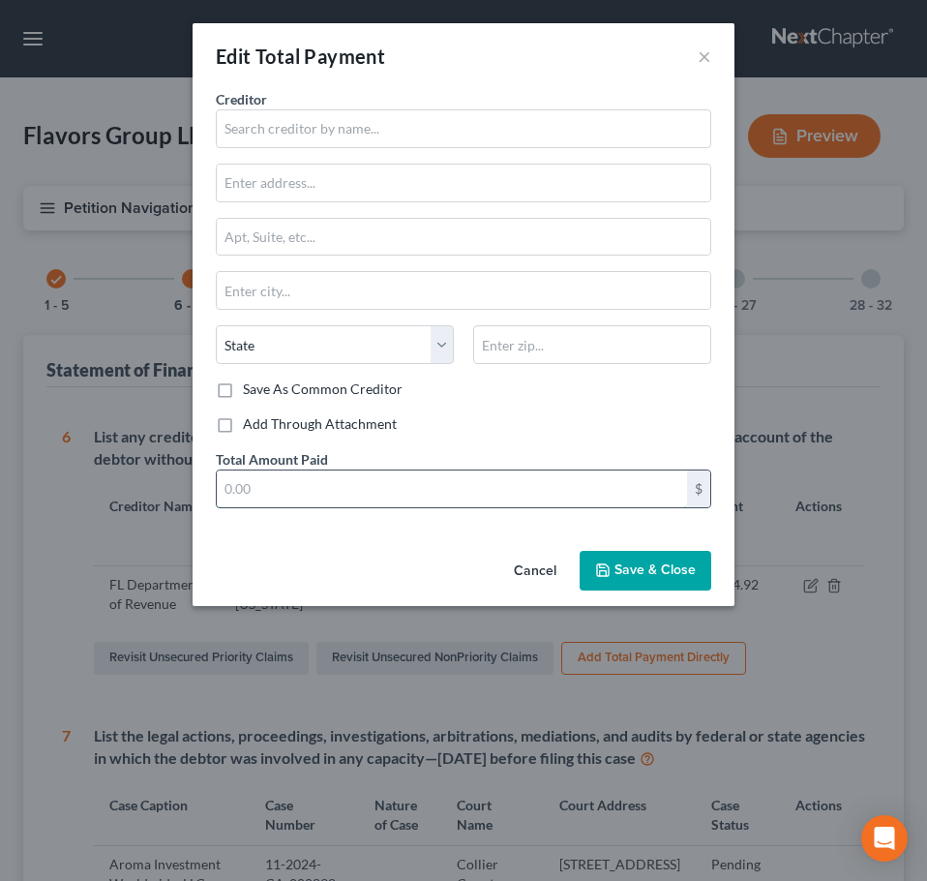
drag, startPoint x: 418, startPoint y: 491, endPoint x: 420, endPoint y: 507, distance: 16.6
click at [418, 491] on input "text" at bounding box center [452, 488] width 470 height 37
click at [531, 523] on div "Creditor * State [US_STATE] AK AR AZ CA CO [GEOGRAPHIC_DATA] DE DC [GEOGRAPHIC_…" at bounding box center [464, 316] width 542 height 454
click at [528, 572] on button "Cancel" at bounding box center [536, 572] width 74 height 39
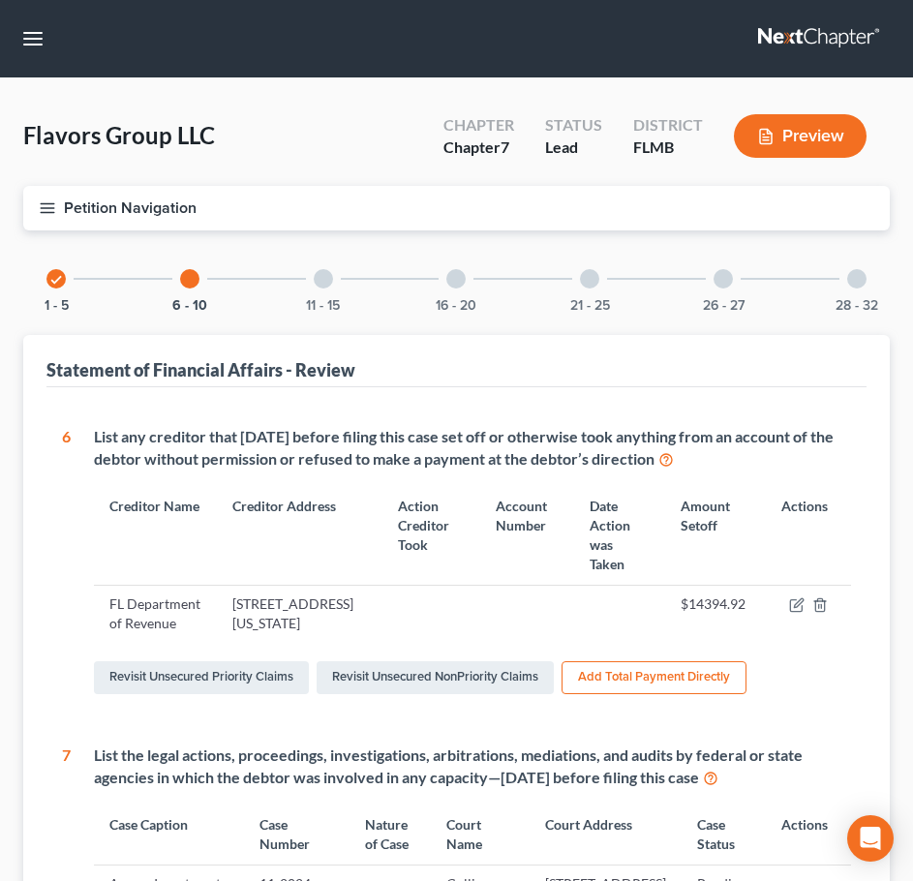
click at [328, 275] on div at bounding box center [323, 278] width 19 height 19
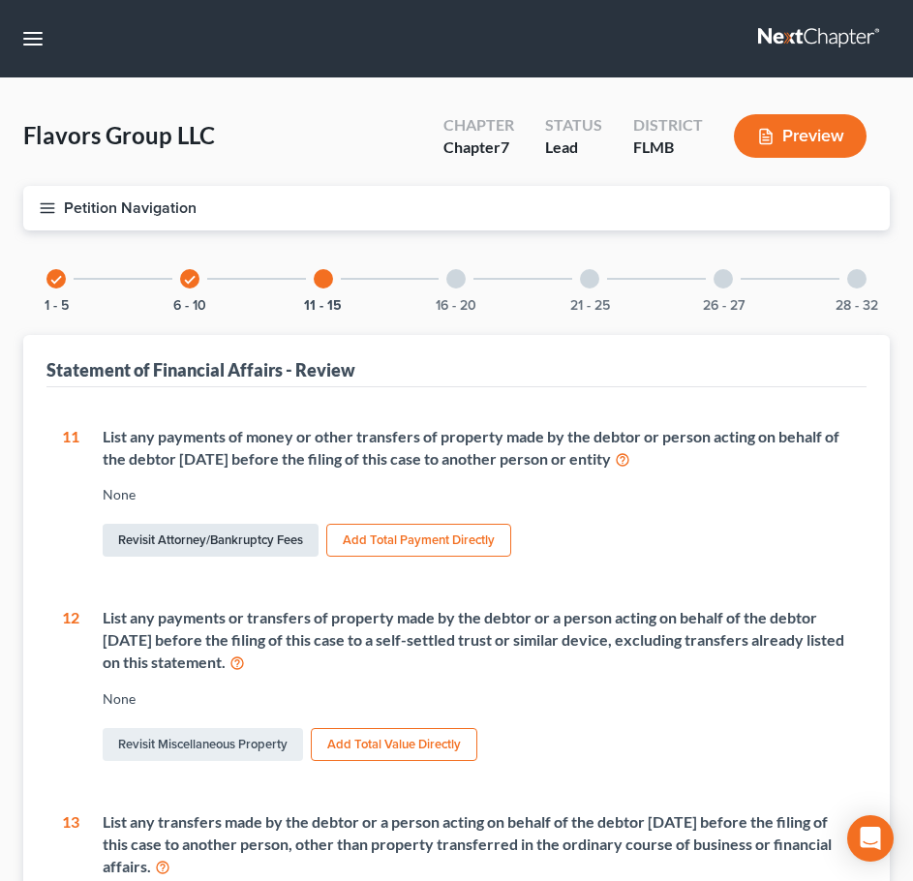
click at [233, 549] on link "Revisit Attorney/Bankruptcy Fees" at bounding box center [211, 540] width 216 height 33
select select "0"
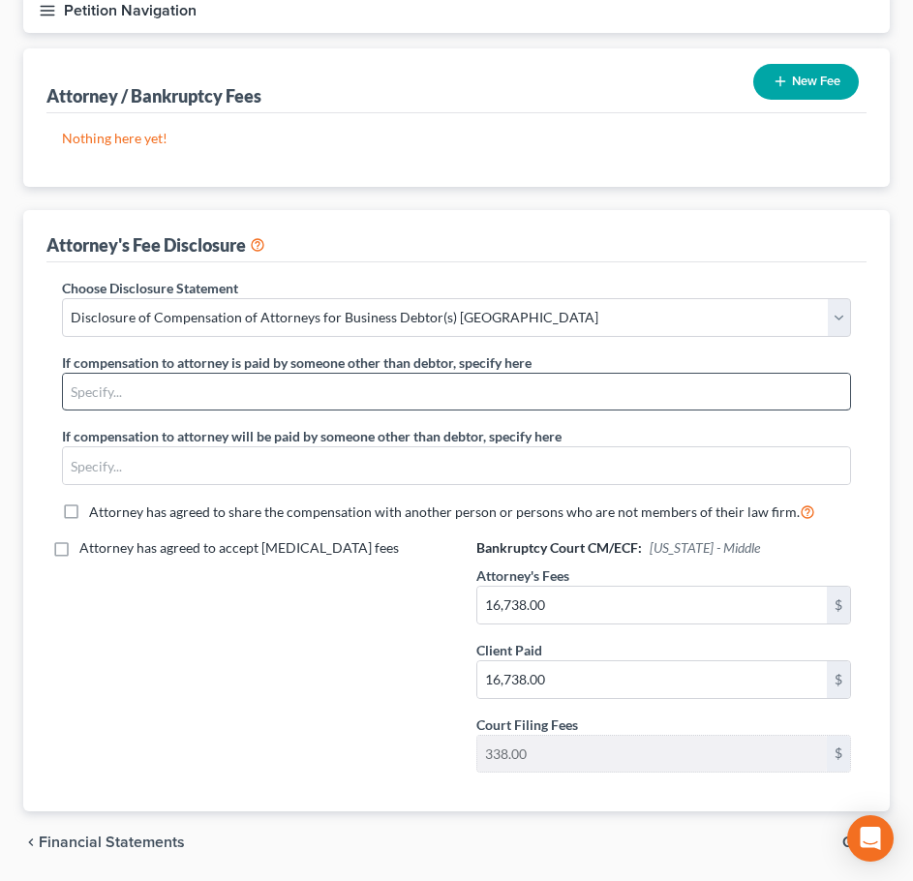
scroll to position [263, 0]
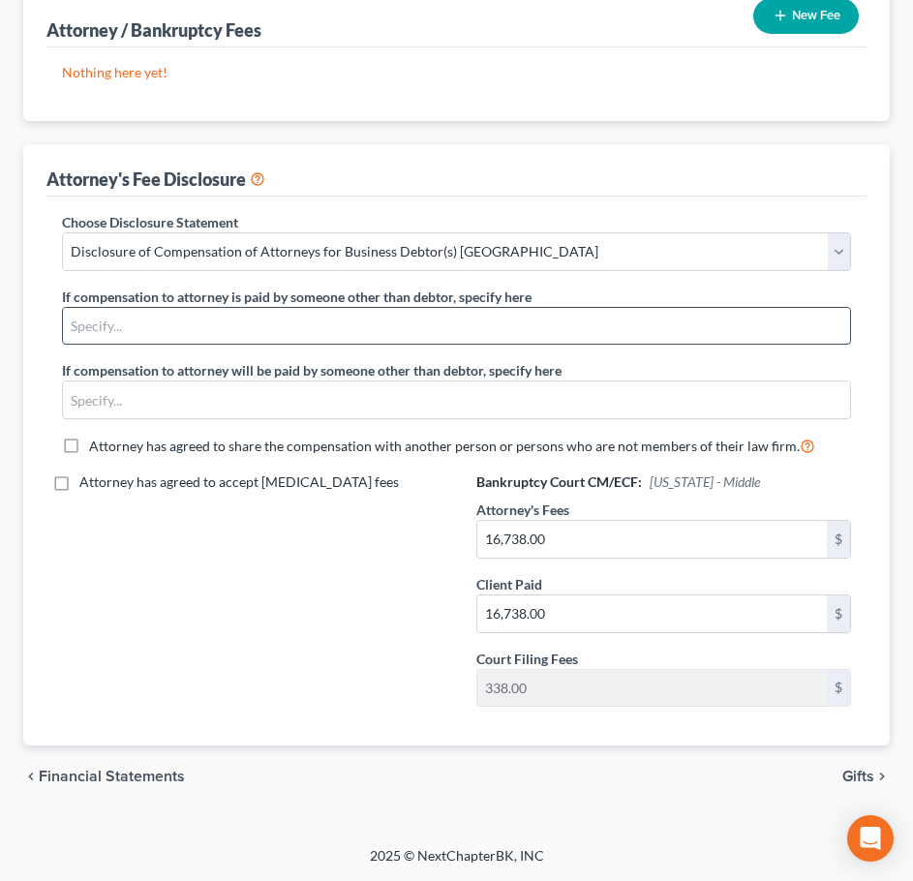
click at [214, 319] on input "text" at bounding box center [456, 326] width 787 height 37
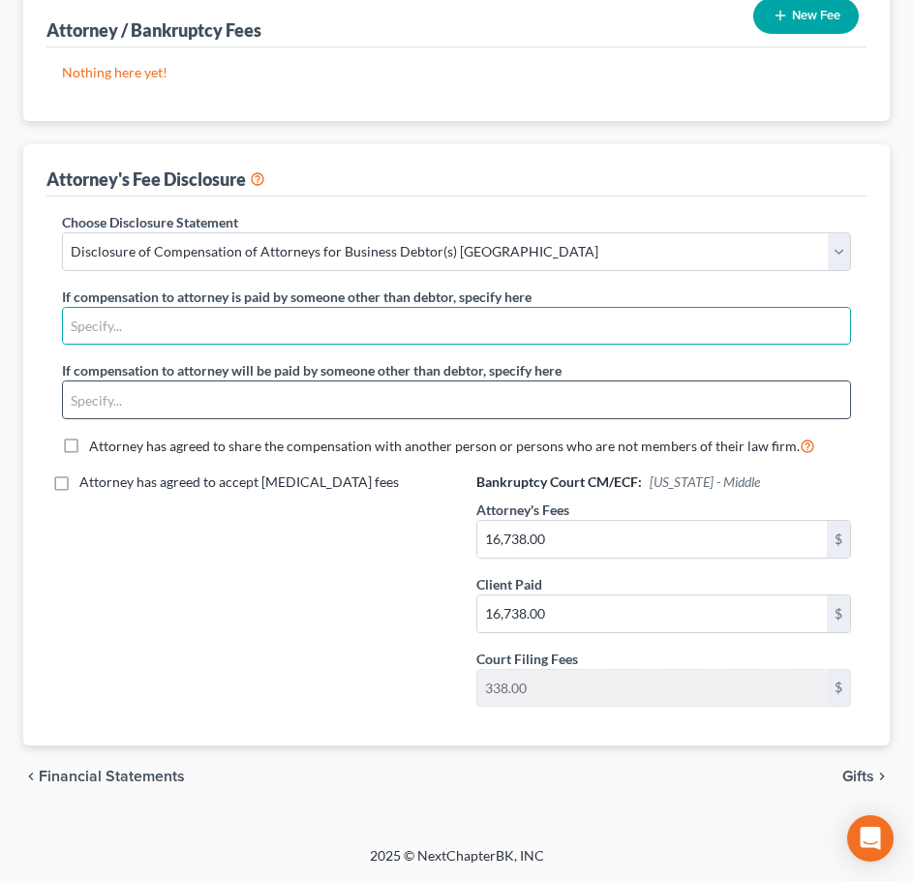
click at [250, 402] on input "text" at bounding box center [456, 399] width 787 height 37
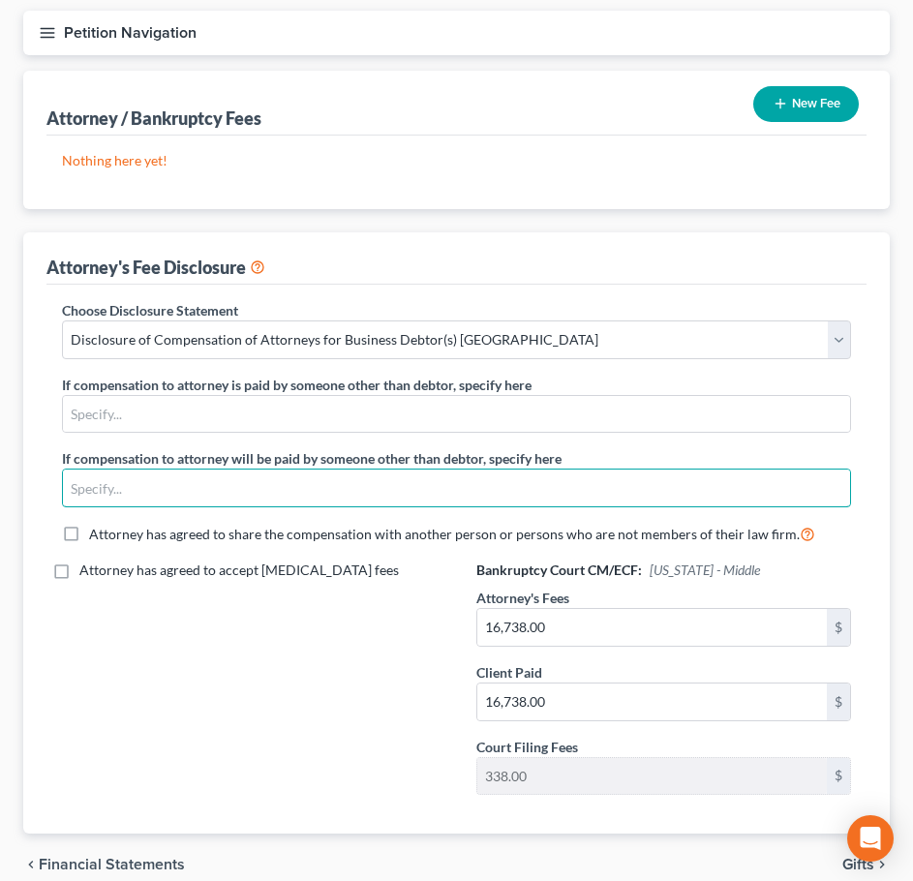
scroll to position [0, 0]
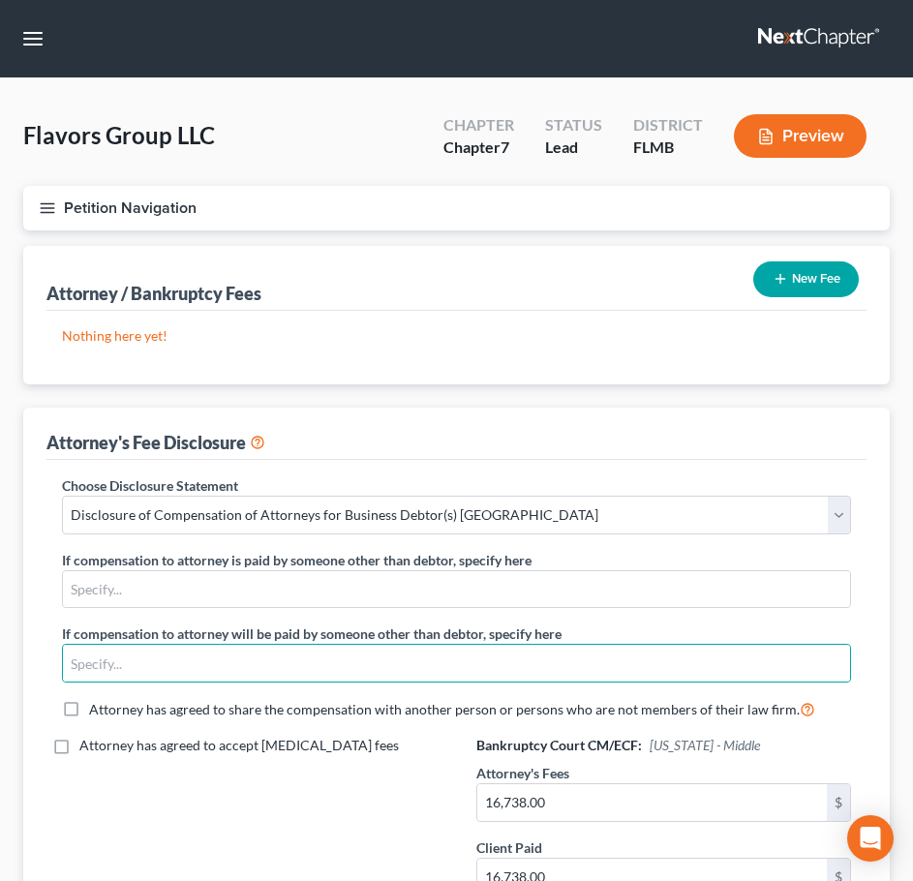
click at [808, 278] on button "New Fee" at bounding box center [806, 279] width 106 height 36
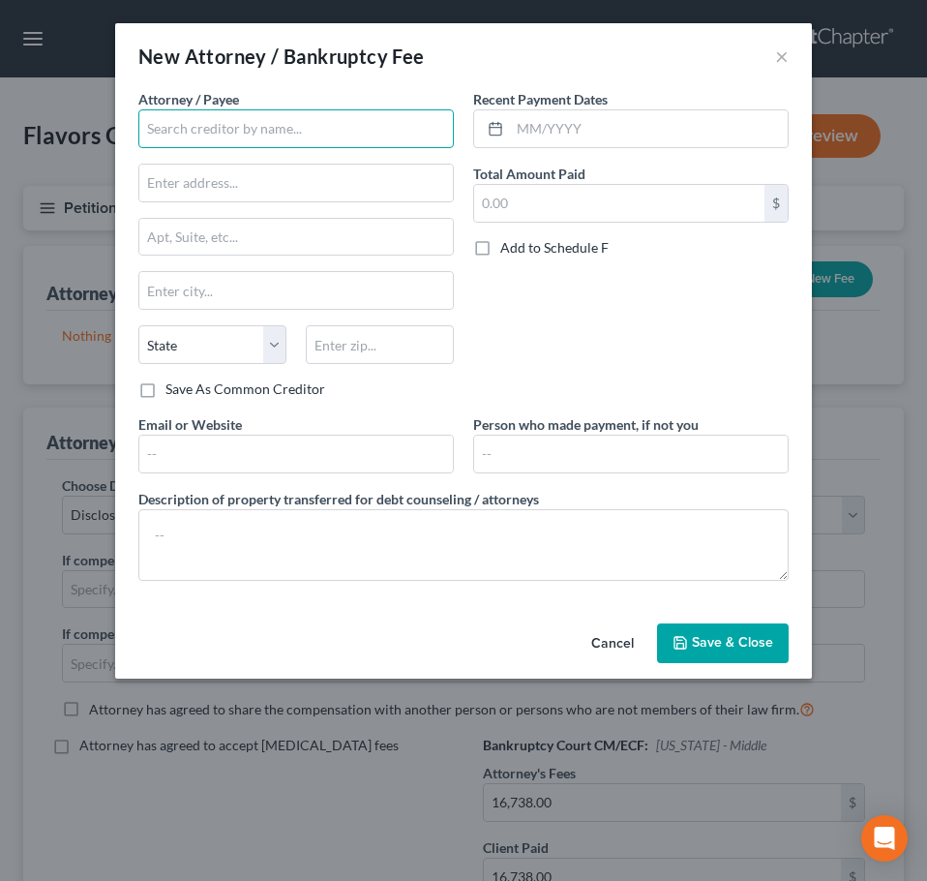
click at [250, 129] on input "text" at bounding box center [296, 128] width 316 height 39
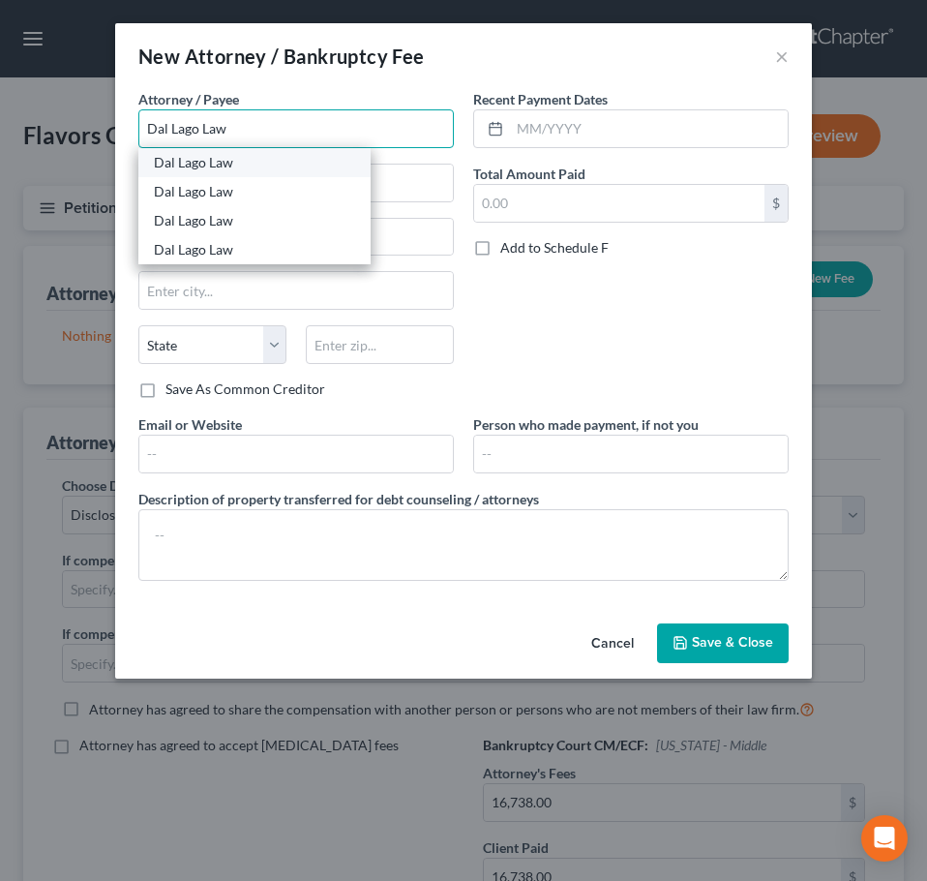
type input "Dal Lago Law"
click at [258, 167] on div "Dal Lago Law" at bounding box center [254, 162] width 201 height 19
type input "[STREET_ADDRESS]"
type input "[GEOGRAPHIC_DATA]"
select select "9"
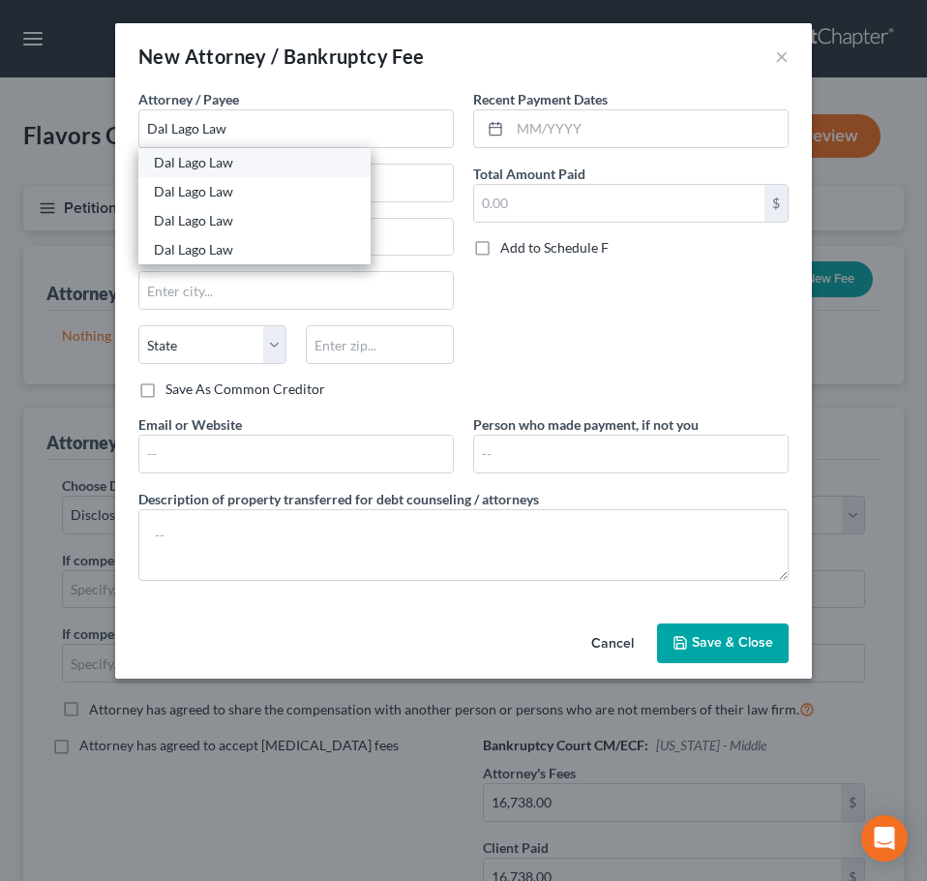
type input "34108"
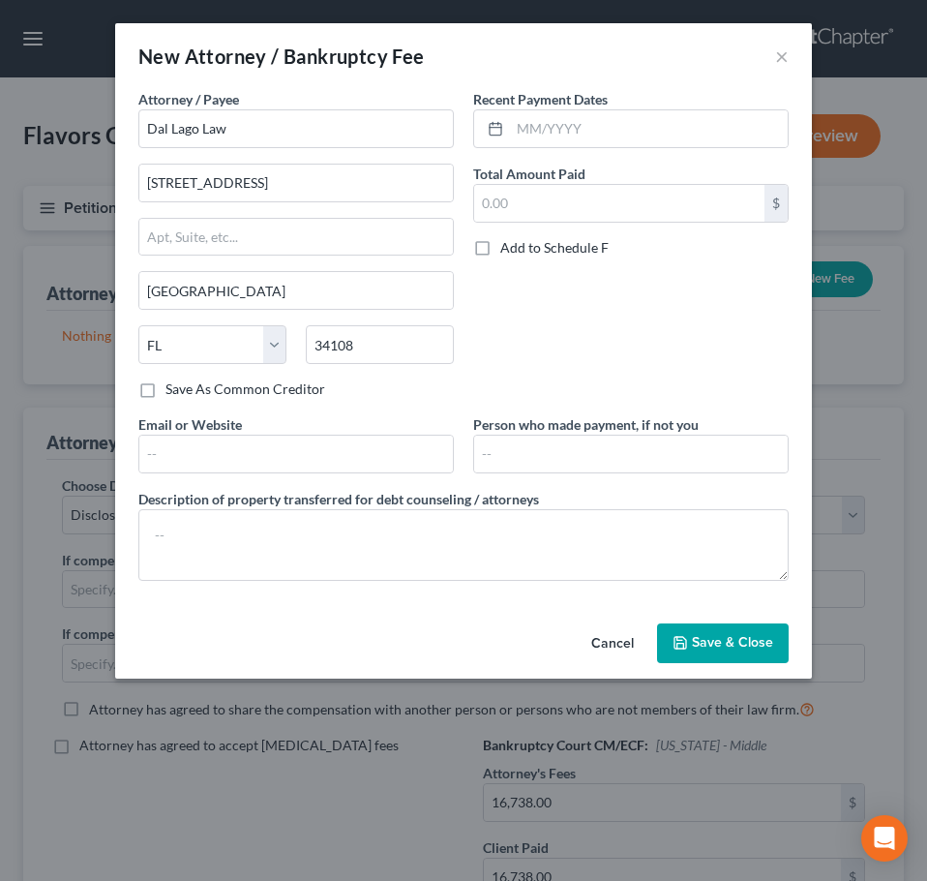
click at [743, 630] on button "Save & Close" at bounding box center [723, 643] width 132 height 41
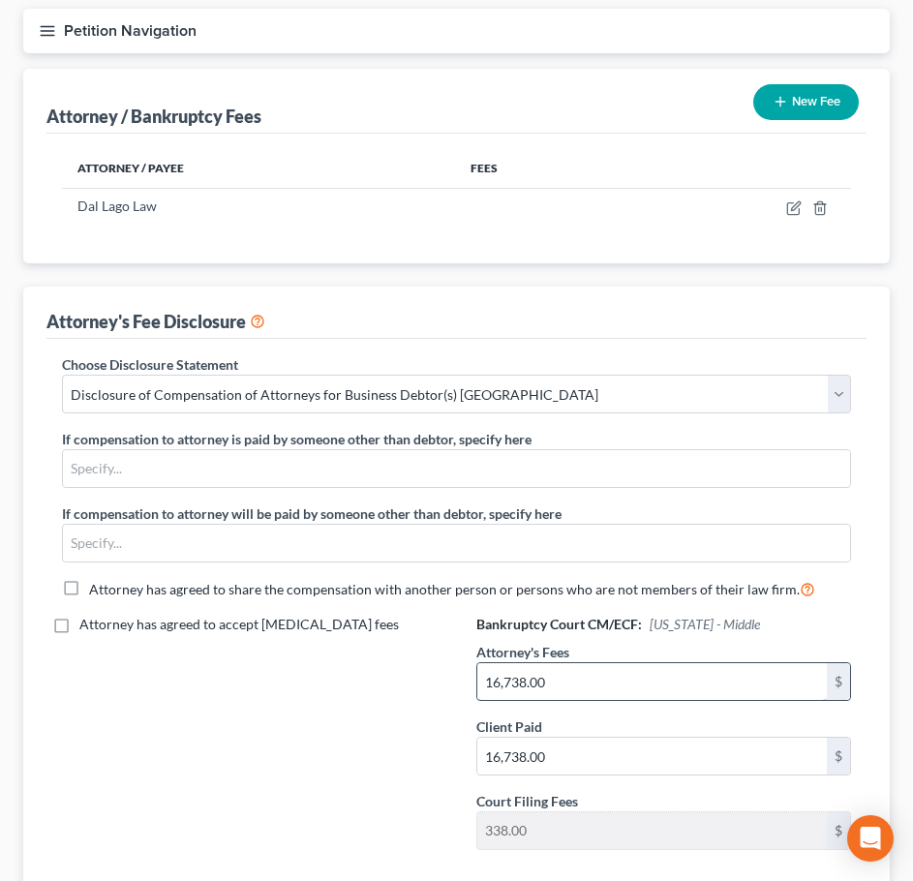
scroll to position [224, 0]
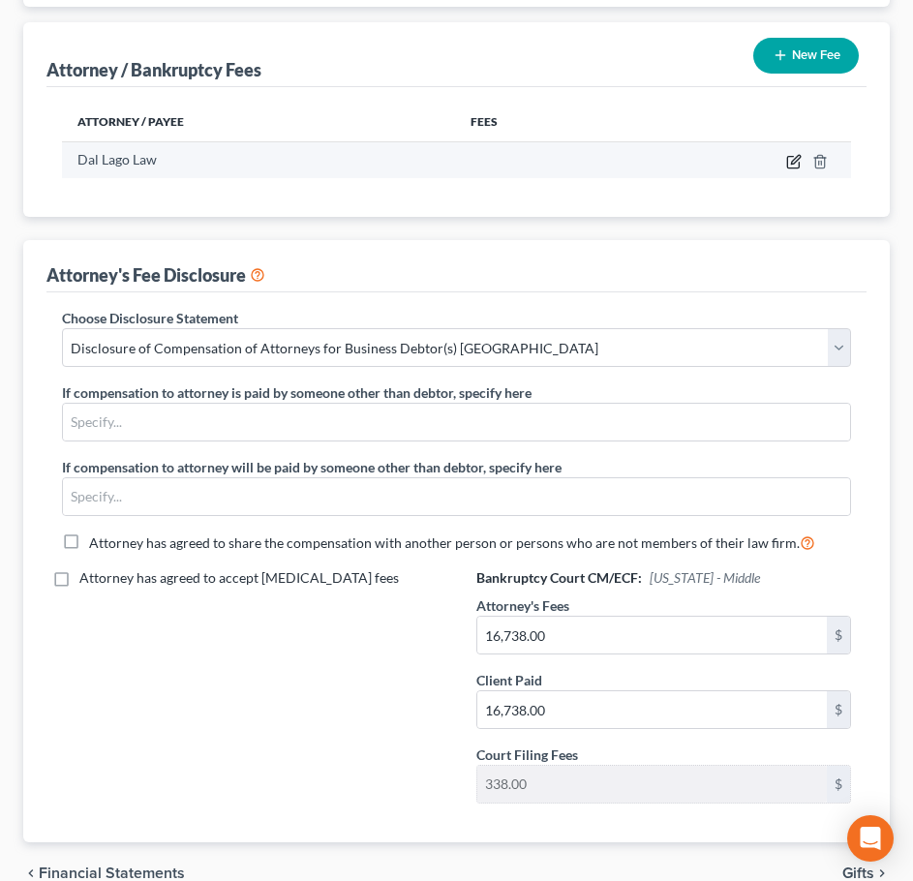
click at [791, 157] on icon "button" at bounding box center [793, 163] width 12 height 12
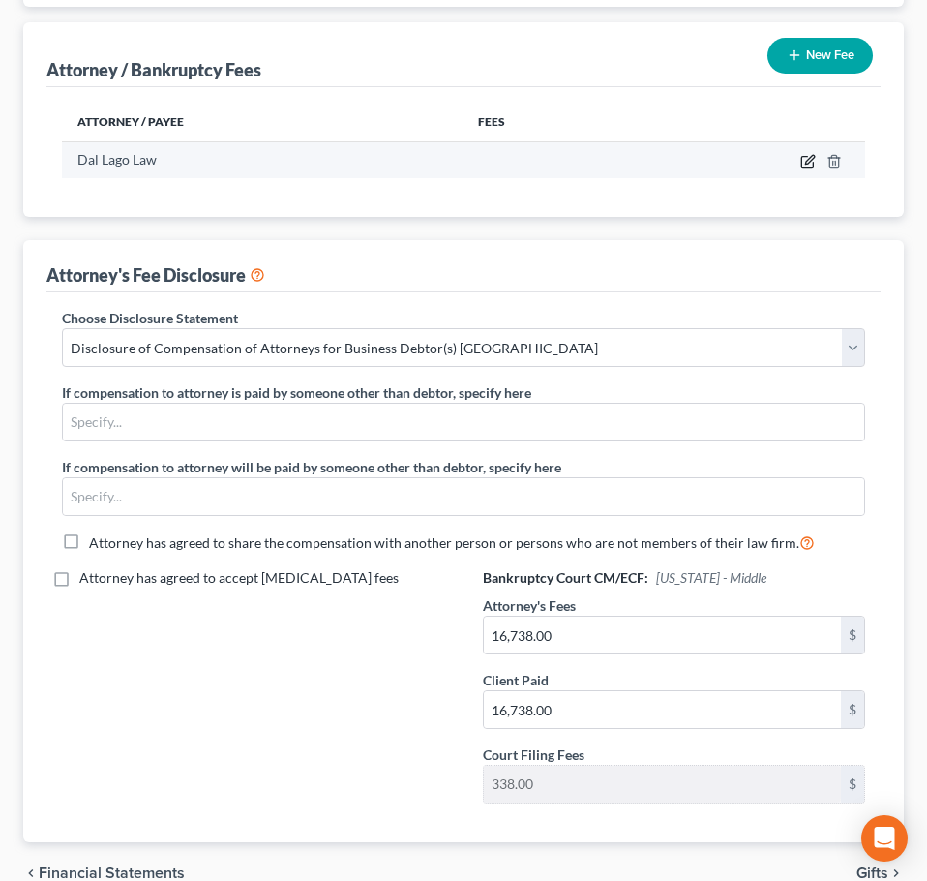
select select "9"
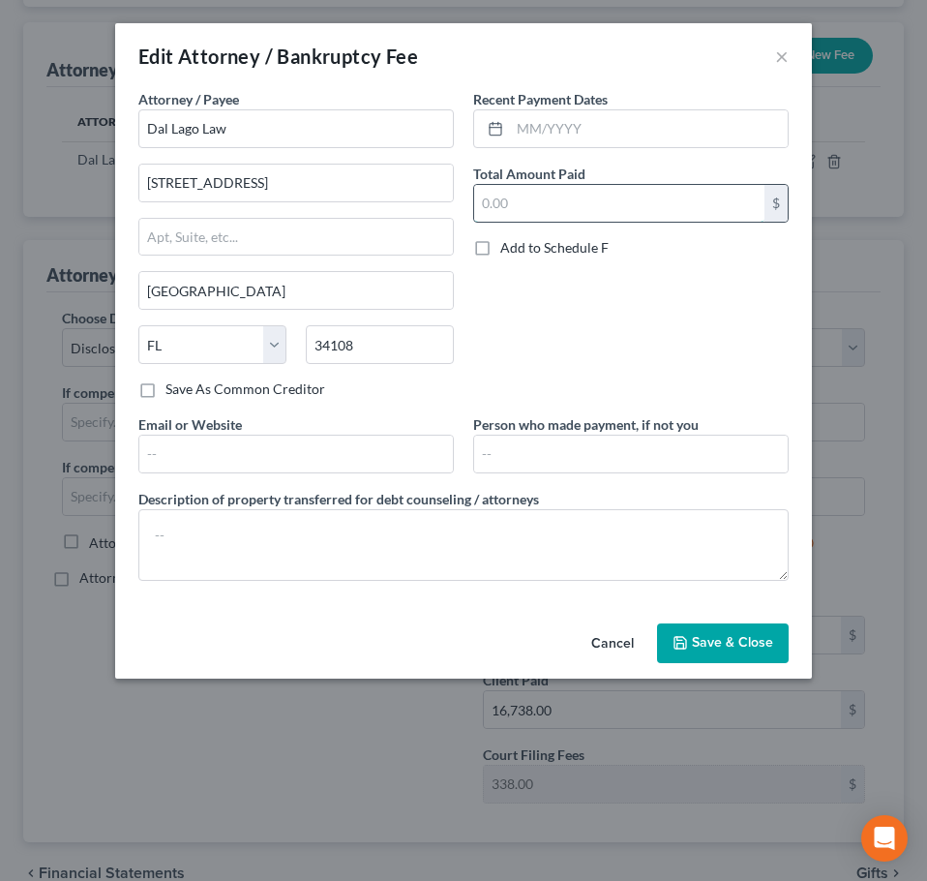
click at [534, 206] on input "text" at bounding box center [619, 203] width 290 height 37
paste input "16,738.00"
type input "16,738.00"
click at [733, 627] on button "Save & Close" at bounding box center [723, 643] width 132 height 41
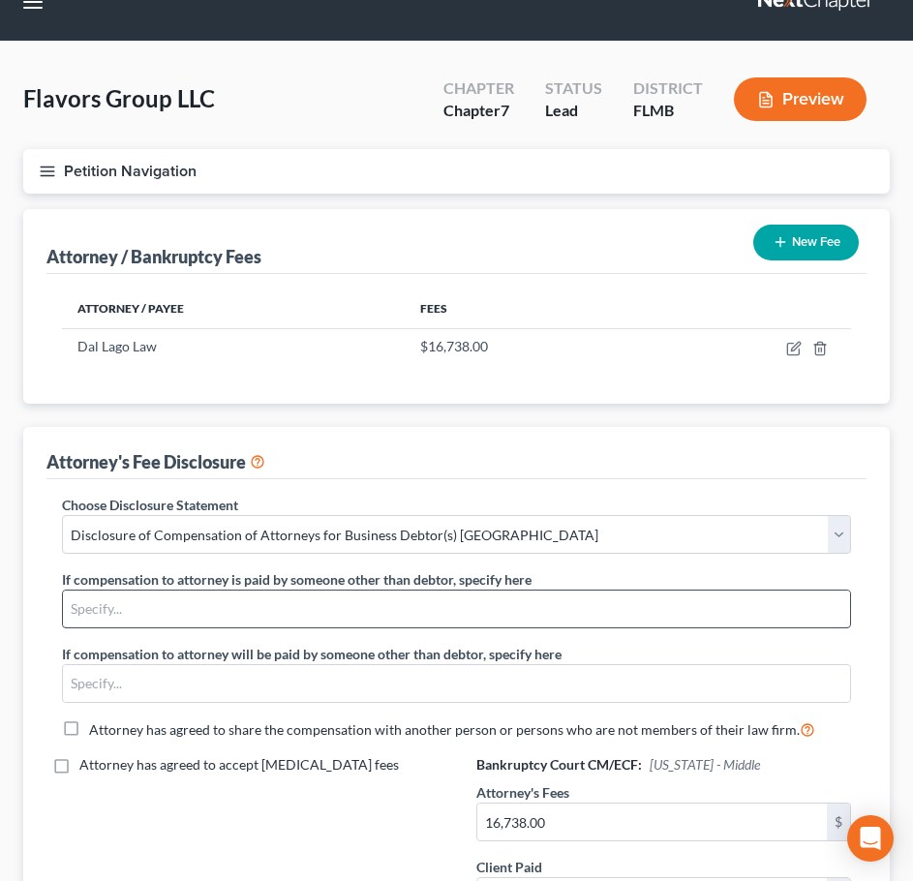
scroll to position [0, 0]
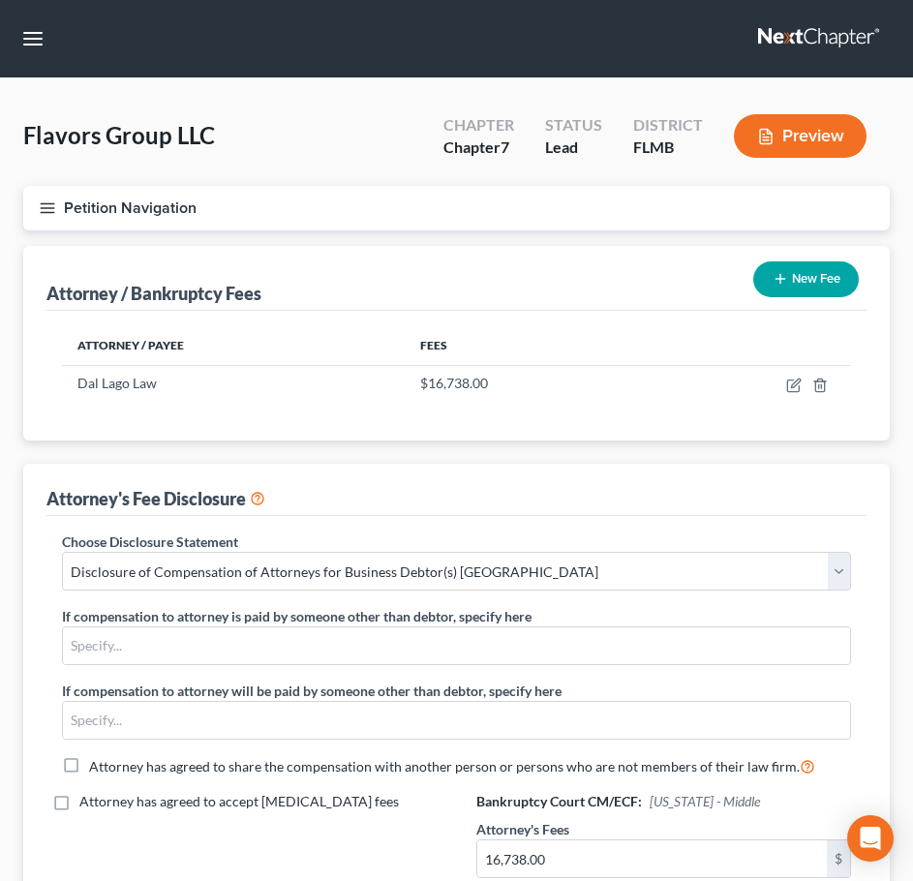
click at [54, 211] on icon "button" at bounding box center [47, 207] width 17 height 17
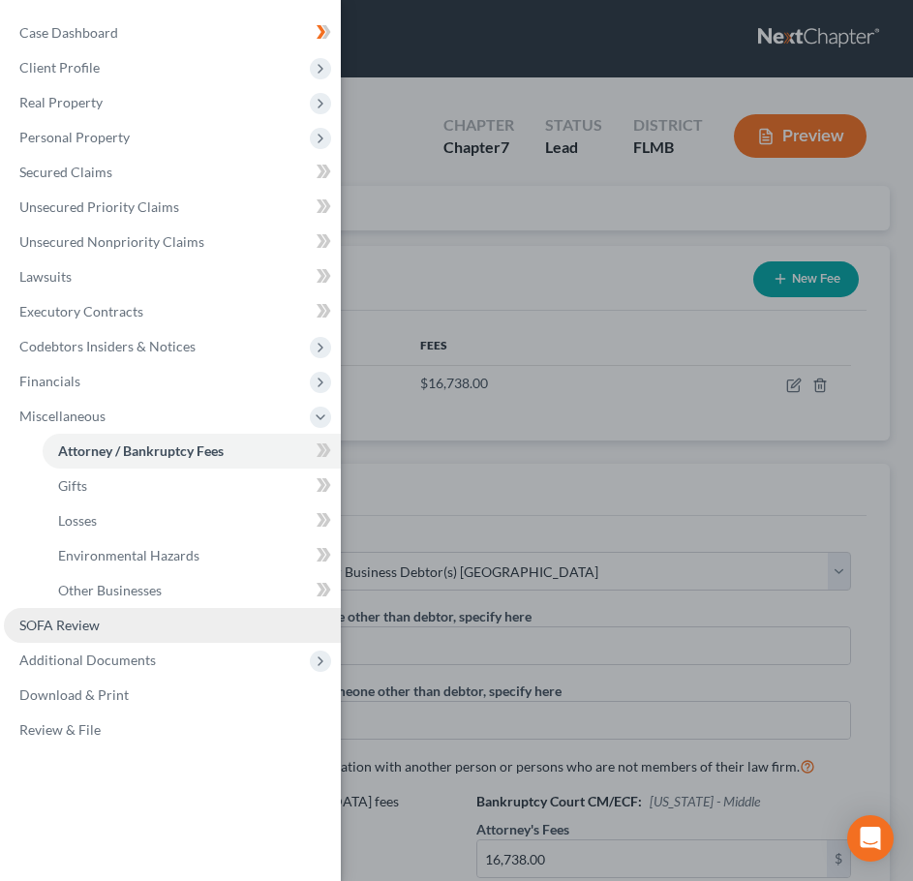
click at [93, 624] on span "SOFA Review" at bounding box center [59, 625] width 80 height 16
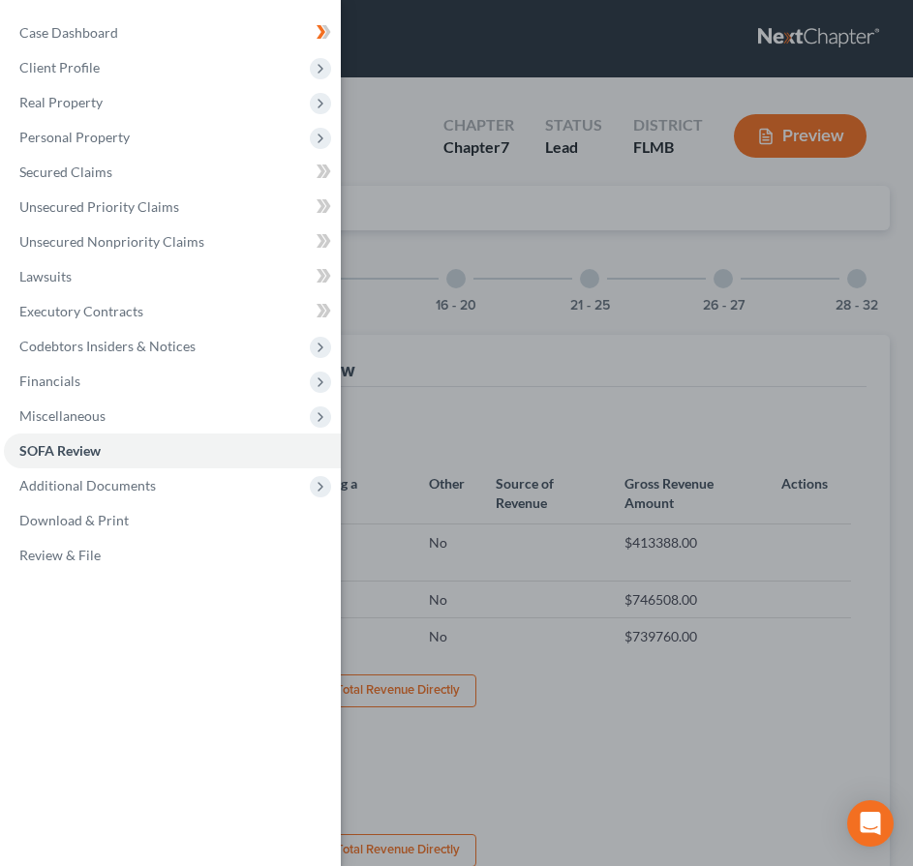
click at [470, 351] on div "Case Dashboard Payments Invoices Payments Payments Credit Report Client Profile" at bounding box center [456, 433] width 913 height 866
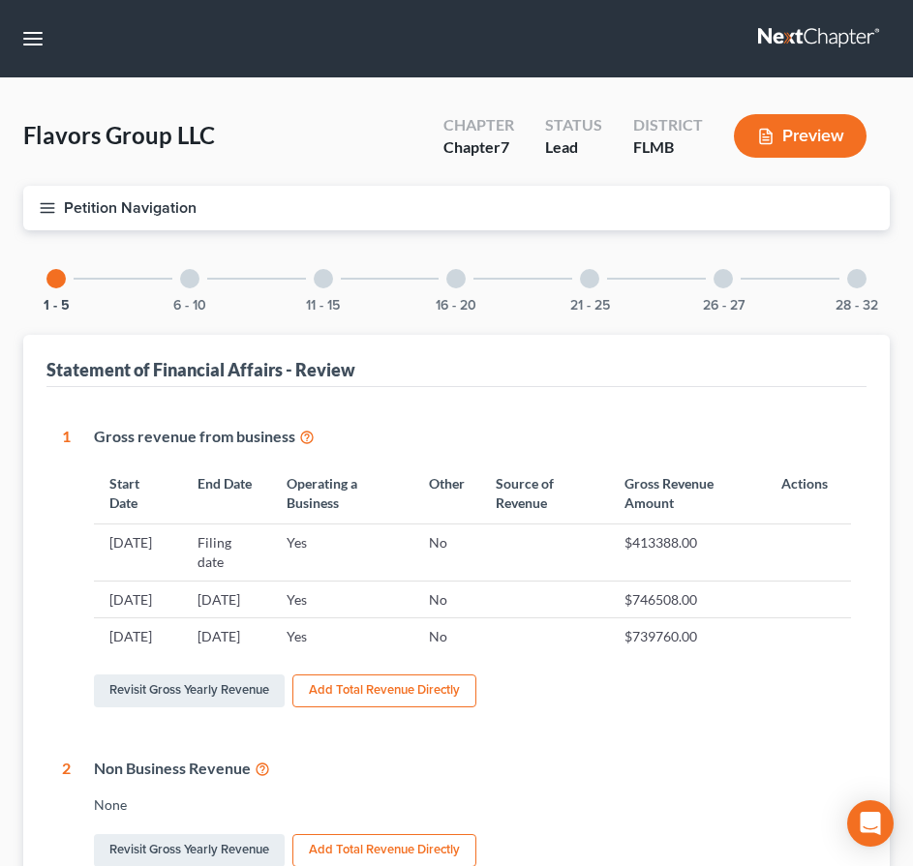
click at [603, 283] on div "21 - 25" at bounding box center [590, 279] width 66 height 66
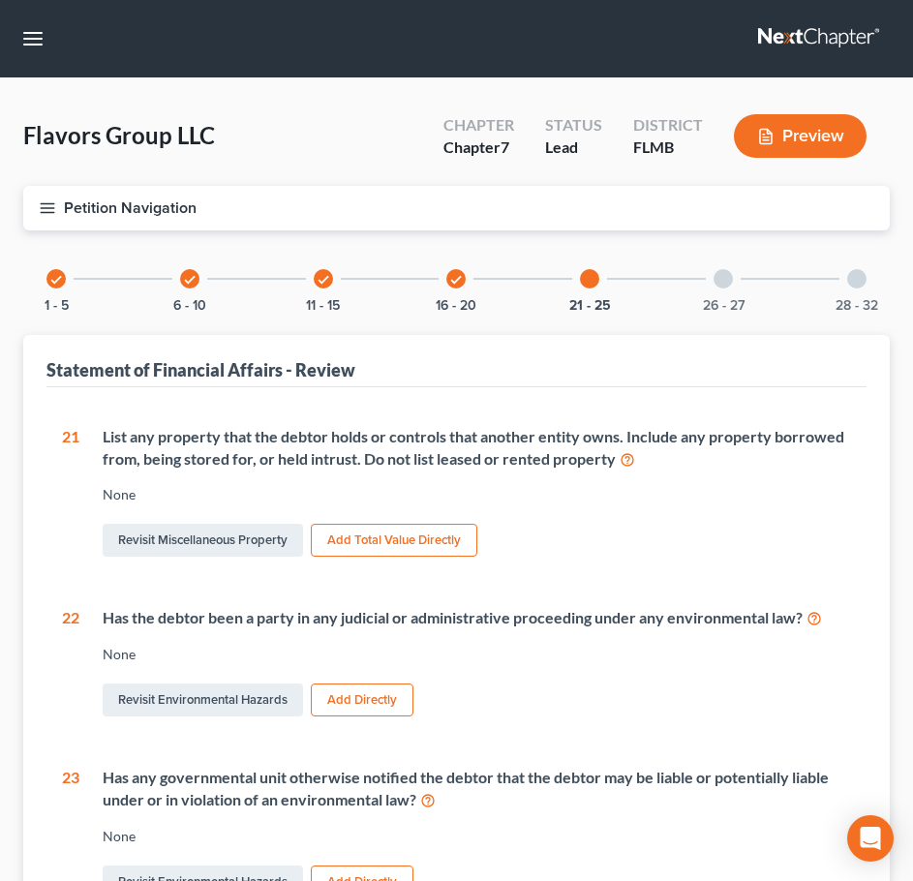
click at [722, 280] on div at bounding box center [722, 278] width 19 height 19
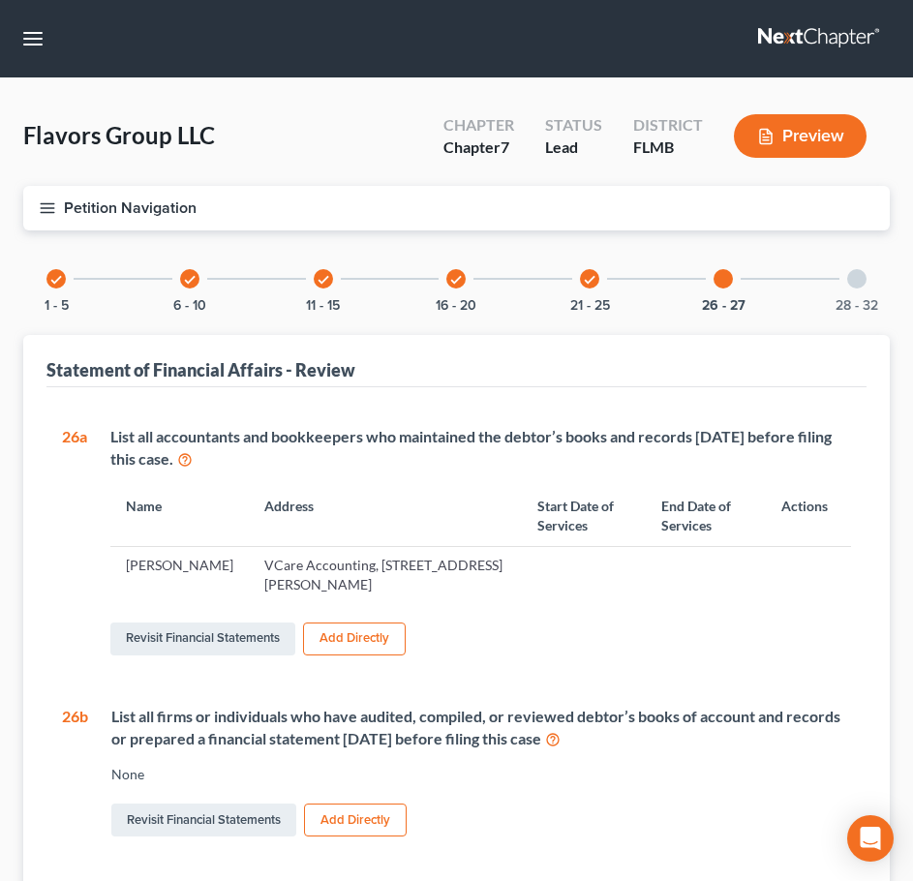
drag, startPoint x: 495, startPoint y: 565, endPoint x: 292, endPoint y: 571, distance: 202.4
click at [485, 568] on td "VCare Accounting, [STREET_ADDRESS][PERSON_NAME]" at bounding box center [385, 575] width 273 height 56
click at [279, 580] on td "VCare Accounting, [STREET_ADDRESS][PERSON_NAME]" at bounding box center [385, 575] width 273 height 56
click at [231, 642] on link "Revisit Financial Statements" at bounding box center [202, 638] width 185 height 33
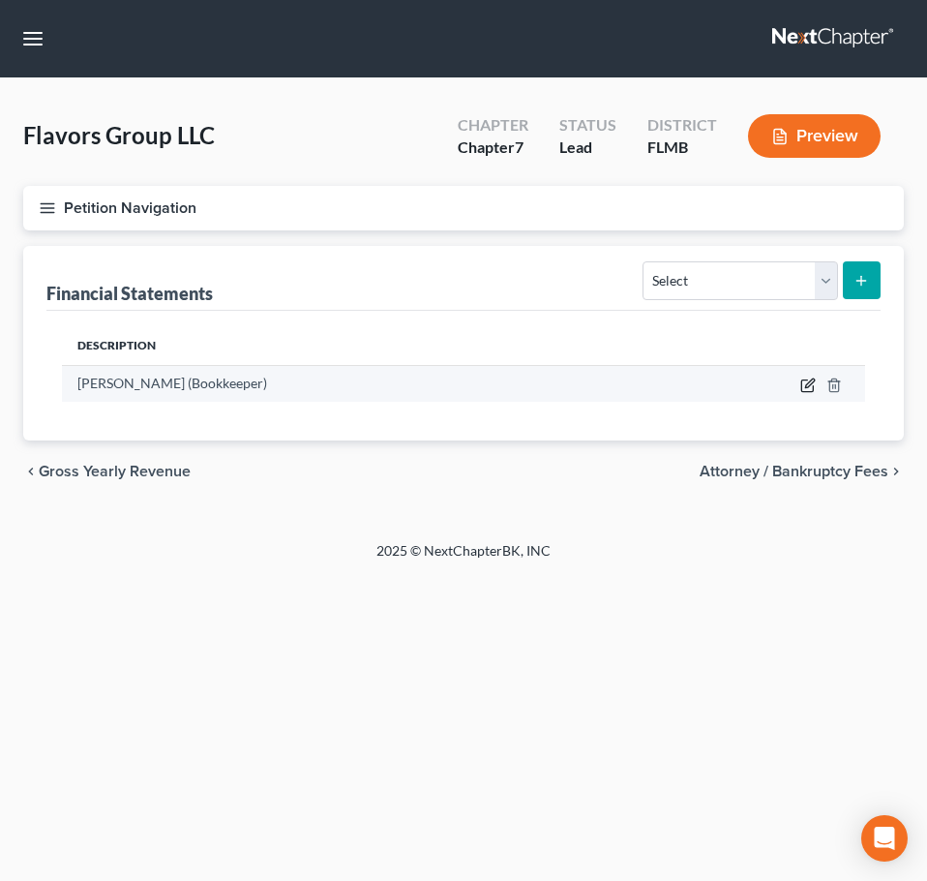
click at [810, 386] on icon "button" at bounding box center [808, 385] width 15 height 15
select select "bookkeeper"
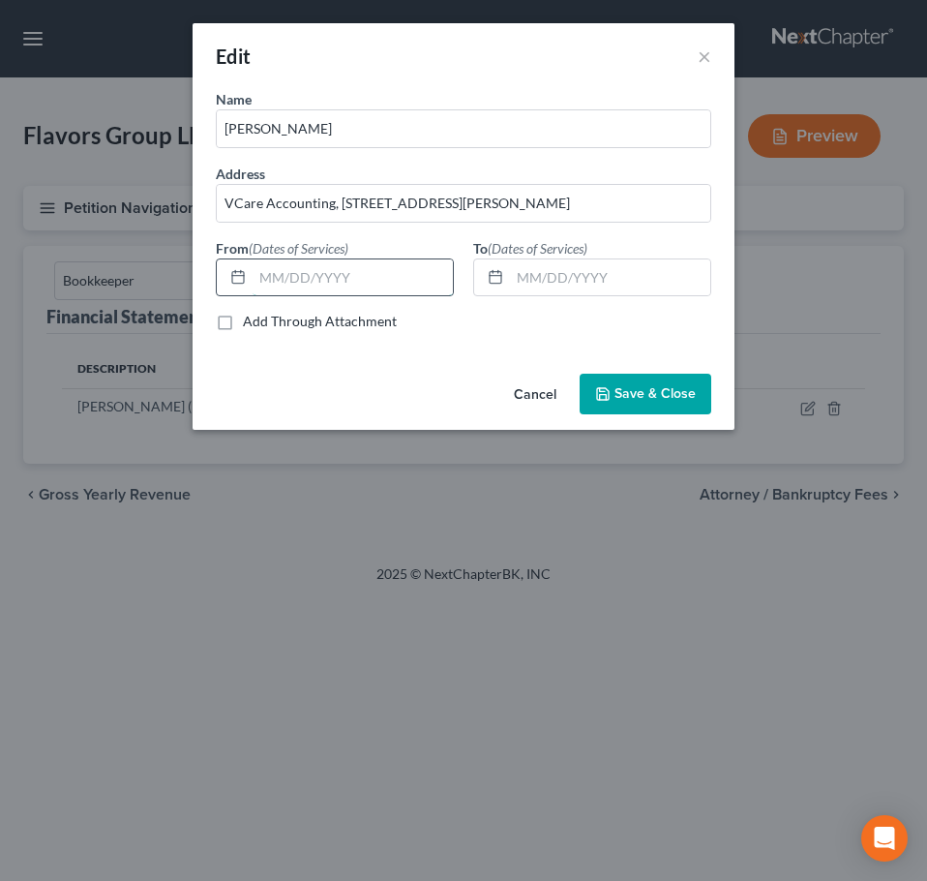
click at [344, 271] on input "text" at bounding box center [353, 277] width 200 height 37
type input "[DATE]"
type input "{"
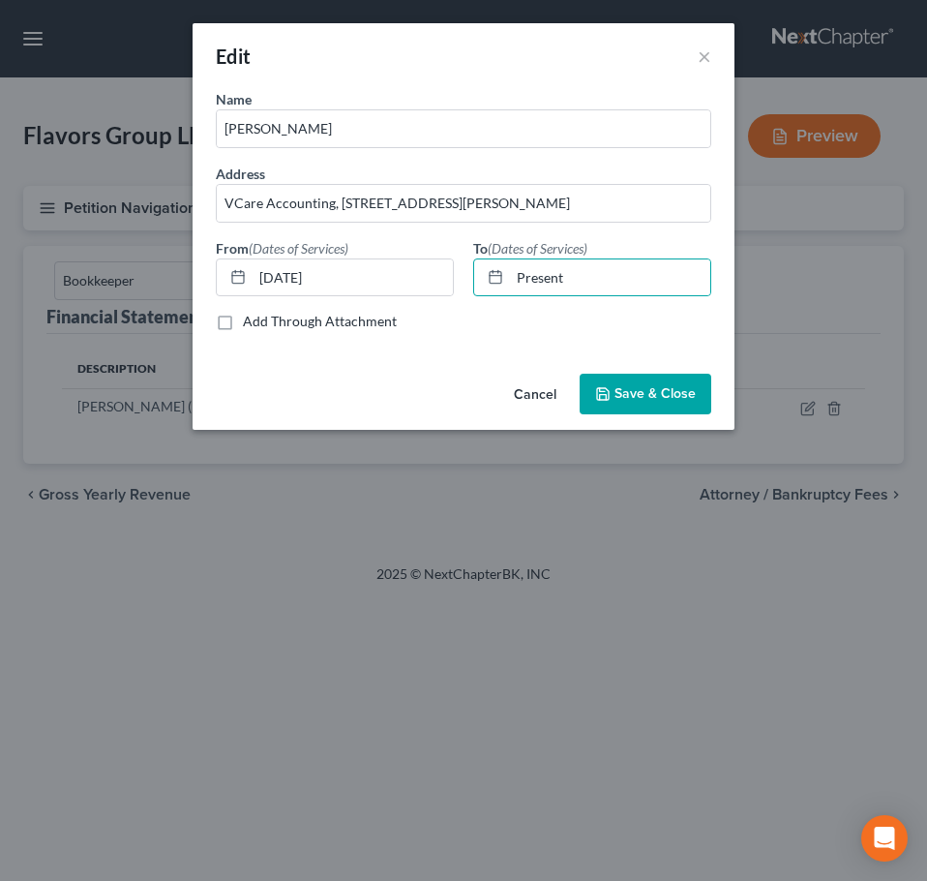
click at [697, 395] on button "Save & Close" at bounding box center [646, 394] width 132 height 41
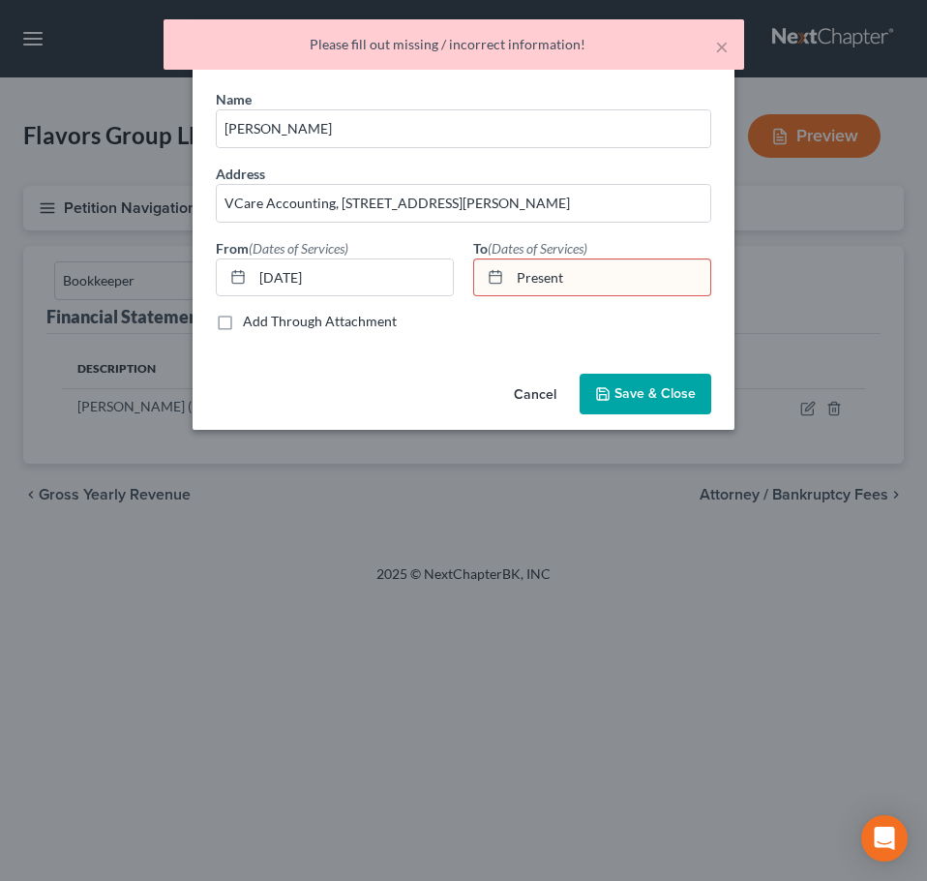
click at [636, 280] on input "Present" at bounding box center [610, 277] width 200 height 37
drag, startPoint x: 627, startPoint y: 276, endPoint x: 456, endPoint y: 289, distance: 171.9
click at [456, 289] on div "Name * [PERSON_NAME] Address VCare Accounting, [STREET_ADDRESS][PERSON_NAME] Fr…" at bounding box center [463, 218] width 515 height 258
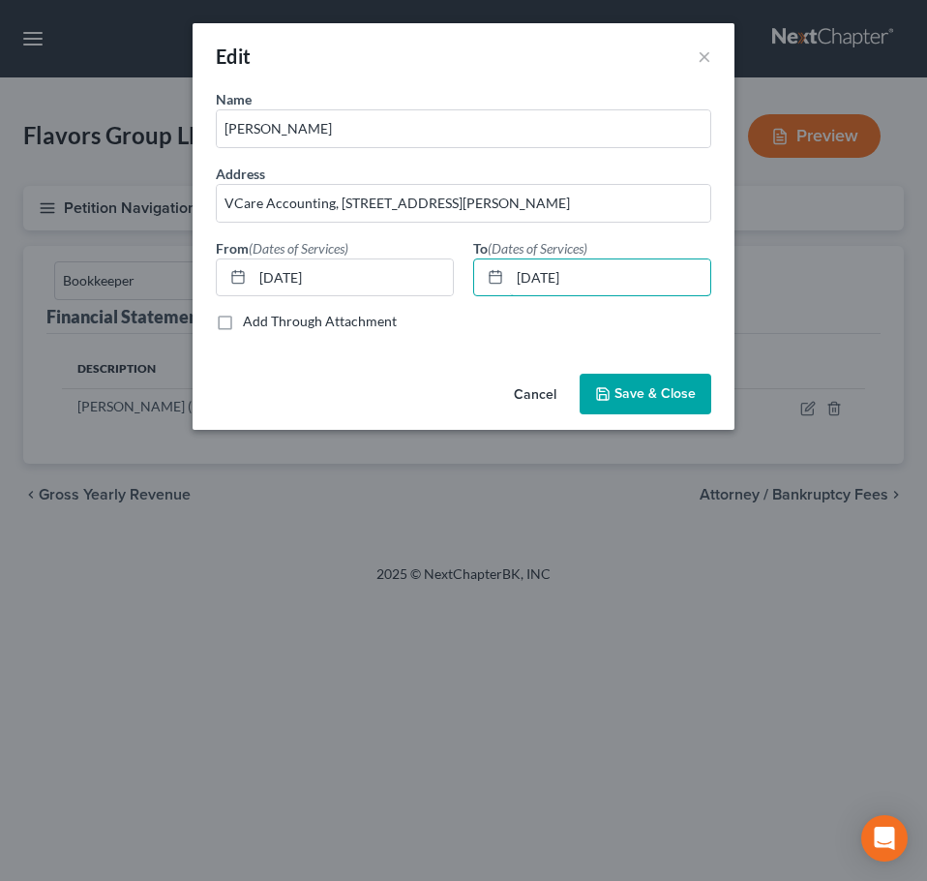
type input "[DATE]"
click at [640, 403] on button "Save & Close" at bounding box center [646, 394] width 132 height 41
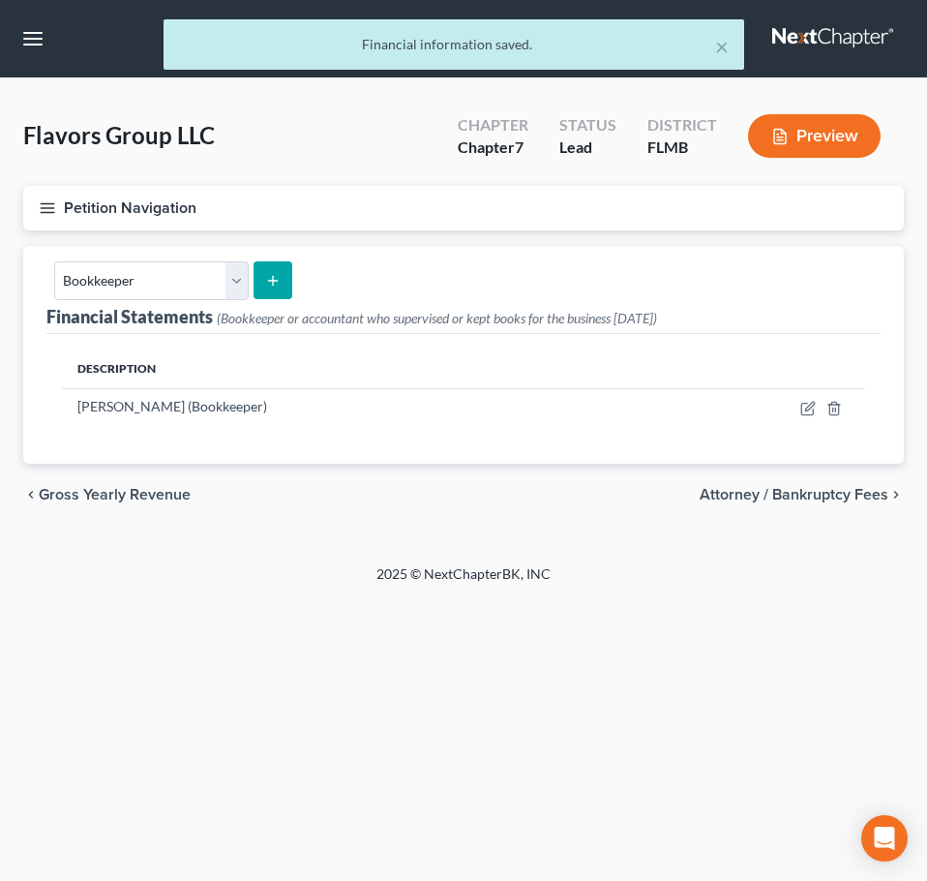
click at [45, 212] on line "button" at bounding box center [48, 212] width 14 height 0
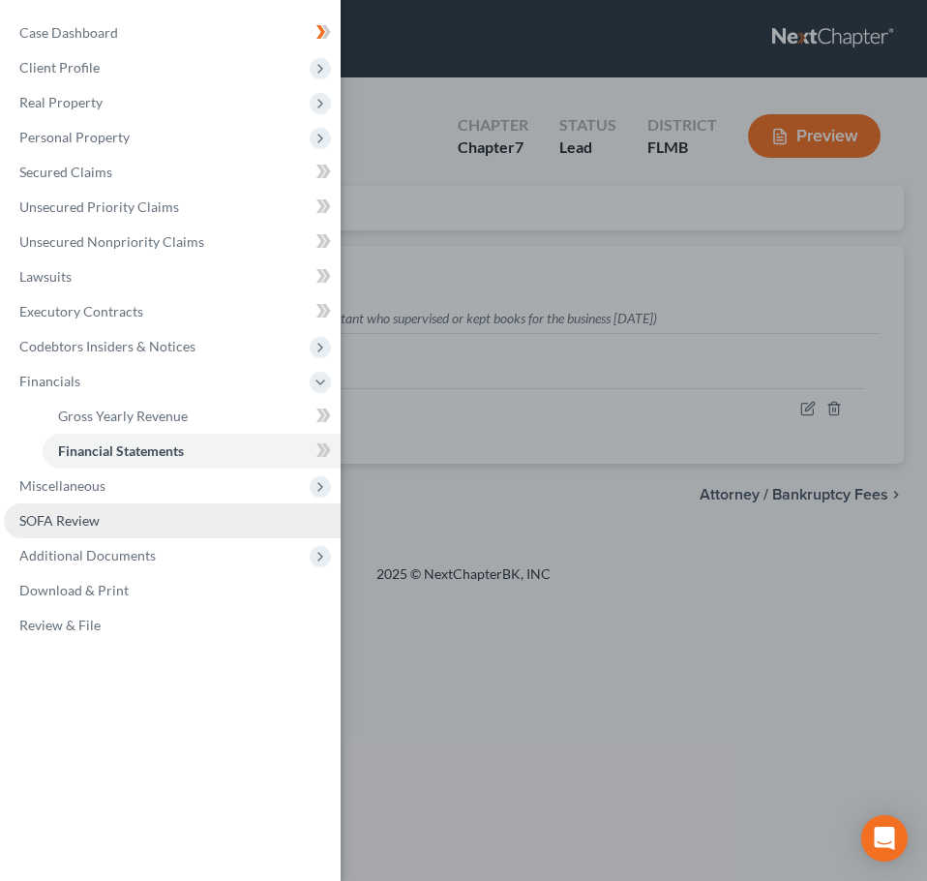
click at [92, 524] on span "SOFA Review" at bounding box center [59, 520] width 80 height 16
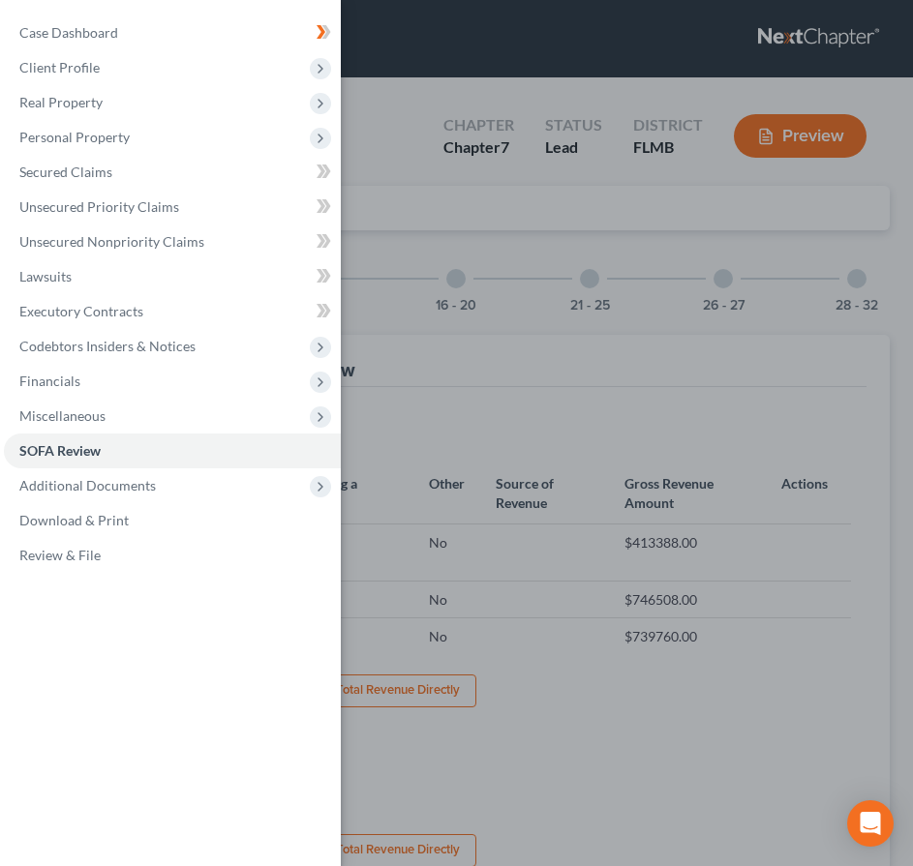
click at [677, 286] on div "Case Dashboard Payments Invoices Payments Payments Credit Report Client Profile" at bounding box center [456, 433] width 913 height 866
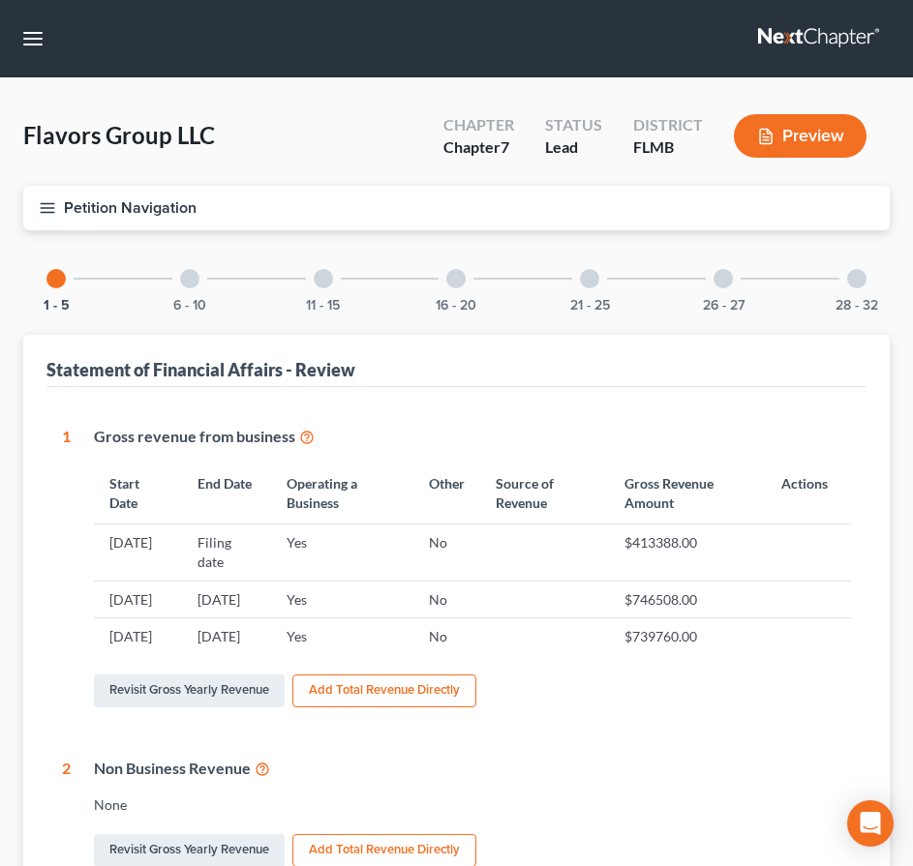
click at [727, 284] on div at bounding box center [722, 278] width 19 height 19
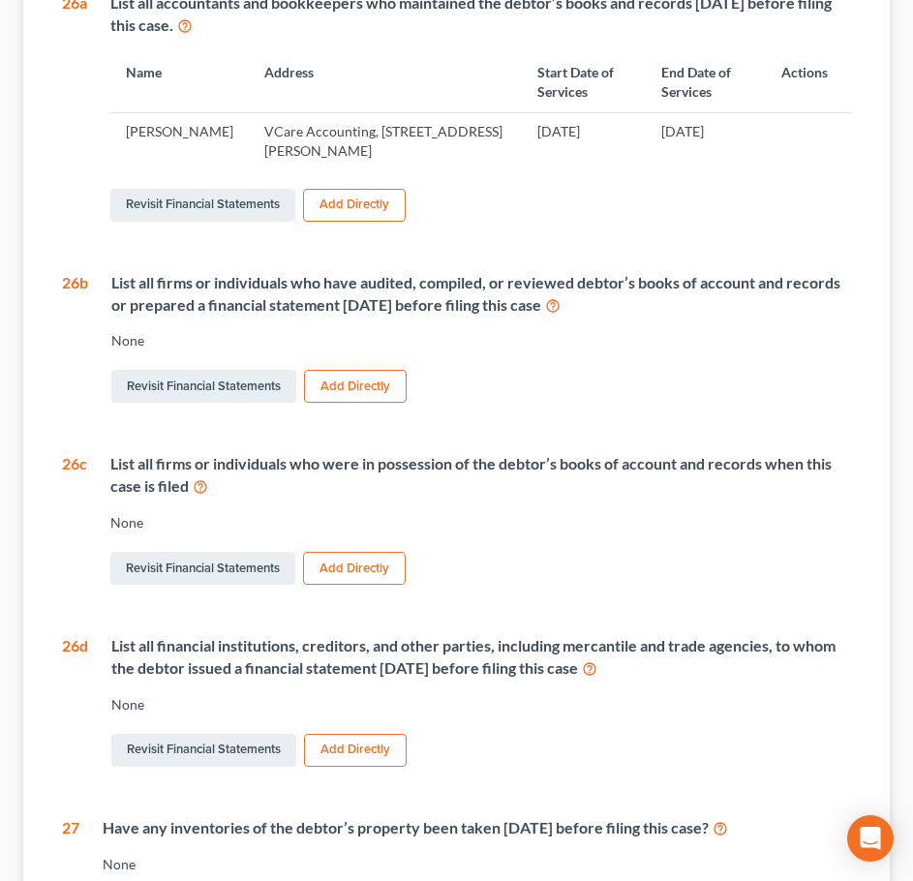
scroll to position [484, 0]
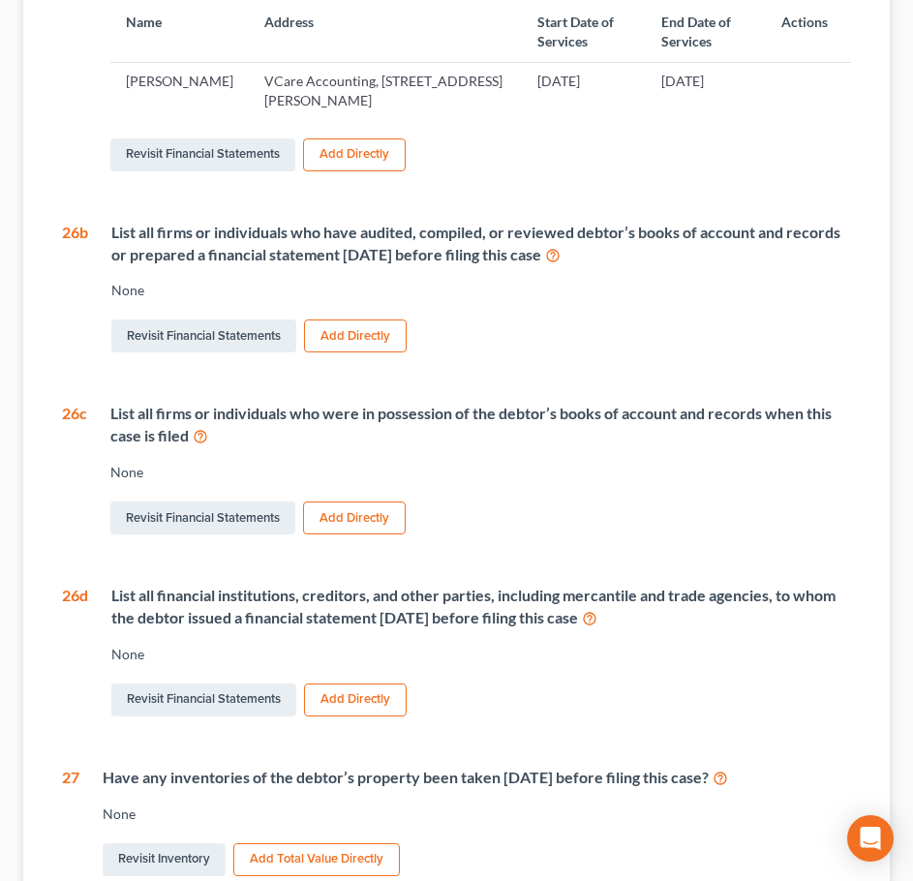
click at [362, 515] on button "Add Directly" at bounding box center [354, 517] width 103 height 33
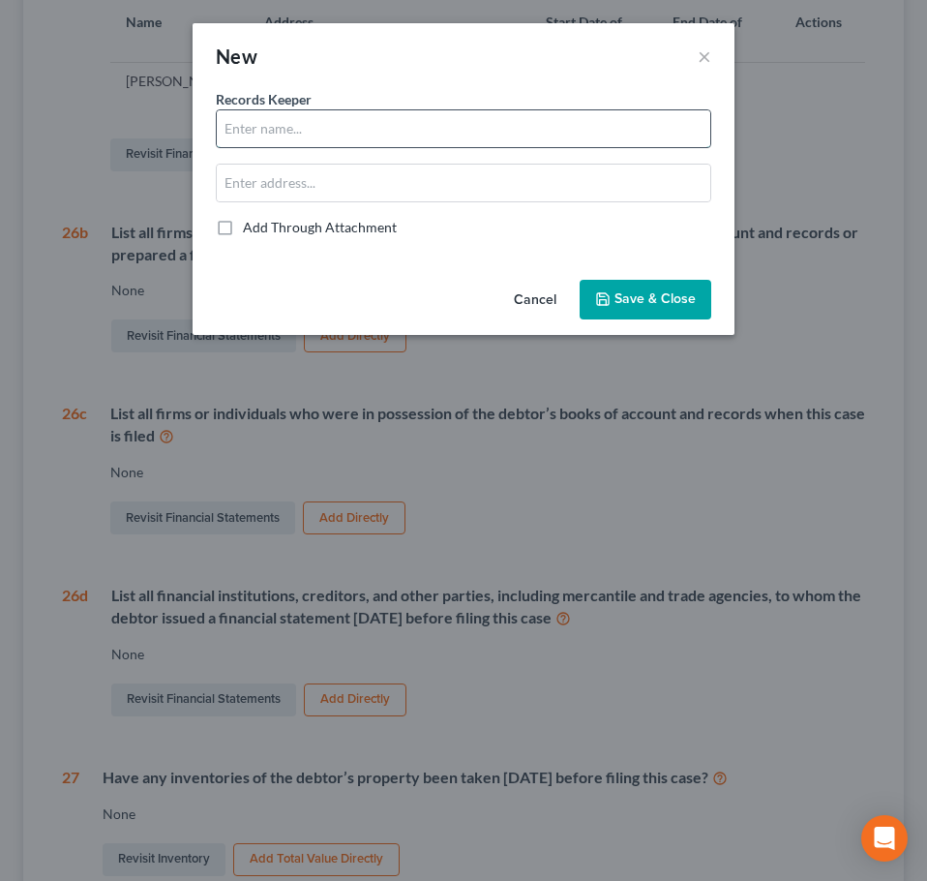
click at [306, 140] on input "text" at bounding box center [464, 128] width 494 height 37
type input "Vishnu Pratap Thalapil"
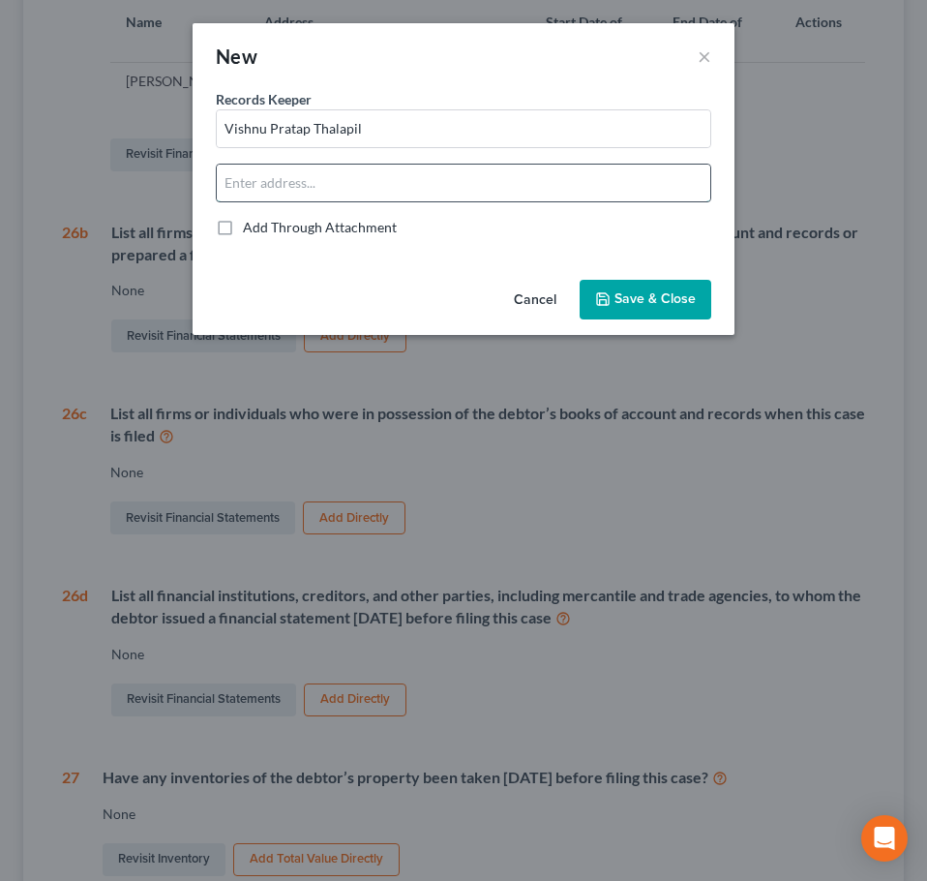
click at [450, 196] on input "text" at bounding box center [464, 183] width 494 height 37
click at [368, 194] on input "[STREET_ADDRESS]" at bounding box center [464, 183] width 494 height 37
type input "[STREET_ADDRESS]"
click at [619, 293] on span "Save & Close" at bounding box center [655, 299] width 81 height 16
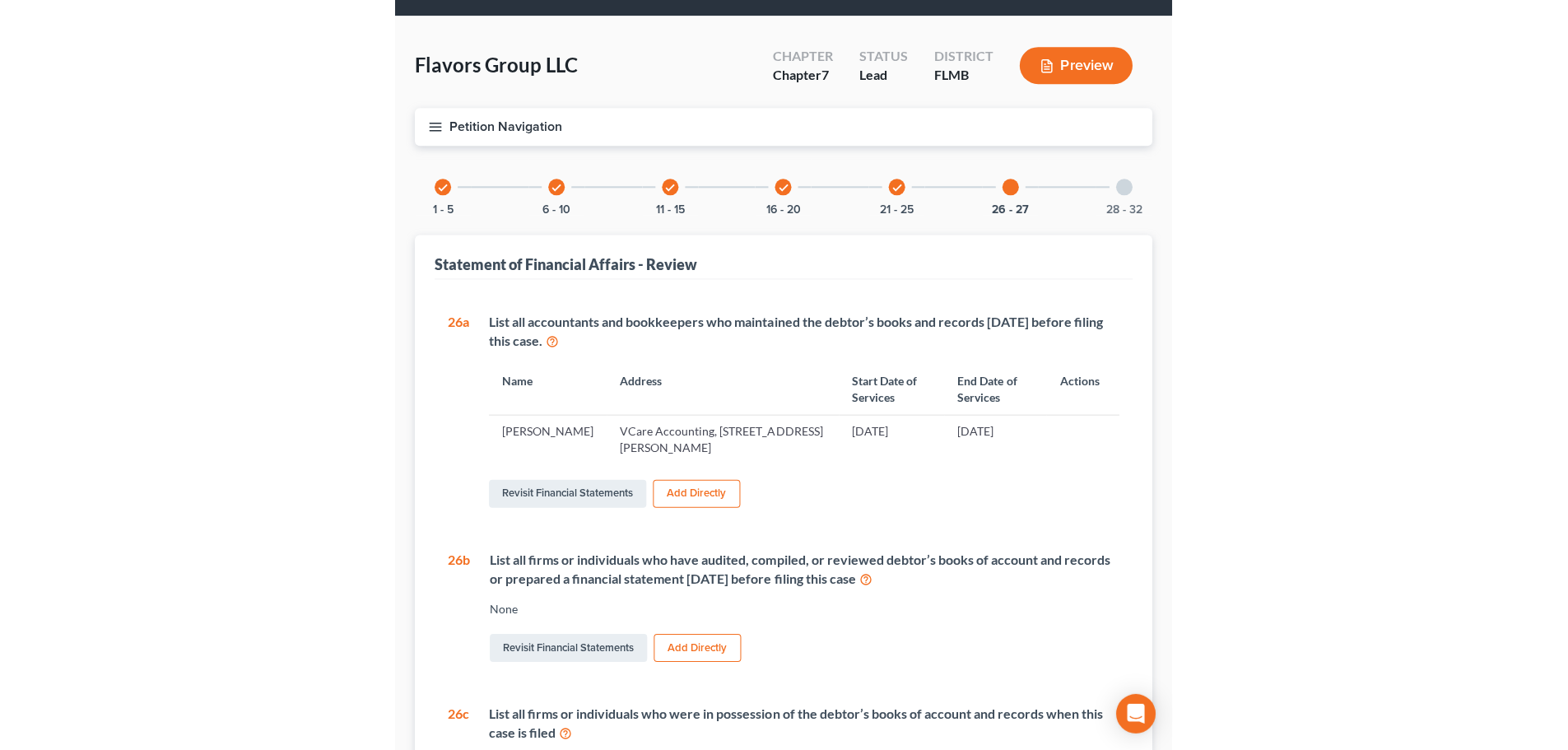
scroll to position [0, 0]
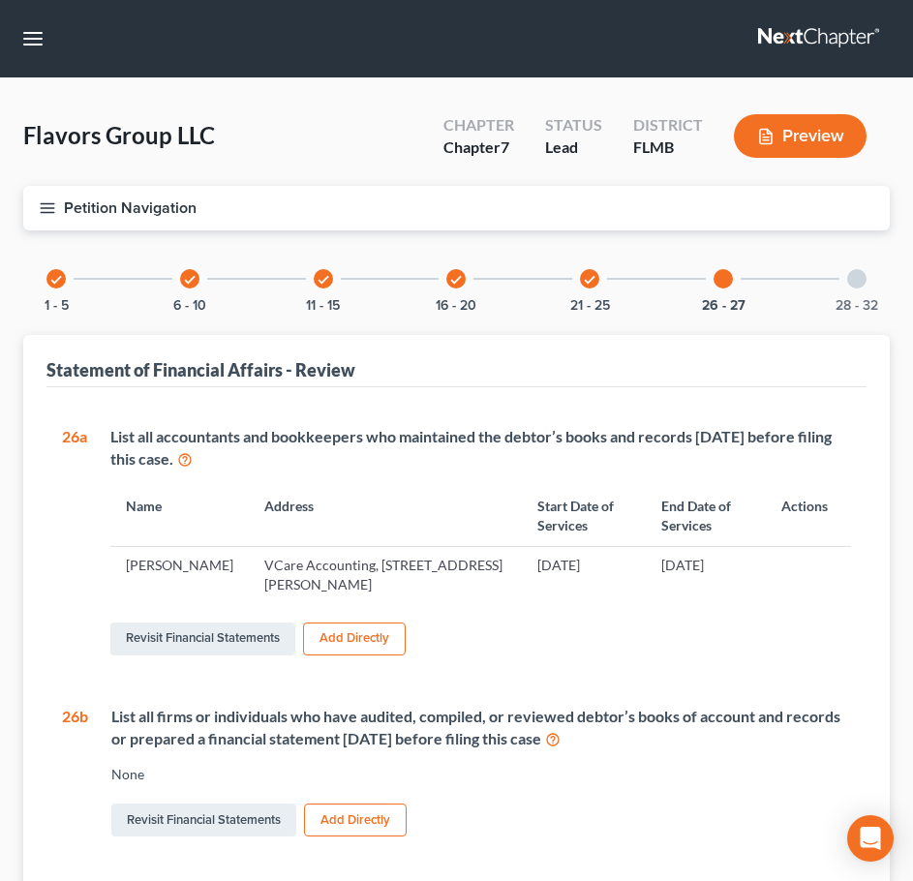
click at [863, 280] on div at bounding box center [856, 278] width 19 height 19
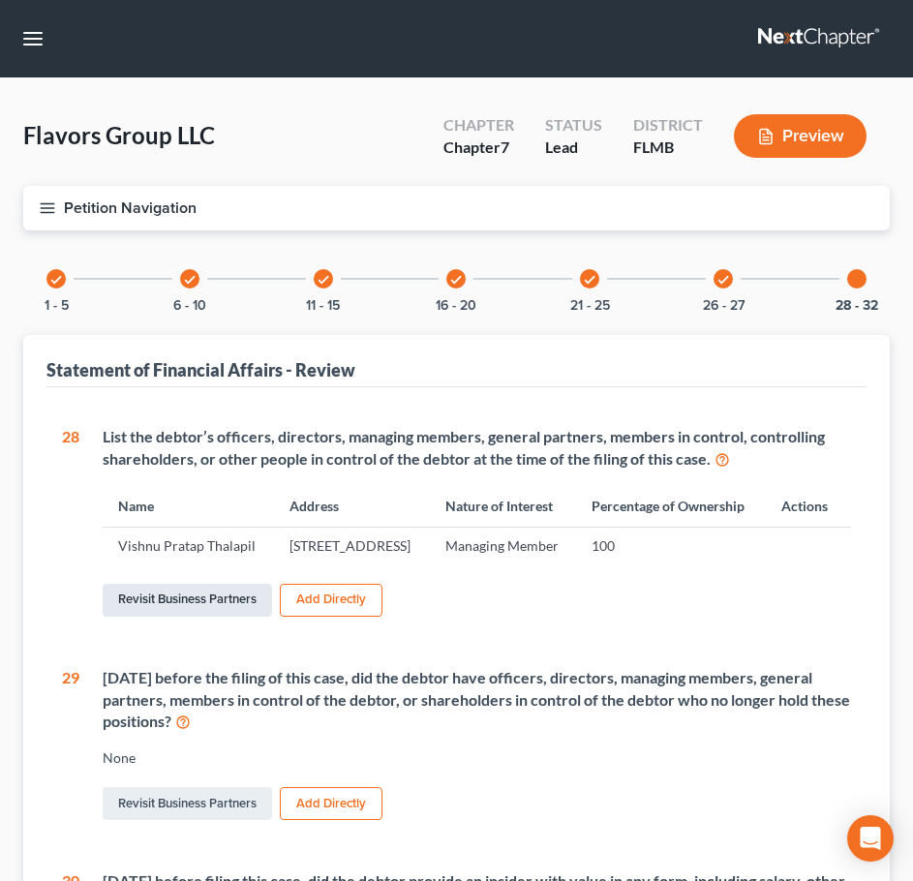
click at [142, 617] on link "Revisit Business Partners" at bounding box center [187, 600] width 169 height 33
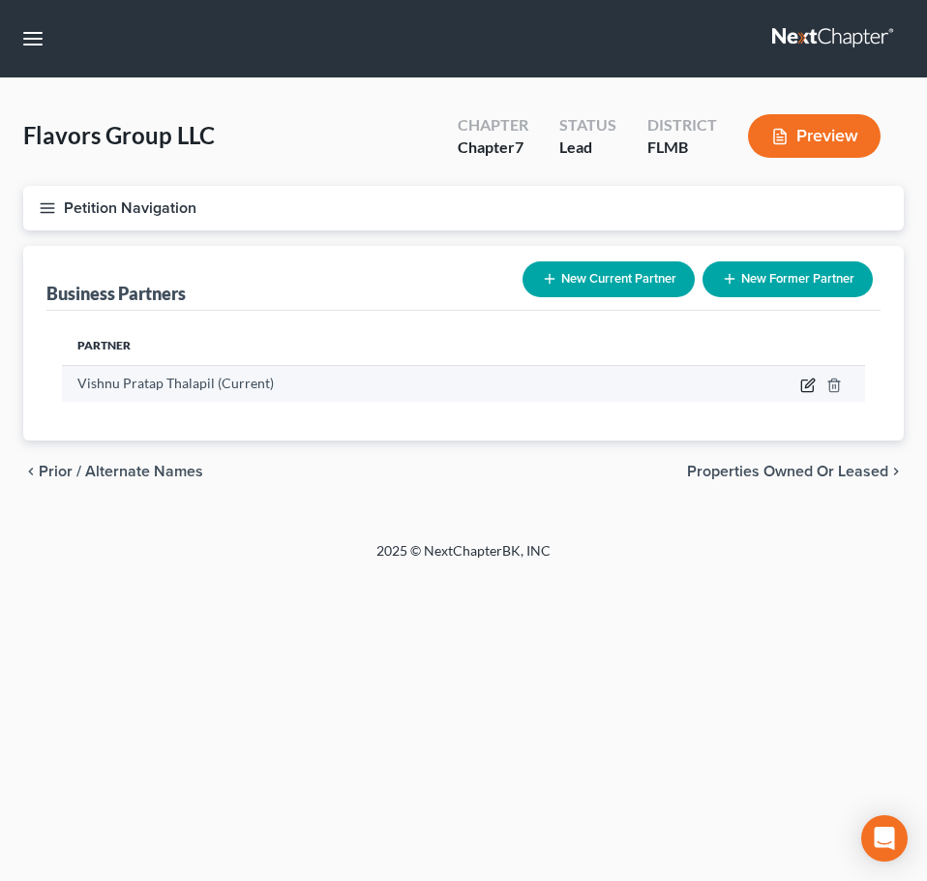
click at [807, 386] on icon "button" at bounding box center [808, 385] width 15 height 15
select select "9"
select select "3"
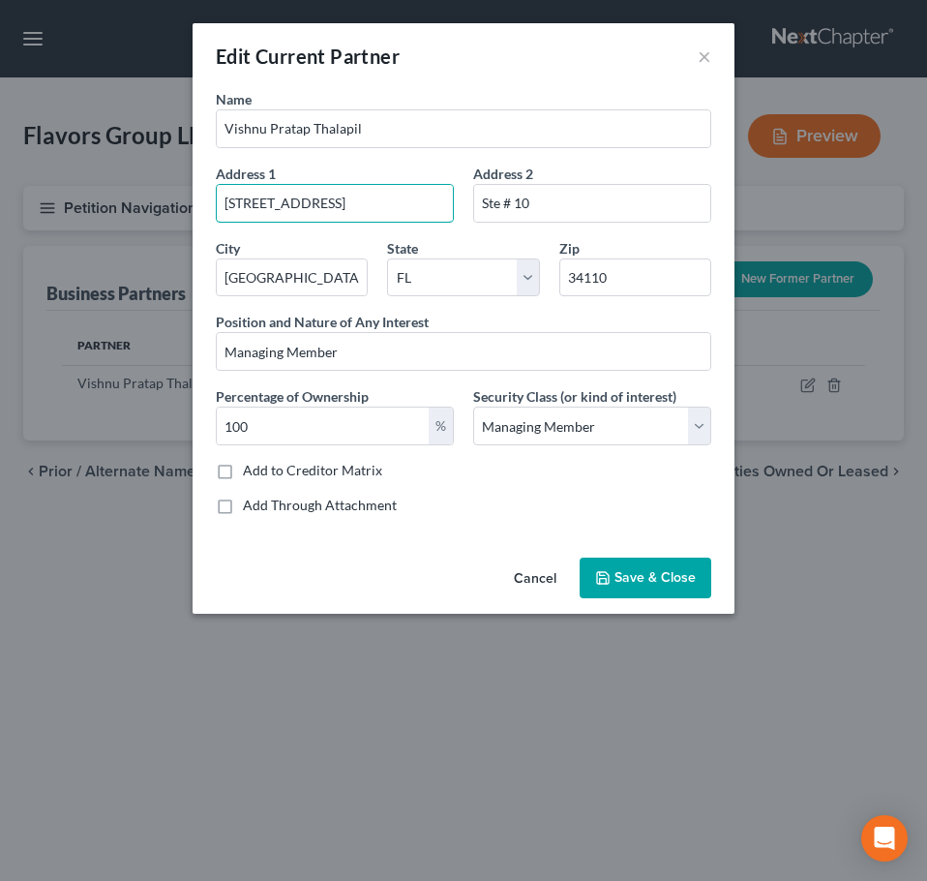
drag, startPoint x: 405, startPoint y: 197, endPoint x: 180, endPoint y: 200, distance: 224.6
click at [180, 200] on div "Edit Current Partner × Name [PERSON_NAME] Address 1 [STREET_ADDRESS][US_STATE] …" at bounding box center [463, 440] width 927 height 881
type input "[STREET_ADDRESS]"
type input "34120"
click at [646, 565] on button "Save & Close" at bounding box center [646, 578] width 132 height 41
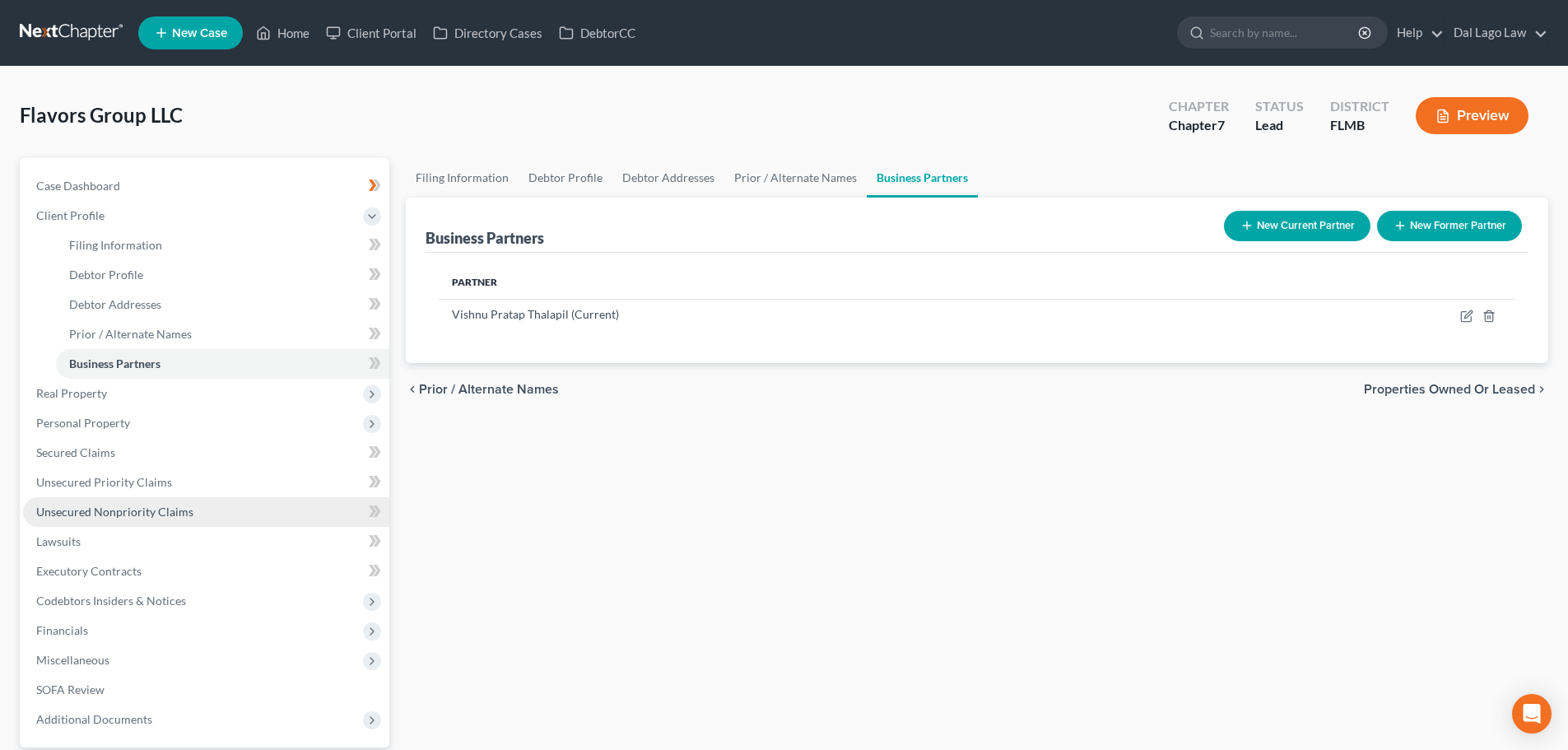
click at [125, 497] on link "Unsecured Nonpriority Claims" at bounding box center [206, 512] width 366 height 30
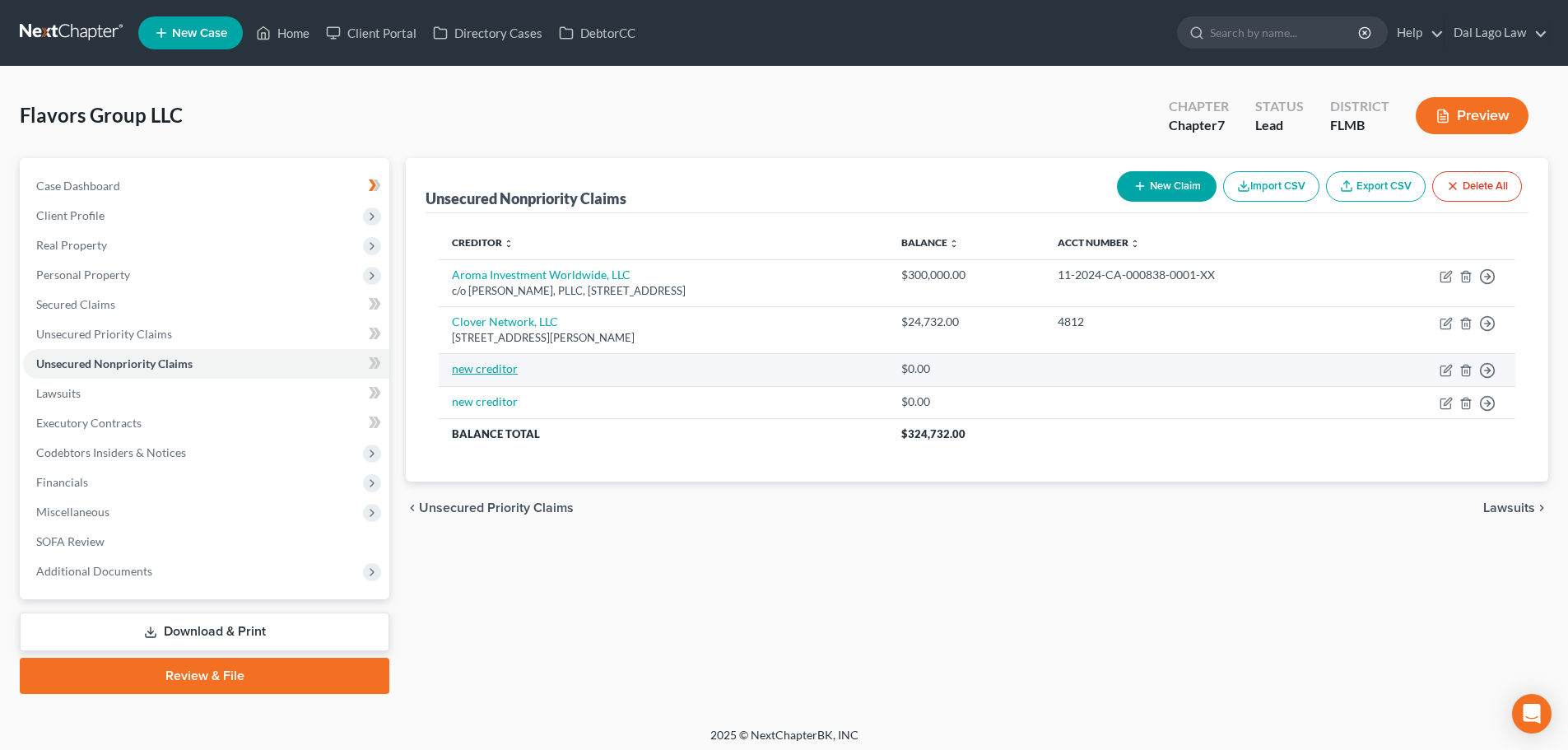
click at [503, 367] on link "new creditor" at bounding box center [484, 368] width 65 height 14
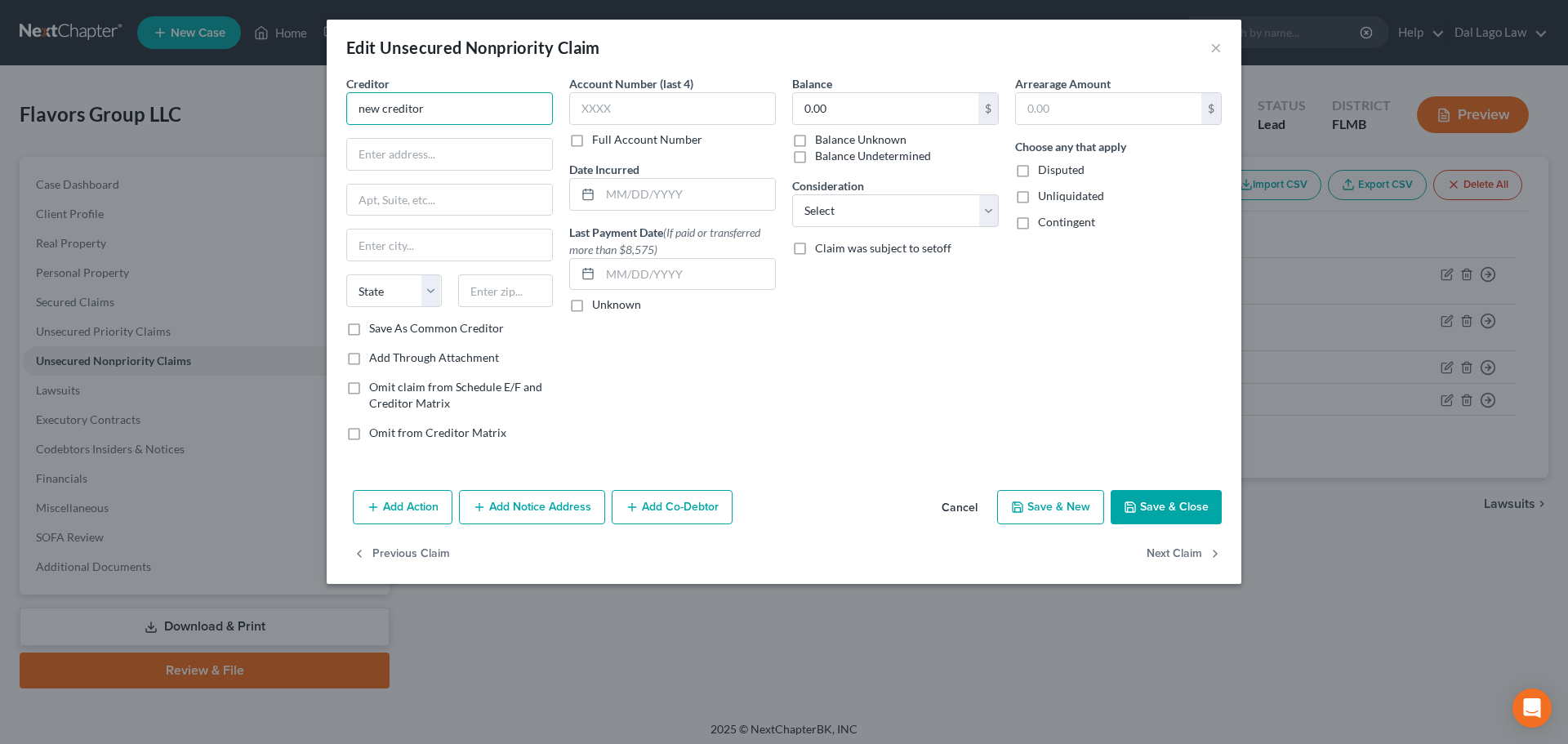
click at [461, 109] on input "new creditor" at bounding box center [449, 108] width 207 height 33
type input "n"
paste input "[PERSON_NAME]"
type input "[PERSON_NAME]"
drag, startPoint x: 482, startPoint y: 148, endPoint x: 469, endPoint y: 127, distance: 24.7
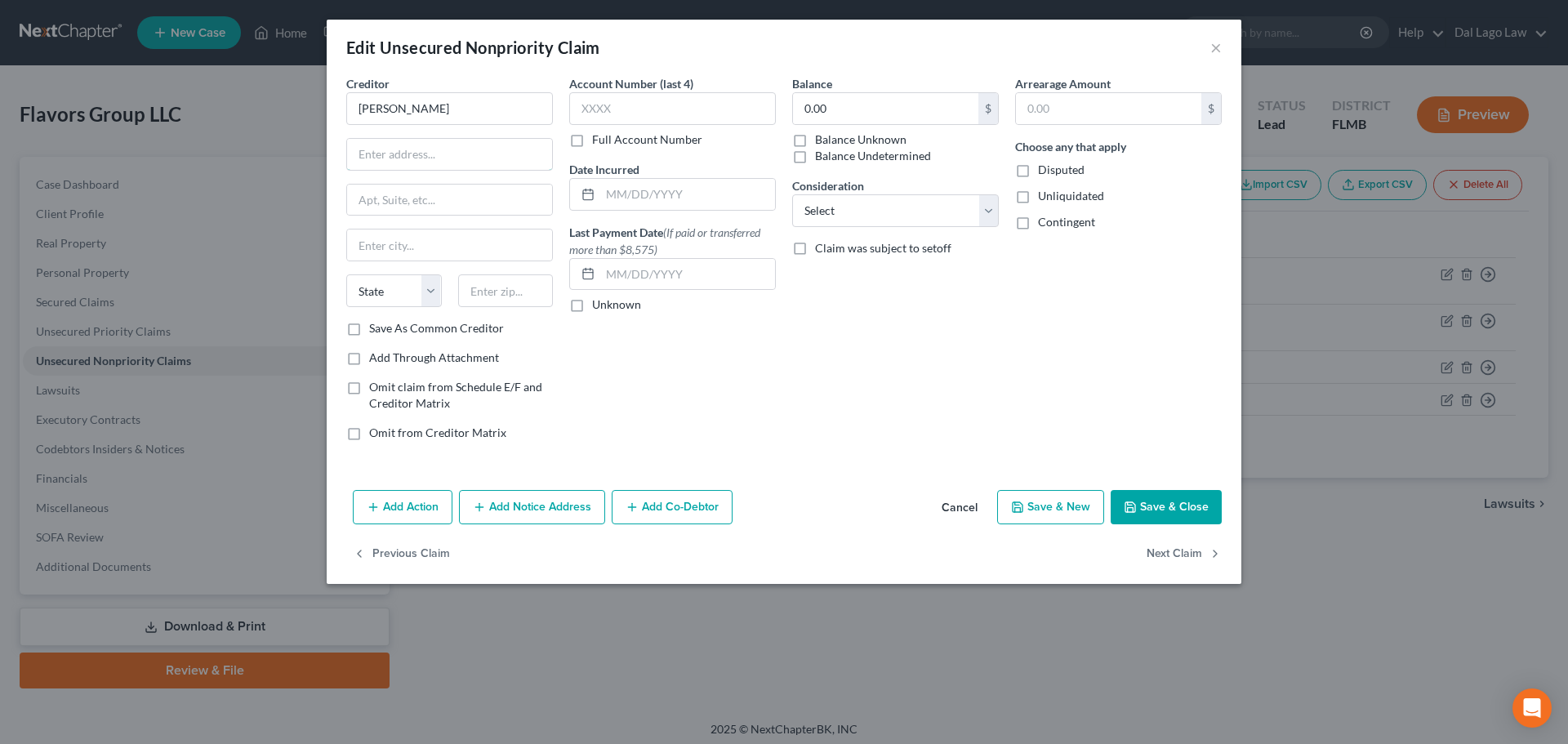
click at [482, 148] on input "text" at bounding box center [449, 154] width 205 height 31
paste input "[STREET_ADDRESS][PERSON_NAME]"
type input "[STREET_ADDRESS][PERSON_NAME]"
click at [489, 282] on input "text" at bounding box center [505, 290] width 95 height 33
type input "34117"
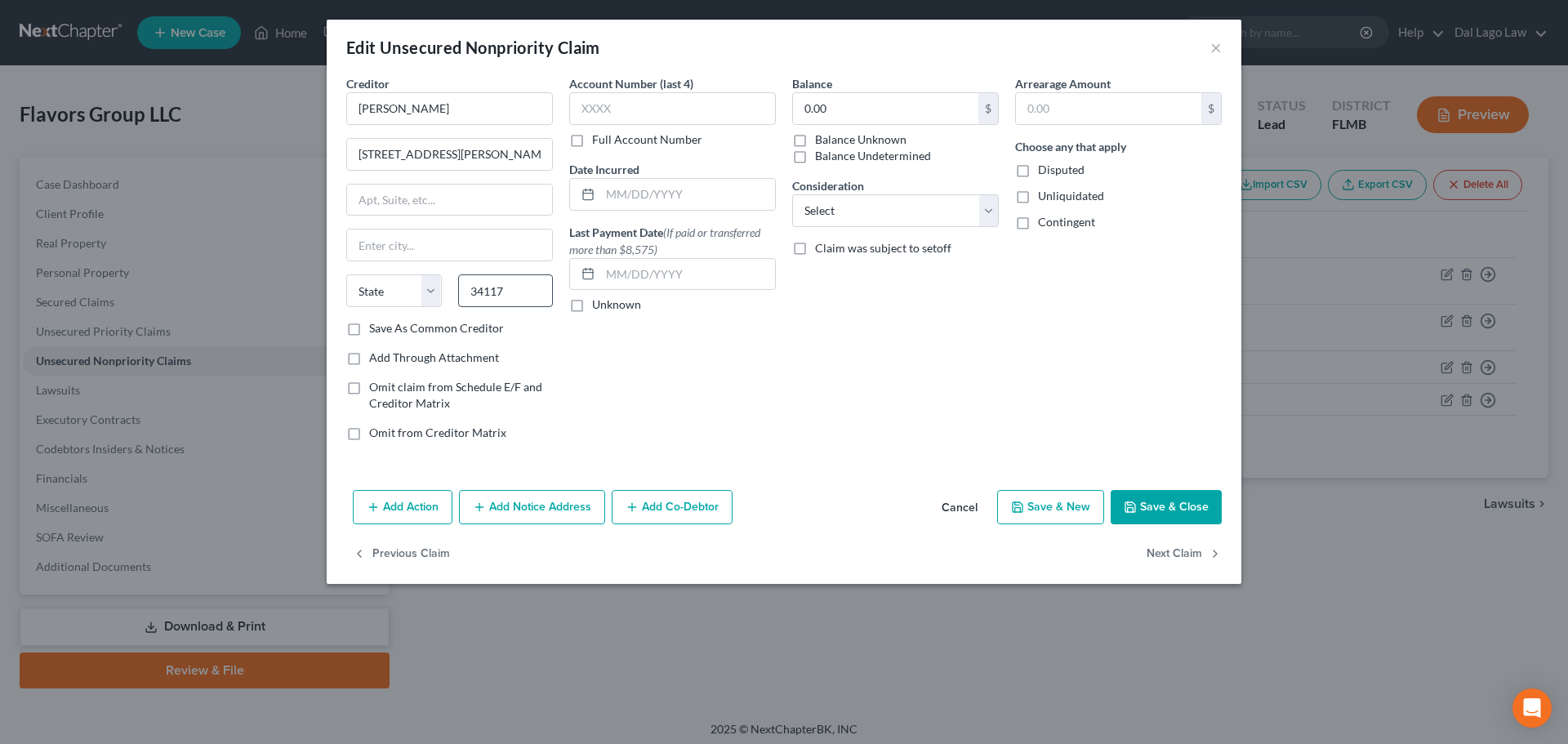
type input "[GEOGRAPHIC_DATA]"
select select "9"
click at [856, 111] on input "0.00" at bounding box center [886, 108] width 186 height 31
type input "100,000"
click at [959, 221] on select "Select Cable / Satellite Services Collection Agency Credit Card Debt Debt Couns…" at bounding box center [895, 210] width 207 height 33
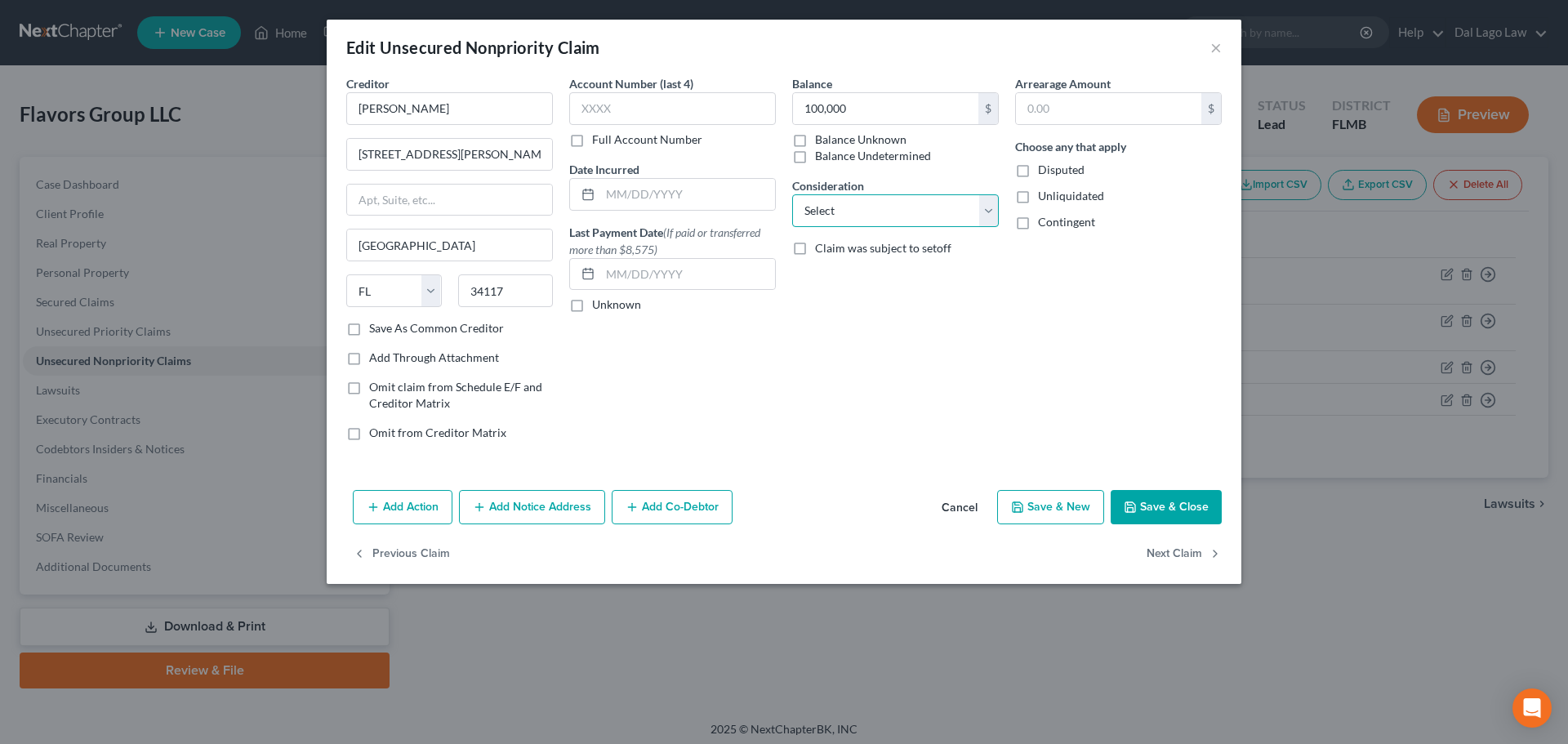
select select "11"
click at [792, 194] on select "Select Cable / Satellite Services Collection Agency Credit Card Debt Debt Couns…" at bounding box center [895, 210] width 207 height 33
click at [919, 251] on div "Other Consideration" at bounding box center [895, 265] width 207 height 50
click at [913, 269] on input "text" at bounding box center [895, 273] width 205 height 31
type input "Private Investor"
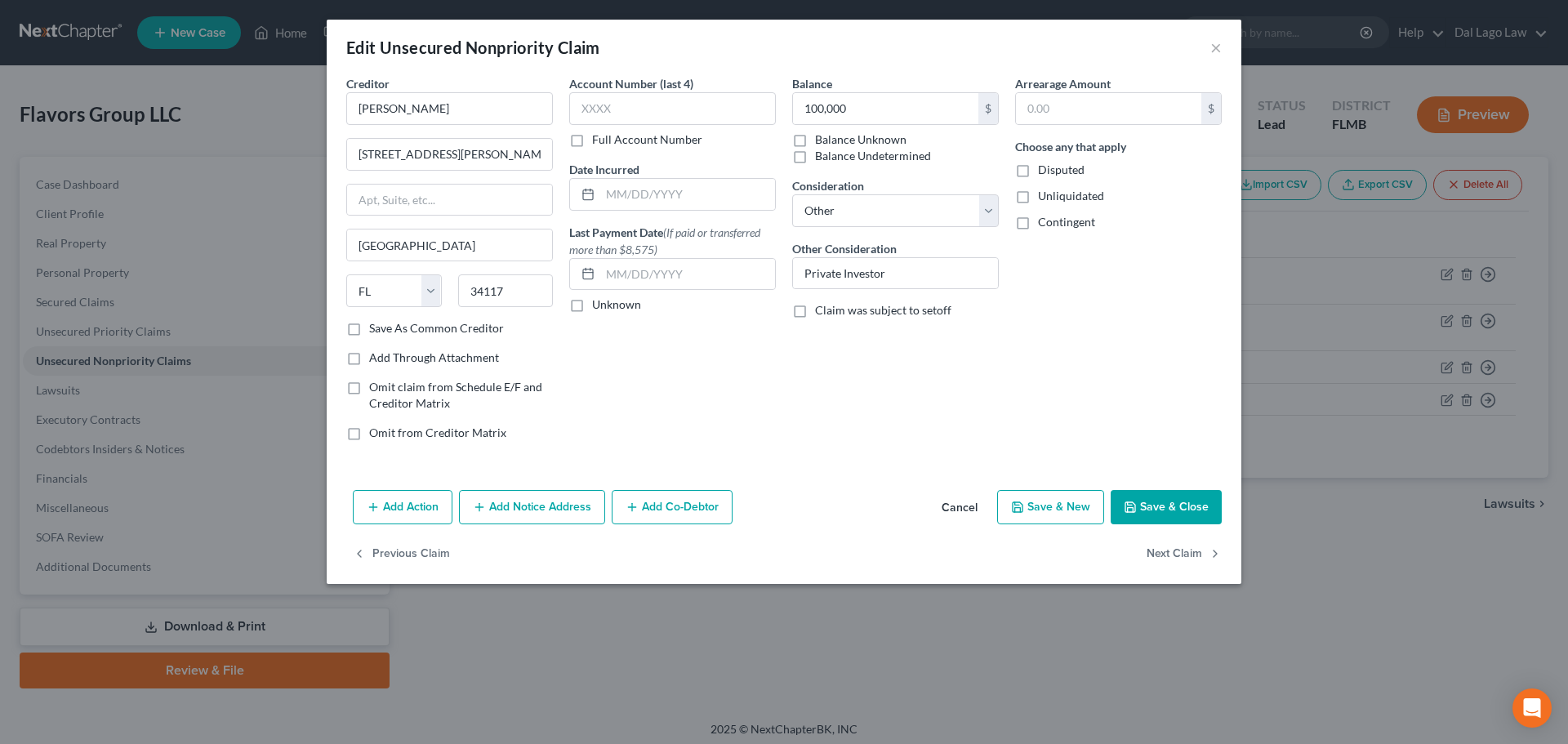
click at [1161, 509] on button "Save & Close" at bounding box center [1167, 507] width 111 height 35
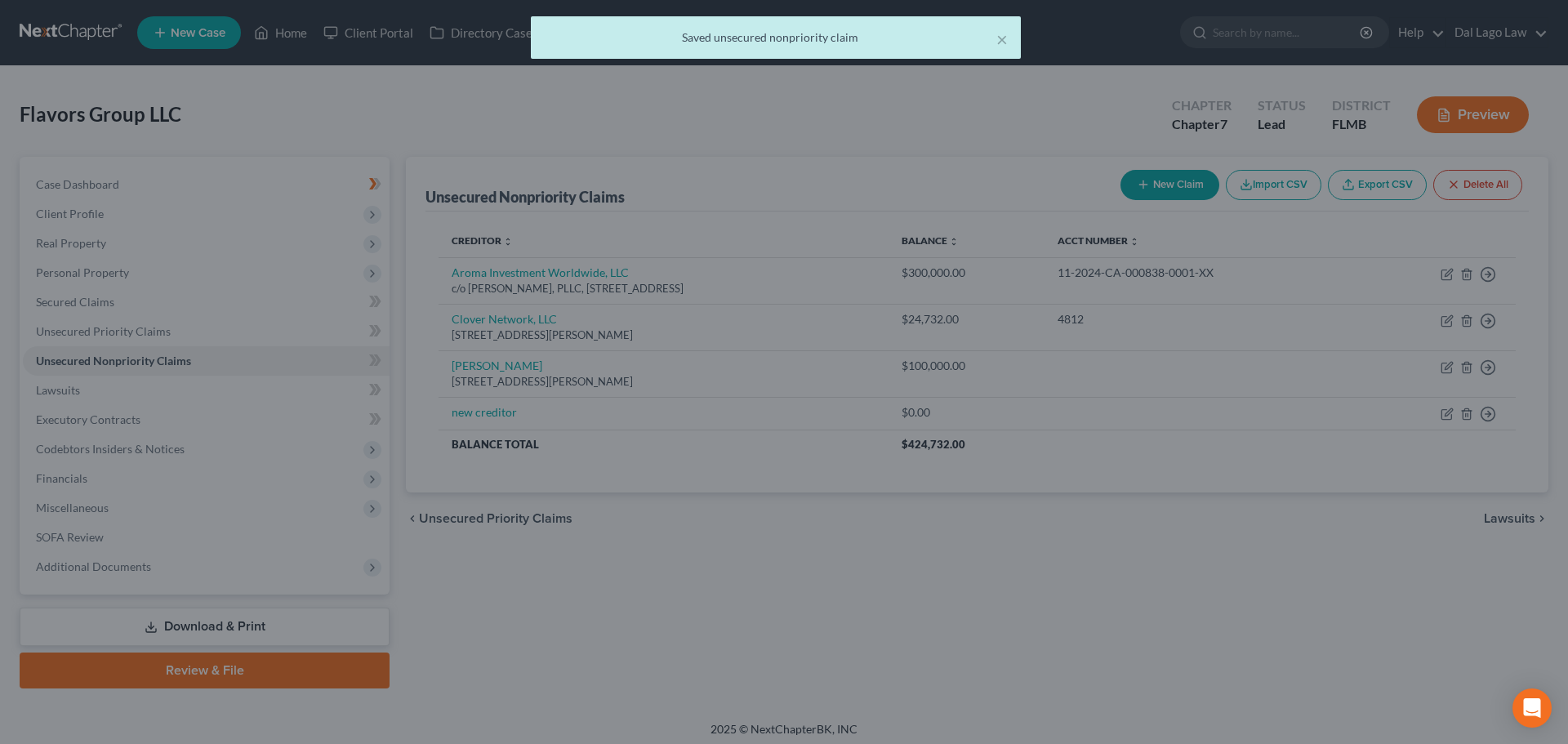
type input "100,000.00"
type input "0"
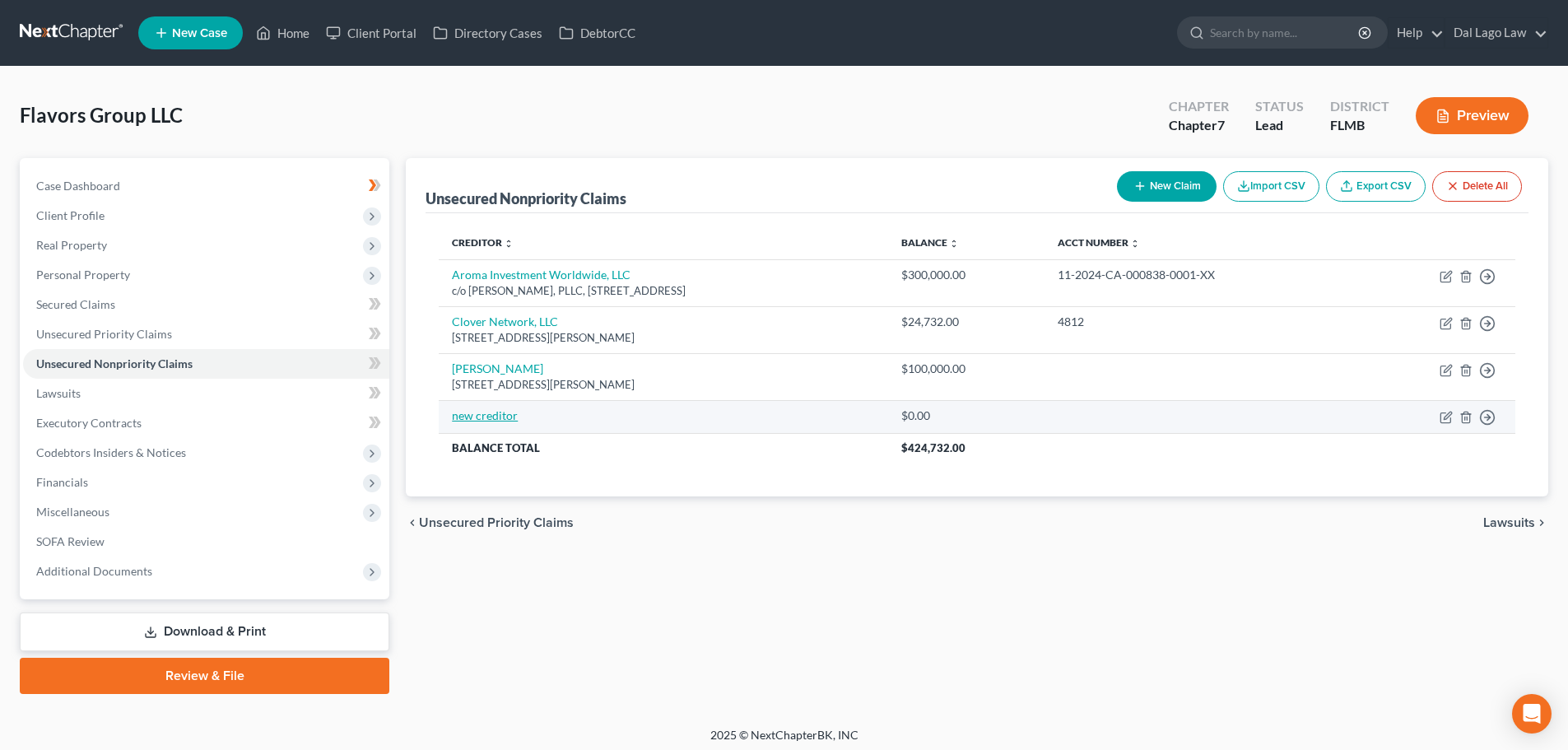
click at [505, 422] on link "new creditor" at bounding box center [484, 415] width 65 height 14
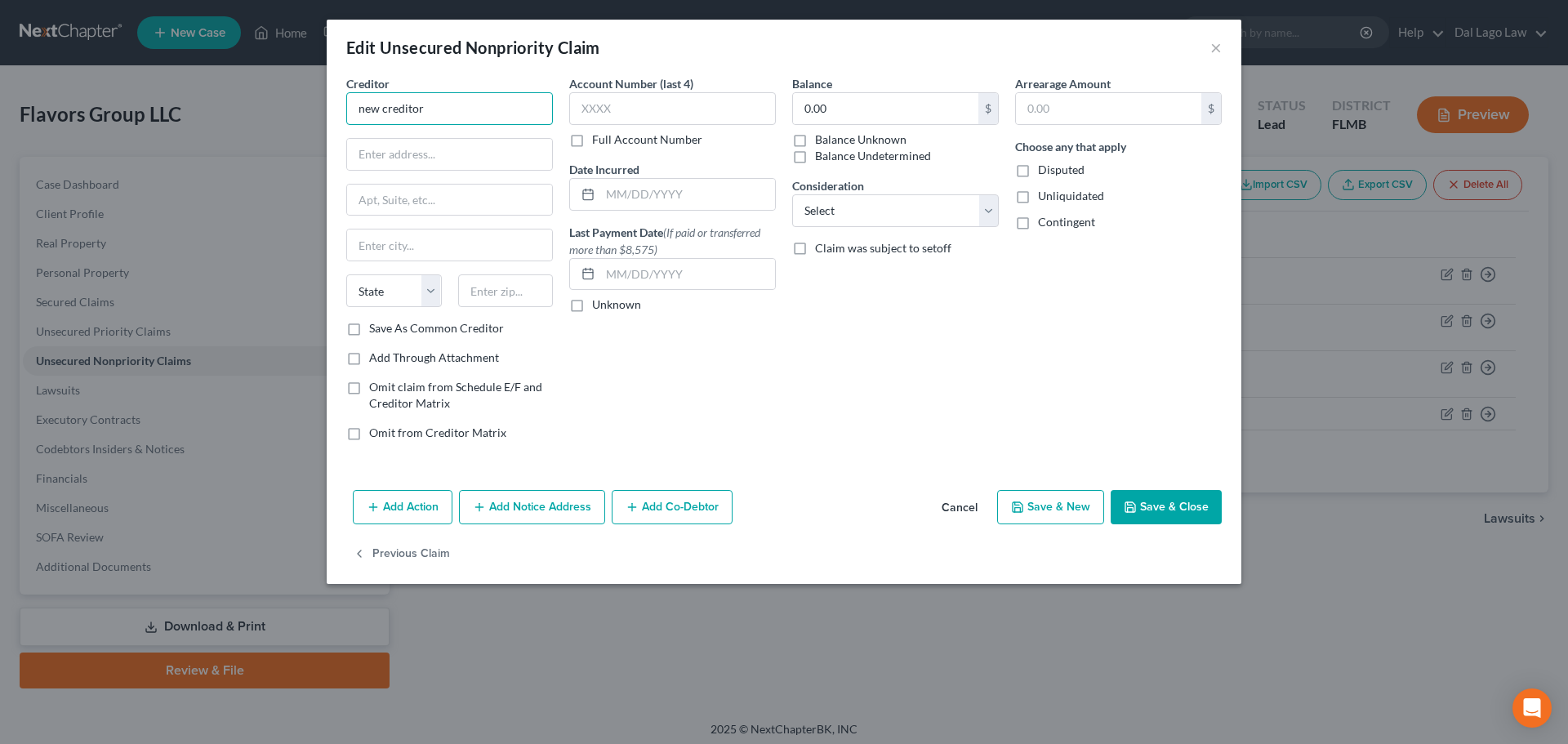
drag, startPoint x: 464, startPoint y: 105, endPoint x: 277, endPoint y: 85, distance: 188.1
click at [262, 94] on div "Edit Unsecured Nonpriority Claim × Creditor * new creditor State [US_STATE] AK …" at bounding box center [784, 372] width 1568 height 744
paste input "[PERSON_NAME] k [PERSON_NAME]"
type input "[PERSON_NAME] k [PERSON_NAME]"
click at [402, 141] on input "text" at bounding box center [449, 154] width 205 height 31
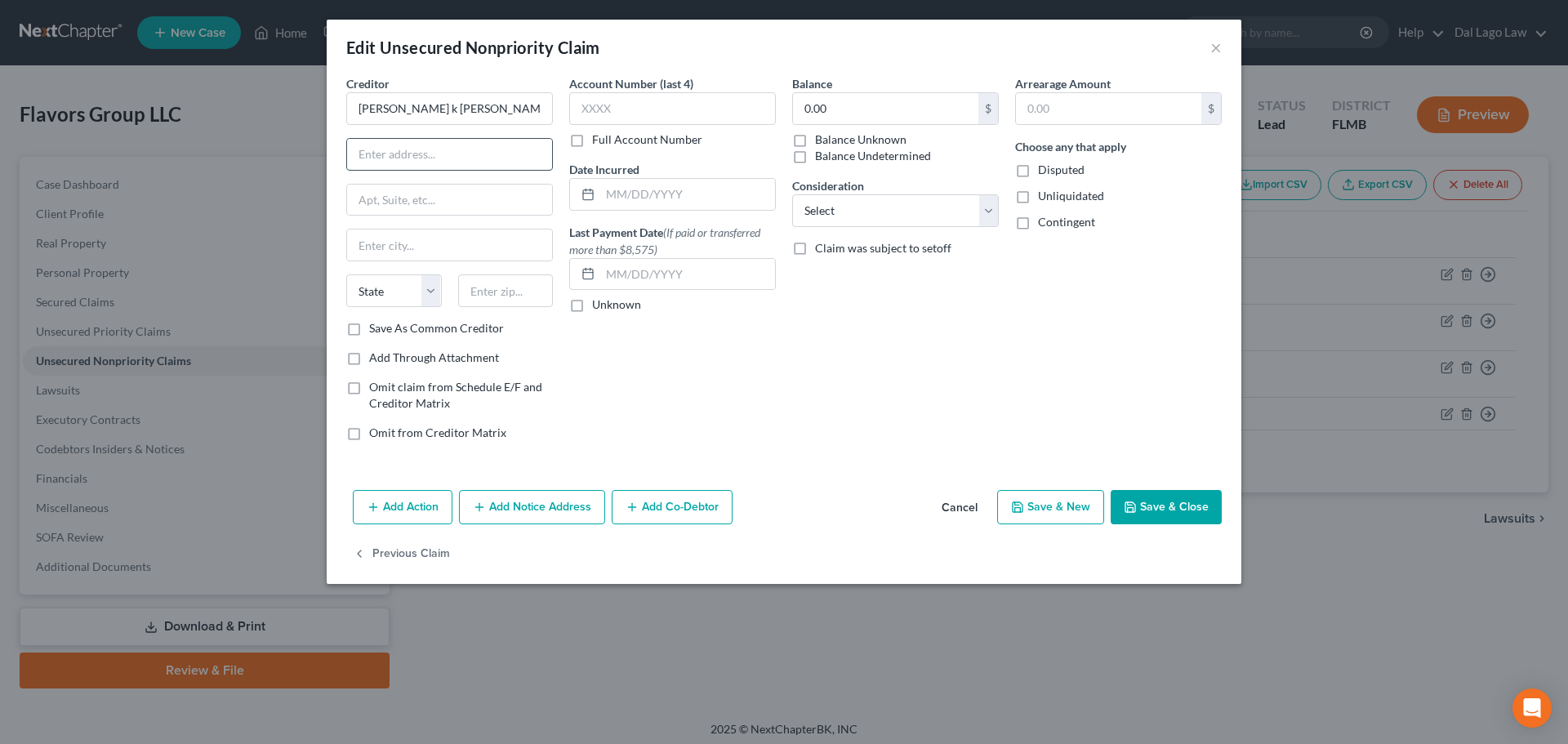
paste input "[STREET_ADDRESS]"
type input "[STREET_ADDRESS]"
drag, startPoint x: 498, startPoint y: 300, endPoint x: 498, endPoint y: 279, distance: 21.0
click at [498, 300] on input "text" at bounding box center [505, 290] width 95 height 33
type input "34120"
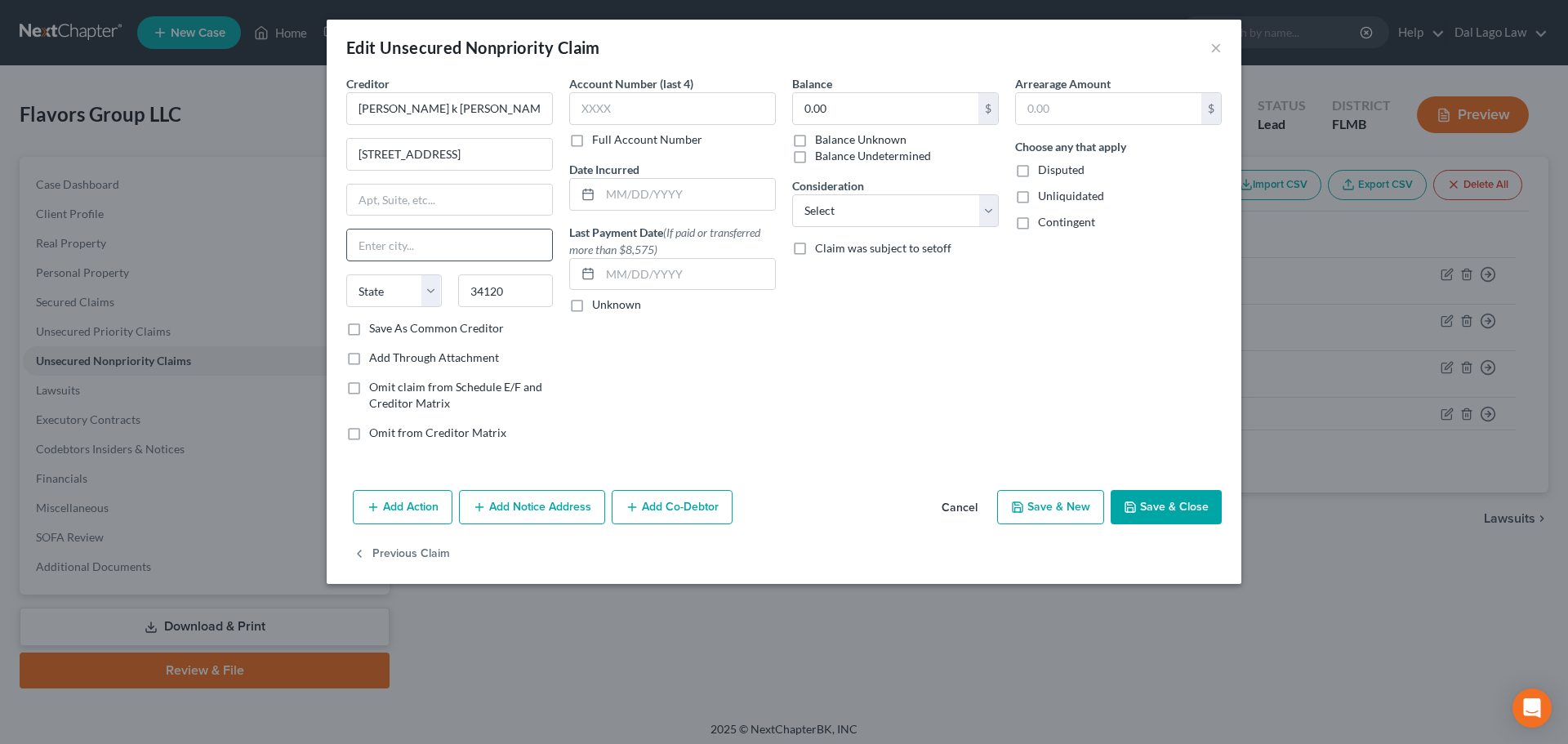
type input "[GEOGRAPHIC_DATA]"
select select "9"
click at [830, 105] on input "0.00" at bounding box center [886, 108] width 186 height 31
type input "200,000"
click at [853, 214] on select "Select Cable / Satellite Services Collection Agency Credit Card Debt Debt Couns…" at bounding box center [895, 210] width 207 height 33
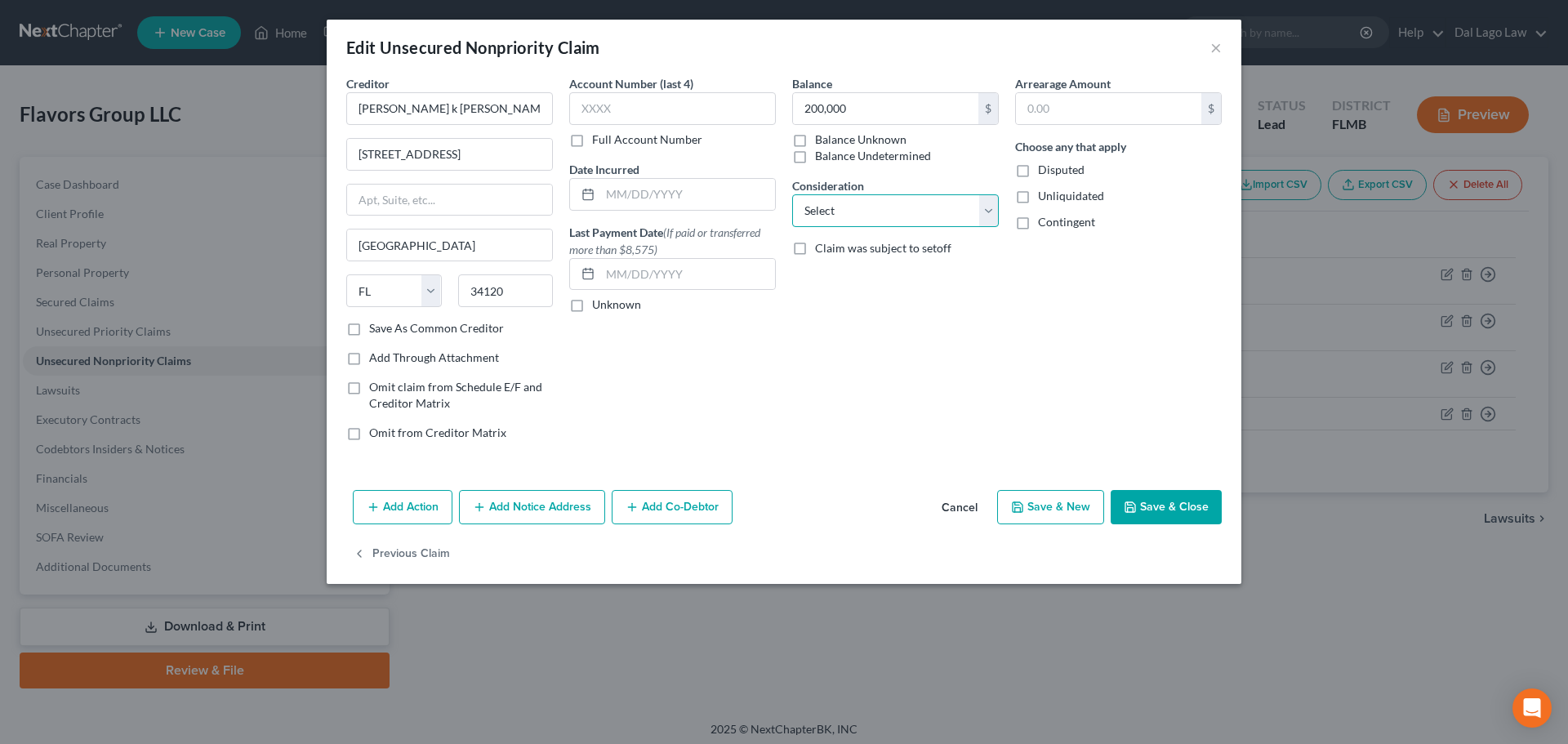
select select "11"
click at [792, 194] on select "Select Cable / Satellite Services Collection Agency Credit Card Debt Debt Couns…" at bounding box center [895, 210] width 207 height 33
click at [835, 275] on input "text" at bounding box center [895, 273] width 205 height 31
type input "Private Investor"
click at [1165, 515] on button "Save & Close" at bounding box center [1167, 507] width 111 height 35
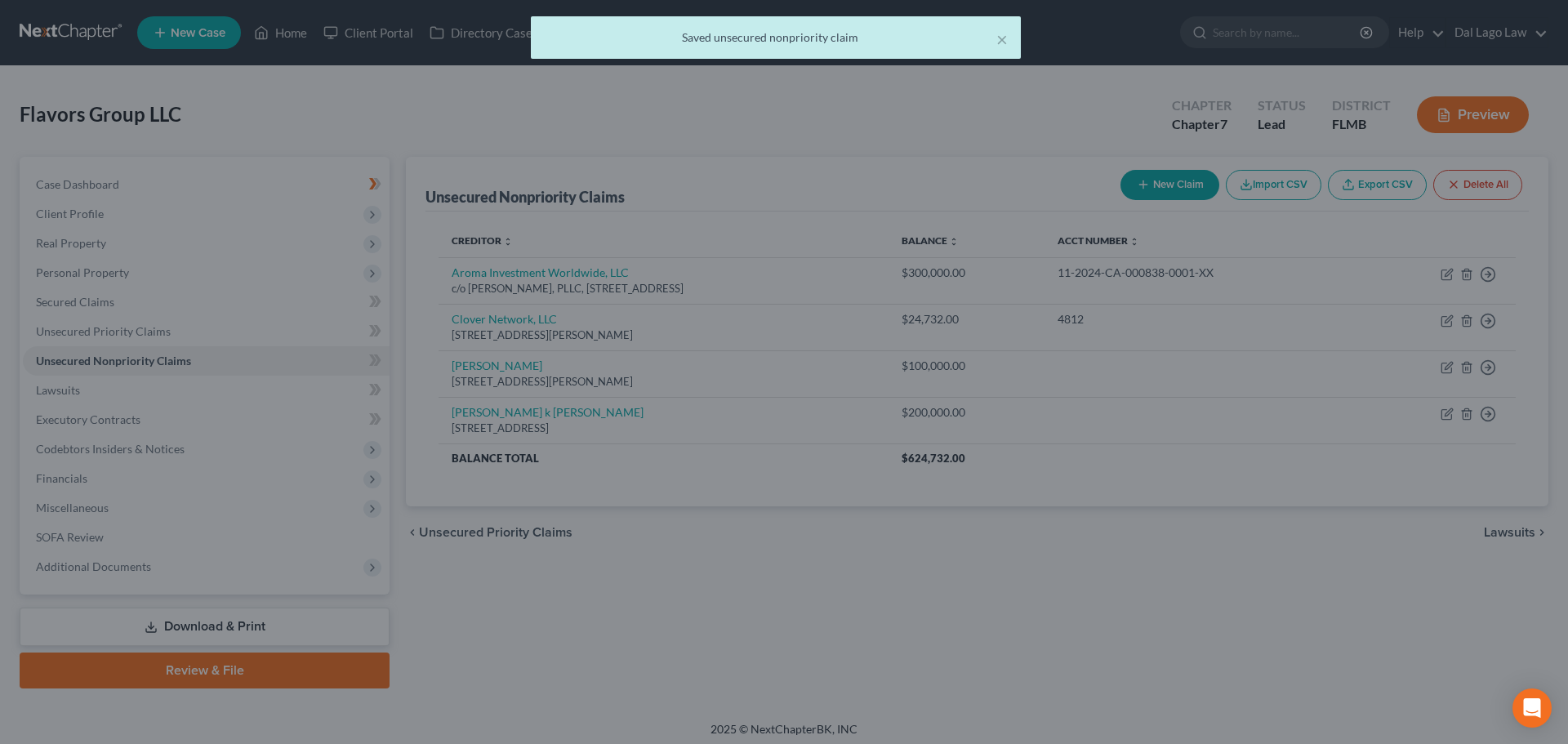
type input "200,000.00"
type input "0"
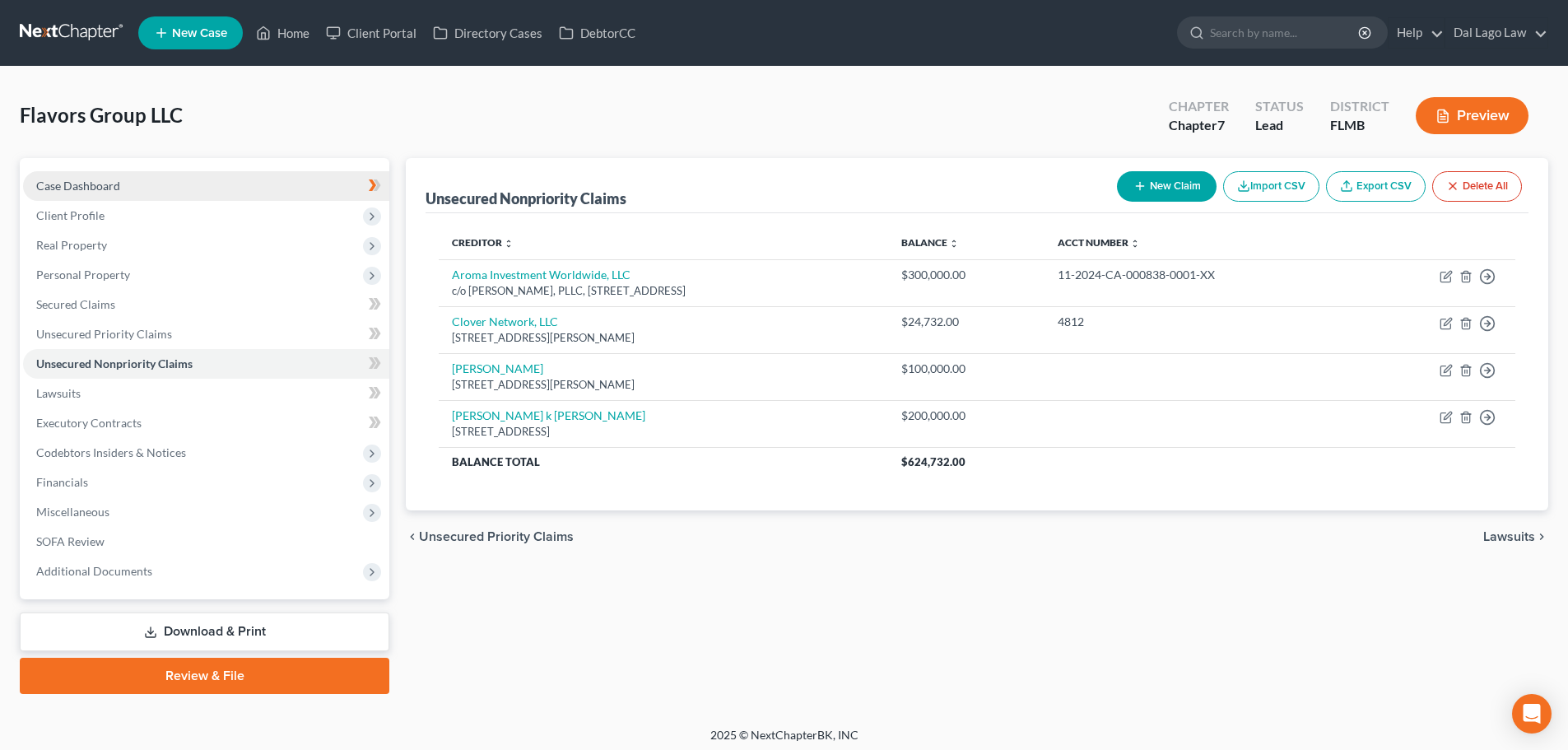
click at [110, 181] on span "Case Dashboard" at bounding box center [78, 185] width 84 height 14
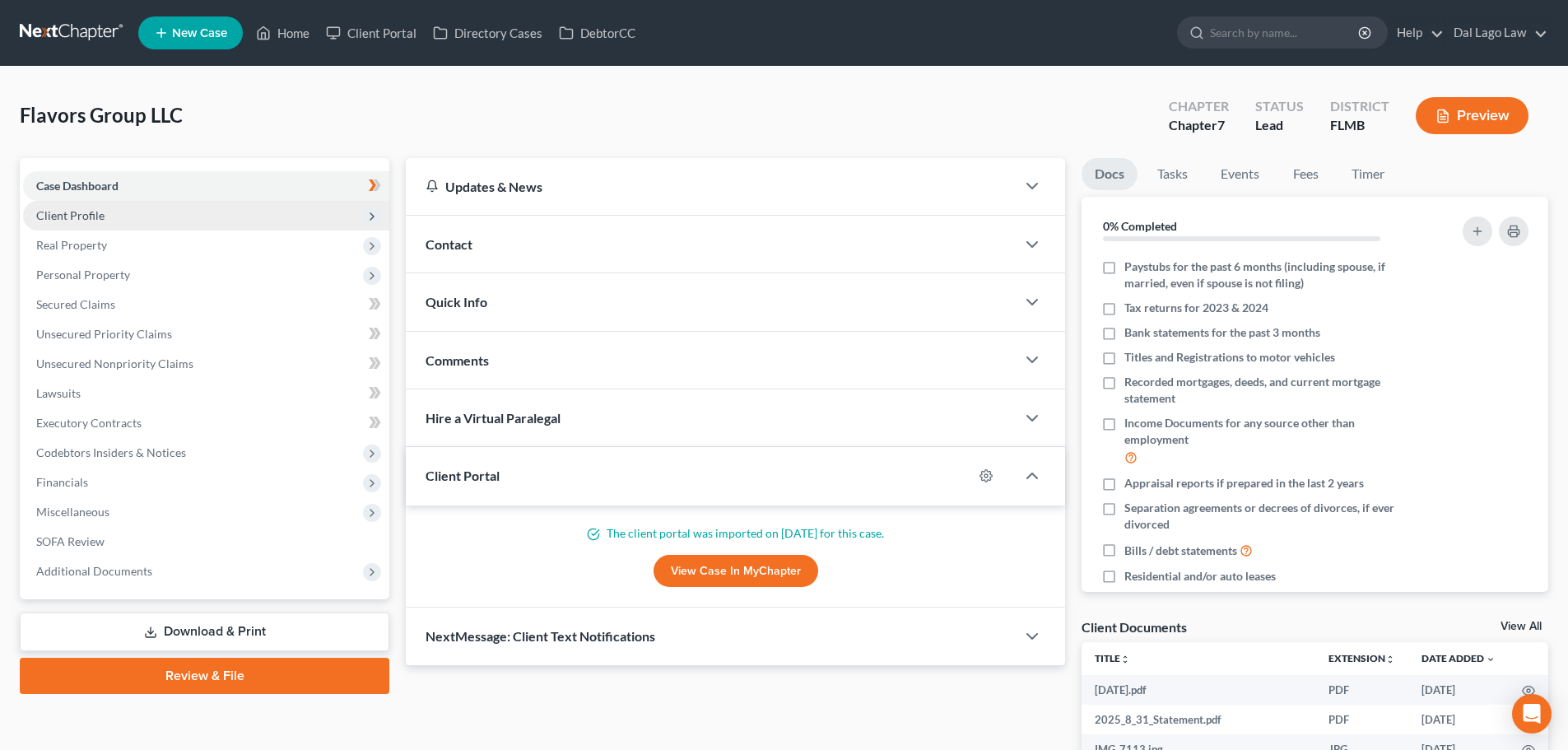
click at [119, 211] on span "Client Profile" at bounding box center [206, 215] width 366 height 30
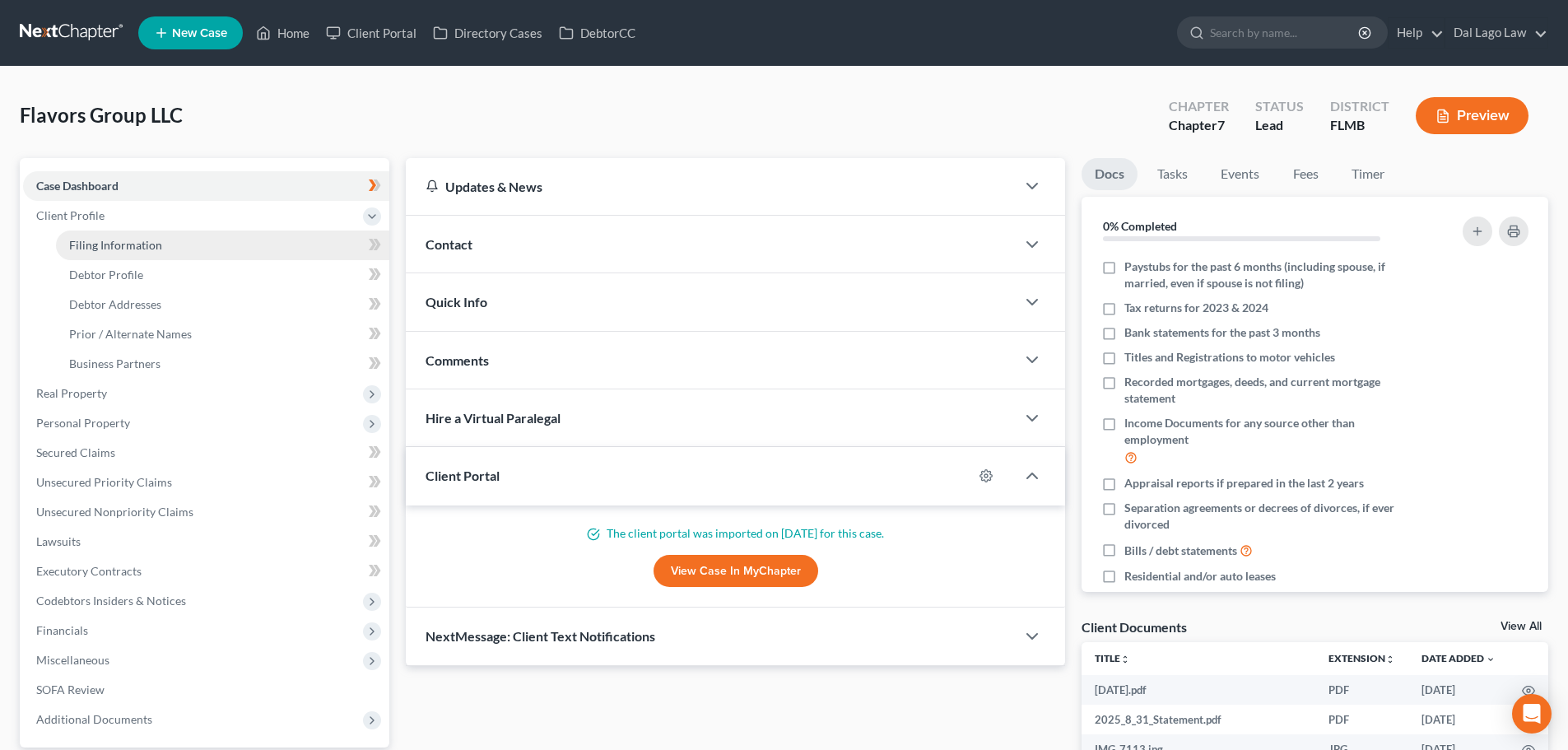
click at [170, 240] on link "Filing Information" at bounding box center [223, 245] width 333 height 30
select select "3"
select select "1"
select select "0"
select select "15"
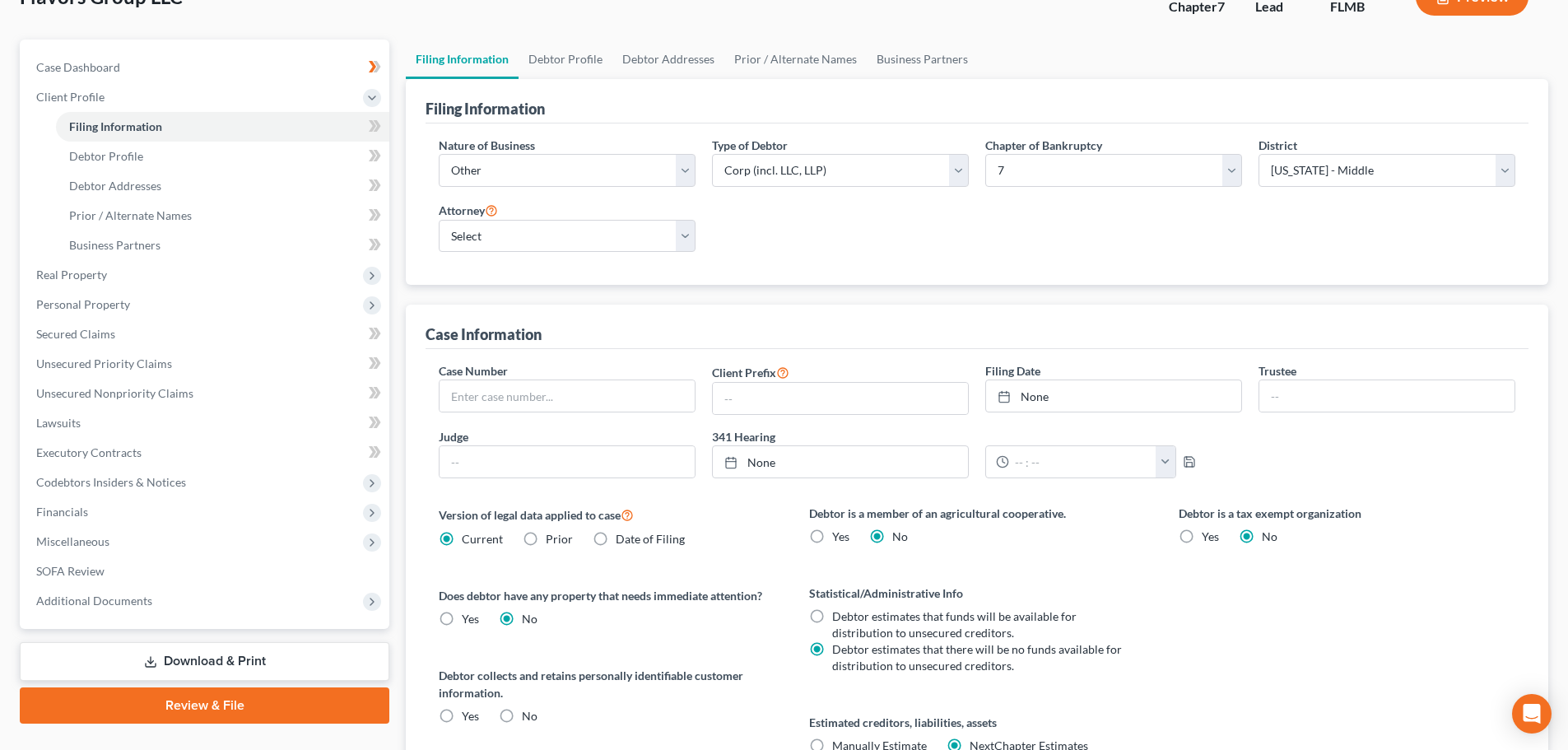
scroll to position [247, 0]
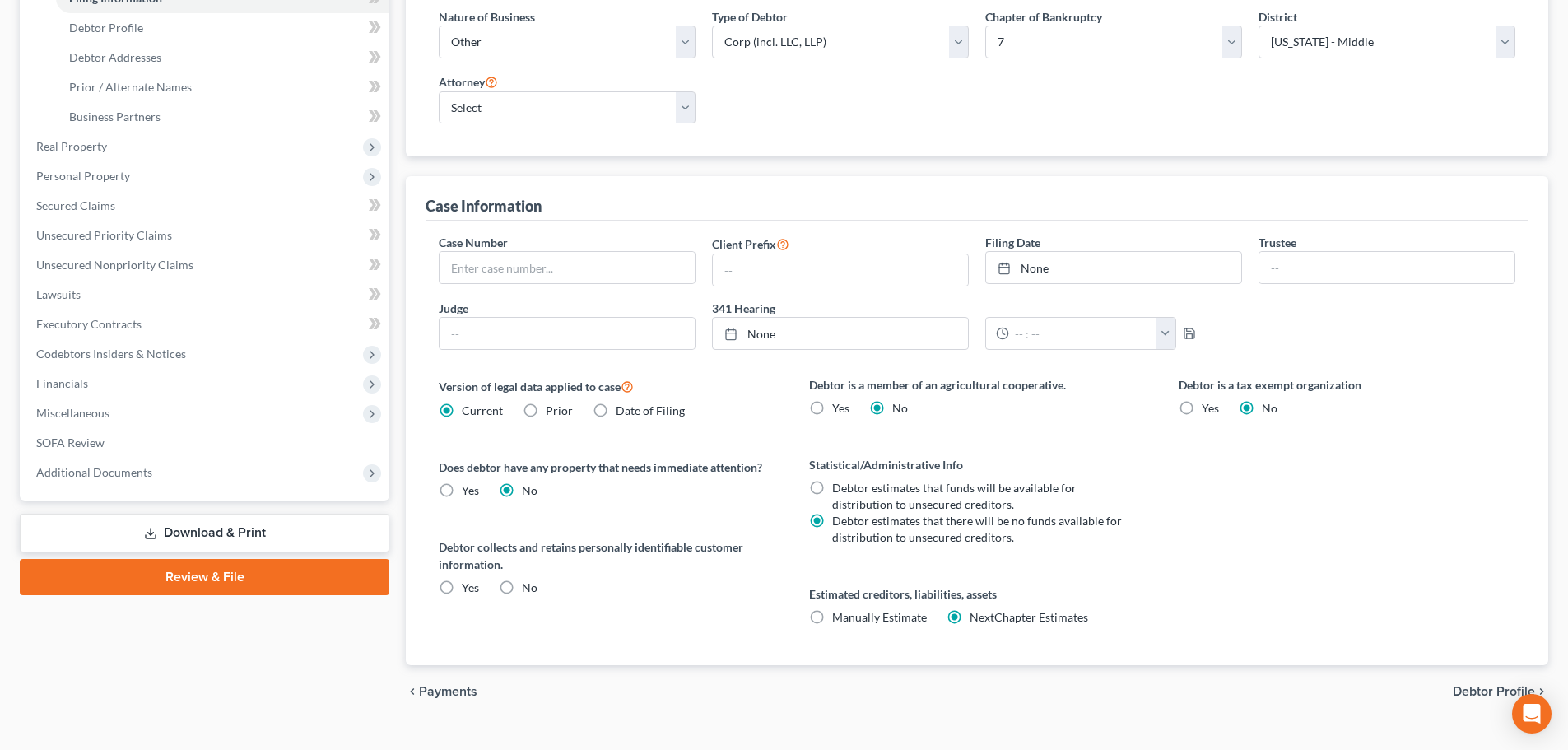
click at [1483, 682] on div "chevron_left Payments Debtor Profile chevron_right" at bounding box center [977, 691] width 1143 height 53
click at [1480, 686] on span "Debtor Profile" at bounding box center [1494, 690] width 82 height 13
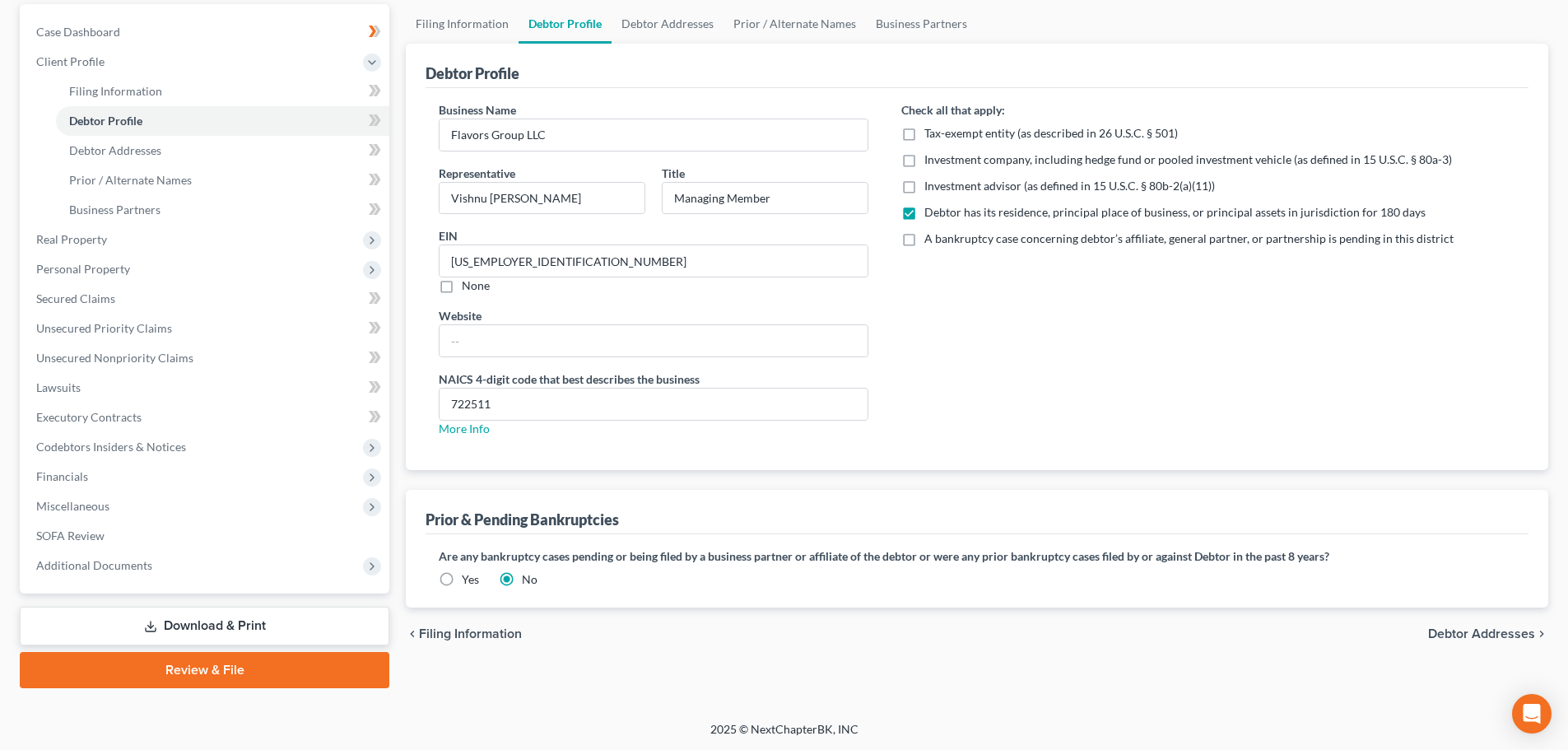
scroll to position [155, 0]
click at [1482, 629] on span "Debtor Addresses" at bounding box center [1482, 633] width 107 height 13
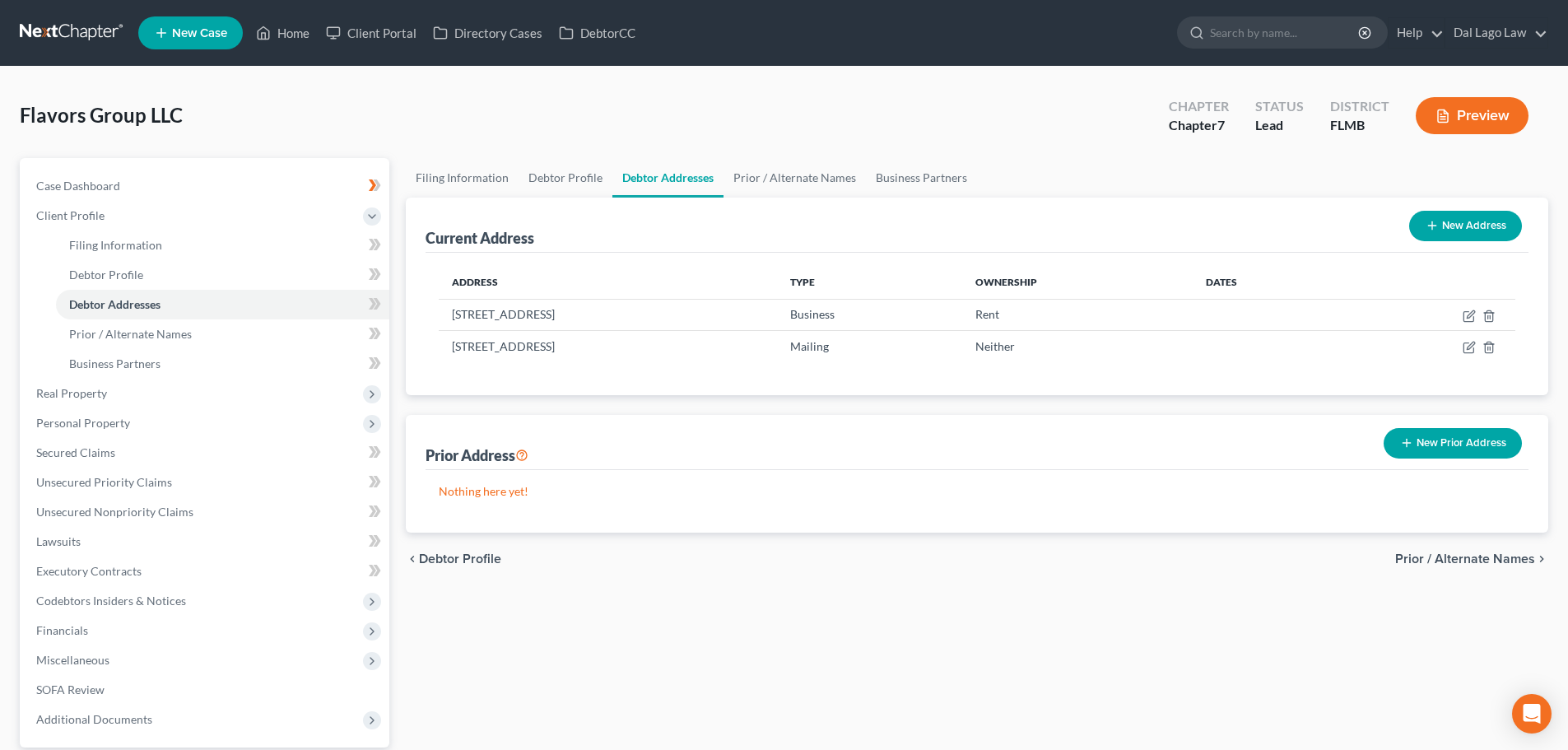
click at [1469, 560] on span "Prior / Alternate Names" at bounding box center [1465, 559] width 140 height 13
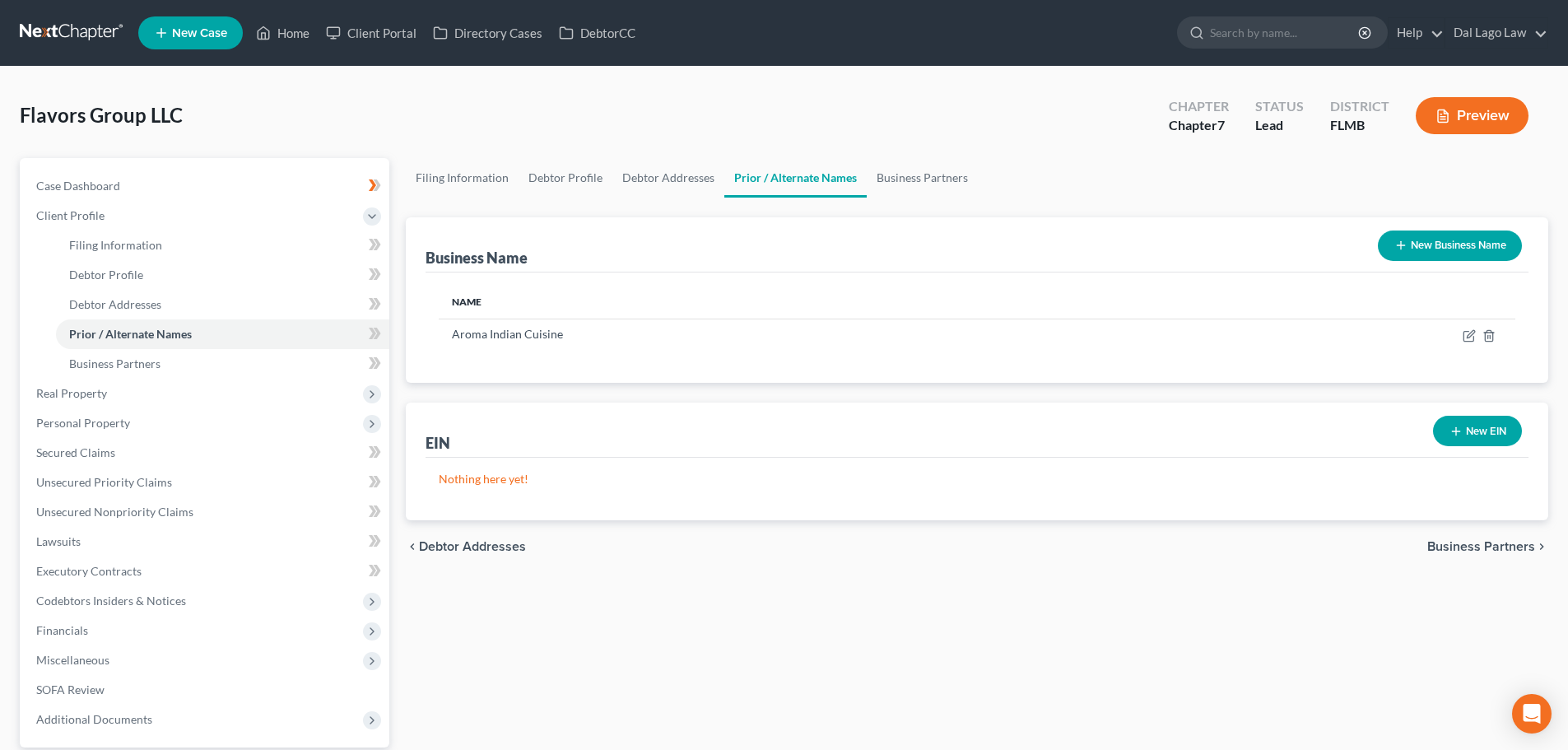
click at [1469, 550] on span "Business Partners" at bounding box center [1481, 546] width 108 height 13
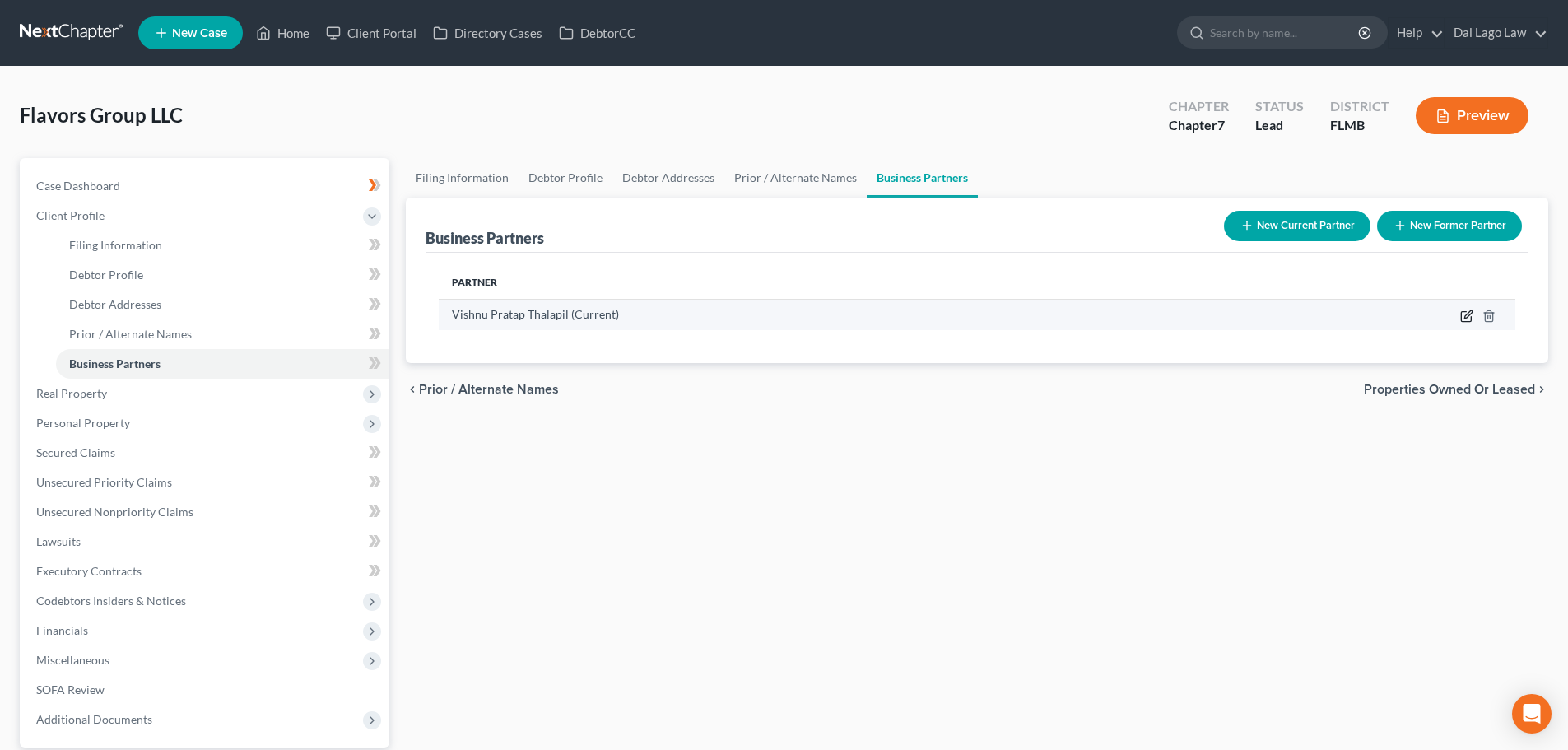
click at [1466, 316] on icon "button" at bounding box center [1468, 314] width 8 height 8
select select "9"
select select "3"
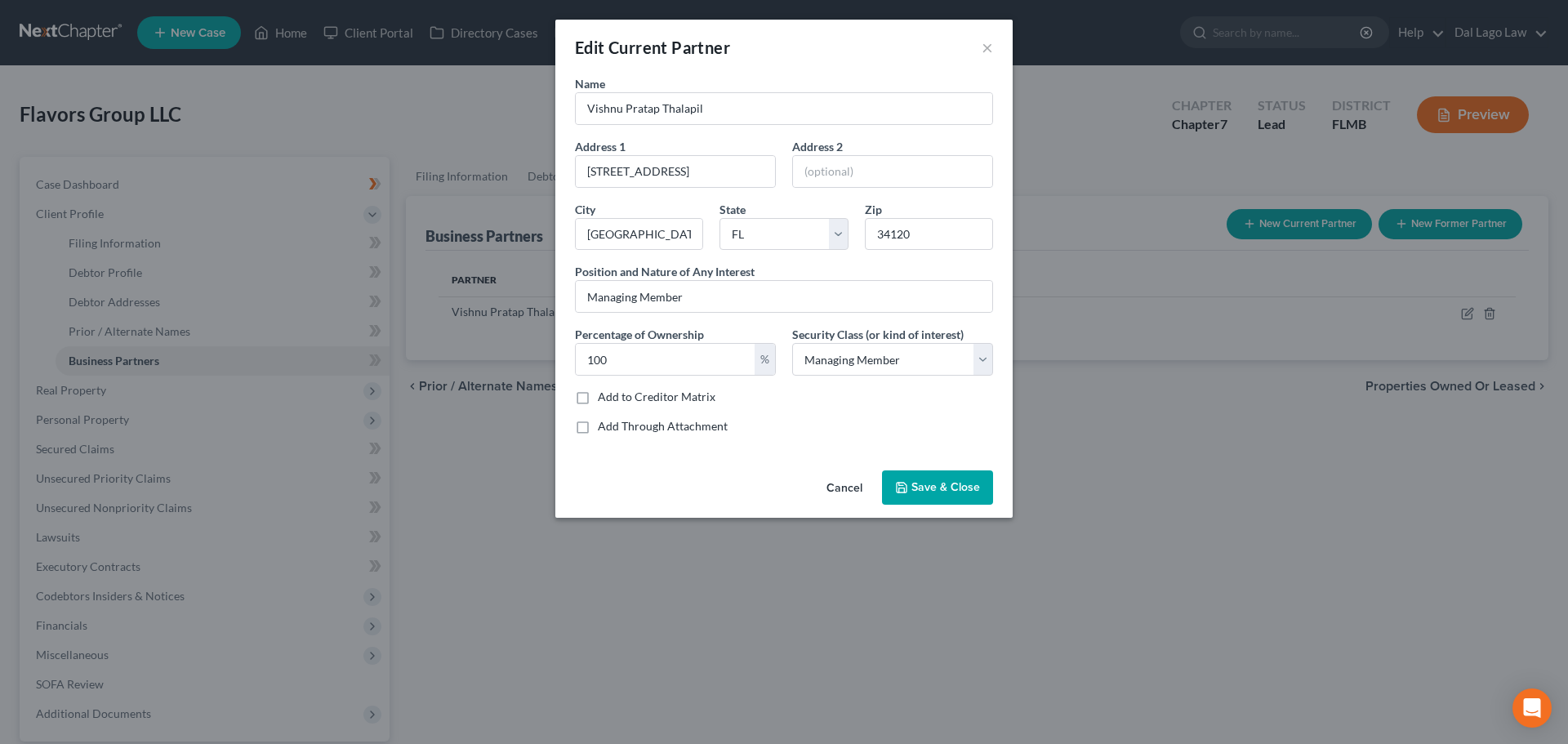
click at [832, 485] on button "Cancel" at bounding box center [844, 488] width 62 height 33
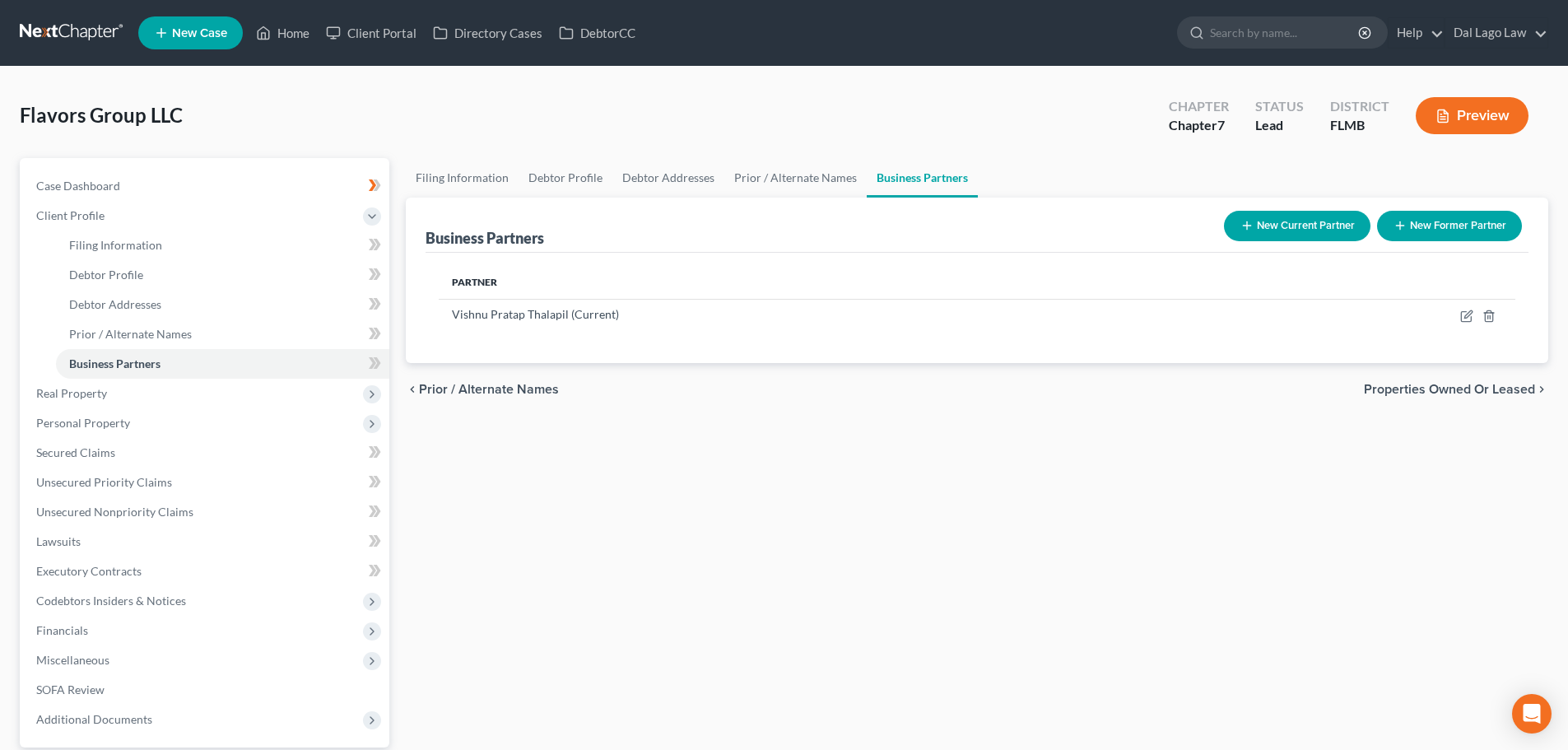
click at [1463, 396] on span "Properties Owned or Leased" at bounding box center [1449, 389] width 171 height 13
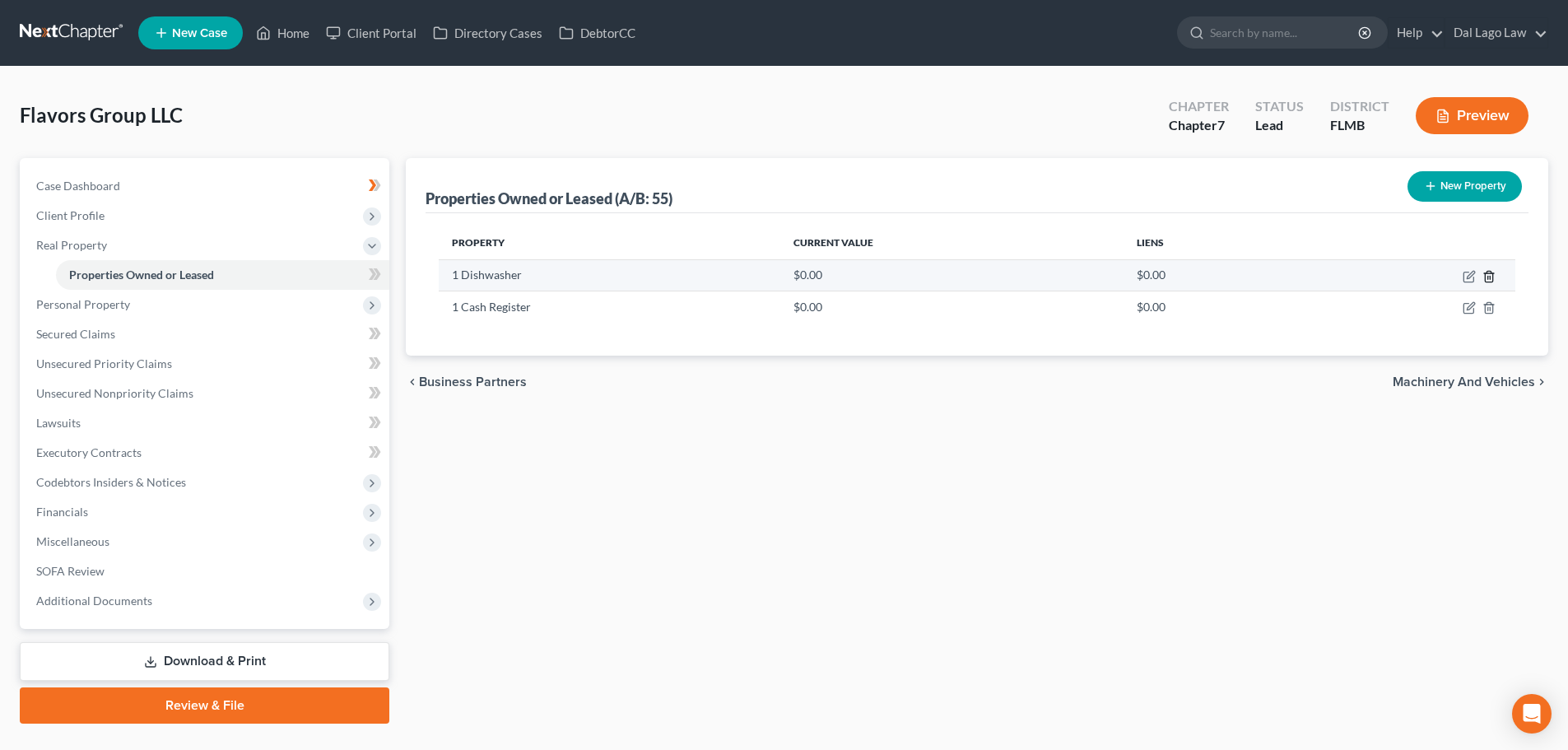
click at [1492, 276] on icon "button" at bounding box center [1488, 276] width 8 height 11
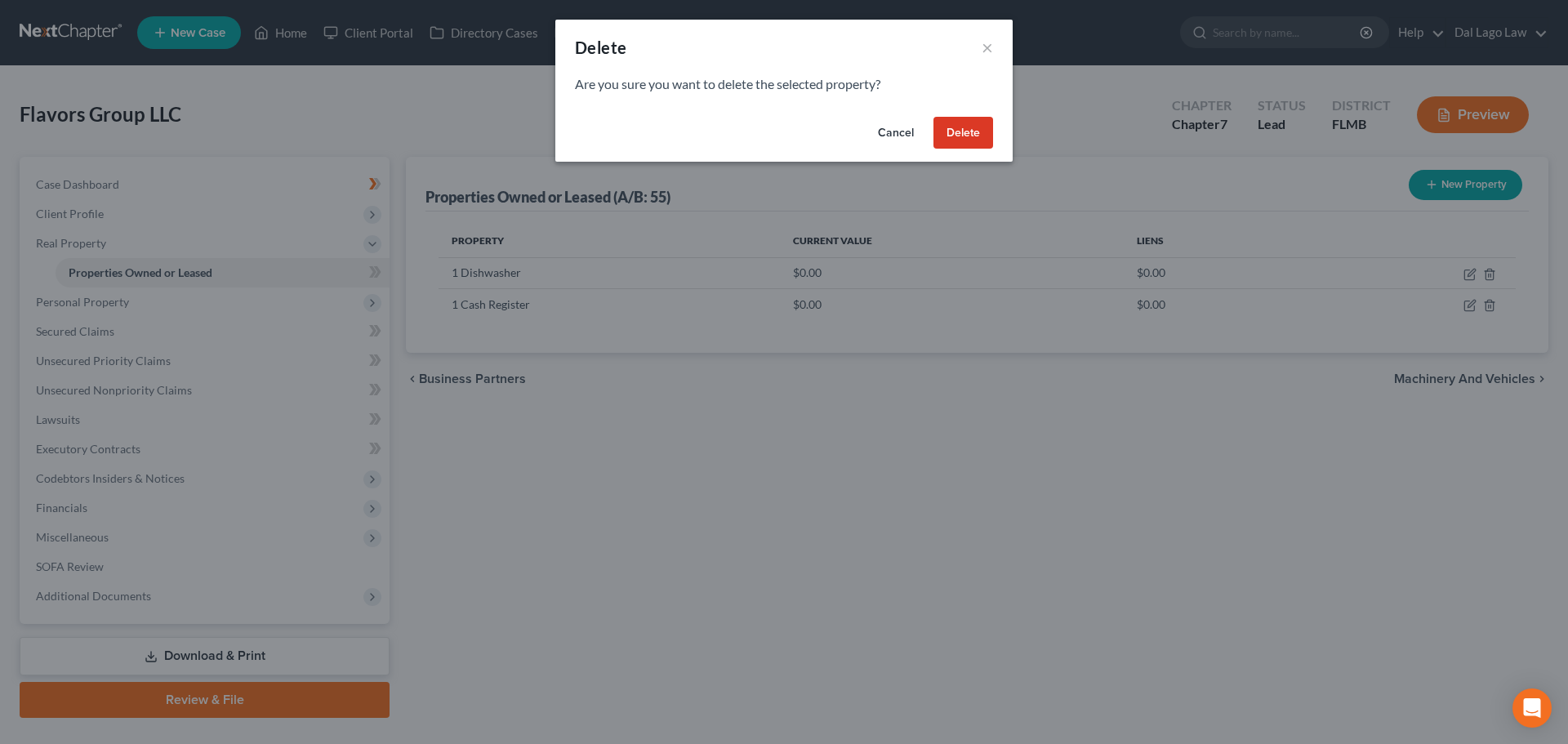
click at [981, 148] on button "Delete" at bounding box center [963, 132] width 60 height 33
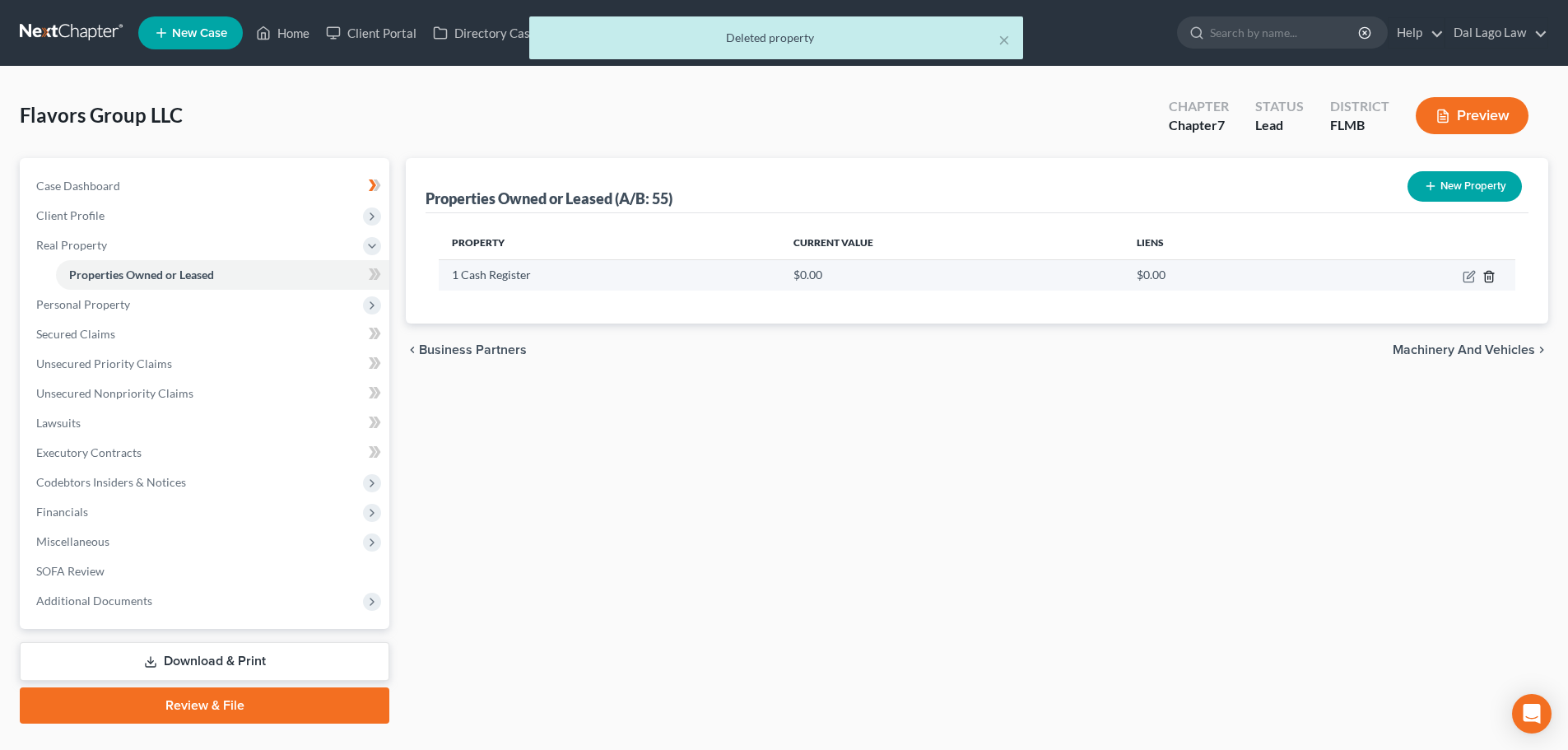
click at [1491, 273] on polyline "button" at bounding box center [1489, 273] width 10 height 0
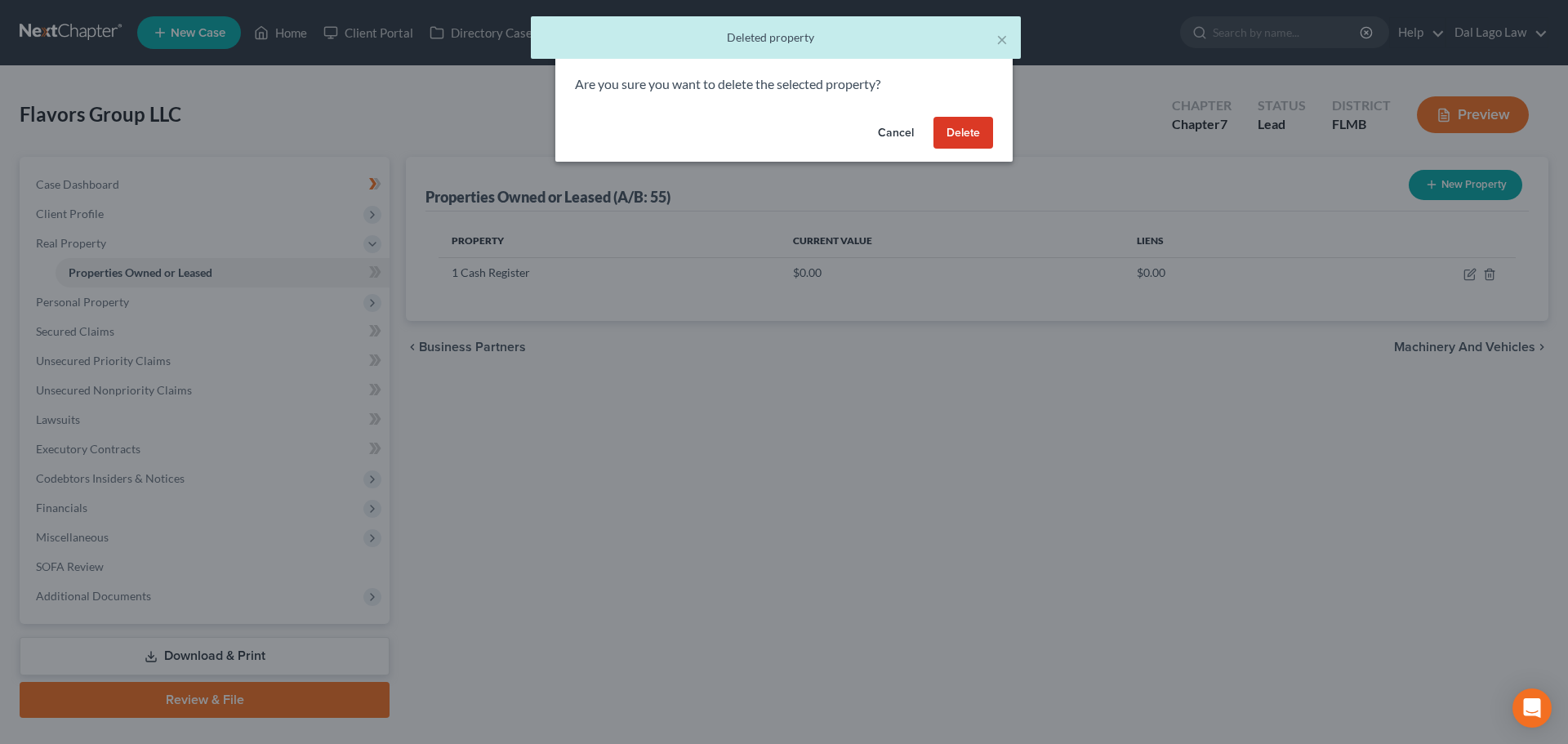
click at [973, 134] on button "Delete" at bounding box center [963, 132] width 60 height 33
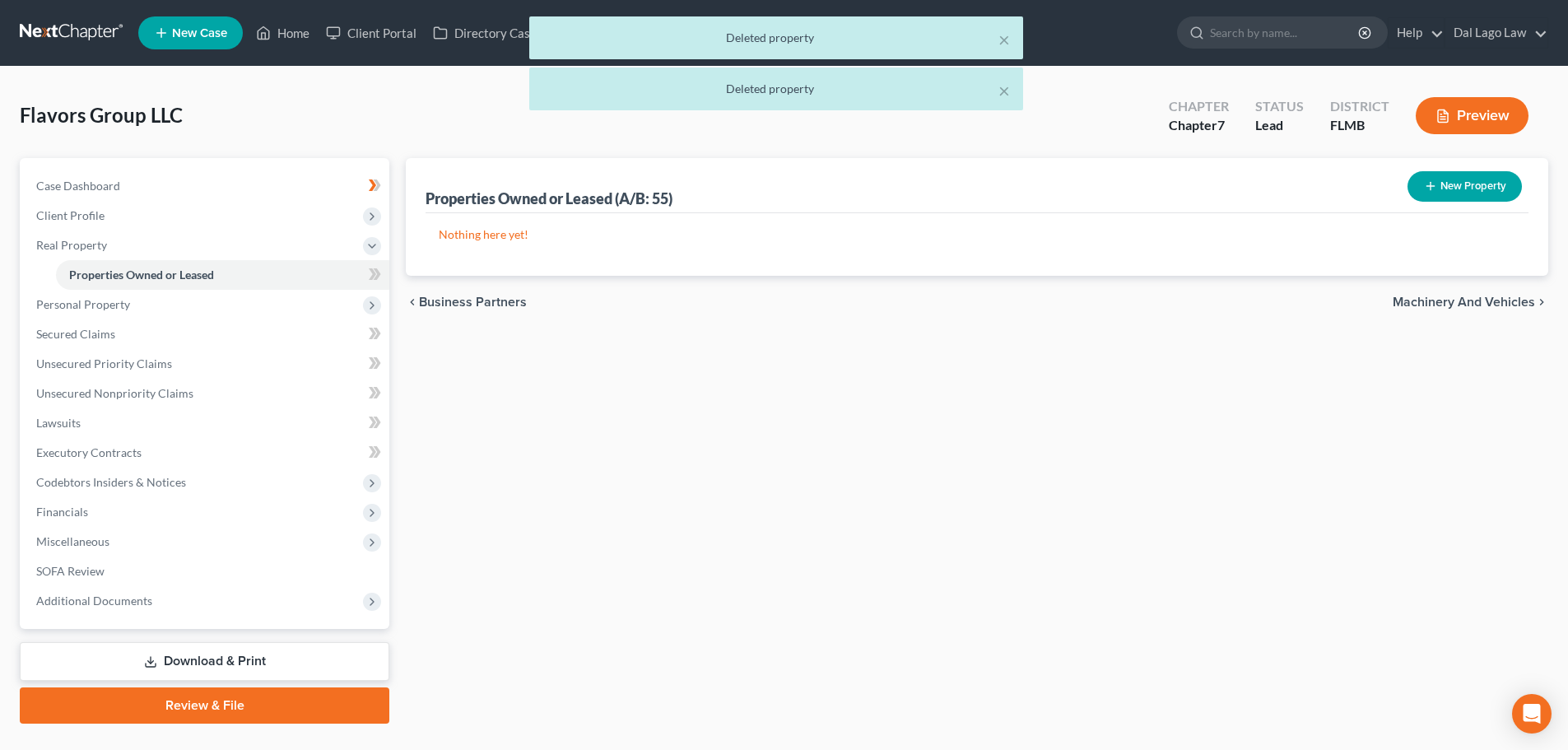
click at [1498, 307] on span "Machinery and Vehicles" at bounding box center [1463, 302] width 142 height 13
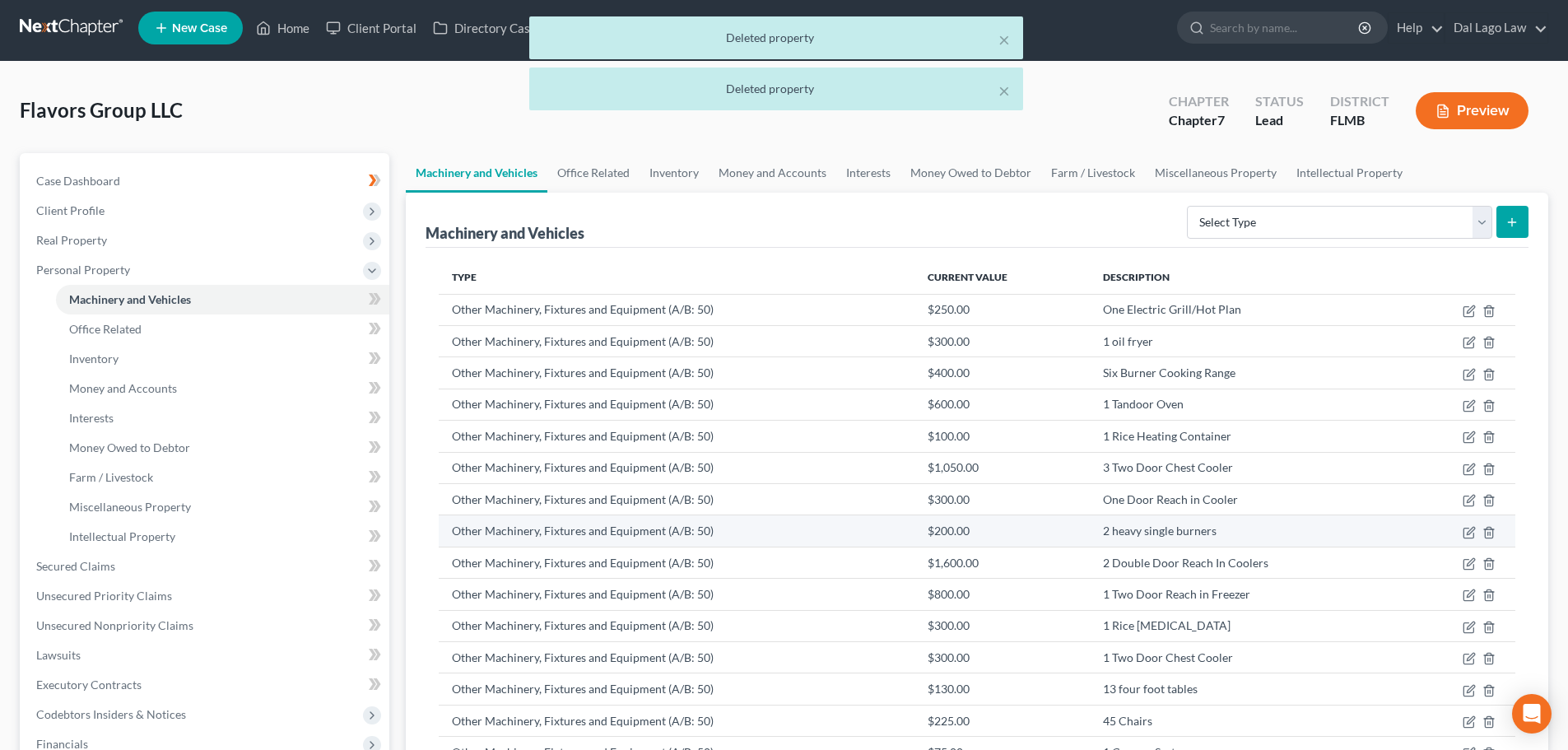
scroll to position [273, 0]
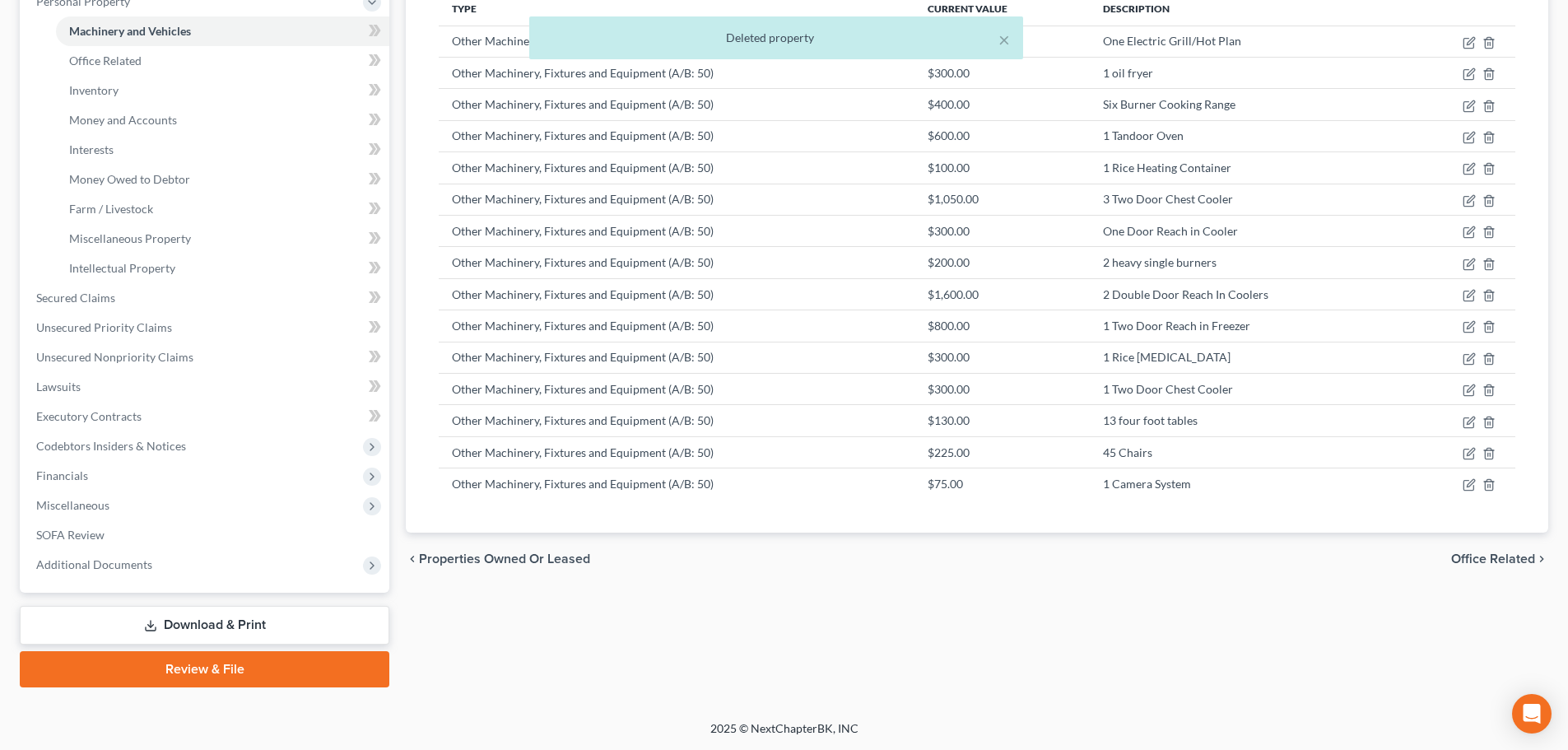
click at [1494, 561] on span "Office Related" at bounding box center [1493, 559] width 84 height 13
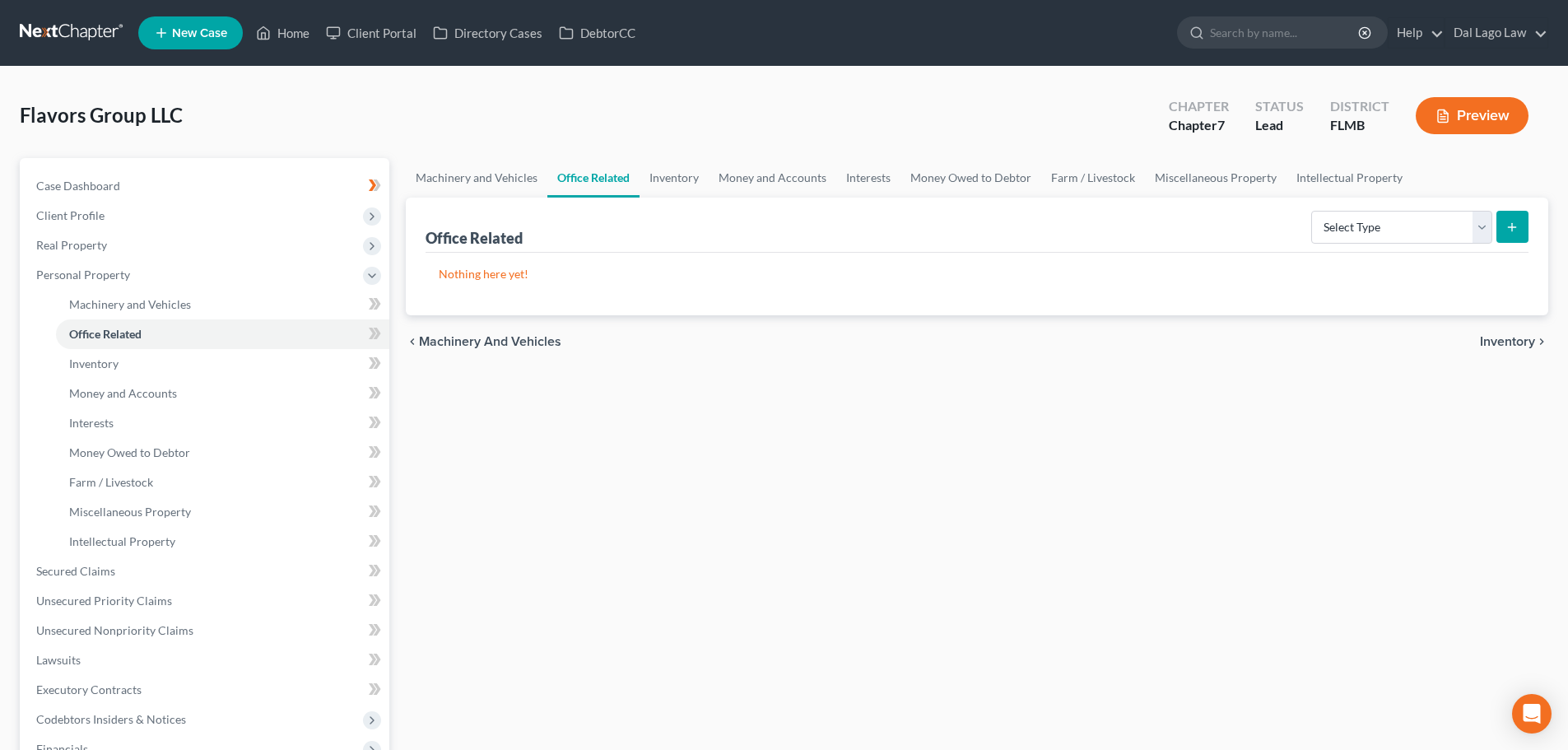
click at [1496, 341] on span "Inventory" at bounding box center [1508, 341] width 55 height 13
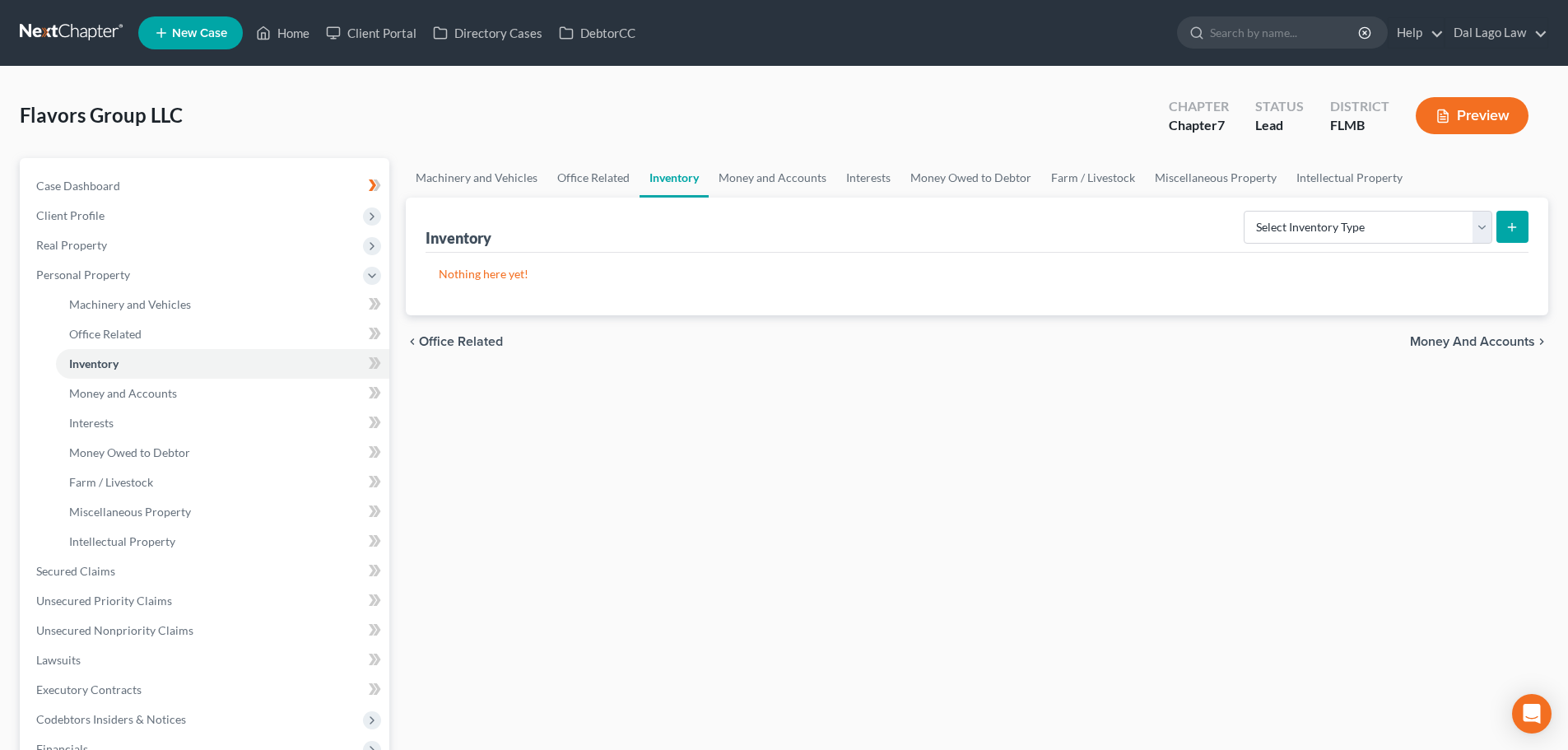
click at [1496, 341] on span "Money and Accounts" at bounding box center [1472, 341] width 125 height 13
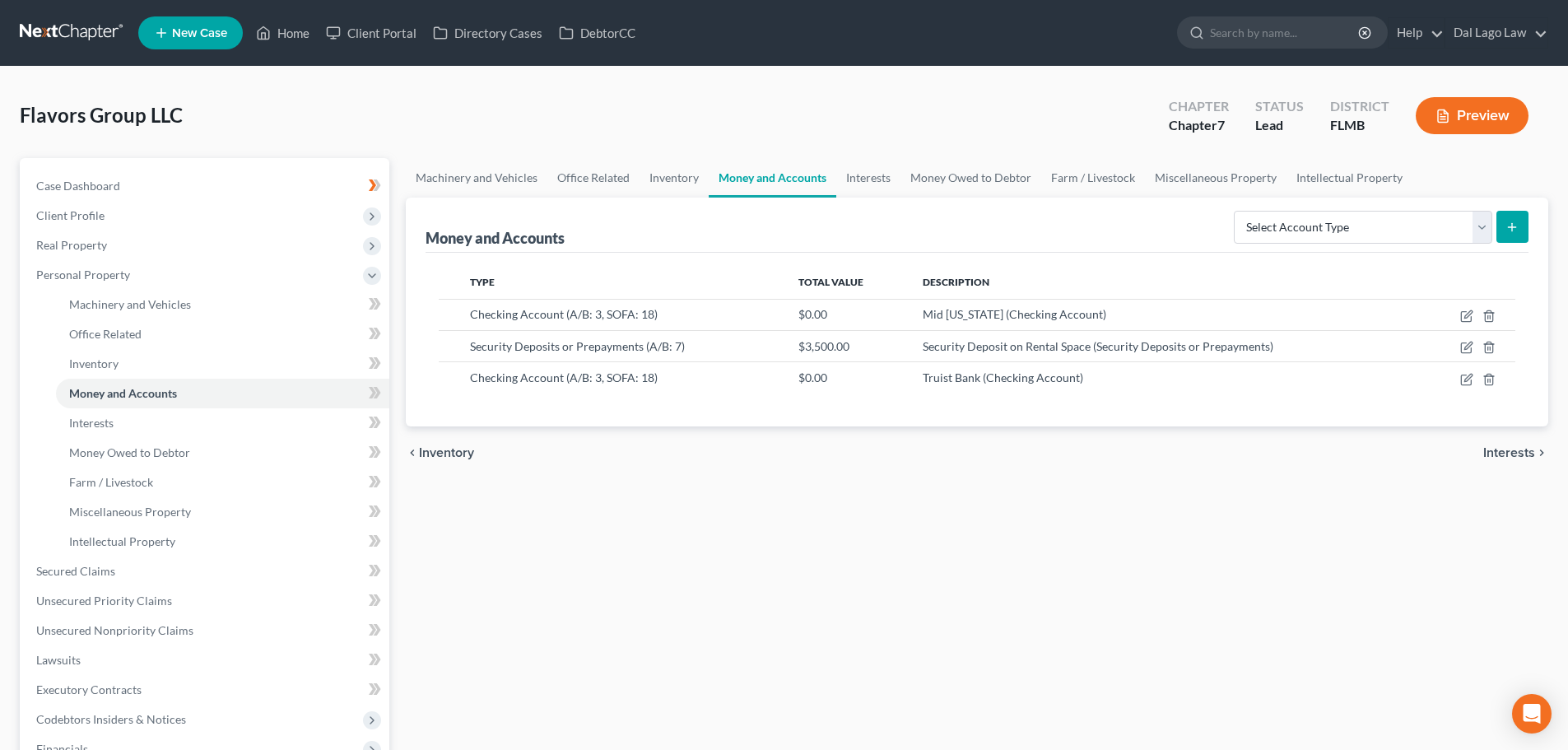
click at [1505, 443] on div "chevron_left Inventory Interests chevron_right" at bounding box center [977, 452] width 1143 height 53
click at [1505, 448] on span "Interests" at bounding box center [1509, 452] width 52 height 13
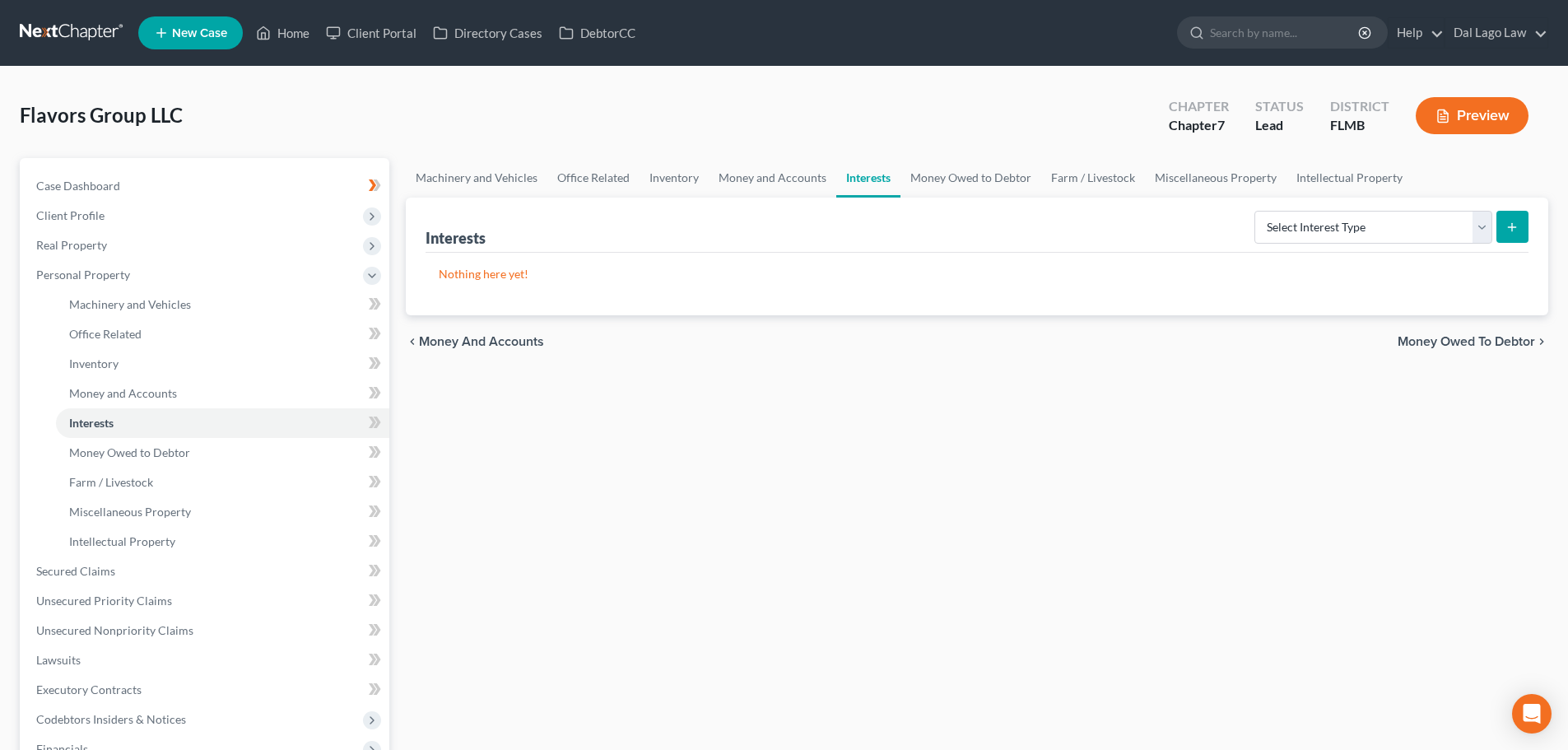
click at [1505, 349] on span "Money Owed to Debtor" at bounding box center [1467, 341] width 138 height 13
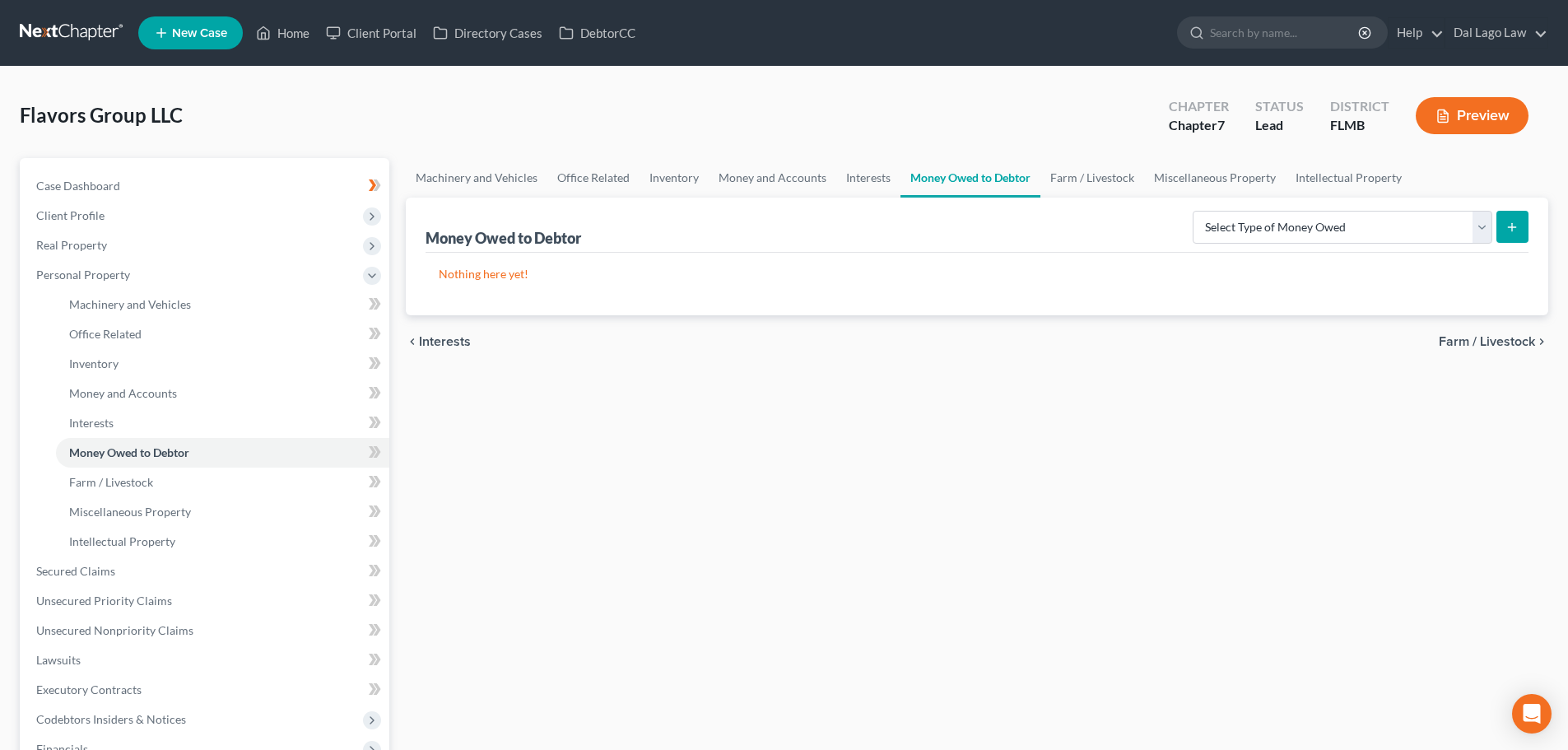
click at [1505, 349] on span "Farm / Livestock" at bounding box center [1486, 341] width 96 height 13
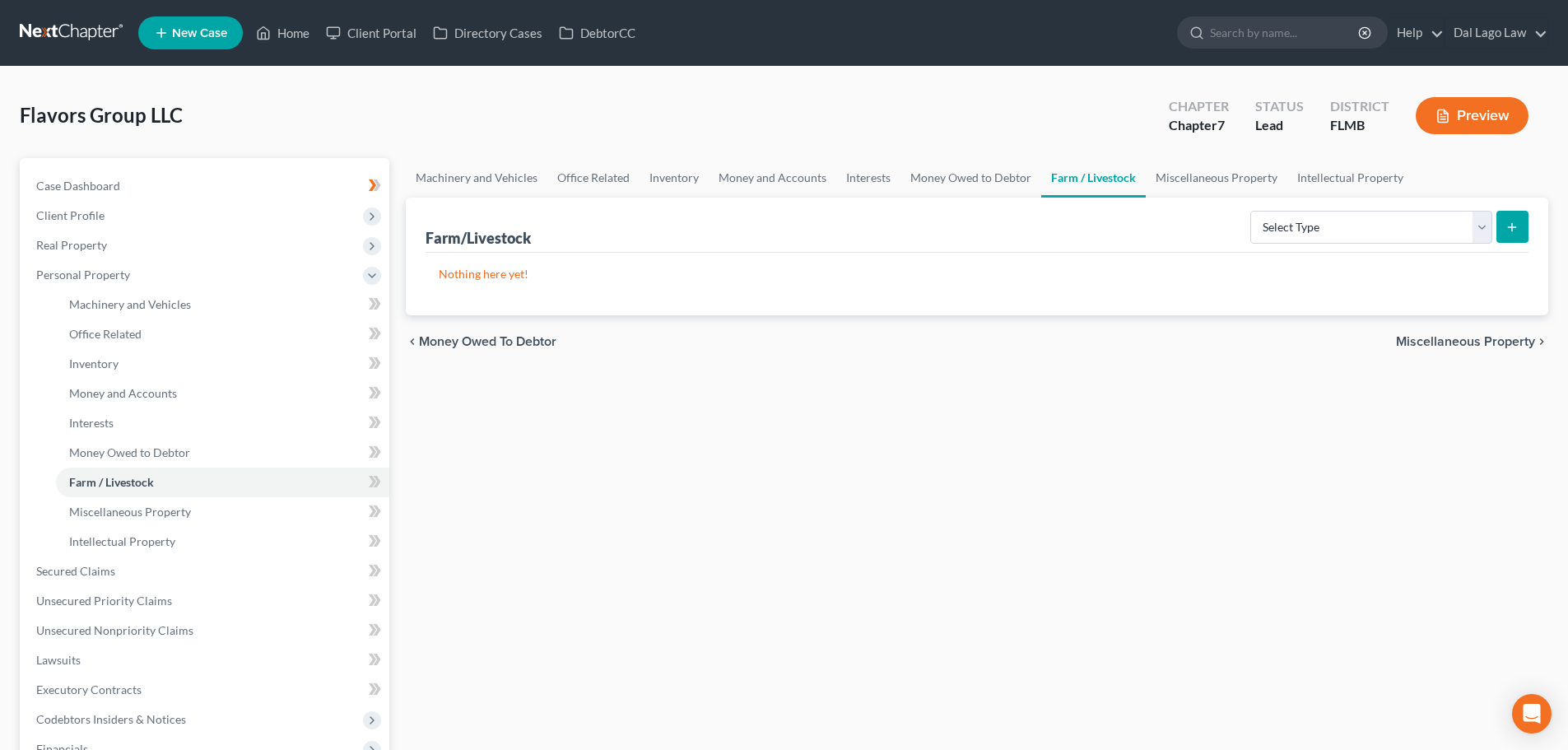
click at [1505, 349] on span "Miscellaneous Property" at bounding box center [1466, 341] width 139 height 13
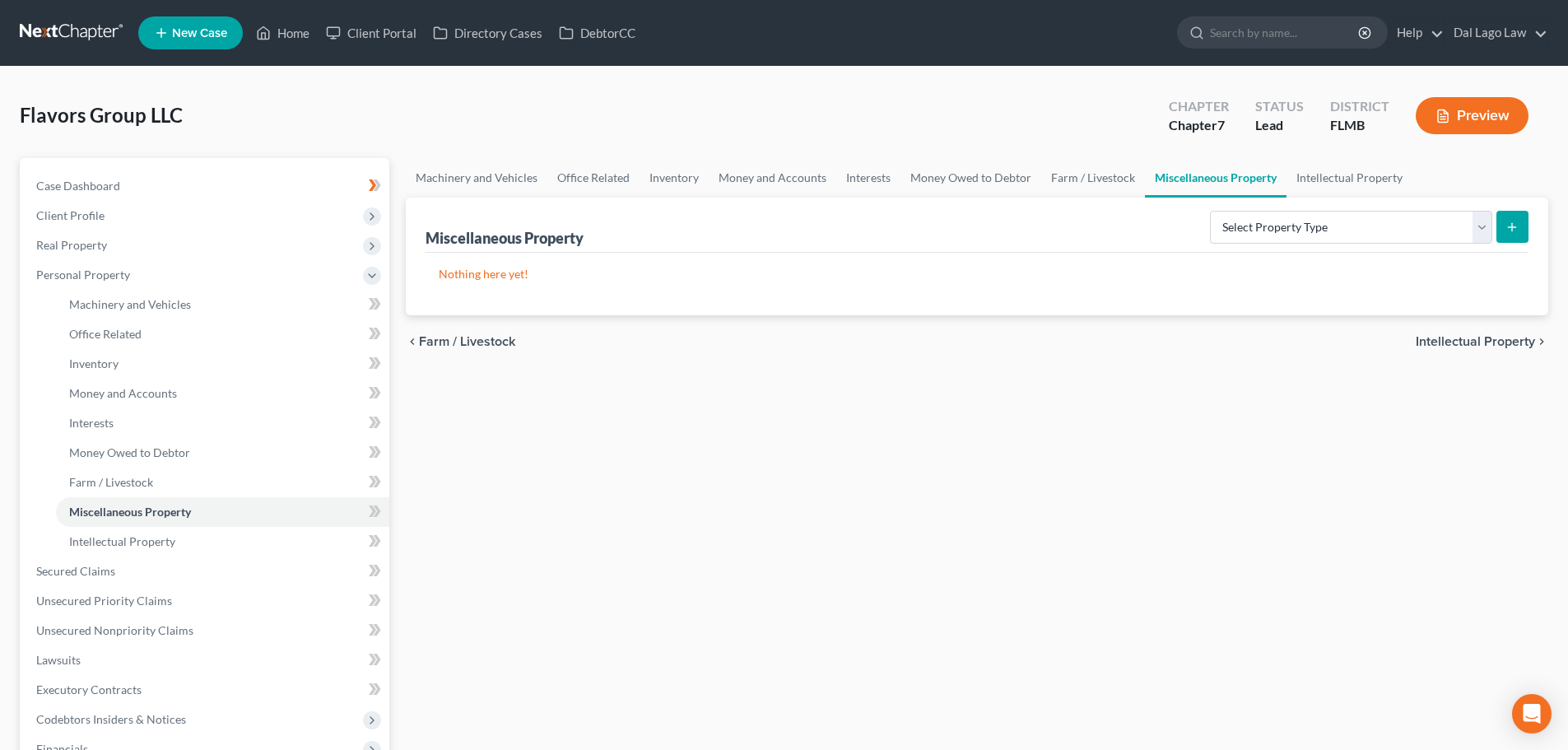
click at [1505, 349] on span "Intellectual Property" at bounding box center [1475, 341] width 119 height 13
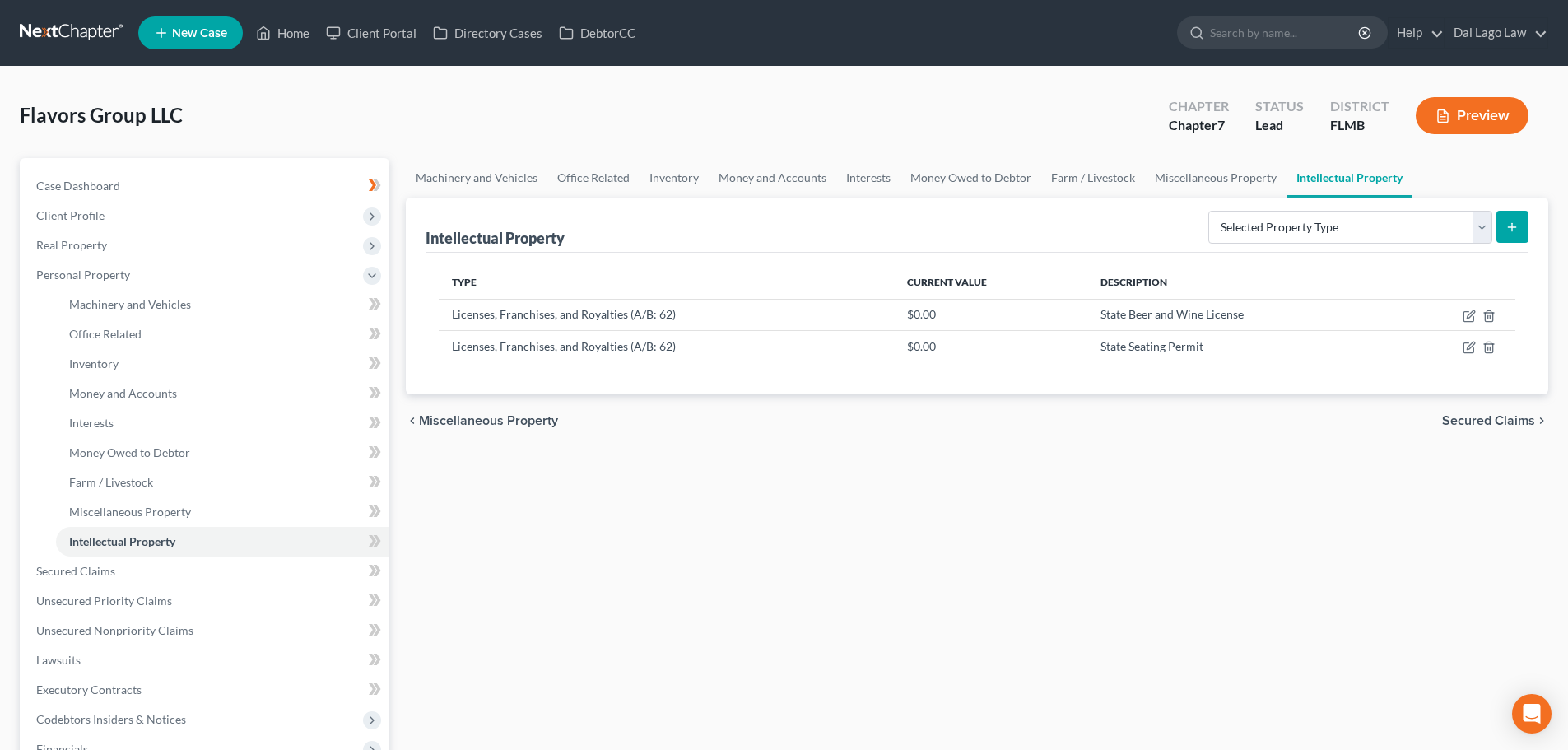
click at [1492, 421] on span "Secured Claims" at bounding box center [1488, 420] width 93 height 13
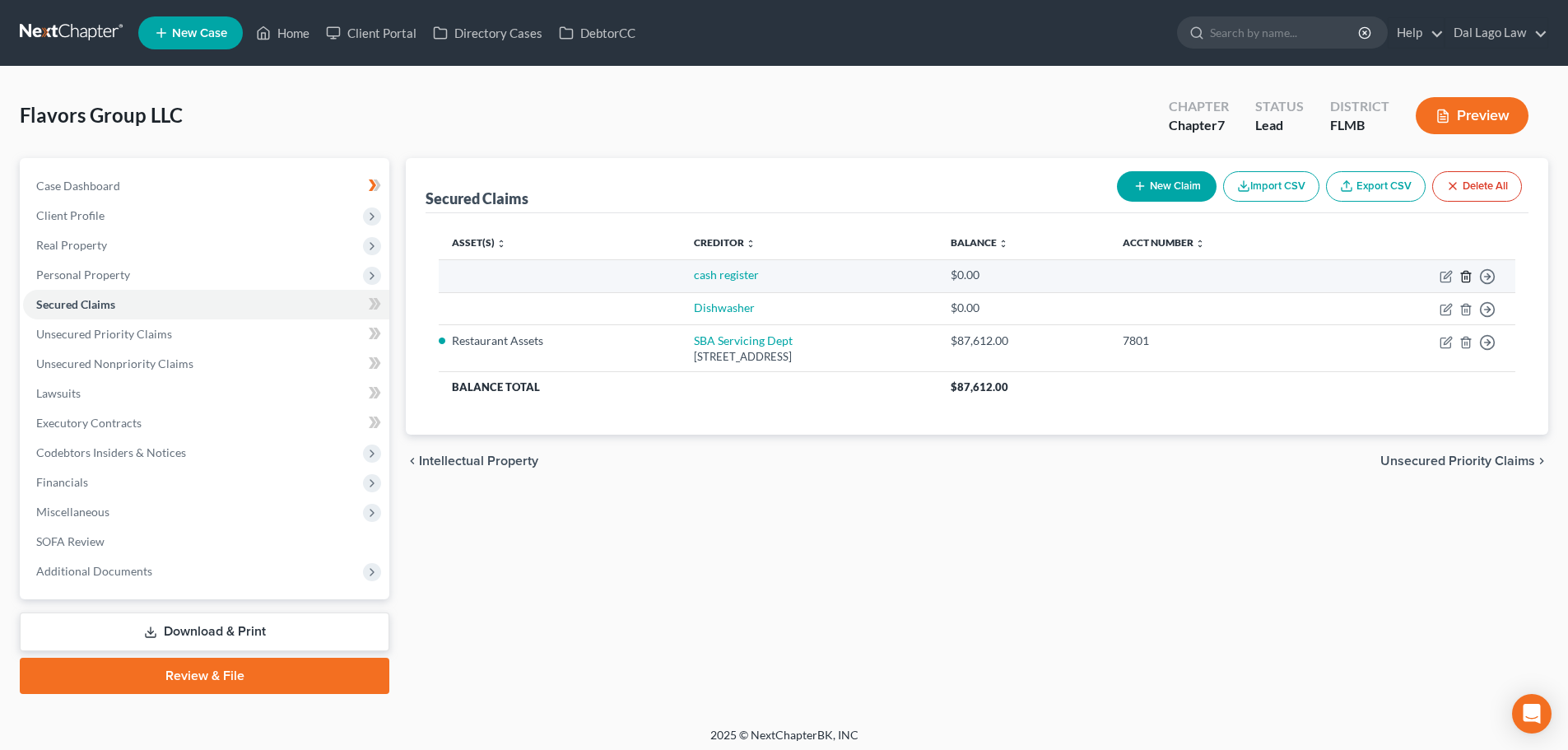
click at [1469, 281] on icon "button" at bounding box center [1465, 276] width 8 height 11
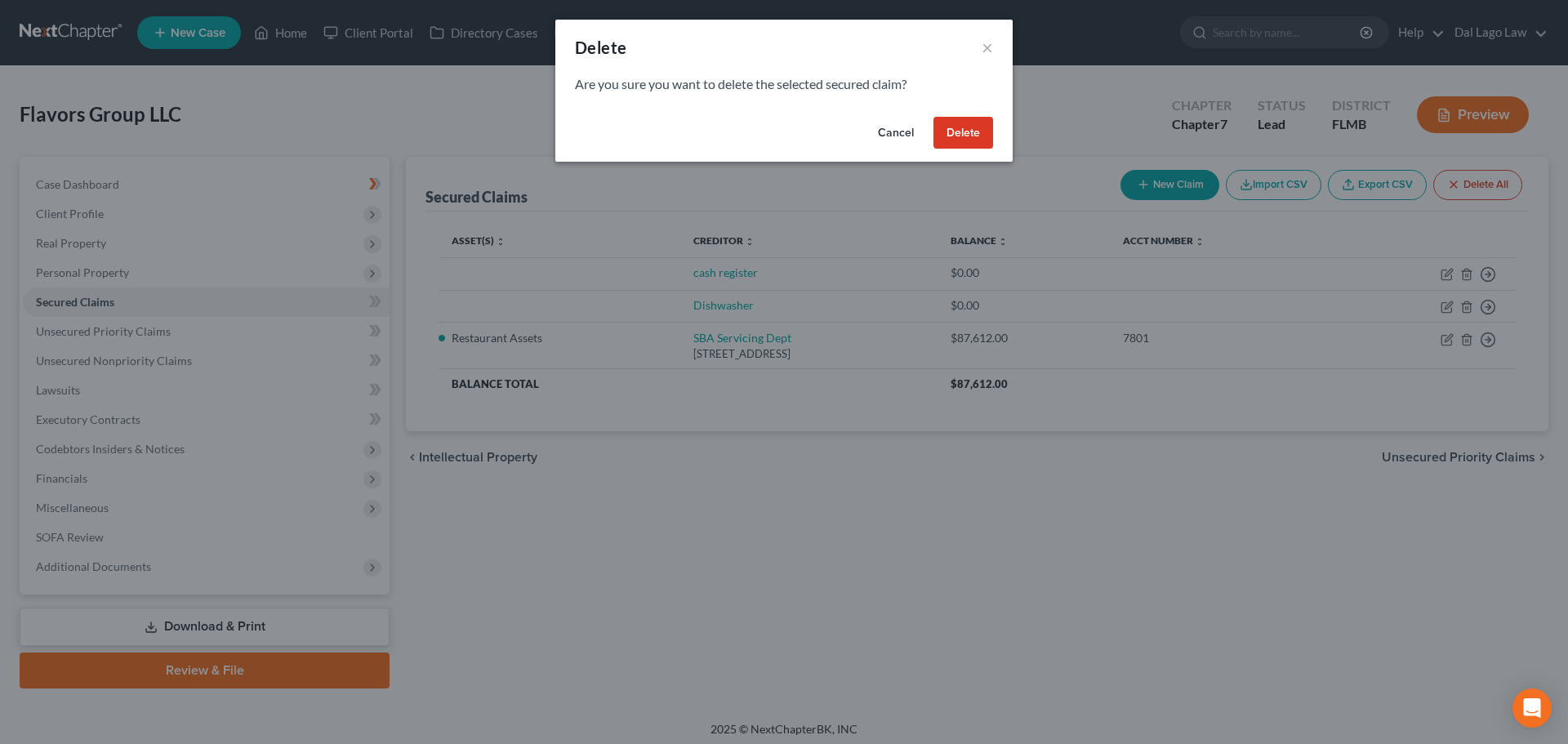
click at [968, 137] on button "Delete" at bounding box center [963, 132] width 60 height 33
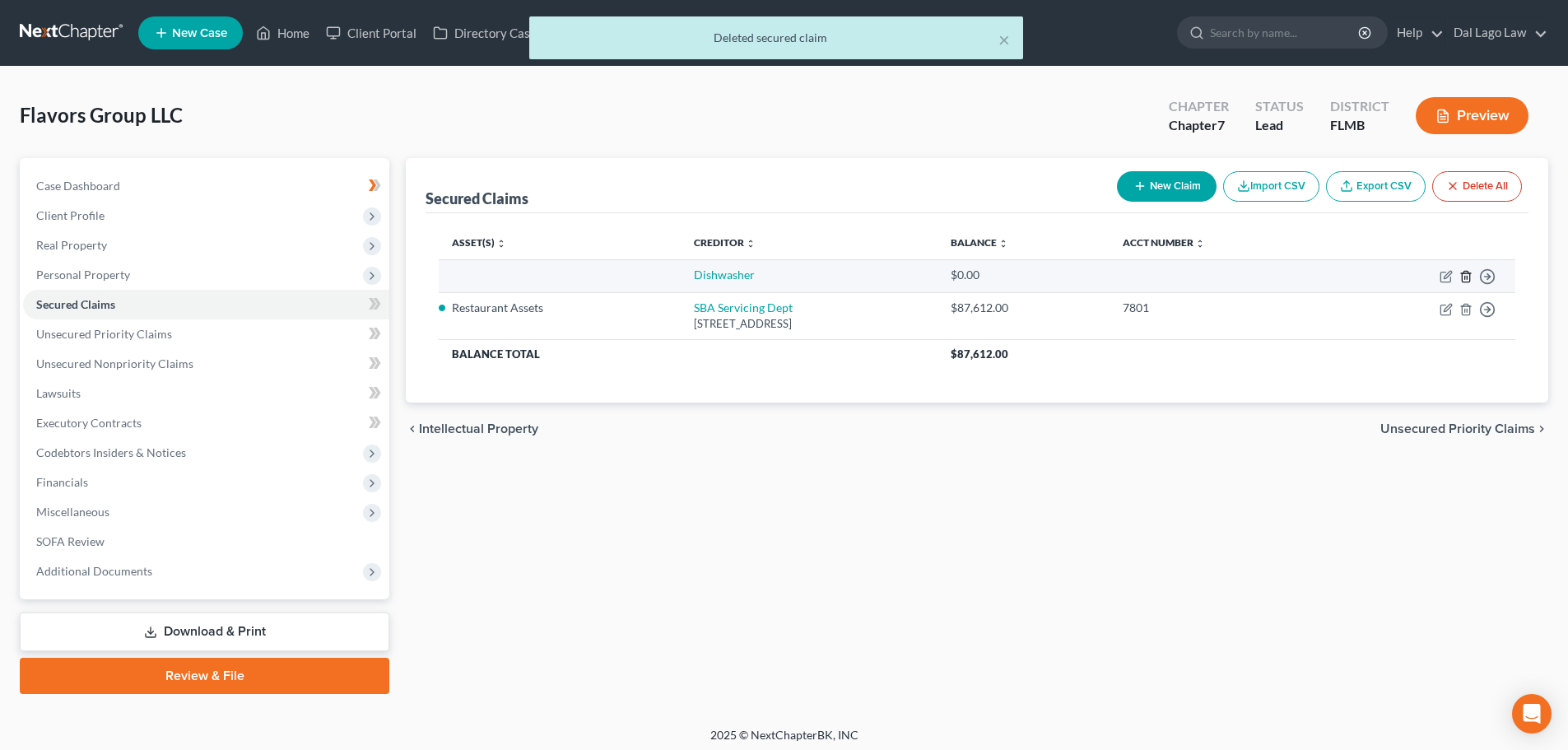
click at [1468, 275] on icon "button" at bounding box center [1465, 276] width 13 height 13
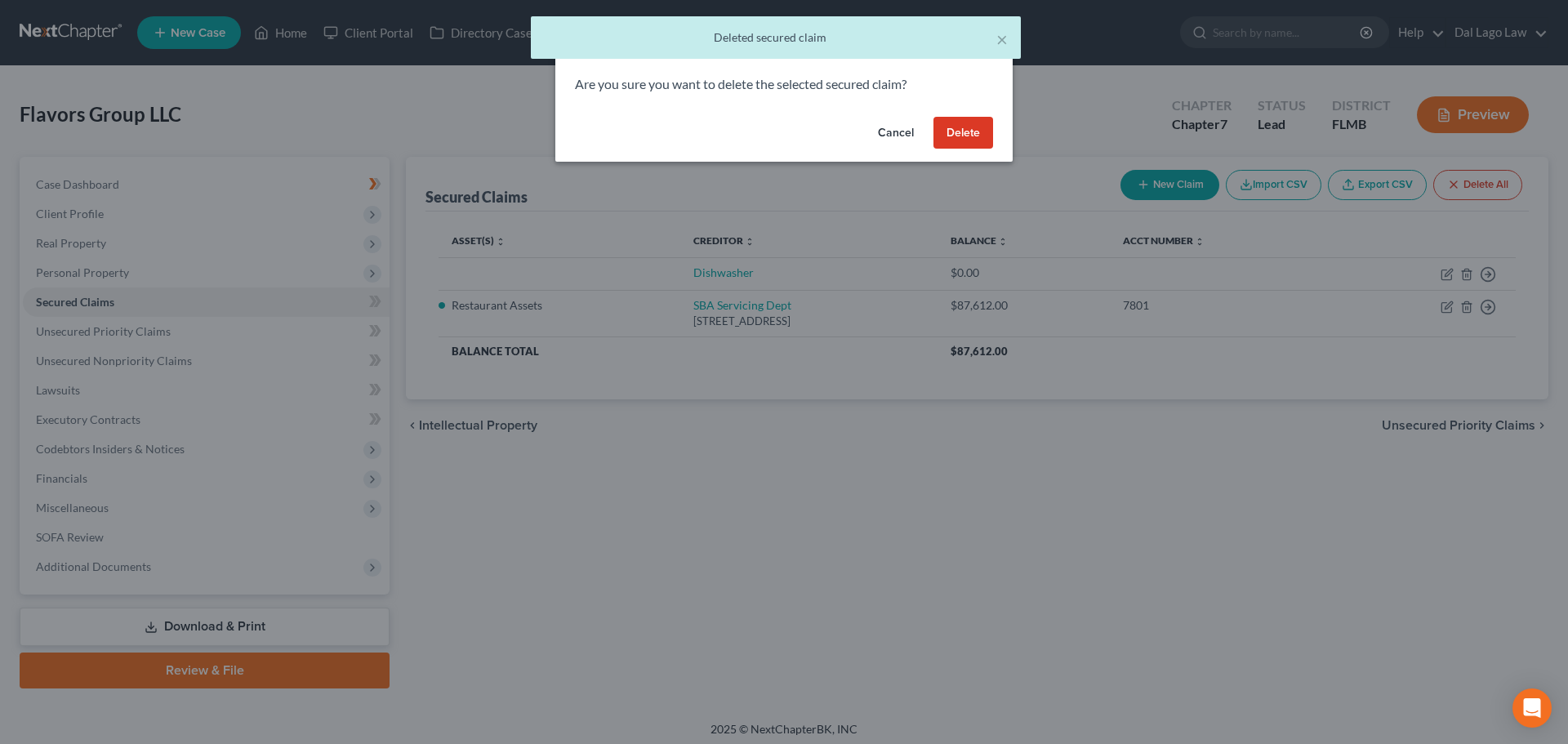
click at [948, 136] on button "Delete" at bounding box center [963, 132] width 60 height 33
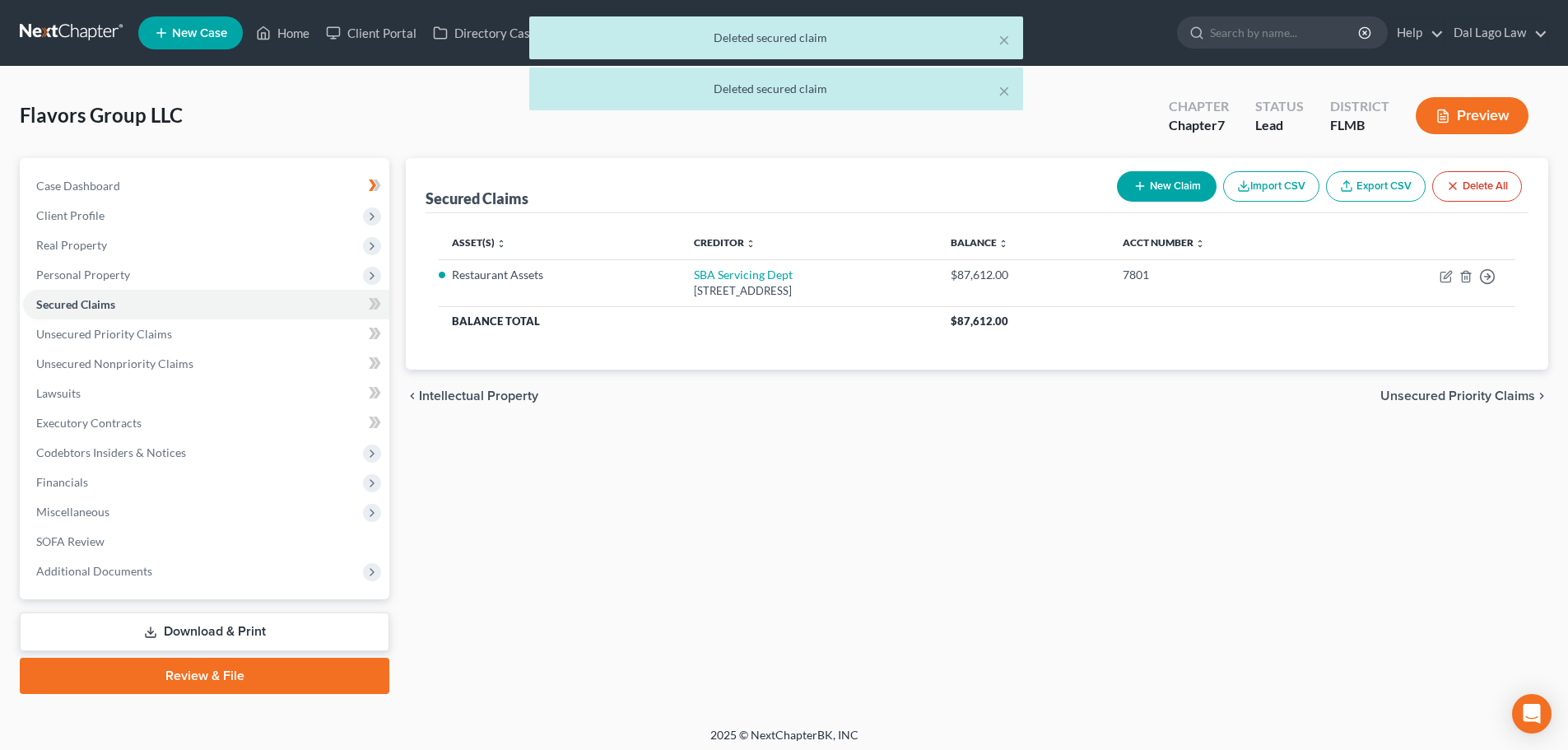
click at [1475, 401] on span "Unsecured Priority Claims" at bounding box center [1457, 395] width 155 height 13
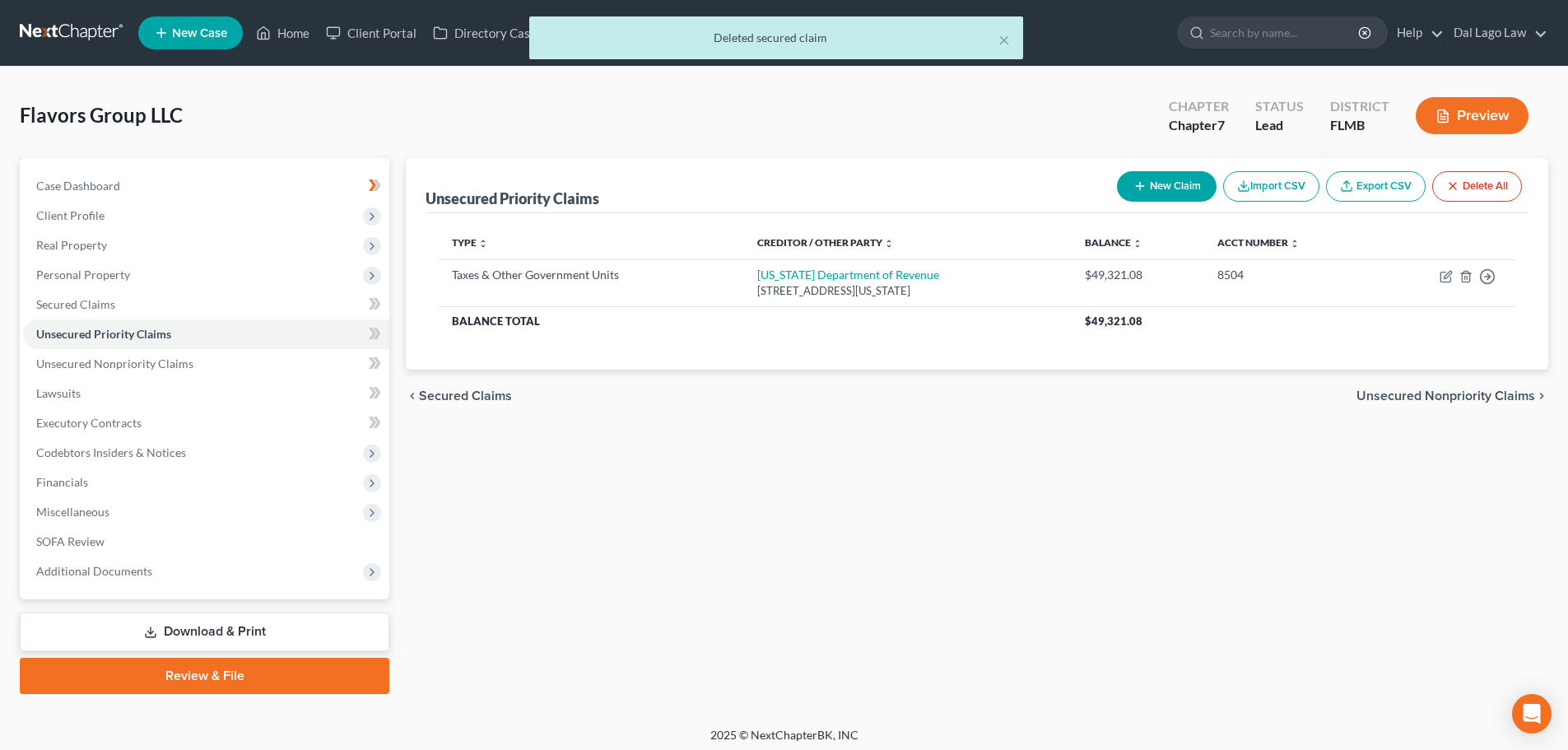
click at [1475, 401] on span "Unsecured Nonpriority Claims" at bounding box center [1446, 395] width 179 height 13
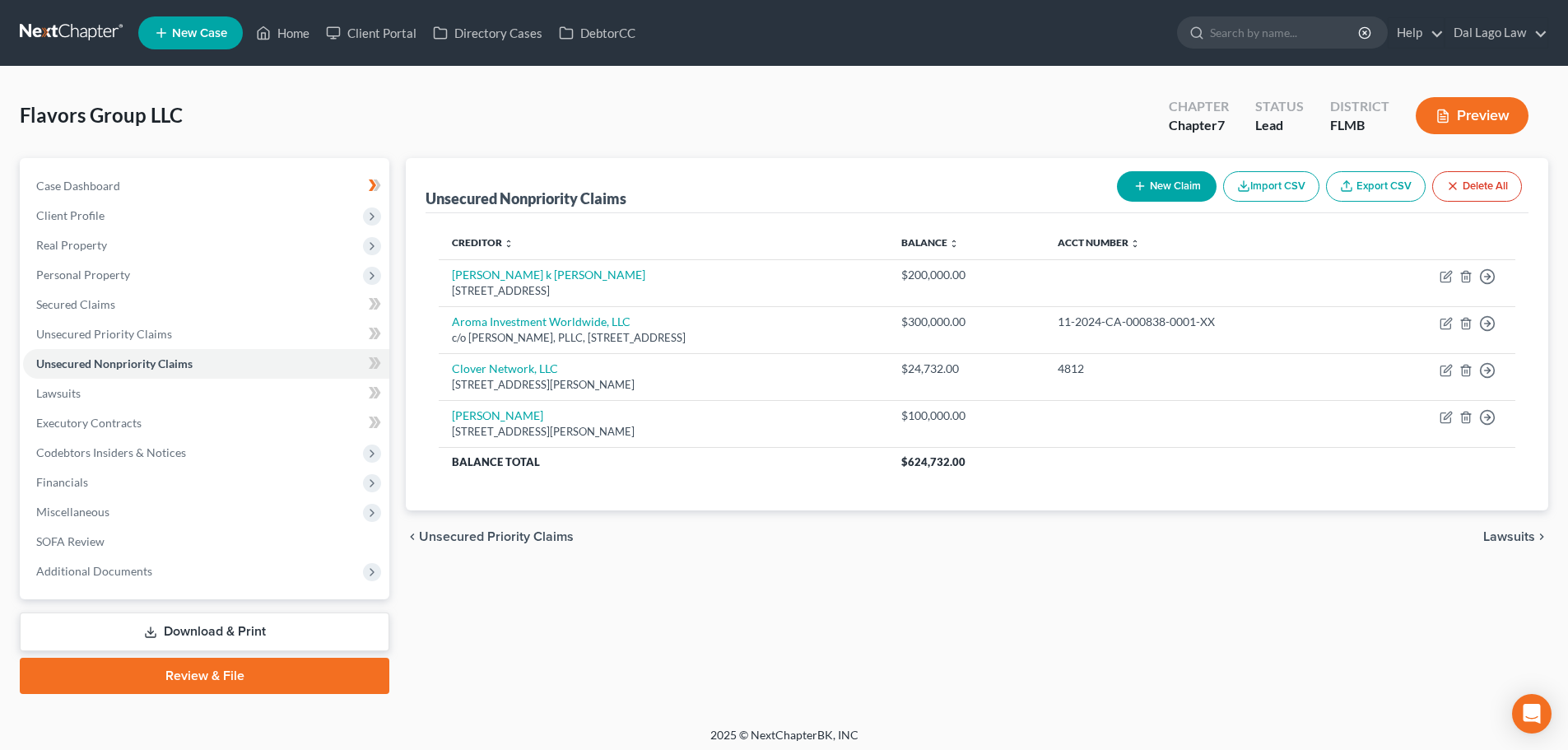
click at [1496, 539] on span "Lawsuits" at bounding box center [1509, 536] width 52 height 13
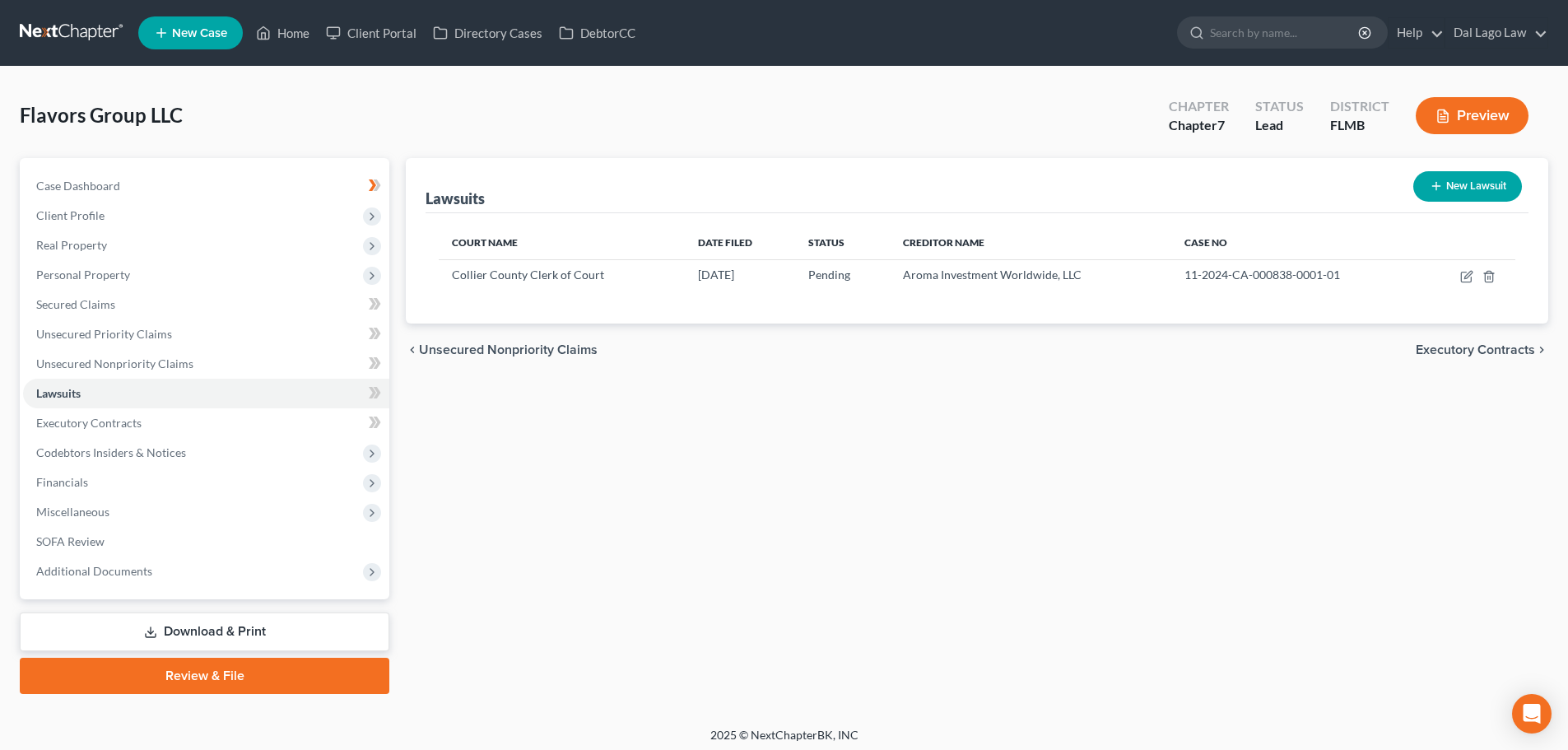
click at [1491, 349] on span "Executory Contracts" at bounding box center [1475, 349] width 119 height 13
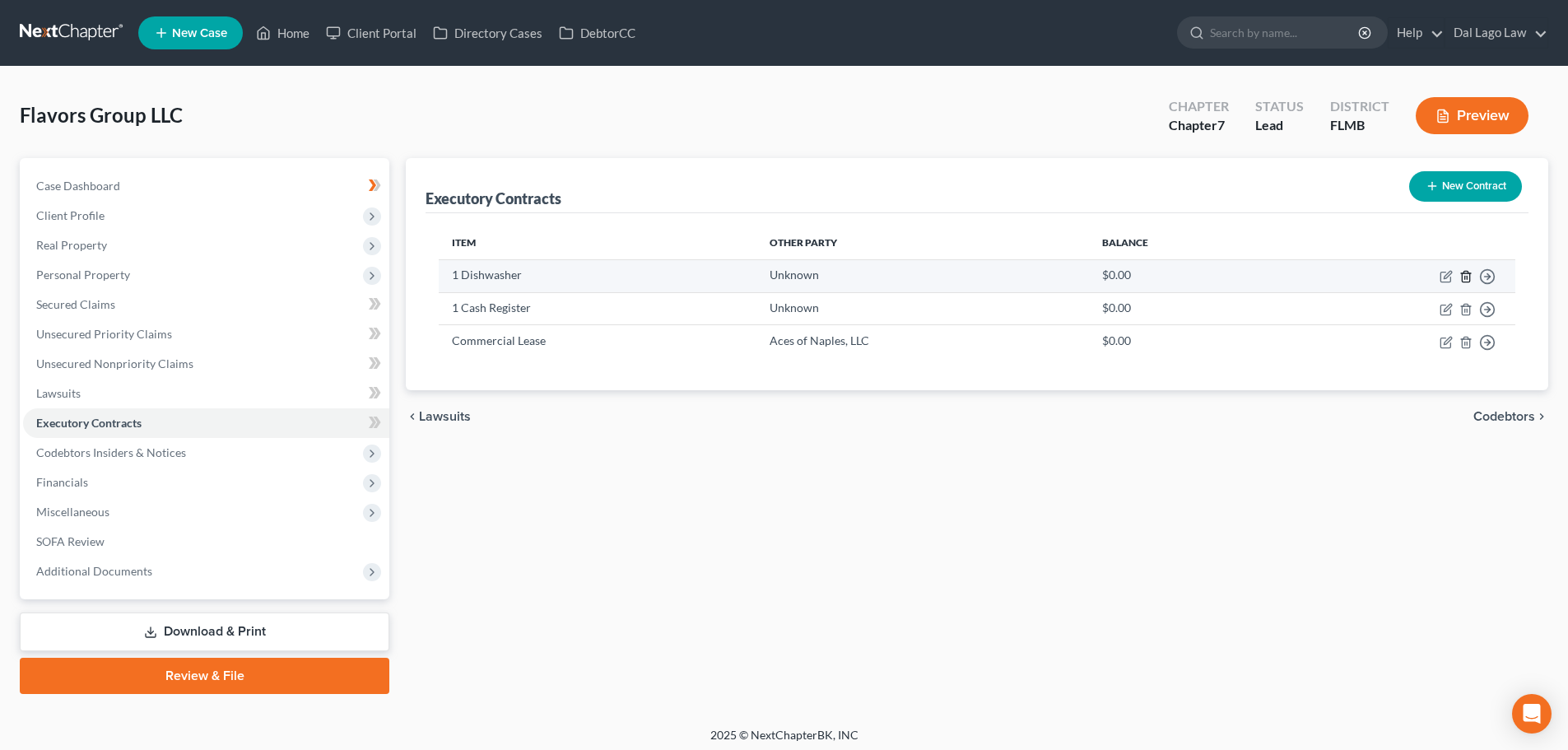
click at [1466, 279] on icon "button" at bounding box center [1465, 276] width 13 height 13
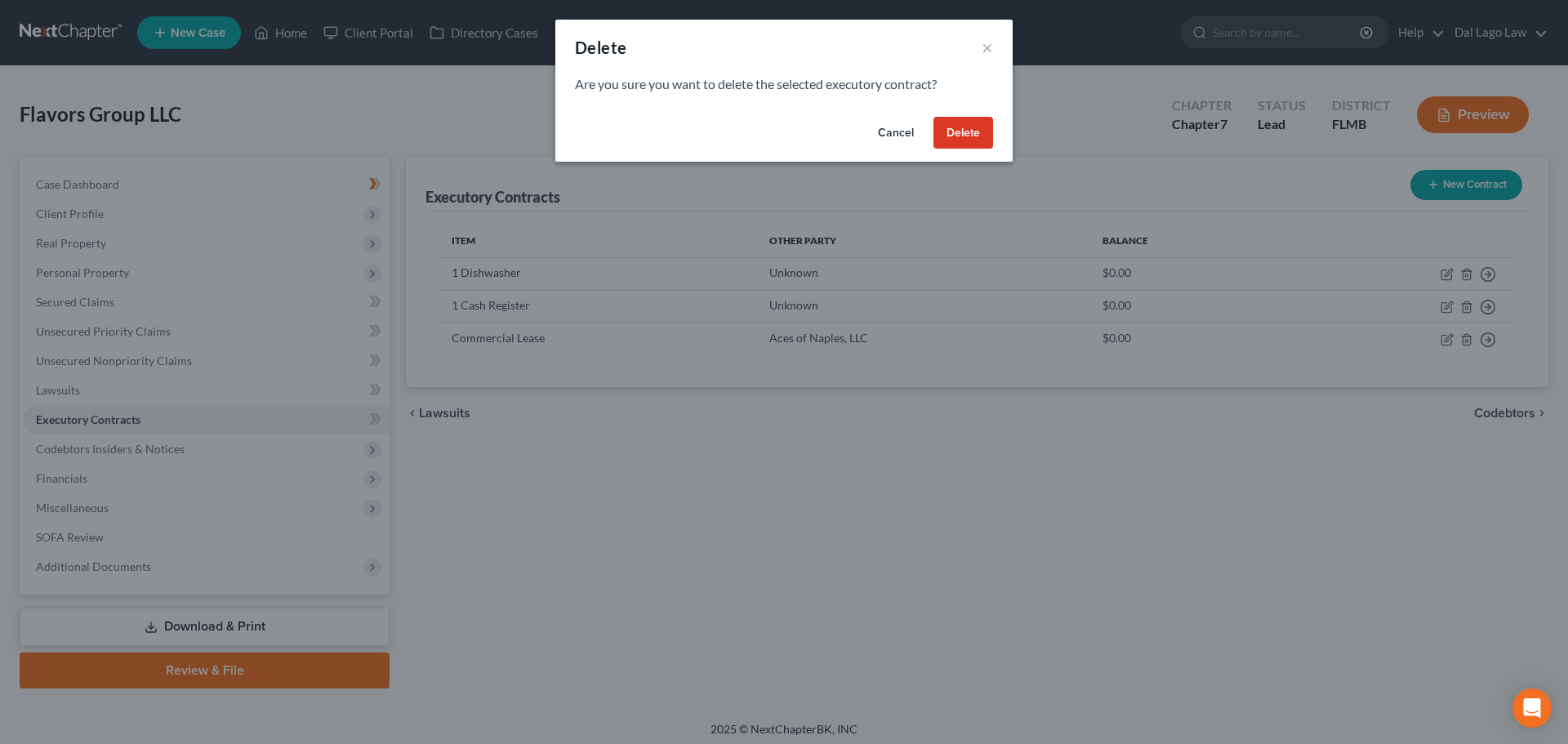
click at [973, 128] on button "Delete" at bounding box center [963, 132] width 60 height 33
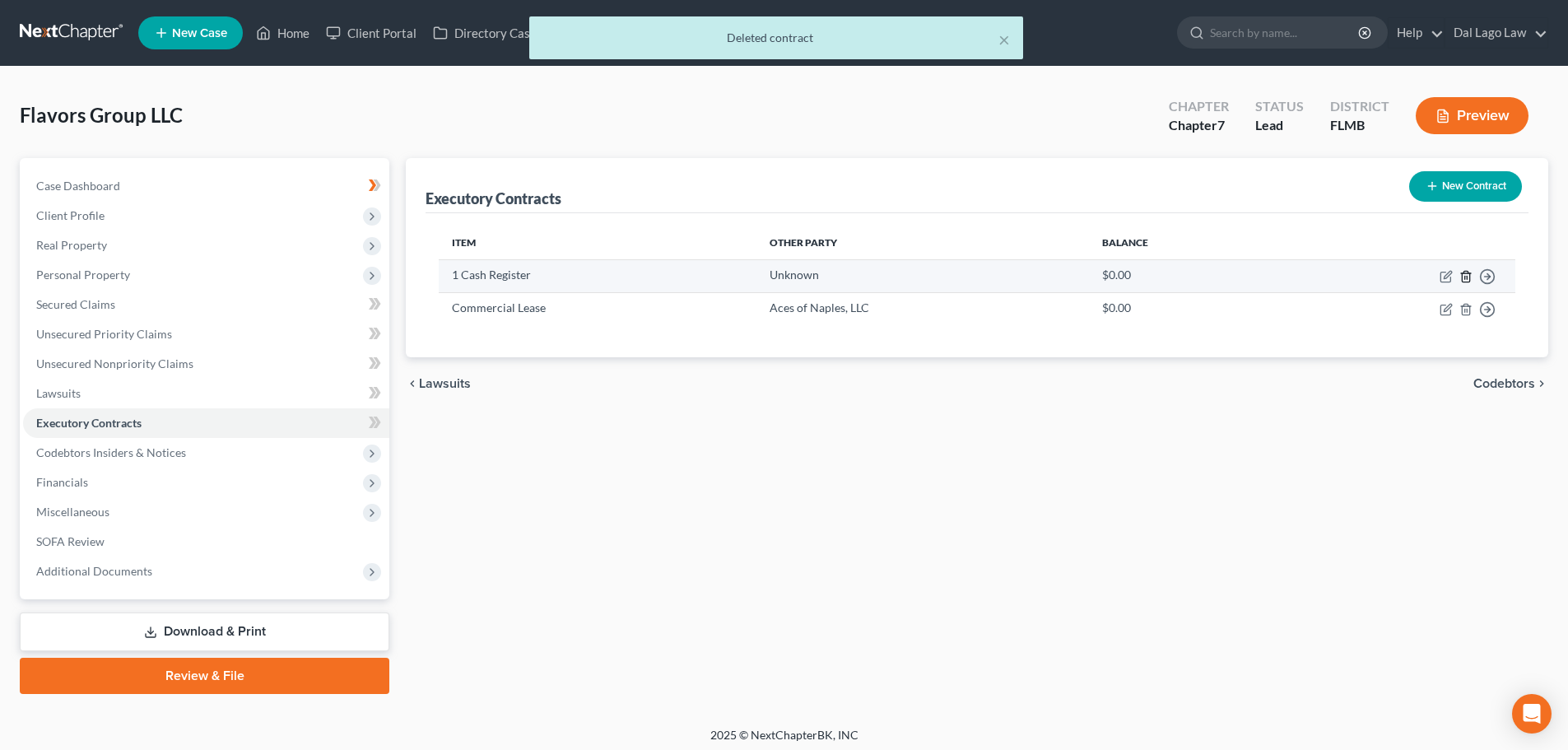
click at [1469, 278] on icon "button" at bounding box center [1465, 276] width 13 height 13
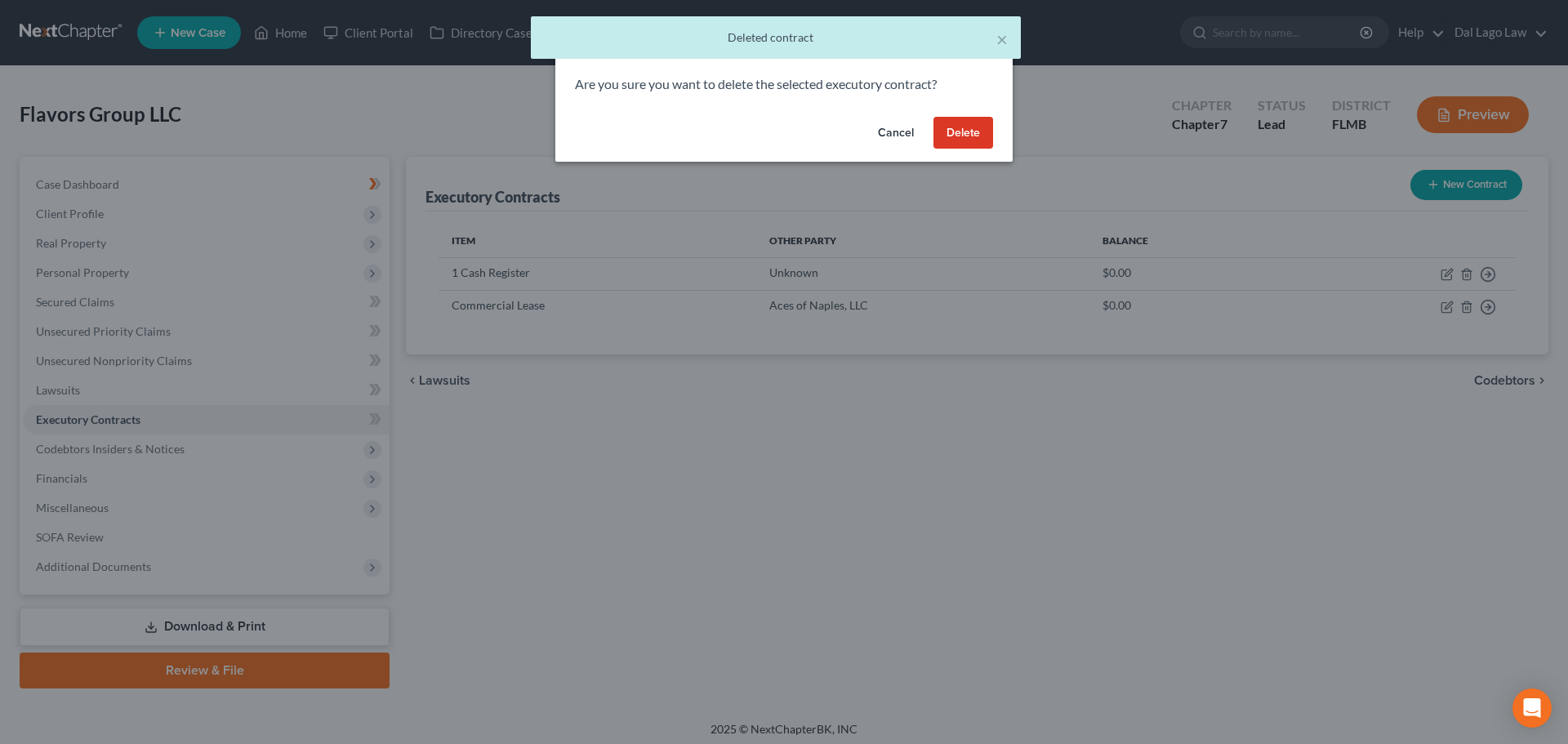
click at [970, 140] on button "Delete" at bounding box center [963, 132] width 60 height 33
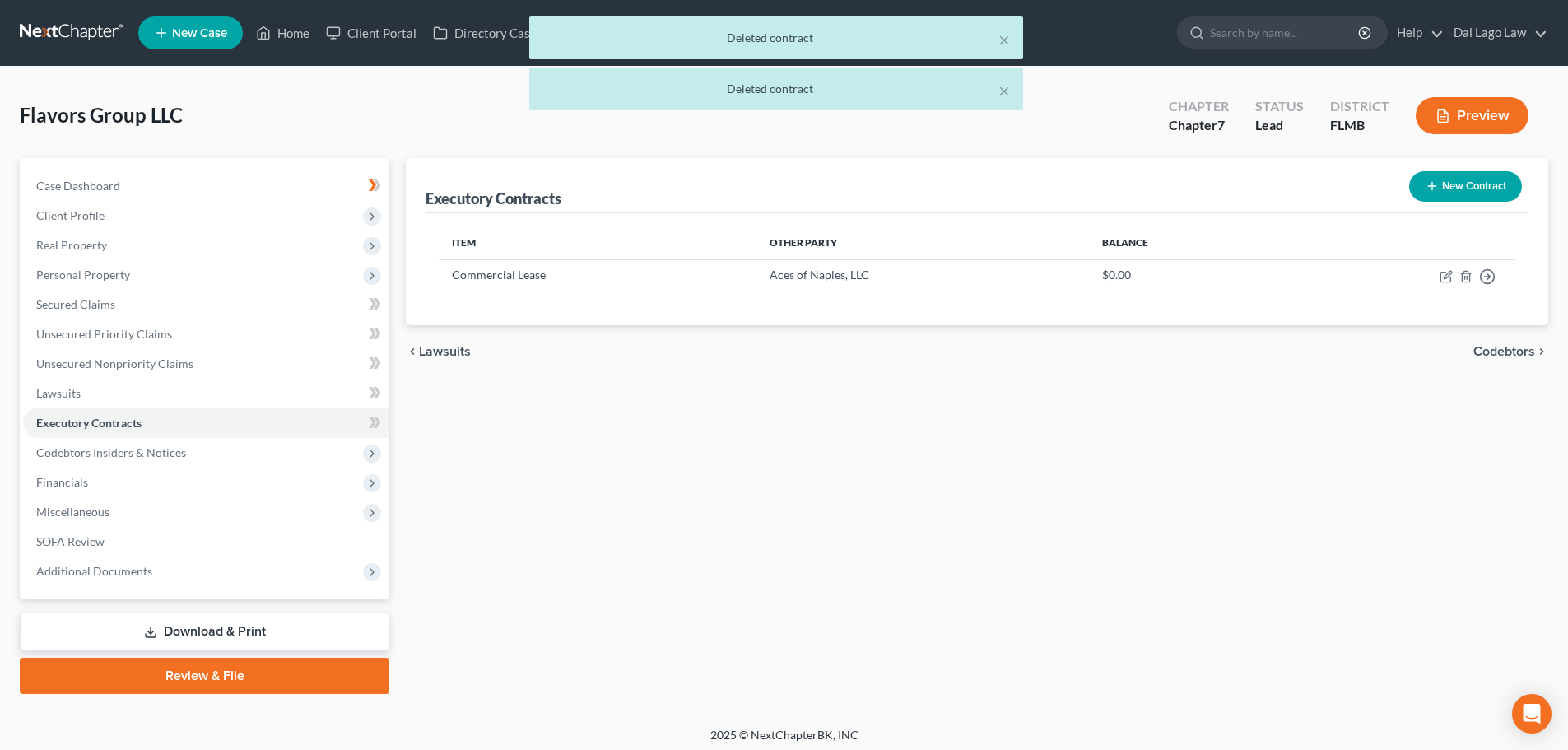
click at [1486, 355] on span "Codebtors" at bounding box center [1504, 351] width 62 height 13
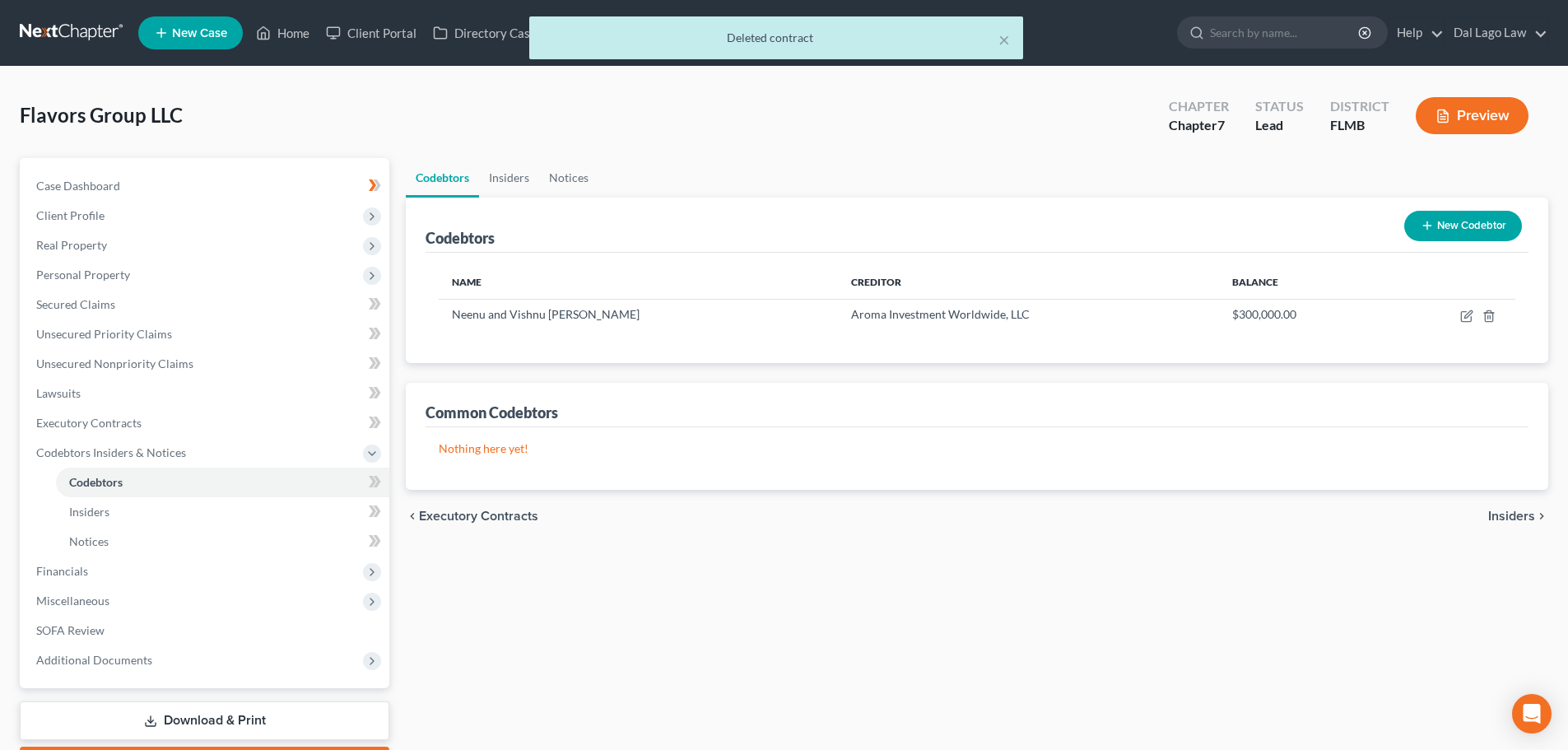
click at [1508, 512] on span "Insiders" at bounding box center [1511, 515] width 47 height 13
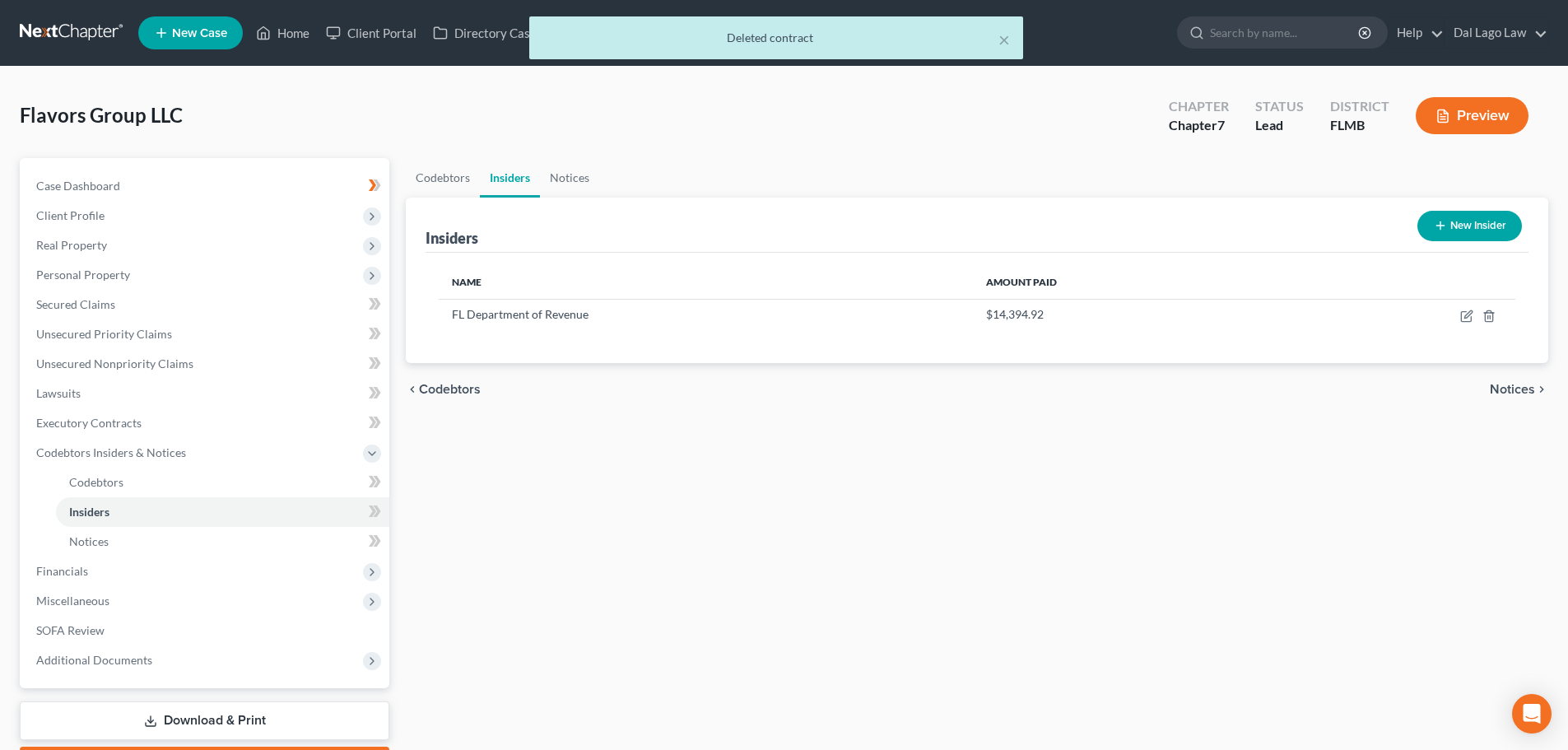
click at [1522, 390] on span "Notices" at bounding box center [1512, 389] width 45 height 13
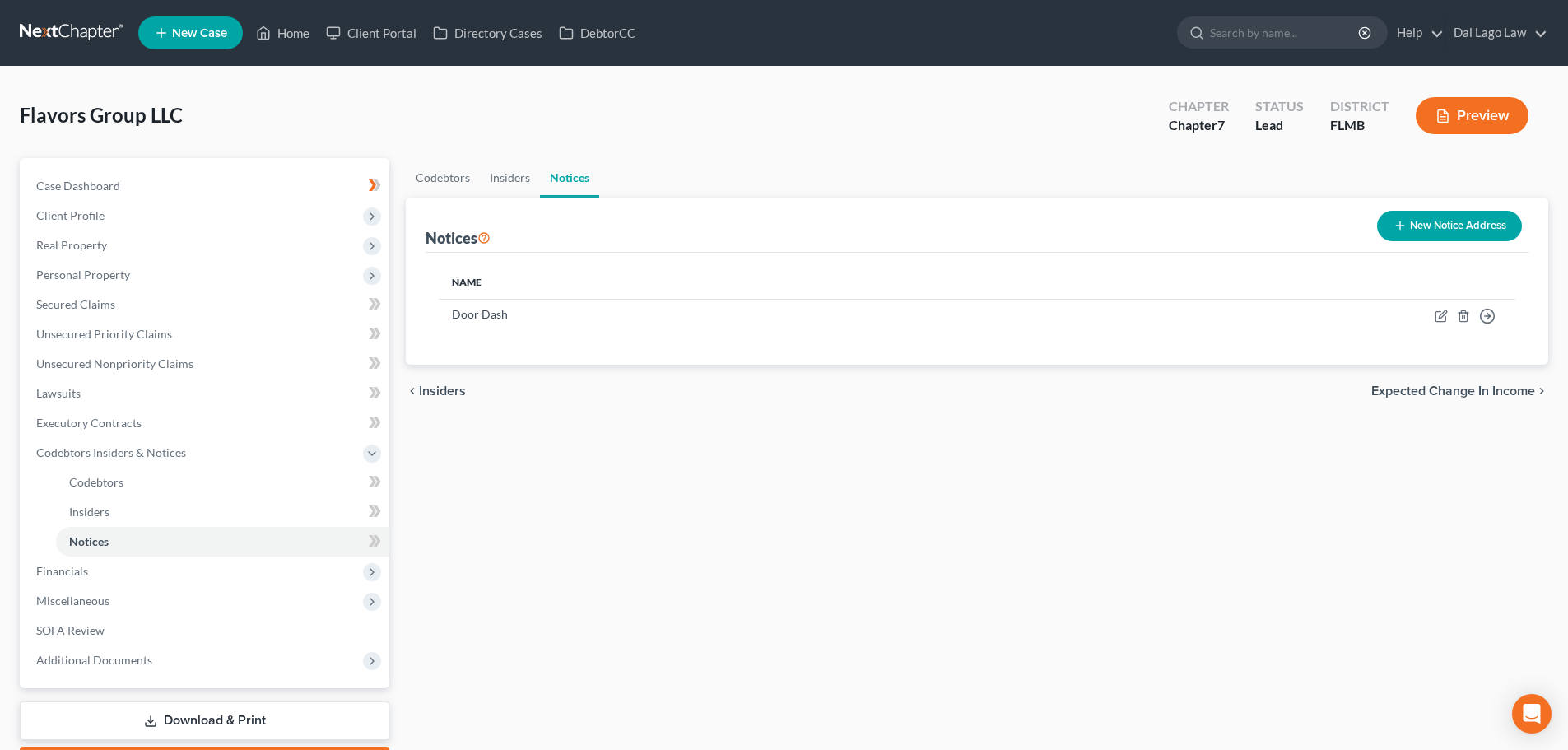
click at [1522, 390] on span "Expected Change in Income" at bounding box center [1453, 390] width 164 height 13
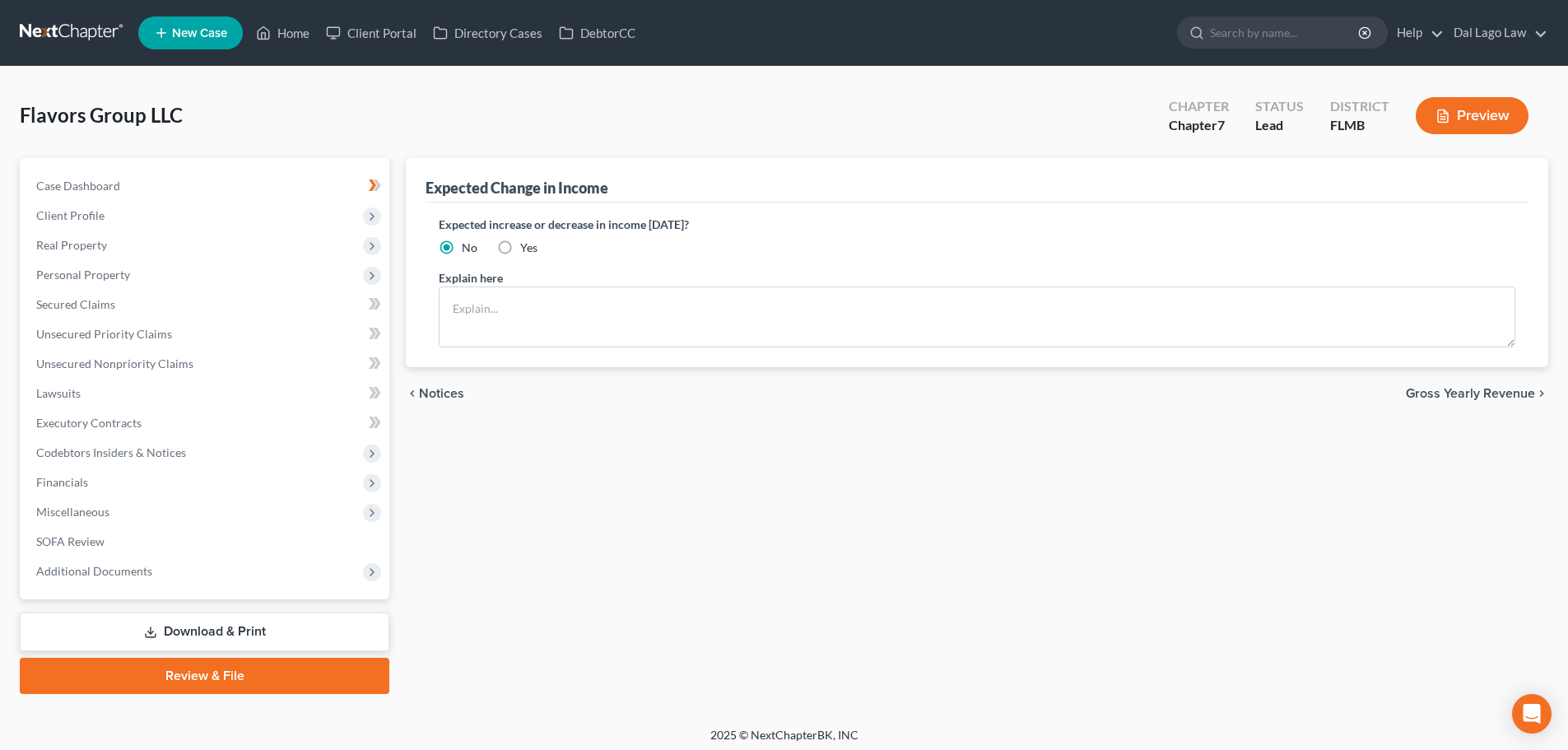
click at [1522, 390] on span "Gross Yearly Revenue" at bounding box center [1471, 393] width 129 height 13
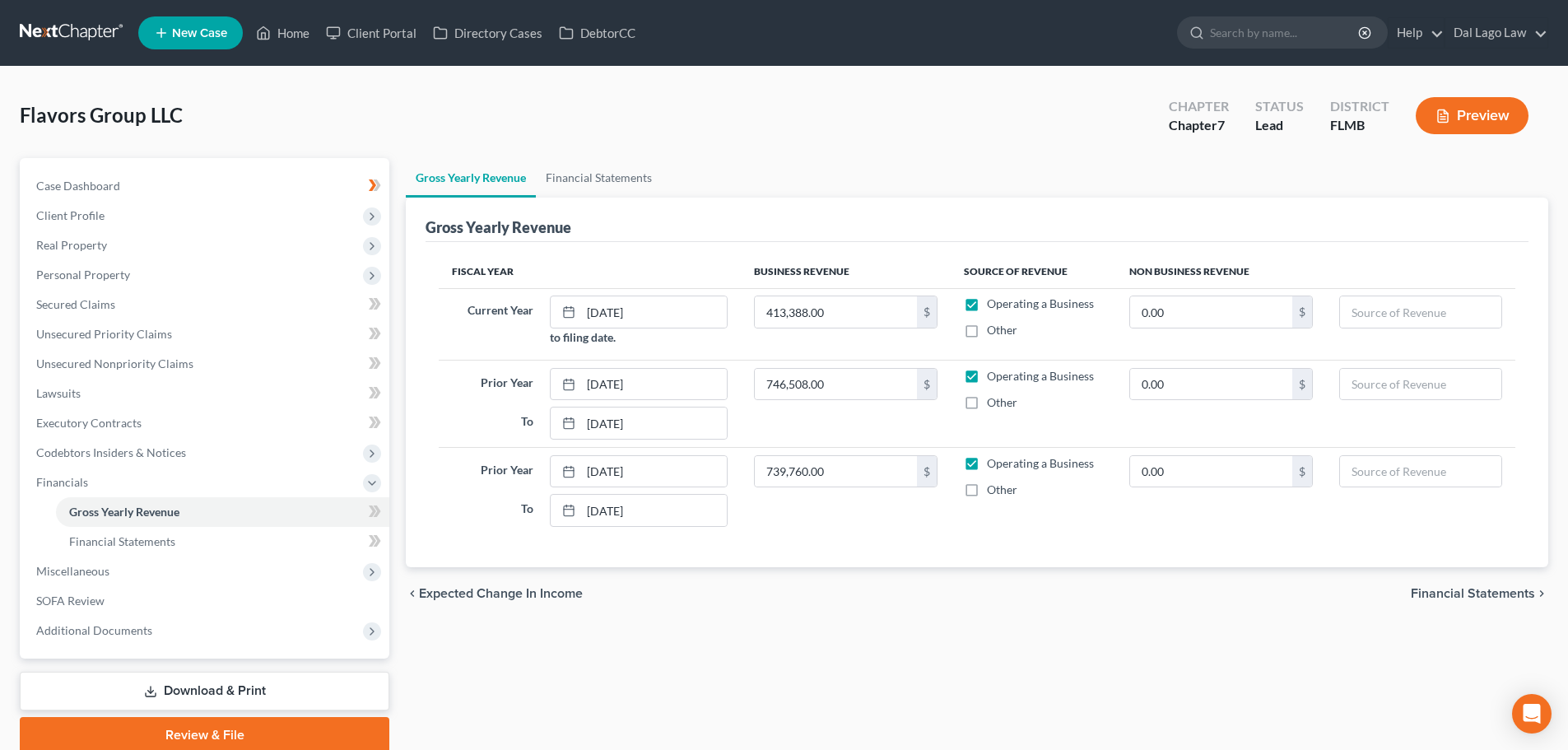
click at [1504, 590] on span "Financial Statements" at bounding box center [1473, 593] width 124 height 13
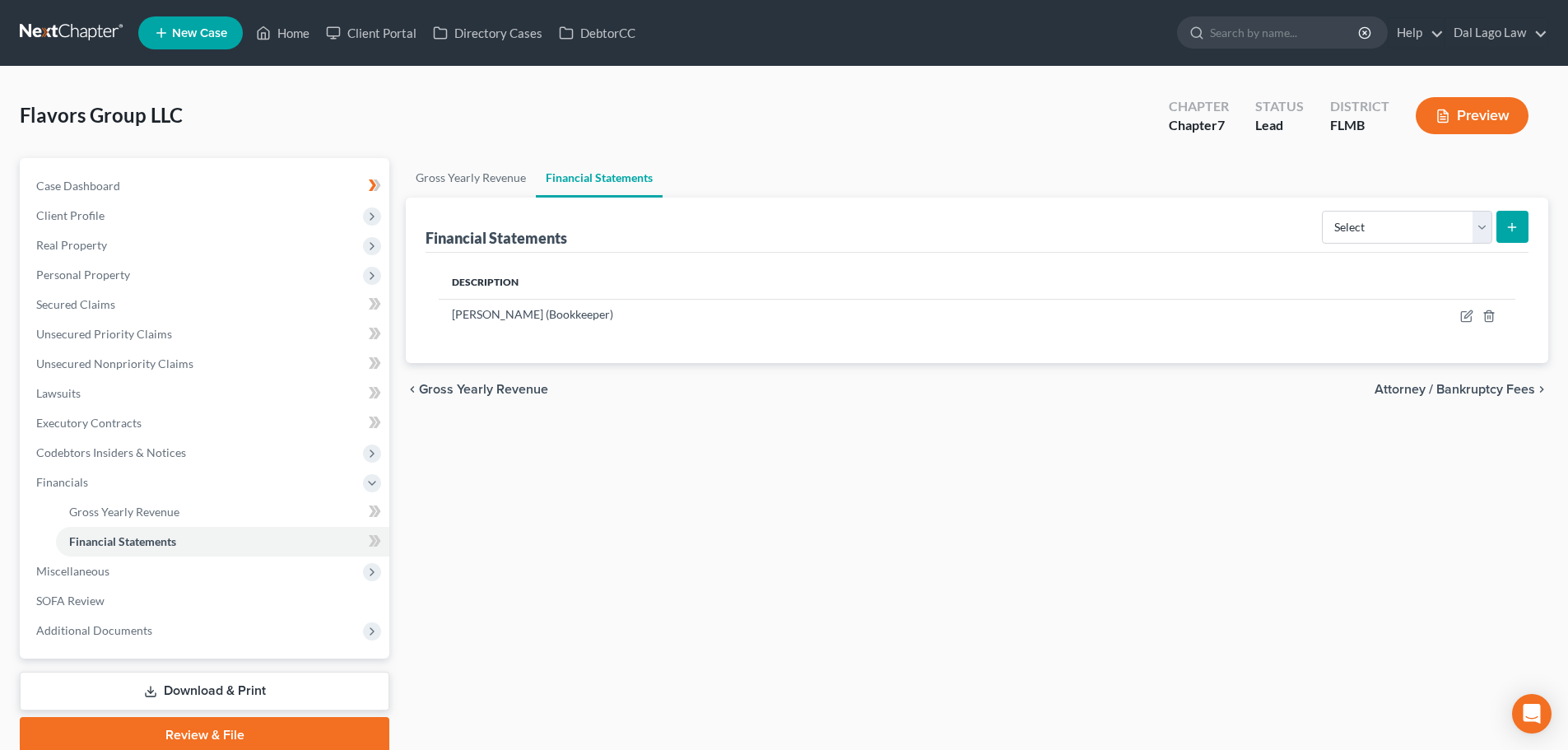
click at [1483, 384] on span "Attorney / Bankruptcy Fees" at bounding box center [1455, 389] width 161 height 13
select select "0"
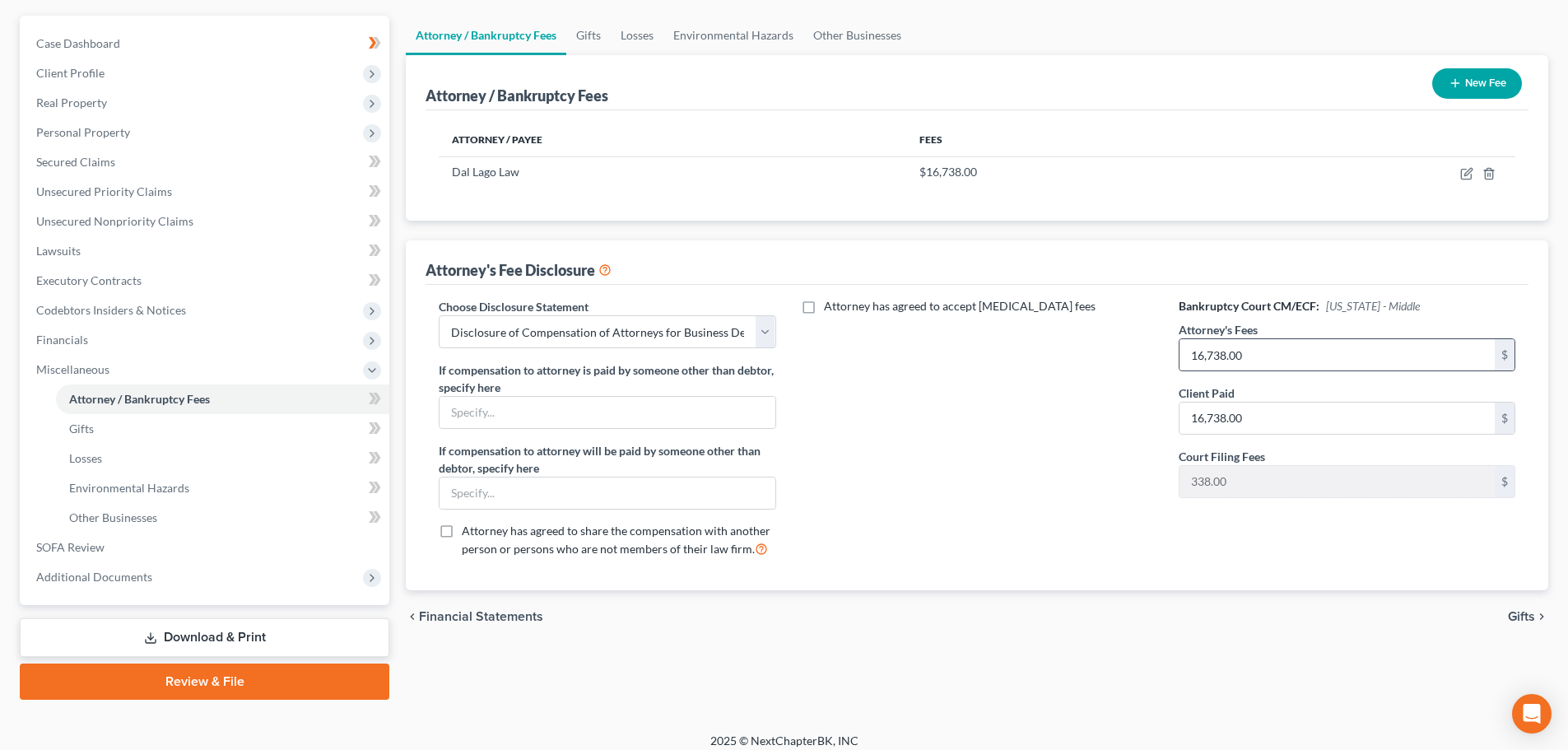
scroll to position [155, 0]
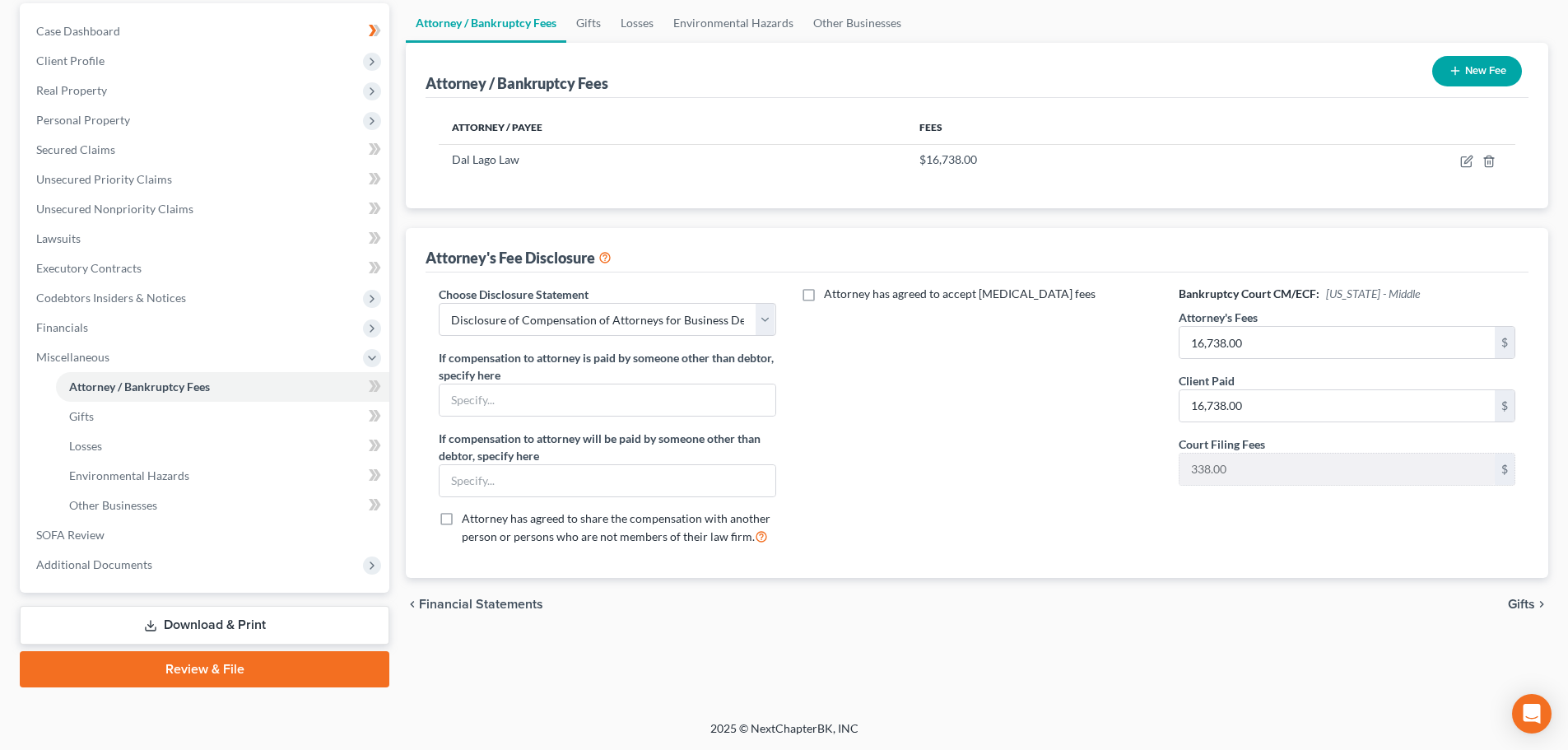
click at [1511, 602] on span "Gifts" at bounding box center [1522, 604] width 27 height 13
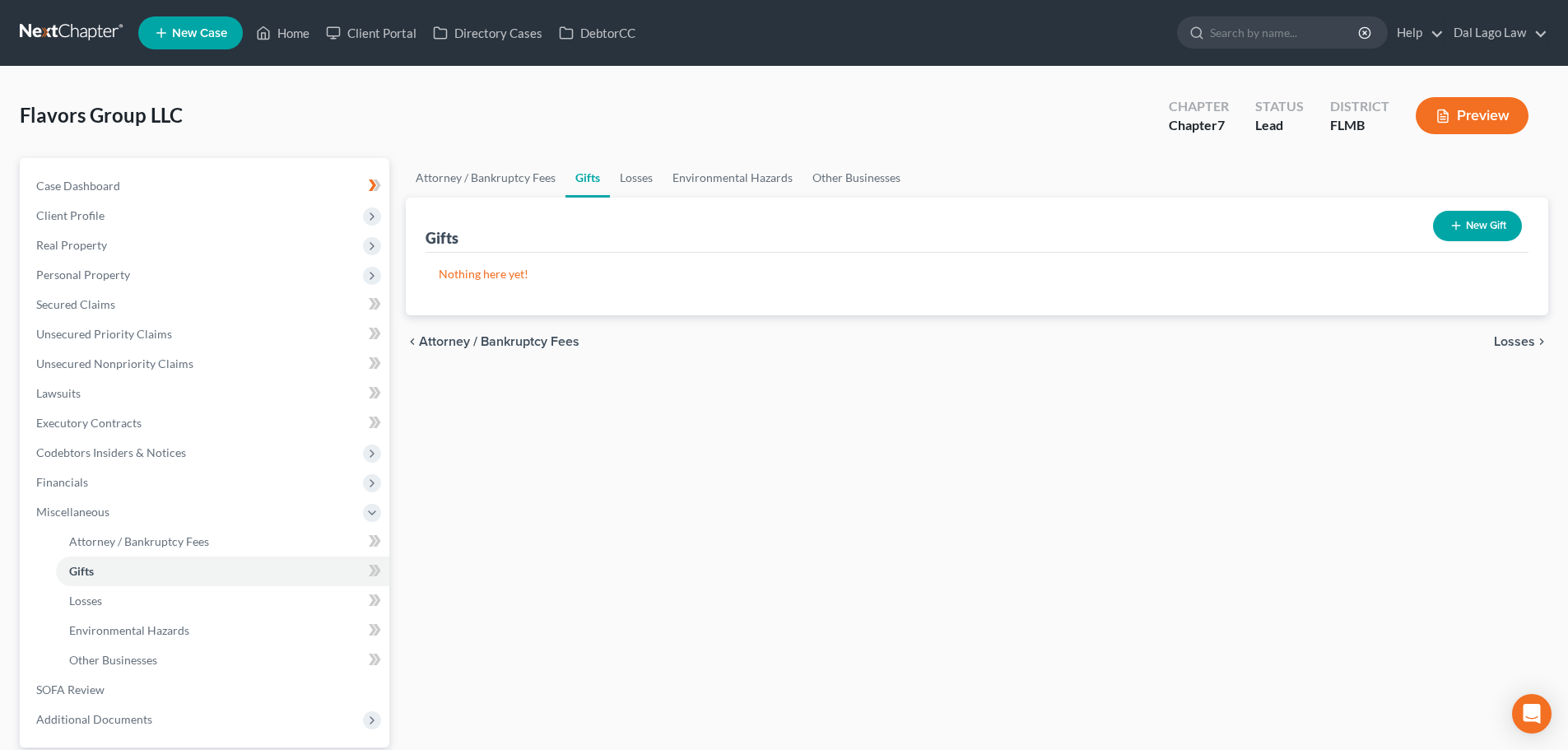
click at [1513, 344] on span "Losses" at bounding box center [1514, 341] width 41 height 13
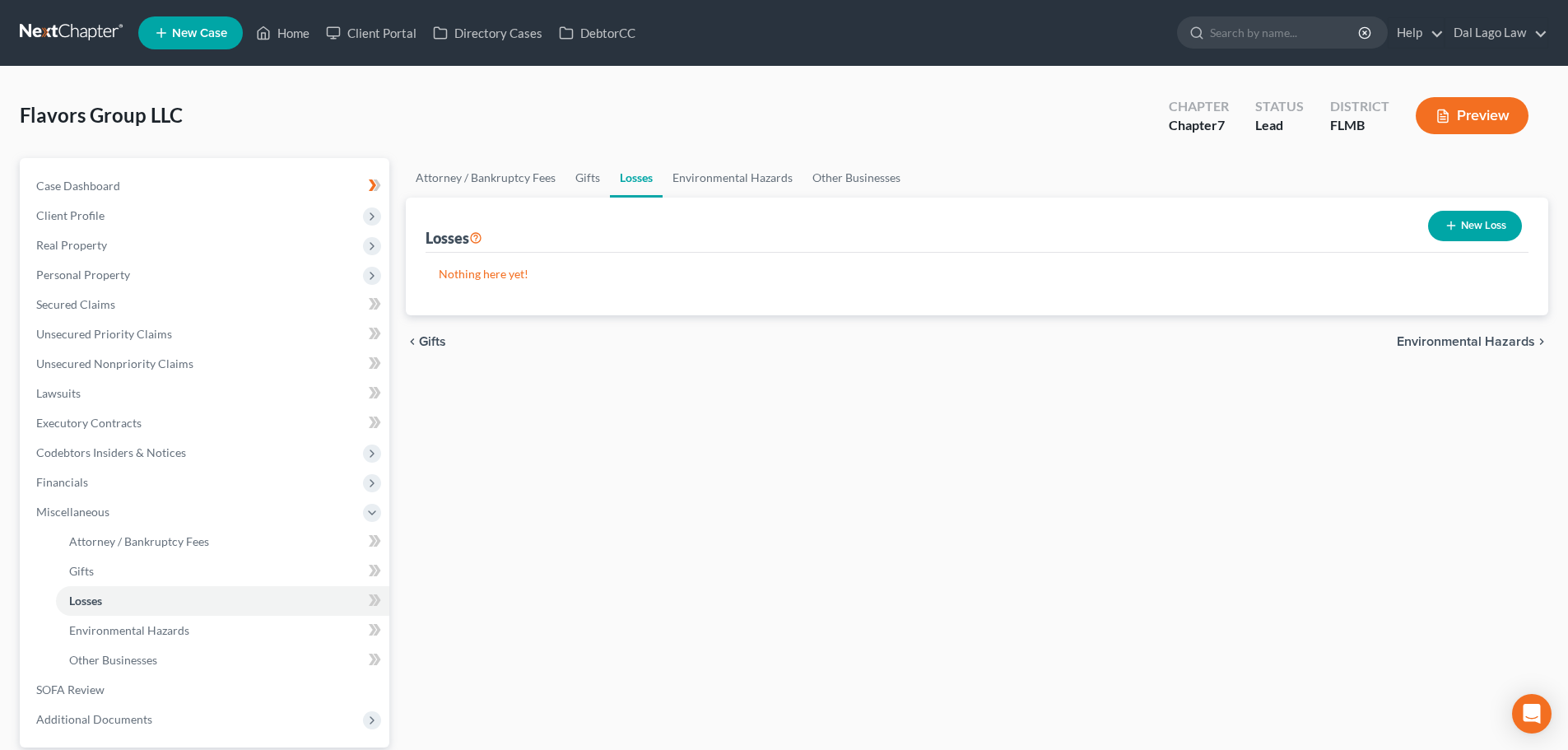
click at [1513, 344] on span "Environmental Hazards" at bounding box center [1466, 341] width 139 height 13
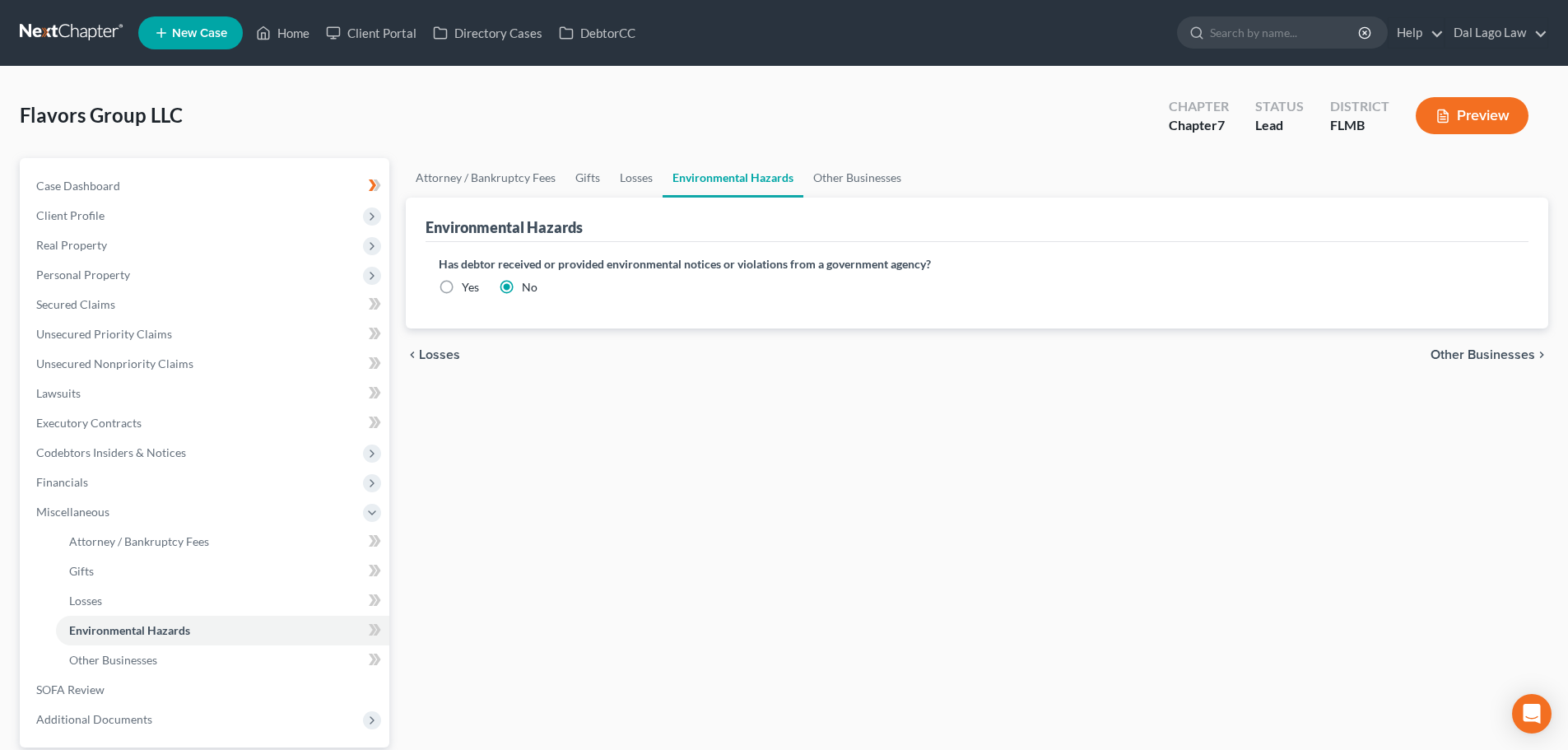
click at [1513, 344] on div "chevron_left Losses Other Businesses chevron_right" at bounding box center [977, 355] width 1143 height 53
click at [1511, 349] on span "Other Businesses" at bounding box center [1483, 355] width 105 height 13
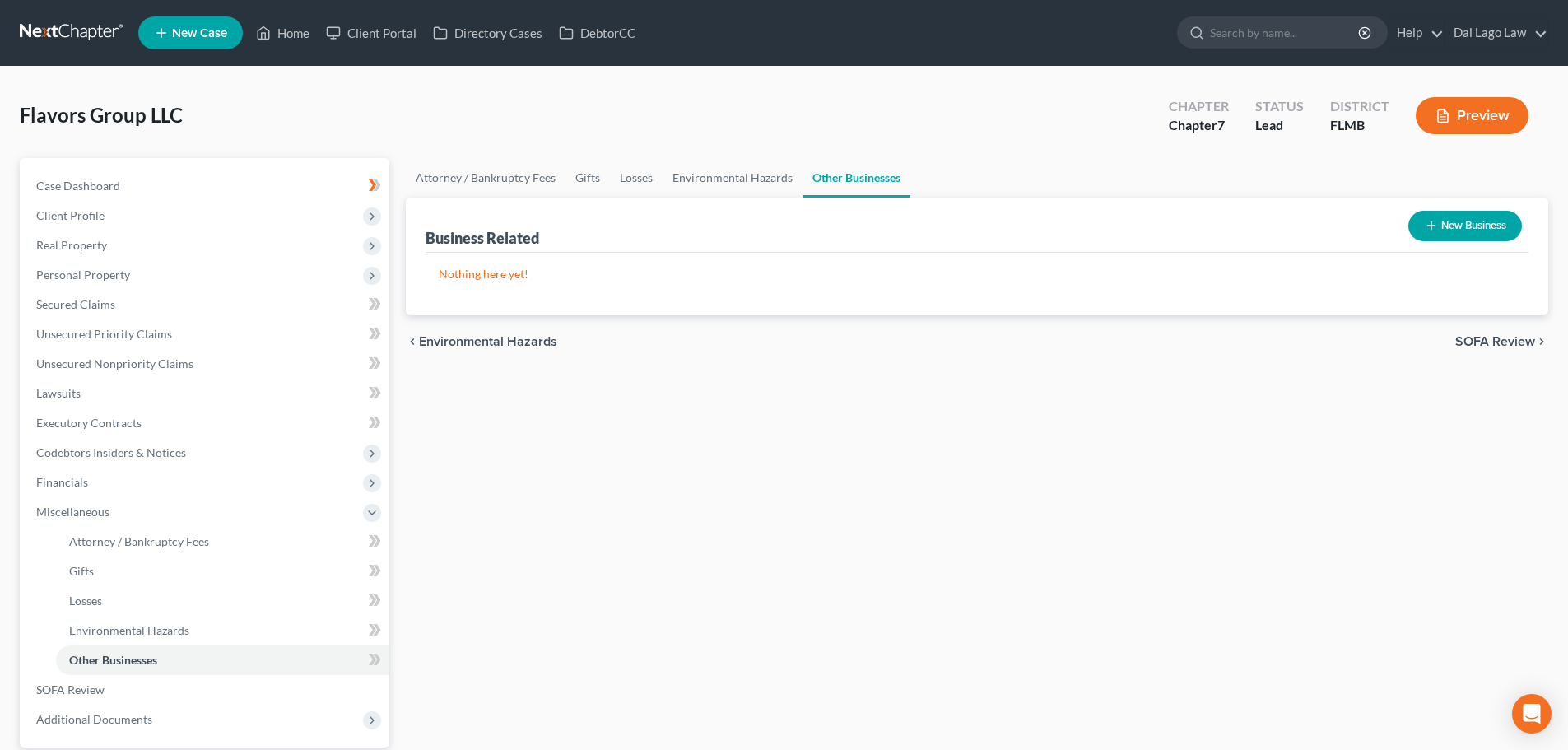
click at [1507, 341] on span "SOFA Review" at bounding box center [1496, 341] width 80 height 13
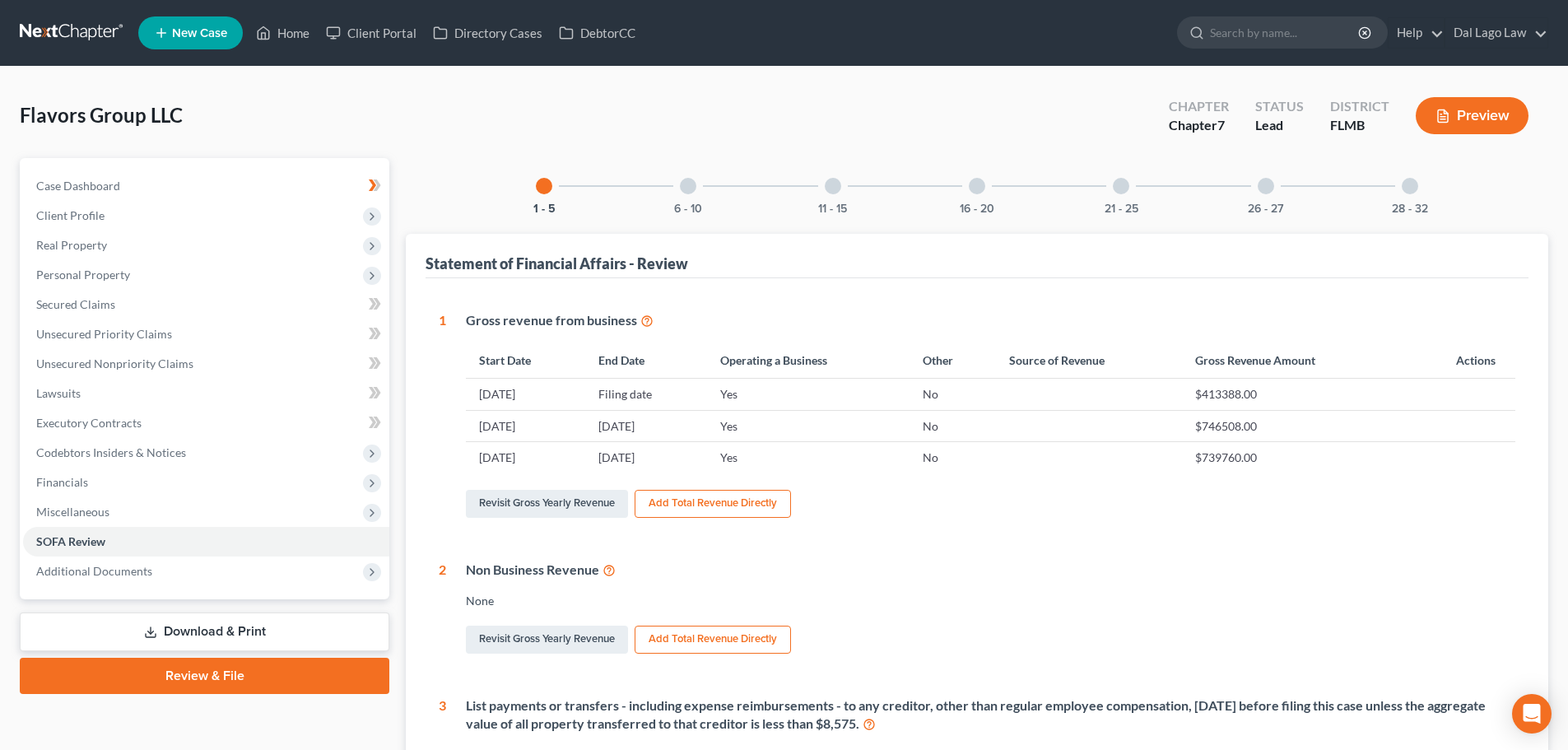
click at [701, 184] on div "6 - 10" at bounding box center [688, 186] width 56 height 56
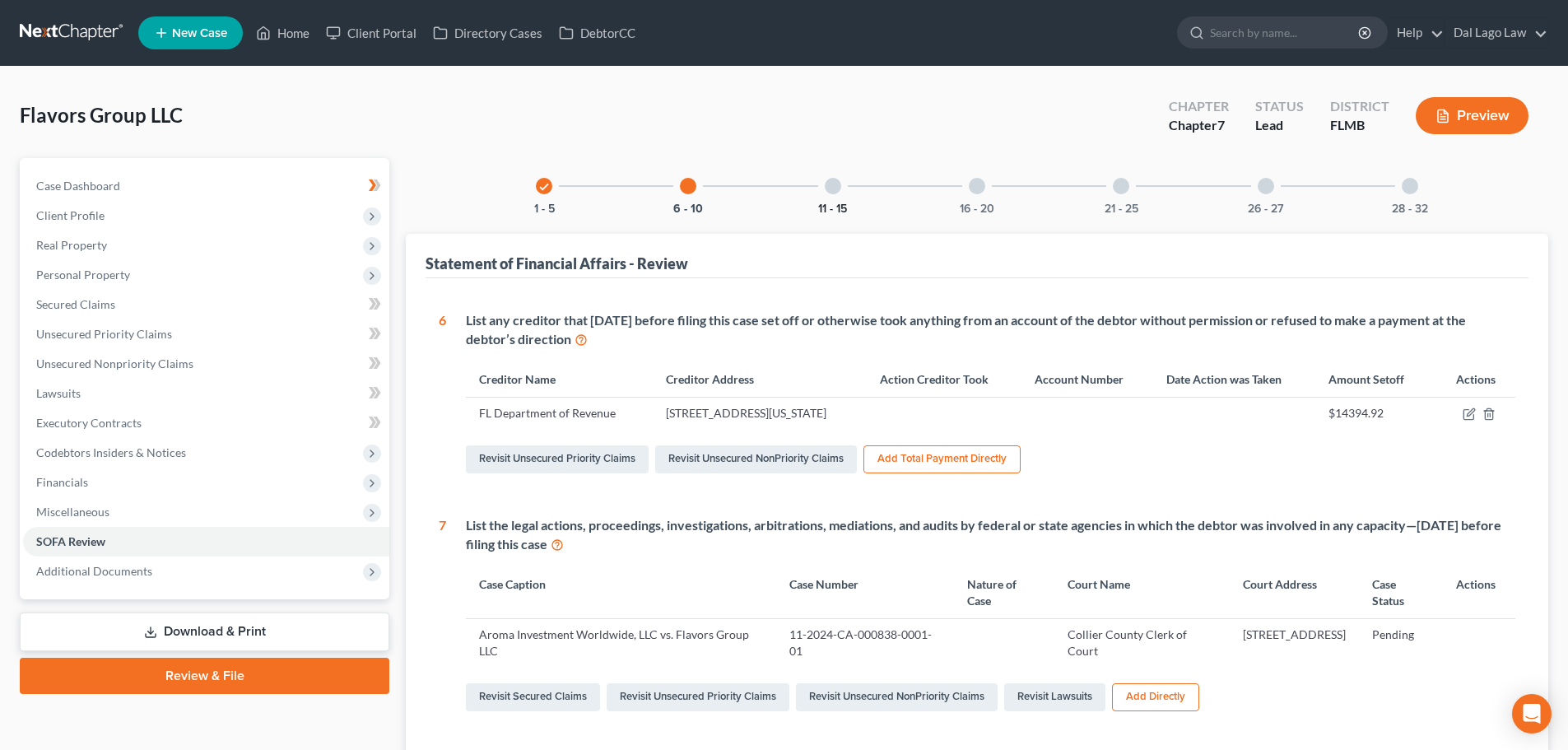
click at [839, 208] on button "11 - 15" at bounding box center [832, 209] width 29 height 12
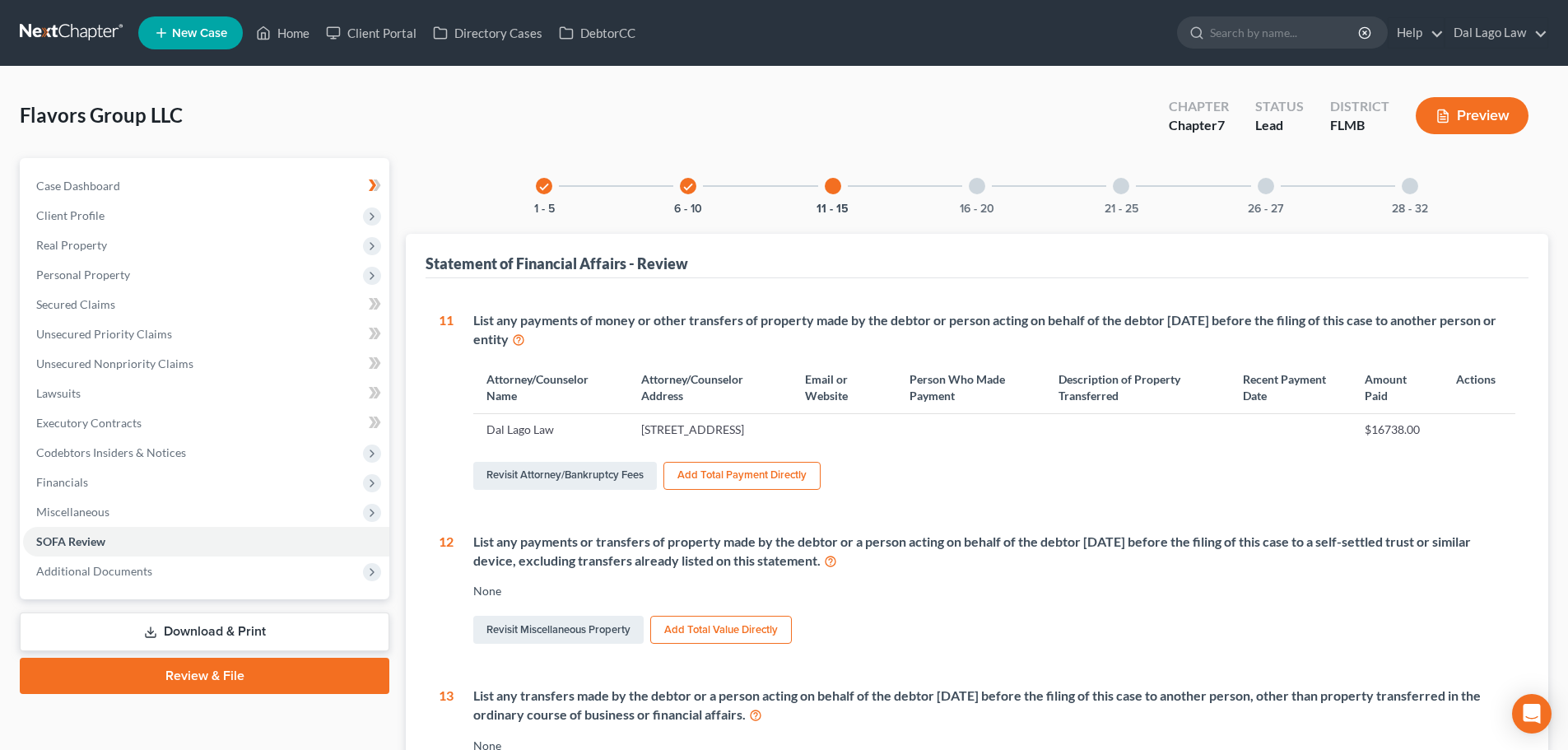
click at [957, 183] on div "16 - 20" at bounding box center [977, 186] width 56 height 56
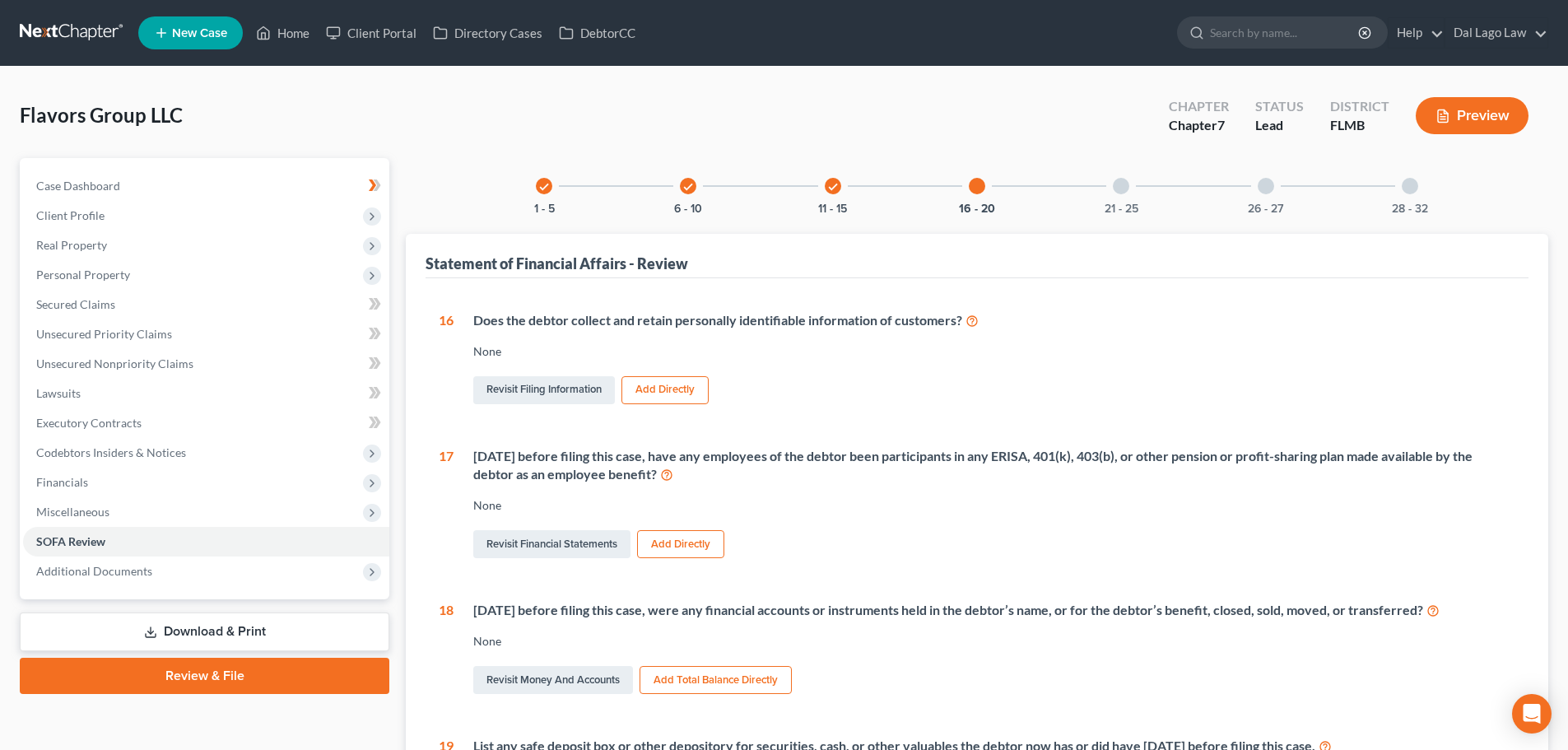
click at [838, 186] on div "check" at bounding box center [832, 185] width 16 height 16
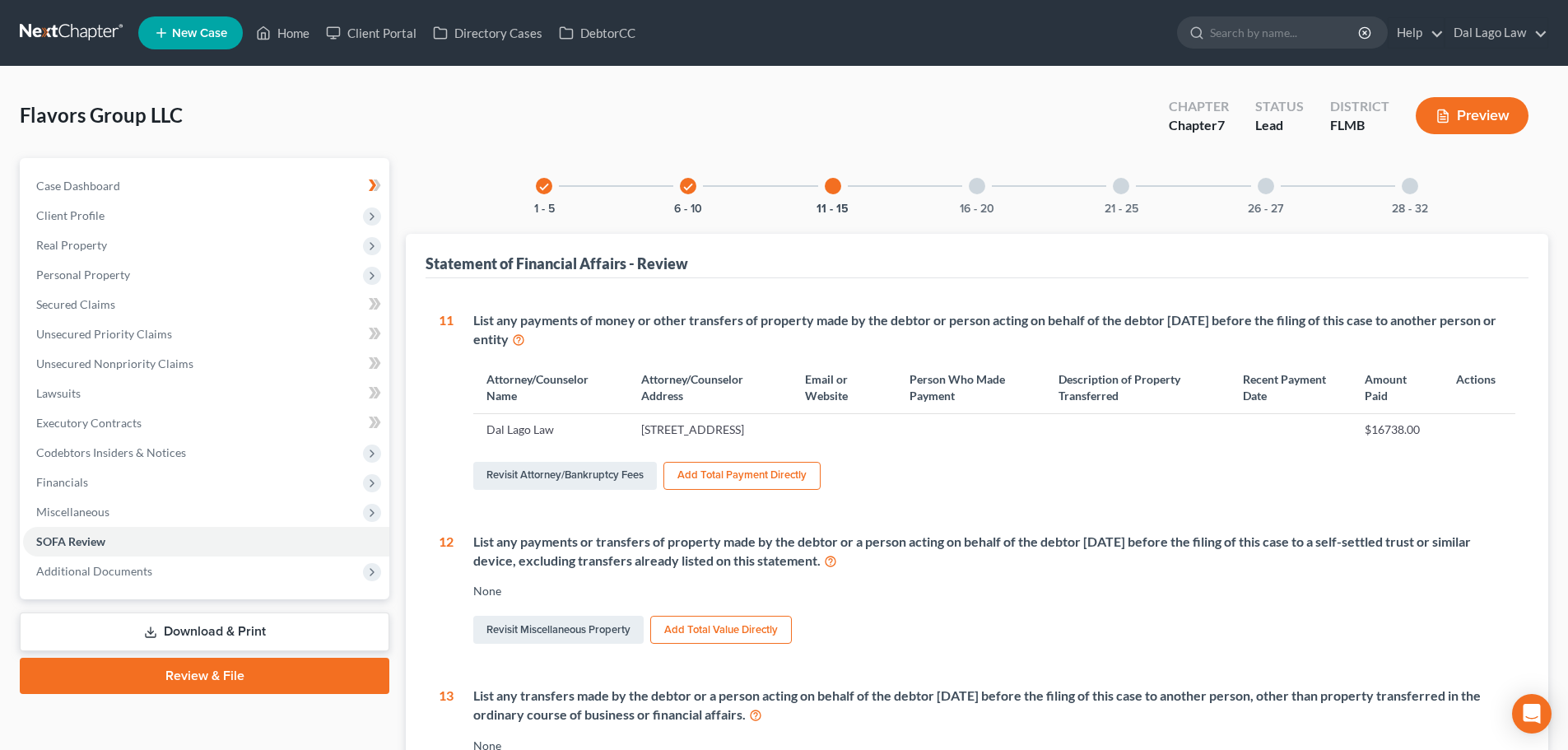
click at [974, 185] on div at bounding box center [976, 185] width 16 height 16
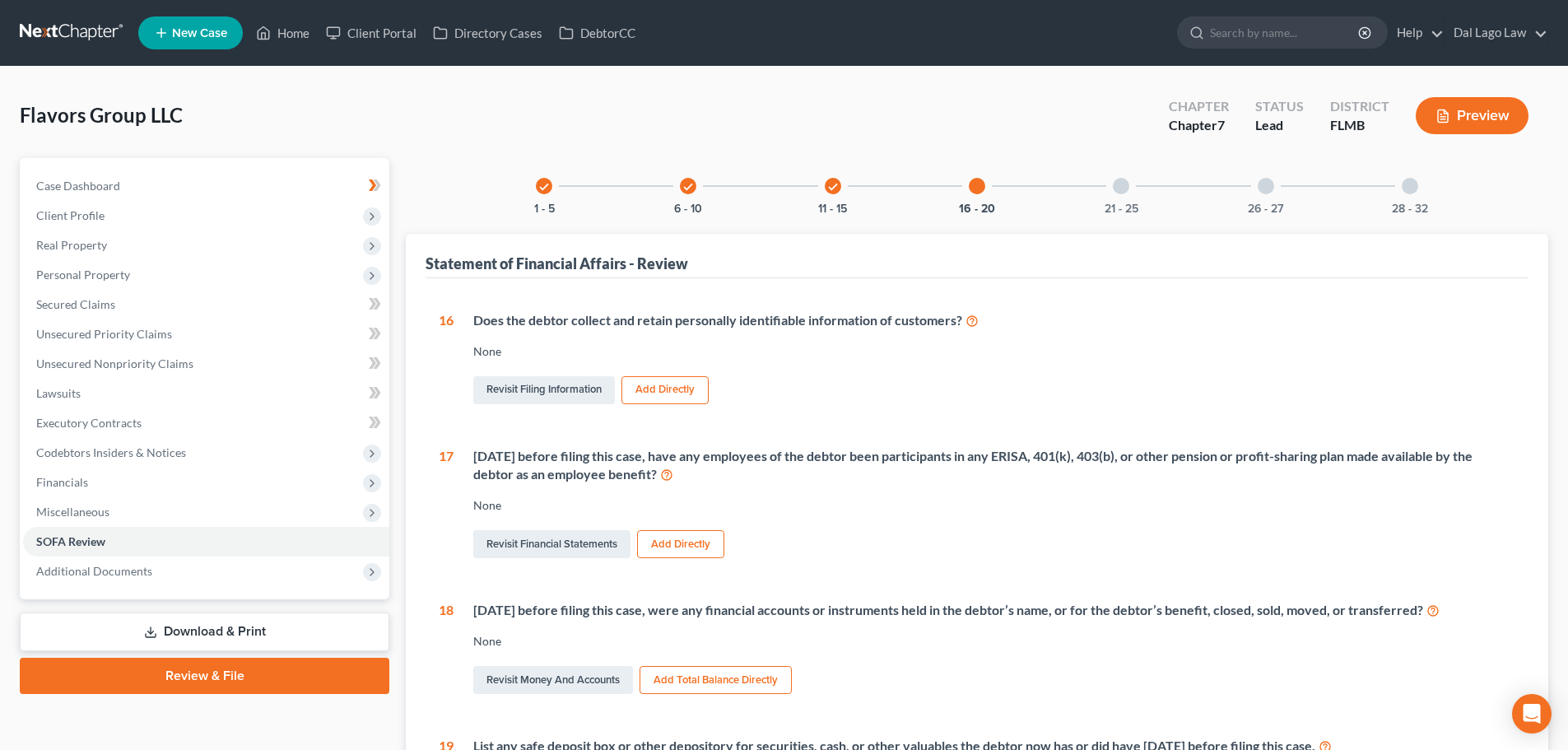
click at [1126, 192] on div at bounding box center [1121, 185] width 16 height 16
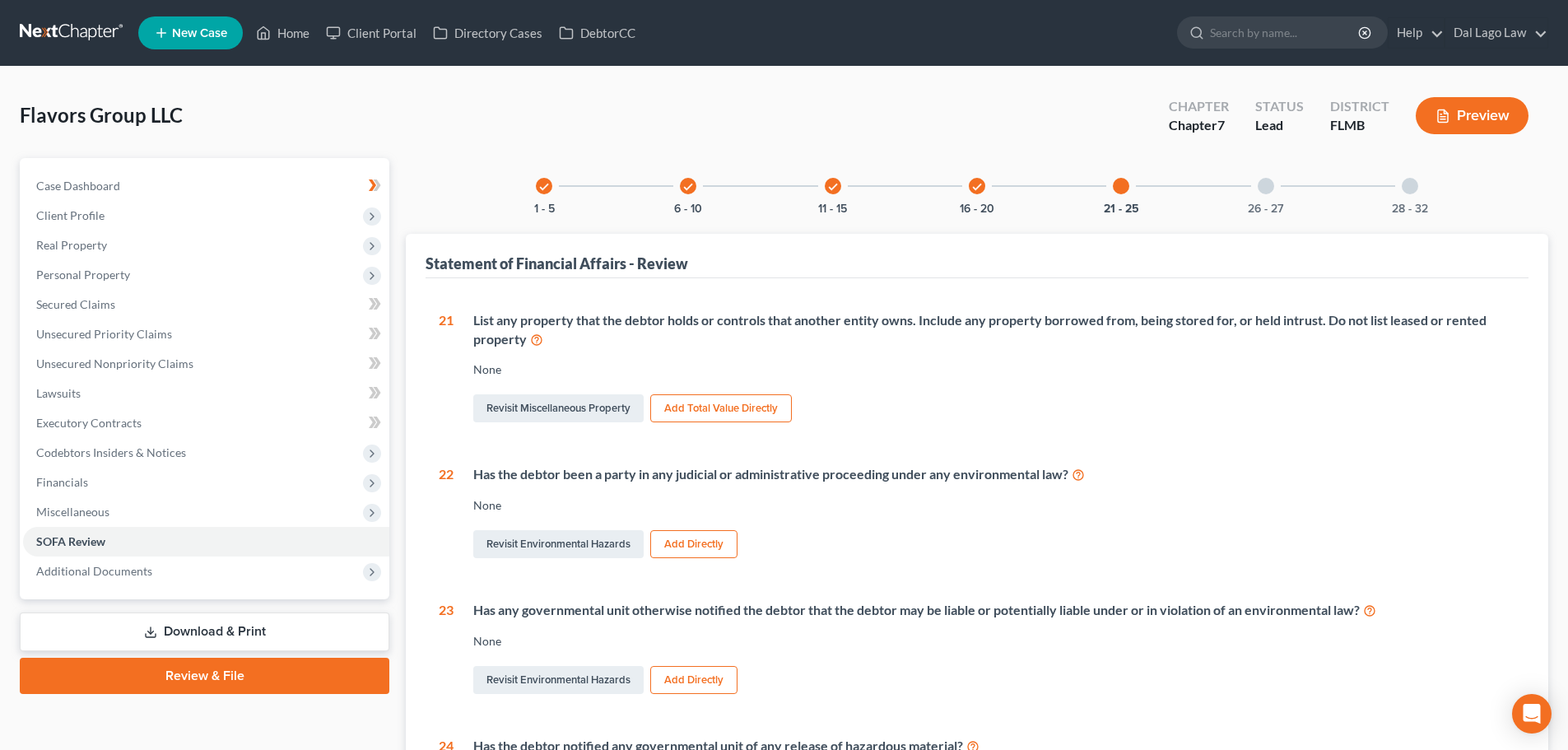
click at [1264, 192] on div at bounding box center [1265, 185] width 16 height 16
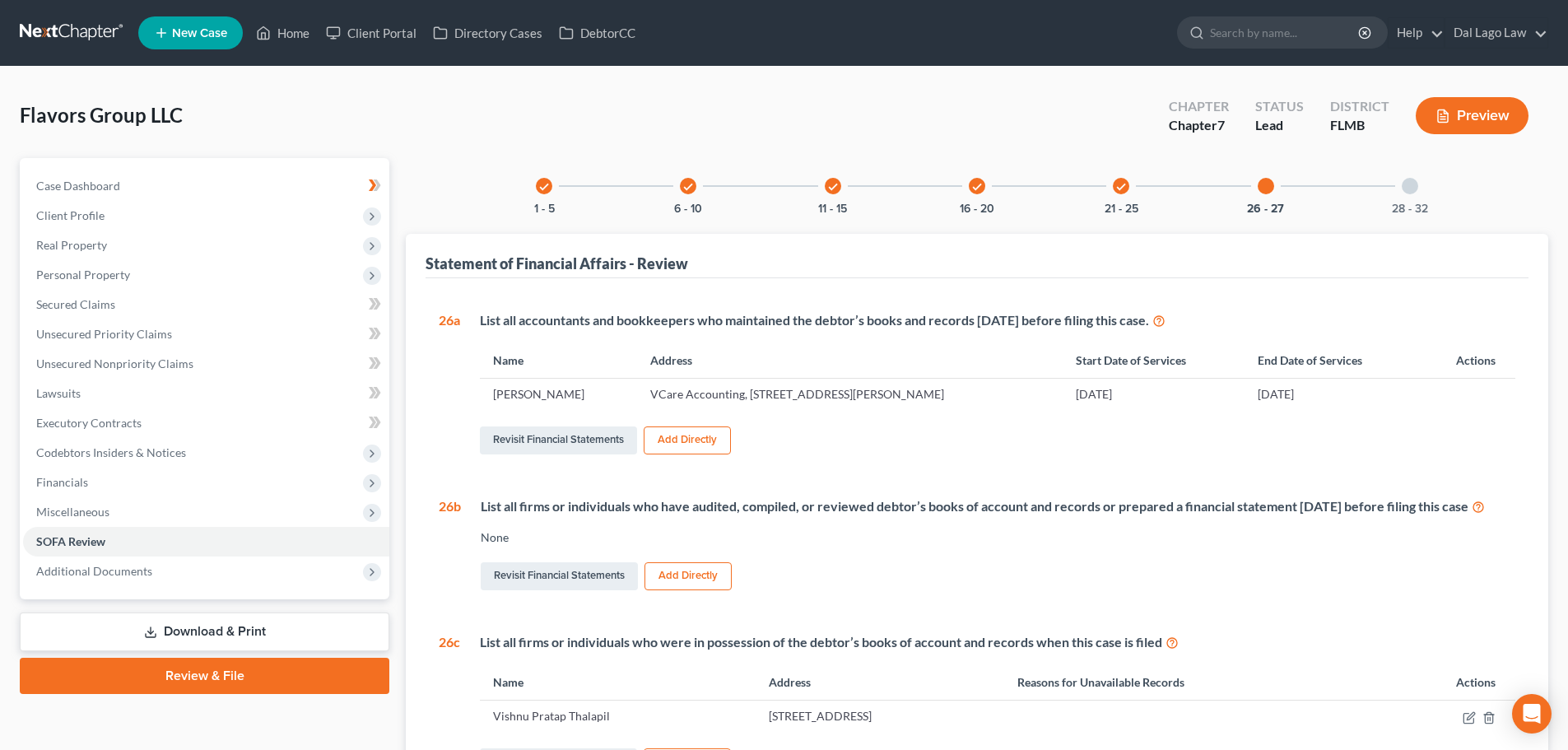
click at [1406, 188] on div at bounding box center [1410, 185] width 16 height 16
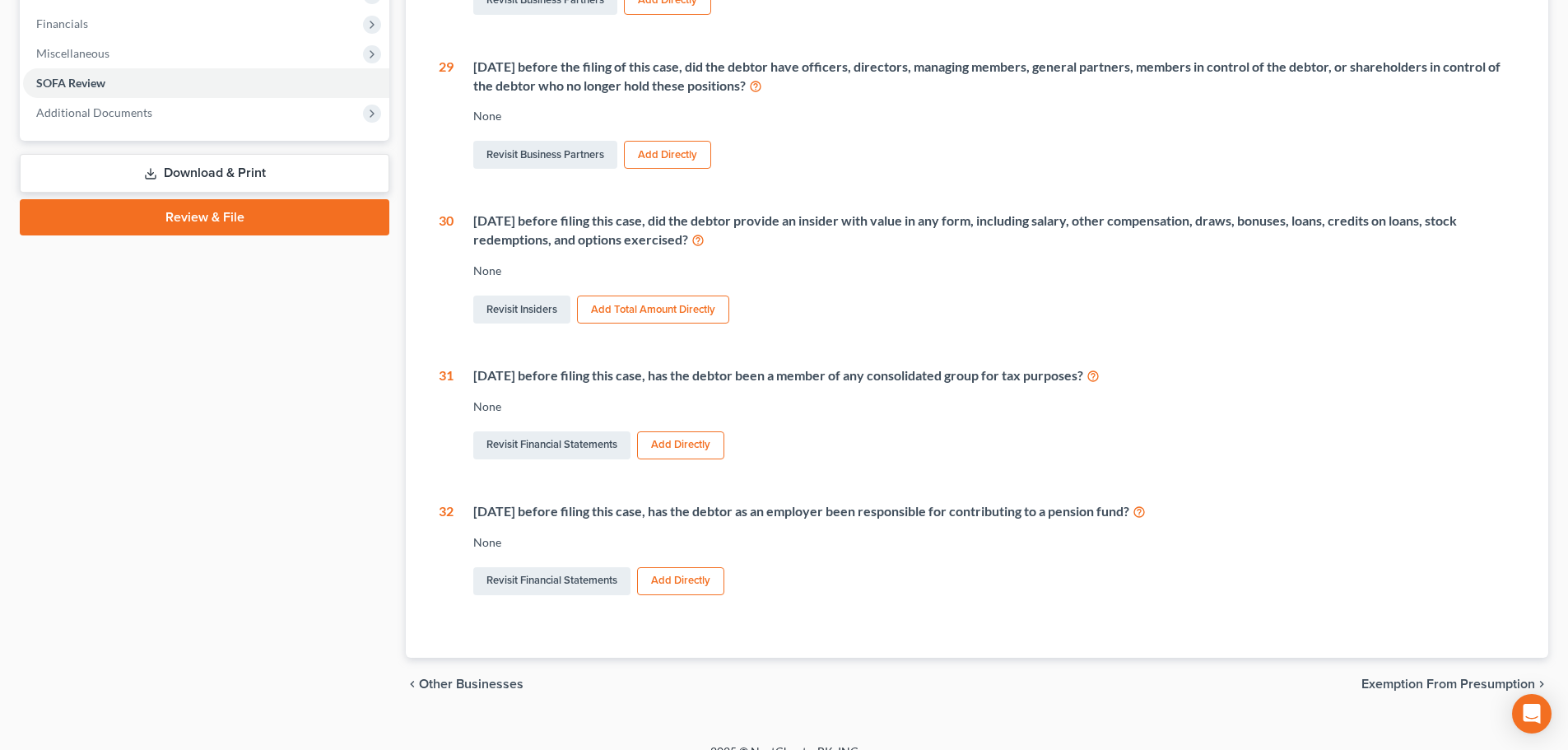
scroll to position [481, 0]
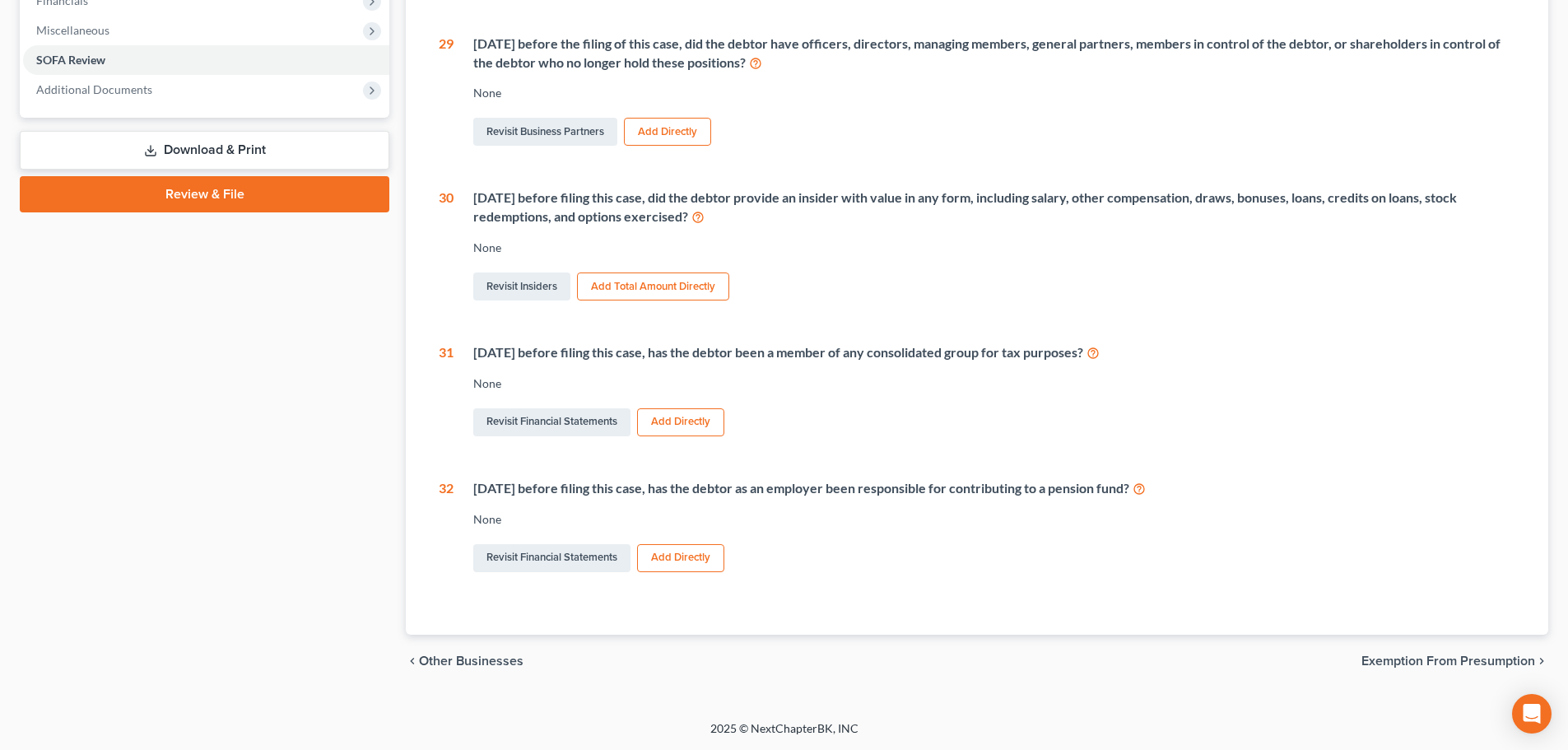
click at [1462, 655] on span "Exemption from Presumption" at bounding box center [1448, 661] width 173 height 13
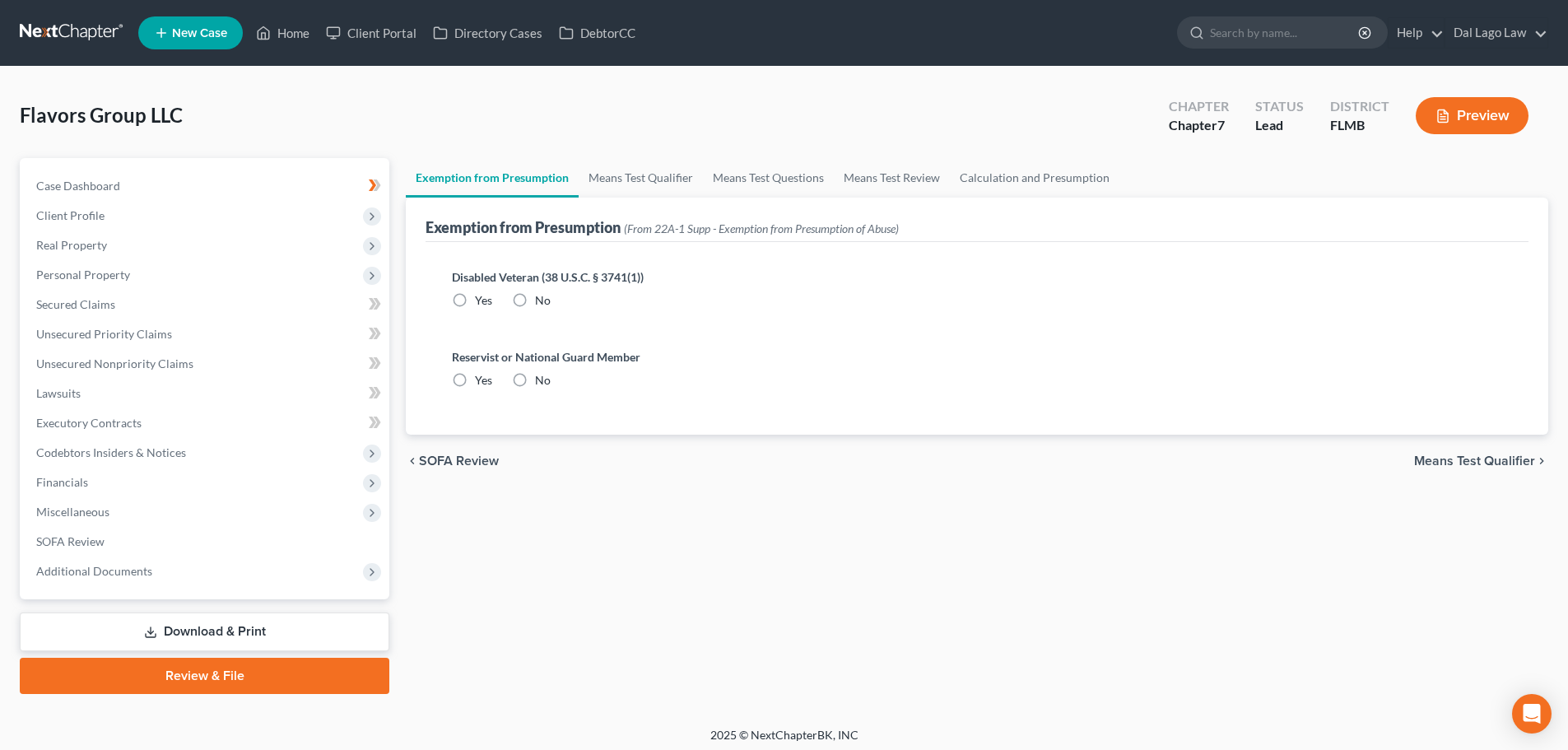
click at [1477, 463] on span "Means Test Qualifier" at bounding box center [1474, 460] width 121 height 13
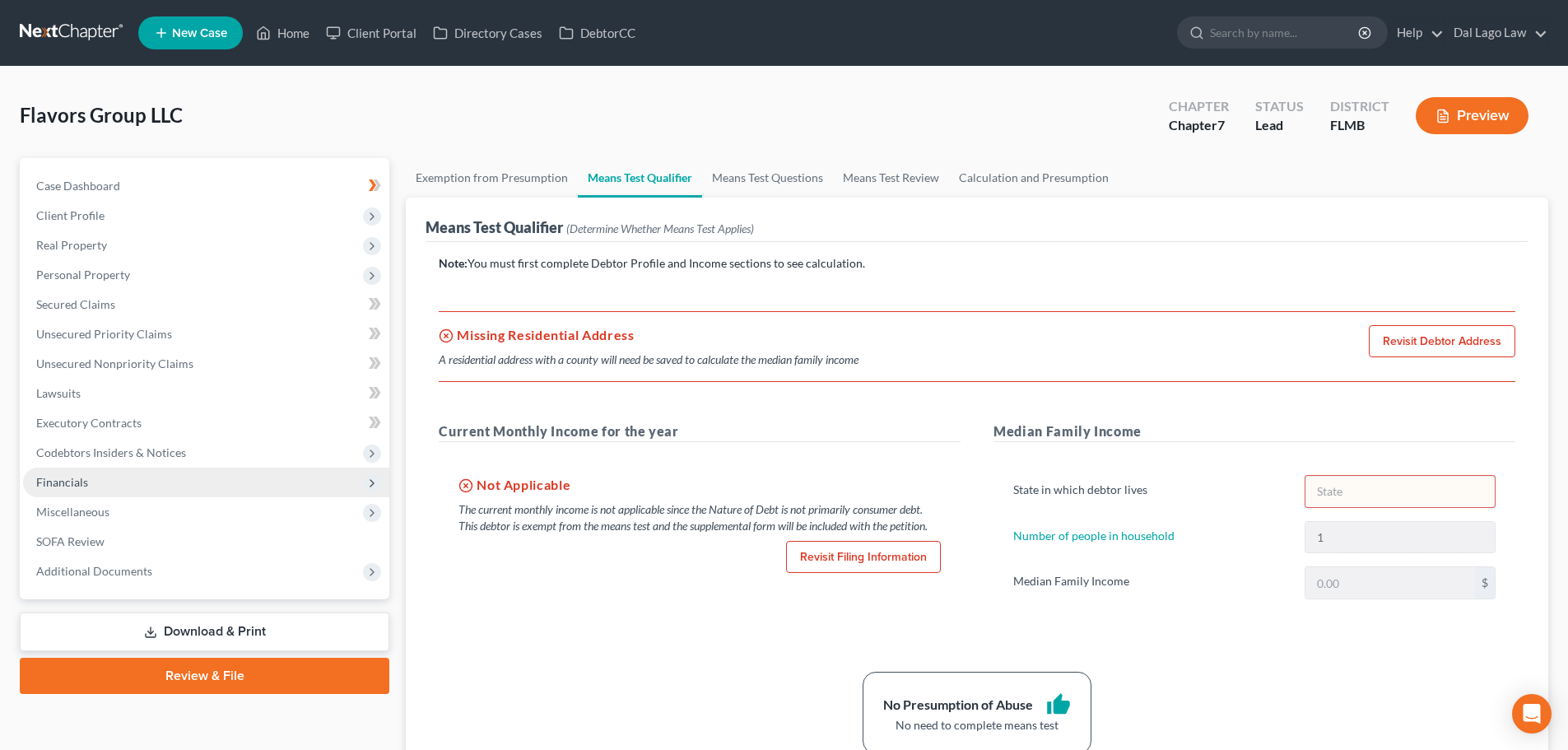
click at [162, 478] on span "Financials" at bounding box center [206, 482] width 366 height 30
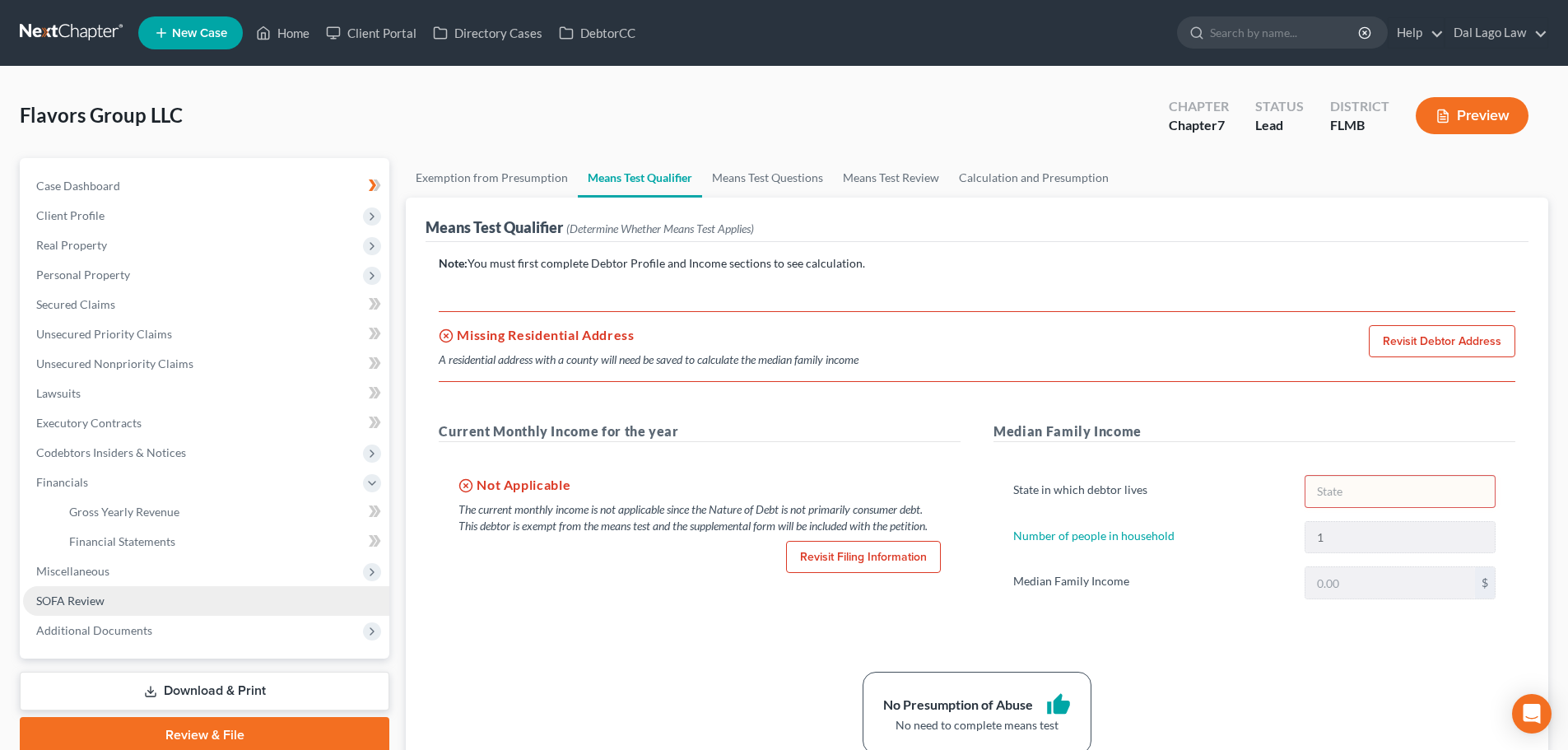
click at [70, 594] on span "SOFA Review" at bounding box center [71, 600] width 68 height 14
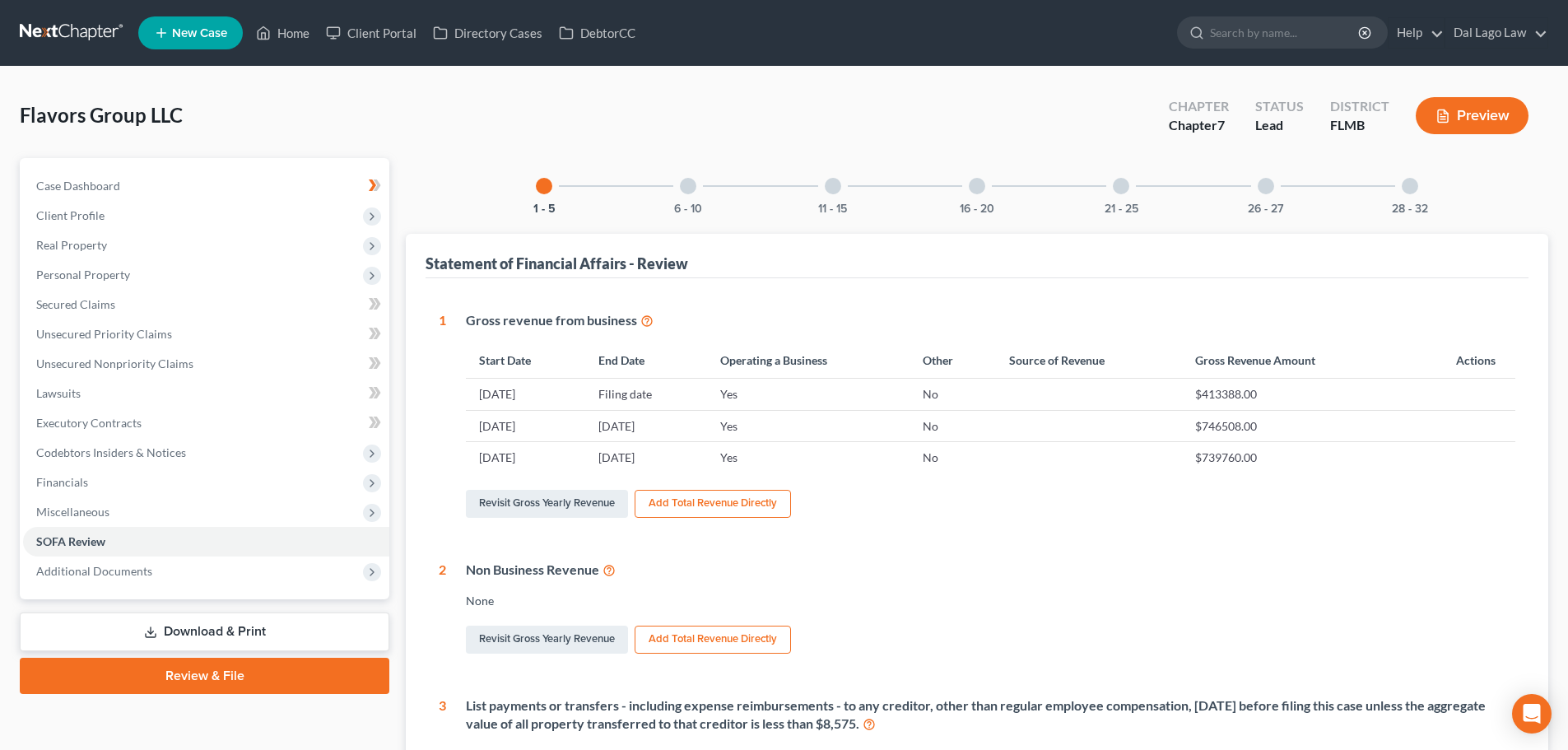
click at [827, 184] on div at bounding box center [832, 185] width 16 height 16
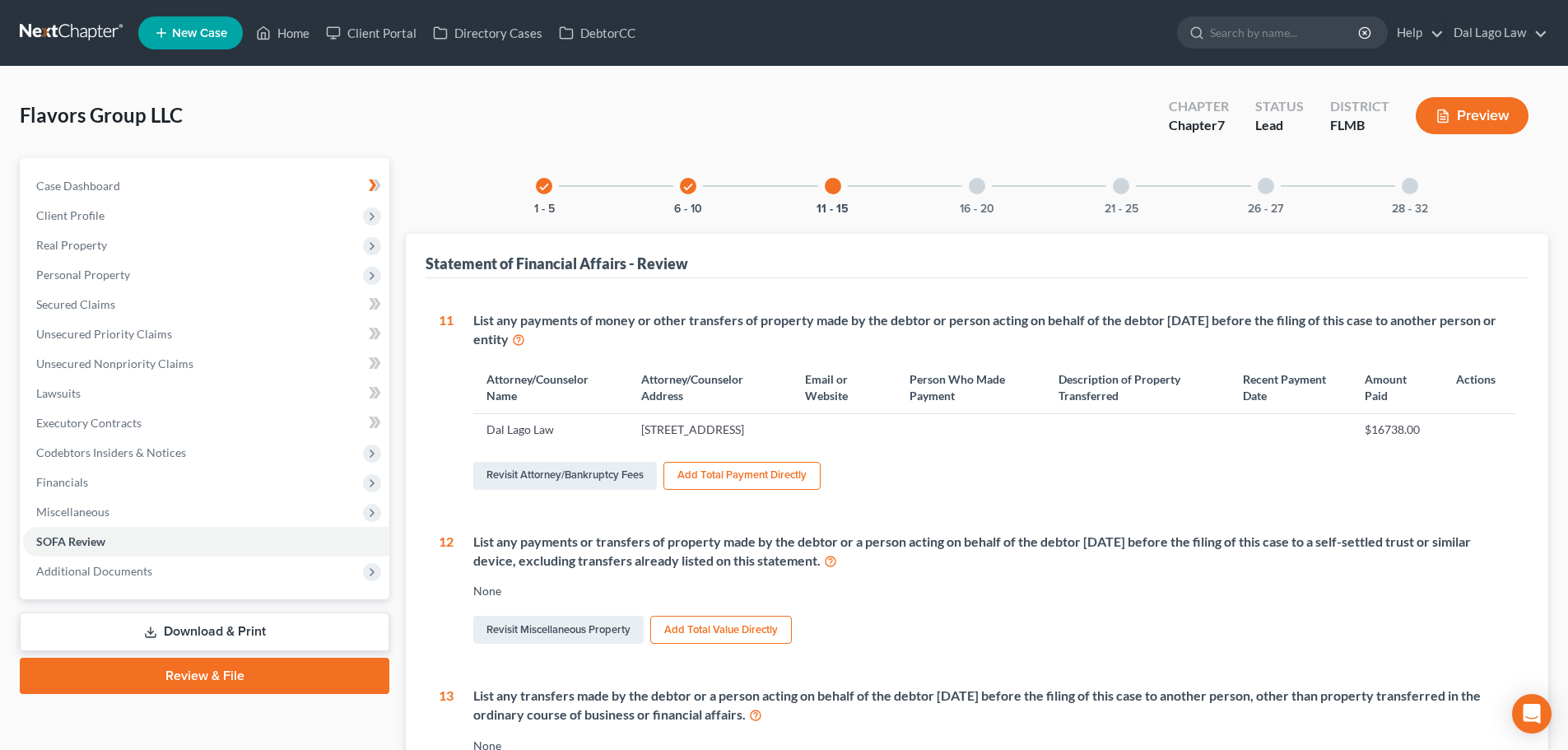
click at [766, 435] on td "[STREET_ADDRESS]" at bounding box center [710, 429] width 164 height 31
click at [602, 490] on link "Revisit Attorney/Bankruptcy Fees" at bounding box center [565, 475] width 184 height 28
select select "0"
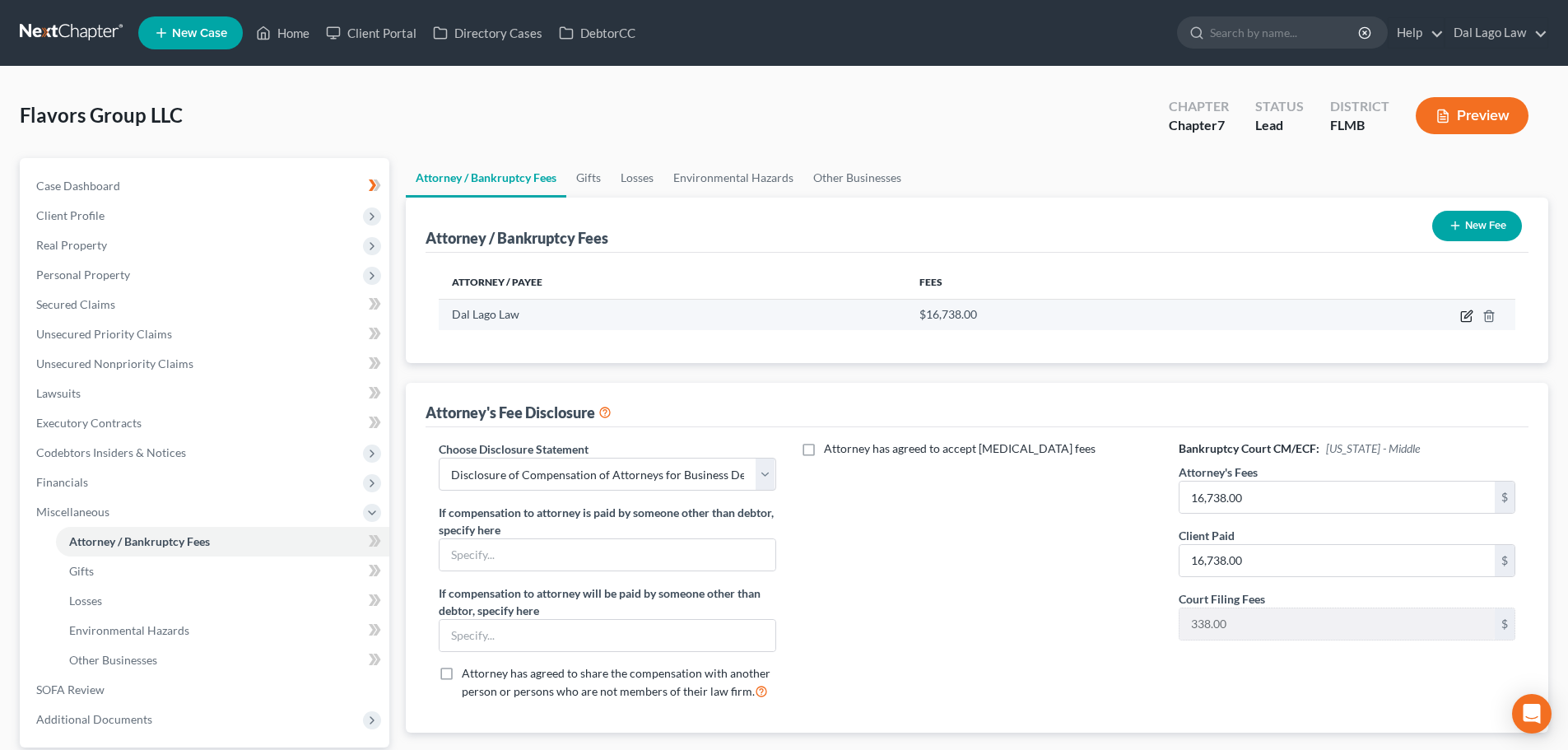
click at [1462, 311] on icon "button" at bounding box center [1466, 315] width 13 height 13
select select "9"
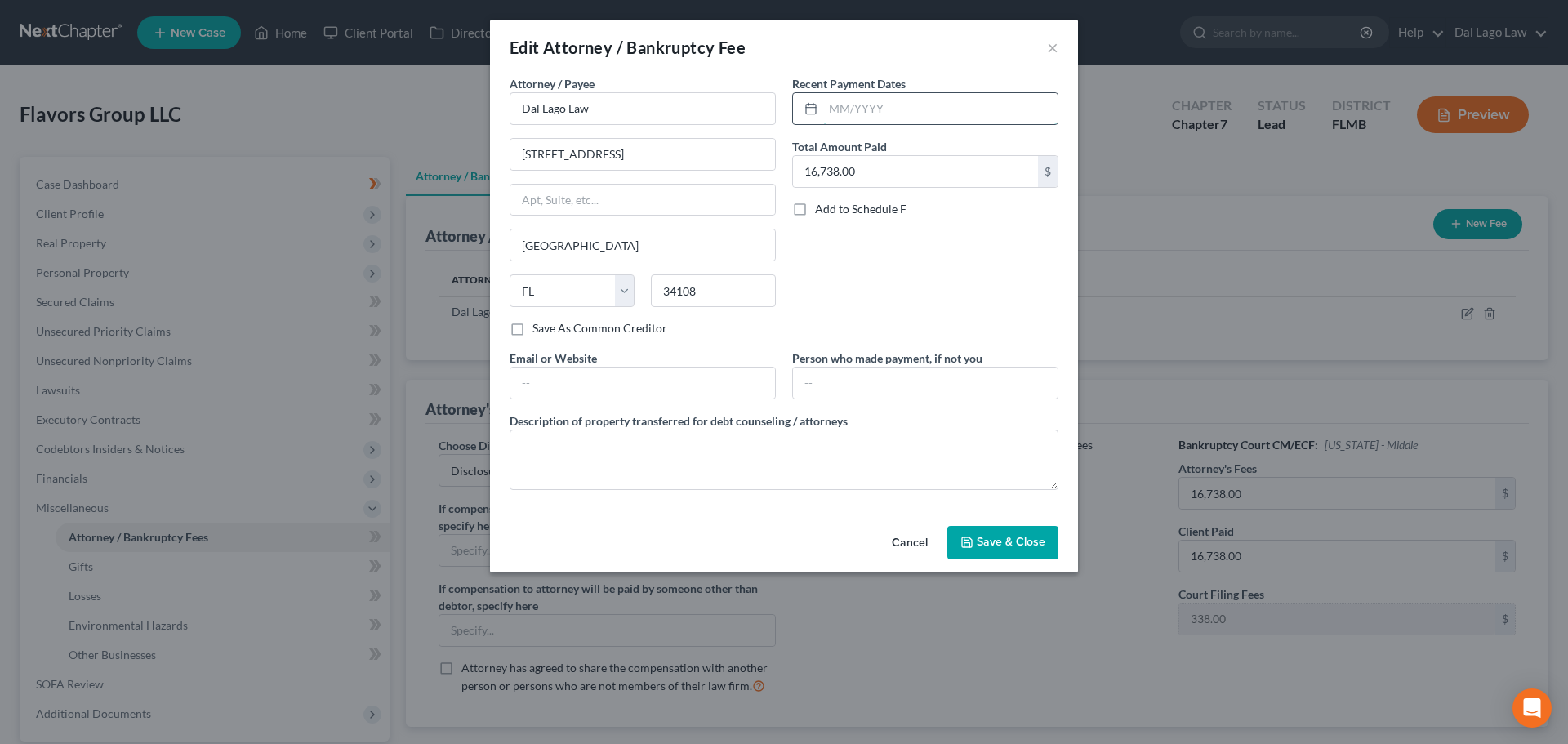
click at [876, 101] on input "text" at bounding box center [940, 108] width 234 height 31
click at [1038, 541] on span "Save & Close" at bounding box center [1010, 542] width 68 height 13
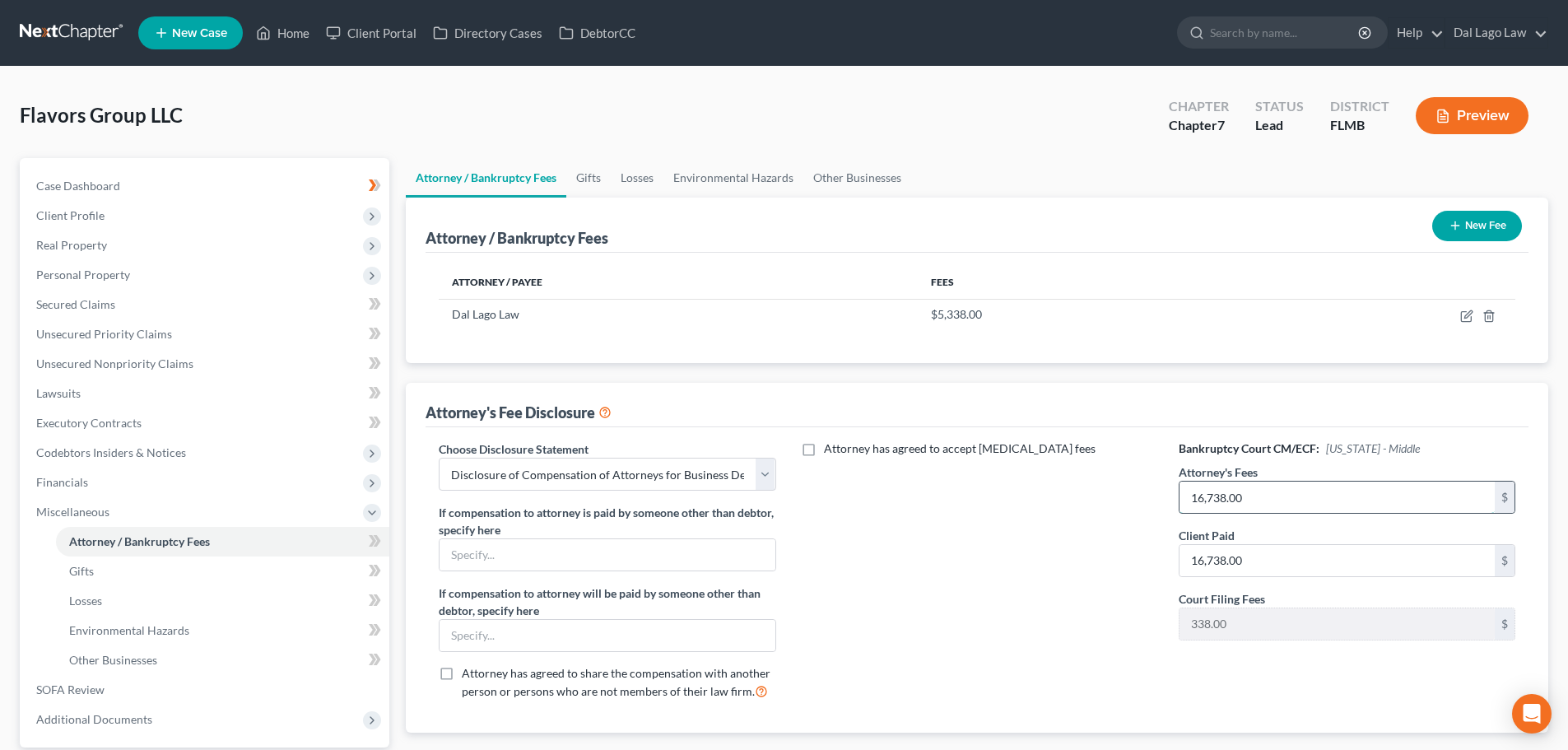
click at [1245, 490] on input "16,738.00" at bounding box center [1337, 497] width 315 height 31
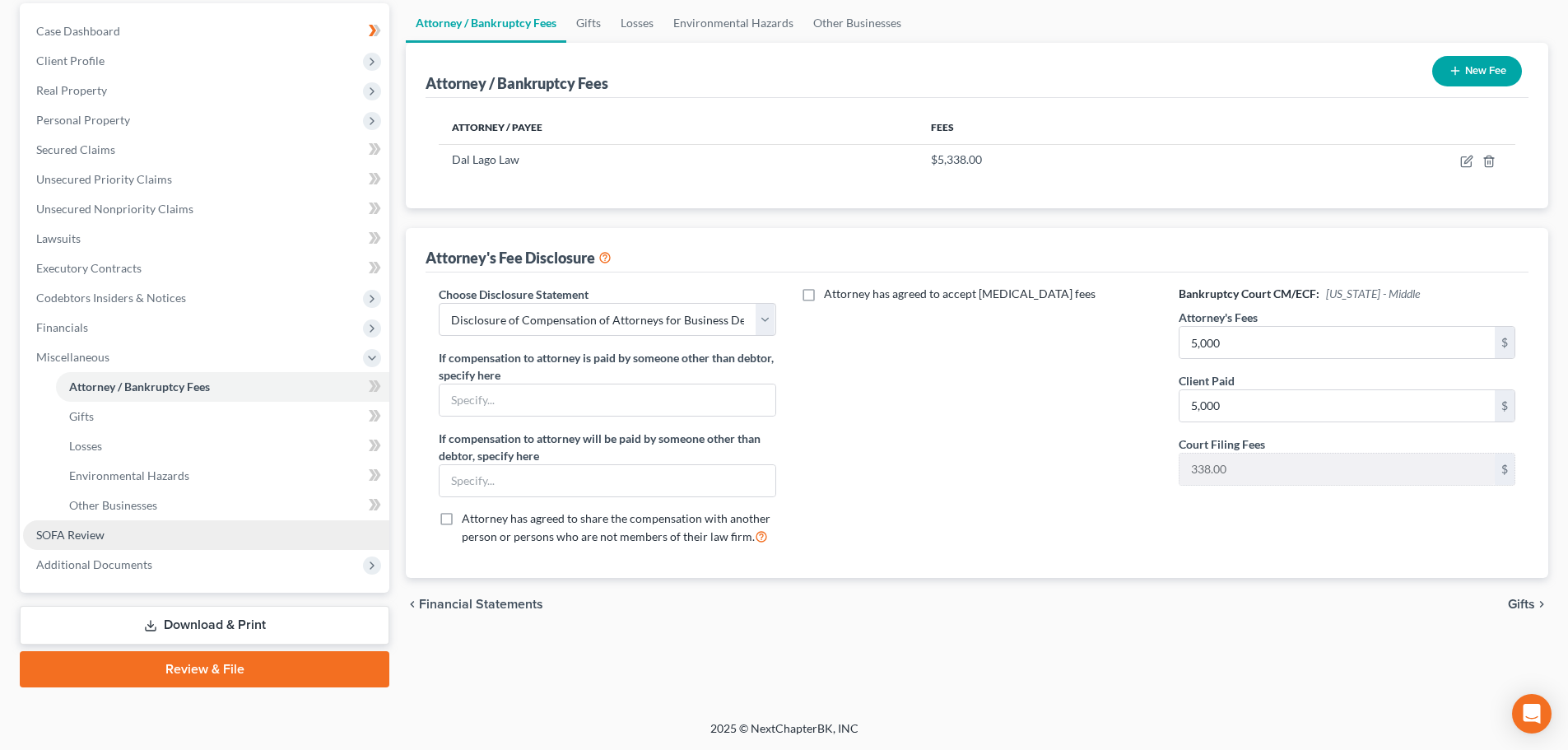
click at [65, 534] on span "SOFA Review" at bounding box center [71, 535] width 68 height 14
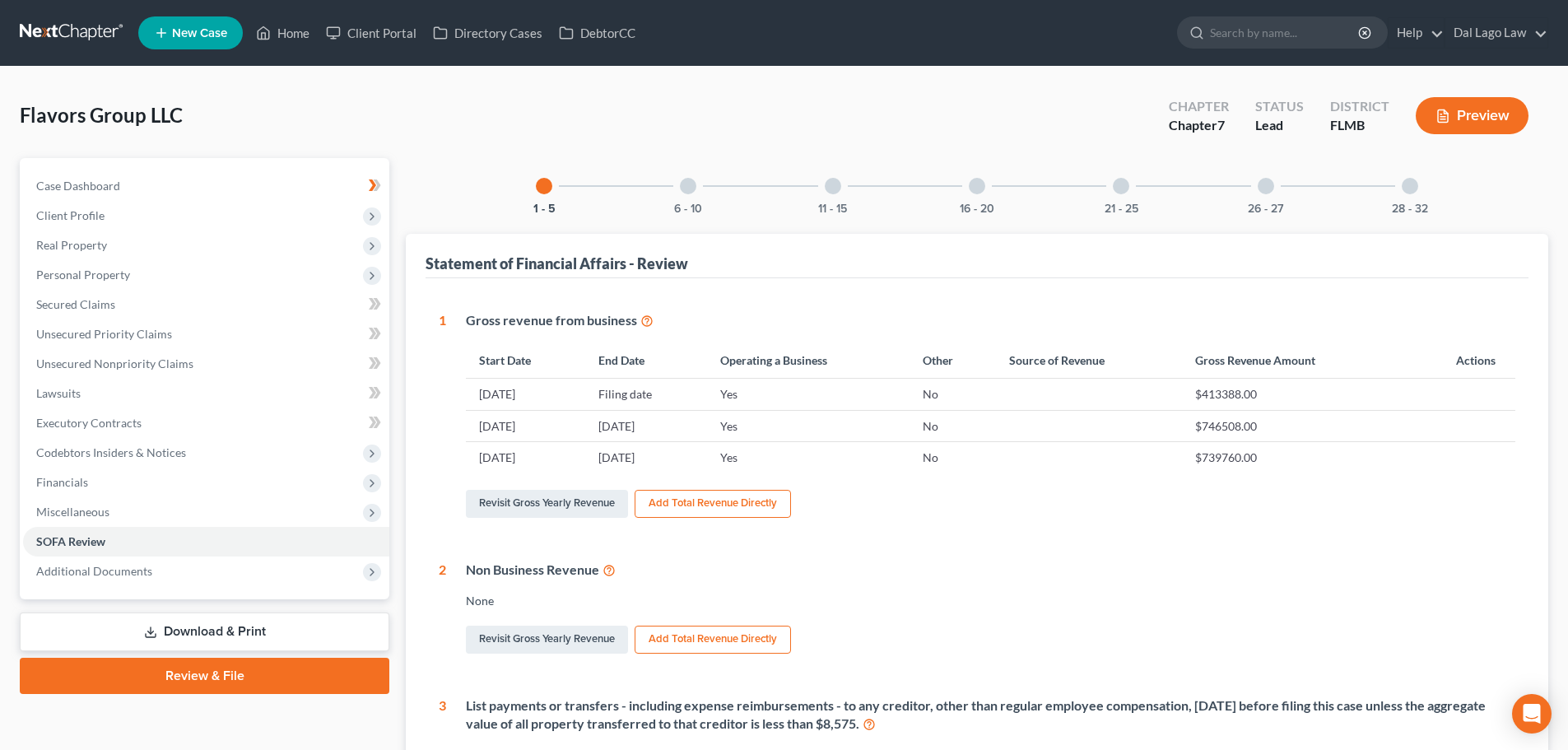
click at [678, 193] on div "6 - 10" at bounding box center [688, 186] width 56 height 56
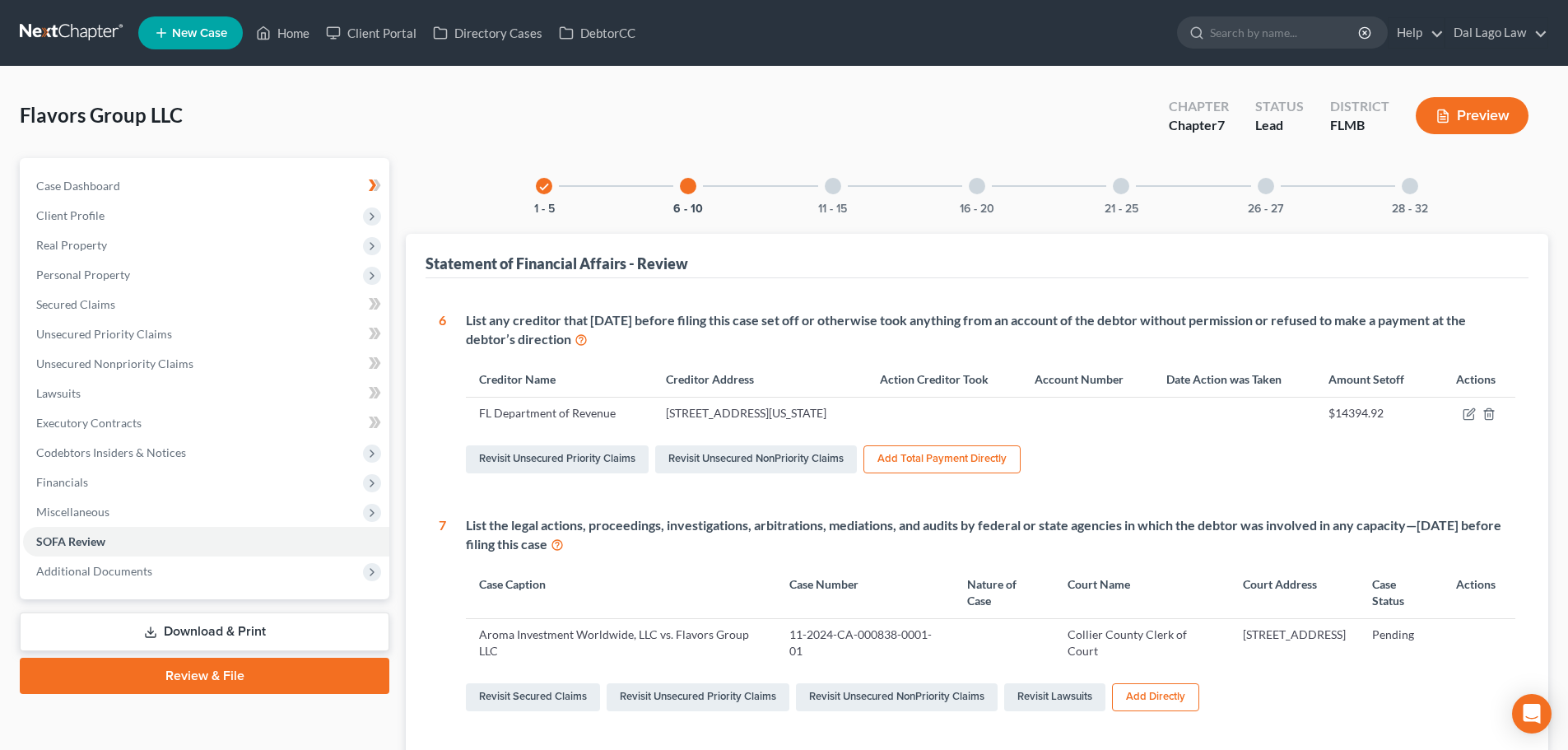
click at [834, 188] on div at bounding box center [832, 185] width 16 height 16
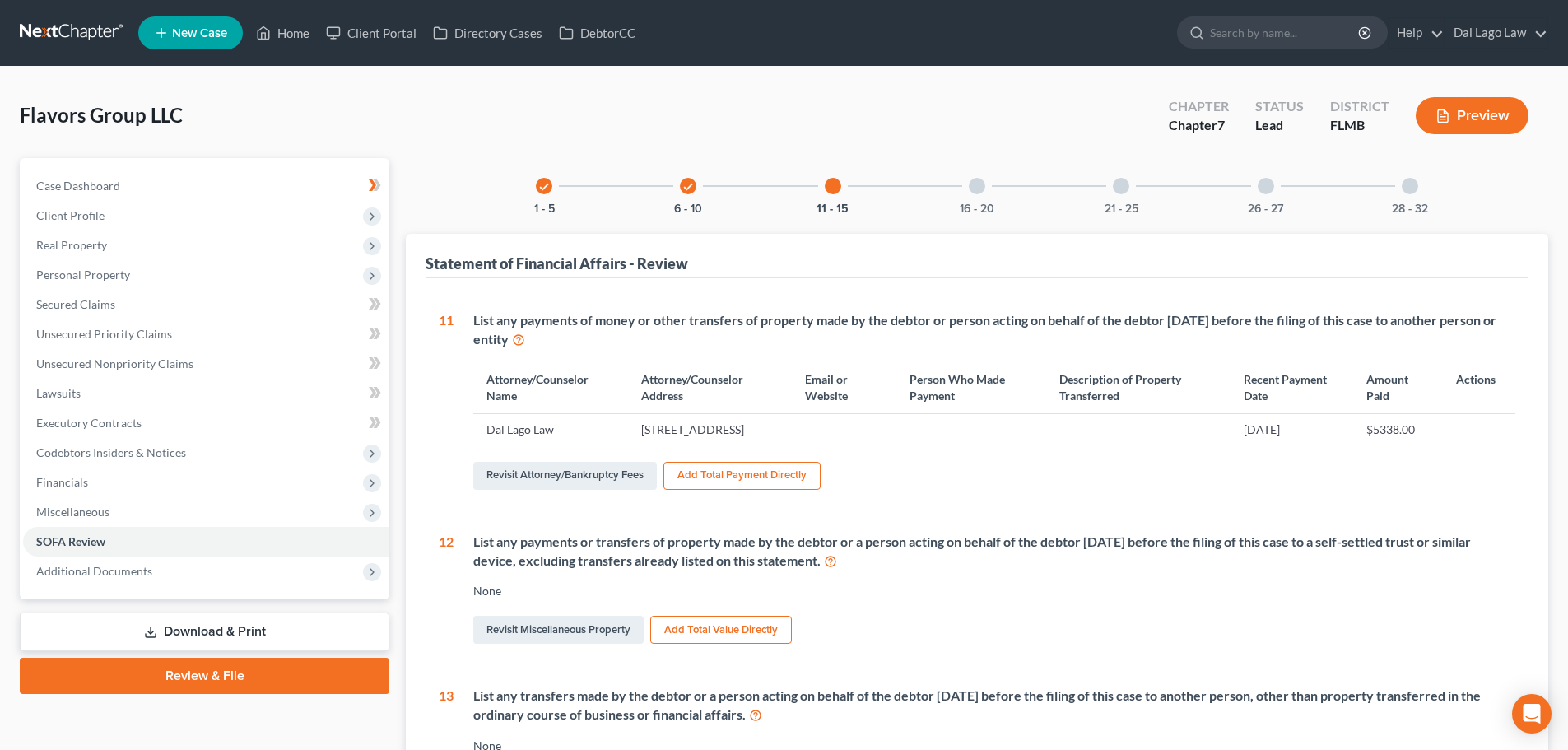
click at [964, 190] on div "16 - 20" at bounding box center [977, 186] width 56 height 56
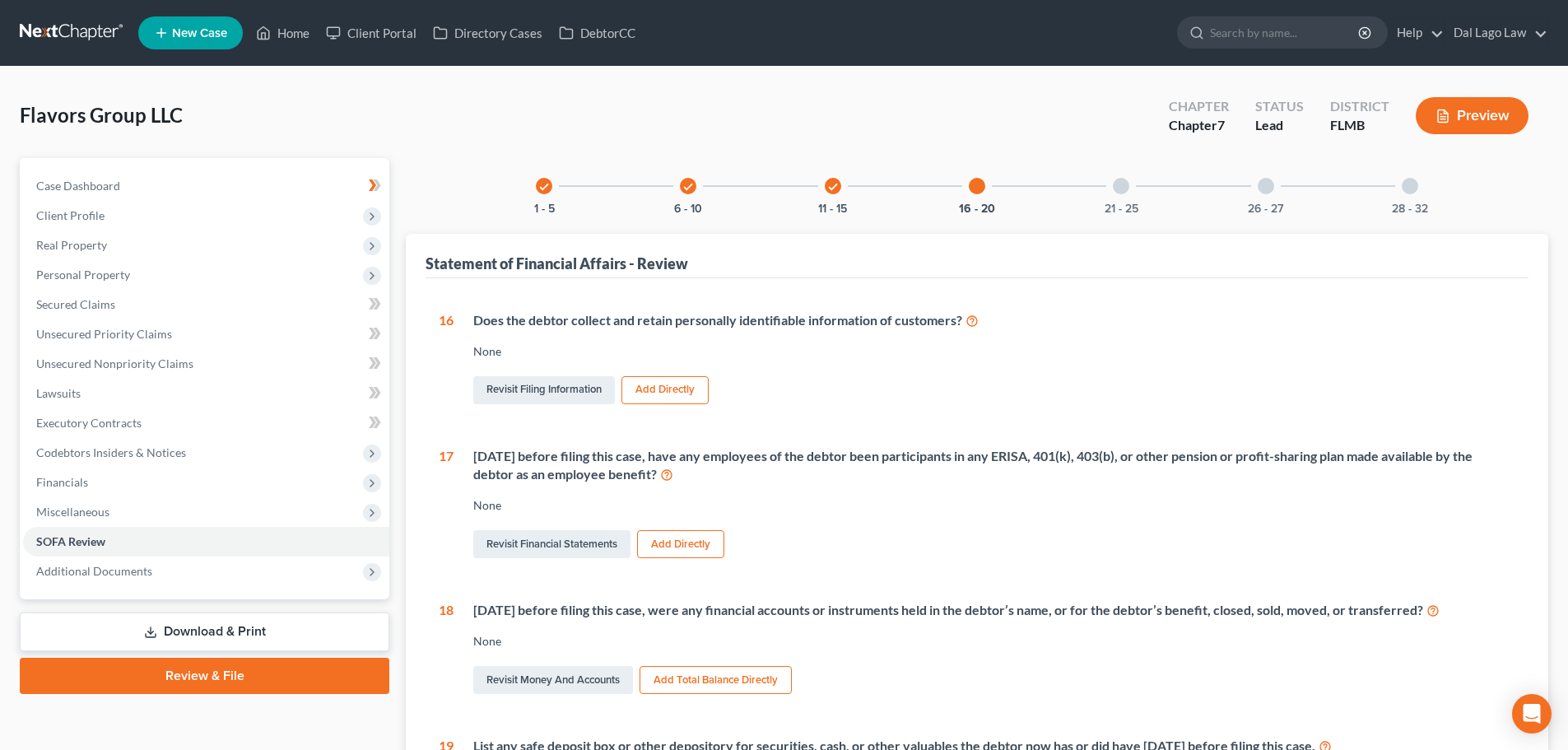
click at [836, 193] on div "check" at bounding box center [832, 185] width 16 height 16
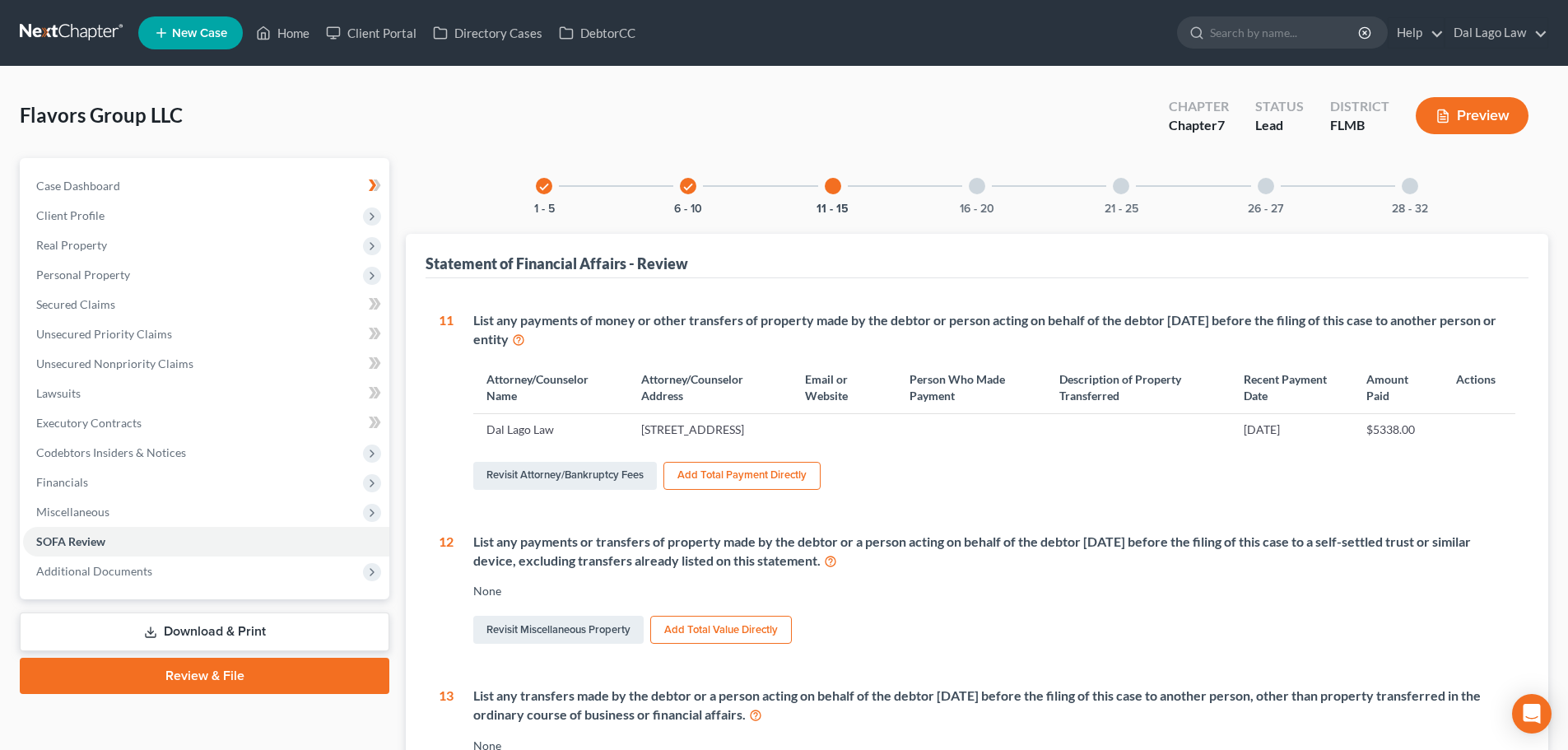
click at [214, 635] on link "Download & Print" at bounding box center [204, 632] width 370 height 39
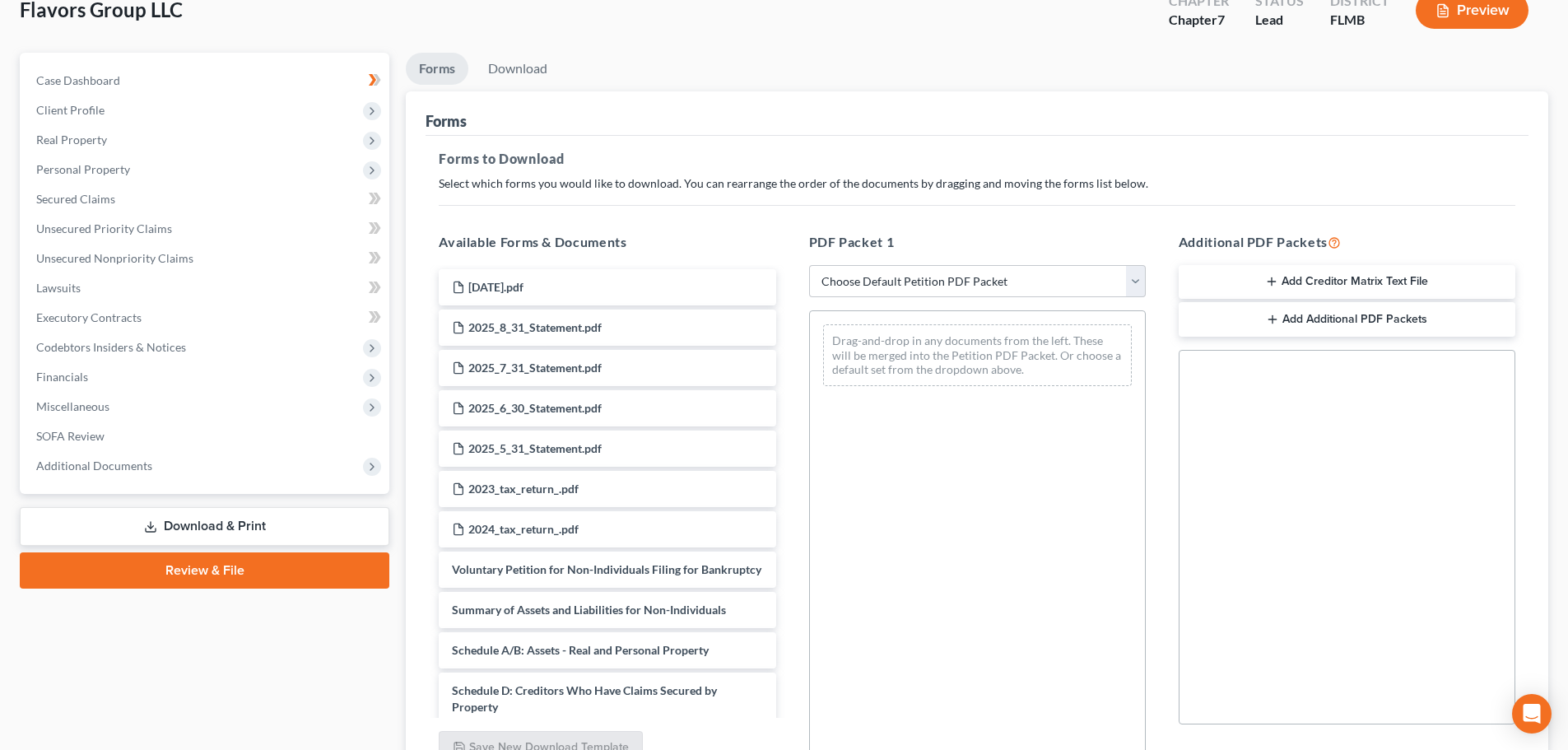
scroll to position [102, 0]
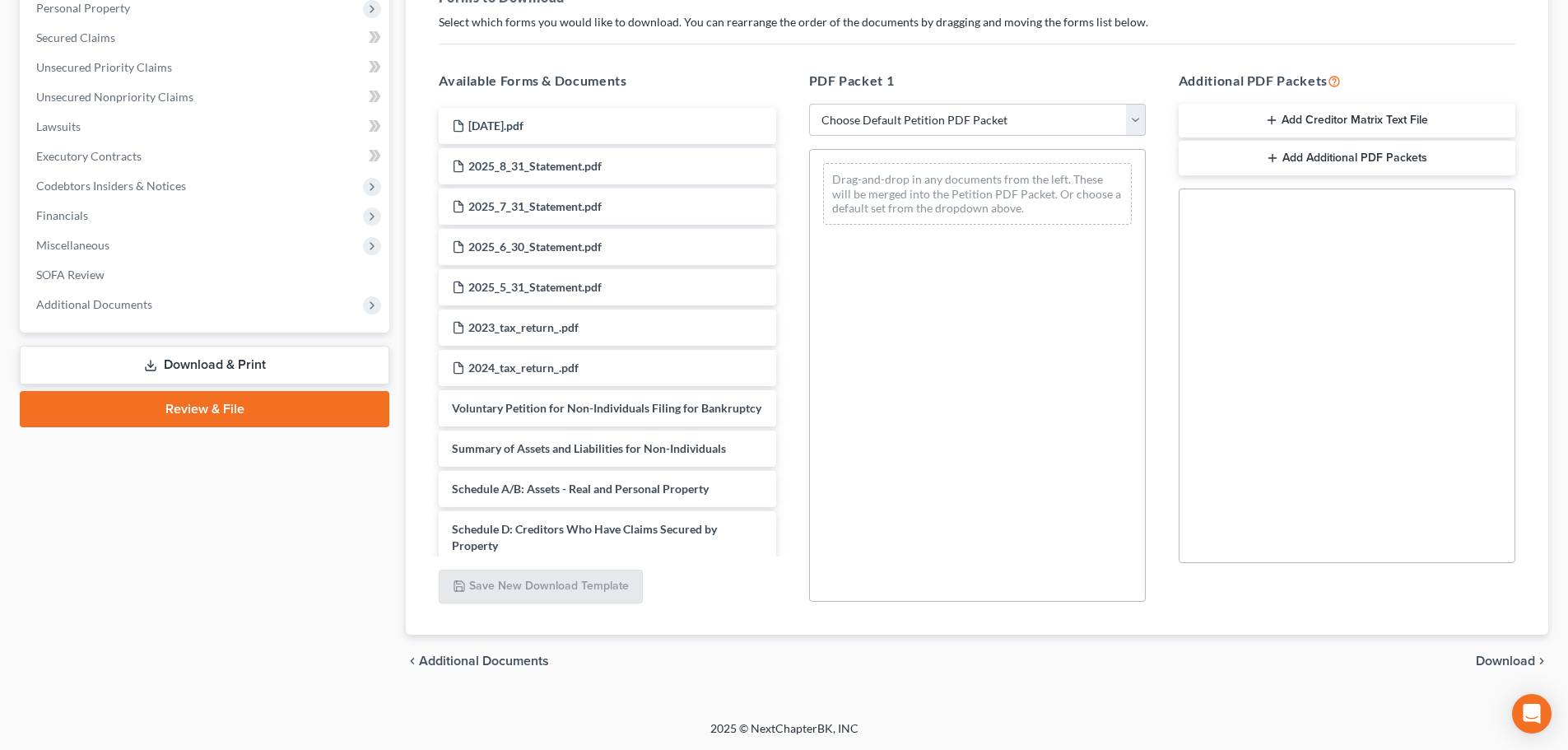
click at [1484, 657] on span "Download" at bounding box center [1506, 661] width 60 height 13
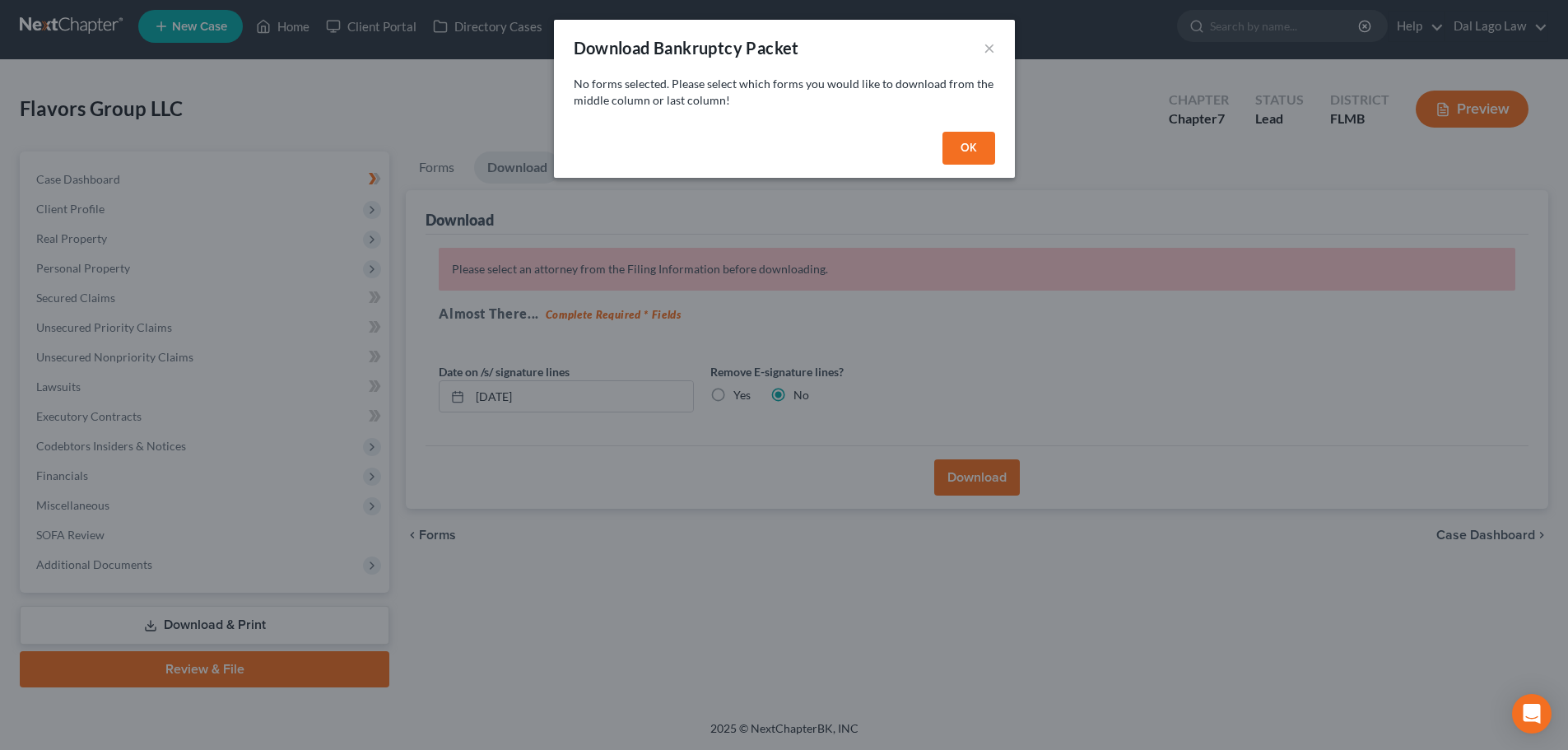
scroll to position [7, 0]
click at [993, 145] on button "OK" at bounding box center [974, 148] width 53 height 33
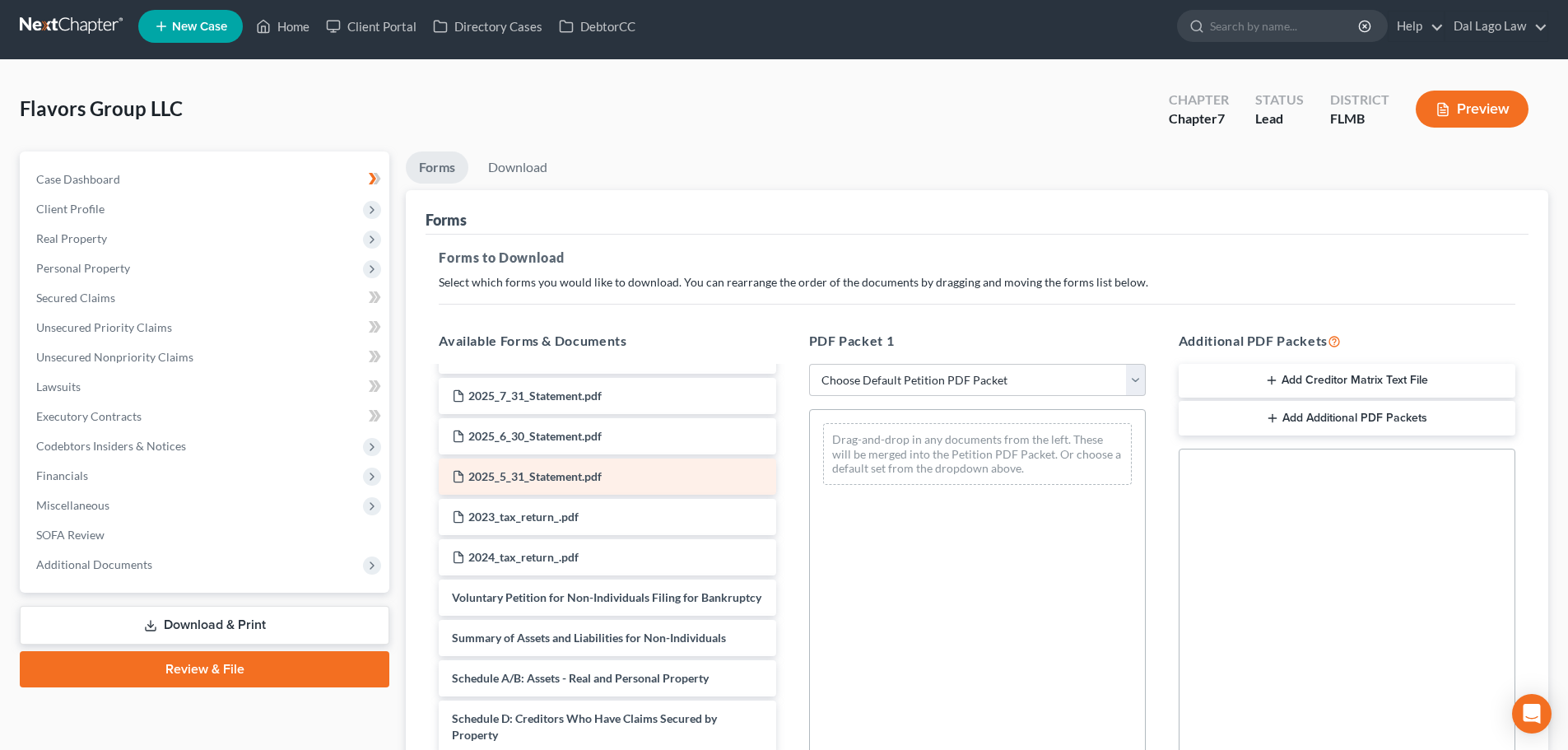
scroll to position [247, 0]
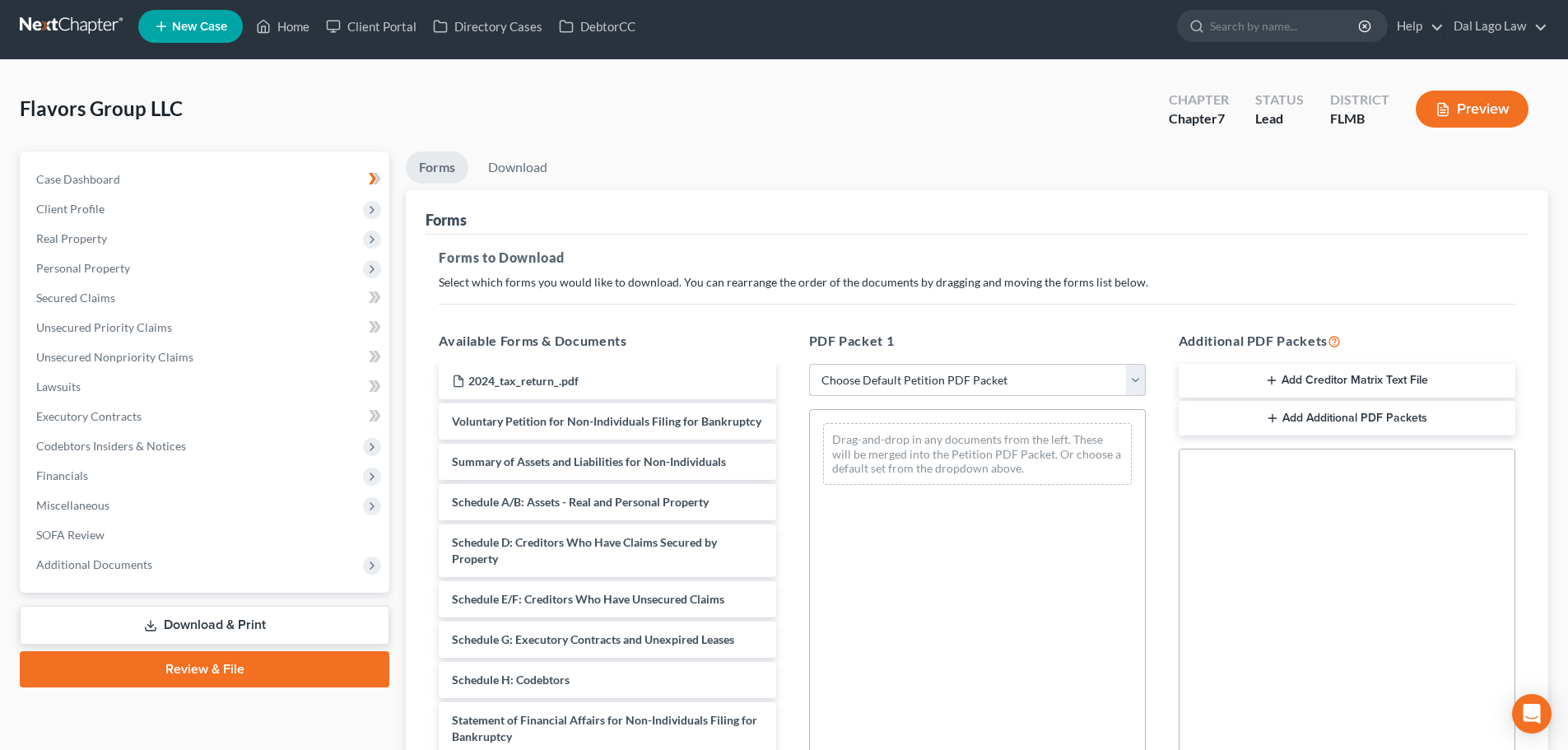
click at [905, 389] on select "Choose Default Petition PDF Packet Complete Bankruptcy Petition (all forms and …" at bounding box center [978, 380] width 337 height 33
click at [810, 364] on select "Choose Default Petition PDF Packet Complete Bankruptcy Petition (all forms and …" at bounding box center [978, 380] width 337 height 33
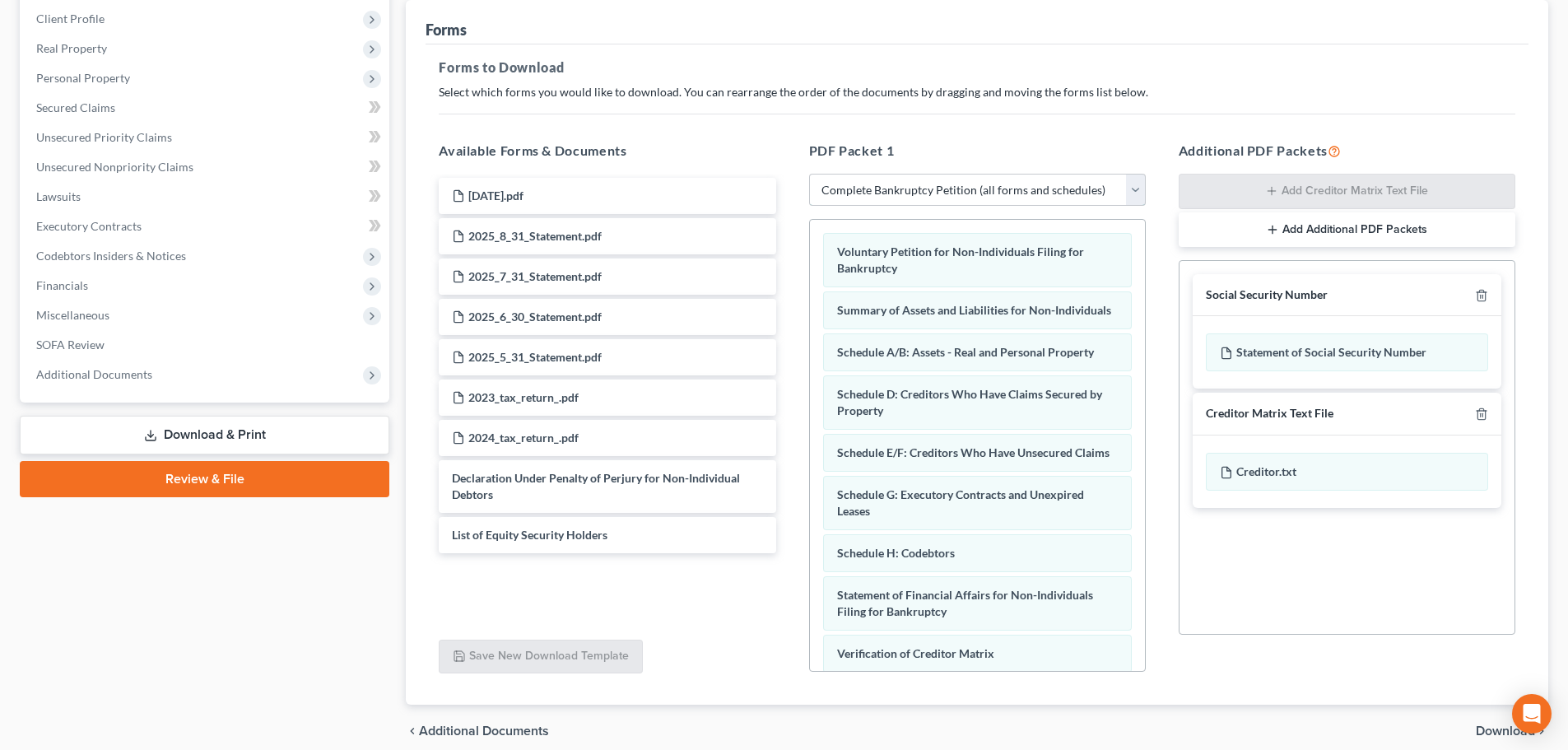
scroll to position [253, 0]
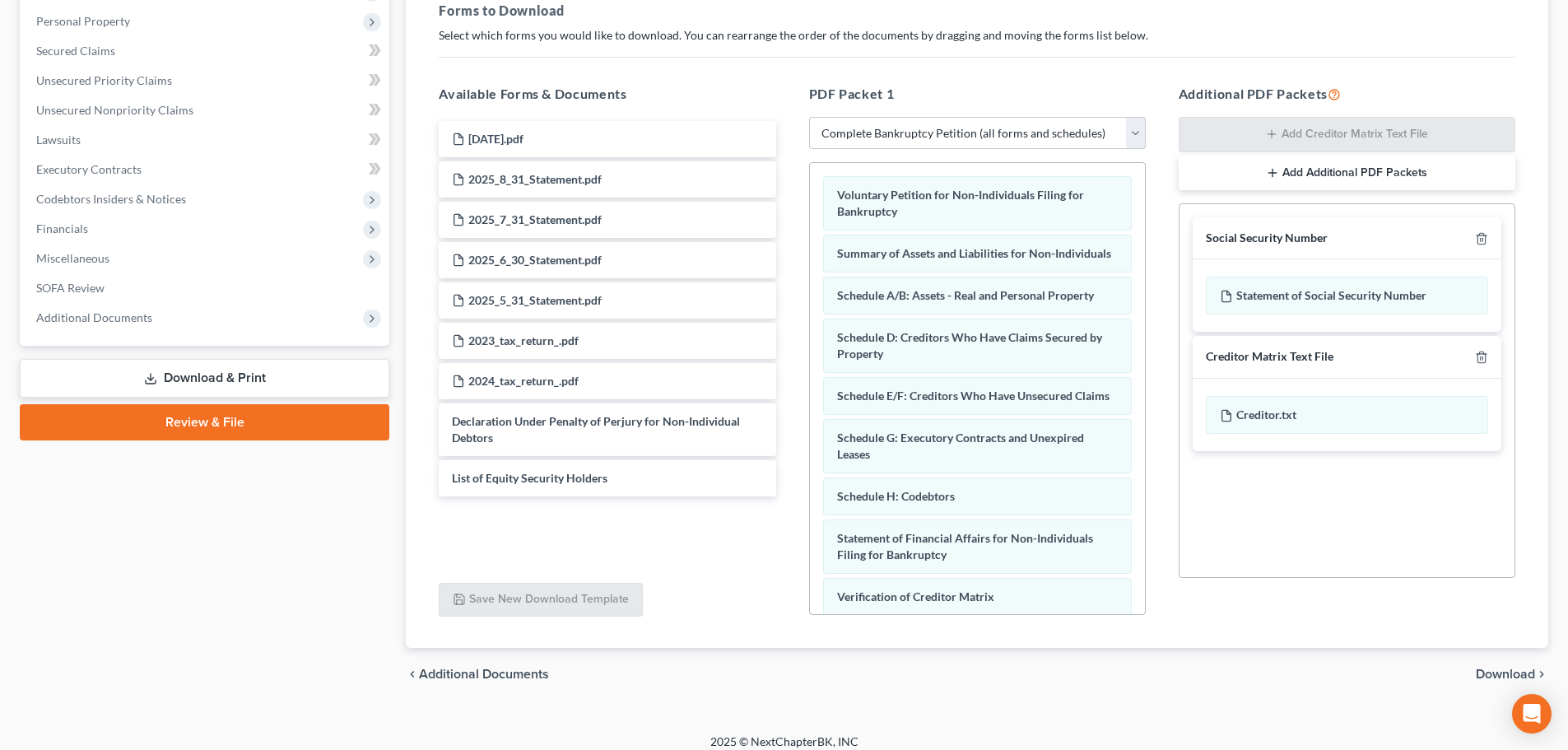
click at [1486, 670] on span "Download" at bounding box center [1506, 673] width 60 height 13
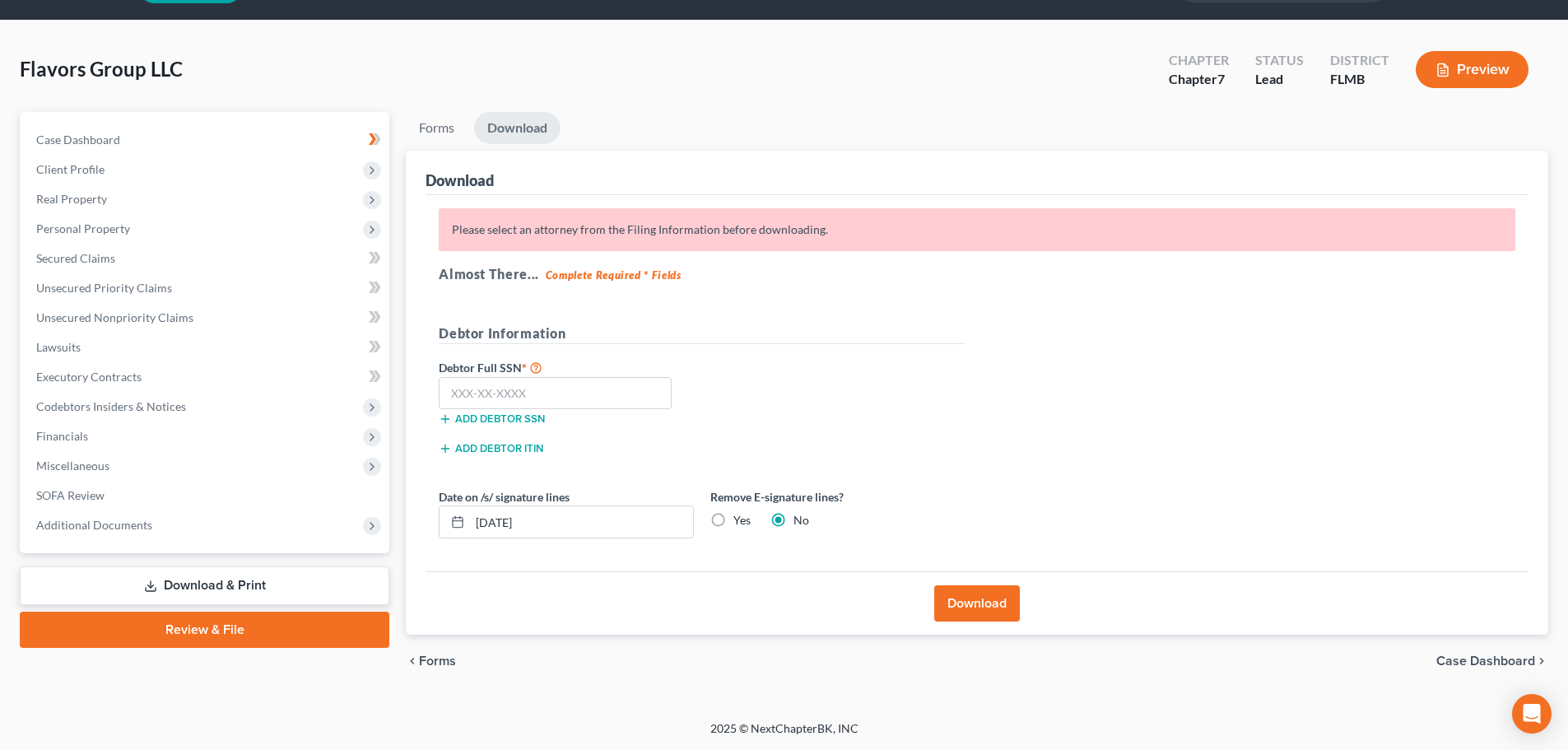
scroll to position [46, 0]
click at [455, 134] on link "Forms" at bounding box center [436, 128] width 62 height 32
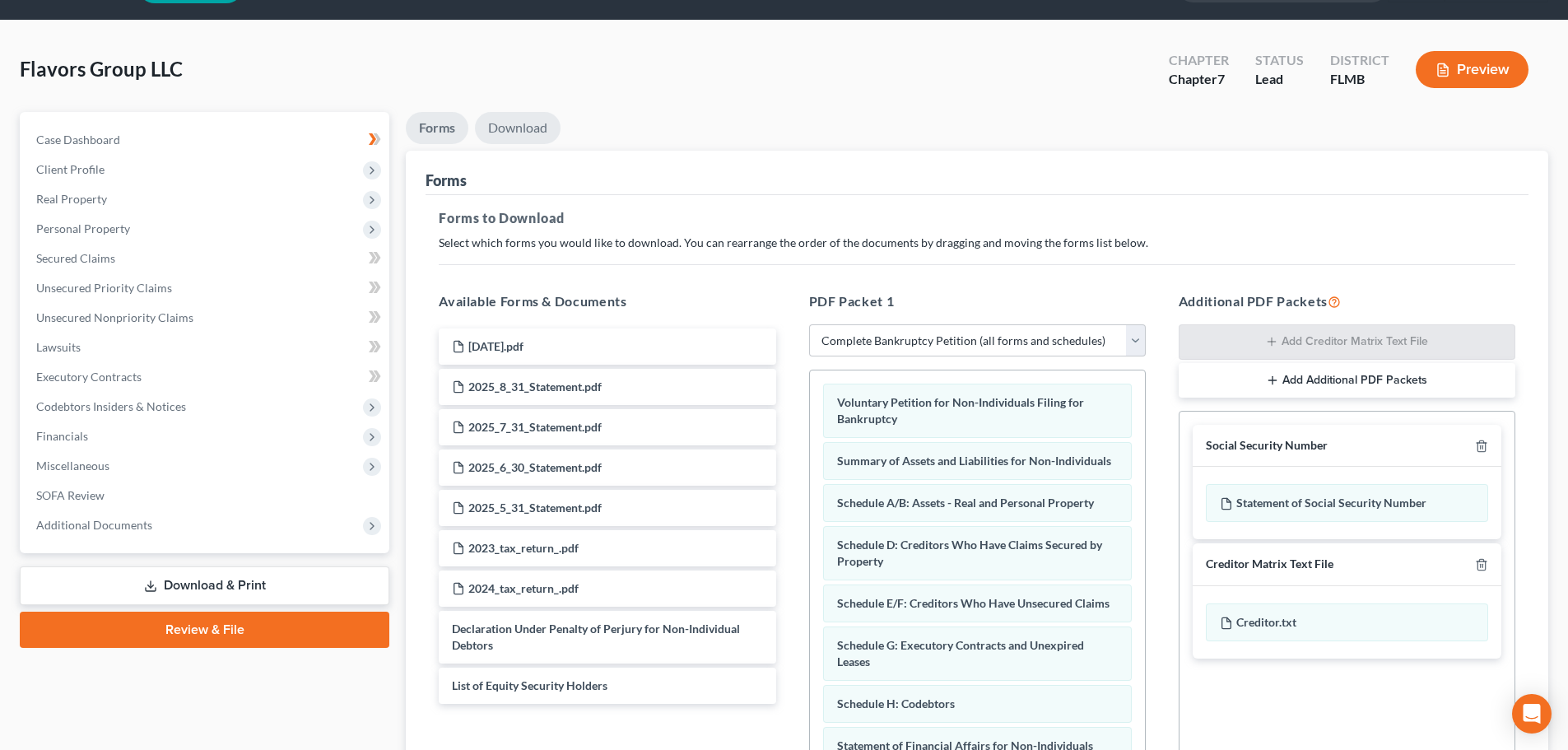
click at [515, 132] on link "Download" at bounding box center [518, 128] width 86 height 32
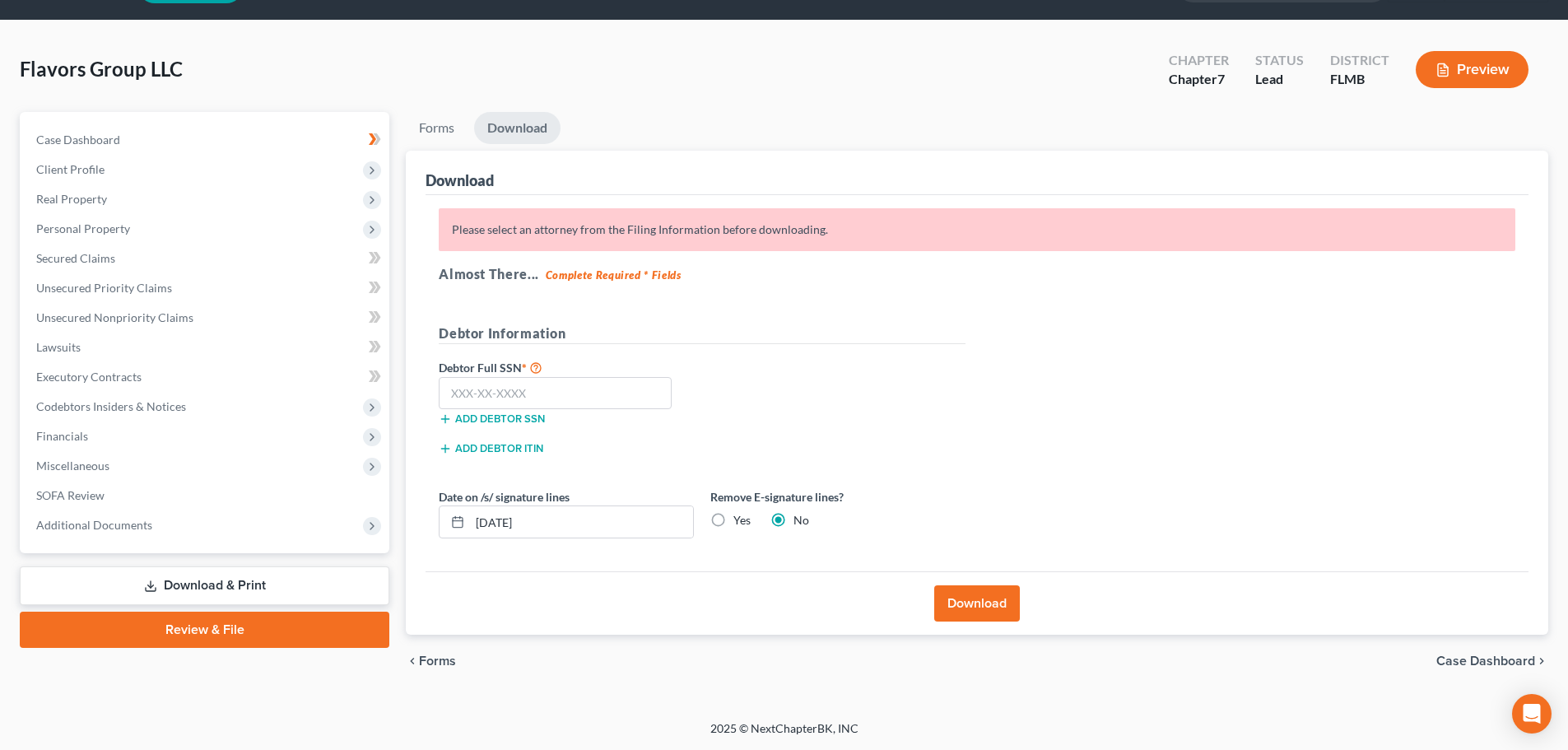
click at [621, 273] on strong "Complete Required * Fields" at bounding box center [614, 275] width 136 height 13
click at [452, 124] on link "Forms" at bounding box center [436, 128] width 62 height 32
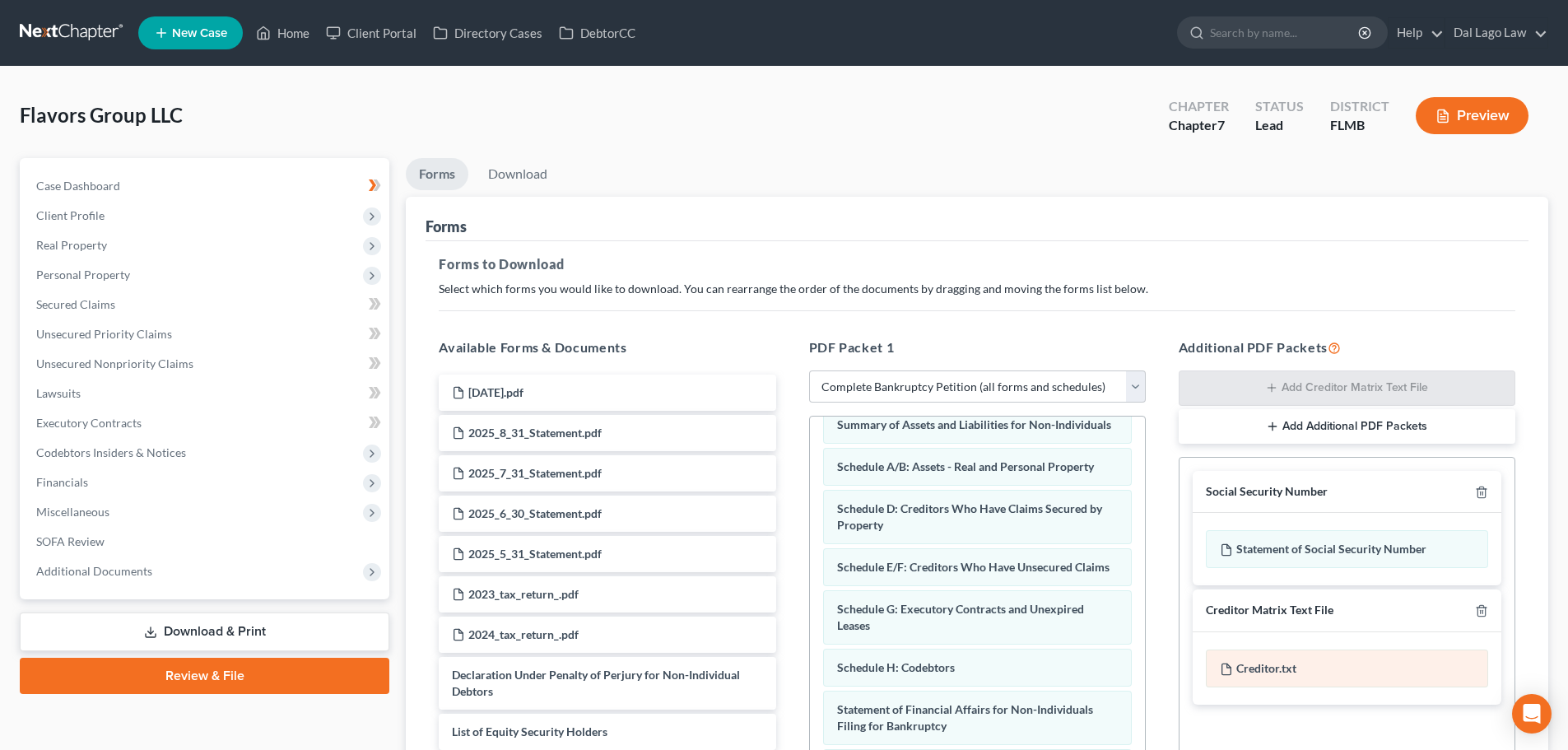
scroll to position [267, 0]
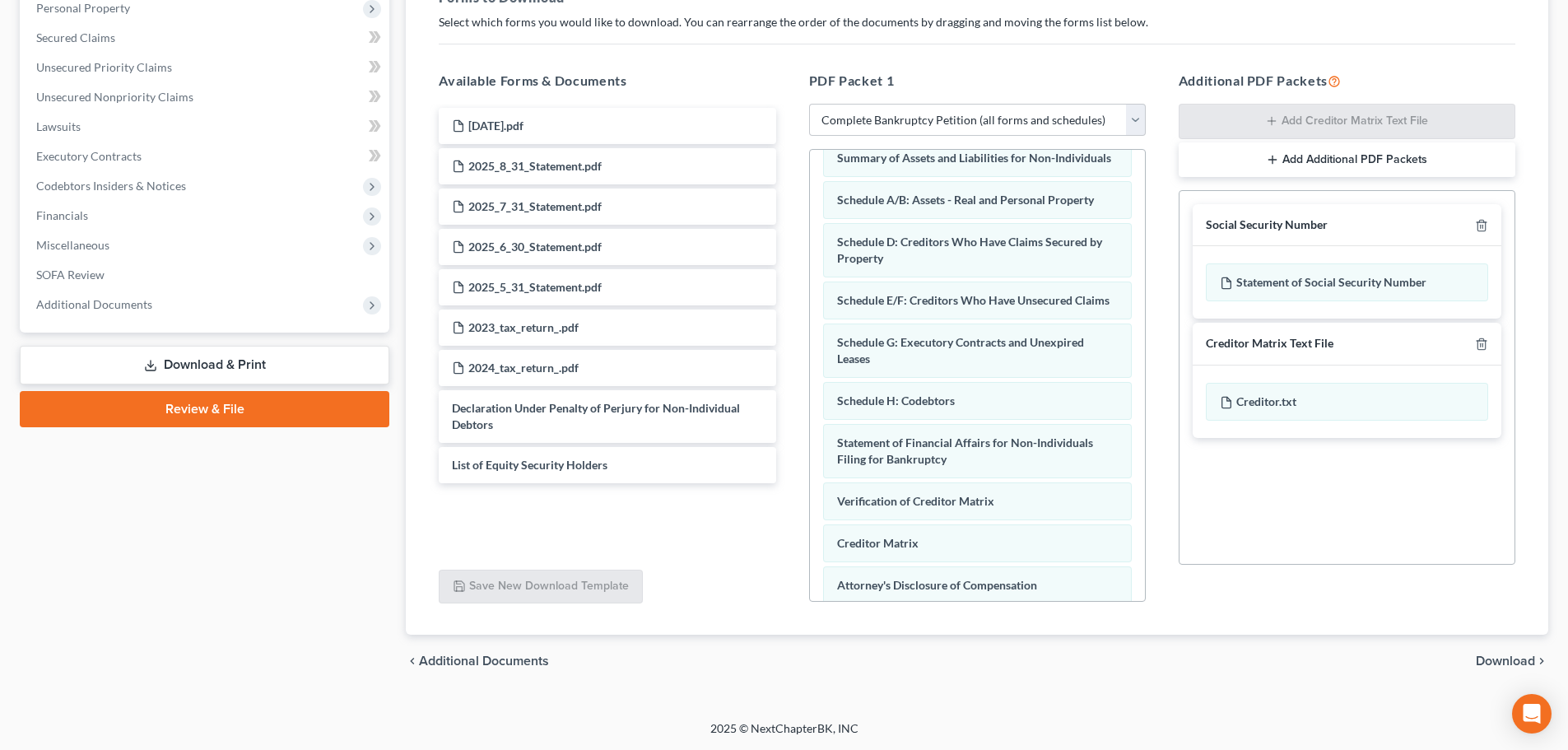
click at [1489, 655] on span "Download" at bounding box center [1506, 661] width 60 height 13
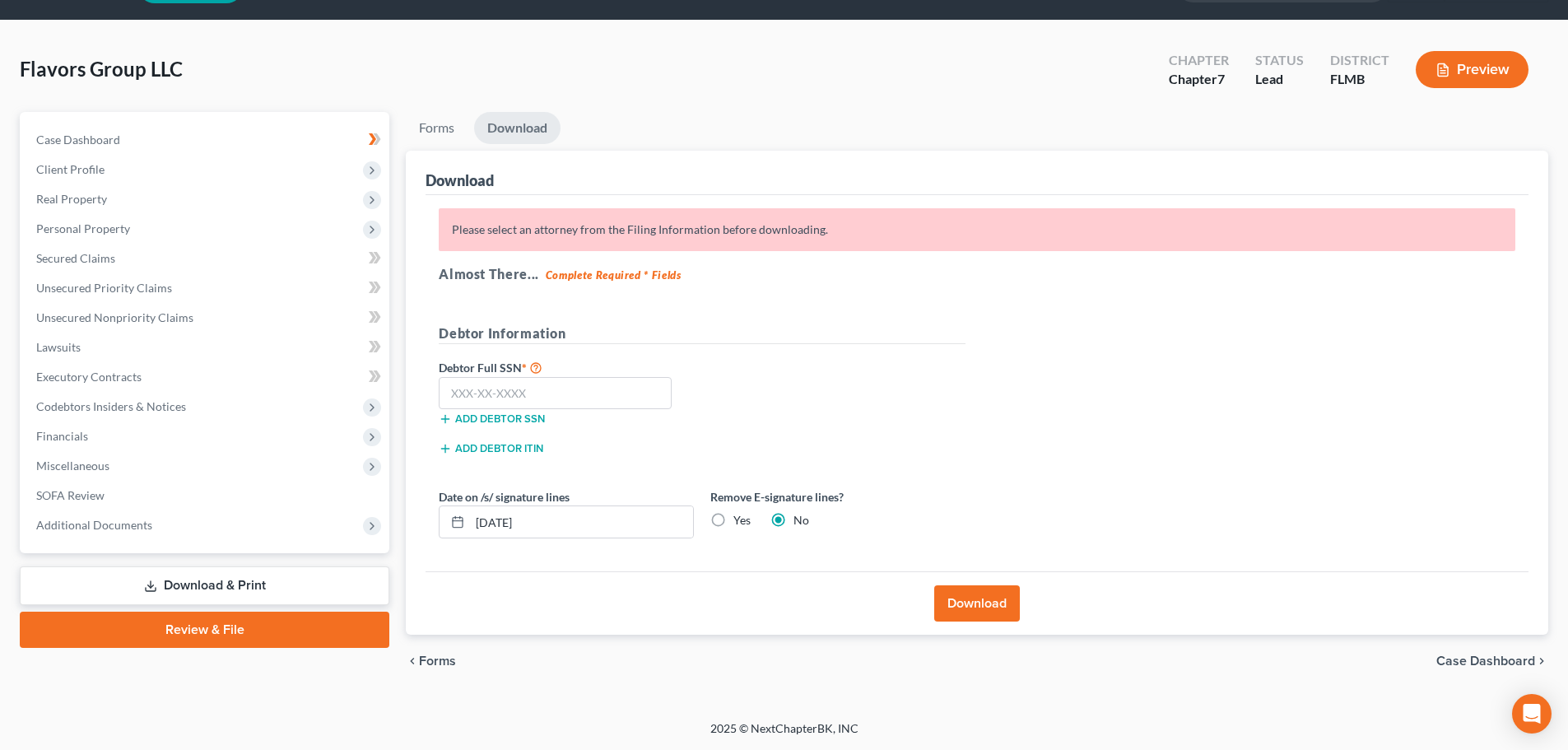
scroll to position [46, 0]
click at [994, 608] on button "Download" at bounding box center [977, 603] width 86 height 37
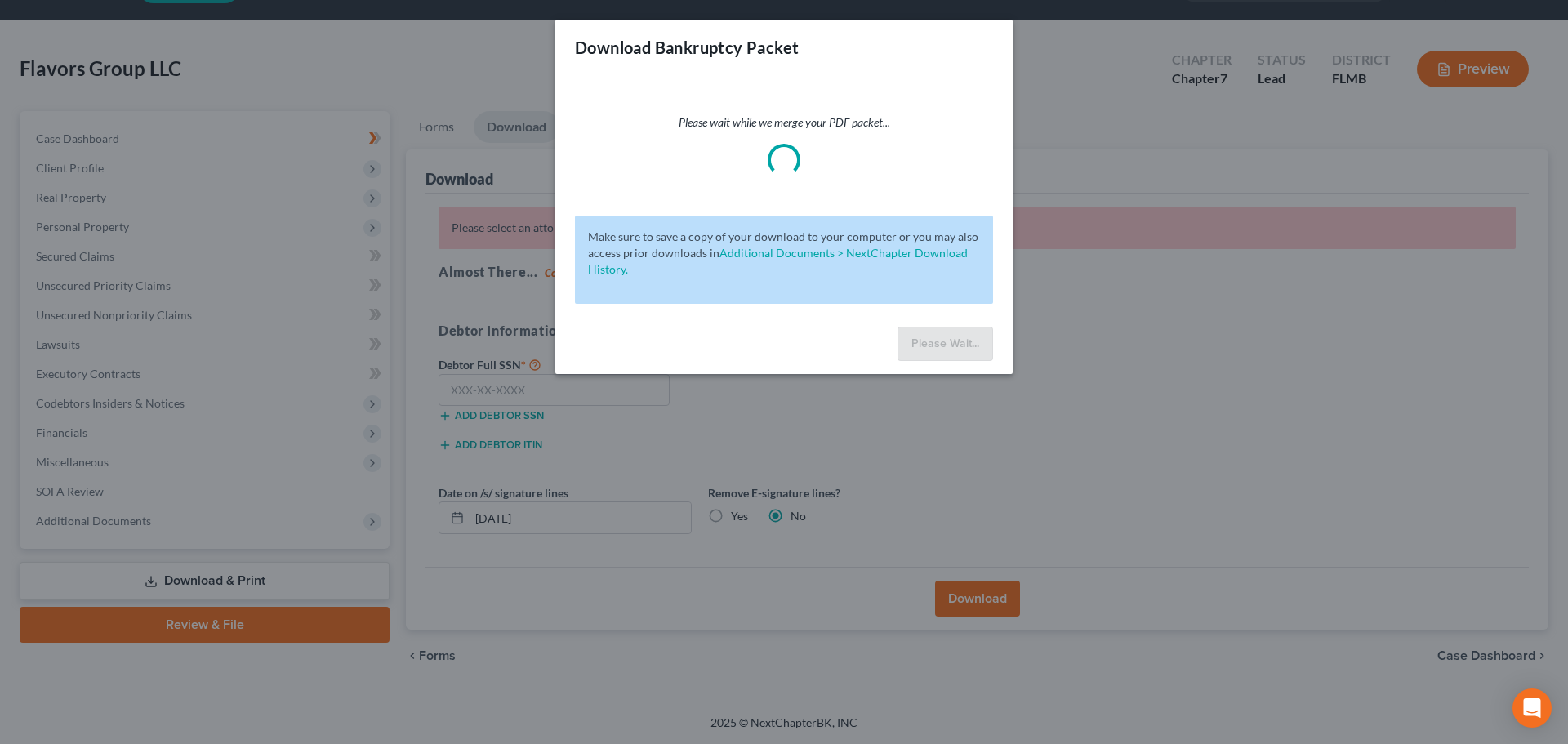
click at [1088, 224] on div "Download Bankruptcy Packet Please wait while we merge your PDF packet... Make s…" at bounding box center [784, 372] width 1568 height 744
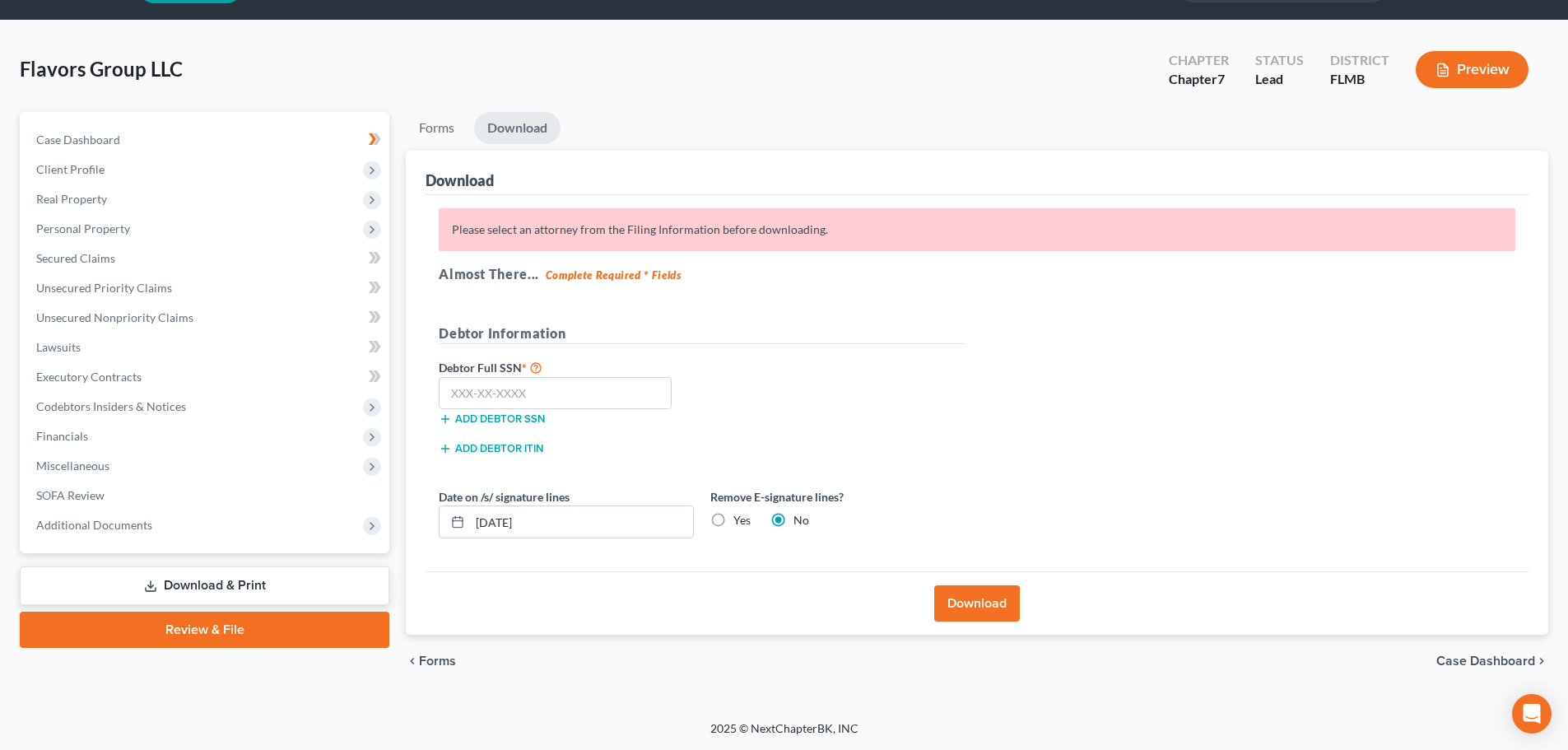
click at [259, 588] on link "Download & Print" at bounding box center [204, 586] width 370 height 39
click at [984, 596] on button "Download" at bounding box center [977, 603] width 86 height 37
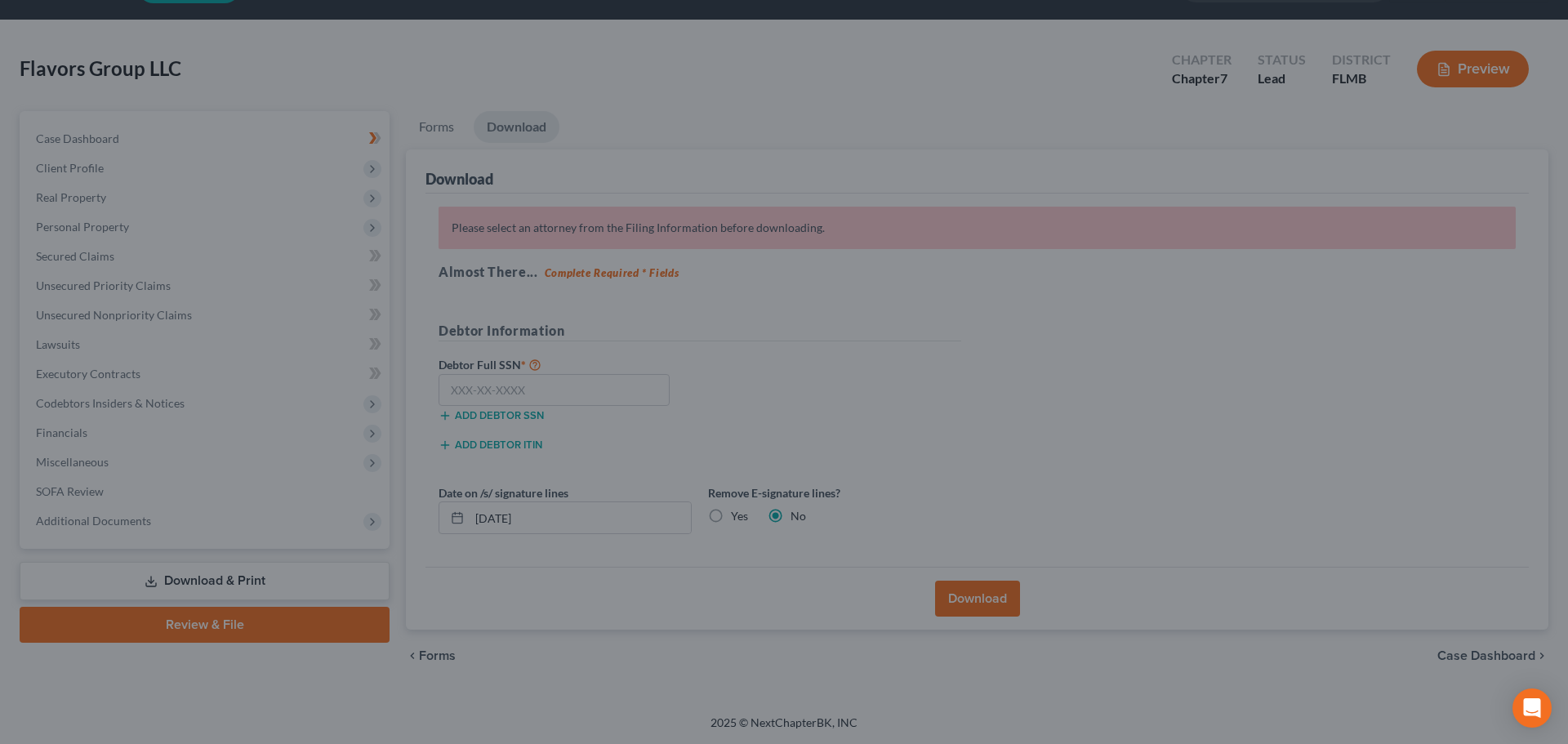
click at [1124, 443] on div "Download Bankruptcy Packet Please wait while we merge your PDF packet... Make s…" at bounding box center [784, 372] width 1568 height 744
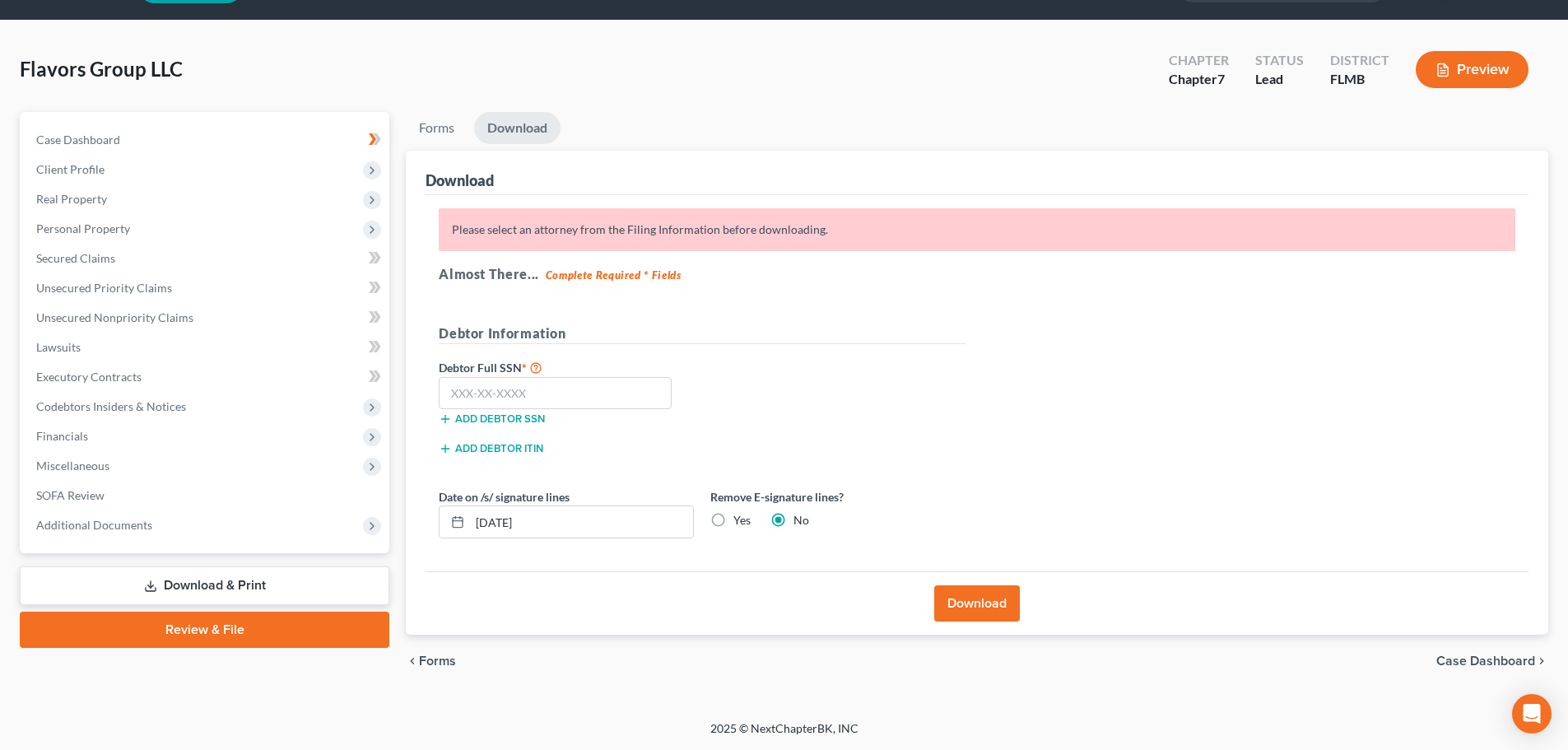
click at [504, 119] on link "Download" at bounding box center [518, 128] width 87 height 32
click at [427, 122] on link "Forms" at bounding box center [436, 128] width 62 height 32
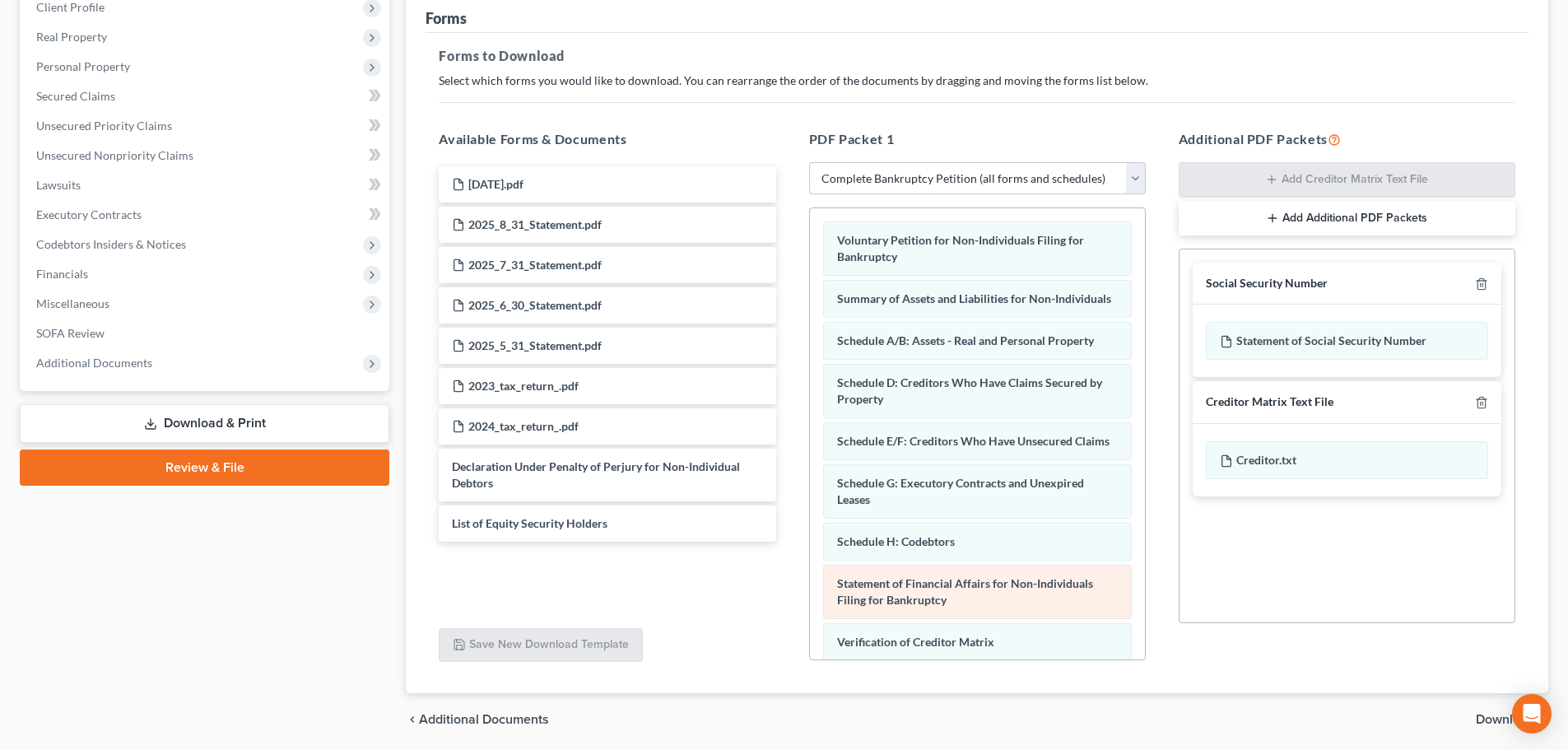
scroll to position [102, 0]
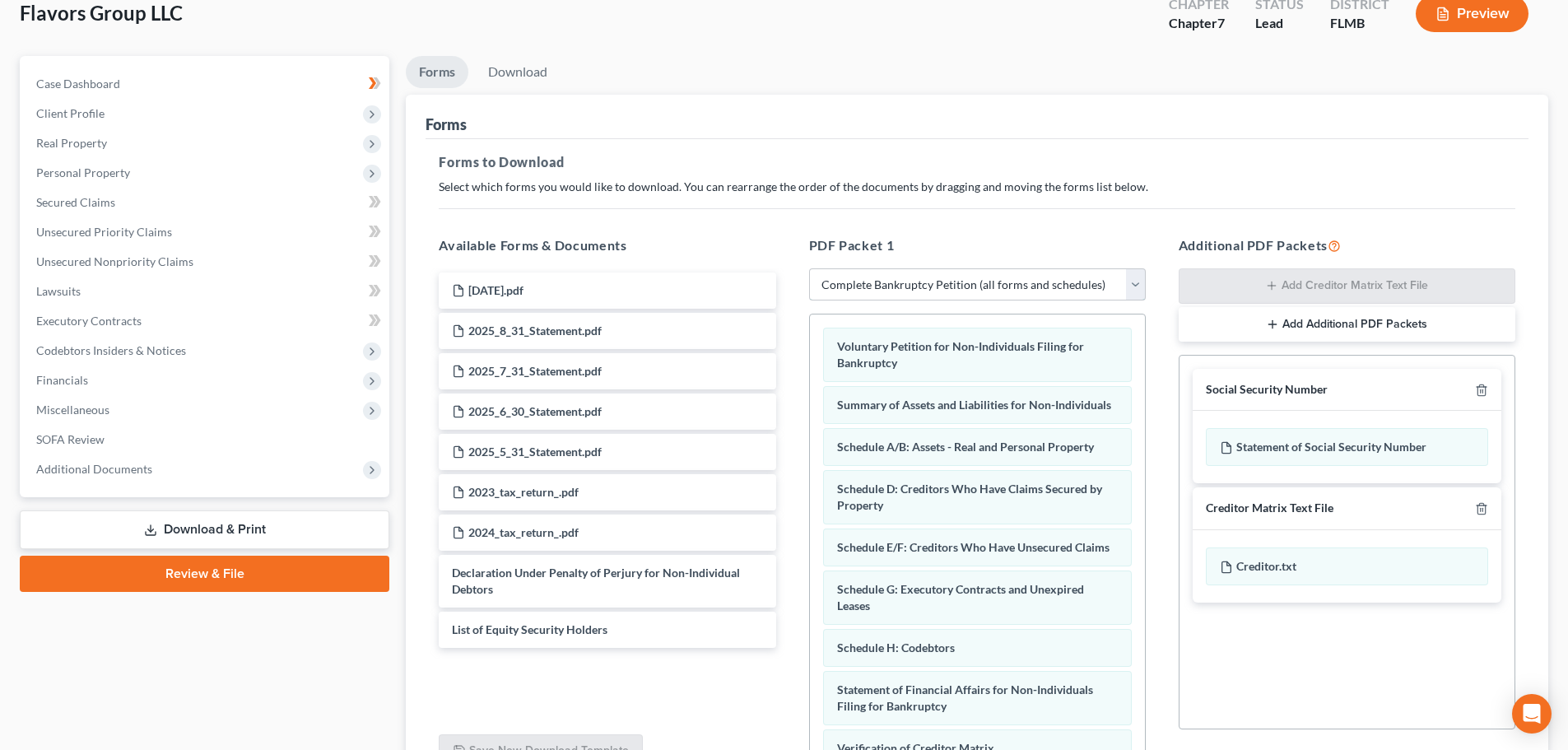
click at [968, 276] on select "Choose Default Petition PDF Packet Complete Bankruptcy Petition (all forms and …" at bounding box center [978, 285] width 337 height 33
click at [810, 269] on select "Choose Default Petition PDF Packet Complete Bankruptcy Petition (all forms and …" at bounding box center [978, 285] width 337 height 33
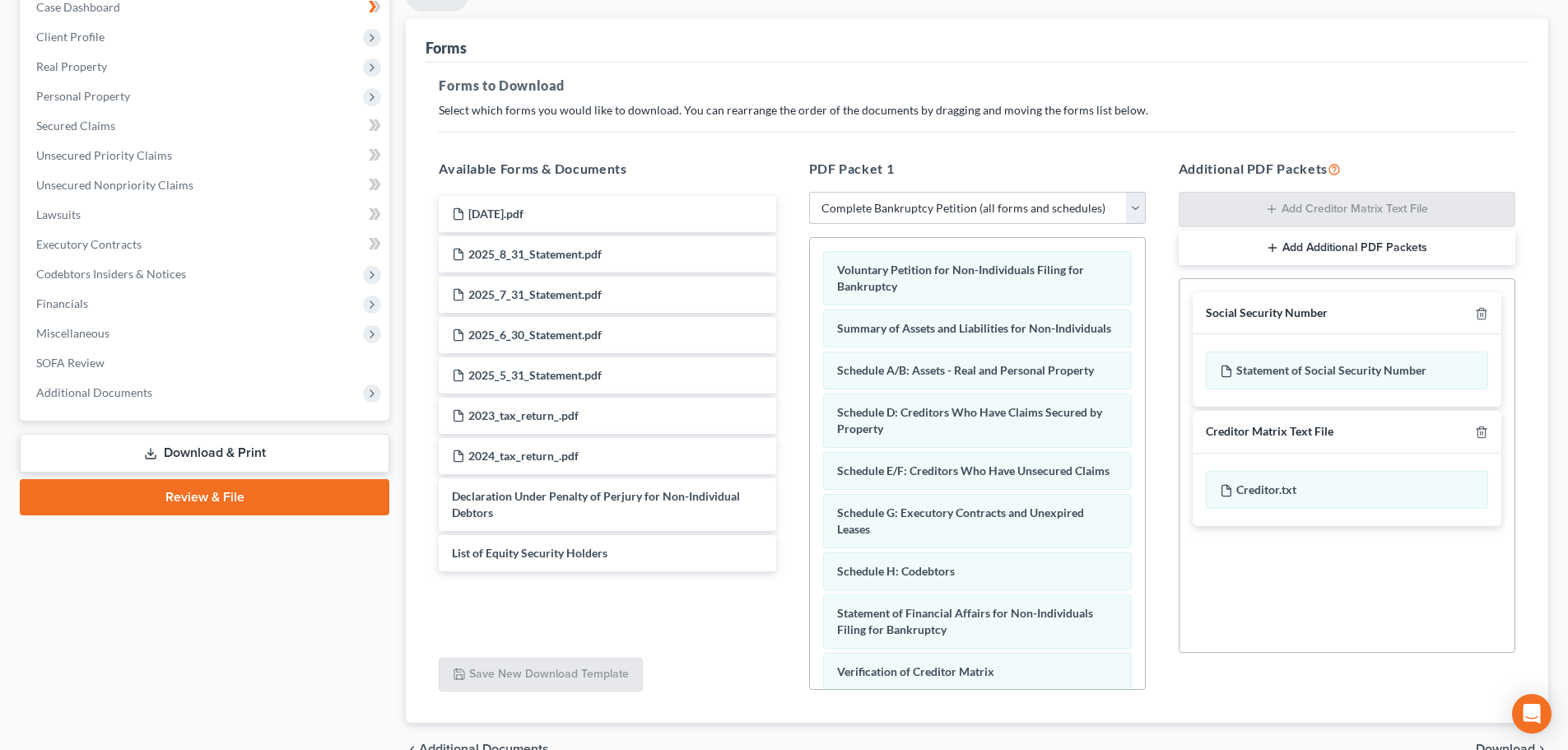
scroll to position [267, 0]
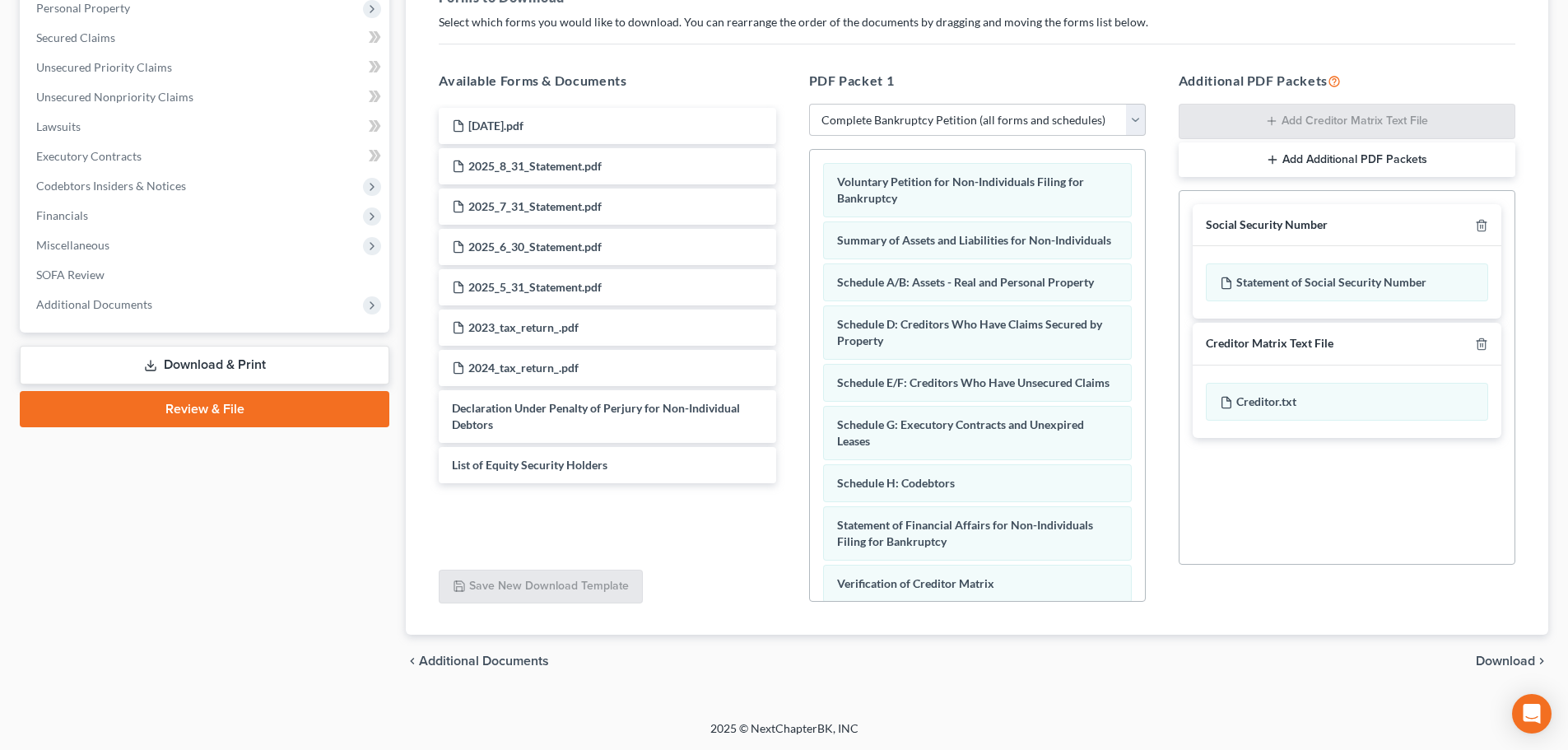
click at [1486, 657] on span "Download" at bounding box center [1506, 661] width 60 height 13
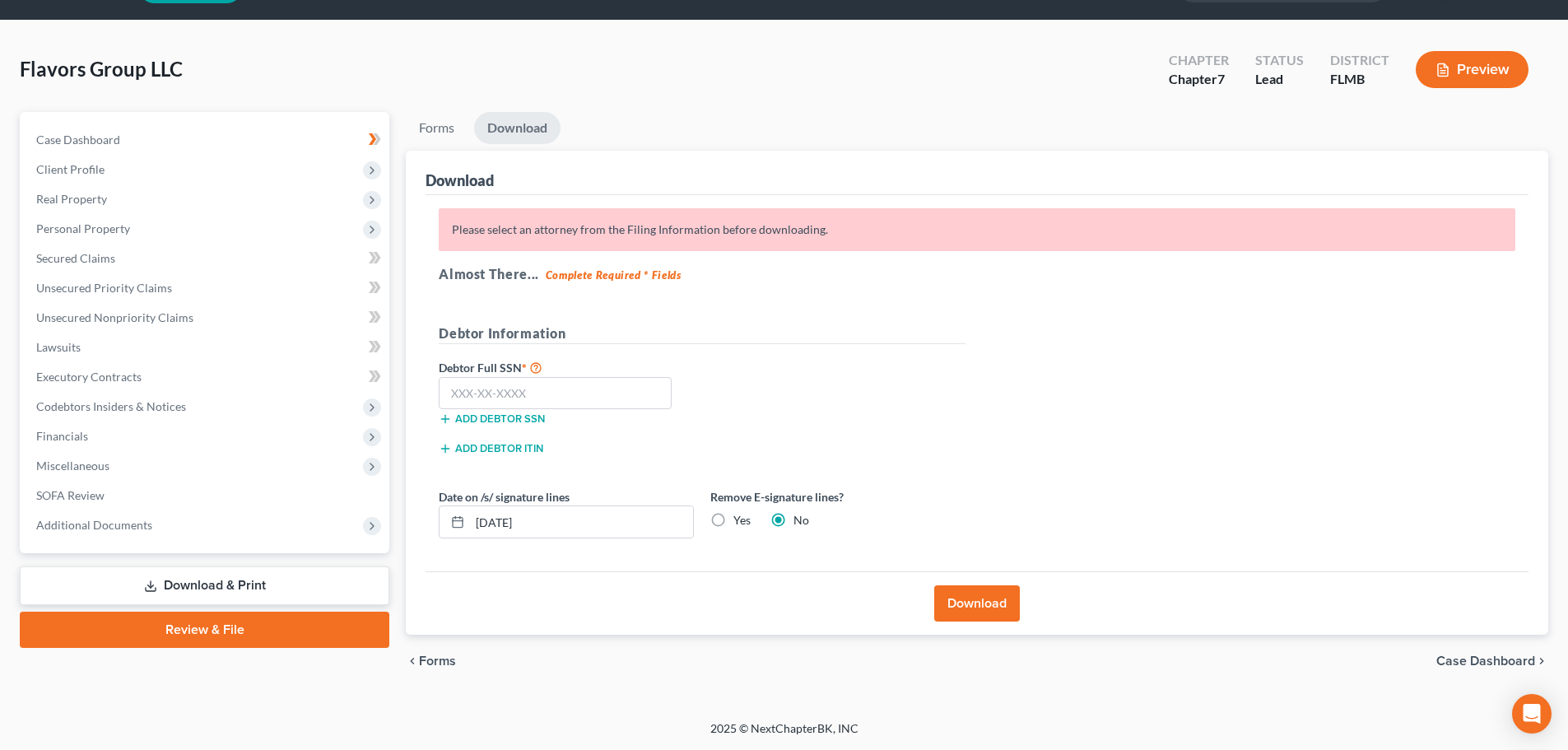
scroll to position [46, 0]
click at [632, 233] on p "Please select an attorney from the Filing Information before downloading." at bounding box center [977, 230] width 1077 height 43
click at [617, 280] on strong "Complete Required * Fields" at bounding box center [614, 275] width 136 height 13
click at [453, 116] on link "Forms" at bounding box center [436, 128] width 62 height 32
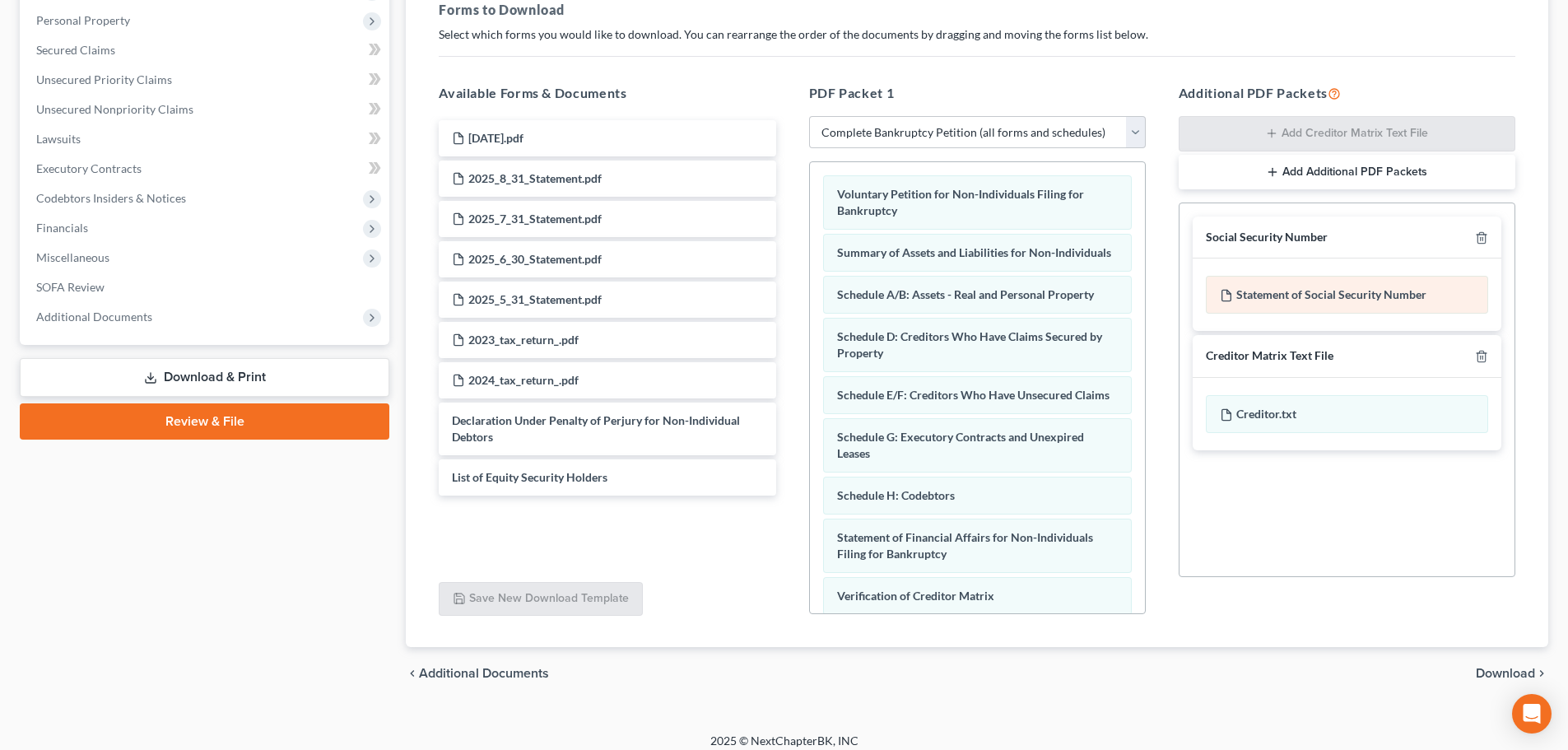
scroll to position [267, 0]
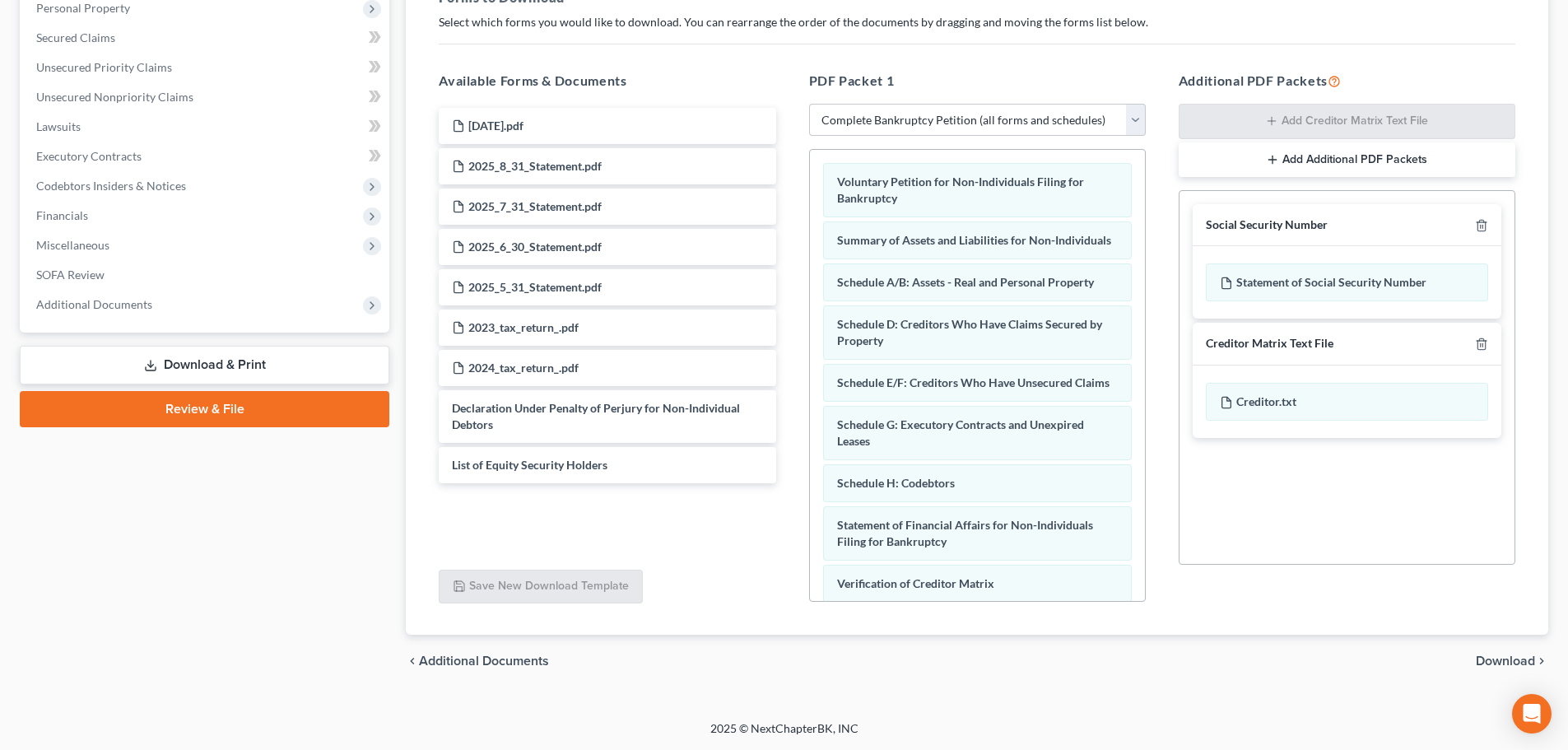
click at [1519, 658] on span "Download" at bounding box center [1506, 661] width 60 height 13
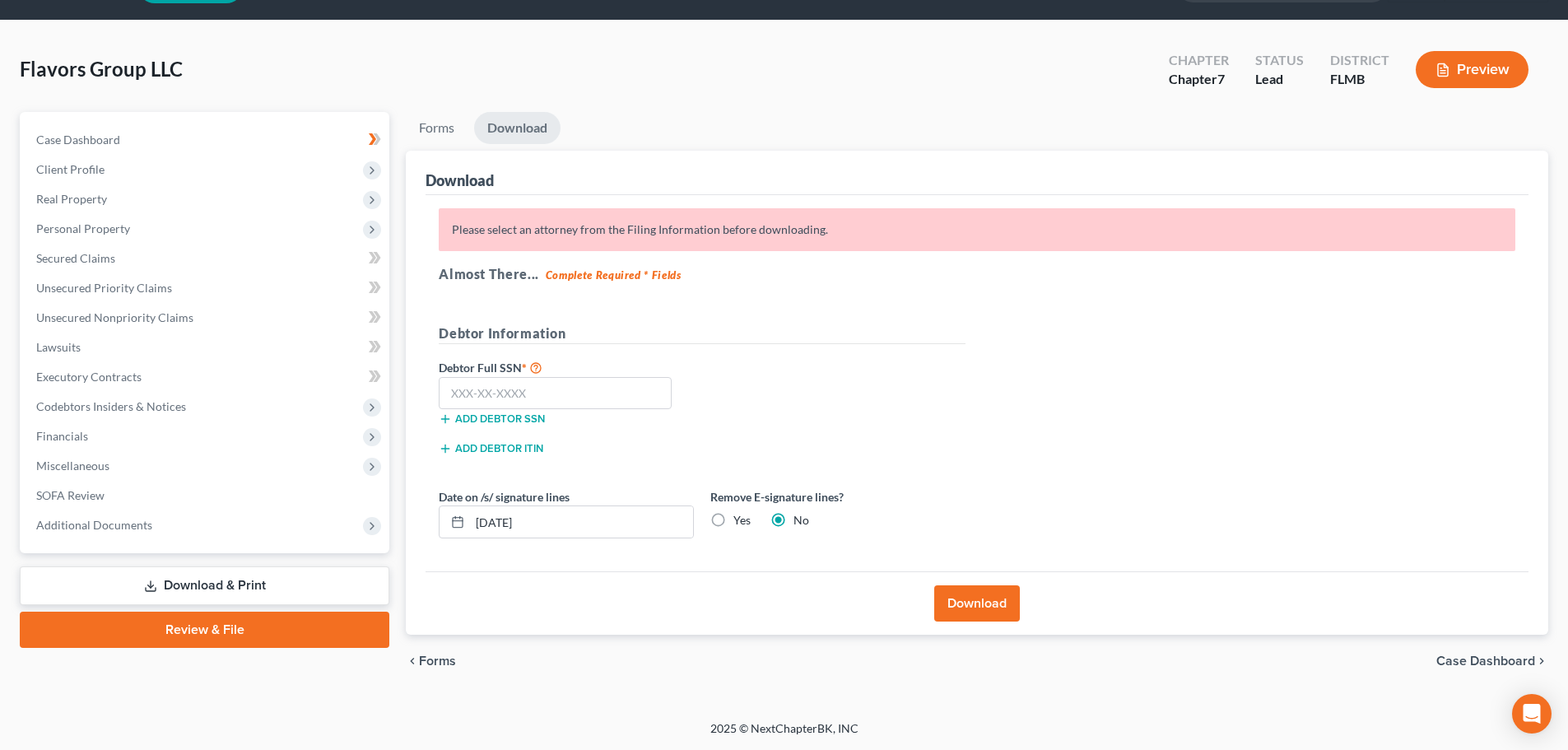
scroll to position [46, 0]
click at [506, 450] on button "Add debtor ITIN" at bounding box center [491, 448] width 105 height 13
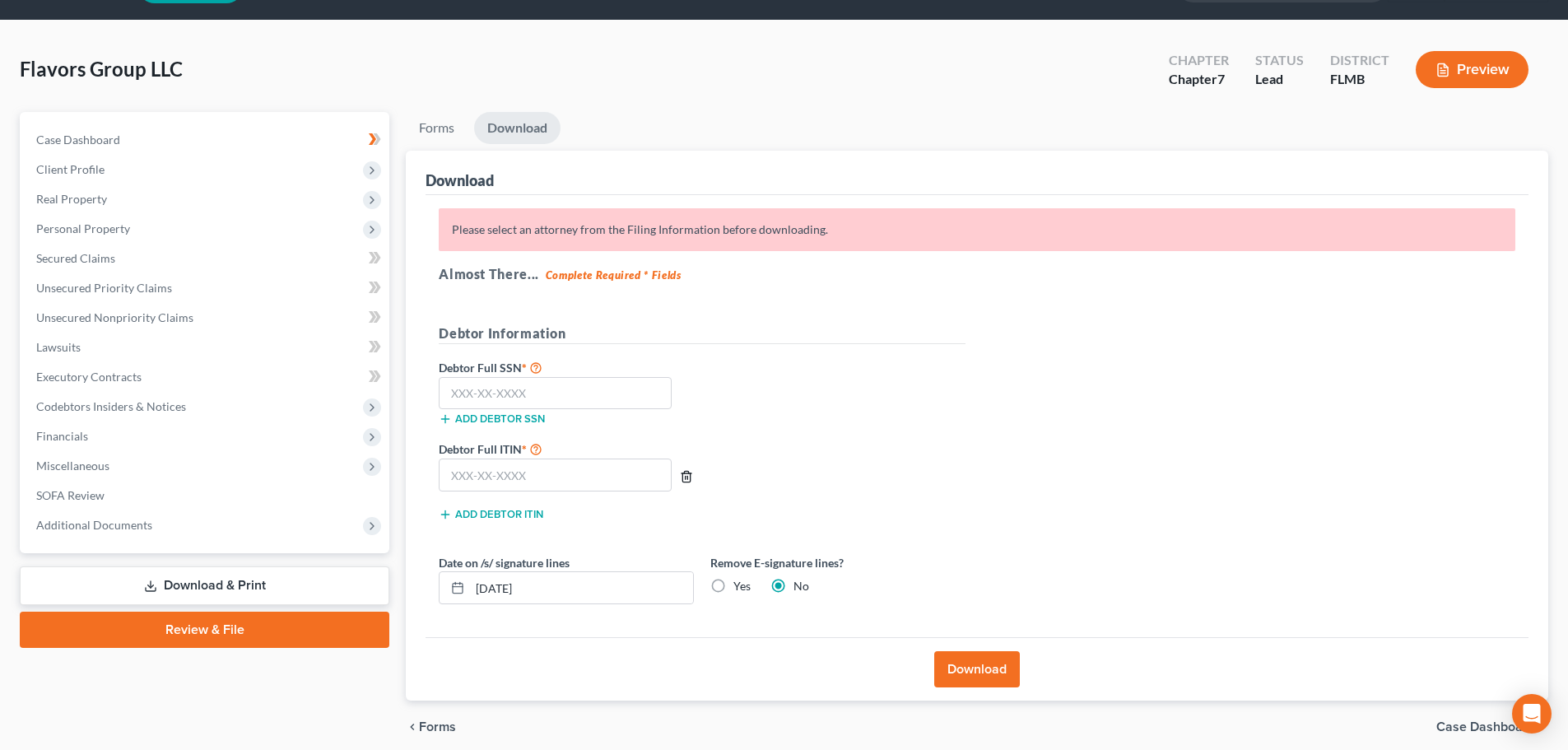
click at [690, 477] on icon "button" at bounding box center [686, 476] width 8 height 11
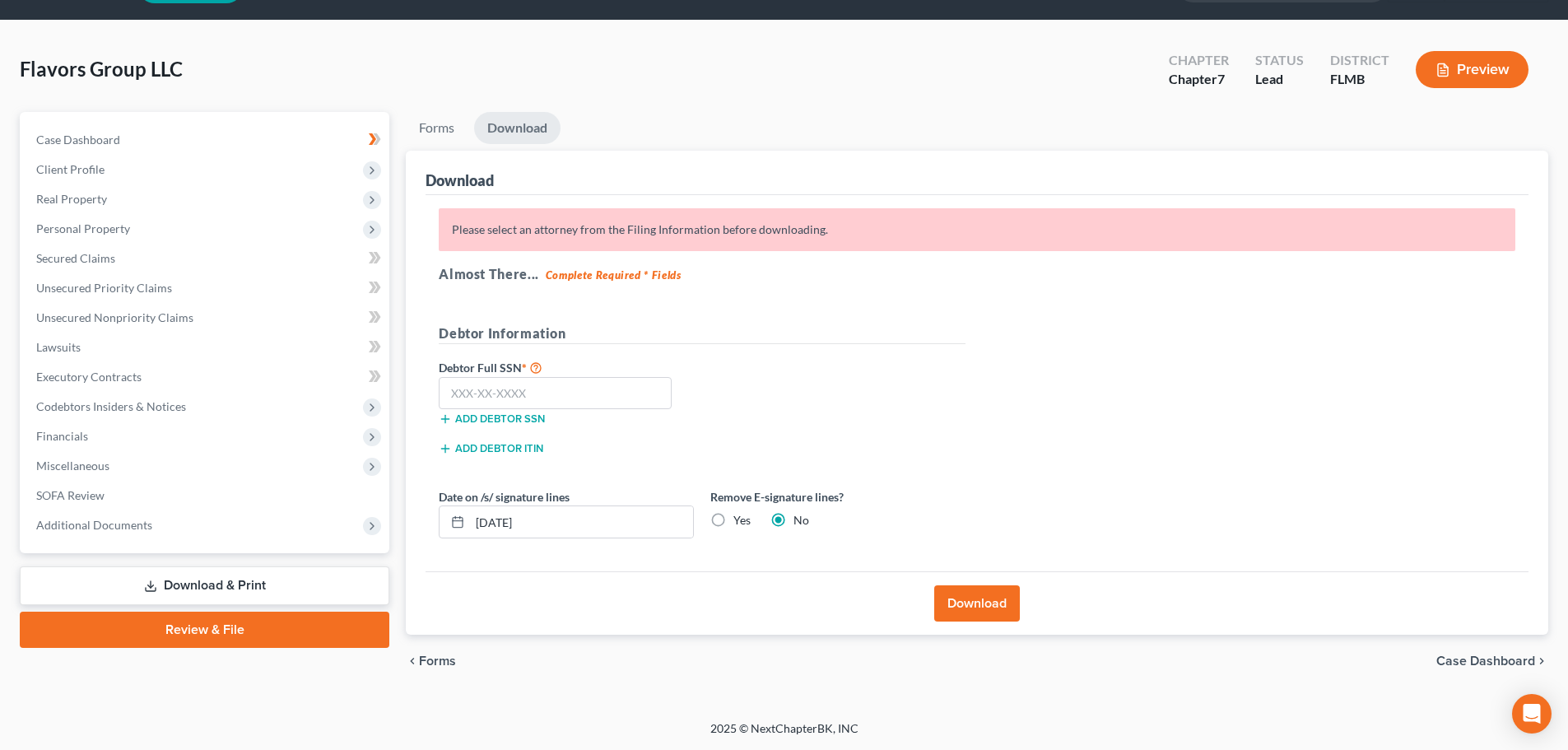
drag, startPoint x: 1428, startPoint y: 659, endPoint x: 1462, endPoint y: 658, distance: 34.0
click at [1429, 659] on div "chevron_left Forms Case Dashboard chevron_right" at bounding box center [977, 661] width 1143 height 53
click at [1462, 658] on span "Case Dashboard" at bounding box center [1486, 661] width 99 height 13
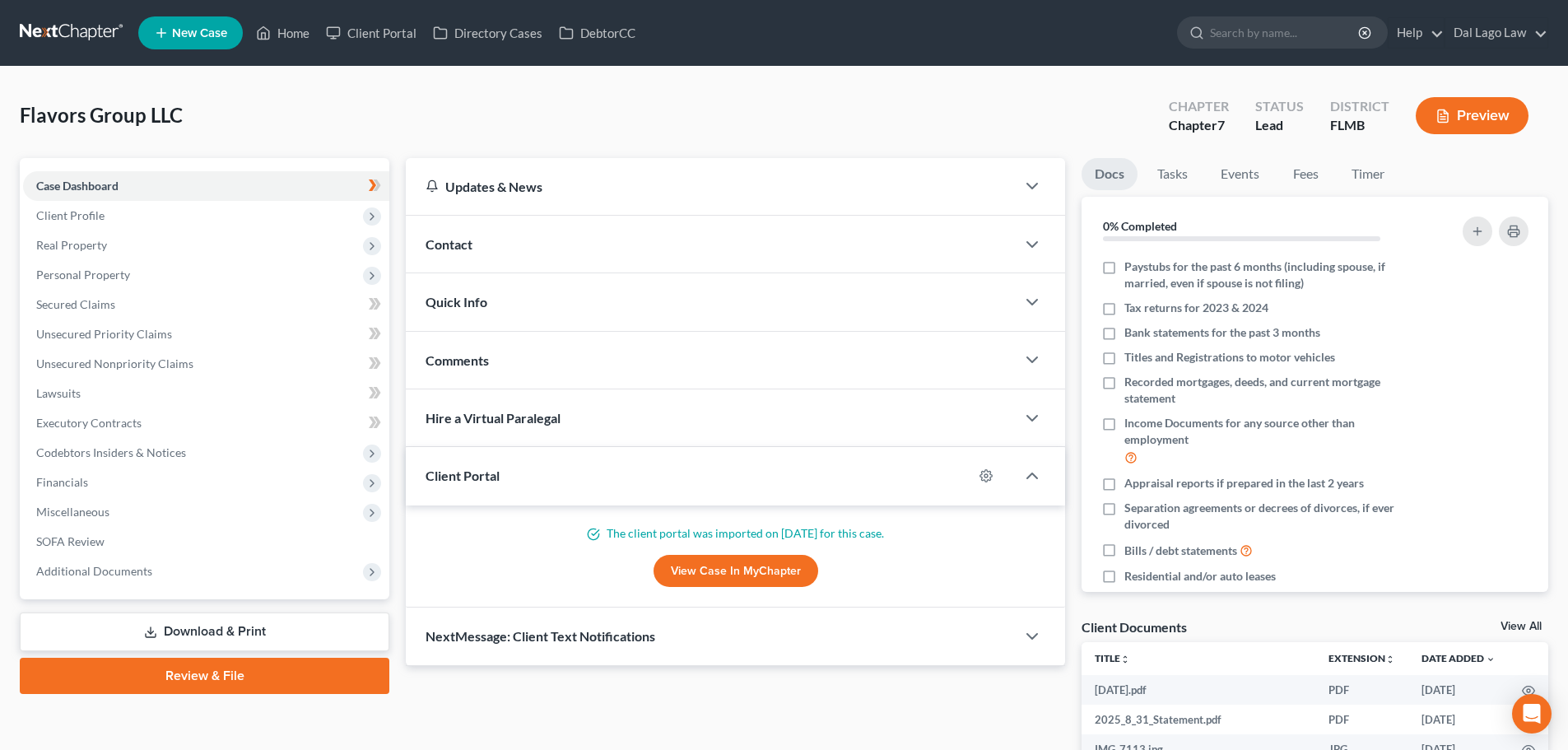
click at [361, 620] on link "Download & Print" at bounding box center [204, 632] width 370 height 39
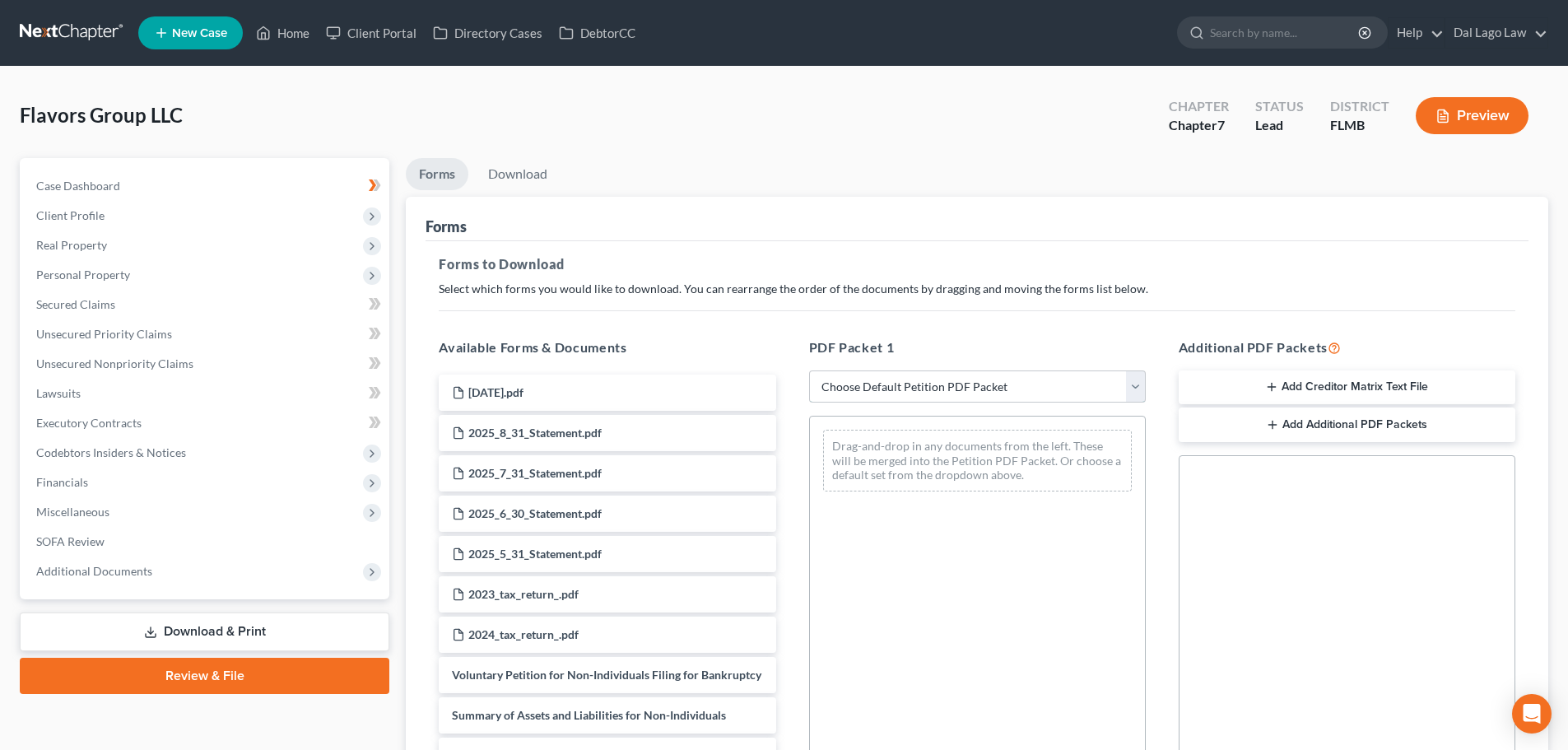
click at [1025, 389] on select "Choose Default Petition PDF Packet Complete Bankruptcy Petition (all forms and …" at bounding box center [978, 387] width 337 height 33
click at [810, 371] on select "Choose Default Petition PDF Packet Complete Bankruptcy Petition (all forms and …" at bounding box center [978, 387] width 337 height 33
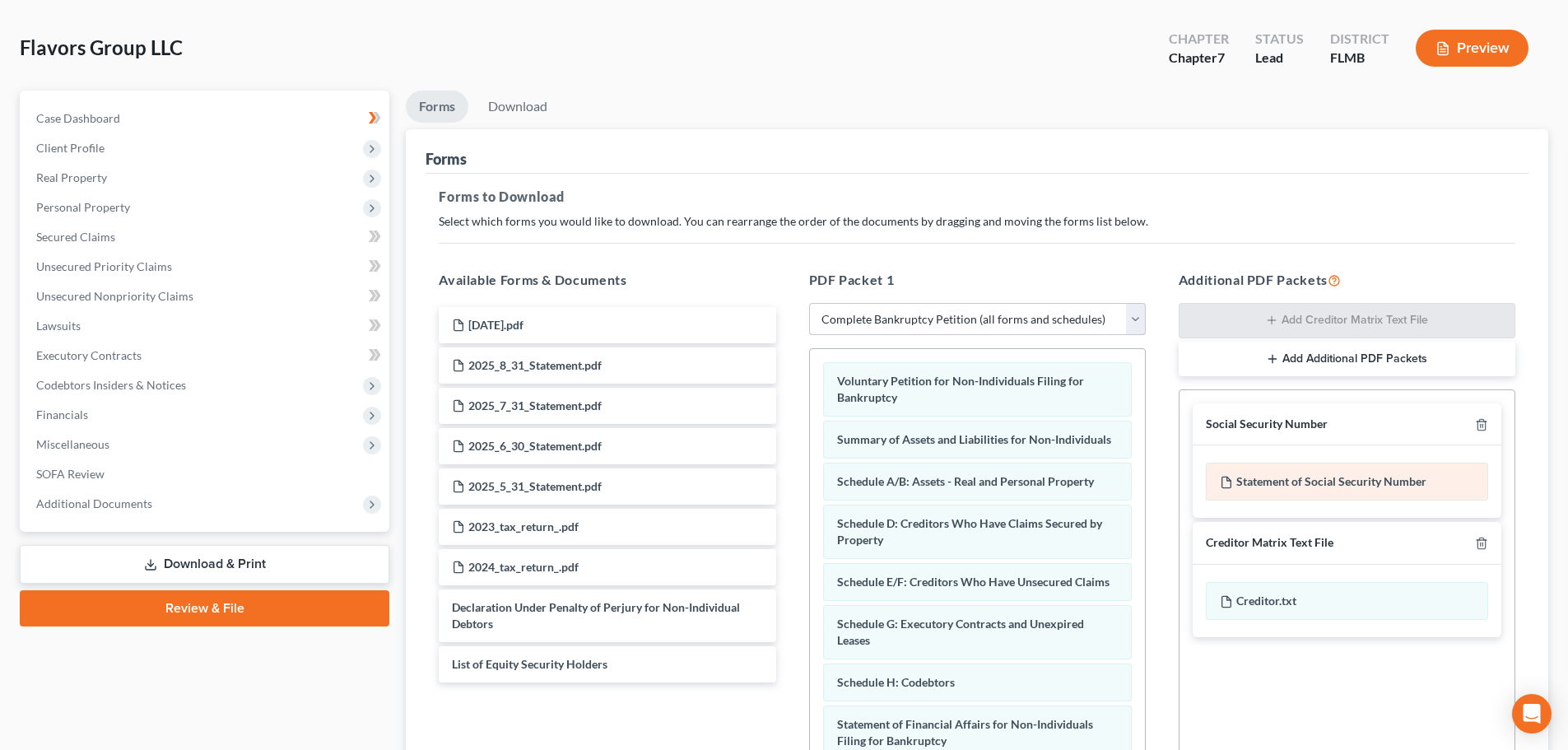
scroll to position [267, 0]
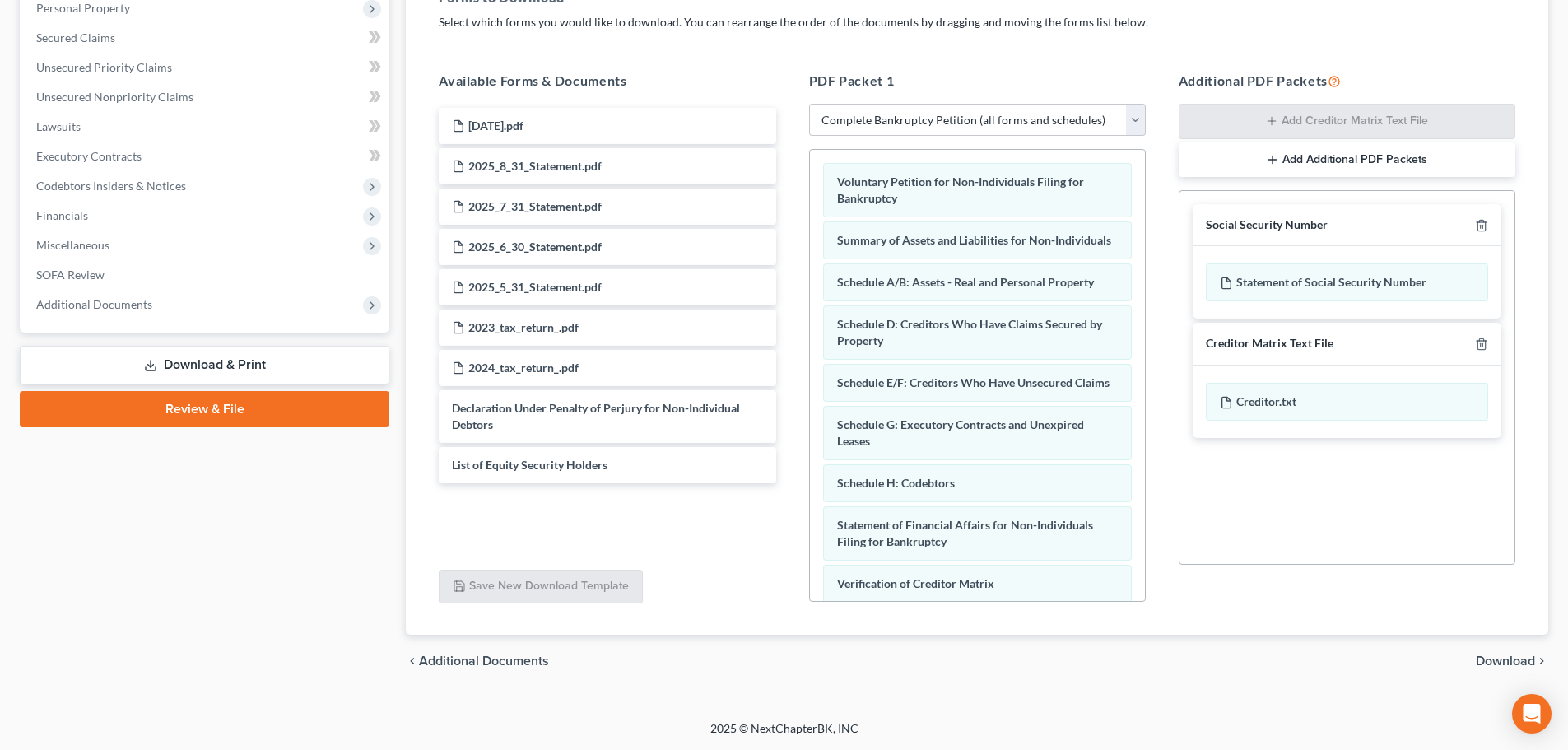
click at [1499, 668] on span "Download" at bounding box center [1506, 661] width 60 height 13
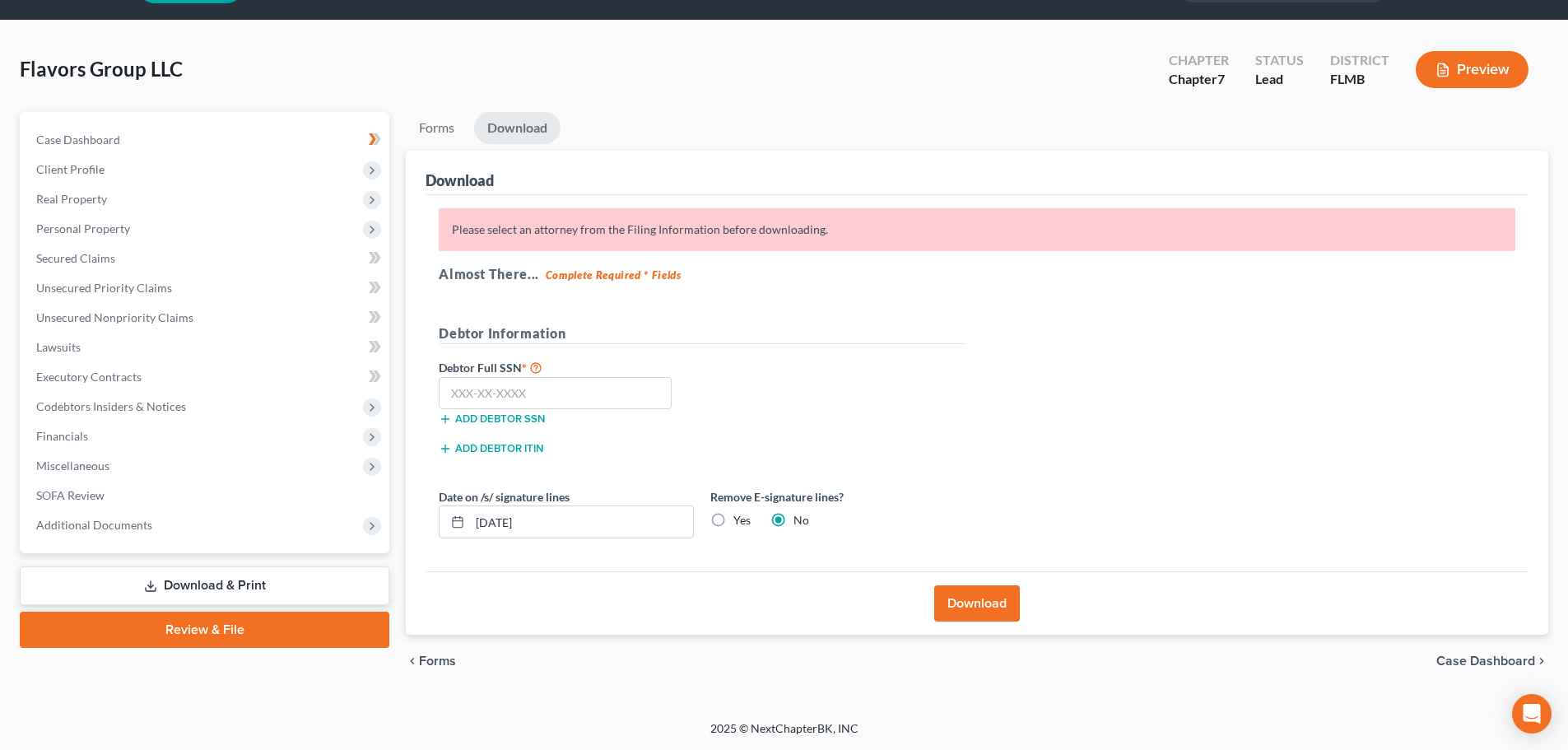
click at [972, 599] on button "Download" at bounding box center [977, 603] width 86 height 37
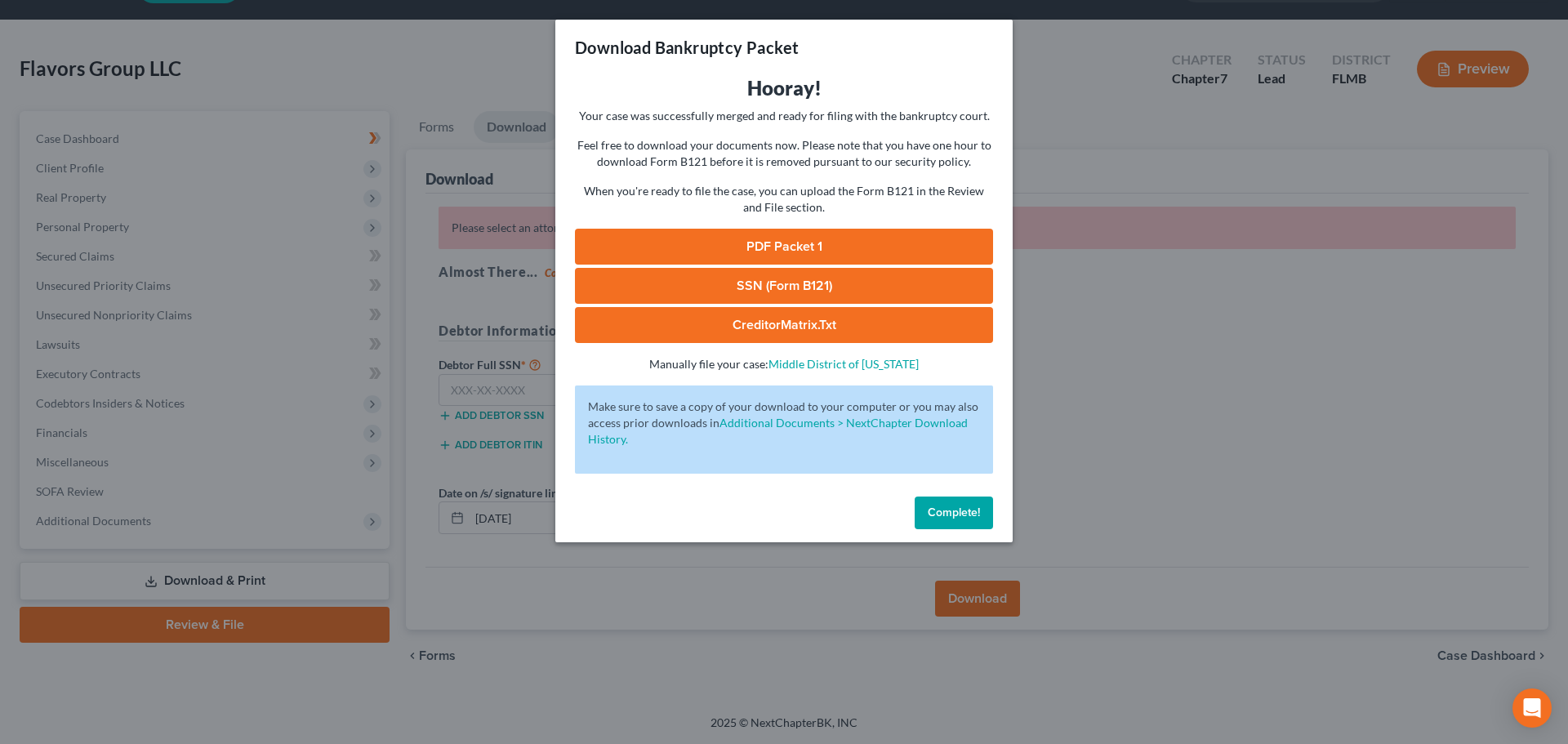
click at [843, 252] on link "PDF Packet 1" at bounding box center [784, 246] width 418 height 36
